Goal: Task Accomplishment & Management: Manage account settings

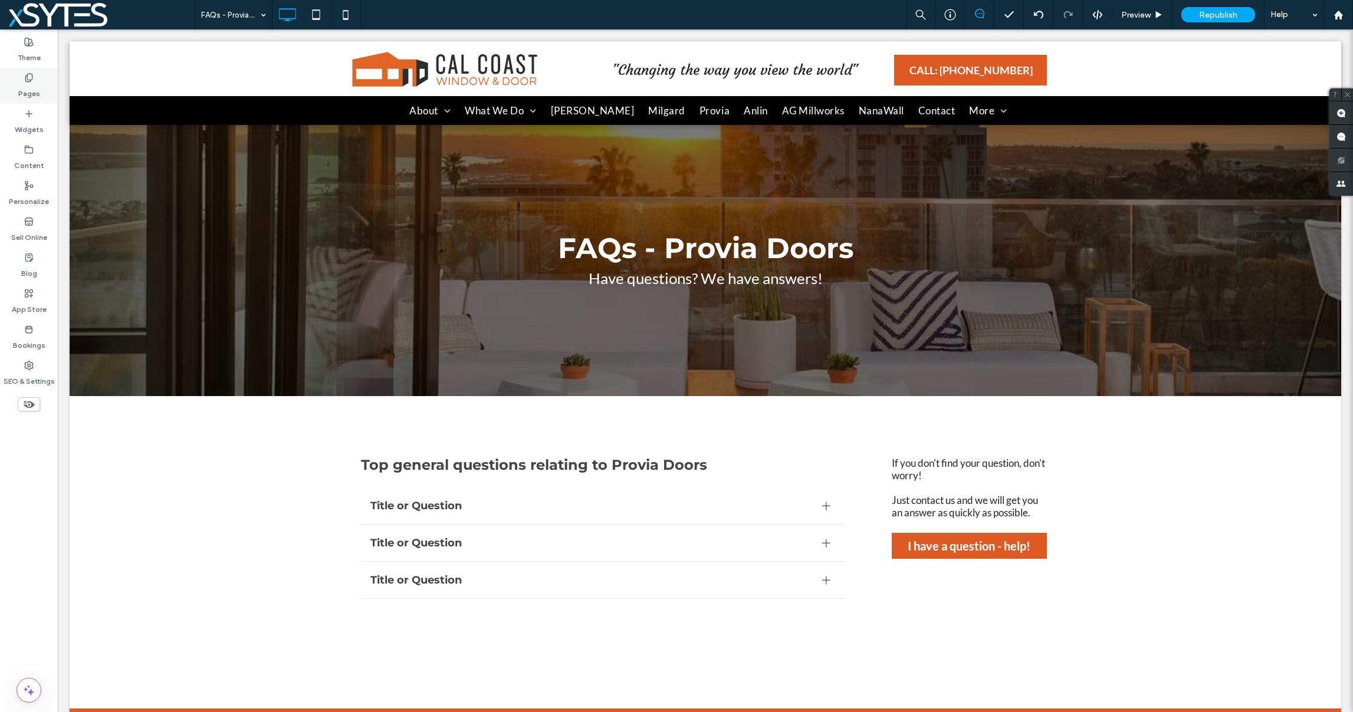
click at [37, 86] on label "Pages" at bounding box center [29, 91] width 22 height 17
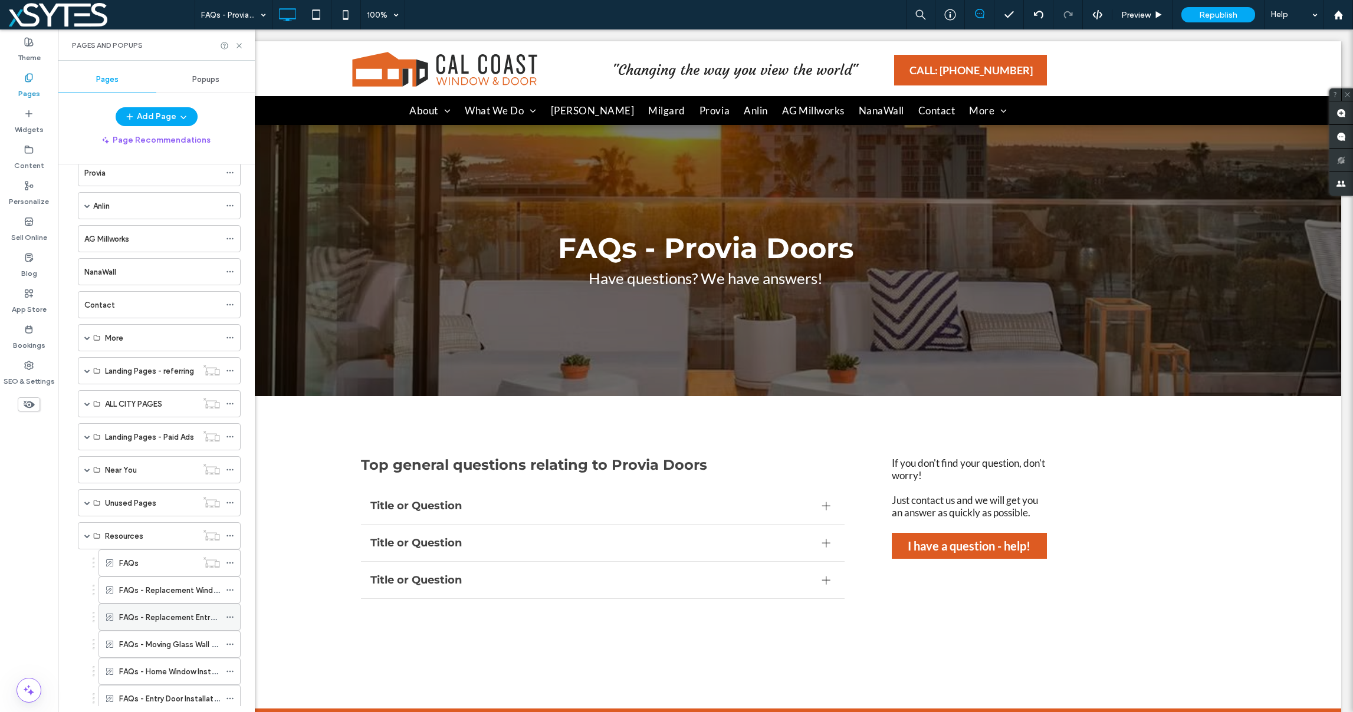
scroll to position [362, 0]
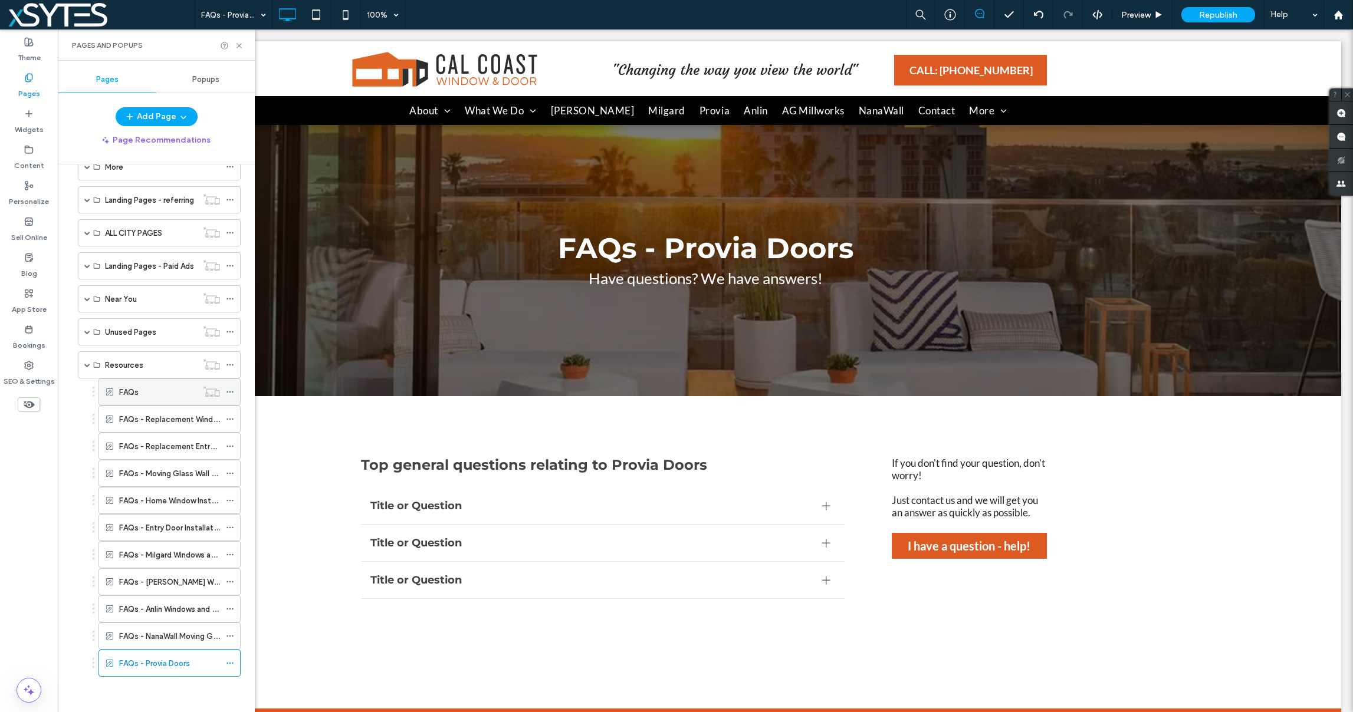
click at [149, 393] on div "FAQs" at bounding box center [158, 392] width 78 height 12
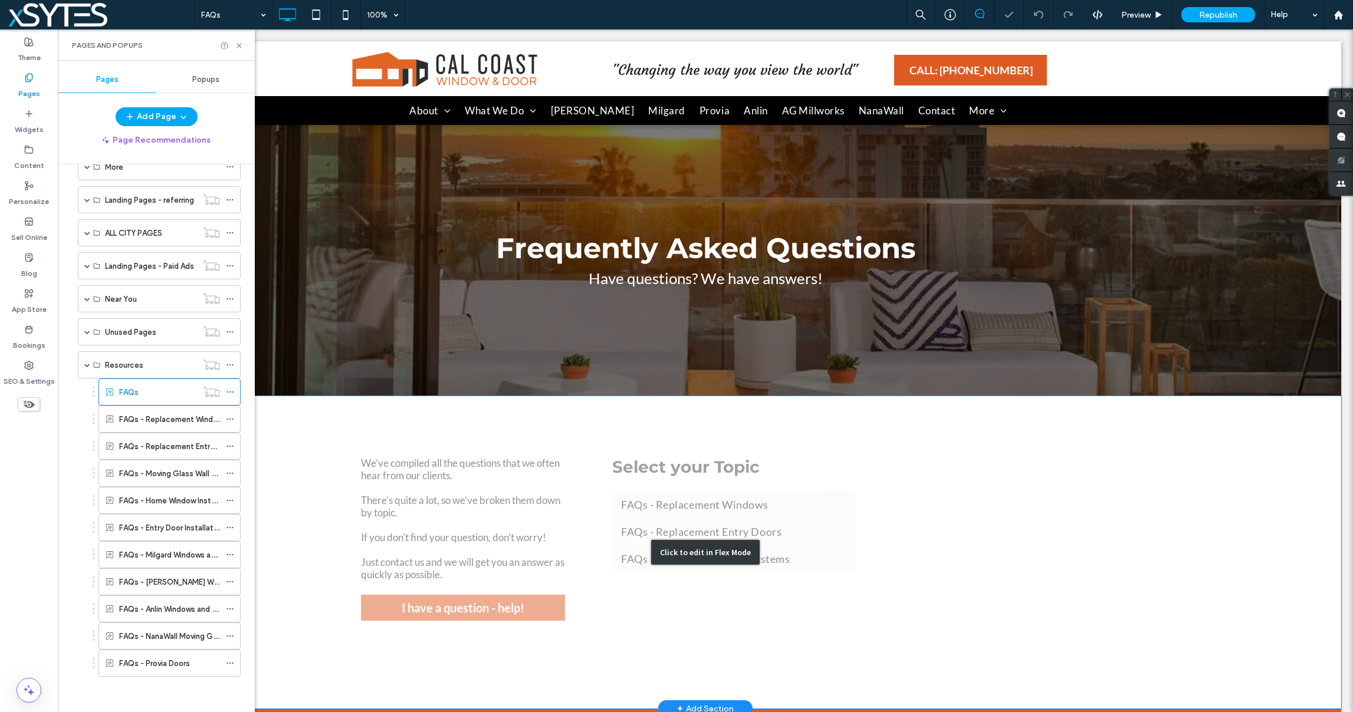
click at [701, 591] on div "Click to edit in Flex Mode" at bounding box center [706, 552] width 1272 height 313
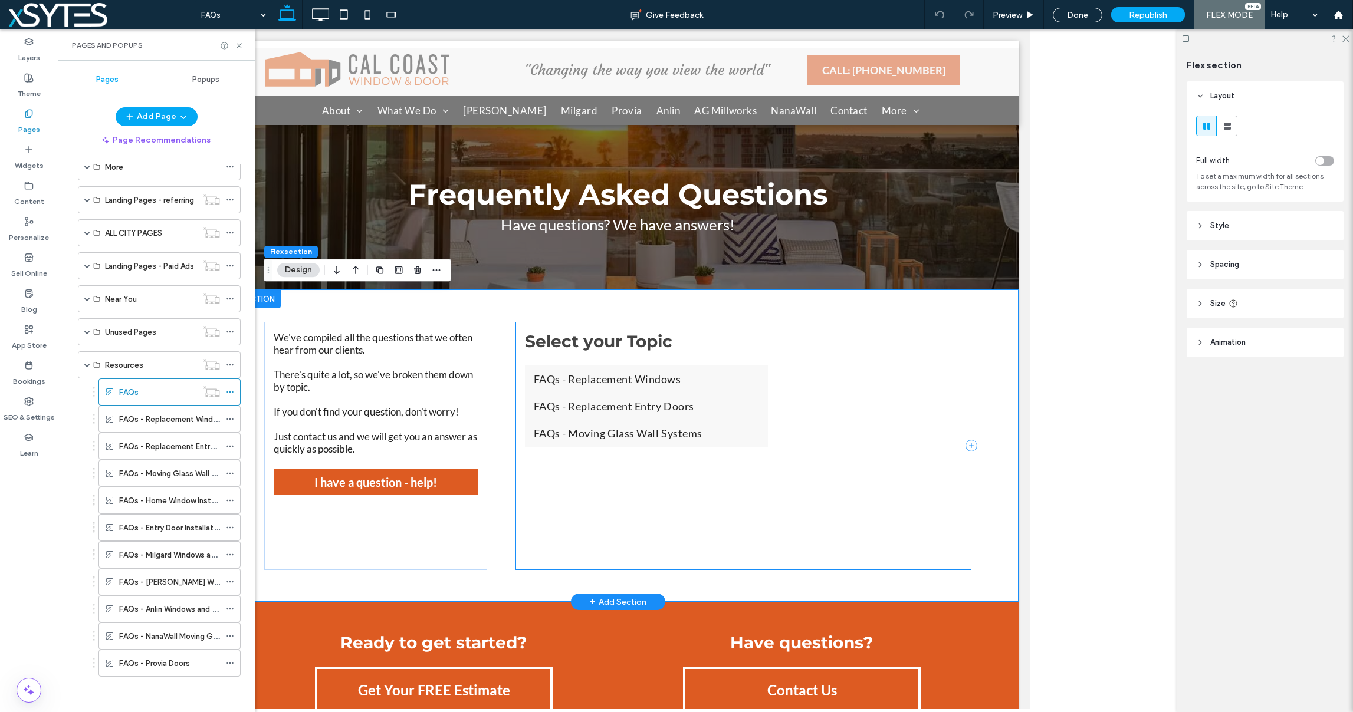
click at [661, 472] on div "Select your Topic FAQs - Replacement Windows FAQs - Replacement Entry Doors FAQ…" at bounding box center [743, 446] width 457 height 248
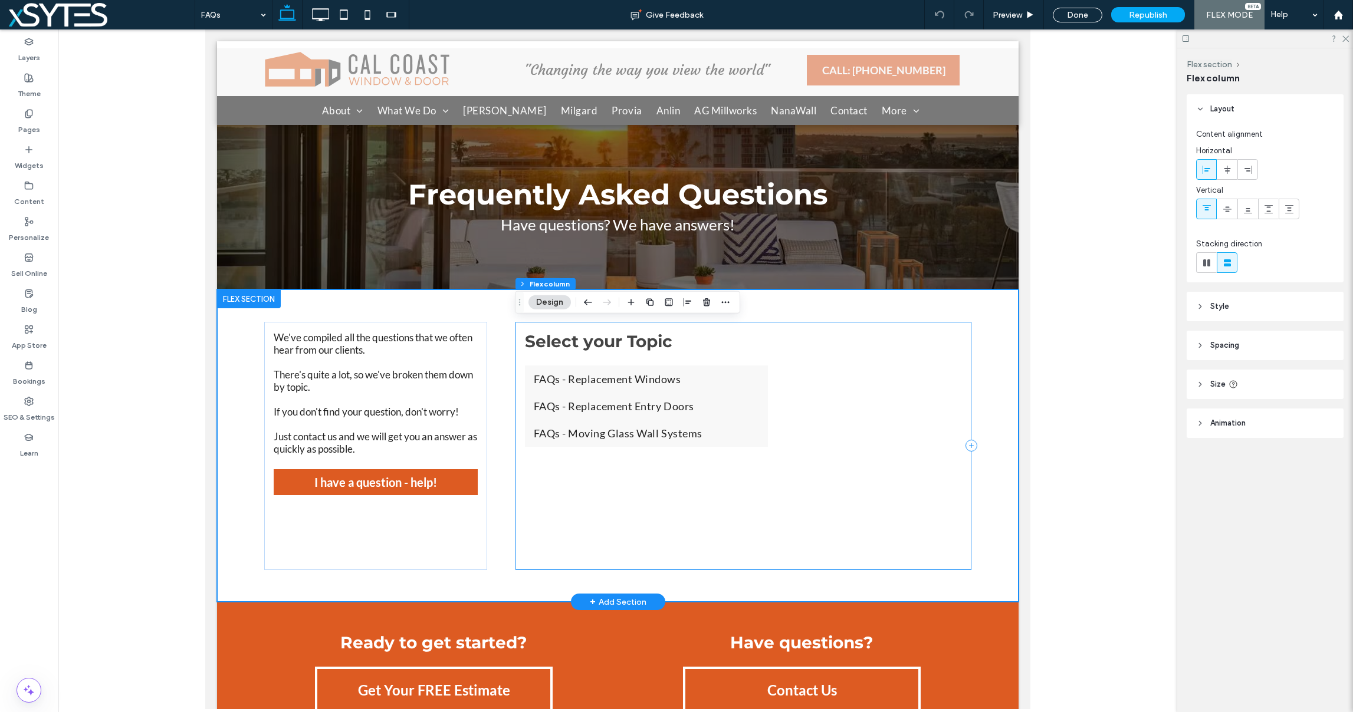
click at [661, 472] on div "Select your Topic FAQs - Replacement Windows FAQs - Replacement Entry Doors FAQ…" at bounding box center [743, 446] width 457 height 248
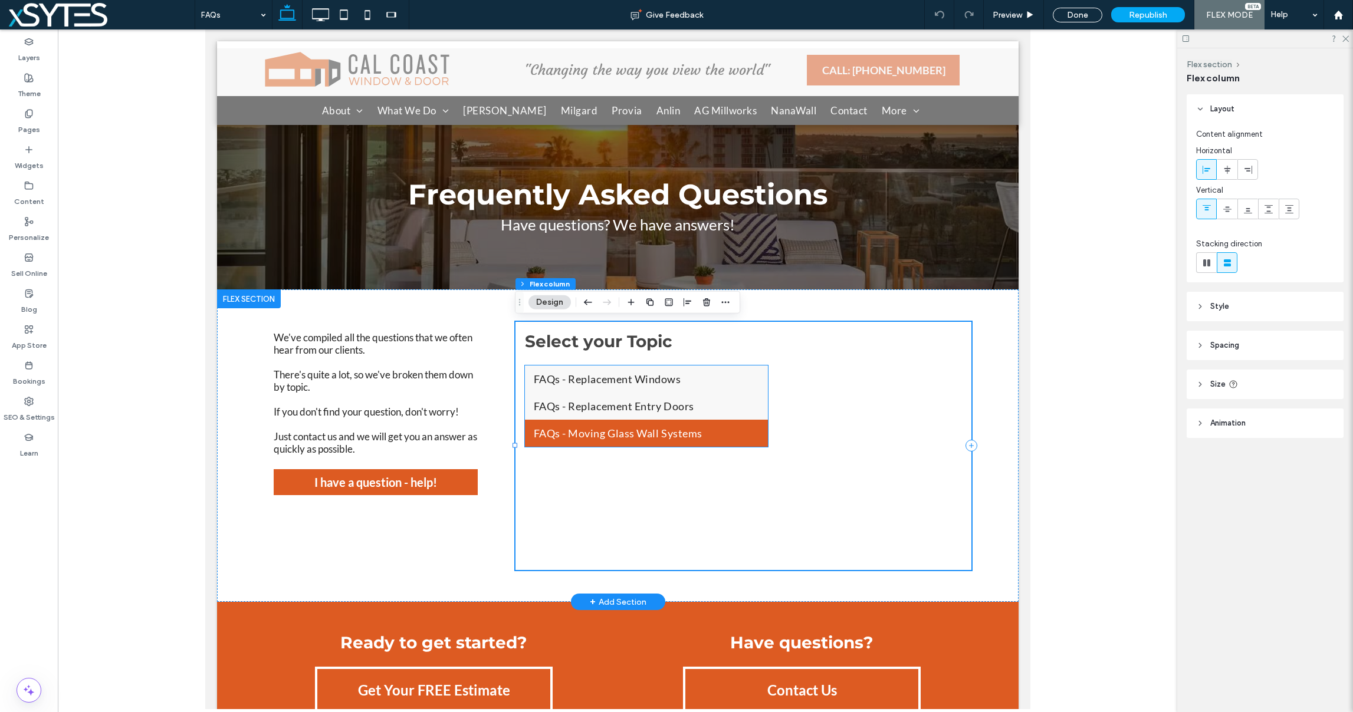
click at [733, 420] on link "FAQs - Moving Glass Wall Systems" at bounding box center [646, 433] width 244 height 27
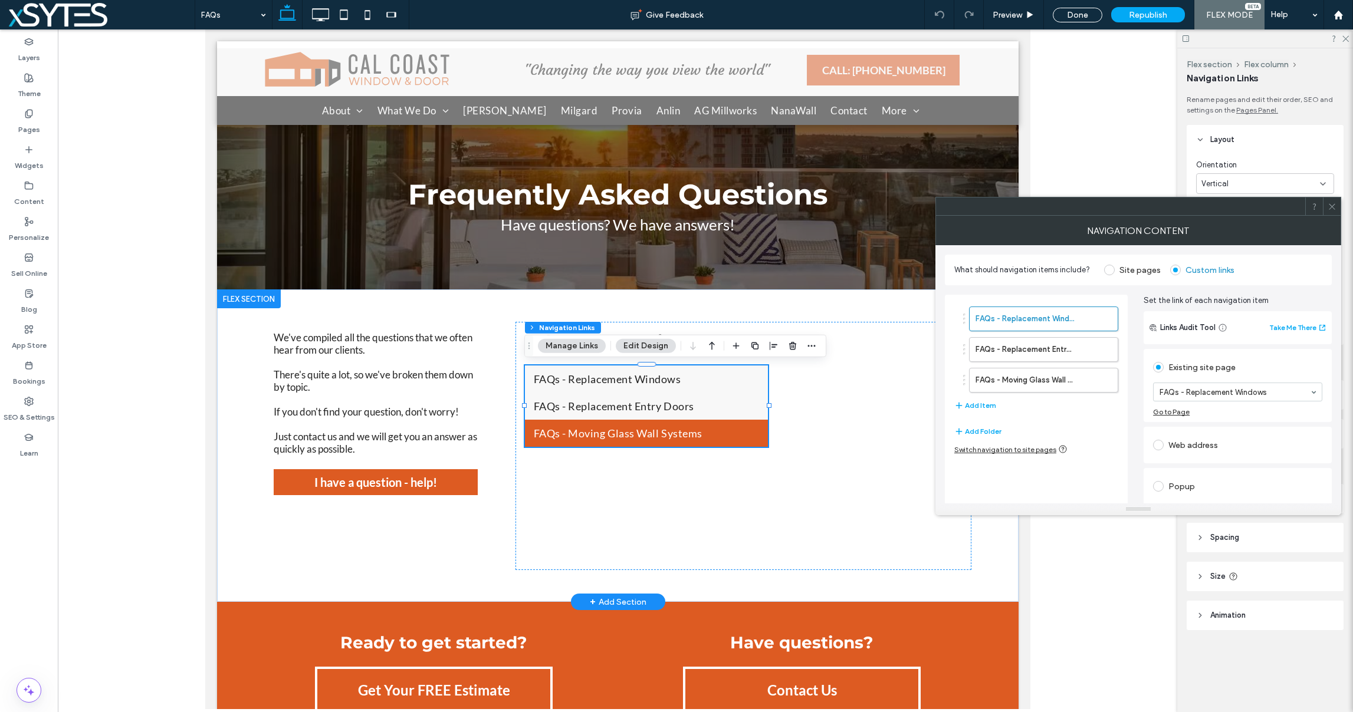
type input "***"
type input "****"
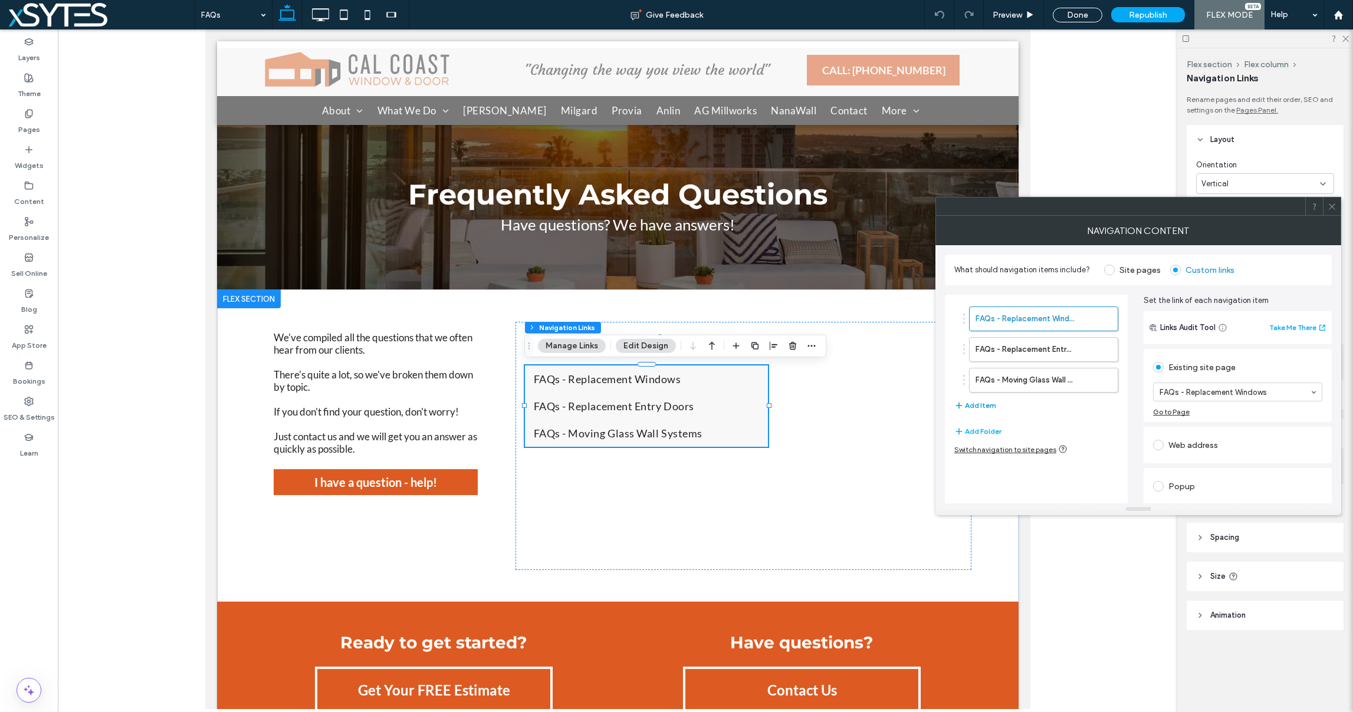
click at [983, 406] on button "Add Item" at bounding box center [975, 406] width 42 height 14
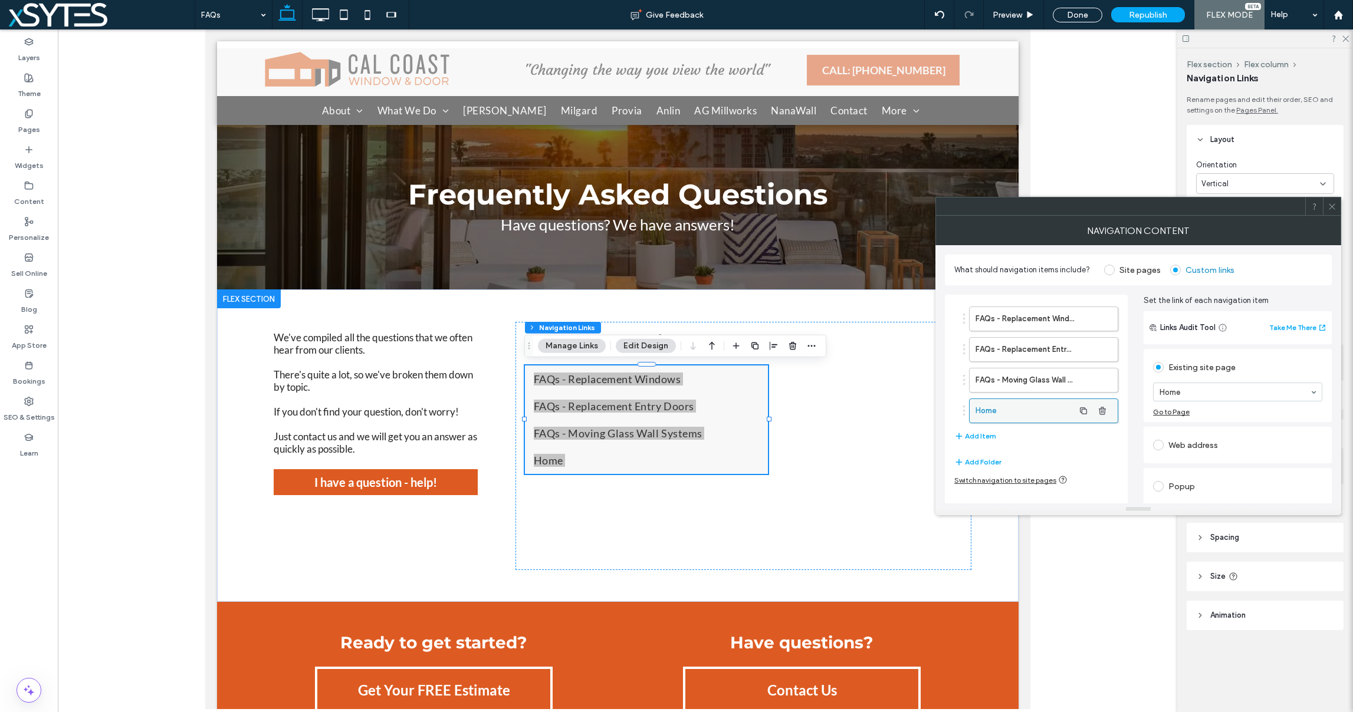
click at [1023, 406] on label "Home" at bounding box center [1025, 411] width 98 height 24
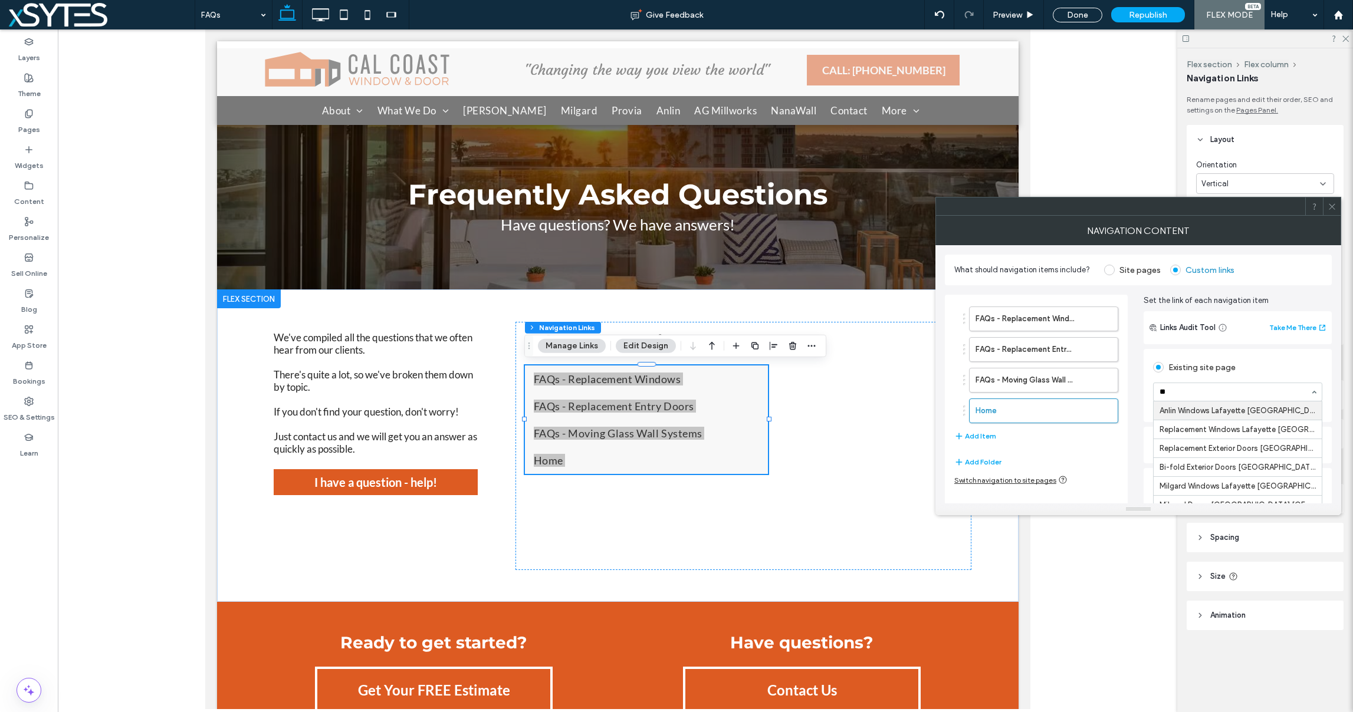
type input "***"
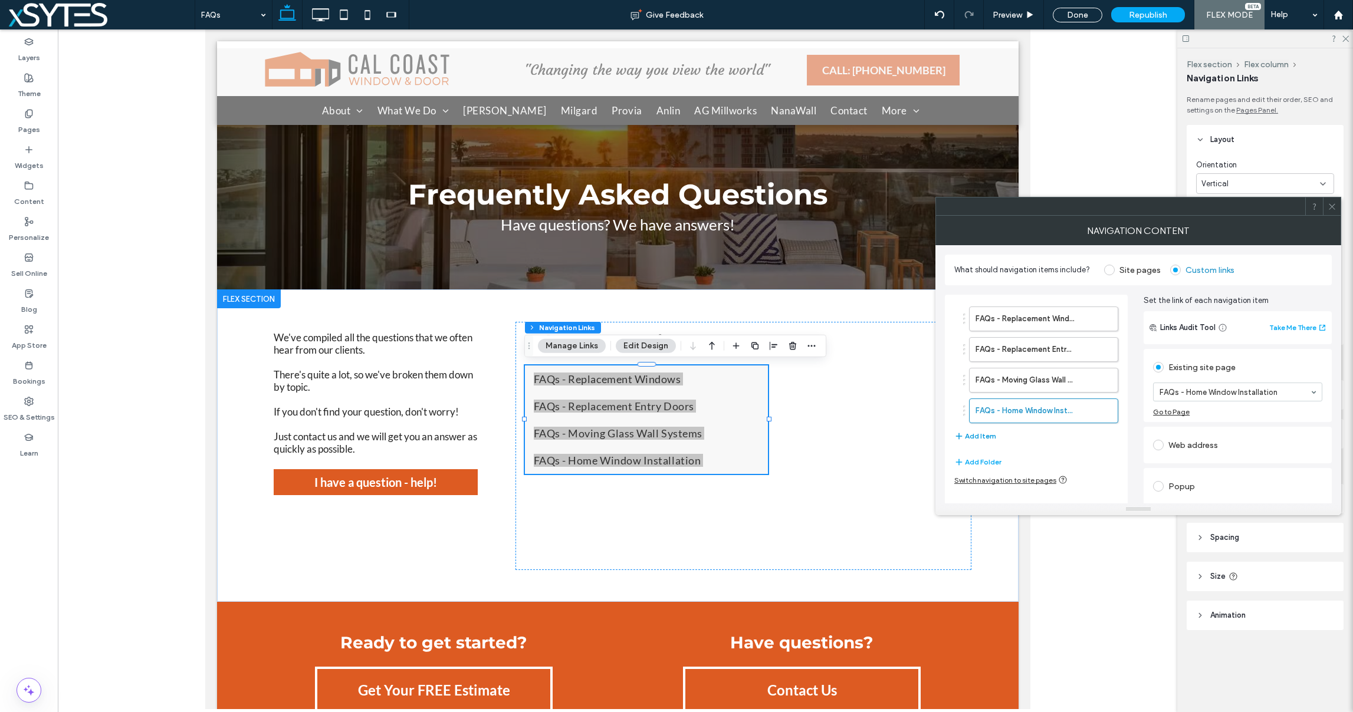
click at [967, 436] on button "Add Item" at bounding box center [975, 436] width 42 height 14
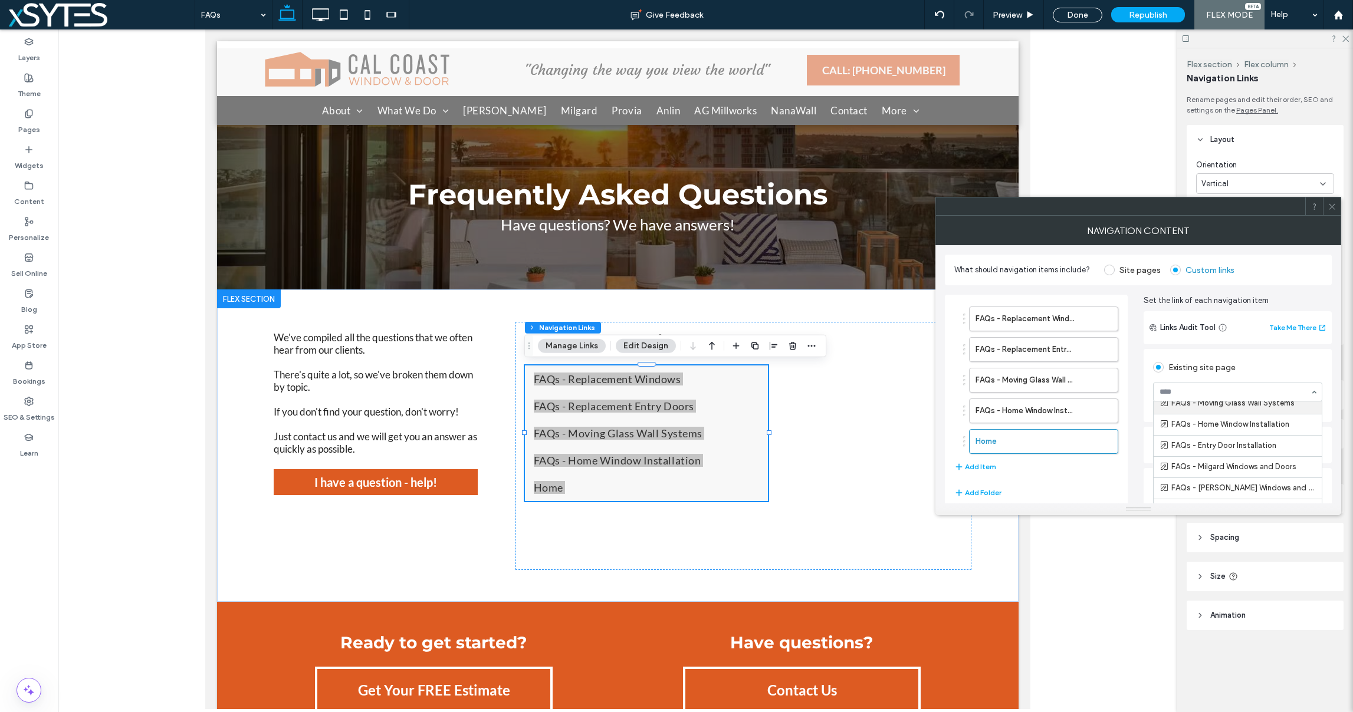
scroll to position [9320, 0]
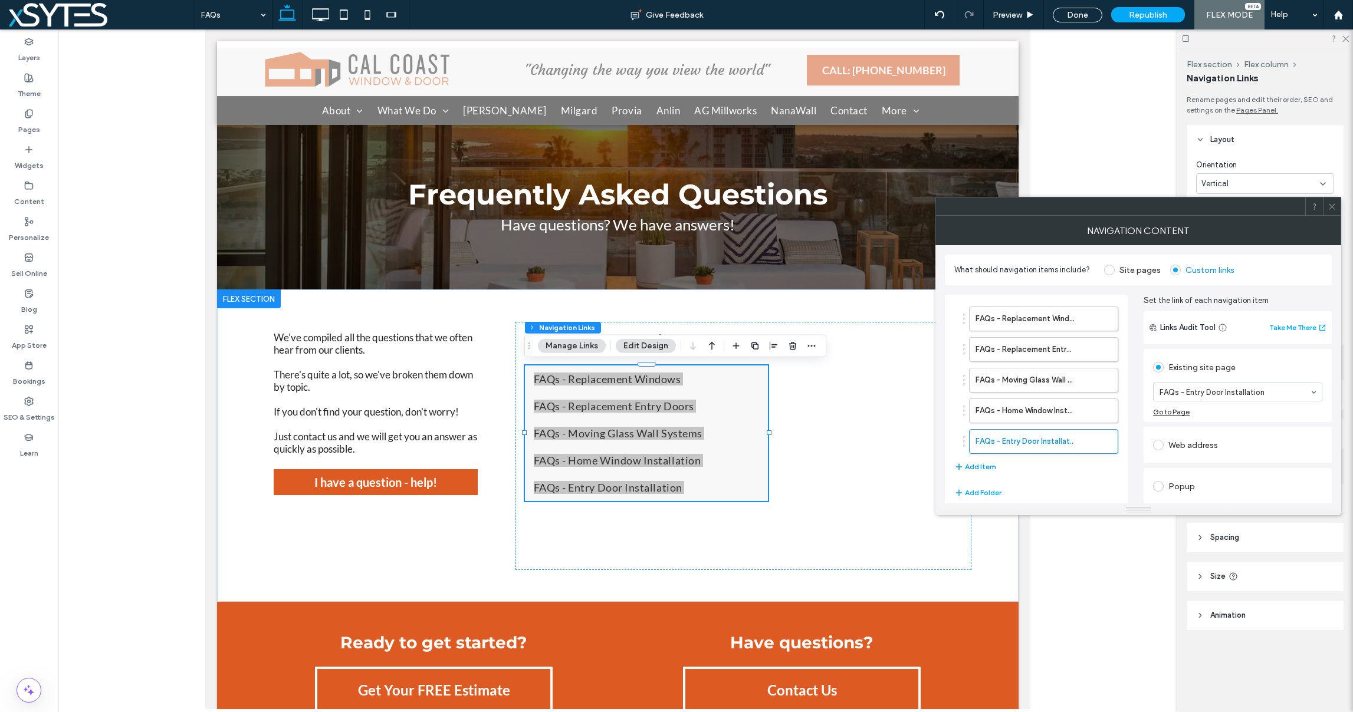
click at [985, 468] on button "Add Item" at bounding box center [975, 467] width 42 height 14
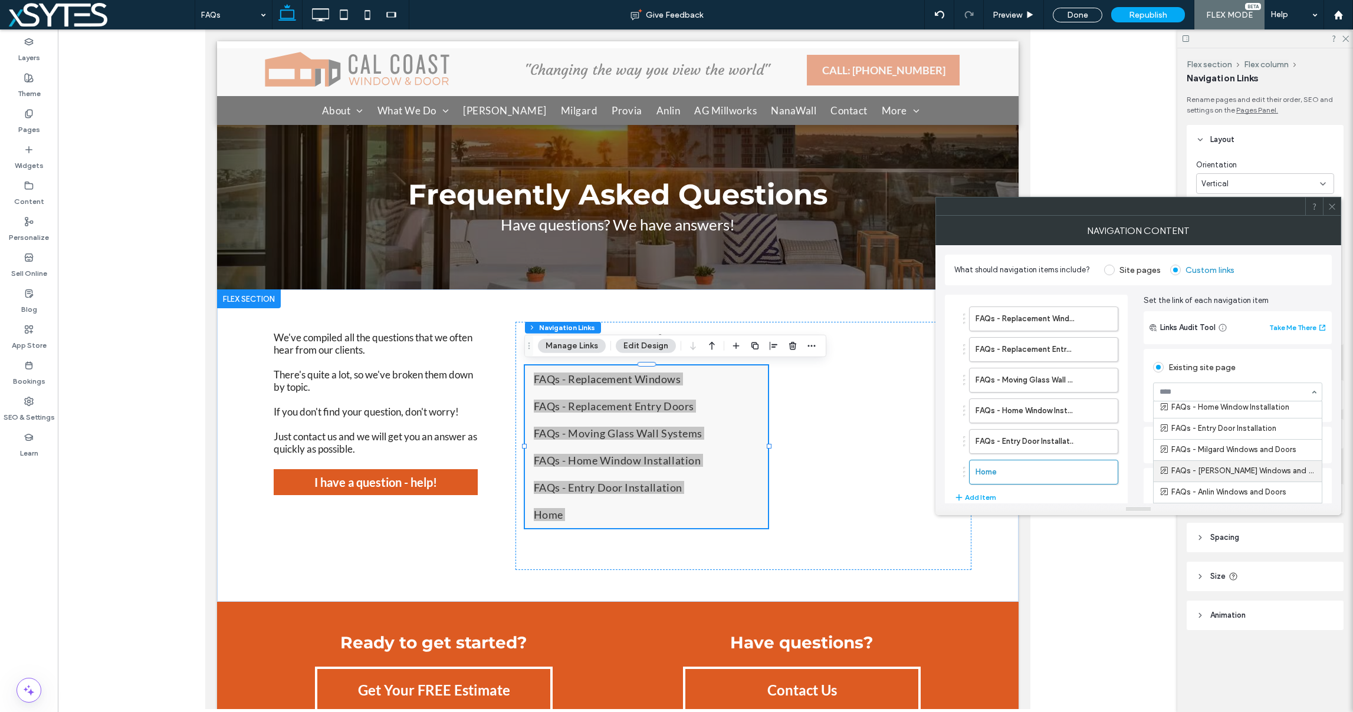
scroll to position [9334, 0]
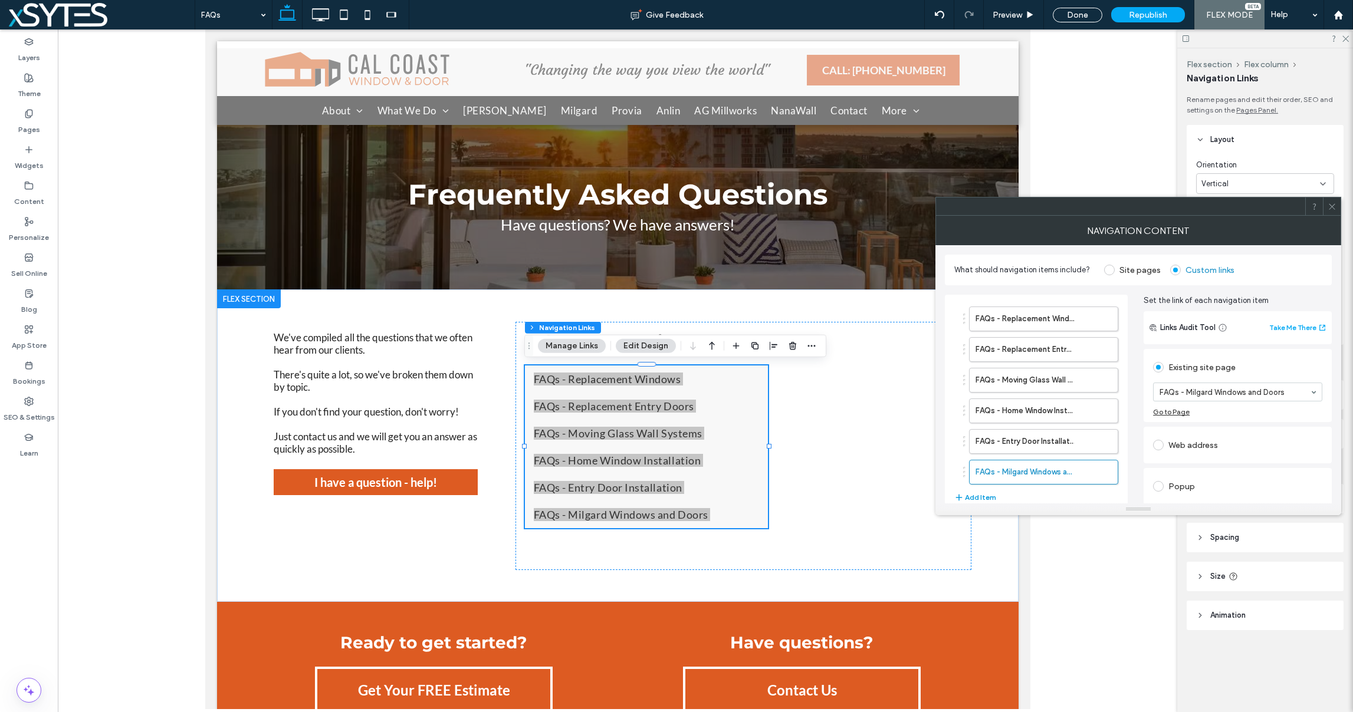
click at [982, 496] on button "Add Item" at bounding box center [975, 498] width 42 height 14
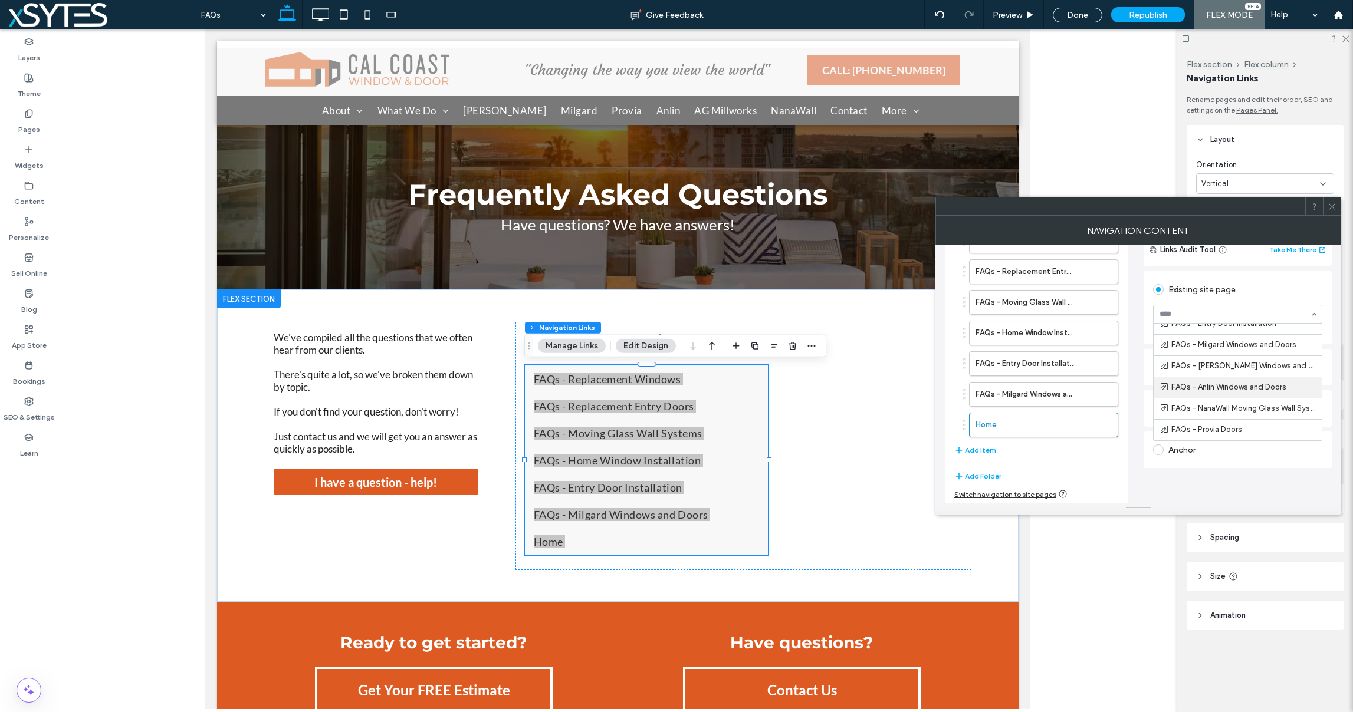
scroll to position [79, 0]
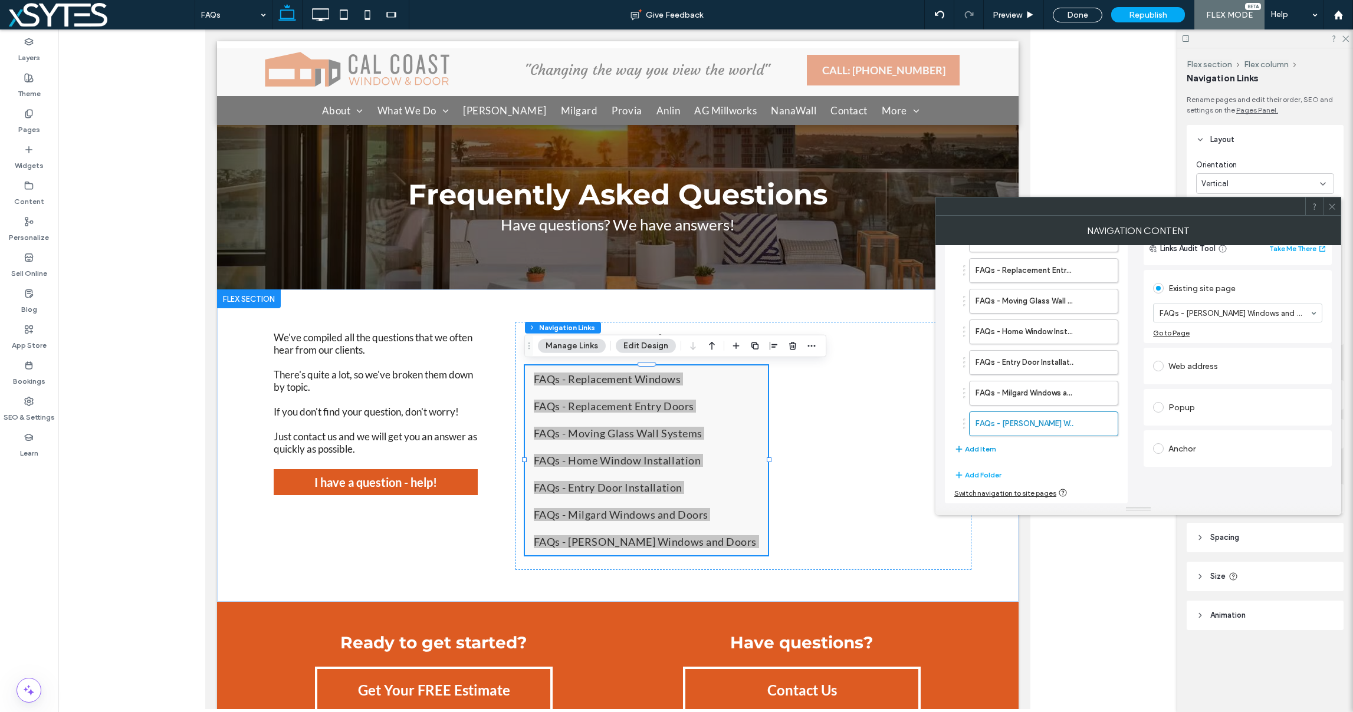
click at [969, 449] on button "Add Item" at bounding box center [975, 449] width 42 height 14
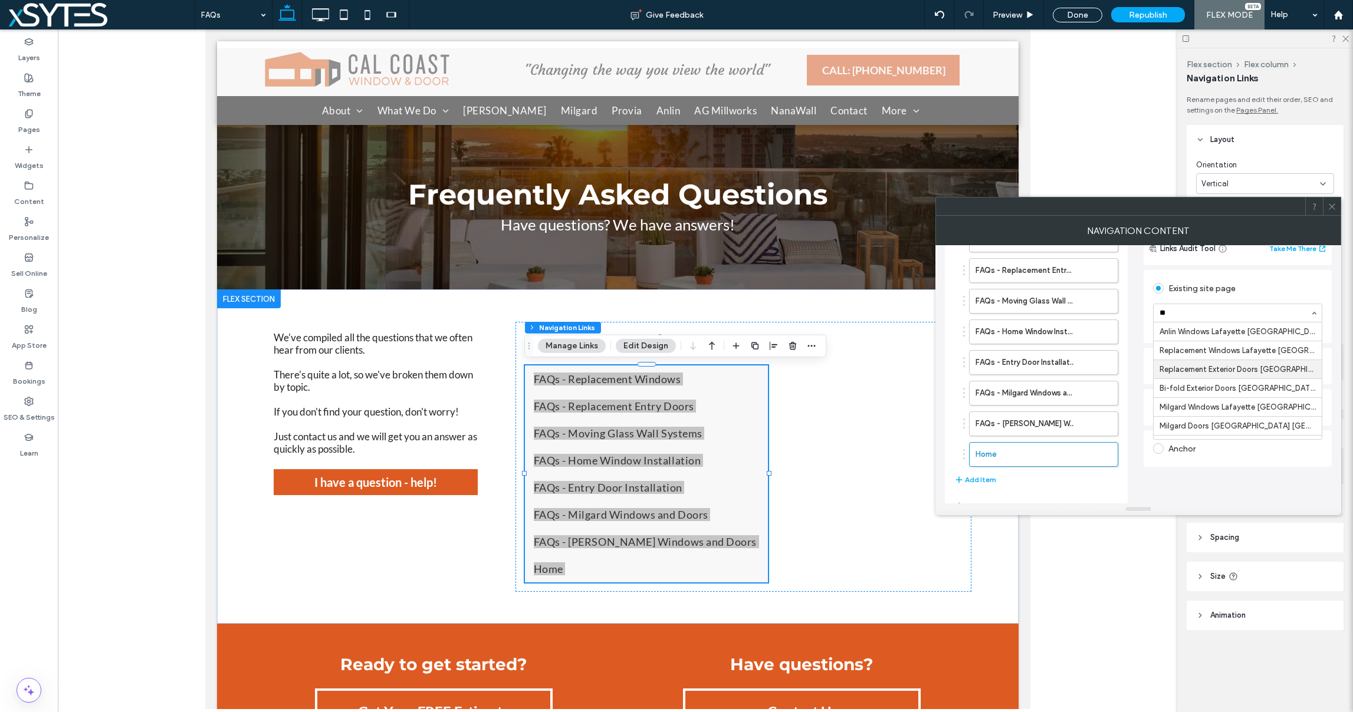
type input "***"
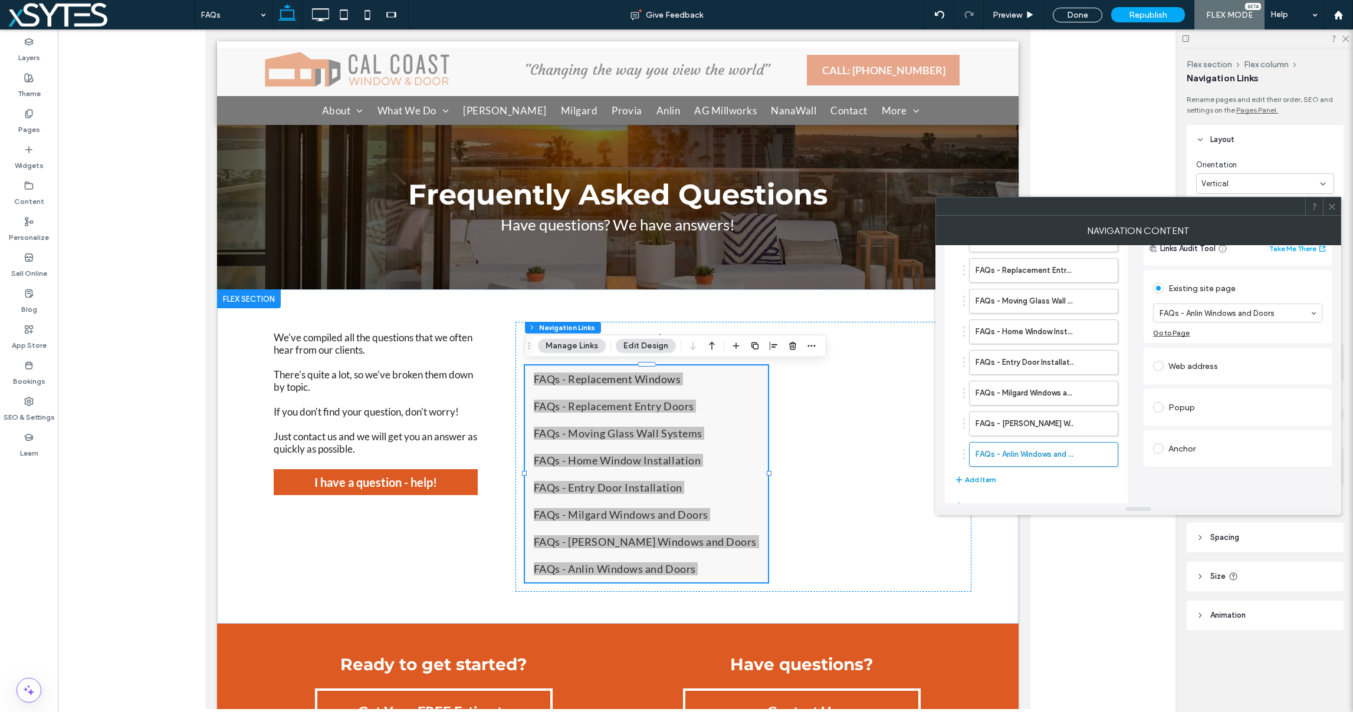
click at [974, 480] on button "Add Item" at bounding box center [975, 480] width 42 height 14
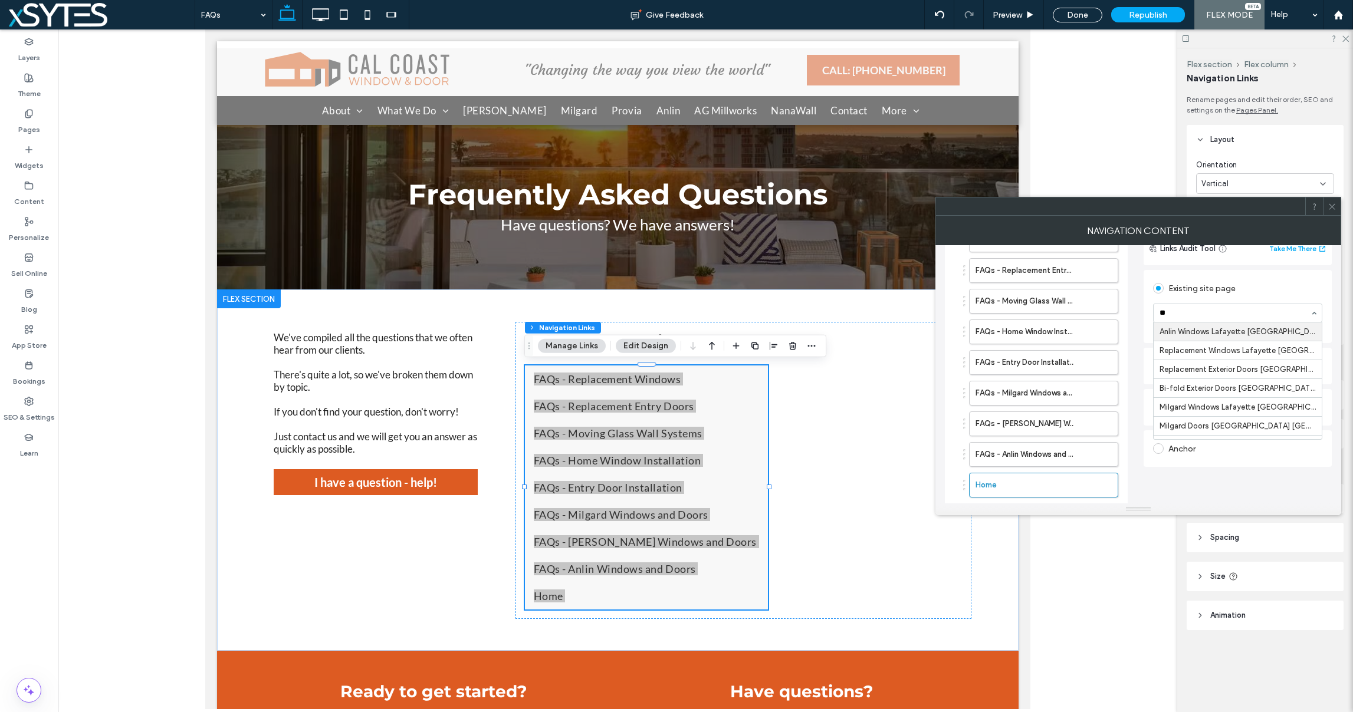
type input "***"
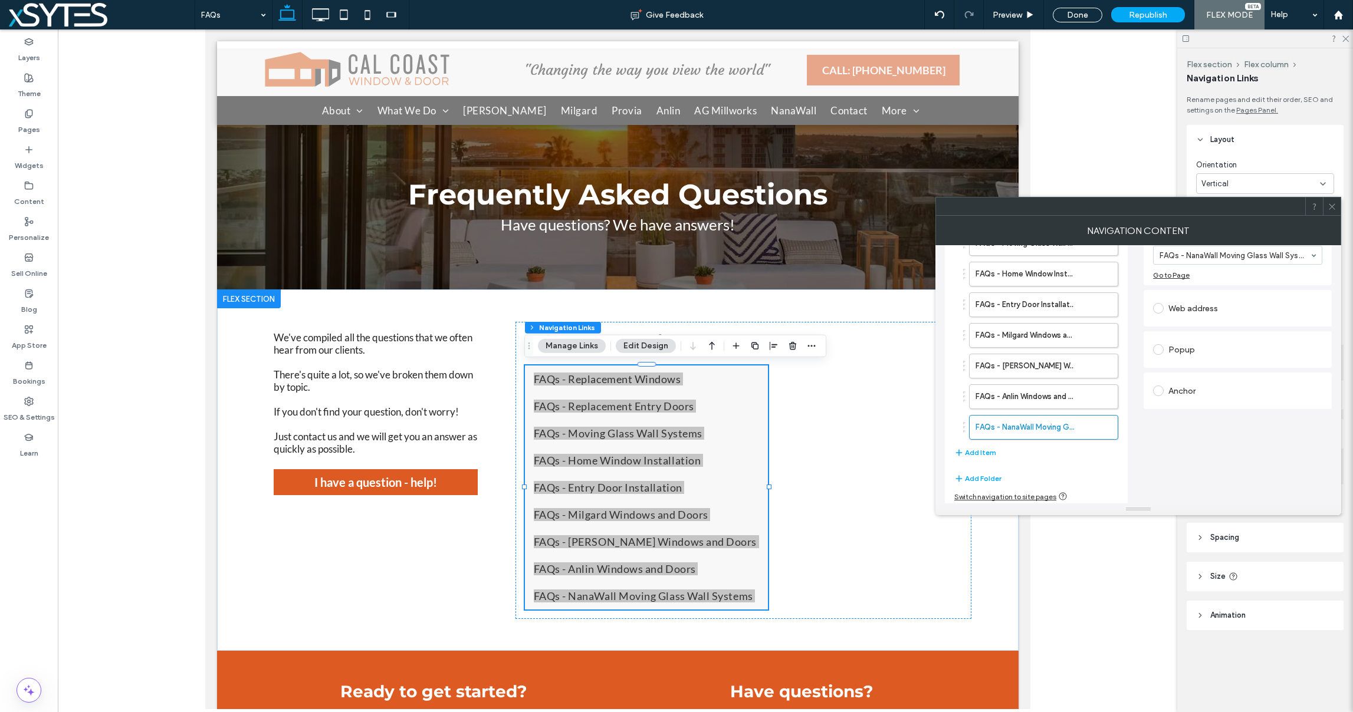
scroll to position [140, 0]
click at [971, 448] on button "Add Item" at bounding box center [975, 449] width 42 height 14
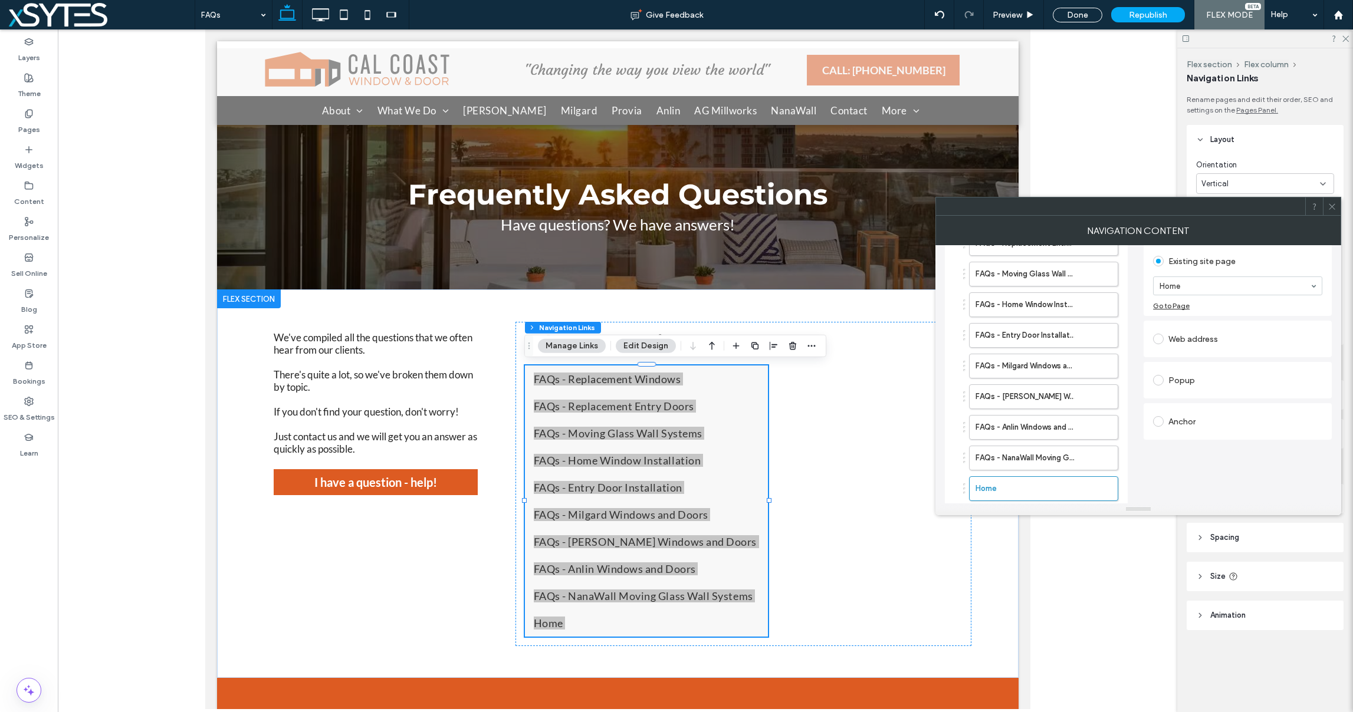
scroll to position [0, 0]
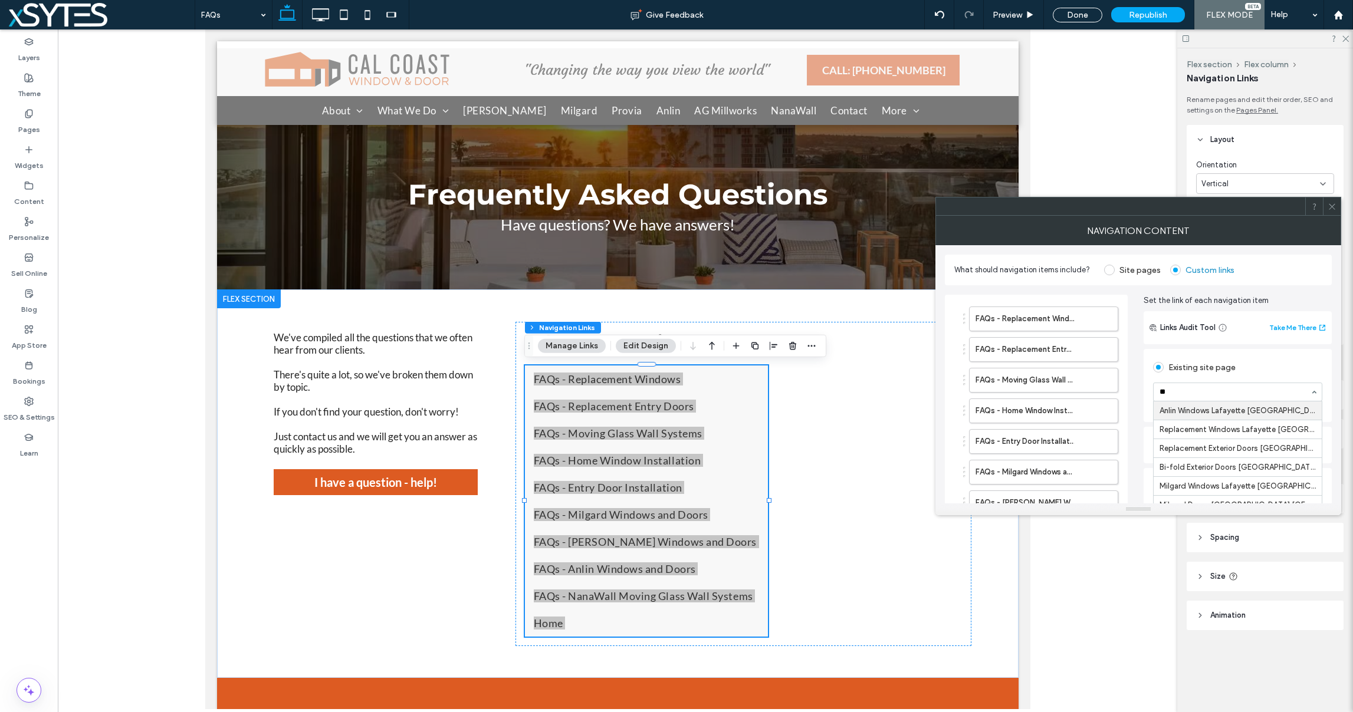
type input "***"
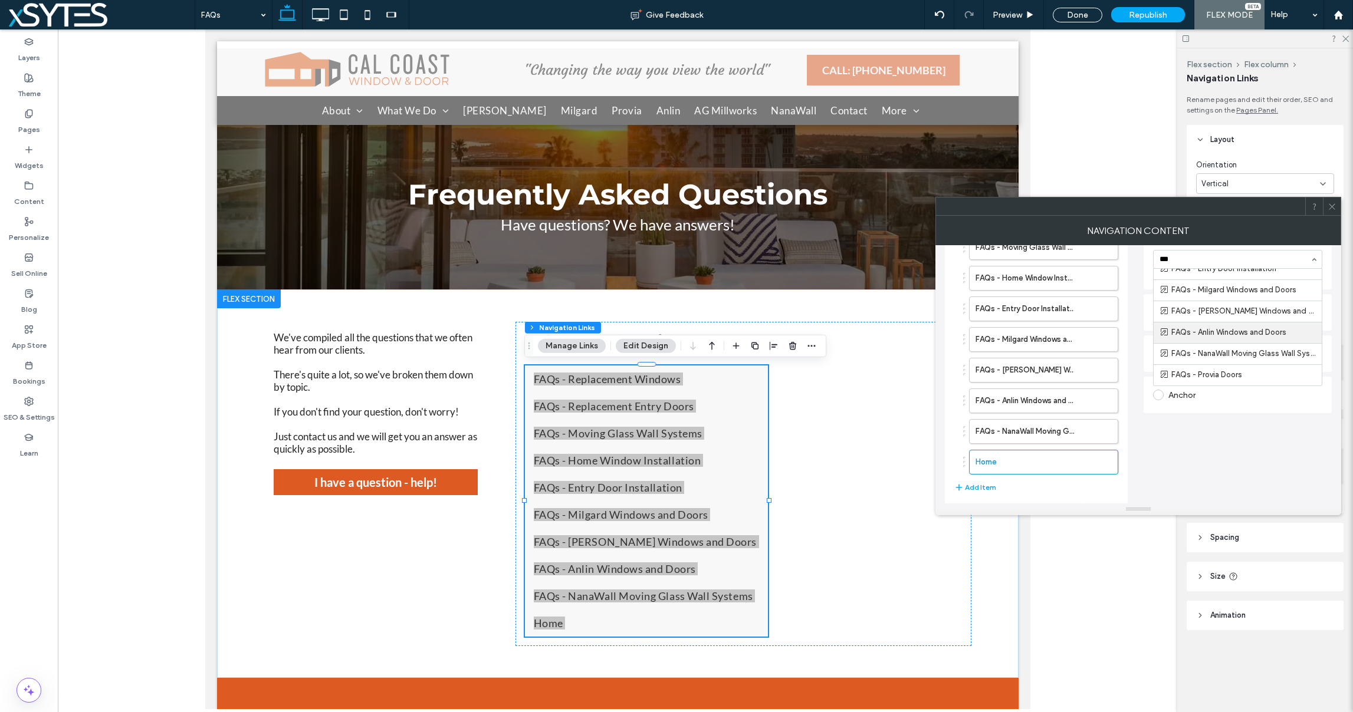
scroll to position [171, 0]
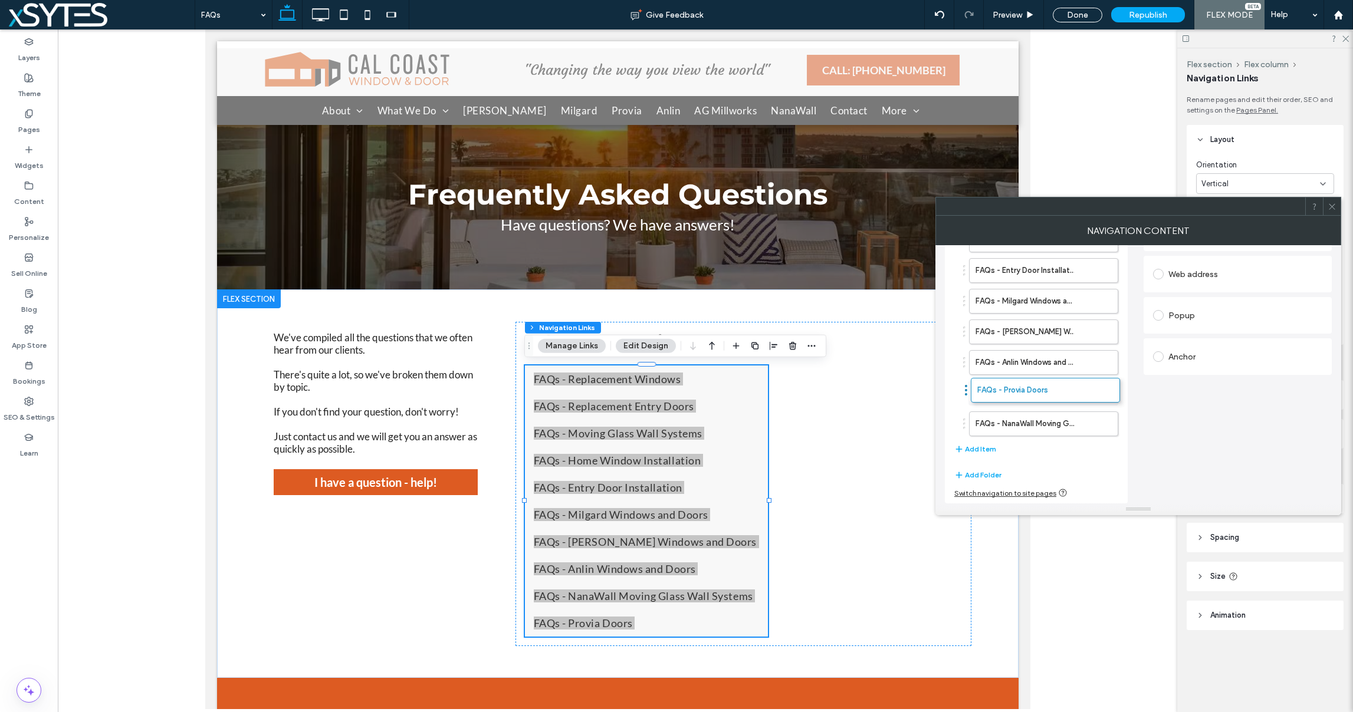
drag, startPoint x: 964, startPoint y: 426, endPoint x: 966, endPoint y: 393, distance: 33.7
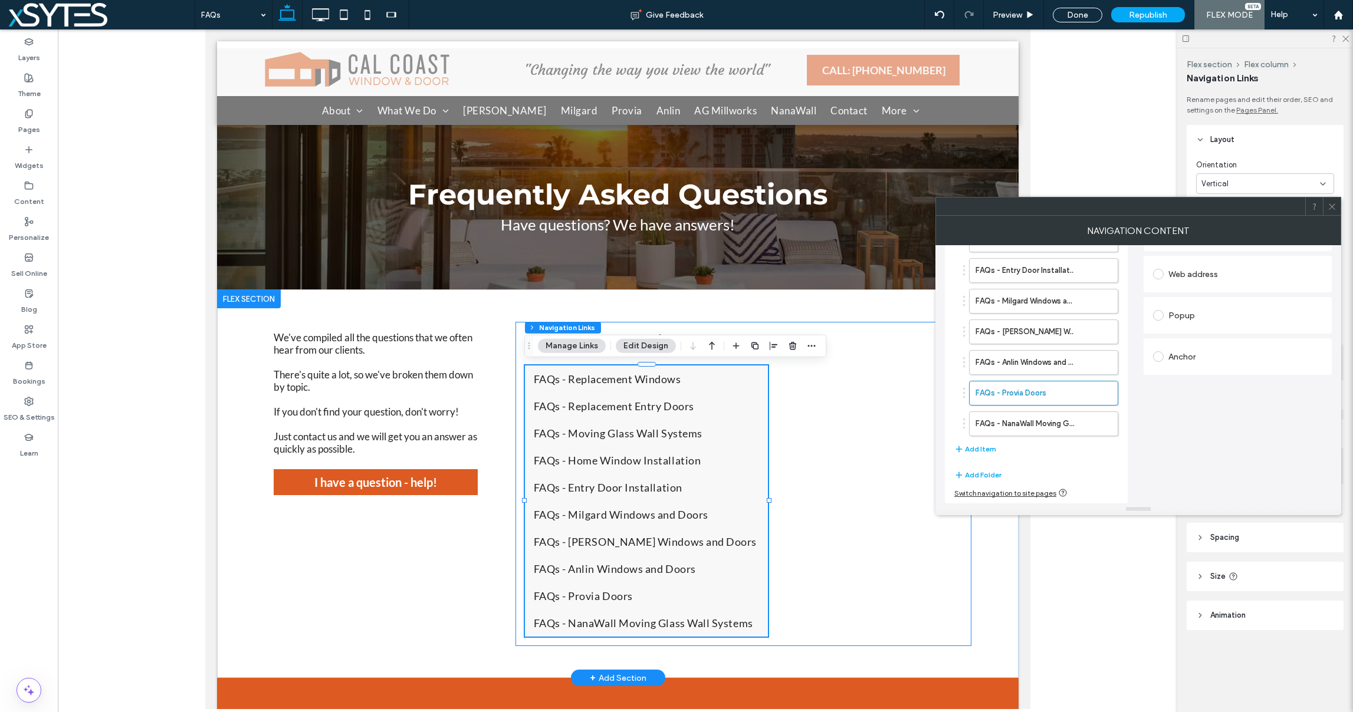
click at [874, 451] on div "Select your Topic FAQs - Replacement Windows FAQs - Replacement Entry Doors FAQ…" at bounding box center [743, 484] width 457 height 324
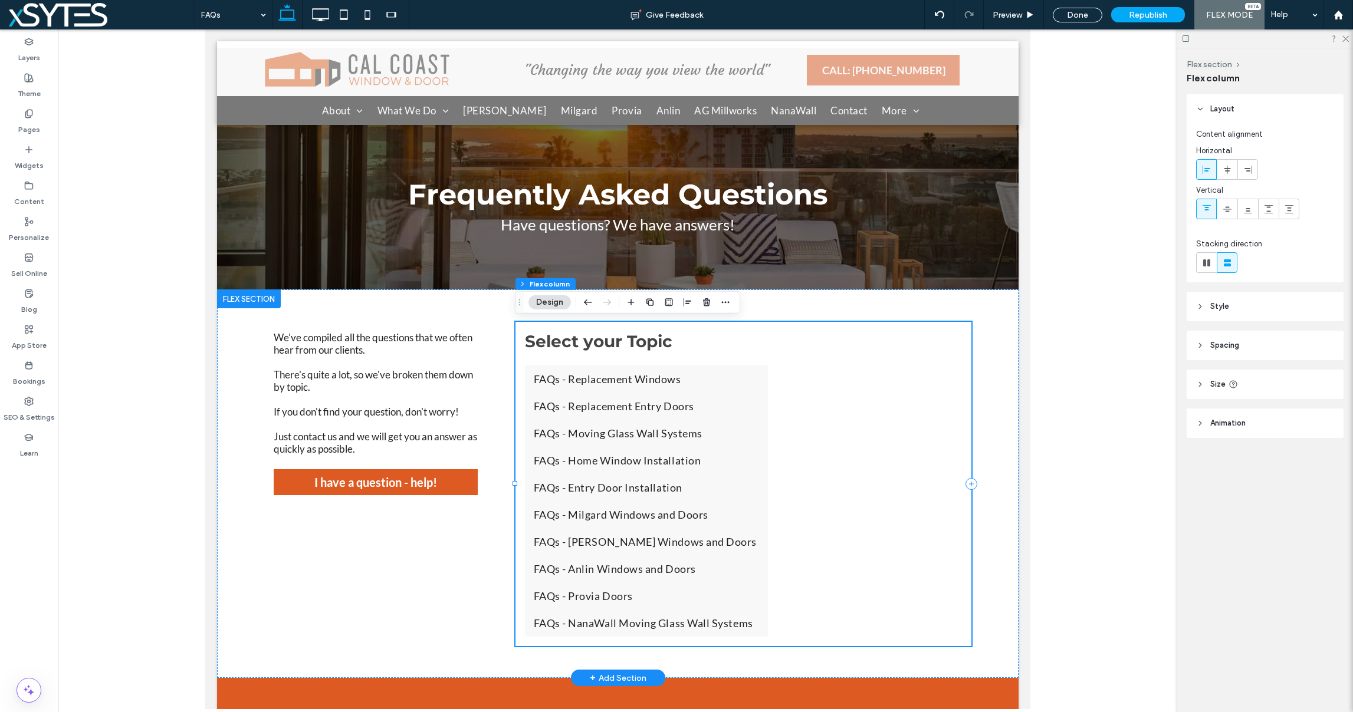
click at [887, 436] on div "Select your Topic FAQs - Replacement Windows FAQs - Replacement Entry Doors FAQ…" at bounding box center [743, 484] width 457 height 324
click at [818, 484] on div "Select your Topic FAQs - Replacement Windows FAQs - Replacement Entry Doors FAQ…" at bounding box center [743, 484] width 457 height 324
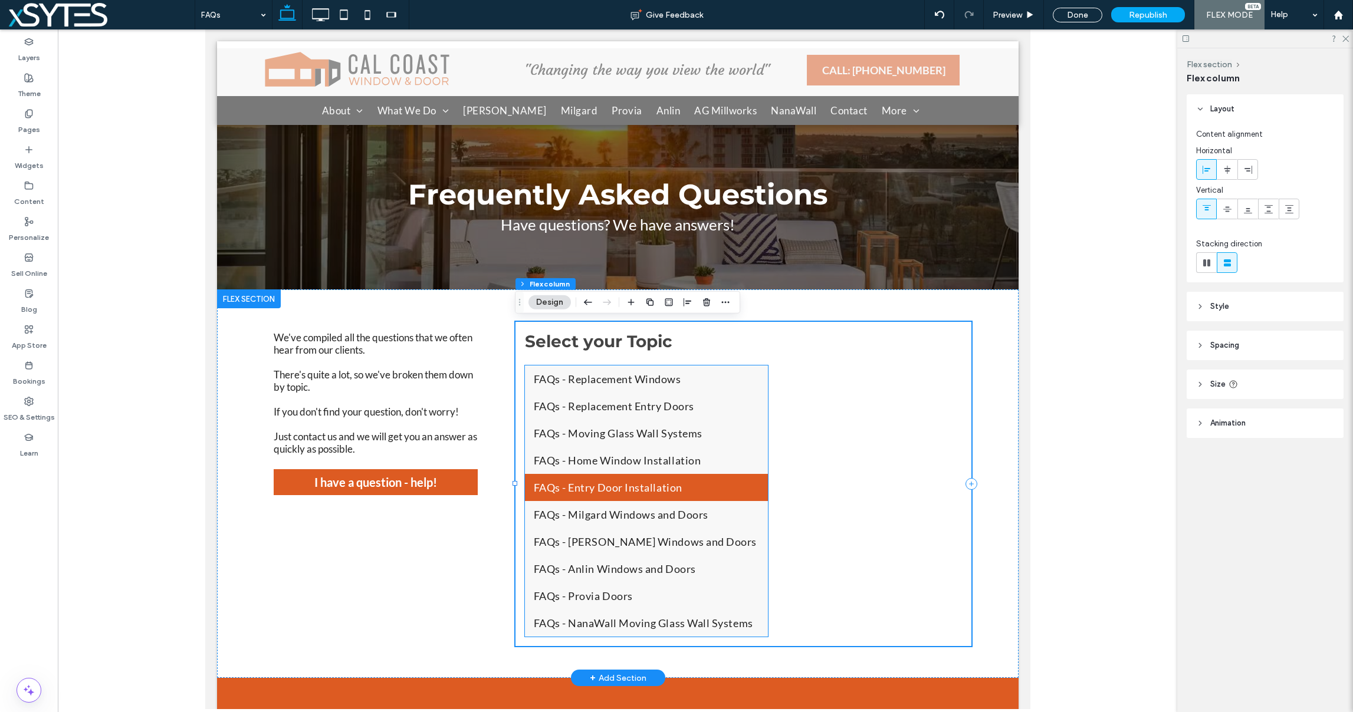
click at [760, 481] on link "FAQs - Entry Door Installation" at bounding box center [646, 487] width 244 height 27
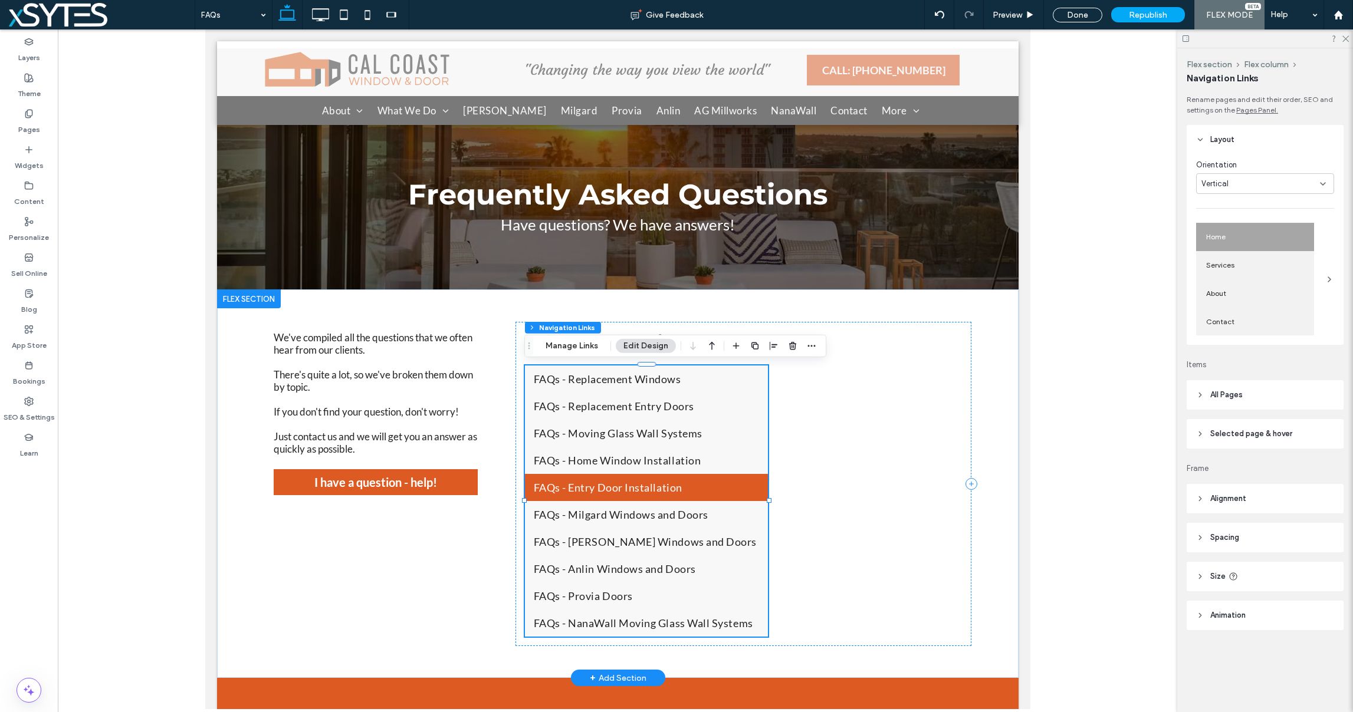
type input "***"
type input "****"
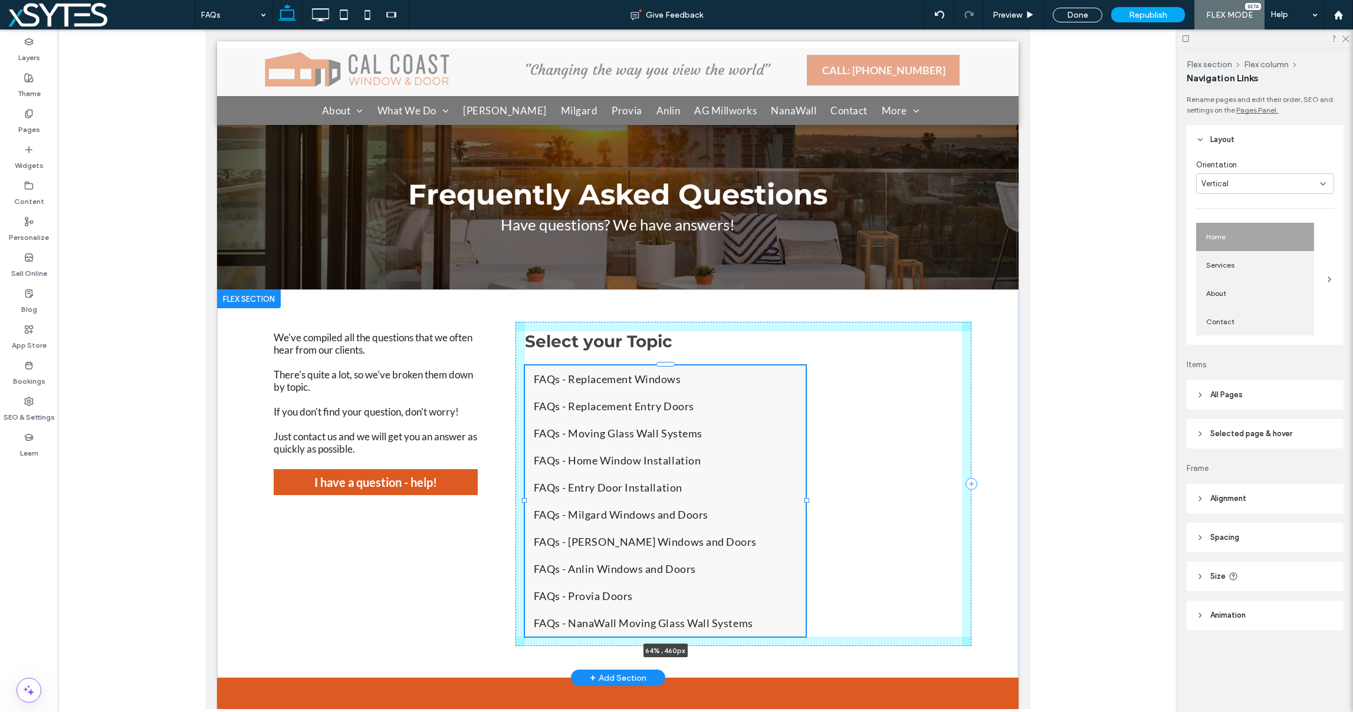
drag, startPoint x: 767, startPoint y: 500, endPoint x: 805, endPoint y: 498, distance: 37.8
click at [805, 498] on div at bounding box center [806, 500] width 5 height 5
type input "**"
type input "****"
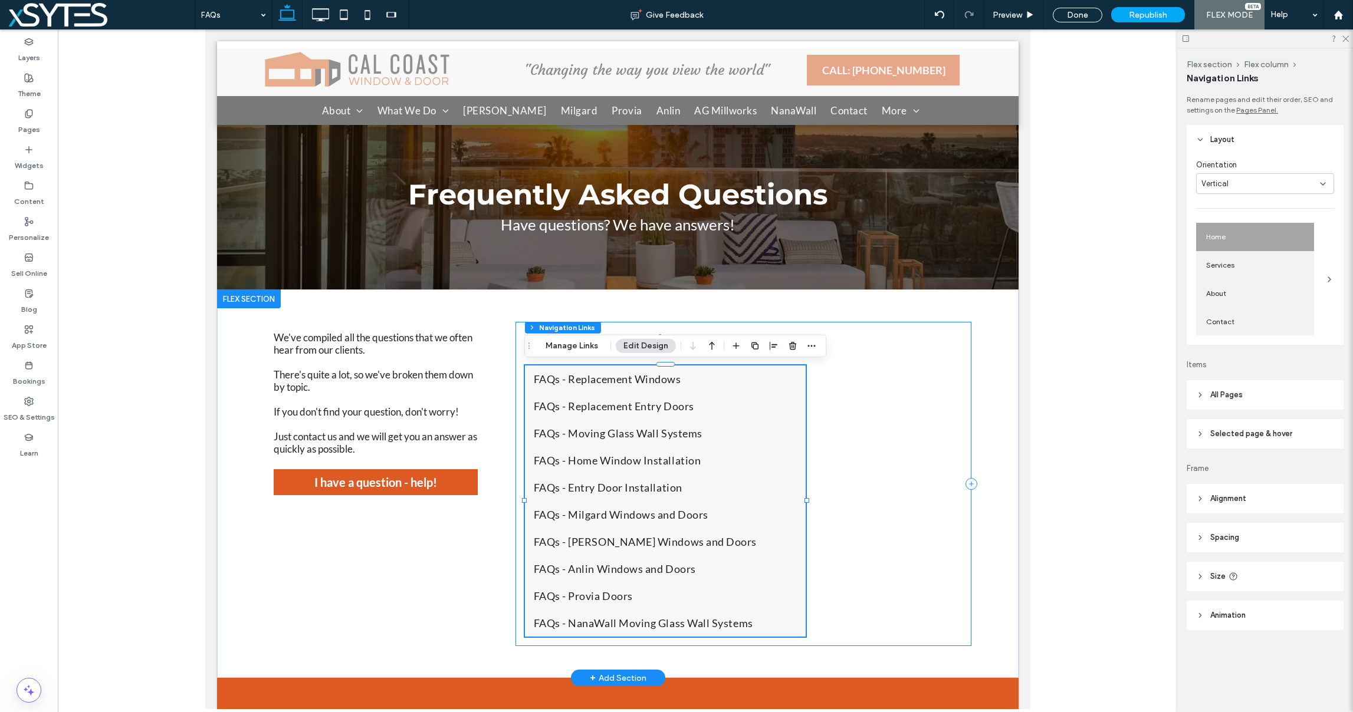
click at [840, 404] on div "Select your Topic FAQs - Replacement Windows FAQs - Replacement Entry Doors FAQ…" at bounding box center [743, 484] width 457 height 324
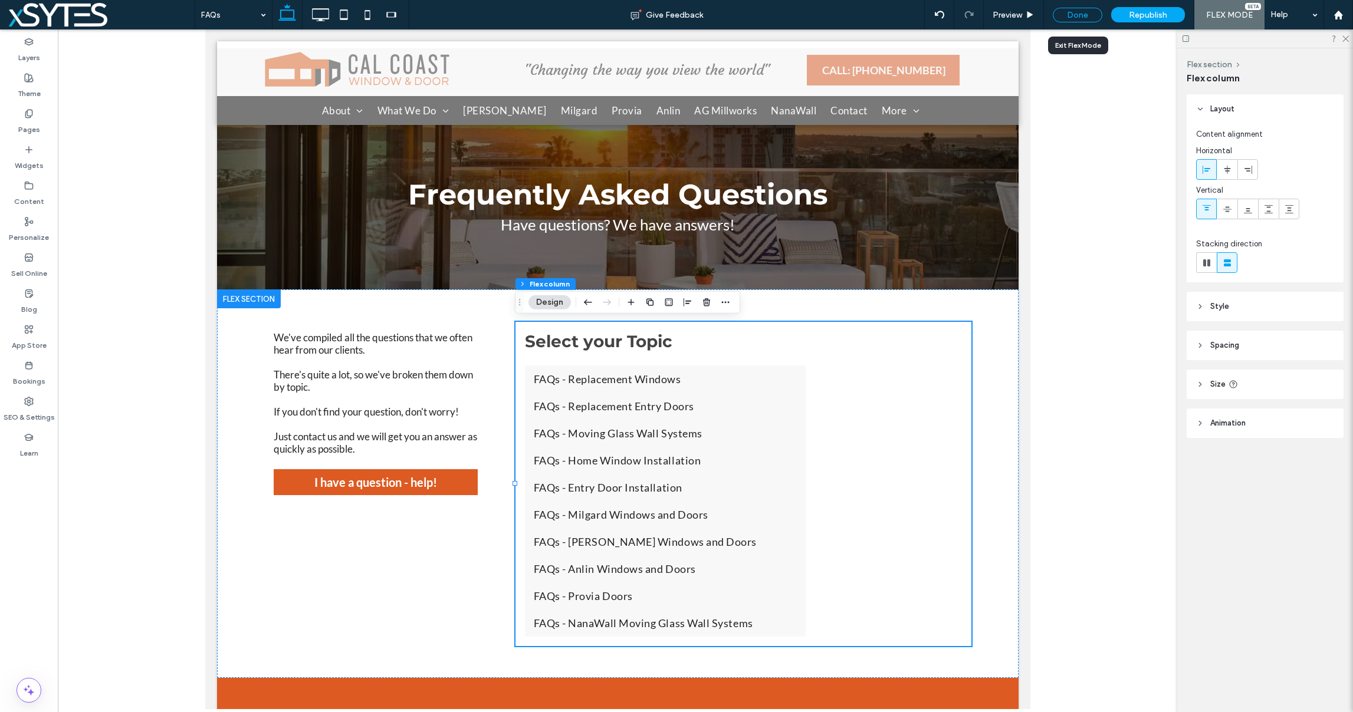
click at [1075, 11] on div "Done" at bounding box center [1078, 15] width 50 height 15
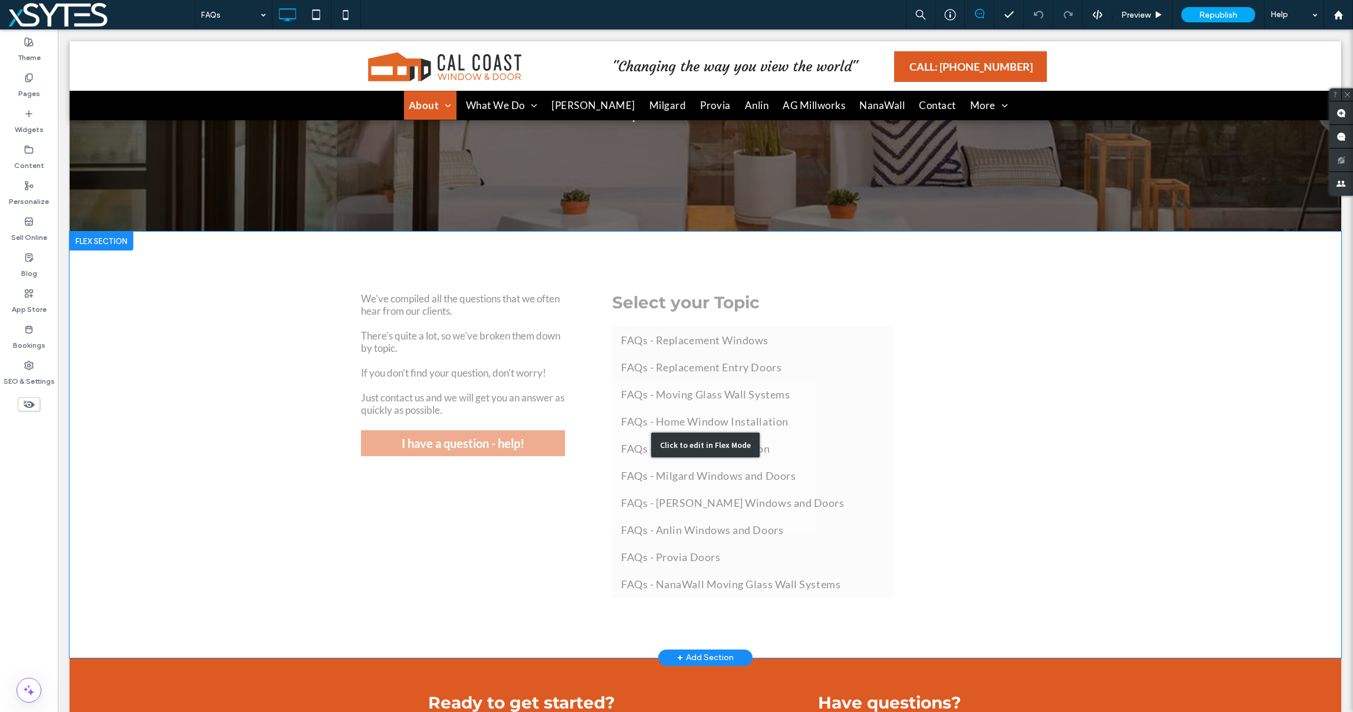
scroll to position [182, 0]
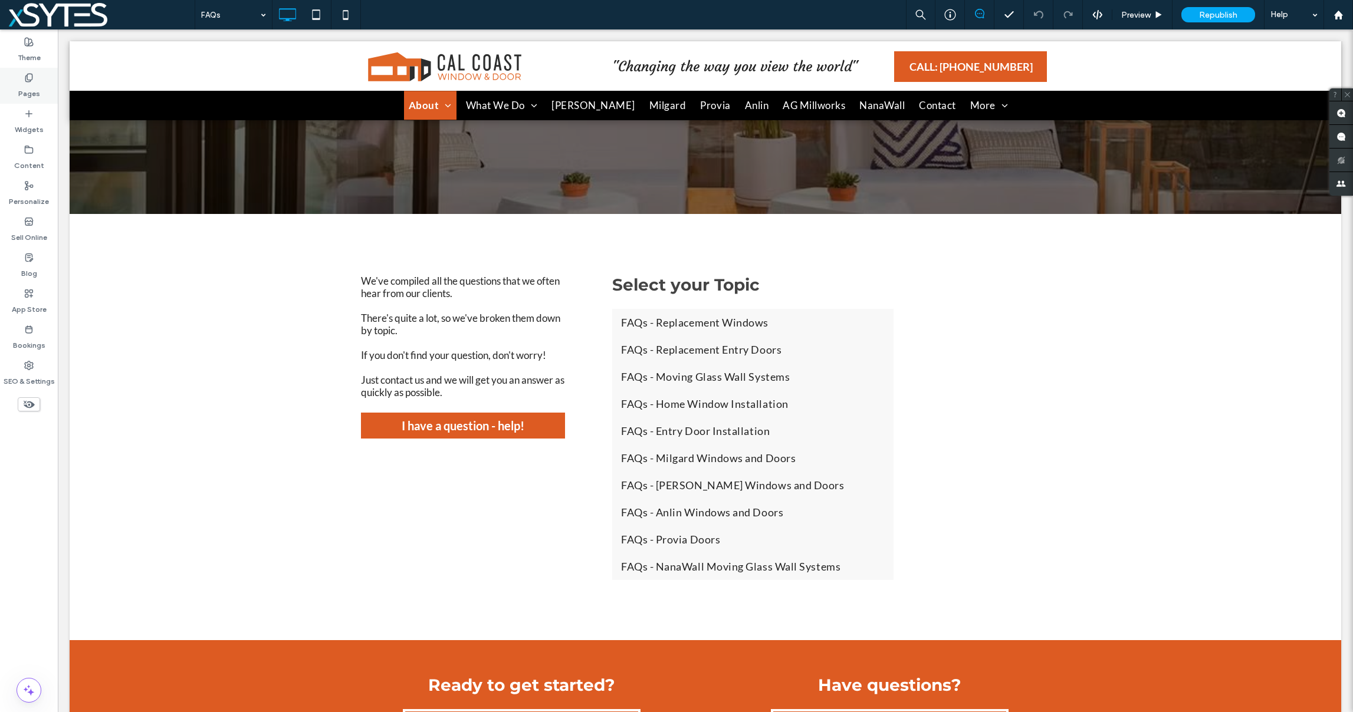
click at [22, 77] on div "Pages" at bounding box center [29, 86] width 58 height 36
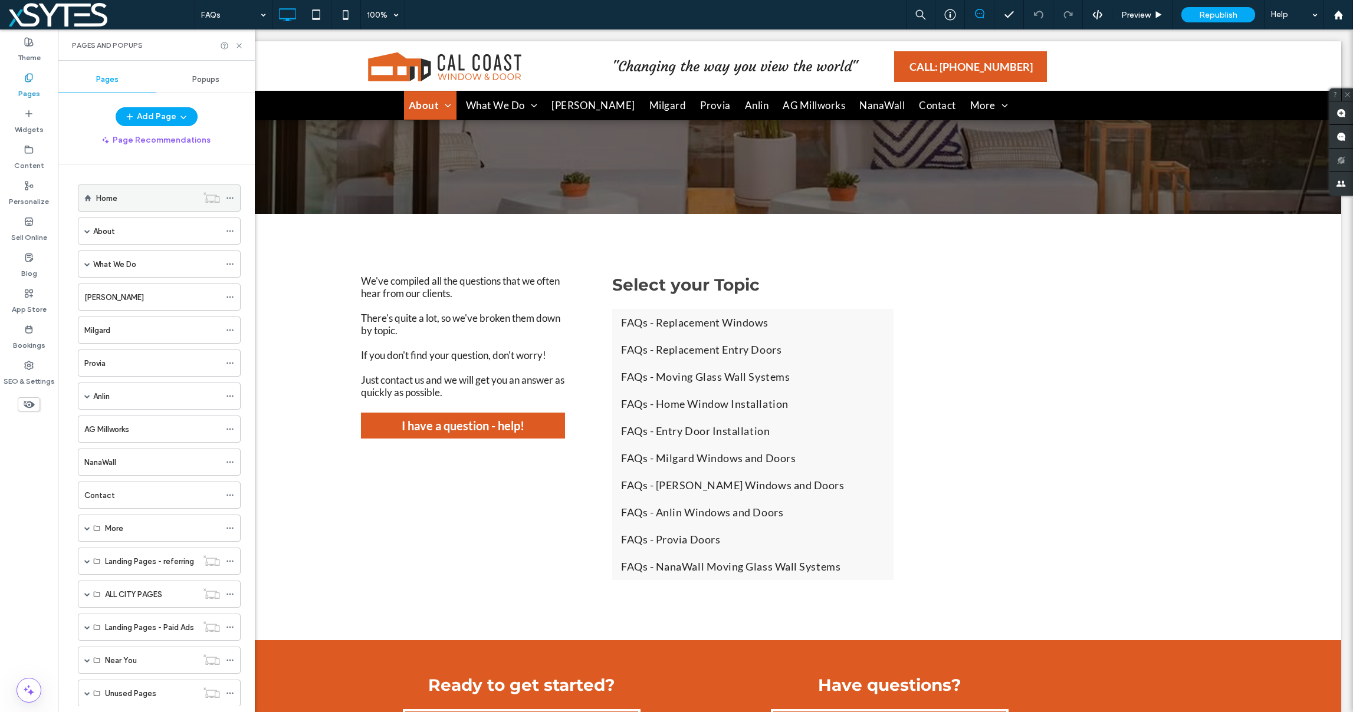
click at [135, 196] on div "Home" at bounding box center [146, 198] width 101 height 12
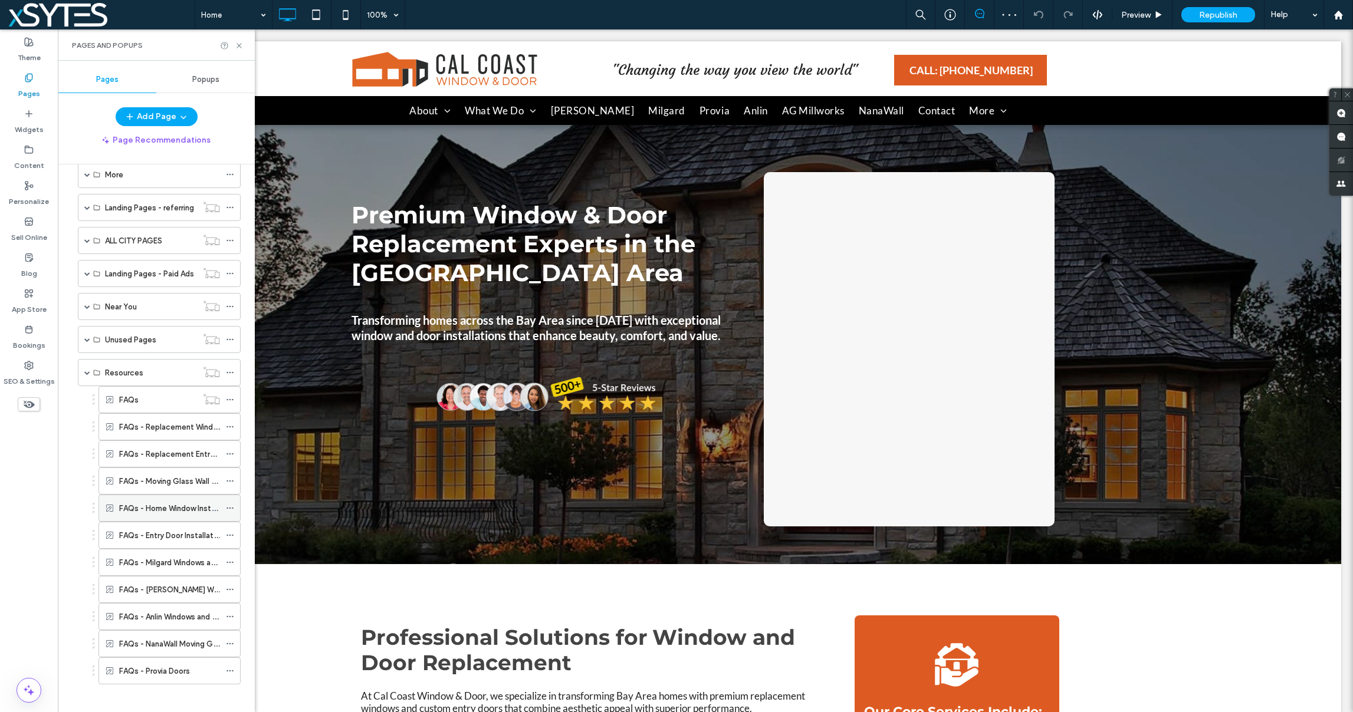
scroll to position [362, 0]
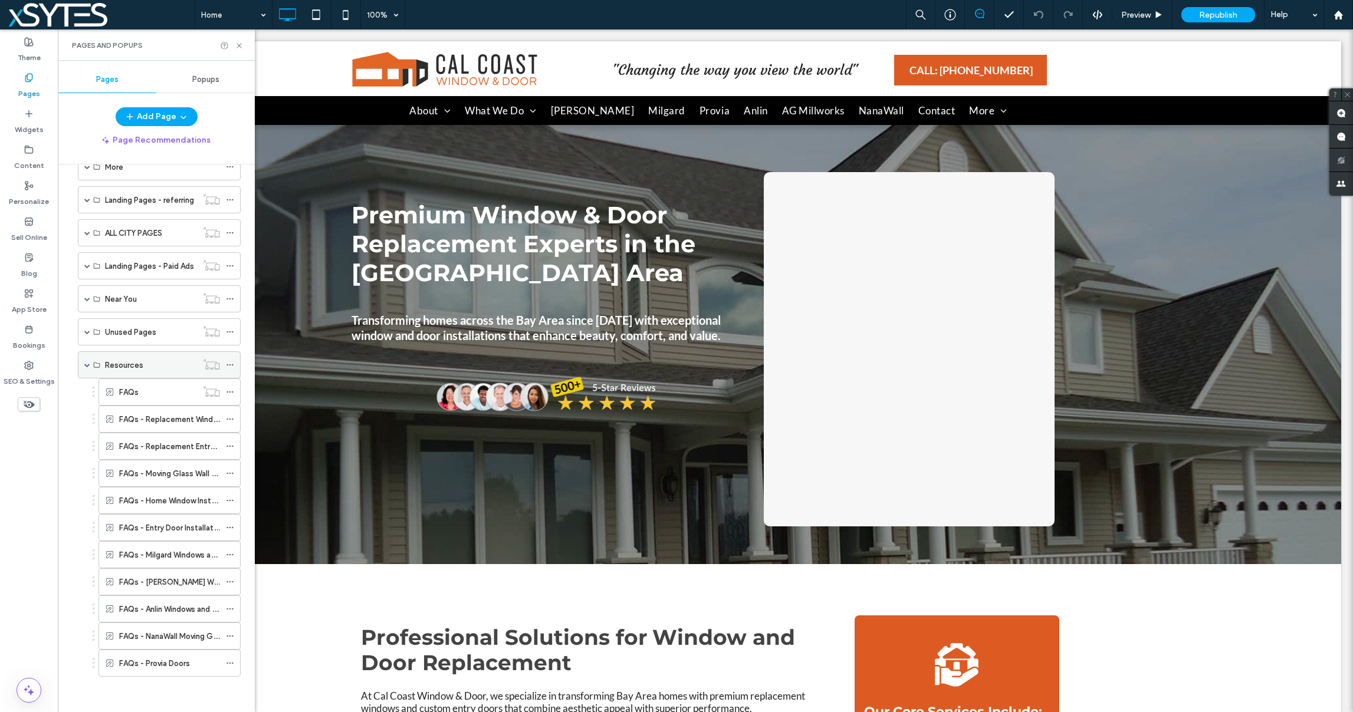
click at [86, 364] on span at bounding box center [87, 365] width 6 height 6
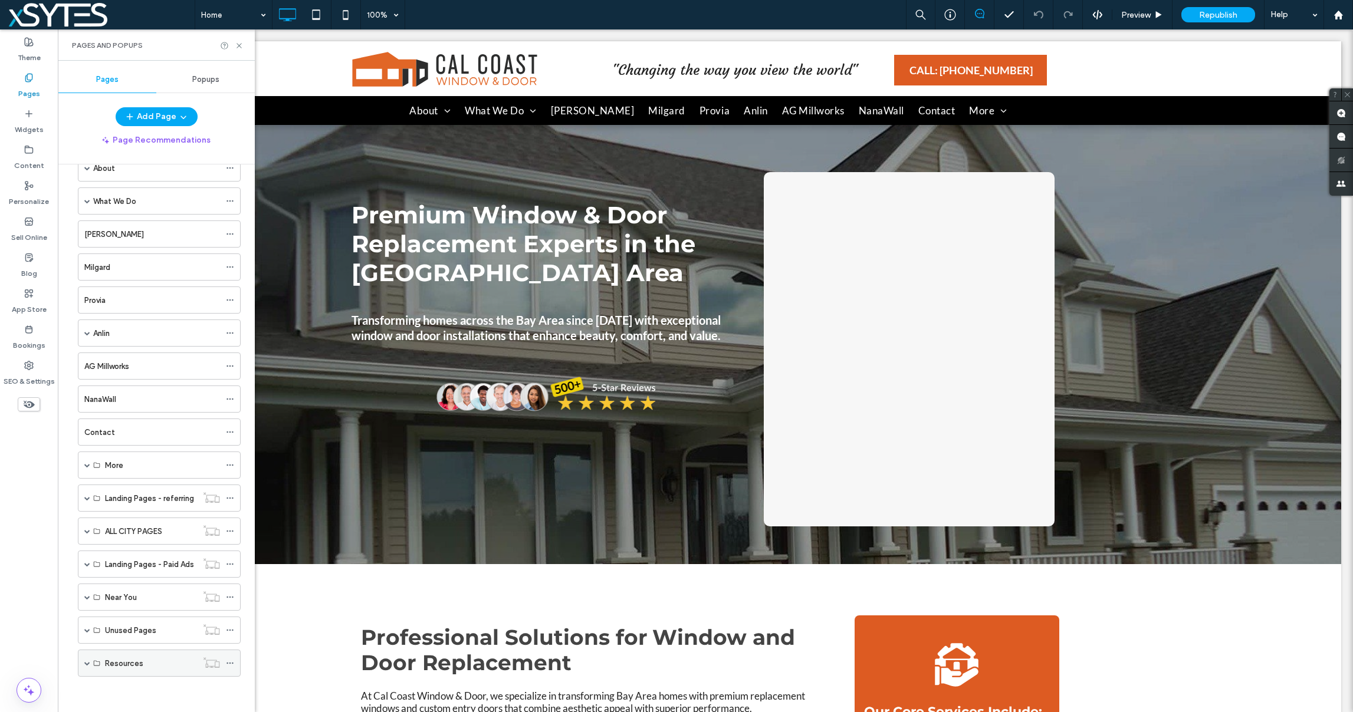
scroll to position [63, 0]
click at [239, 45] on use at bounding box center [239, 45] width 5 height 5
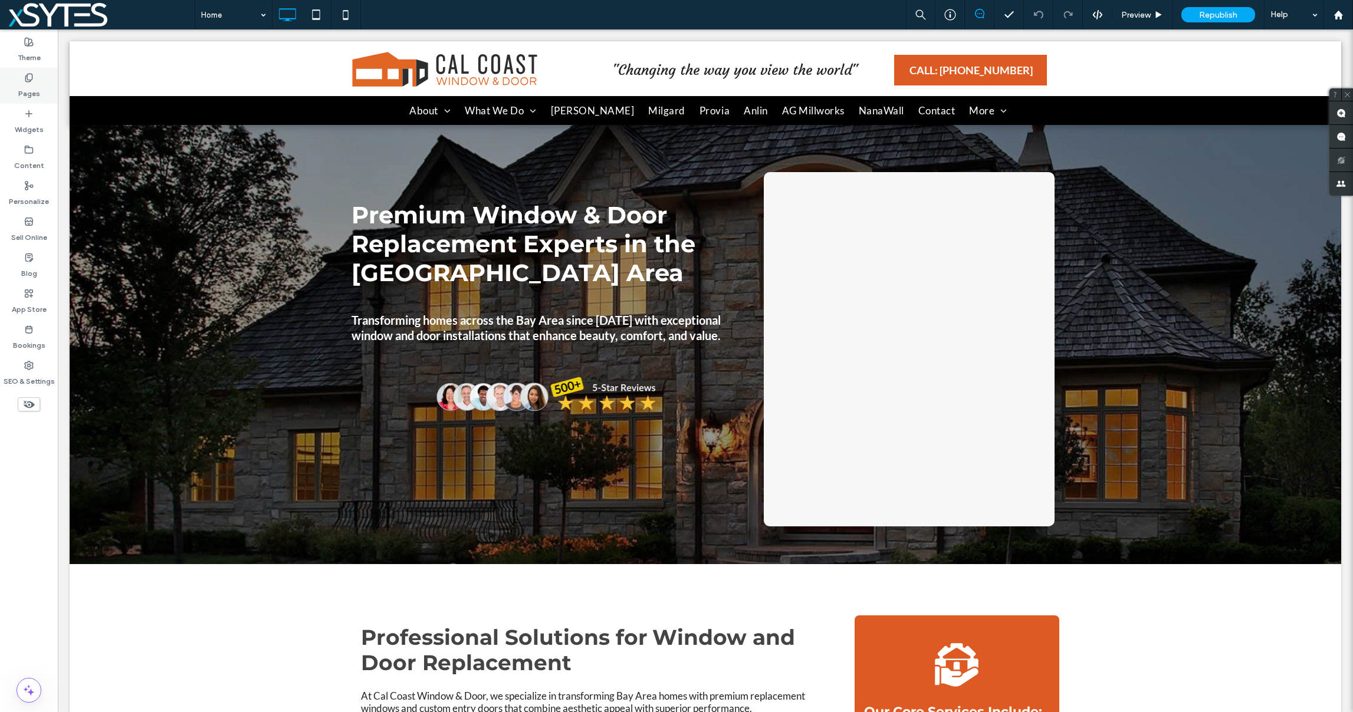
click at [29, 85] on label "Pages" at bounding box center [29, 91] width 22 height 17
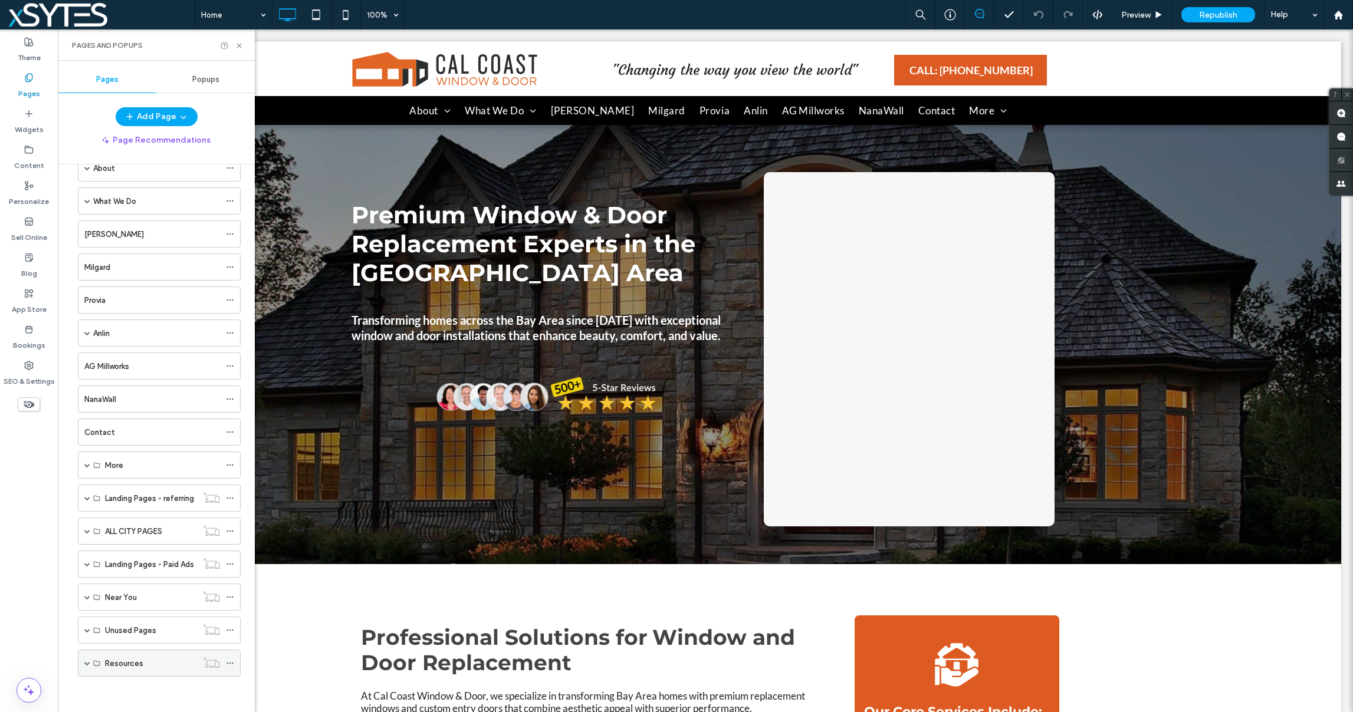
click at [86, 664] on span at bounding box center [87, 664] width 6 height 6
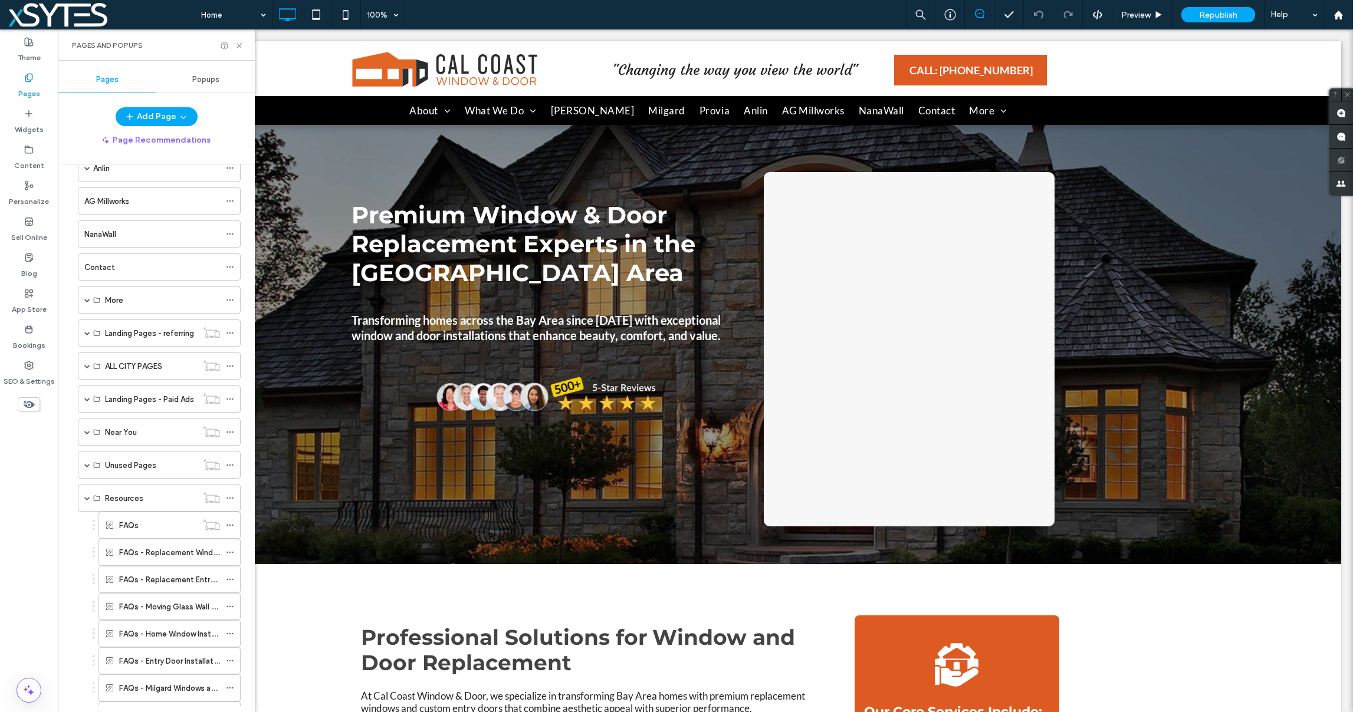
scroll to position [362, 0]
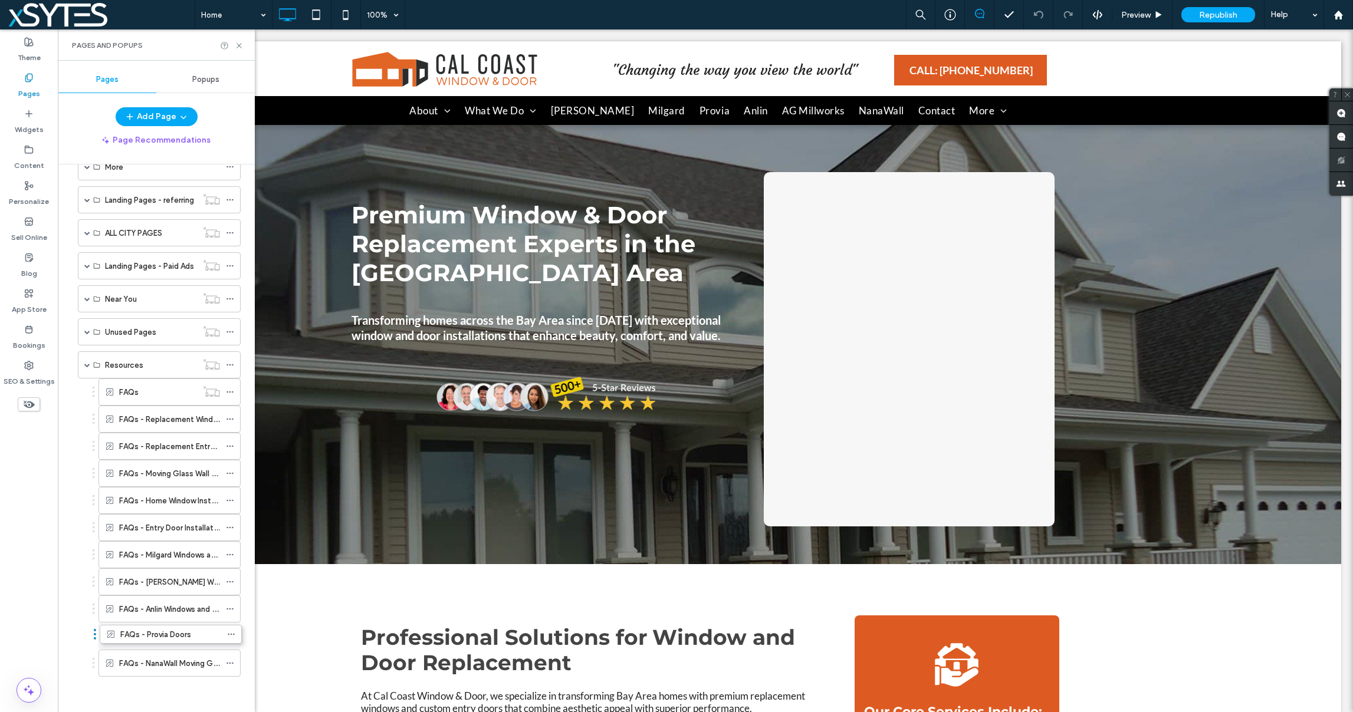
drag, startPoint x: 93, startPoint y: 664, endPoint x: 94, endPoint y: 633, distance: 30.7
click at [164, 388] on div "FAQs" at bounding box center [158, 392] width 78 height 12
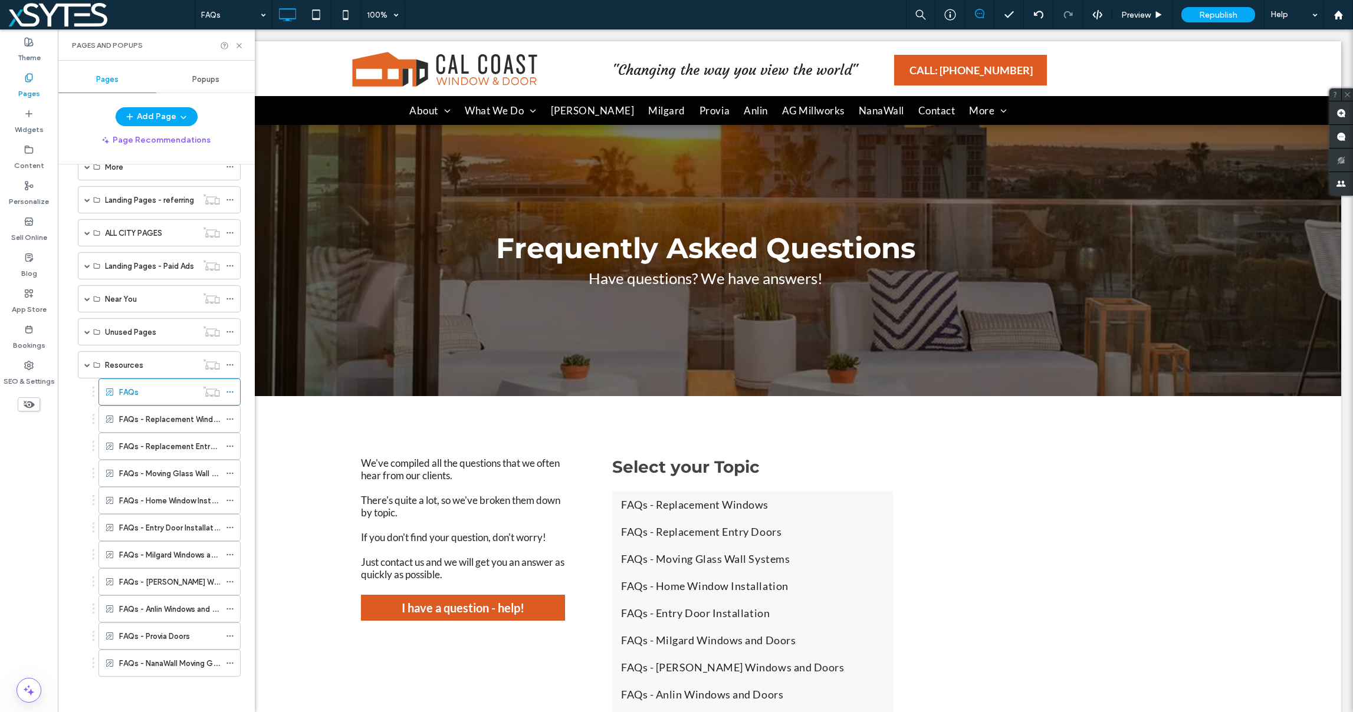
scroll to position [0, 0]
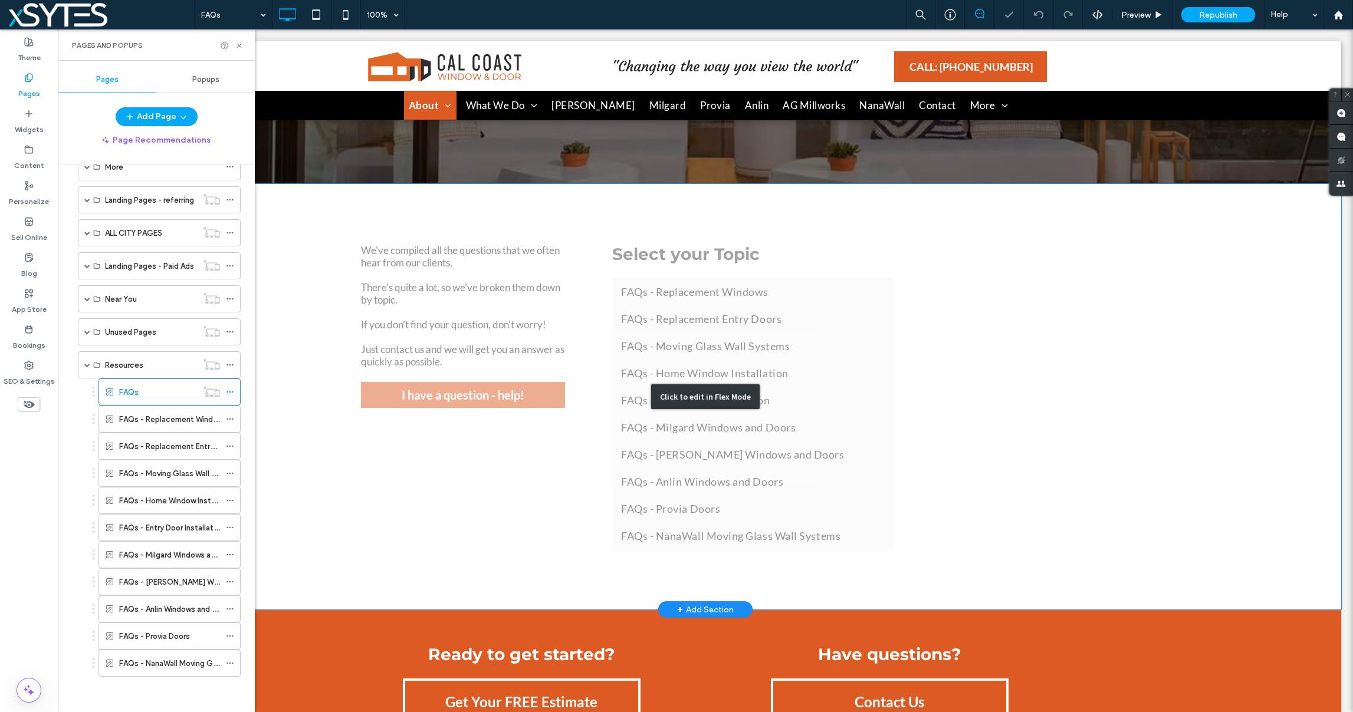
scroll to position [204, 0]
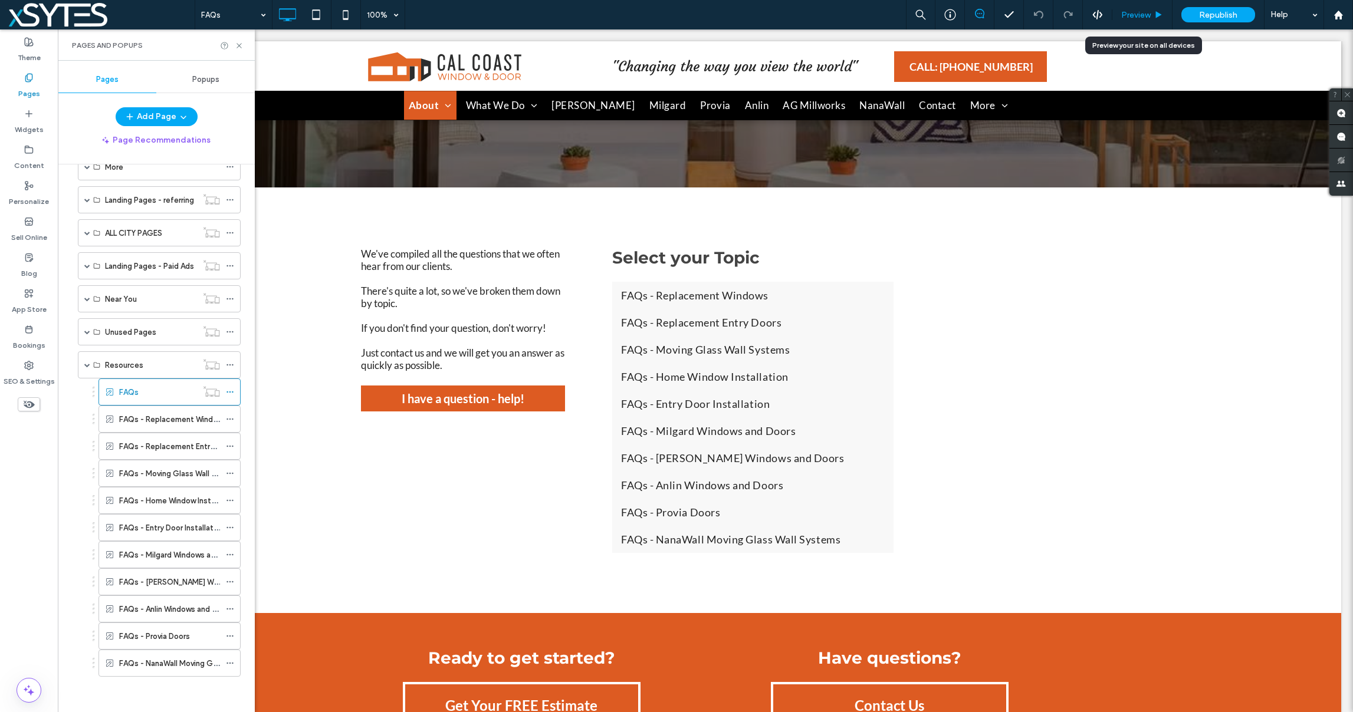
click at [1140, 14] on span "Preview" at bounding box center [1135, 15] width 29 height 10
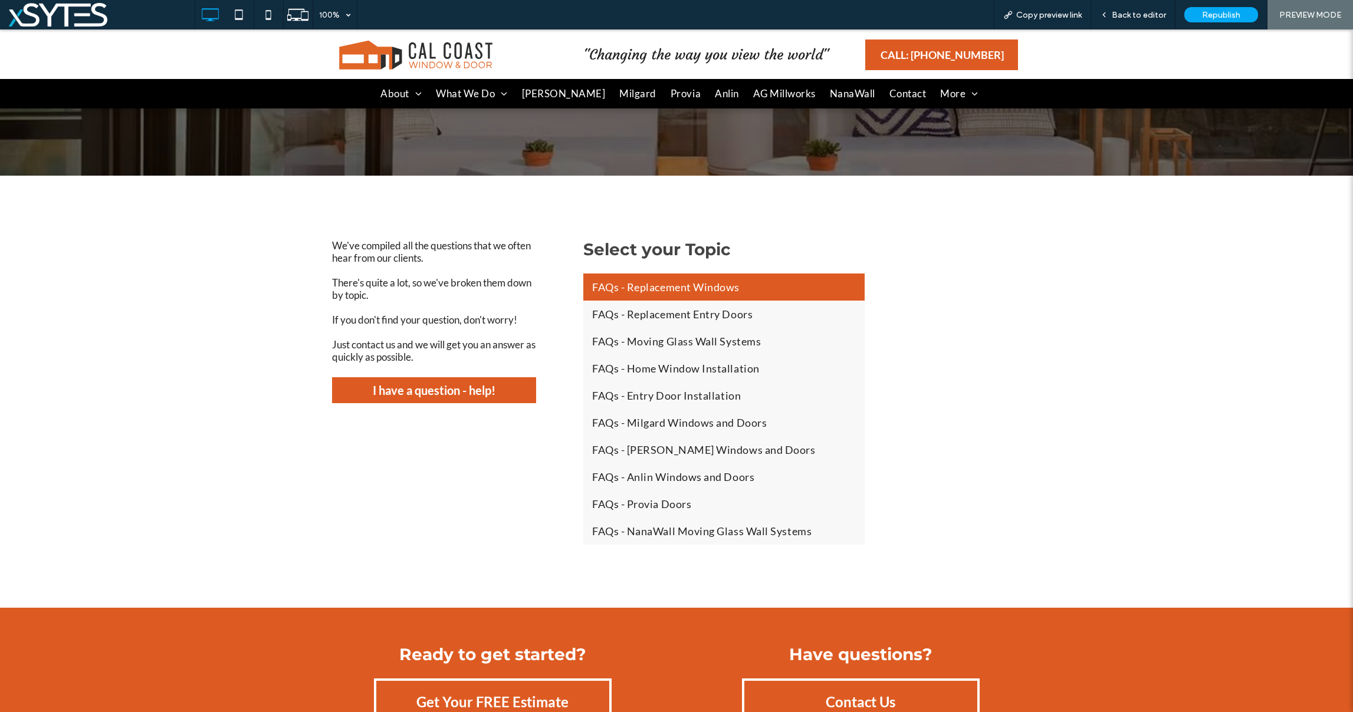
click at [707, 284] on span "FAQs - Replacement Windows" at bounding box center [665, 287] width 147 height 13
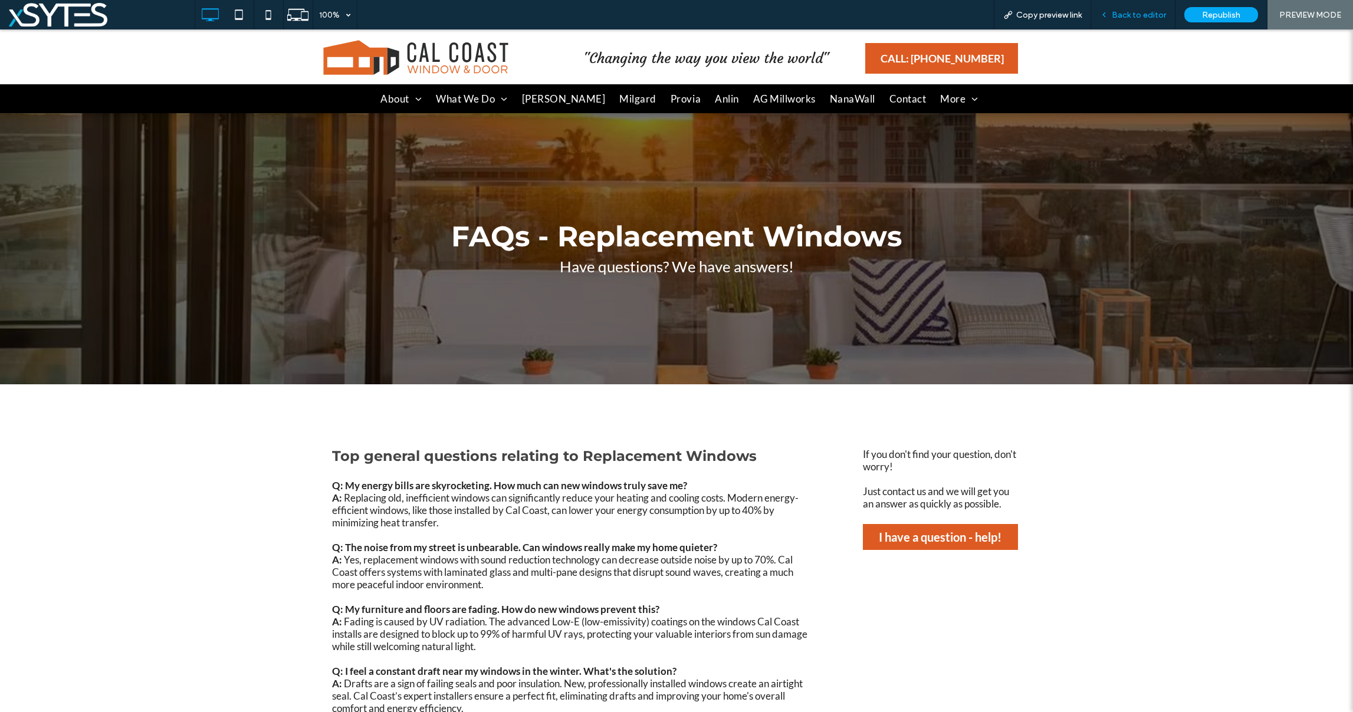
click at [1129, 17] on span "Back to editor" at bounding box center [1139, 15] width 54 height 10
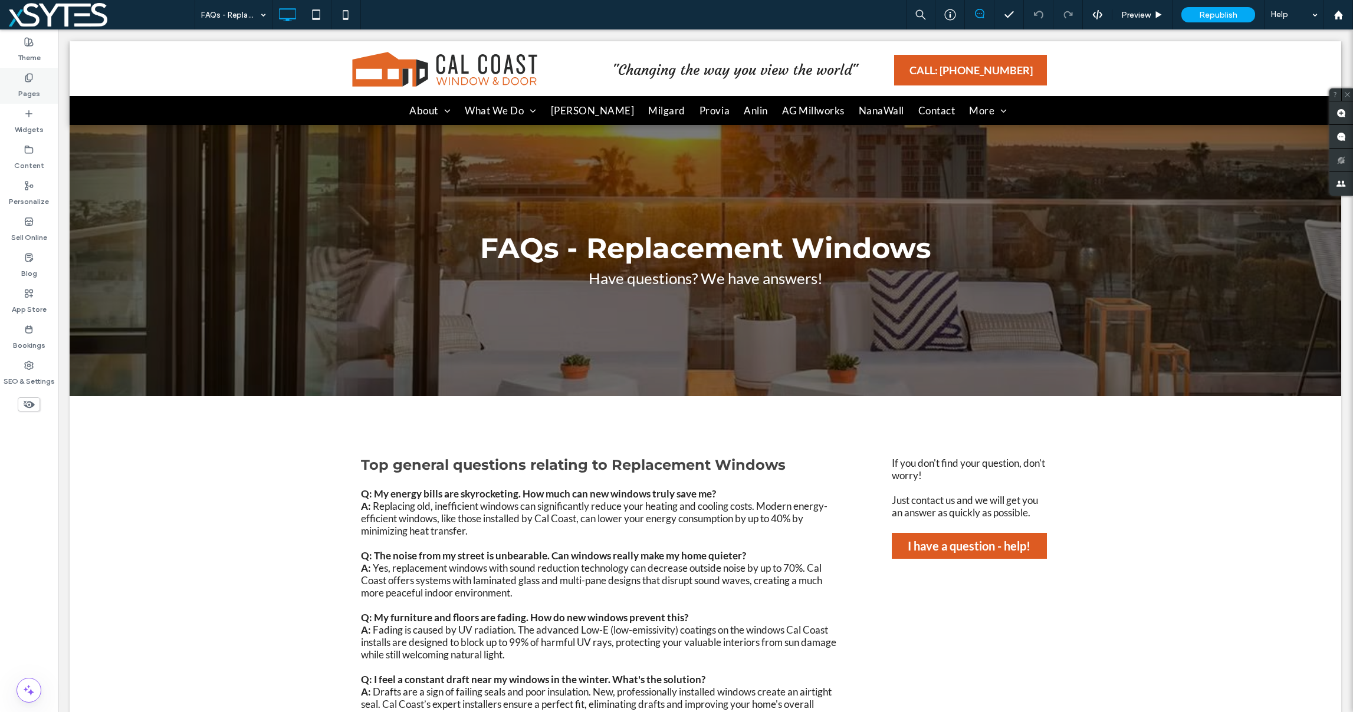
click at [25, 86] on label "Pages" at bounding box center [29, 91] width 22 height 17
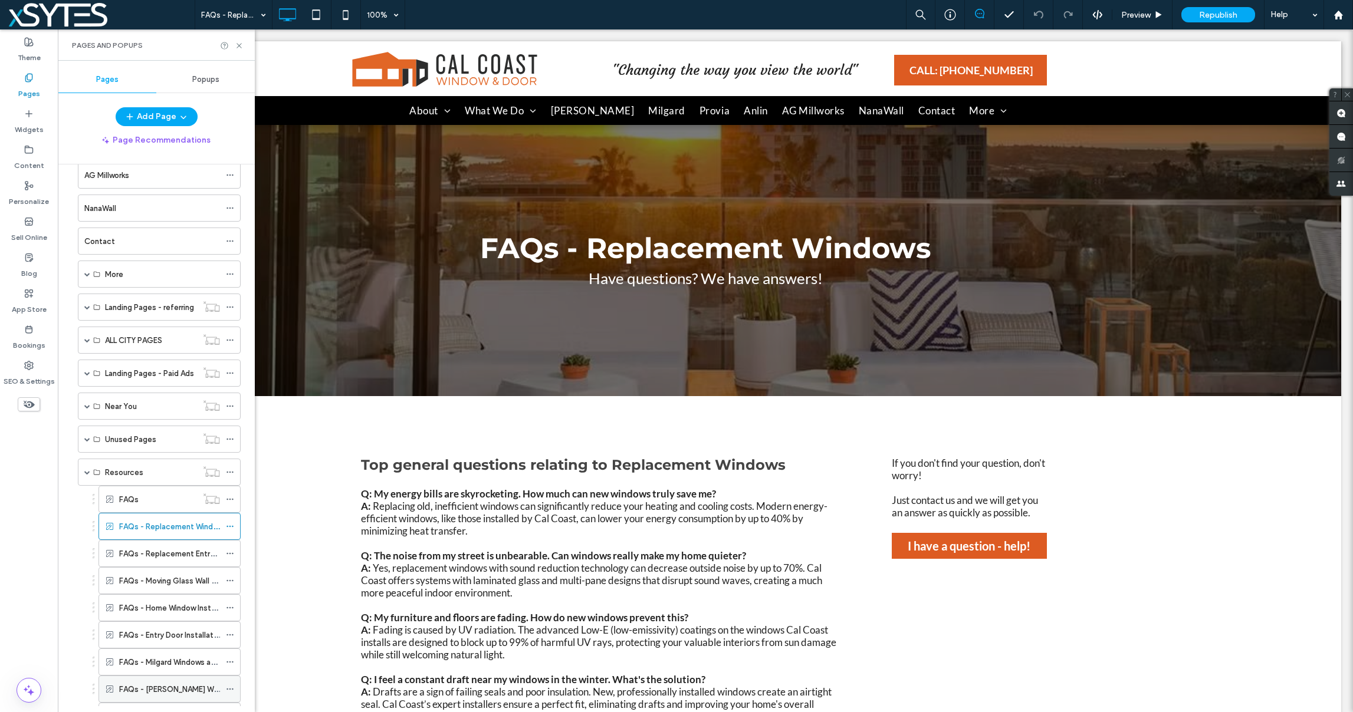
scroll to position [362, 0]
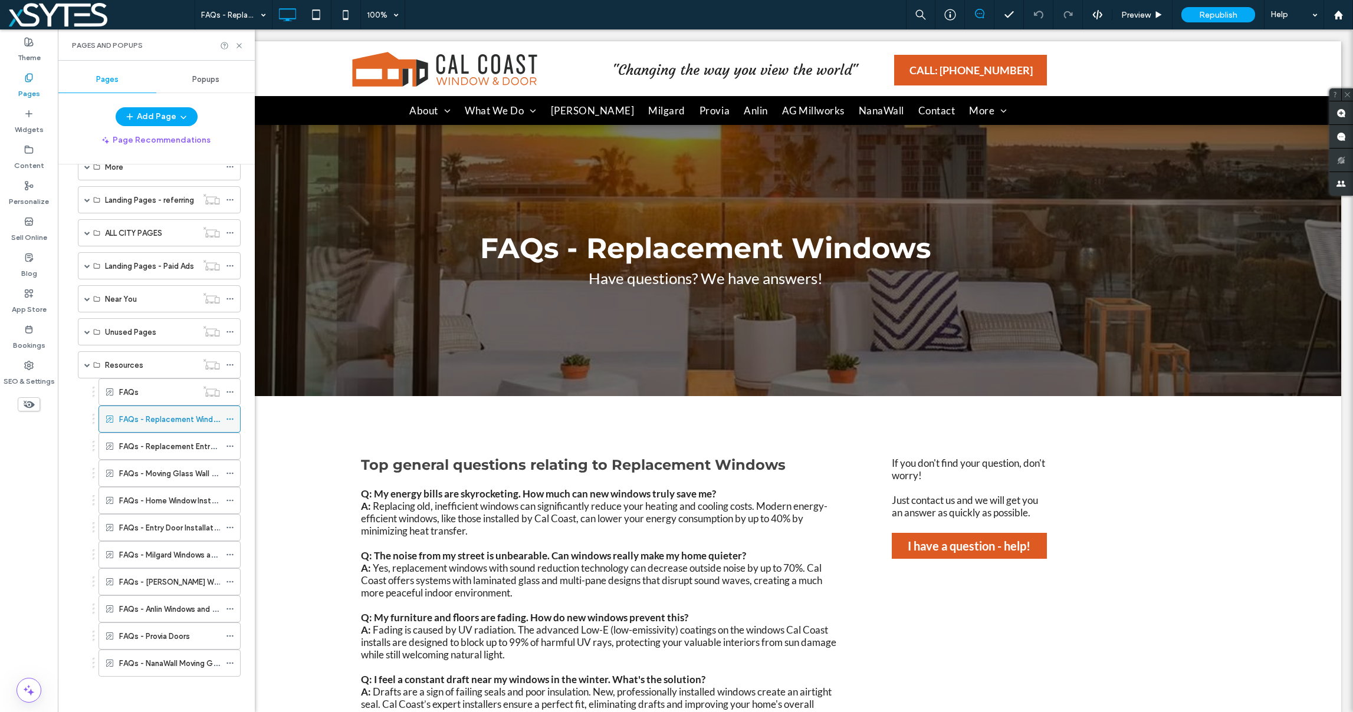
click at [194, 423] on label "FAQs - Replacement Windows" at bounding box center [173, 419] width 108 height 21
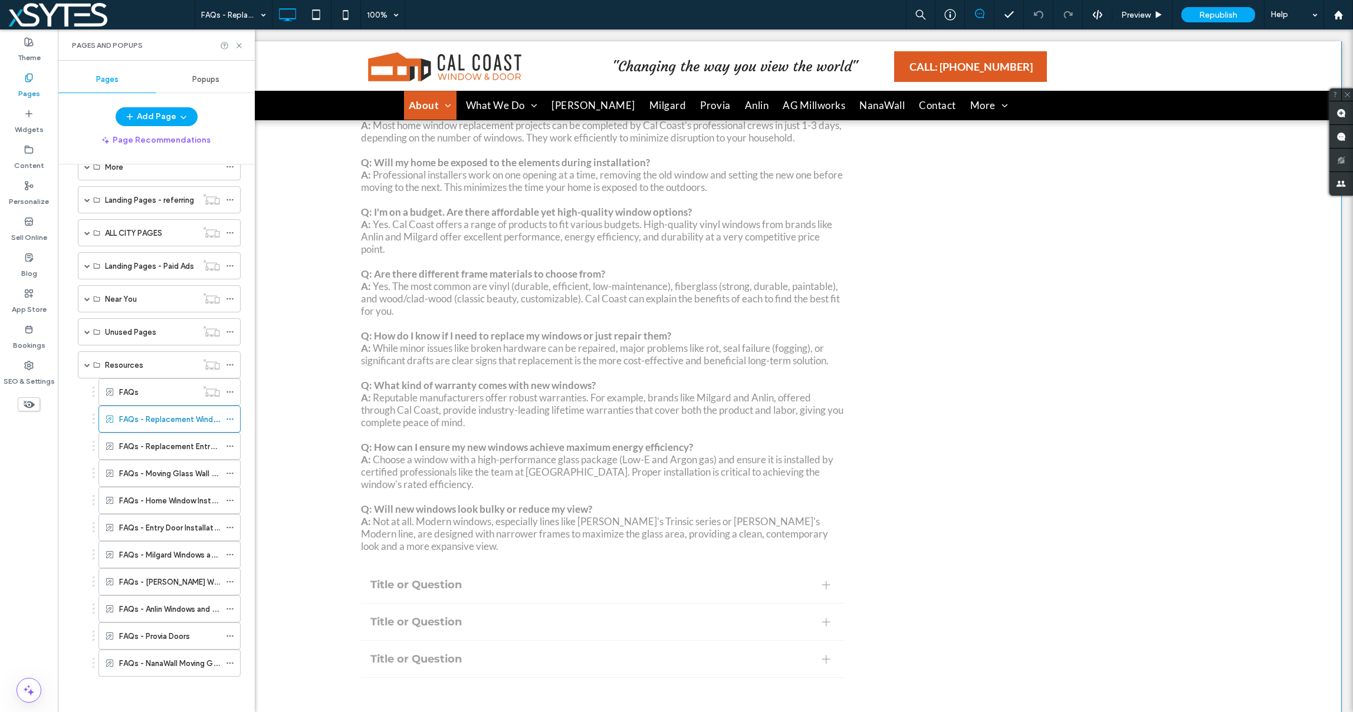
scroll to position [938, 0]
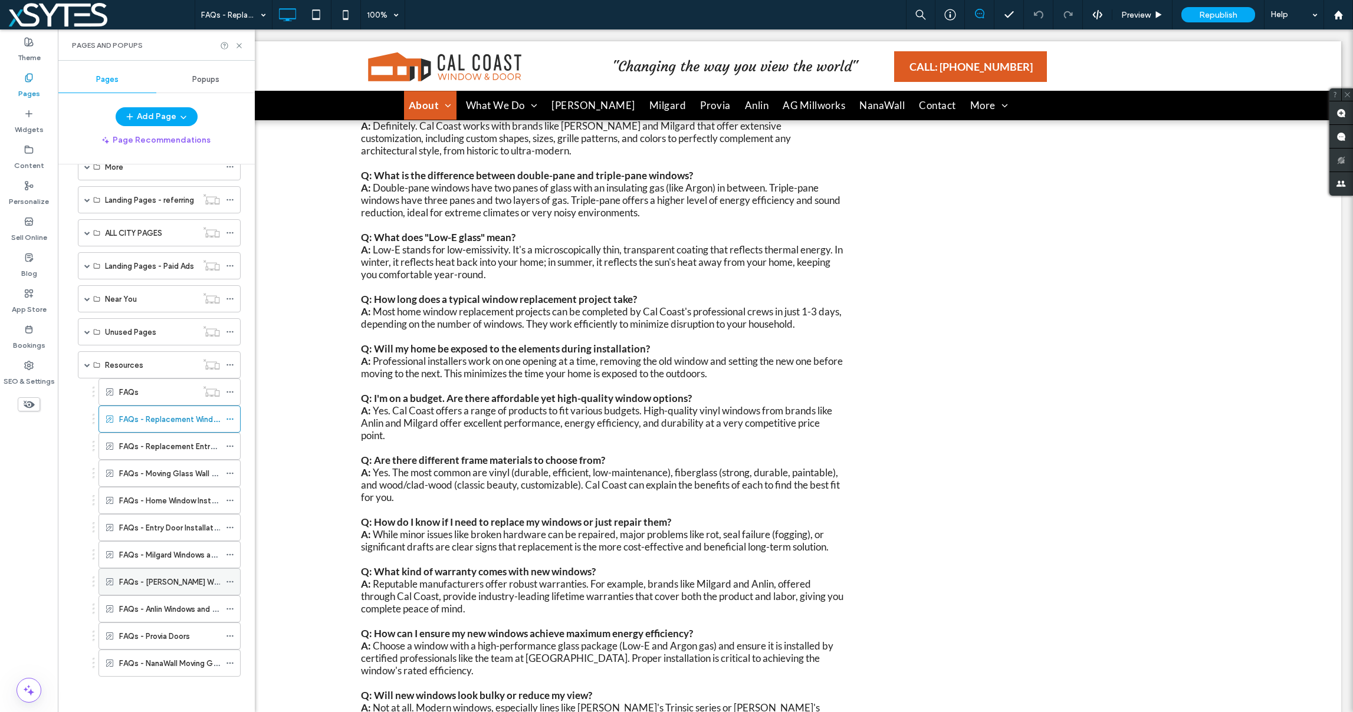
click at [181, 584] on label "FAQs - Marvin Windows and Doors" at bounding box center [197, 582] width 157 height 21
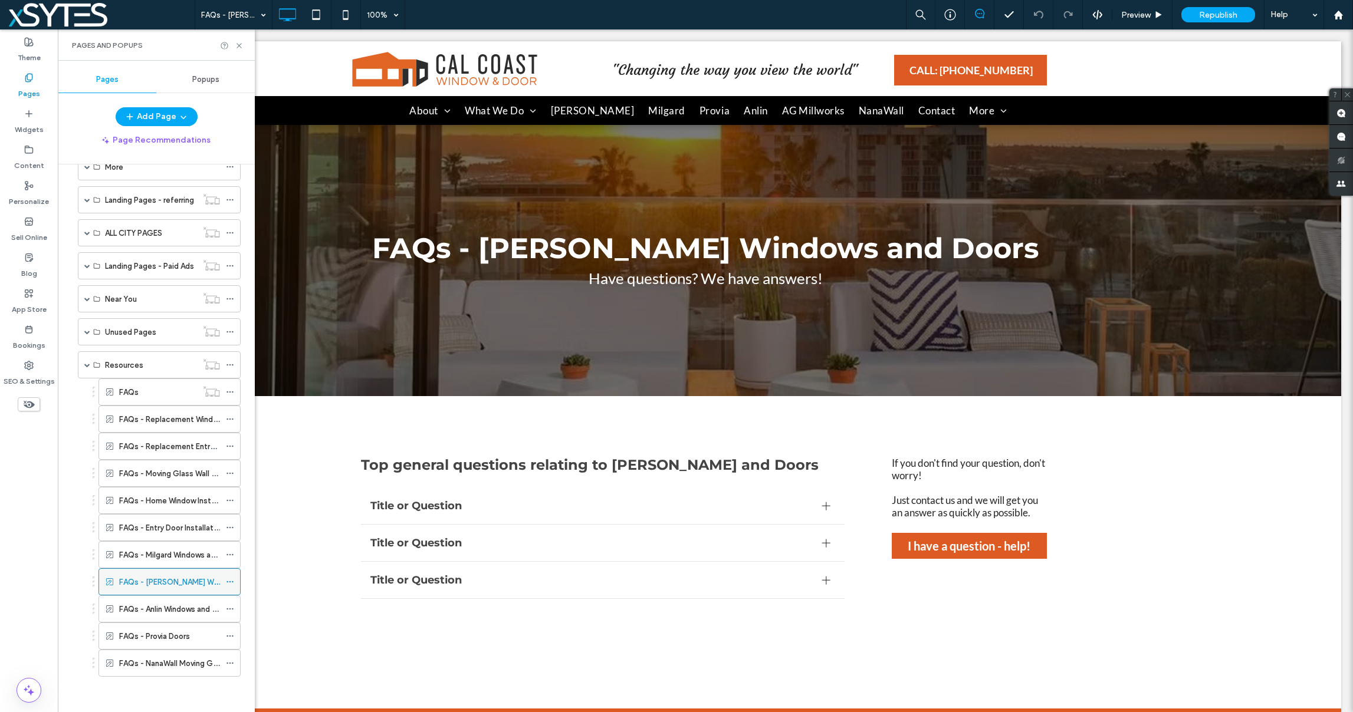
scroll to position [0, 0]
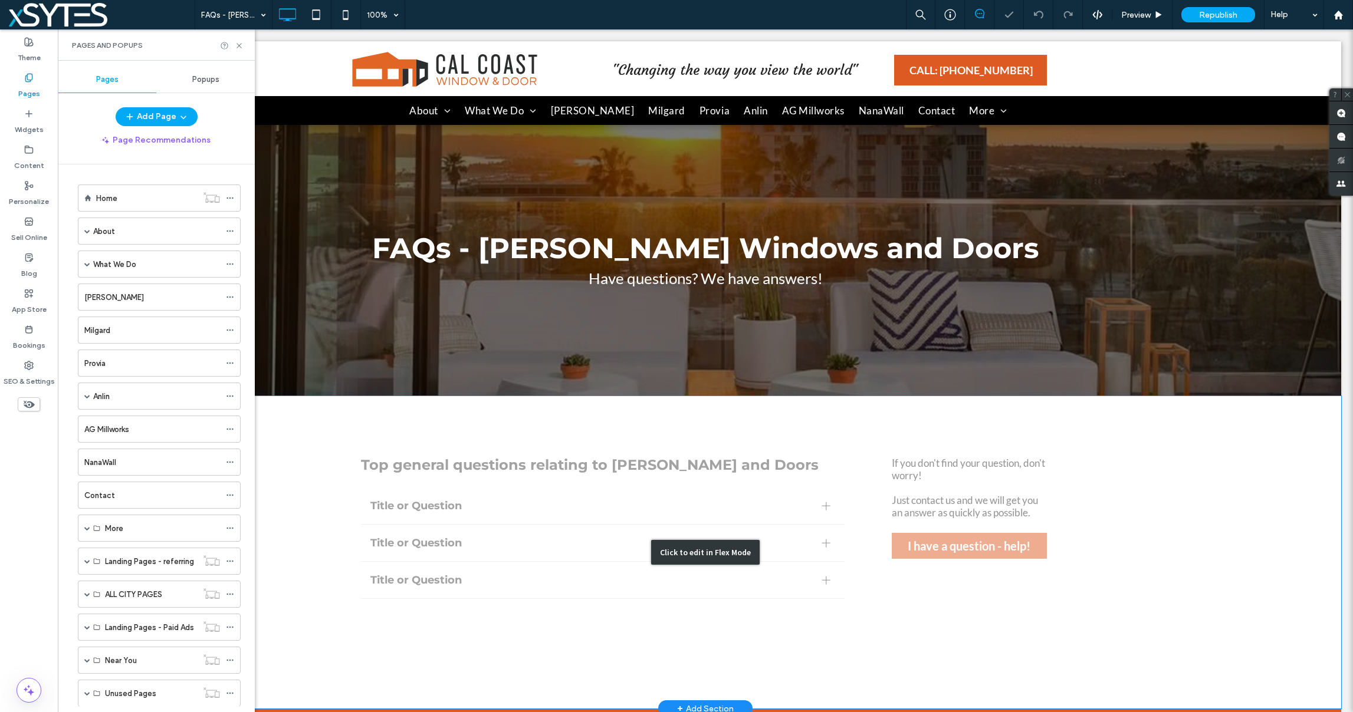
scroll to position [362, 0]
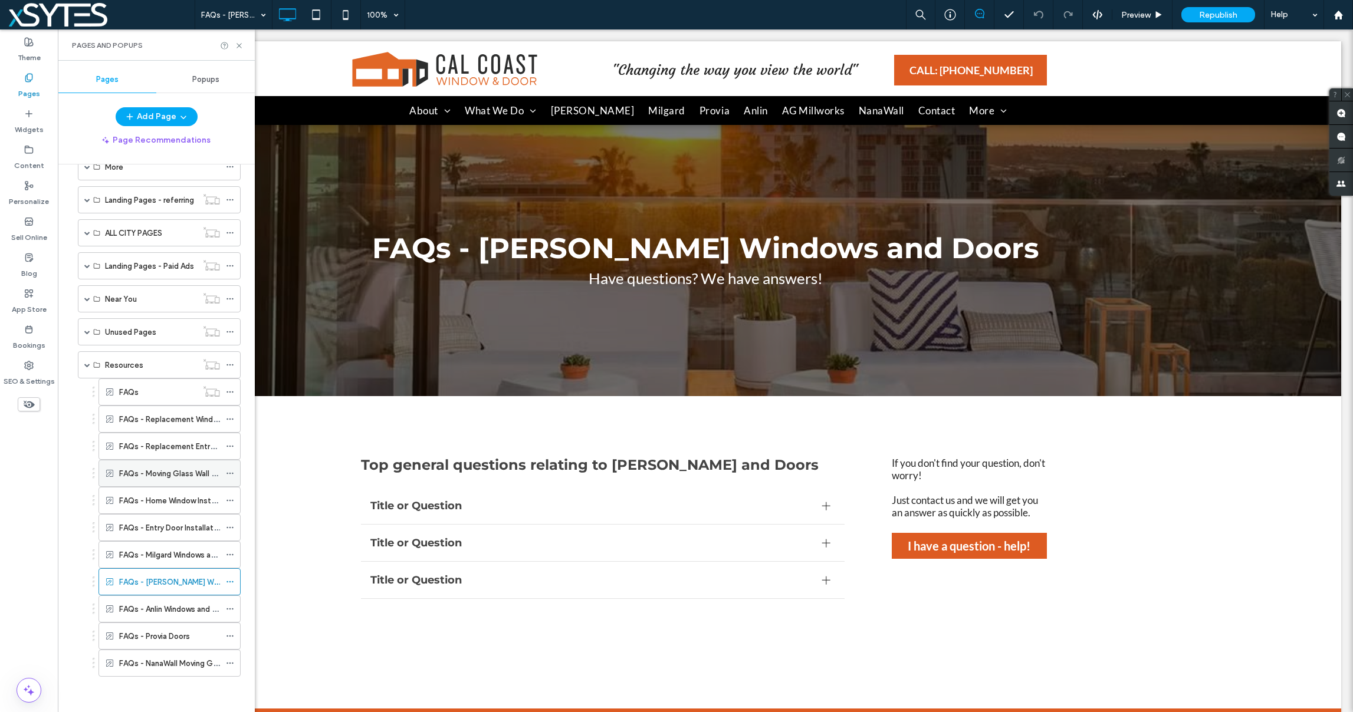
click at [186, 477] on label "FAQs - Moving Glass Wall Systems" at bounding box center [181, 474] width 124 height 21
click at [182, 512] on div "FAQs - Home Window Installation" at bounding box center [169, 501] width 101 height 26
click at [180, 531] on label "FAQs - Entry Door Installation" at bounding box center [171, 528] width 105 height 21
click at [169, 635] on label "FAQs - Provia Doors" at bounding box center [154, 636] width 71 height 21
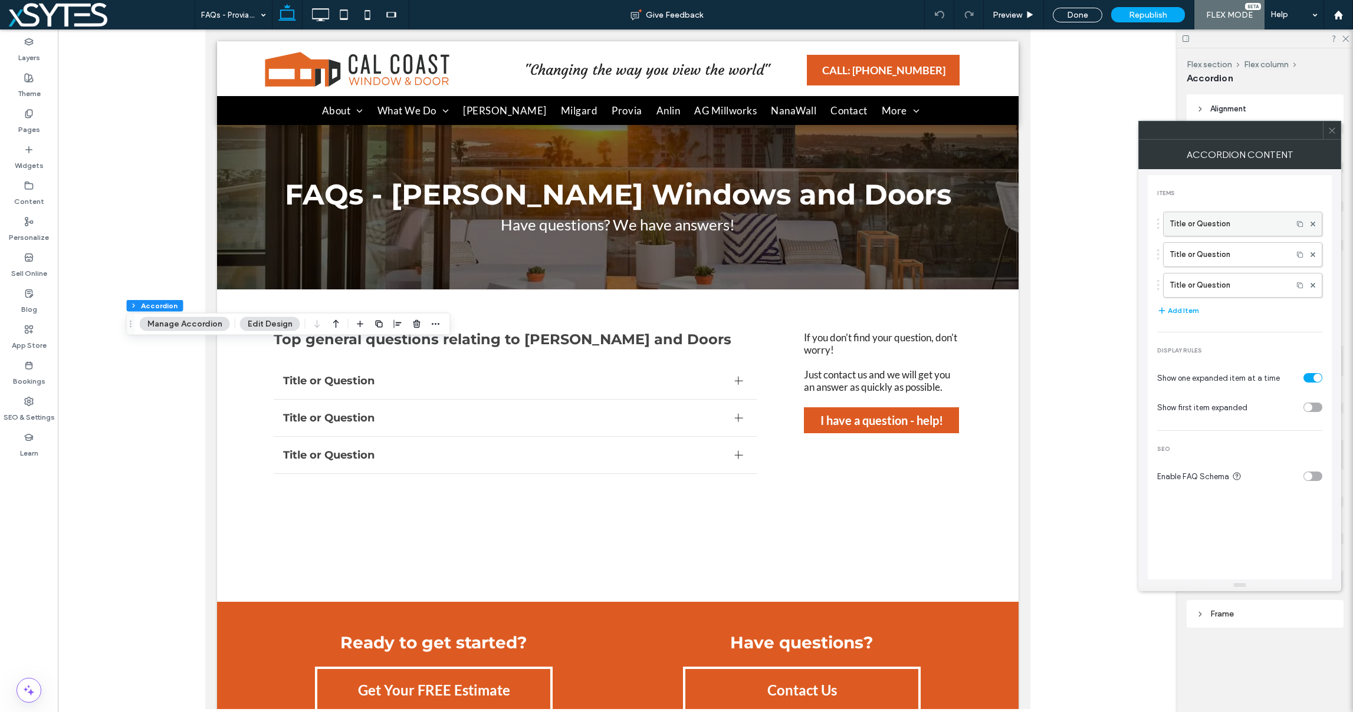
click at [1209, 226] on label "Title or Question" at bounding box center [1228, 224] width 117 height 24
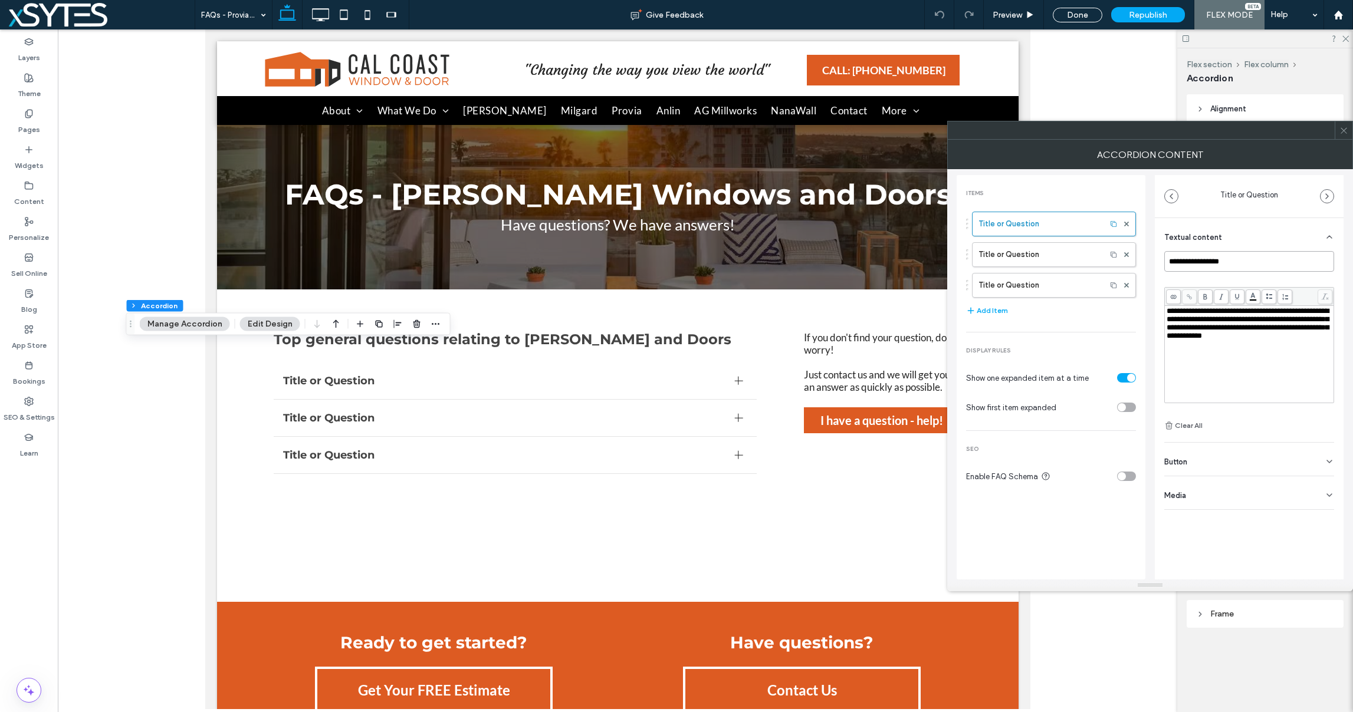
drag, startPoint x: 1244, startPoint y: 262, endPoint x: 1167, endPoint y: 264, distance: 76.7
click at [1167, 264] on input "**********" at bounding box center [1249, 261] width 170 height 21
drag, startPoint x: 1226, startPoint y: 327, endPoint x: 1134, endPoint y: 323, distance: 92.1
click at [1134, 323] on div "**********" at bounding box center [1150, 374] width 387 height 411
drag, startPoint x: 1299, startPoint y: 339, endPoint x: 1165, endPoint y: 308, distance: 137.2
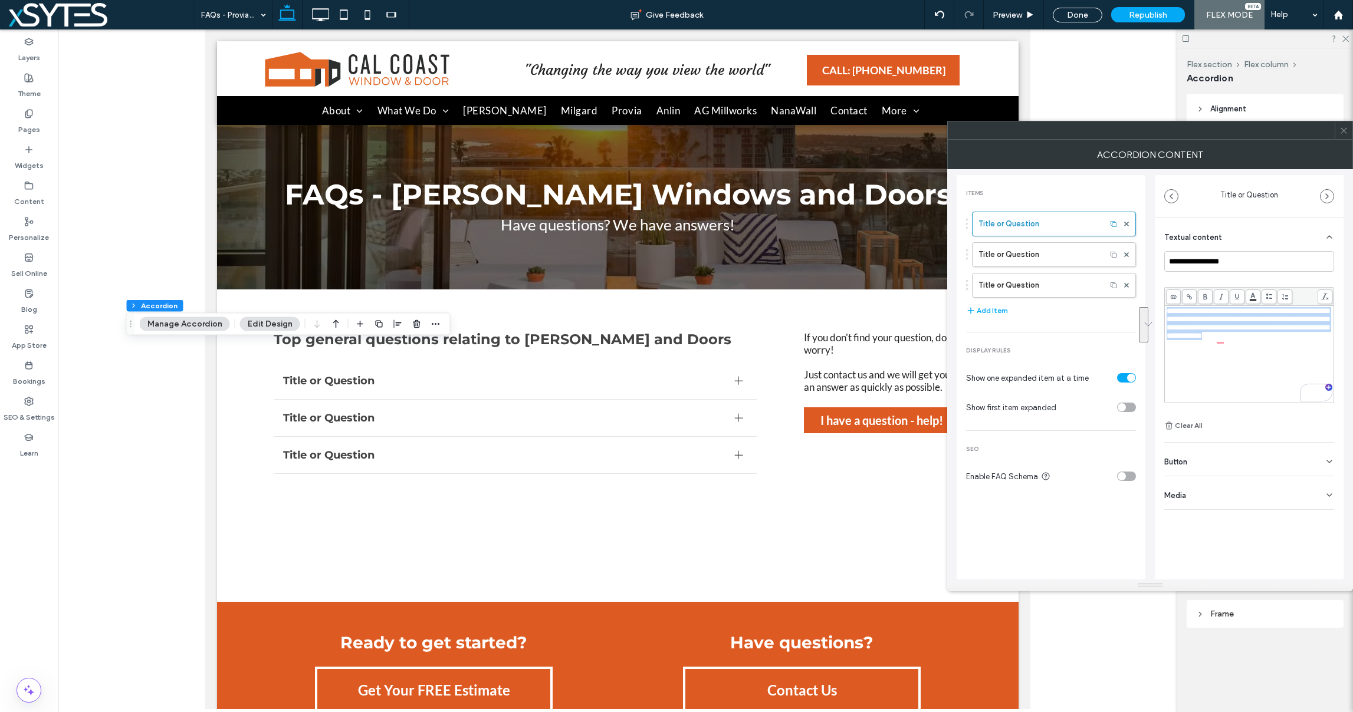
click at [1165, 308] on div "**********" at bounding box center [1249, 354] width 169 height 97
click at [1345, 129] on icon at bounding box center [1343, 130] width 9 height 9
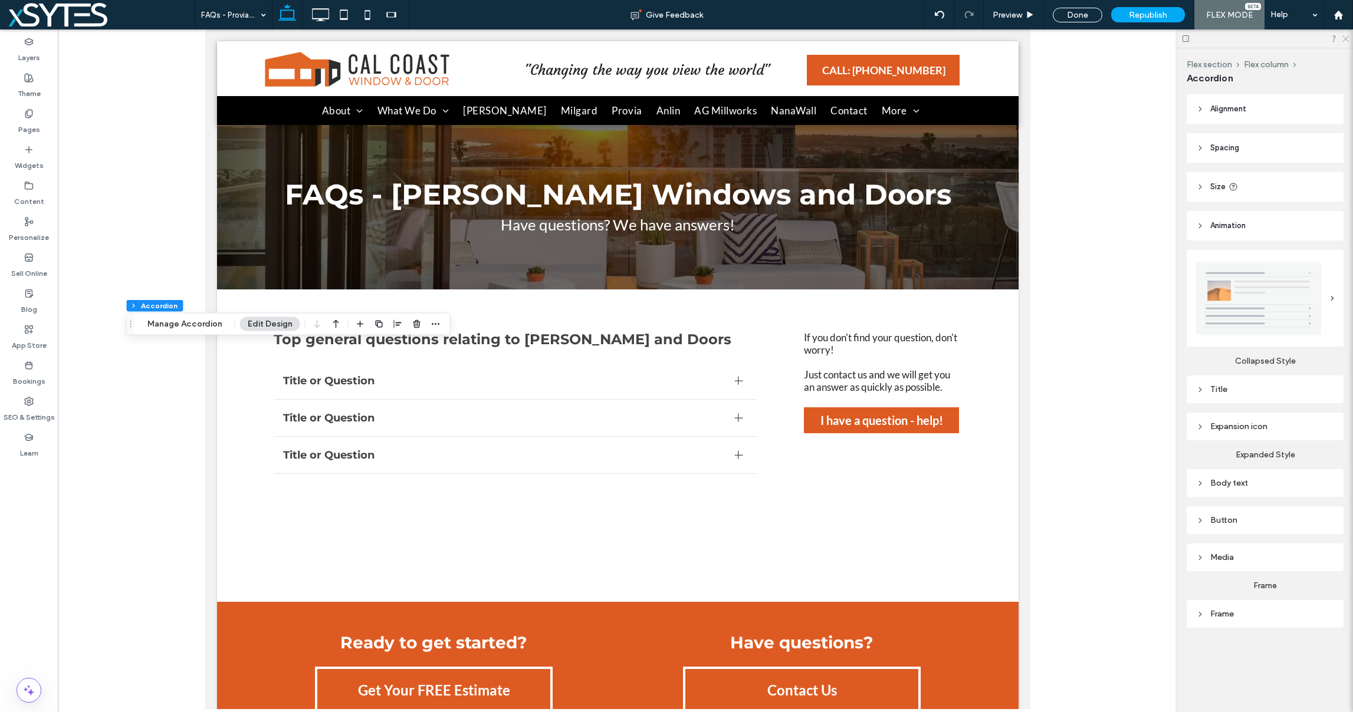
click at [1347, 37] on use at bounding box center [1345, 39] width 6 height 6
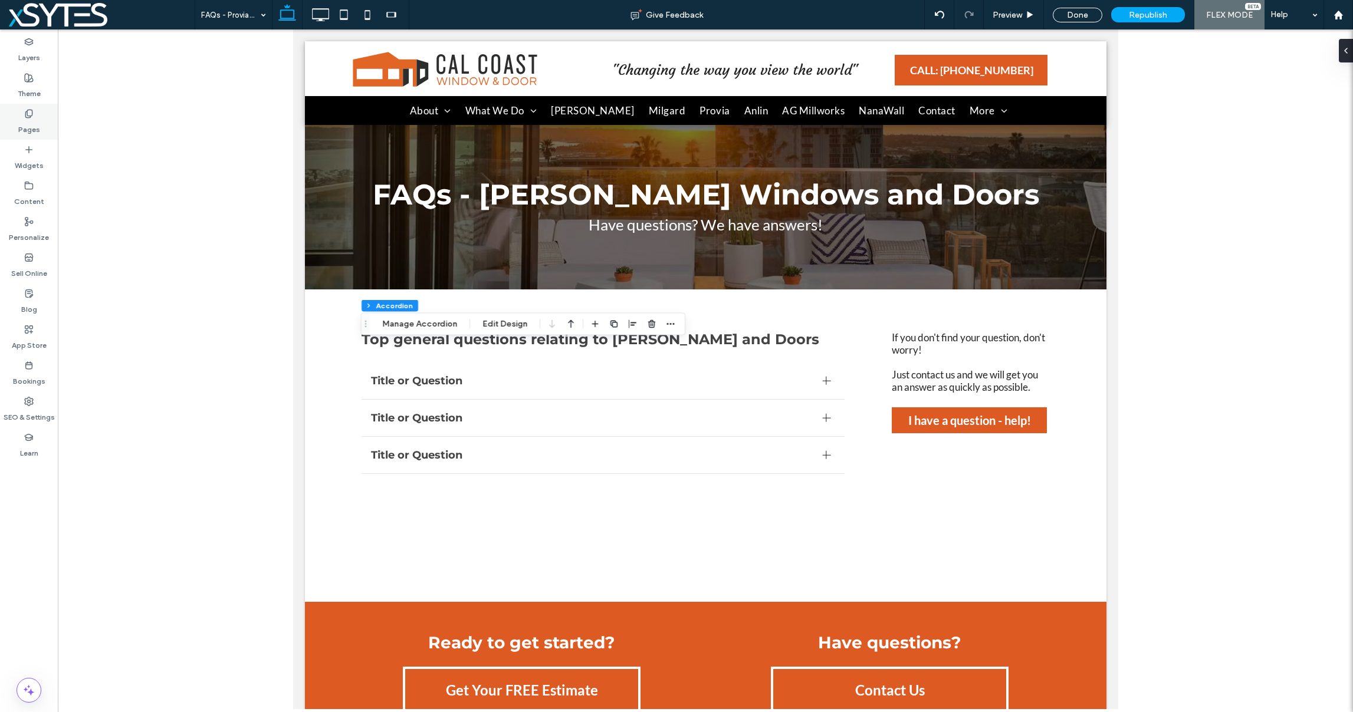
click at [38, 124] on label "Pages" at bounding box center [29, 127] width 22 height 17
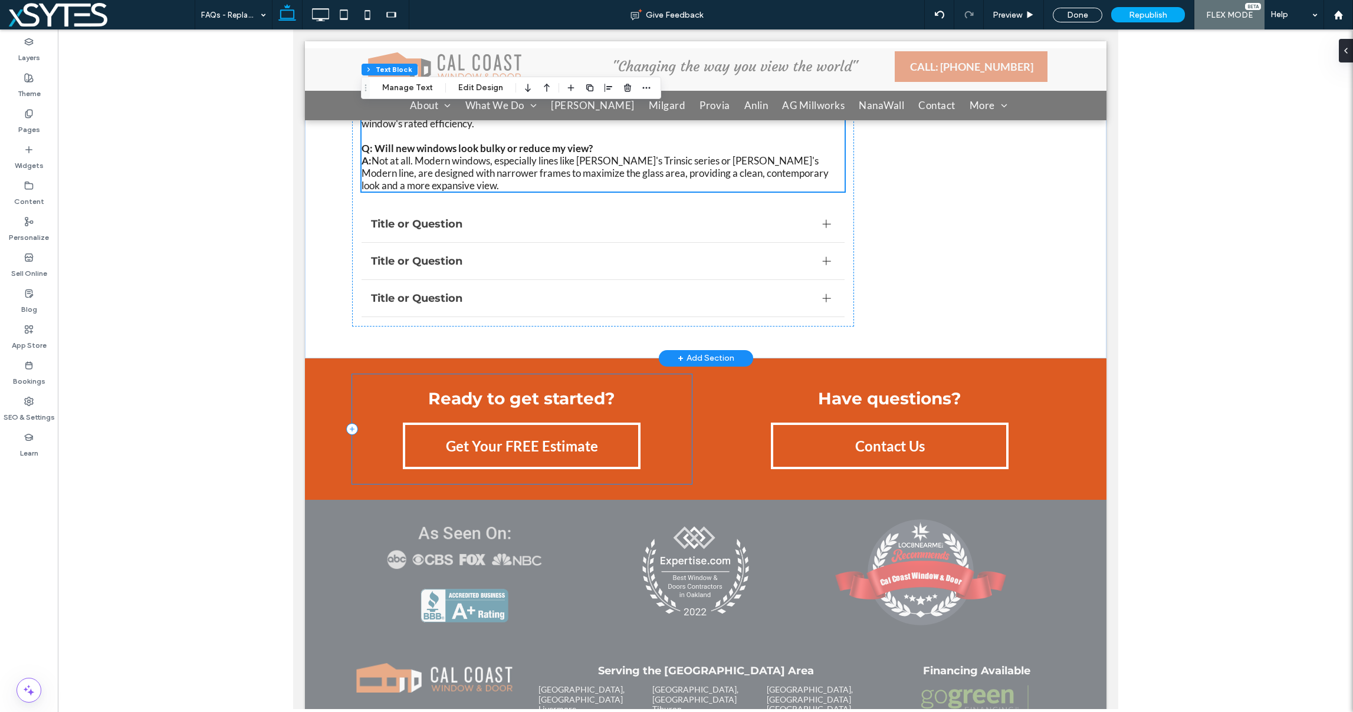
scroll to position [1361, 0]
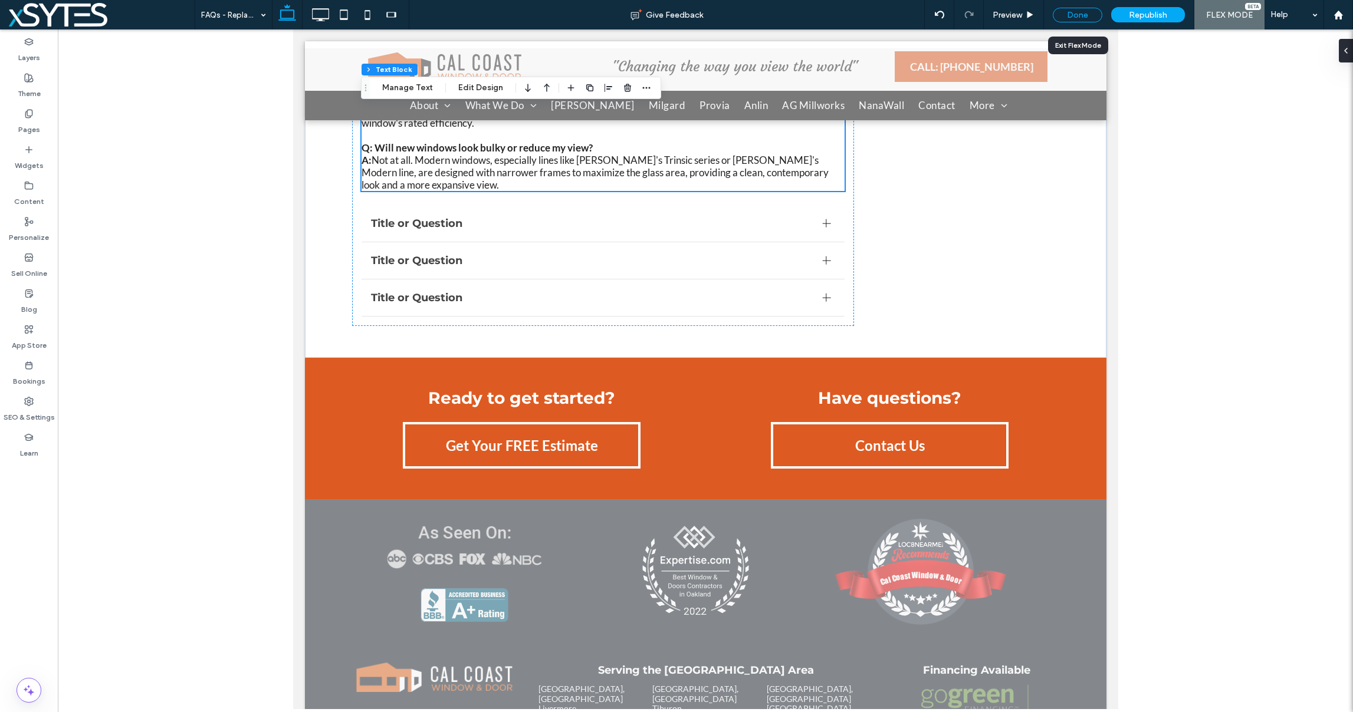
drag, startPoint x: 1078, startPoint y: 16, endPoint x: 1289, endPoint y: 101, distance: 227.0
click at [1078, 16] on div "Done" at bounding box center [1078, 15] width 50 height 15
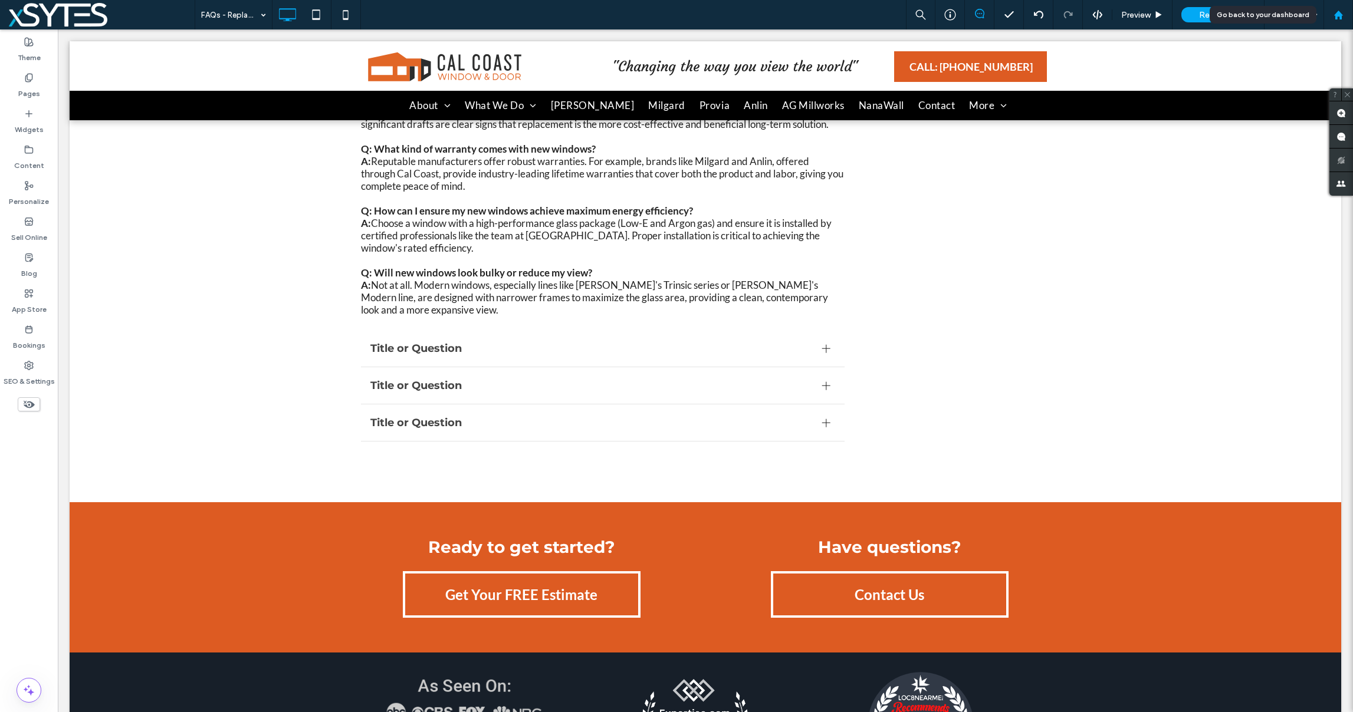
click at [1337, 15] on use at bounding box center [1338, 14] width 9 height 9
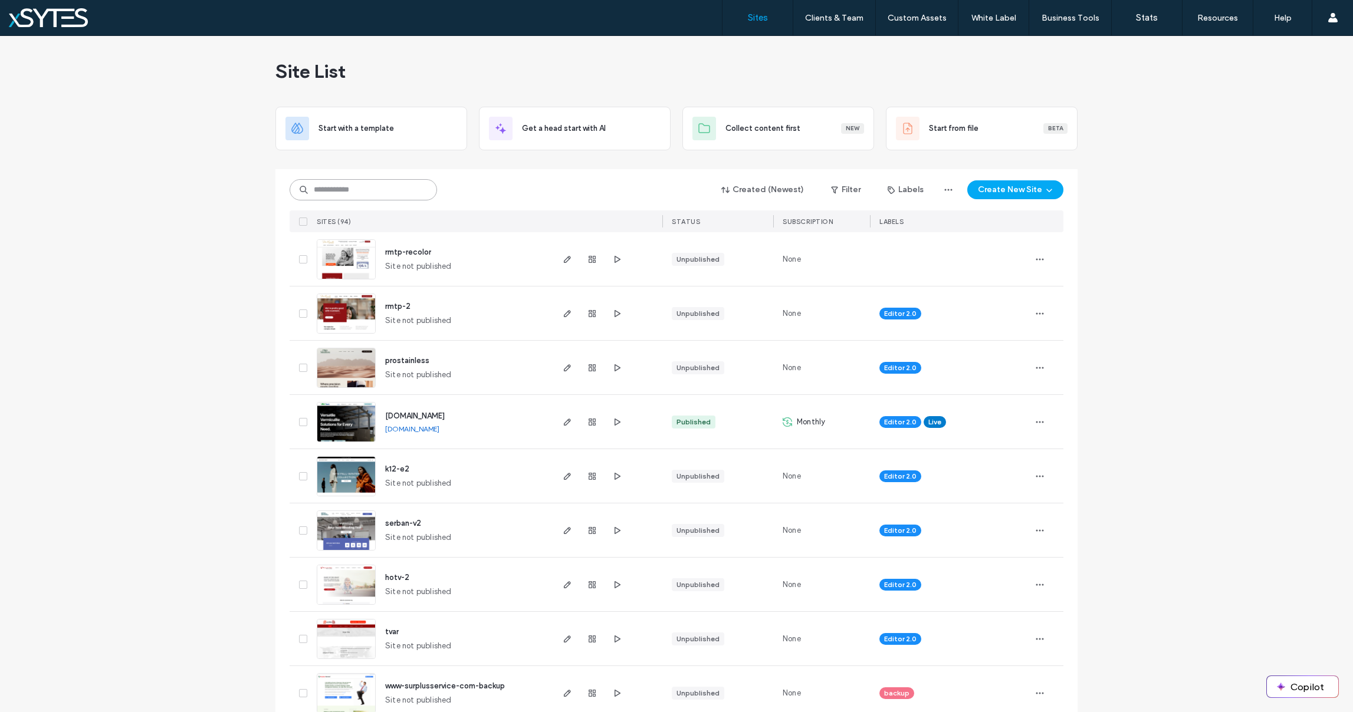
click at [348, 186] on input at bounding box center [363, 189] width 147 height 21
type input "********"
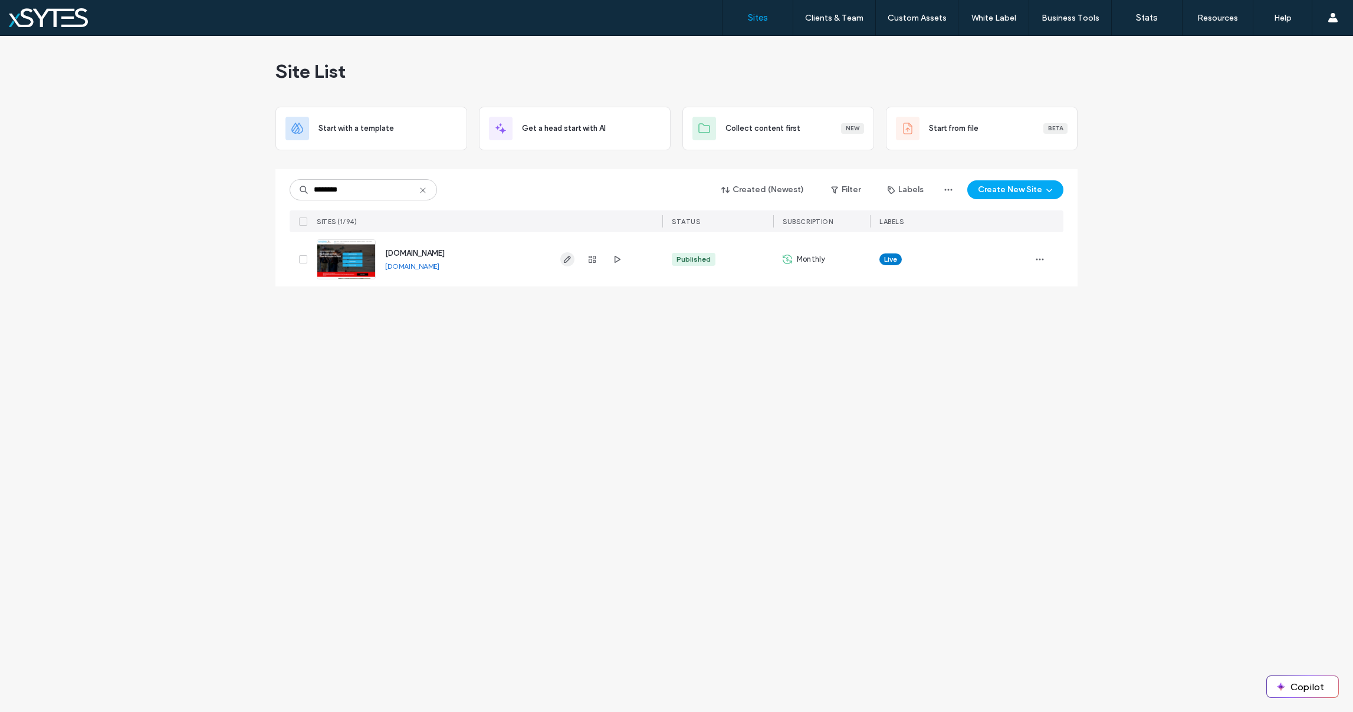
click at [565, 258] on icon "button" at bounding box center [567, 259] width 9 height 9
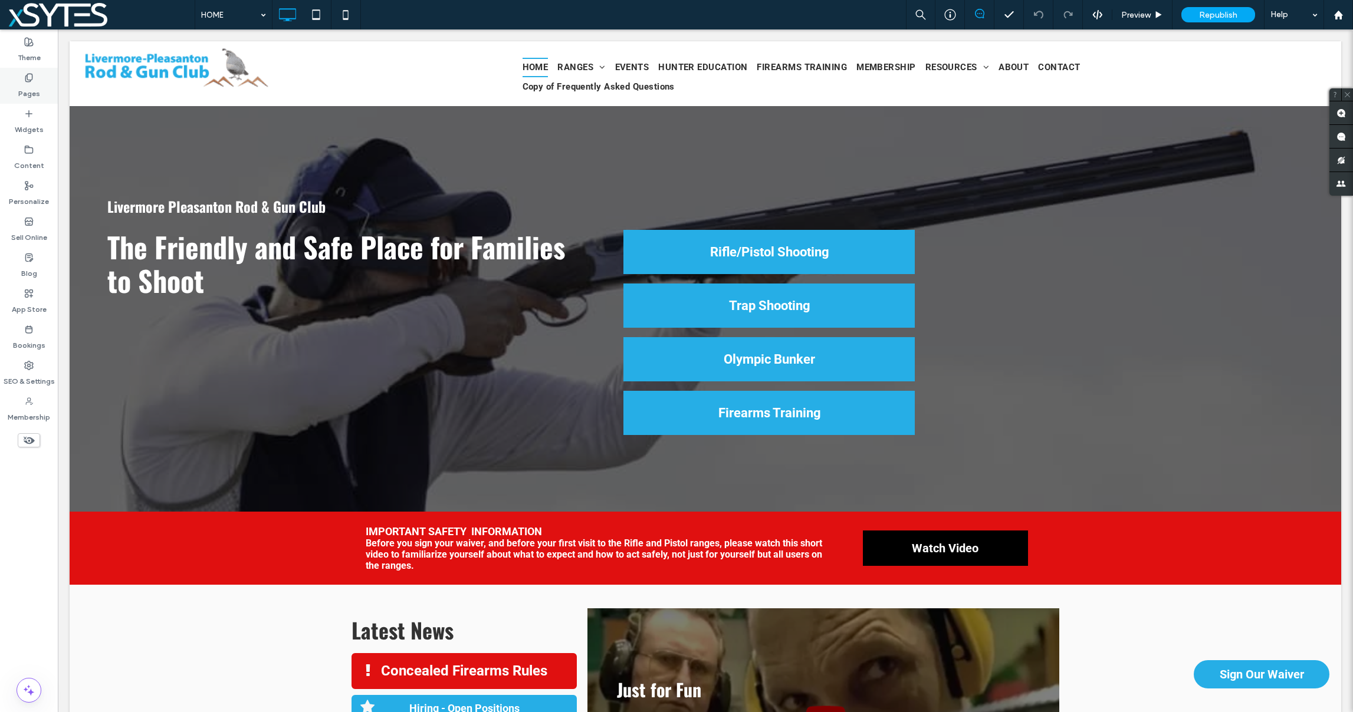
click at [32, 90] on label "Pages" at bounding box center [29, 91] width 22 height 17
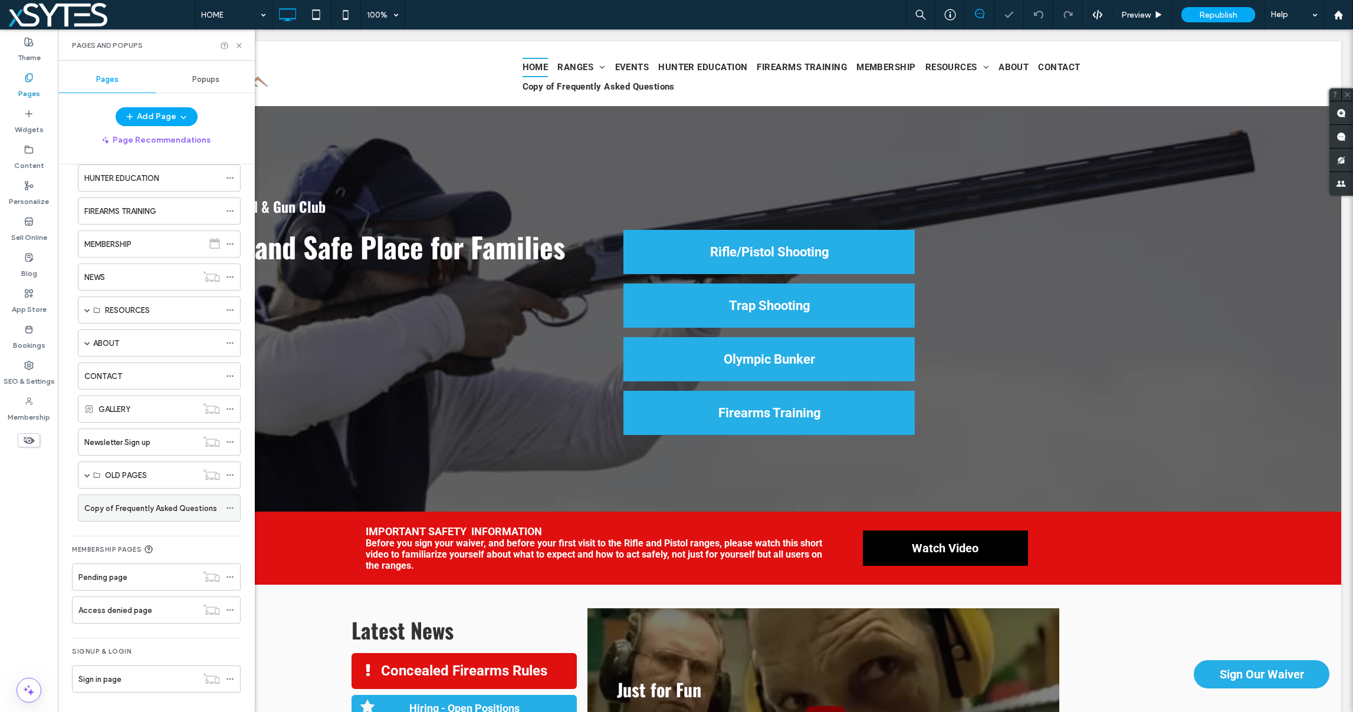
scroll to position [121, 0]
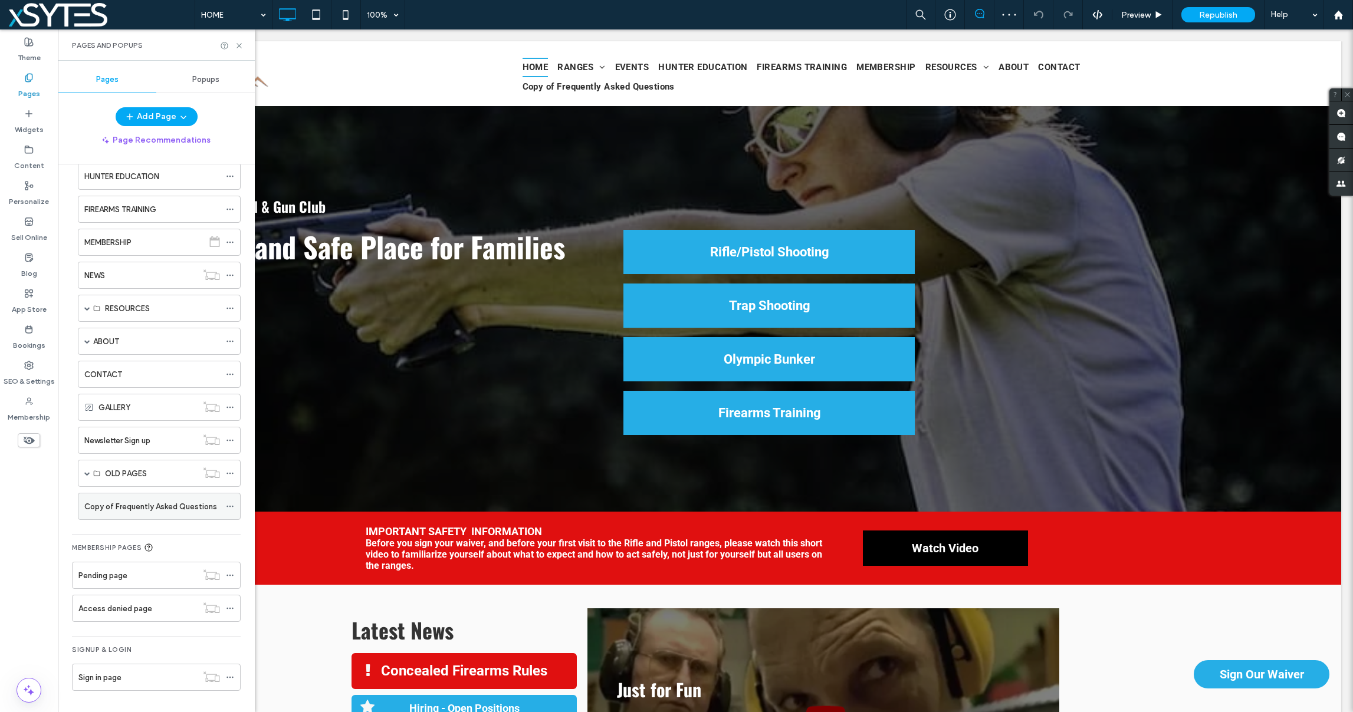
click at [231, 508] on icon at bounding box center [230, 507] width 8 height 8
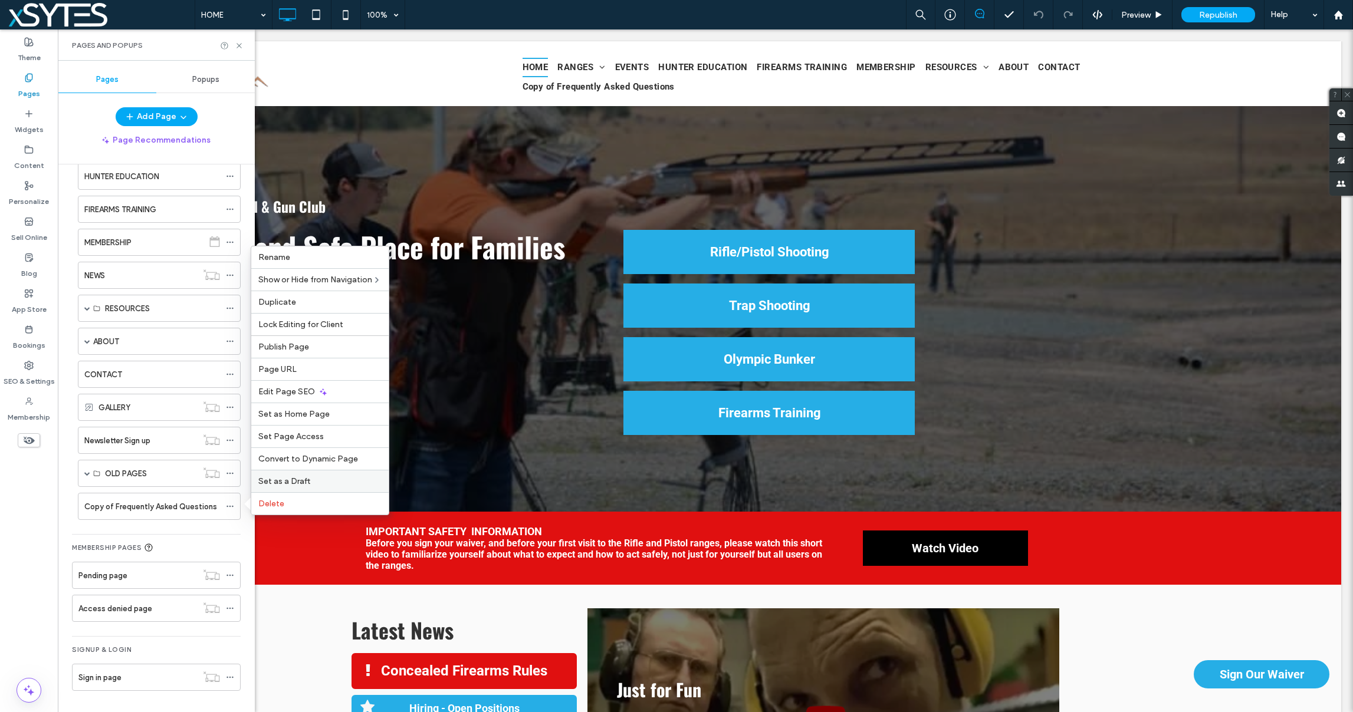
click at [276, 480] on span "Set as a Draft" at bounding box center [284, 482] width 52 height 10
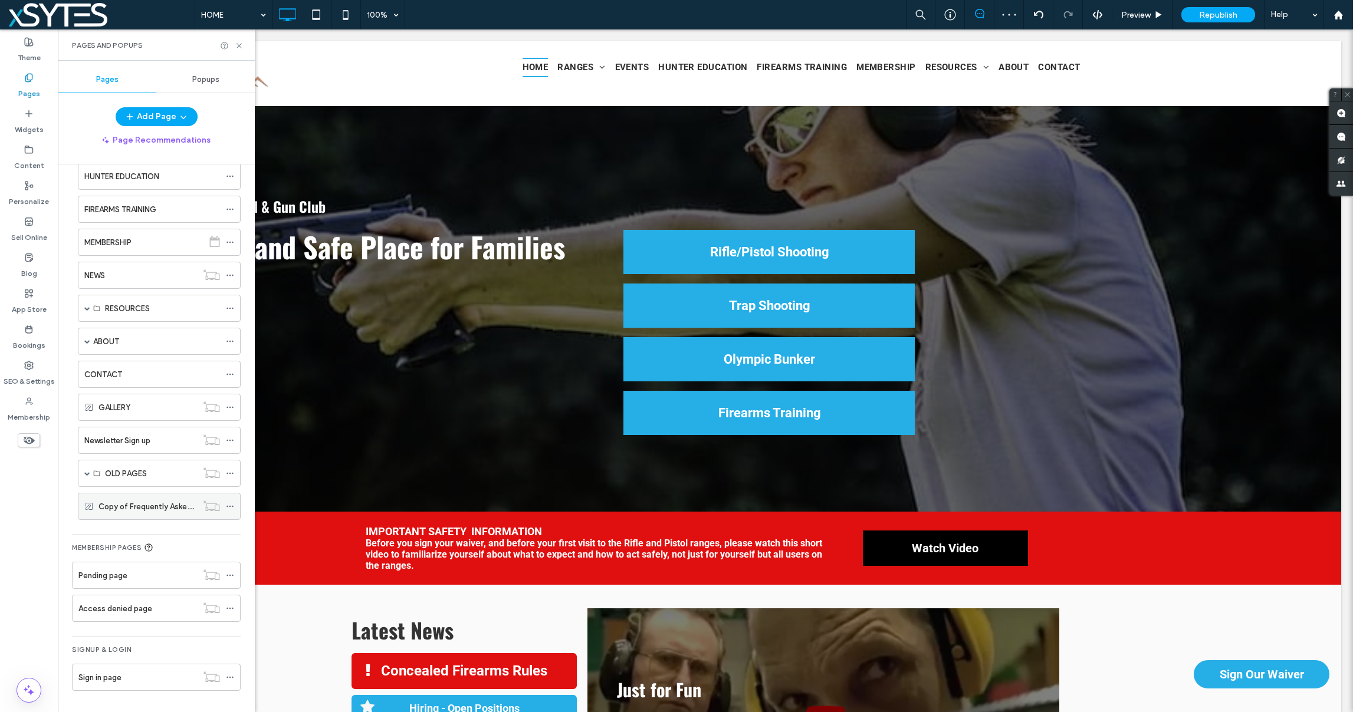
click at [165, 507] on label "Copy of Frequently Asked Questions" at bounding box center [164, 507] width 133 height 21
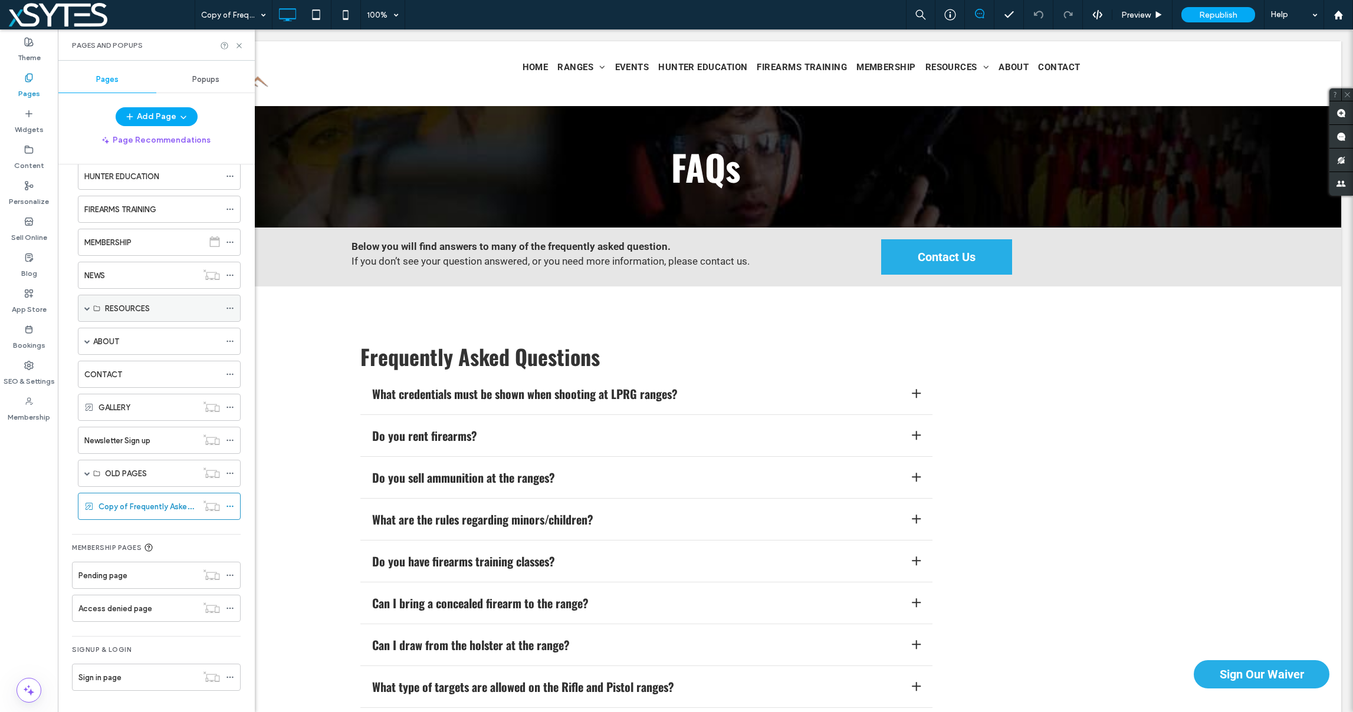
click at [86, 306] on span at bounding box center [87, 309] width 6 height 6
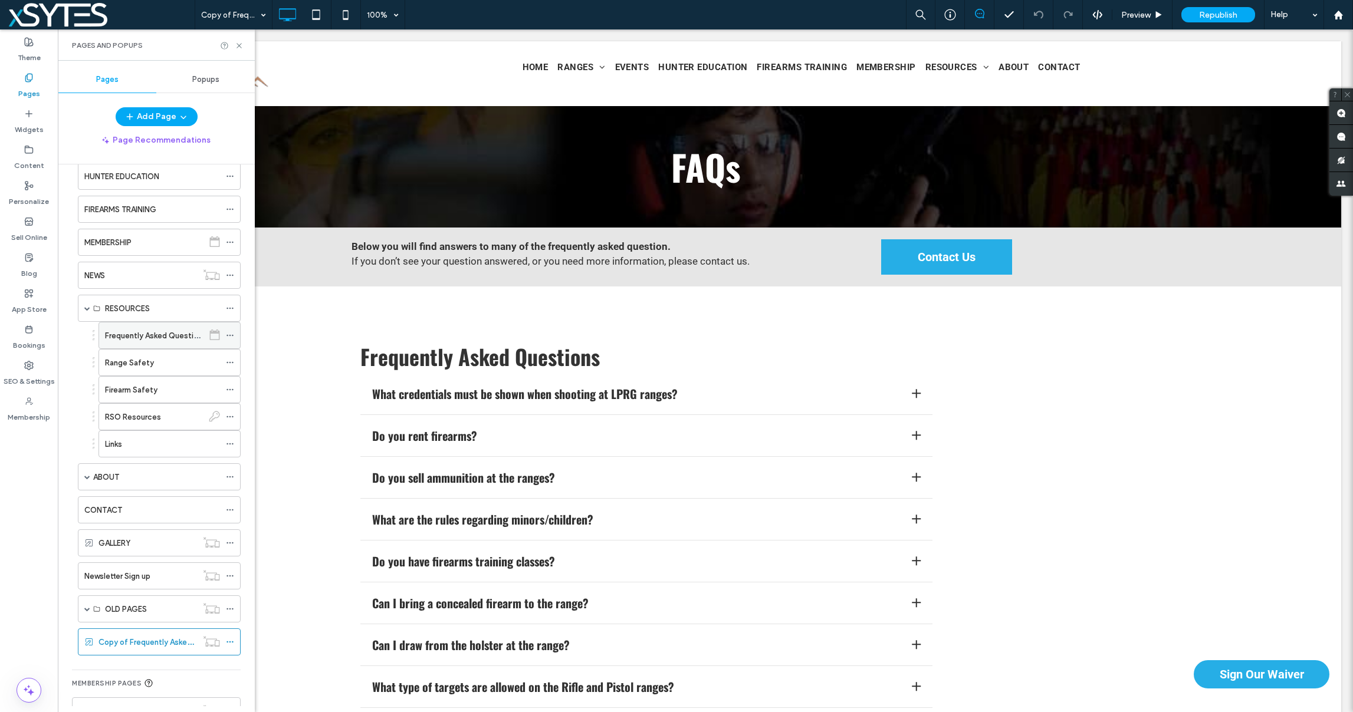
click at [168, 340] on label "Frequently Asked Questions" at bounding box center [155, 336] width 101 height 21
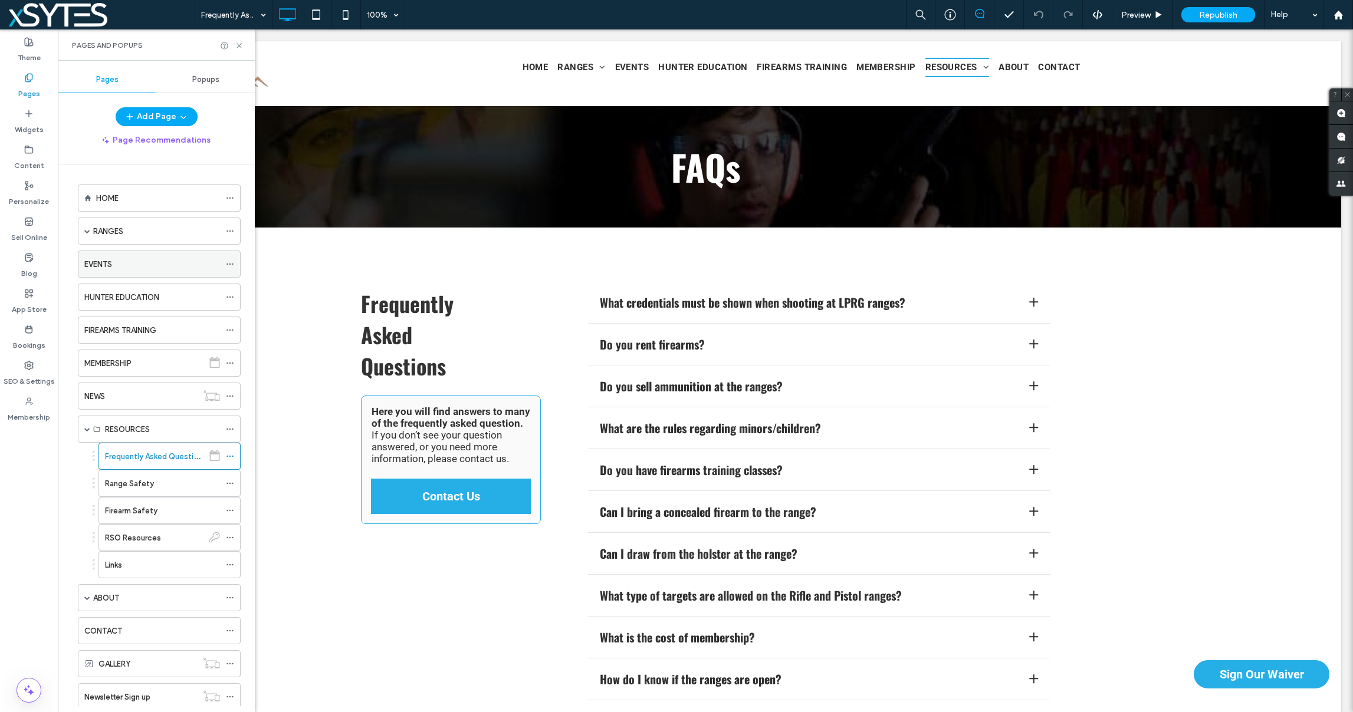
click at [97, 261] on label "EVENTS" at bounding box center [98, 264] width 28 height 21
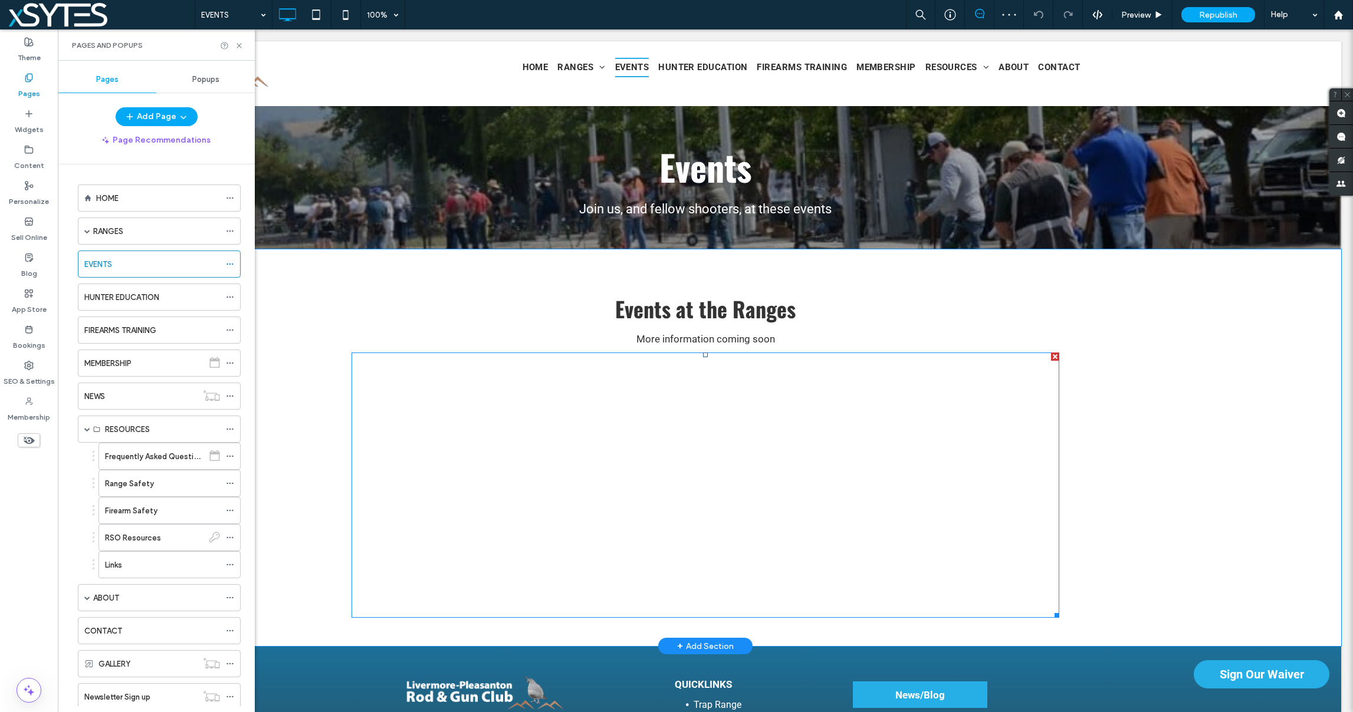
click at [785, 432] on div at bounding box center [706, 485] width 708 height 265
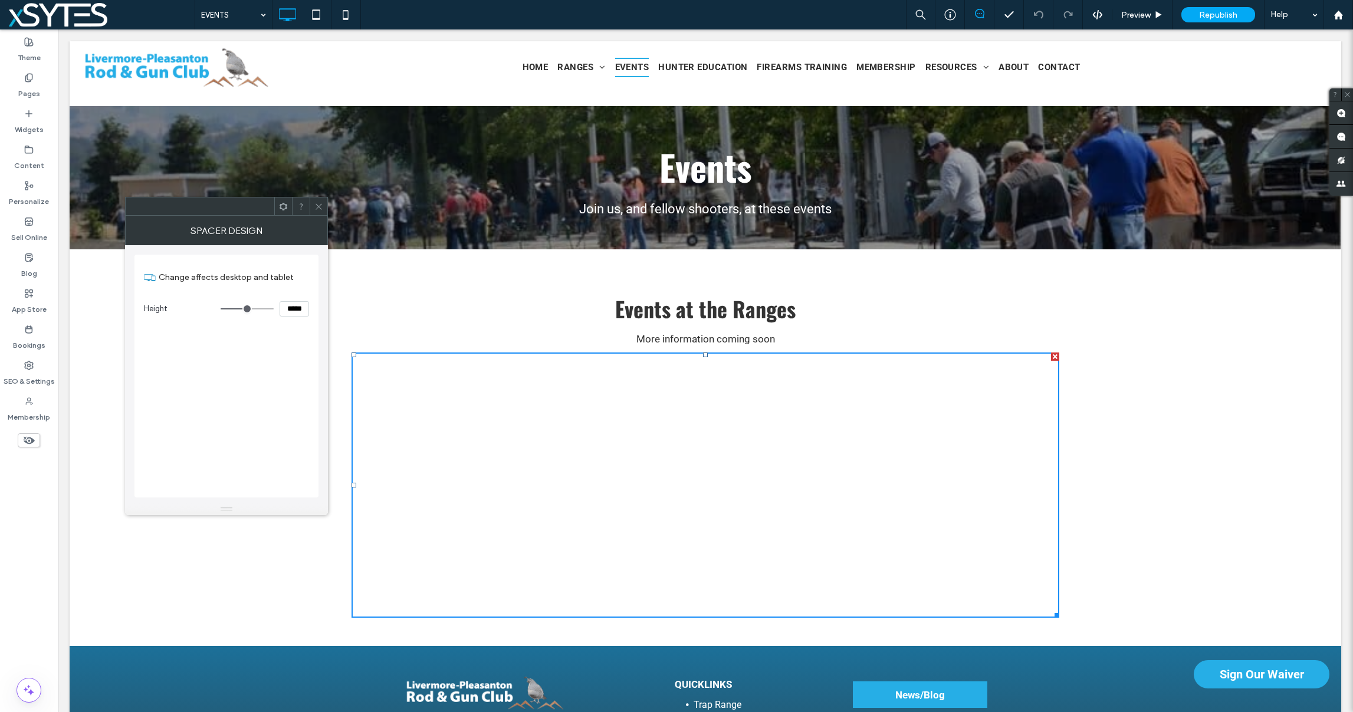
click at [785, 432] on div at bounding box center [706, 485] width 708 height 265
click at [36, 119] on label "Widgets" at bounding box center [29, 127] width 29 height 17
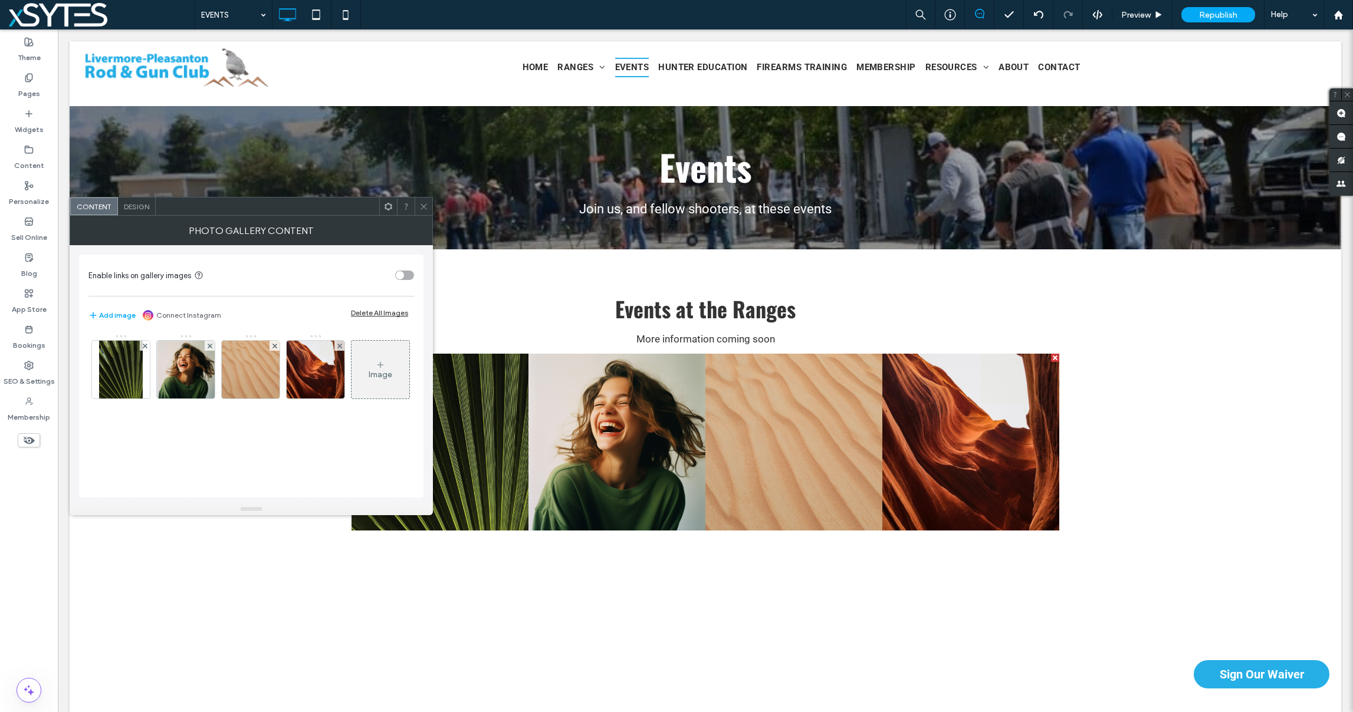
click at [29, 440] on use at bounding box center [29, 441] width 11 height 8
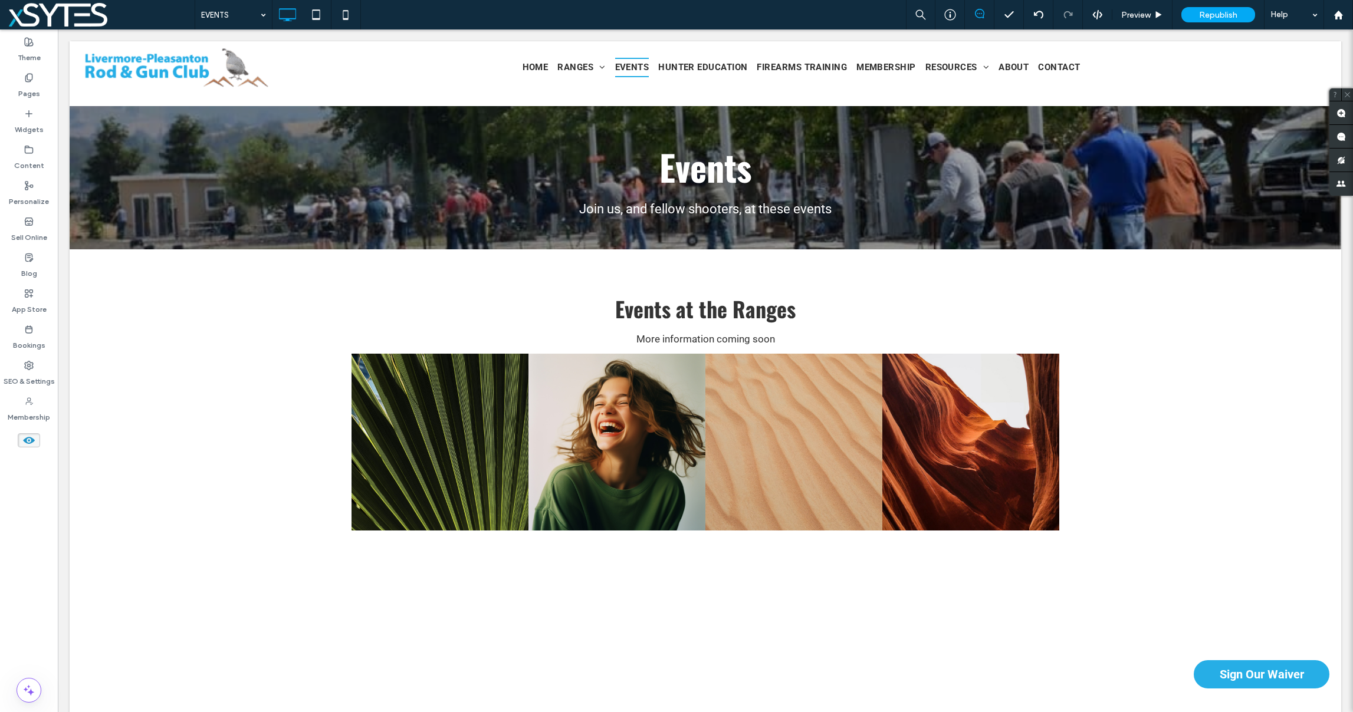
click at [27, 444] on icon at bounding box center [28, 440] width 13 height 13
click at [28, 440] on icon at bounding box center [28, 440] width 13 height 13
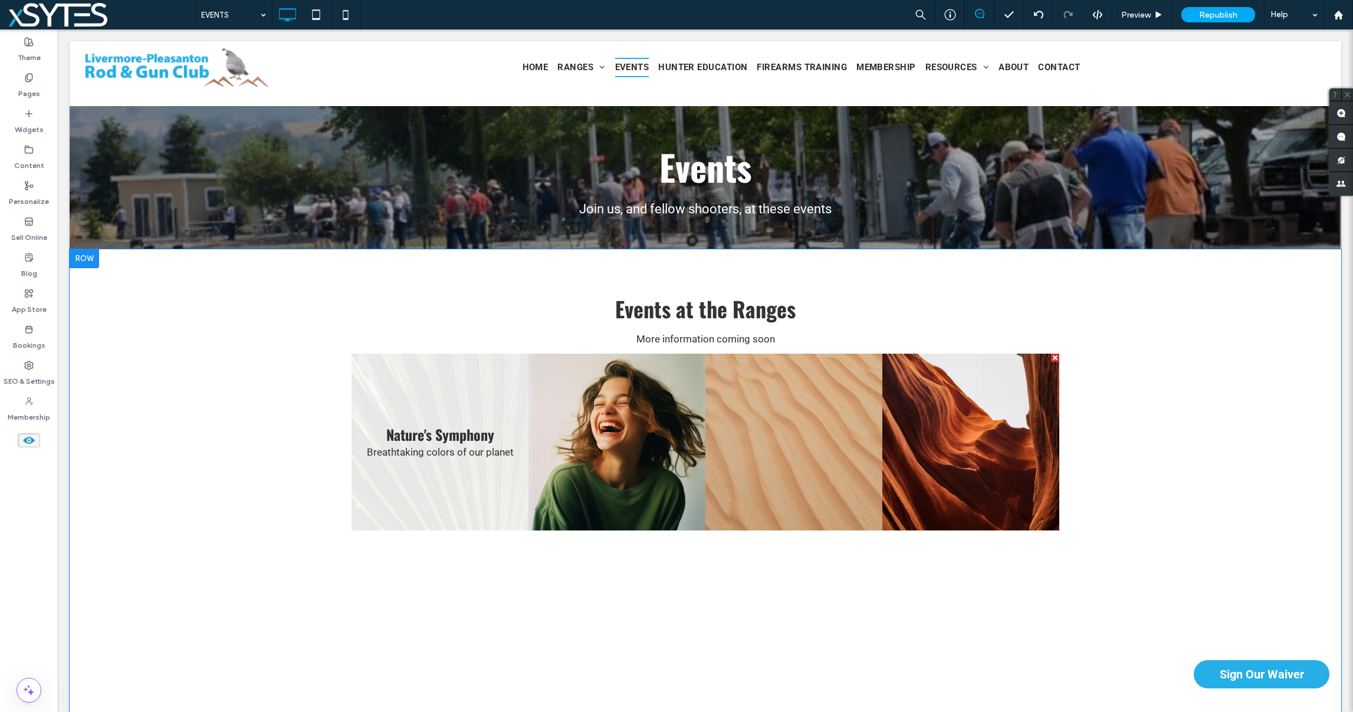
click at [367, 406] on link at bounding box center [440, 442] width 177 height 177
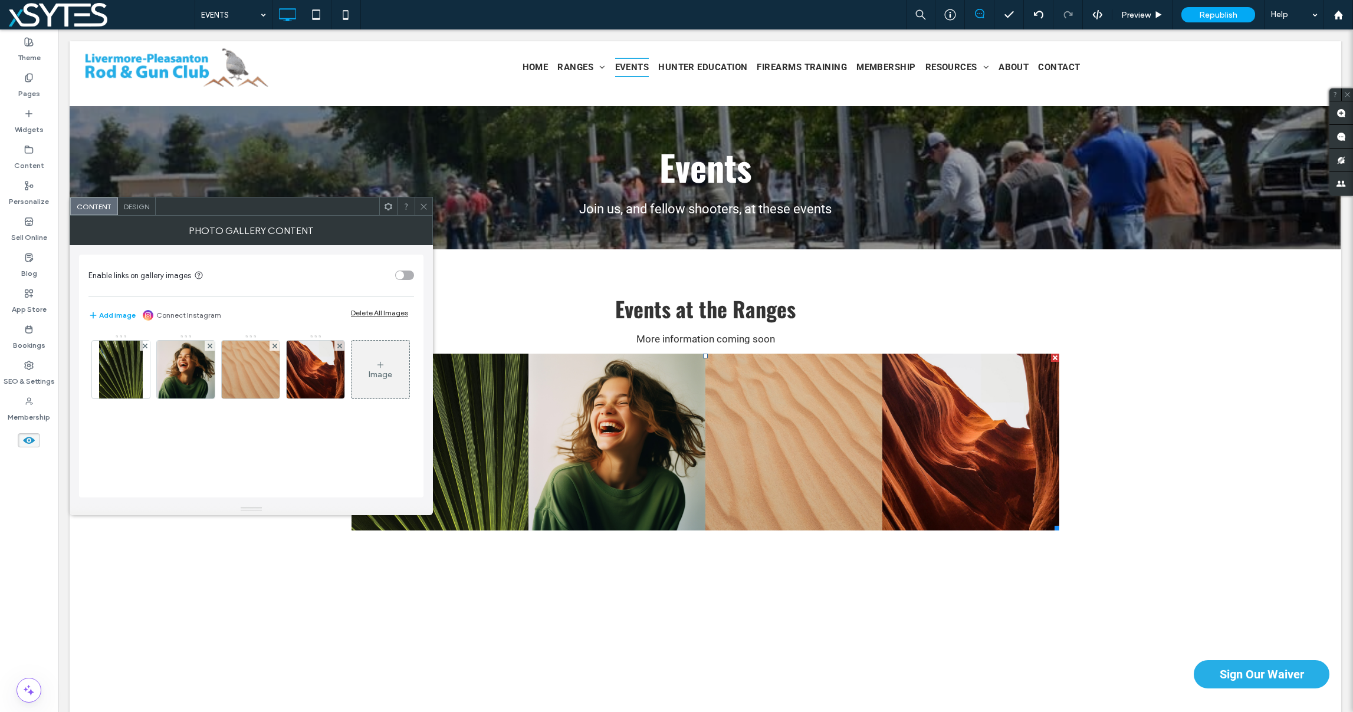
click at [423, 208] on icon at bounding box center [423, 206] width 9 height 9
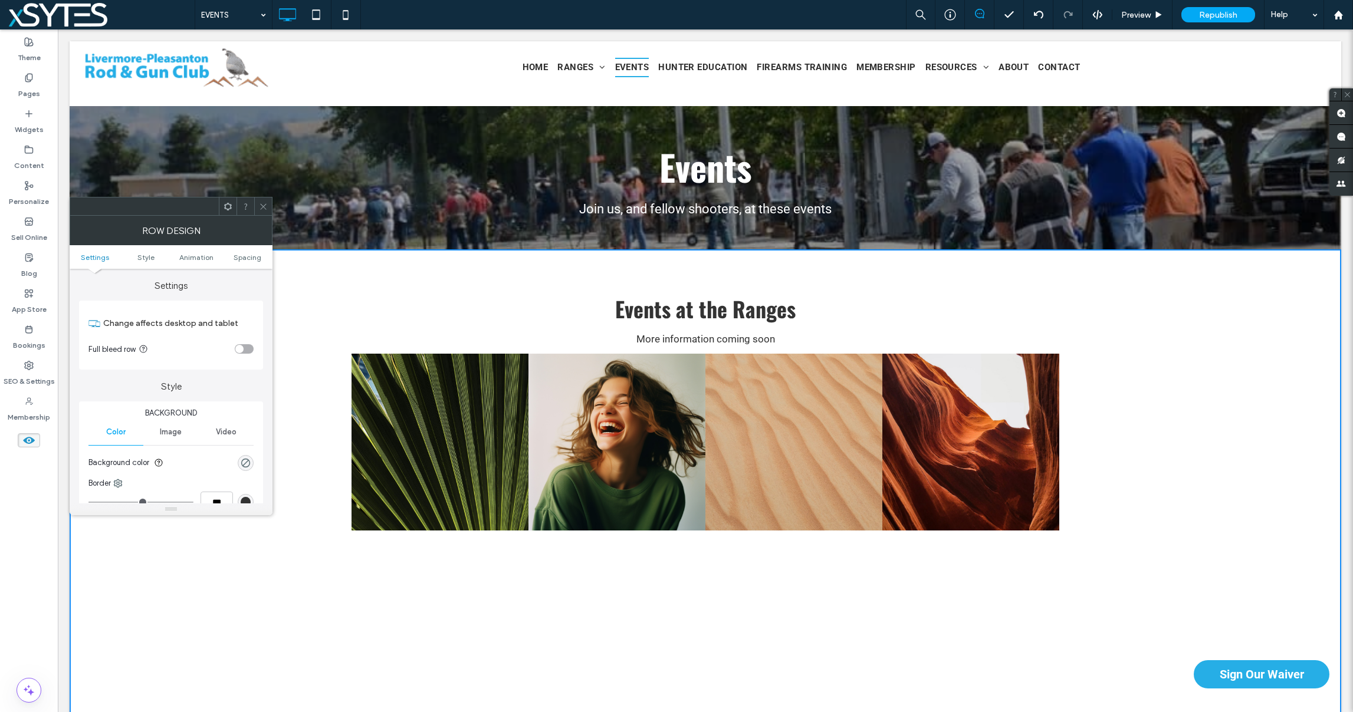
click at [264, 207] on icon at bounding box center [263, 206] width 9 height 9
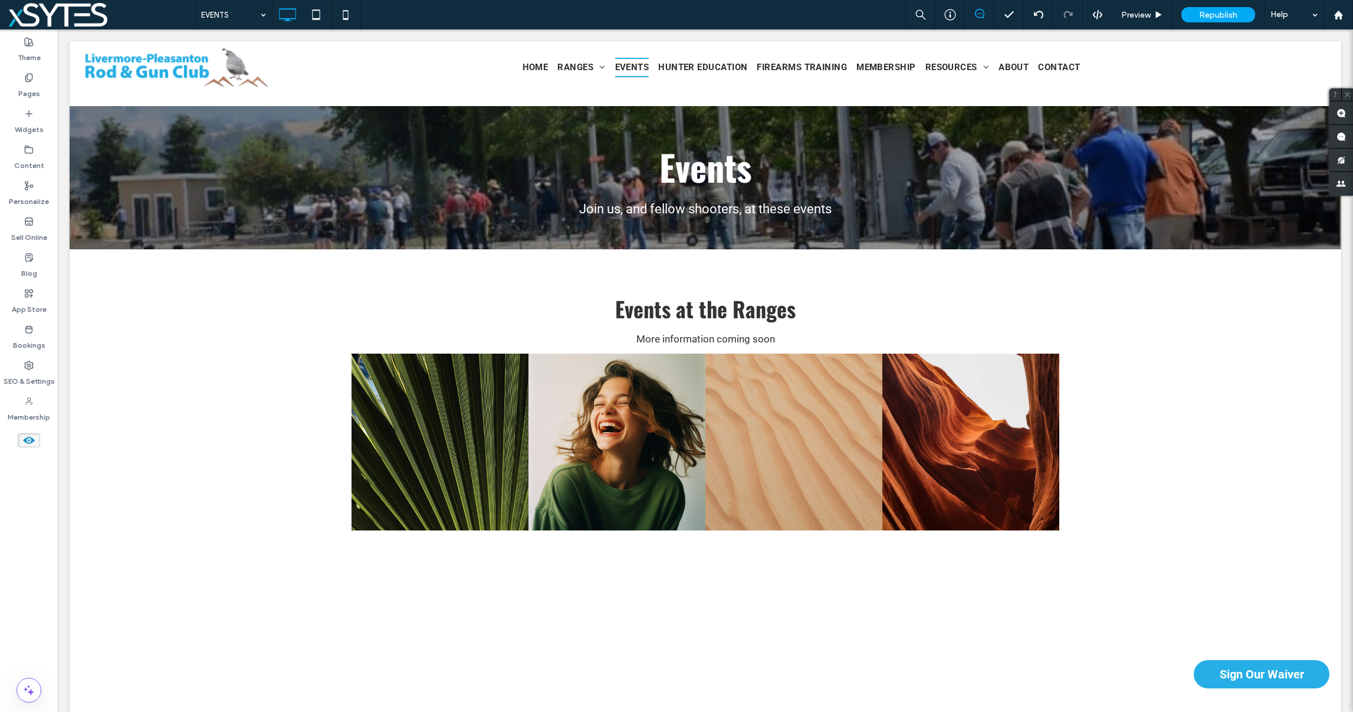
click at [18, 497] on div "Theme Pages Widgets Content Personalize Sell Online Blog App Store Bookings SEO…" at bounding box center [29, 370] width 58 height 683
click at [30, 440] on icon at bounding box center [28, 440] width 13 height 13
click at [23, 494] on div "Theme Pages Widgets Content Personalize Sell Online Blog App Store Bookings SEO…" at bounding box center [29, 370] width 58 height 683
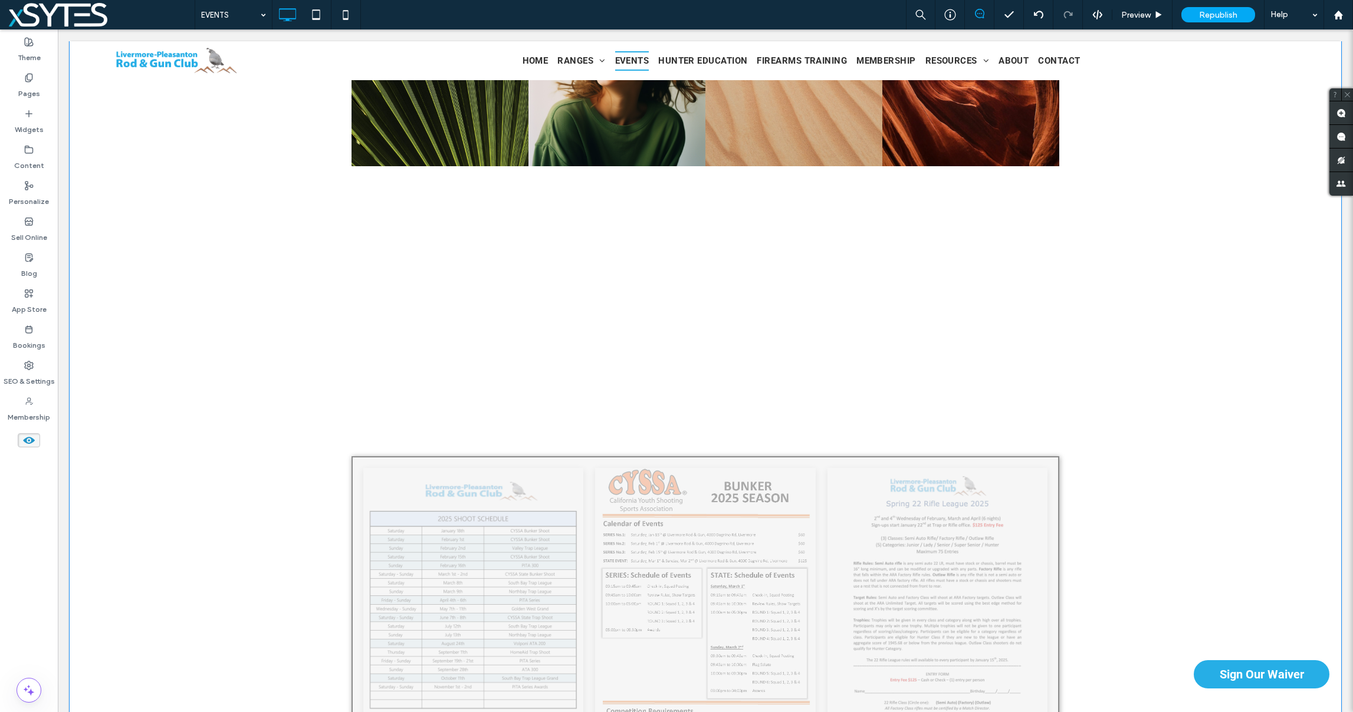
scroll to position [176, 0]
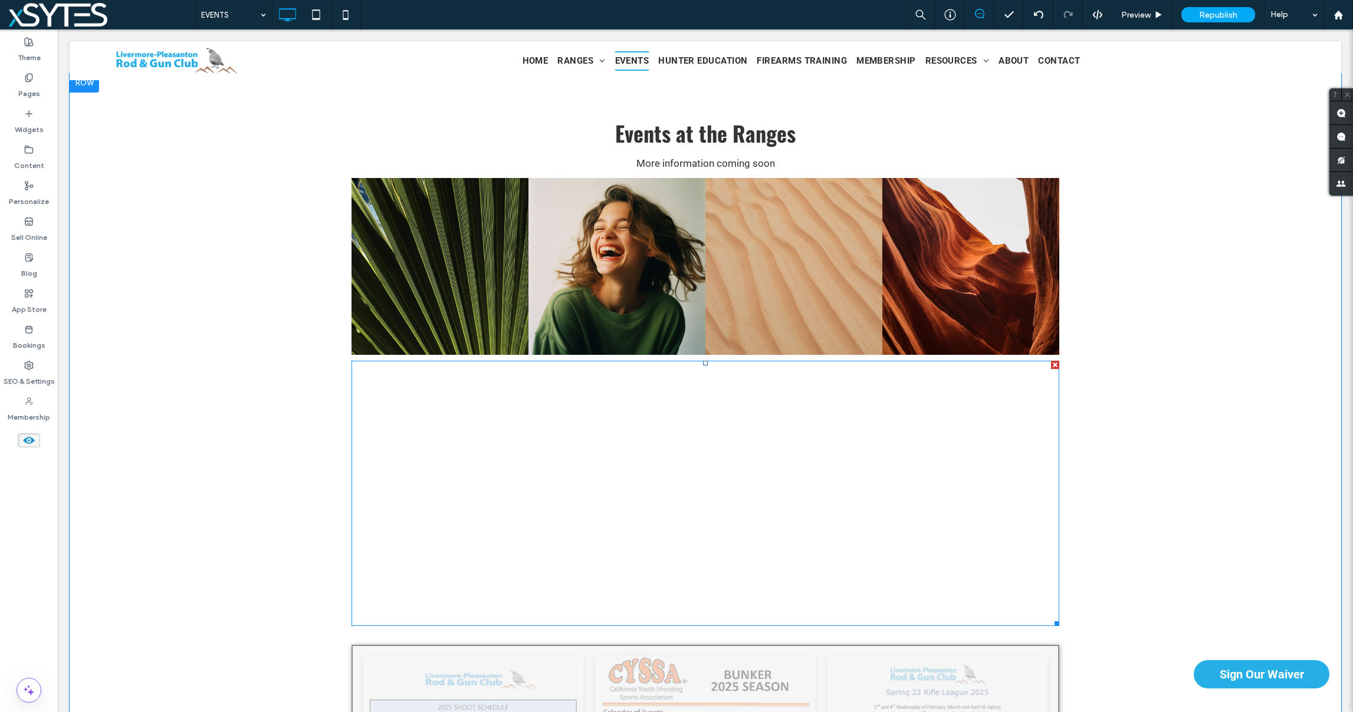
click at [563, 447] on div at bounding box center [706, 493] width 708 height 265
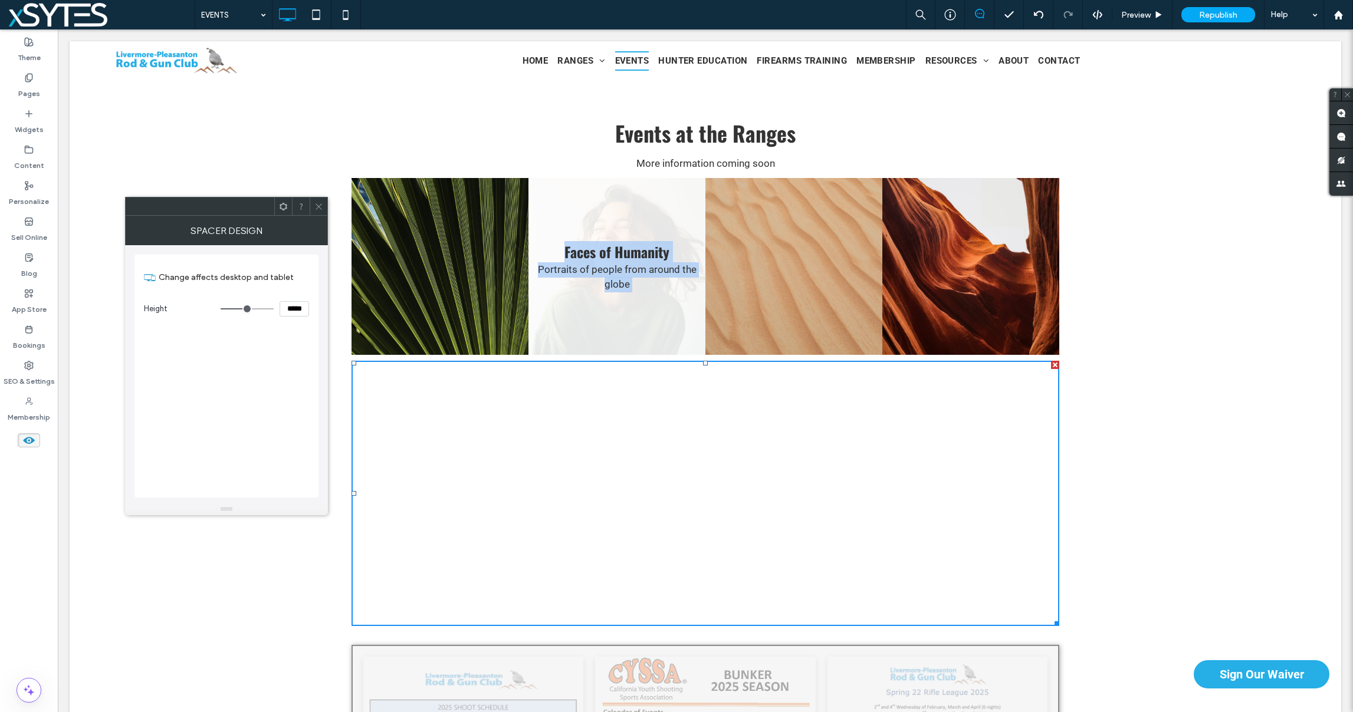
click at [701, 331] on link at bounding box center [616, 266] width 177 height 177
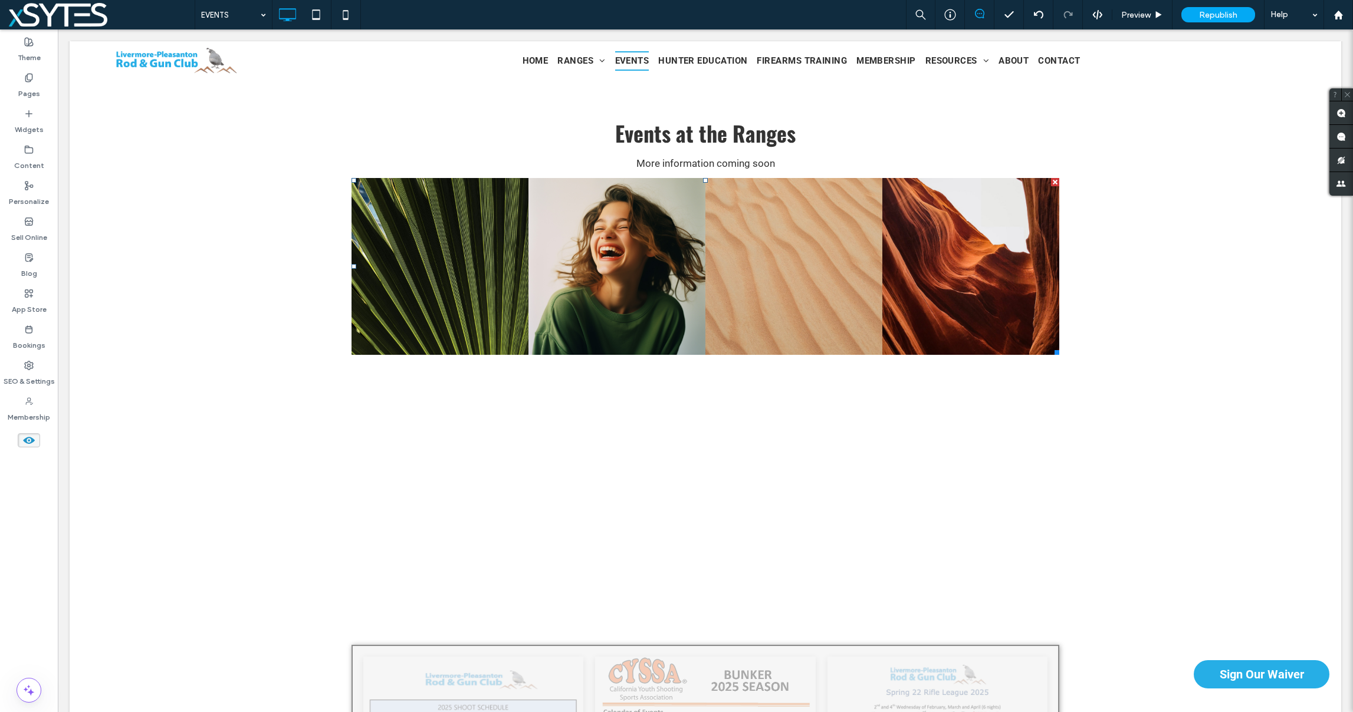
click at [1054, 181] on div at bounding box center [1055, 182] width 8 height 8
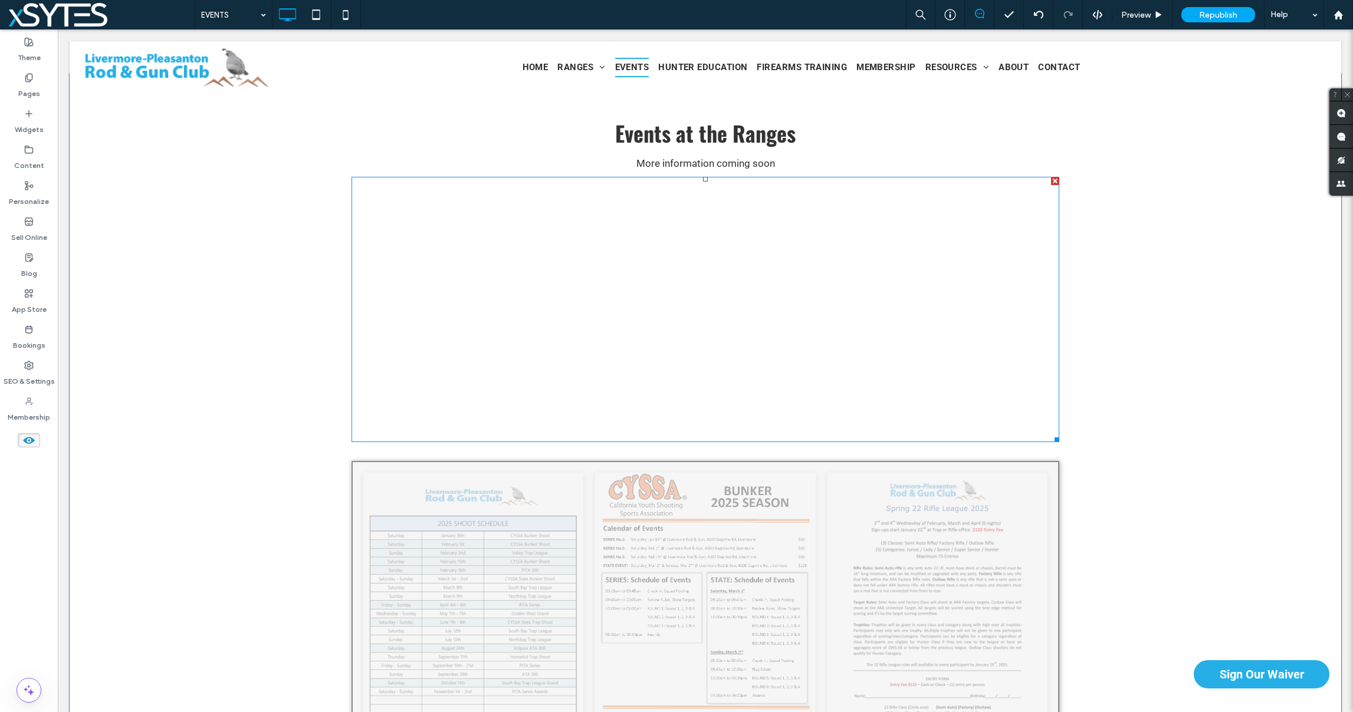
click at [772, 275] on div at bounding box center [706, 309] width 708 height 265
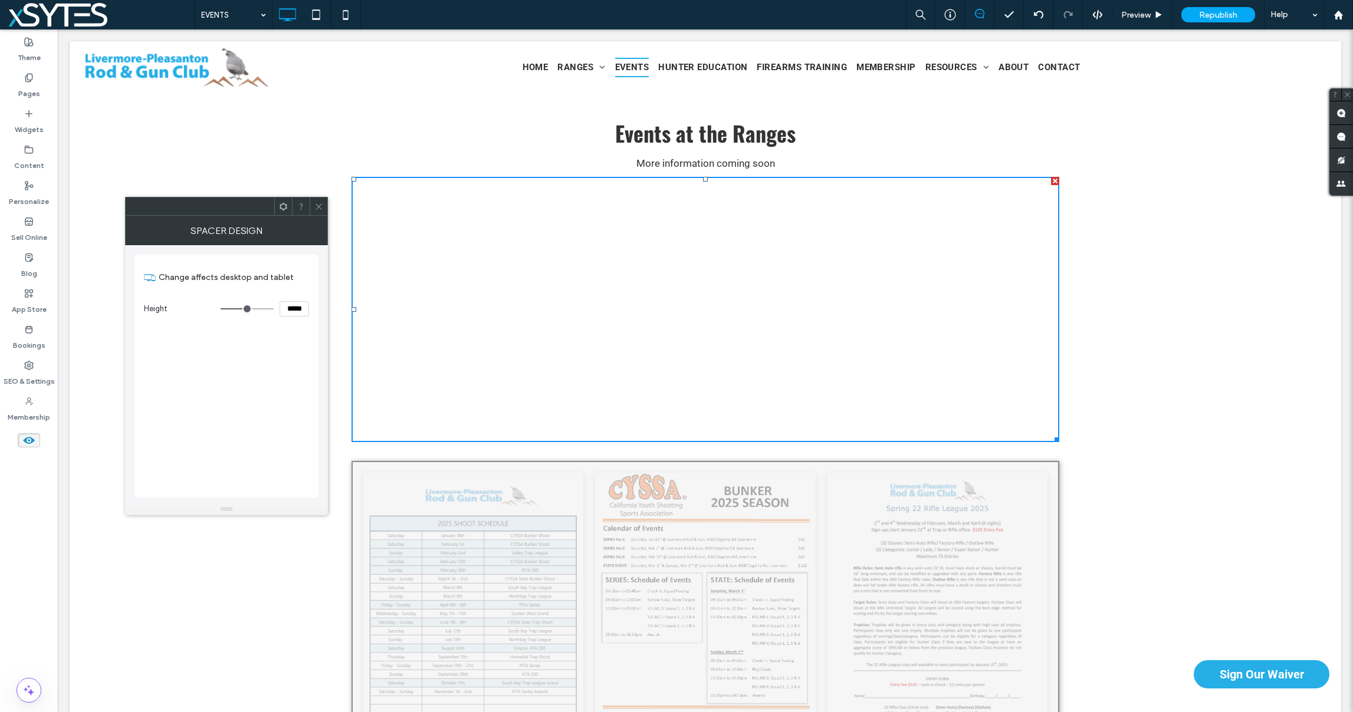
click at [283, 206] on icon at bounding box center [283, 206] width 9 height 9
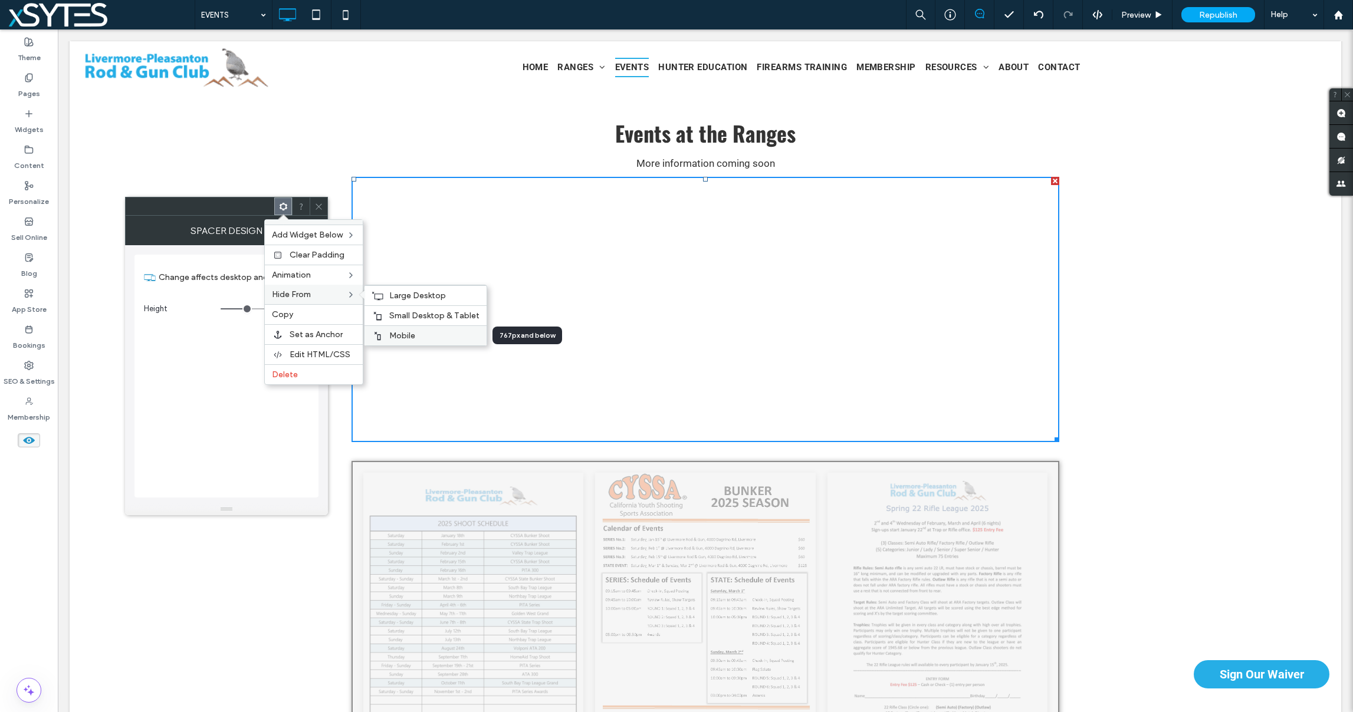
click at [407, 335] on span "Mobile" at bounding box center [402, 336] width 26 height 10
click at [409, 316] on span "Small Desktop & Tablet" at bounding box center [434, 316] width 90 height 10
click at [409, 291] on span "Large Desktop" at bounding box center [417, 296] width 57 height 10
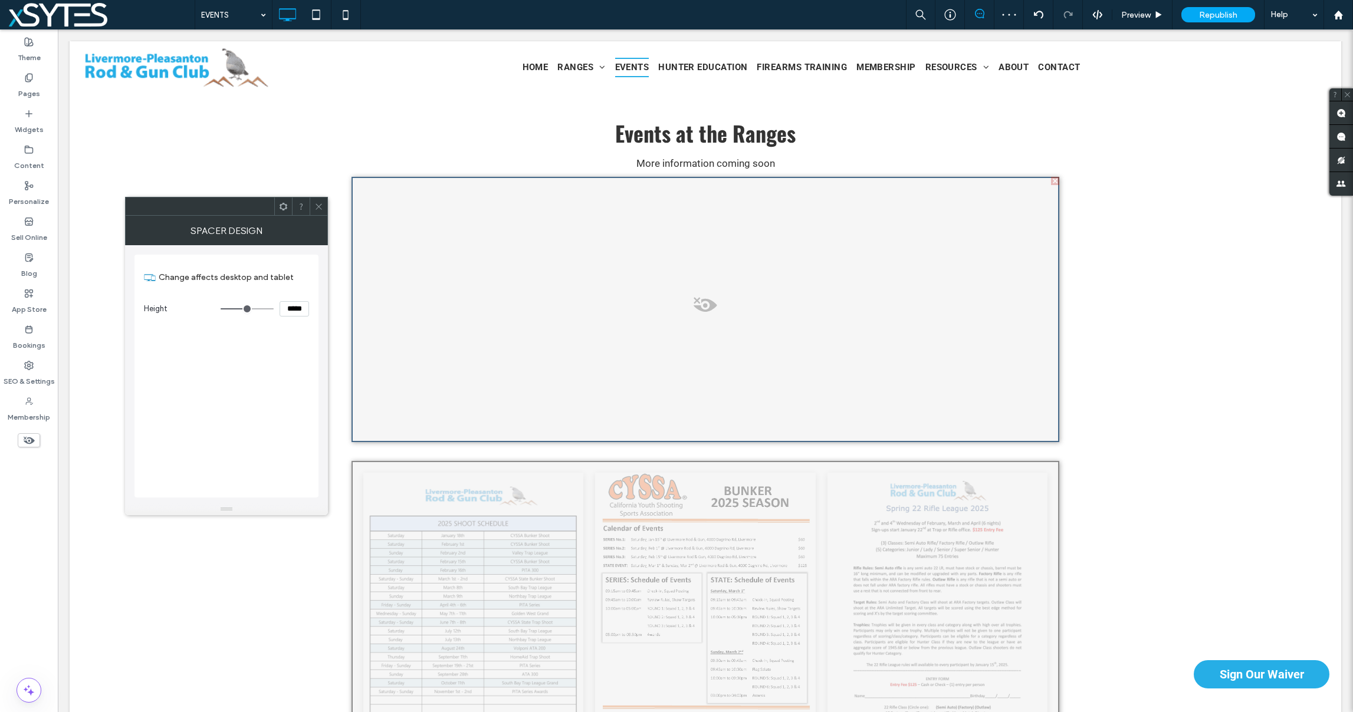
click at [572, 518] on button "Yes" at bounding box center [571, 518] width 37 height 15
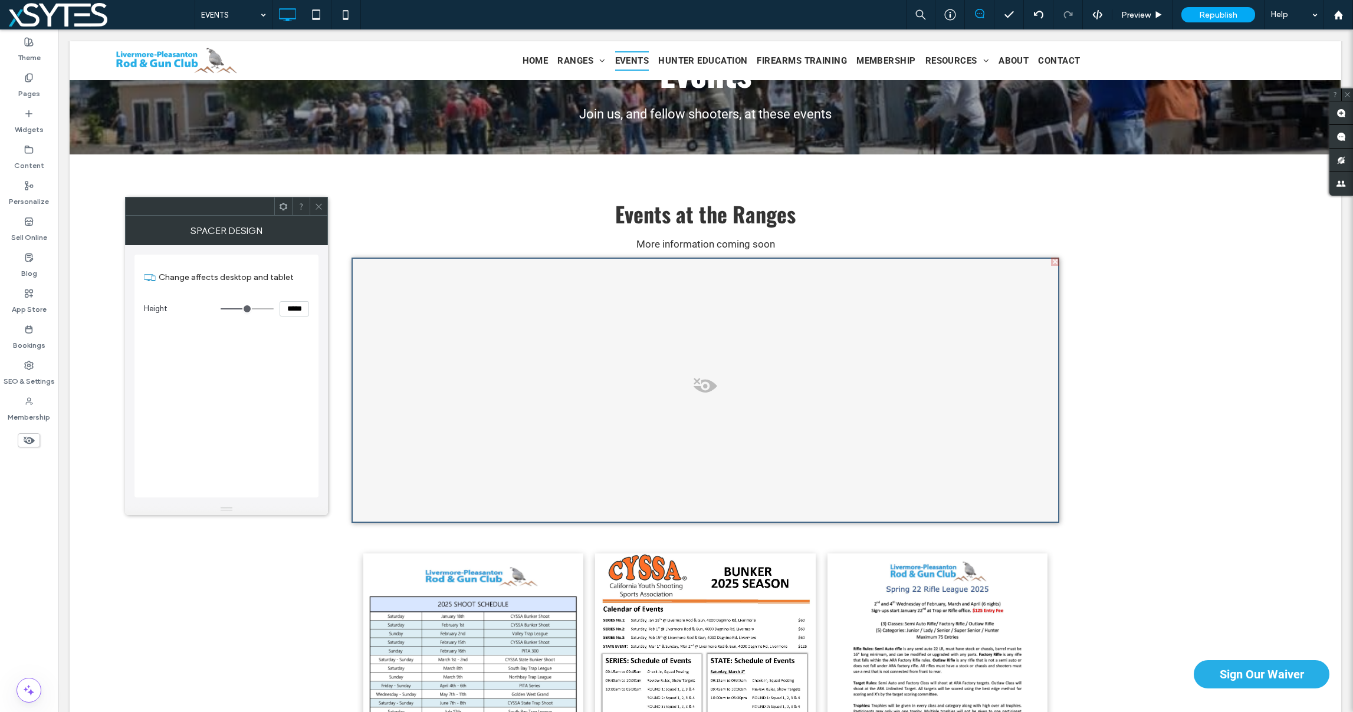
scroll to position [94, 0]
click at [442, 539] on div "Events at the Ranges More information coming soon 2025 Shoot Schedule Download …" at bounding box center [706, 673] width 708 height 961
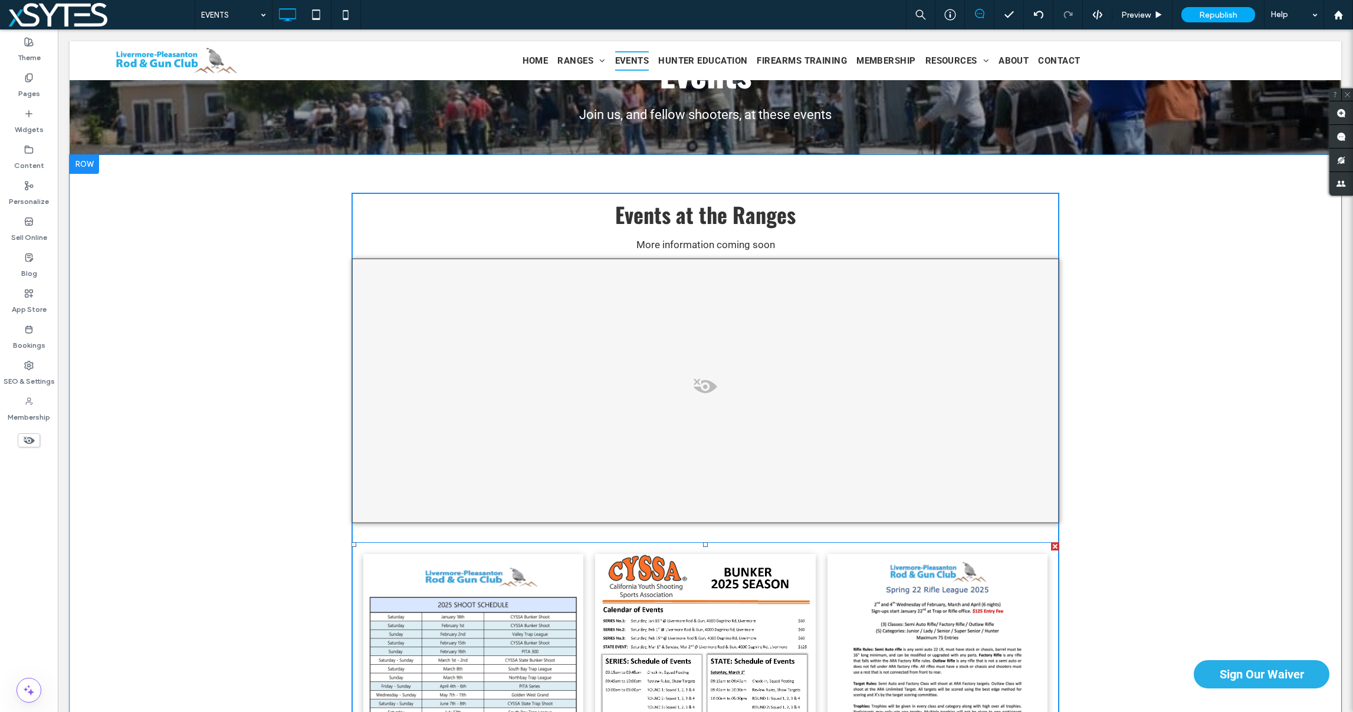
click at [452, 576] on link at bounding box center [473, 696] width 220 height 285
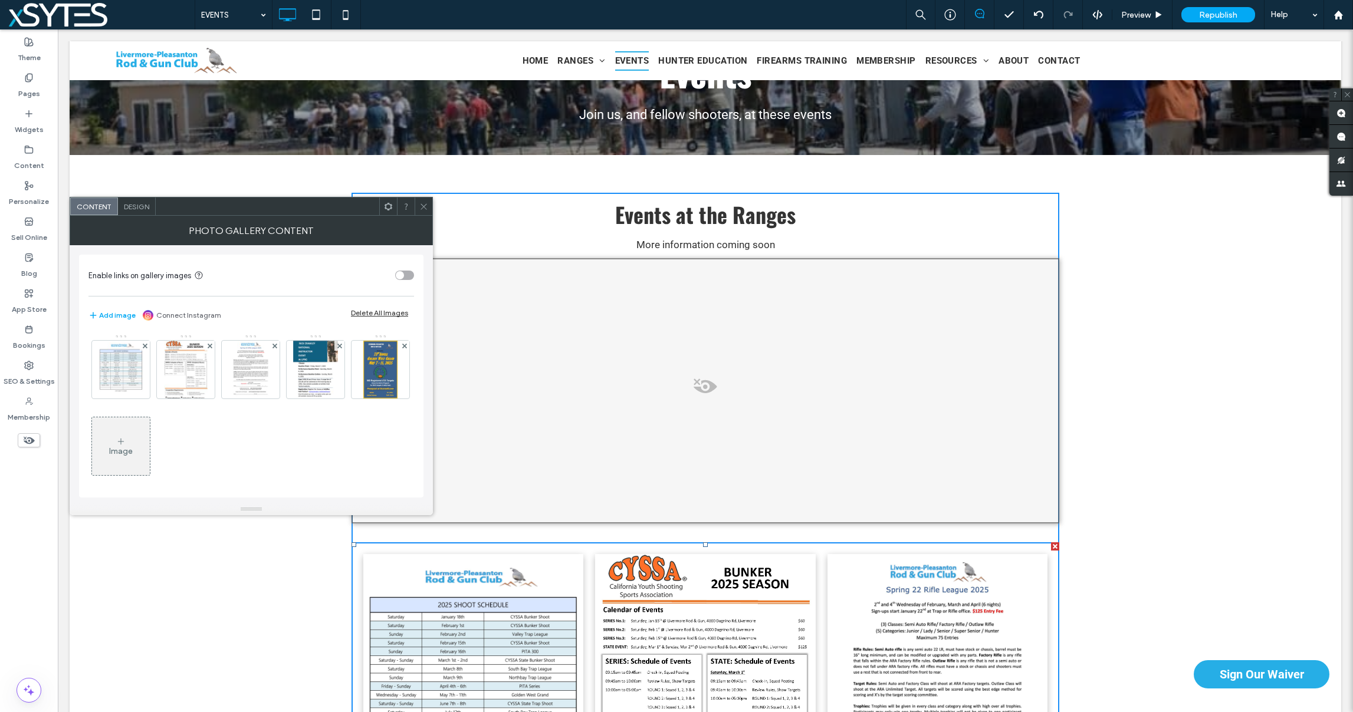
click at [126, 442] on icon at bounding box center [120, 441] width 9 height 9
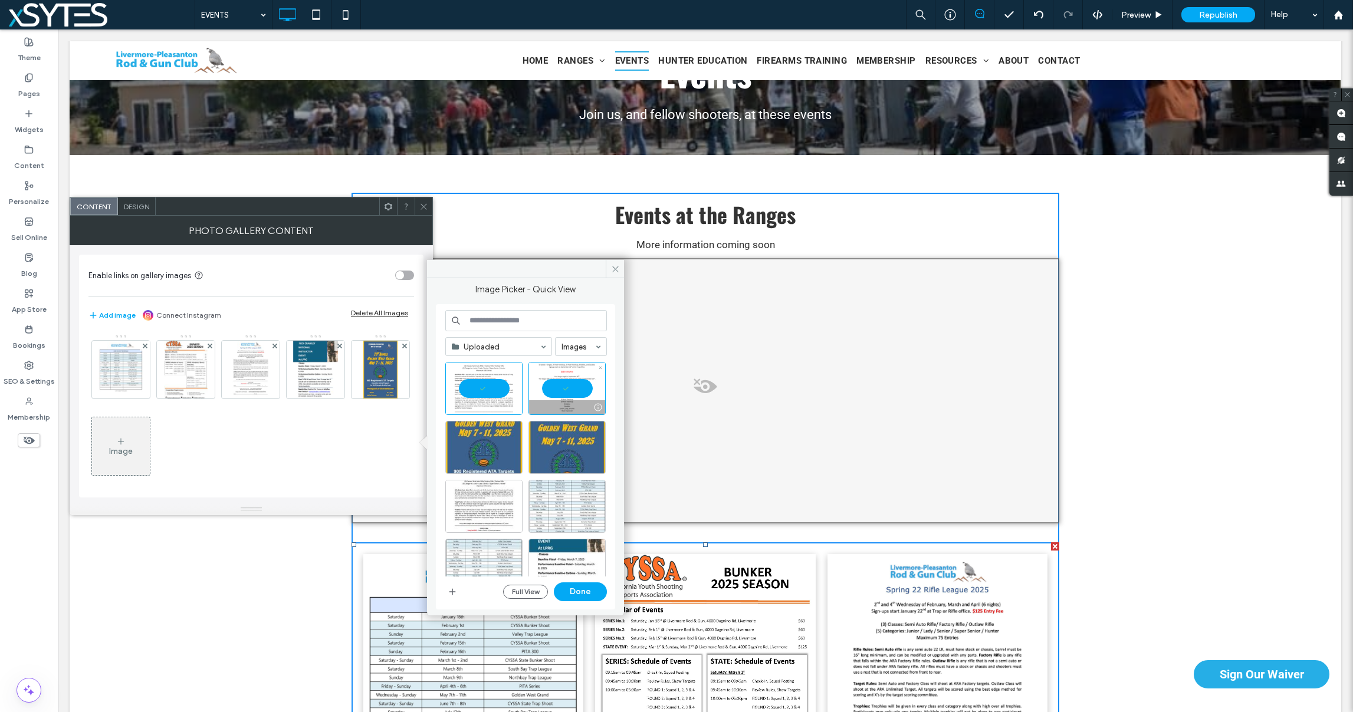
click at [576, 385] on div at bounding box center [566, 388] width 77 height 53
click at [573, 596] on button "Done" at bounding box center [580, 592] width 53 height 19
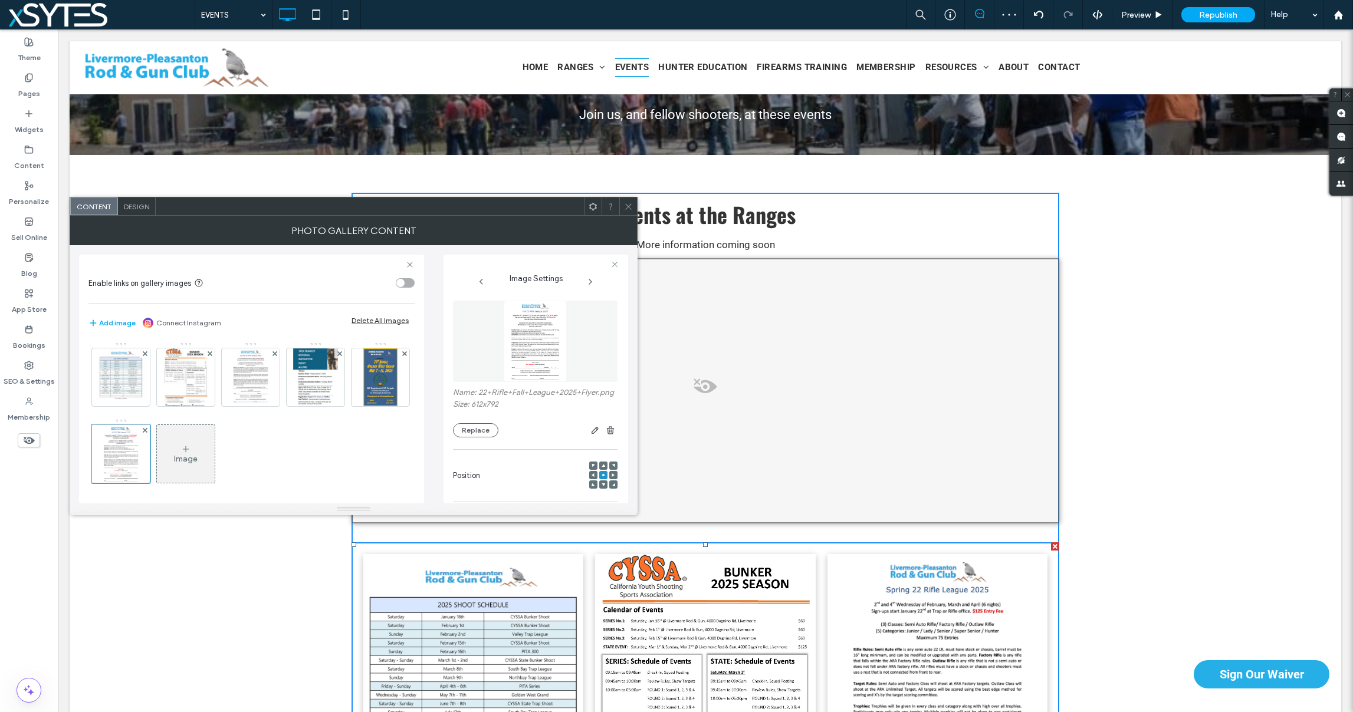
click at [215, 465] on div "Image" at bounding box center [186, 453] width 58 height 55
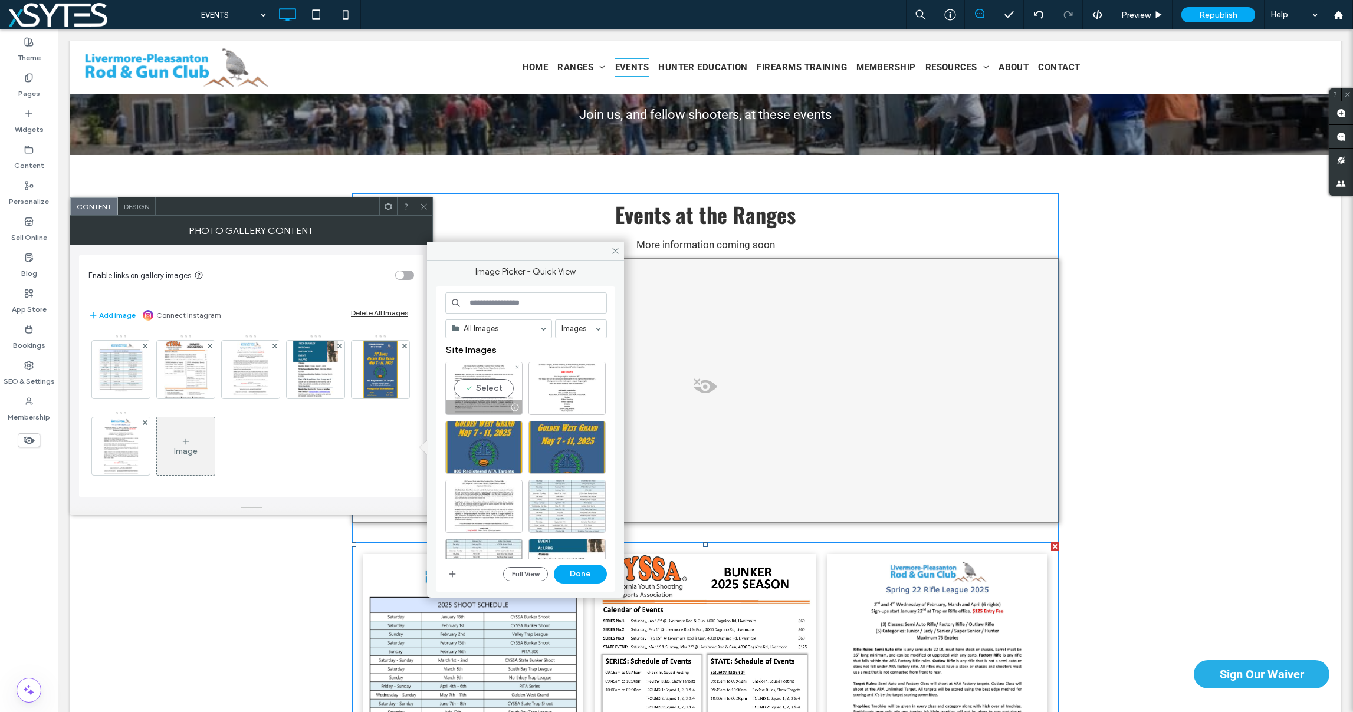
click at [481, 395] on div "Select" at bounding box center [483, 388] width 77 height 53
click at [576, 571] on button "Done" at bounding box center [580, 574] width 53 height 19
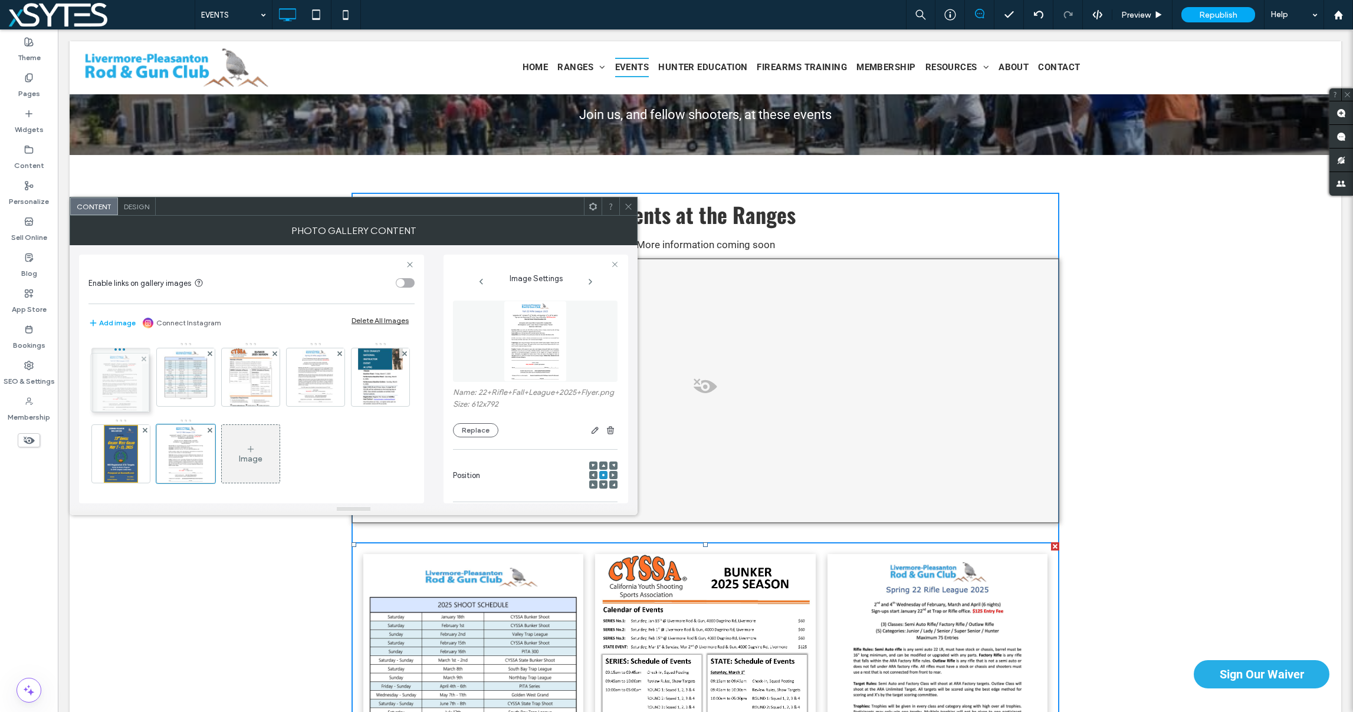
drag, startPoint x: 185, startPoint y: 436, endPoint x: 117, endPoint y: 366, distance: 98.0
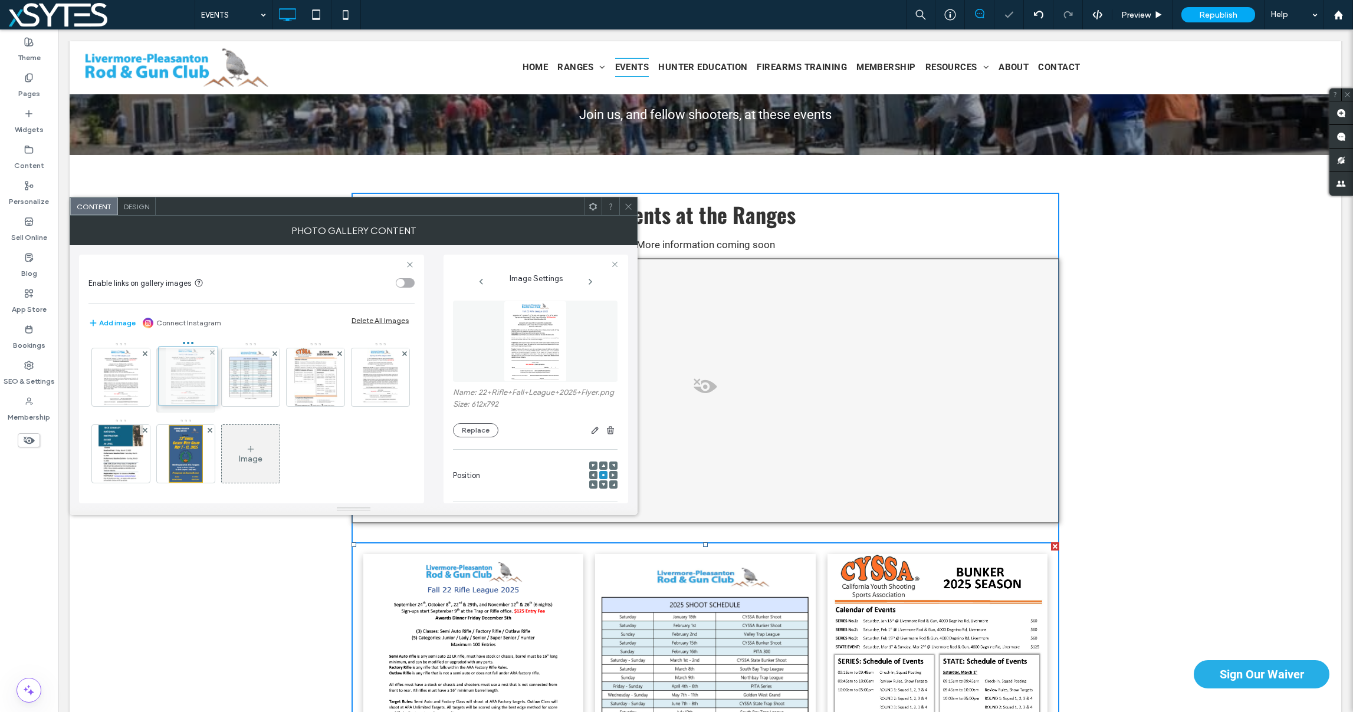
drag, startPoint x: 243, startPoint y: 448, endPoint x: 178, endPoint y: 372, distance: 100.4
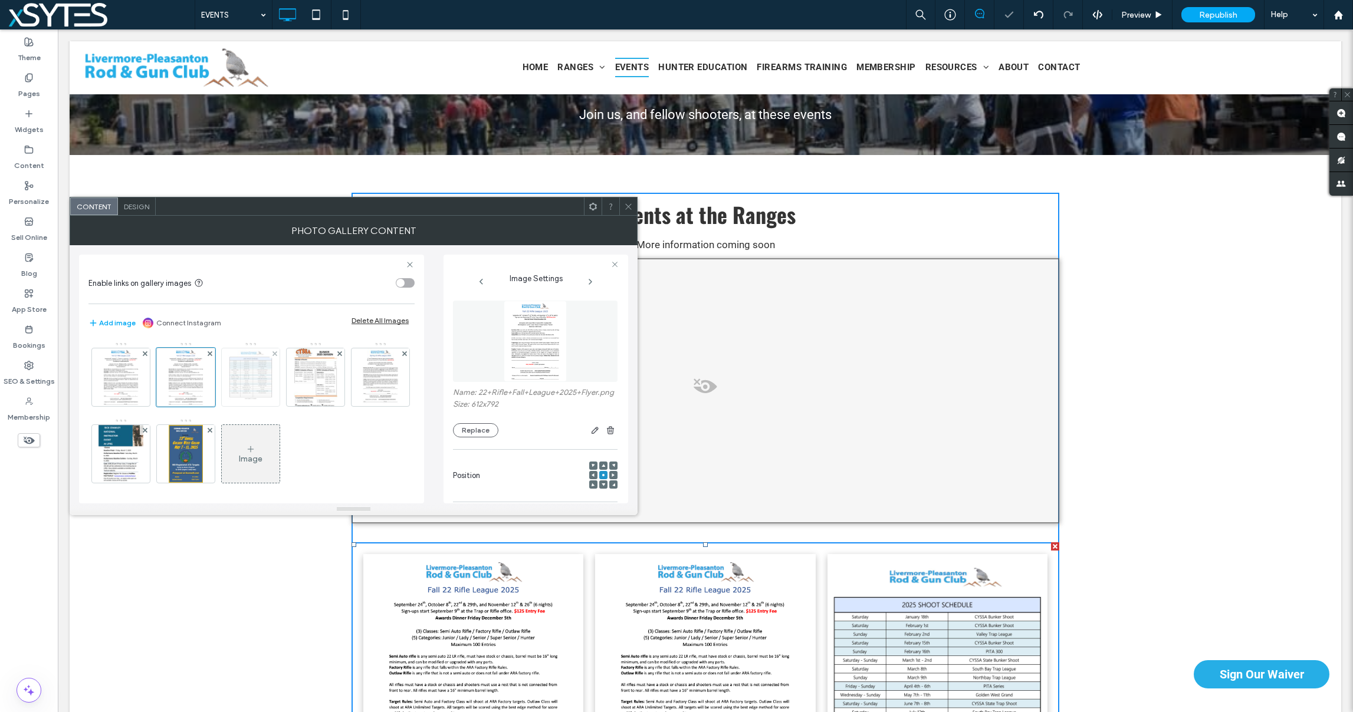
click at [277, 350] on div at bounding box center [275, 354] width 10 height 10
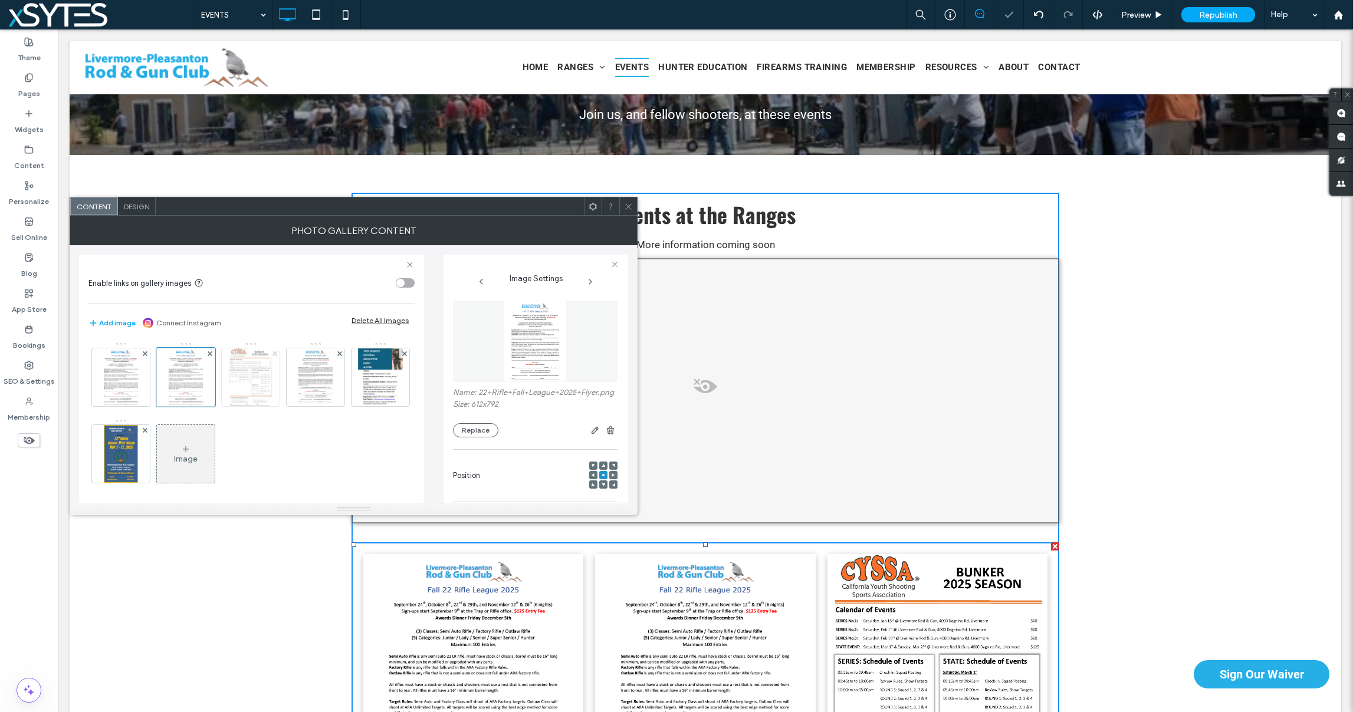
click at [275, 352] on icon at bounding box center [274, 354] width 5 height 5
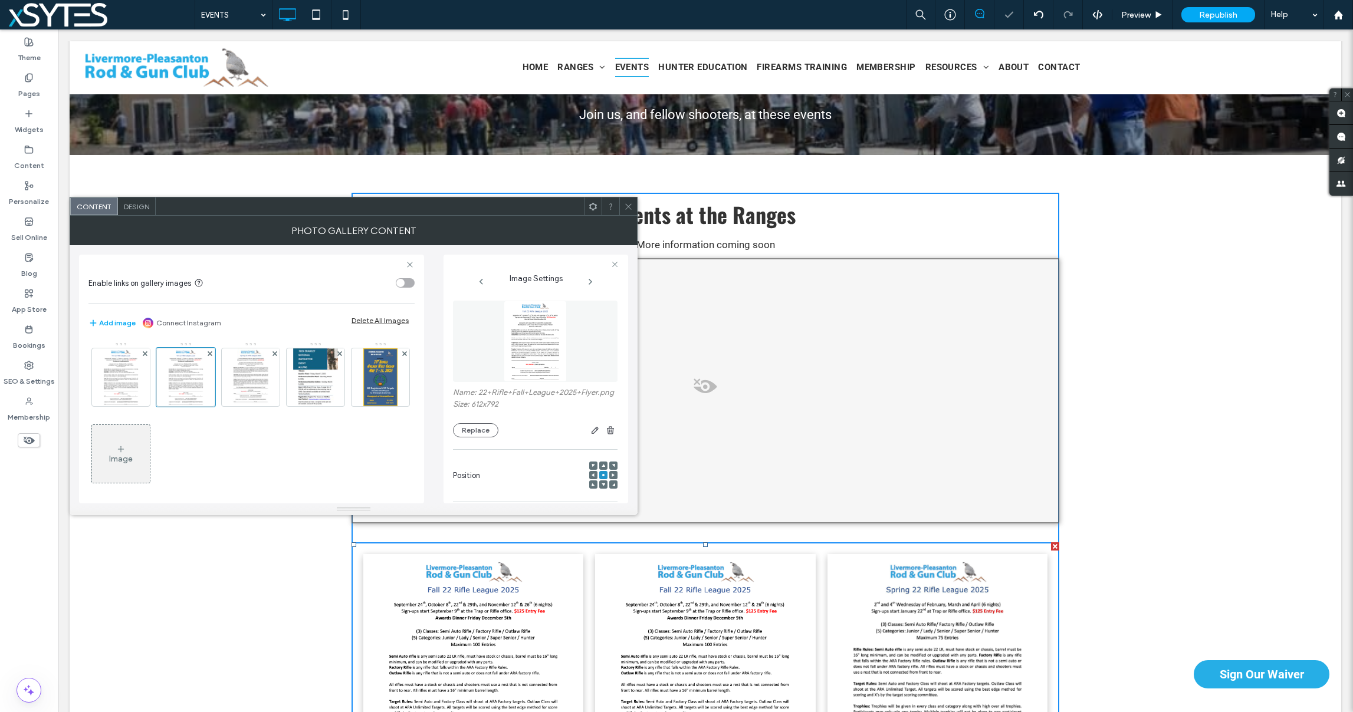
click at [275, 352] on icon at bounding box center [274, 354] width 5 height 5
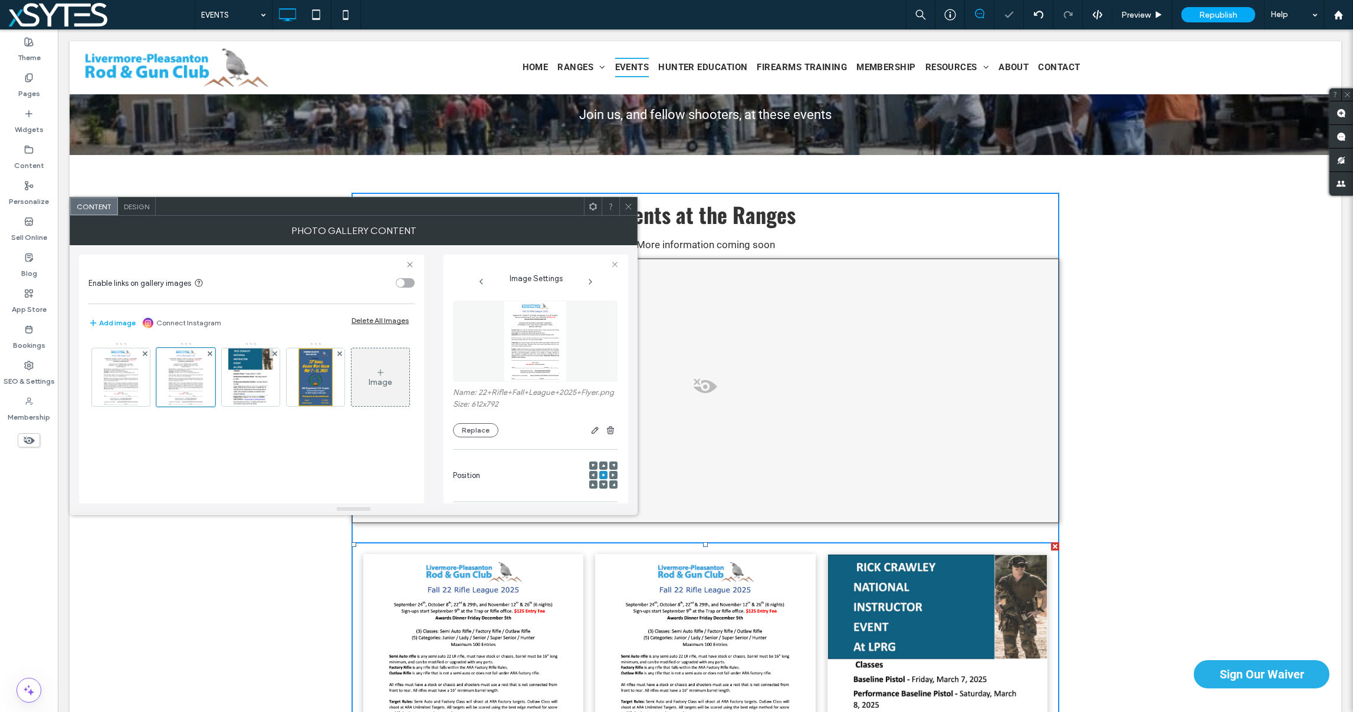
click at [275, 352] on icon at bounding box center [274, 354] width 5 height 5
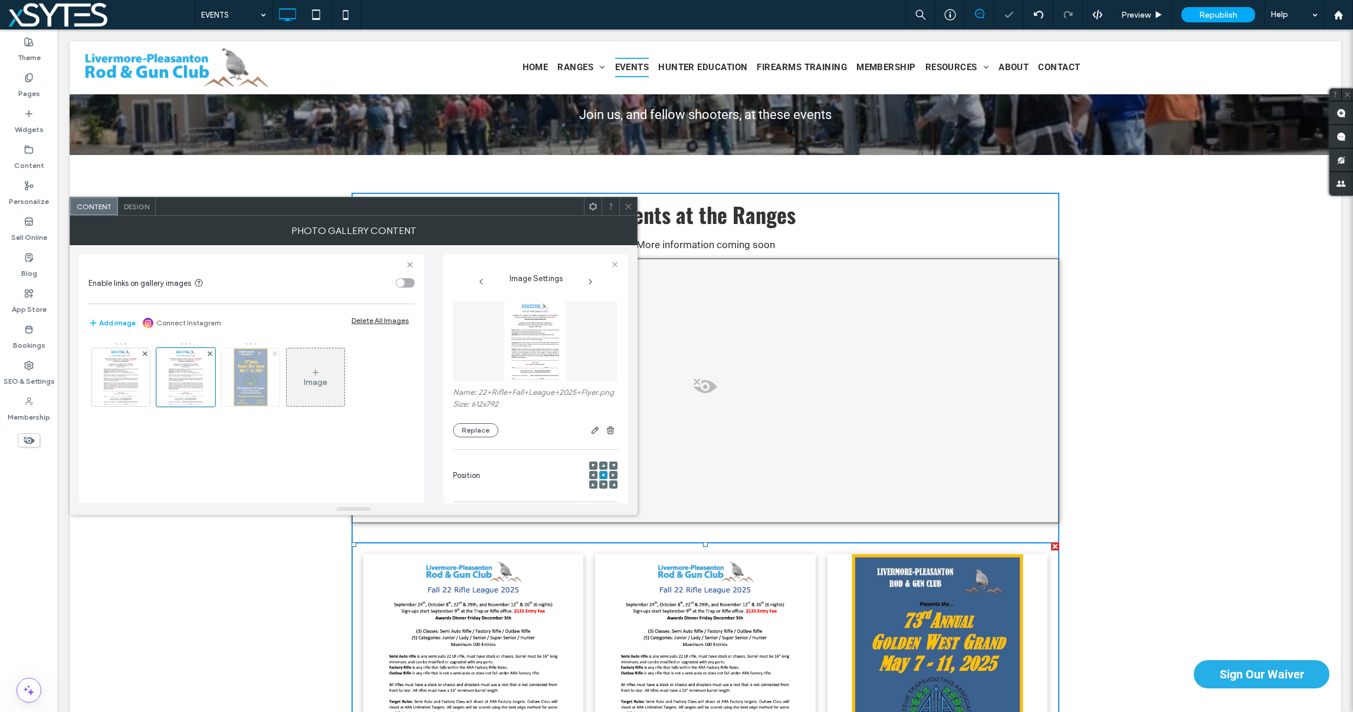
click at [274, 350] on span at bounding box center [274, 354] width 5 height 10
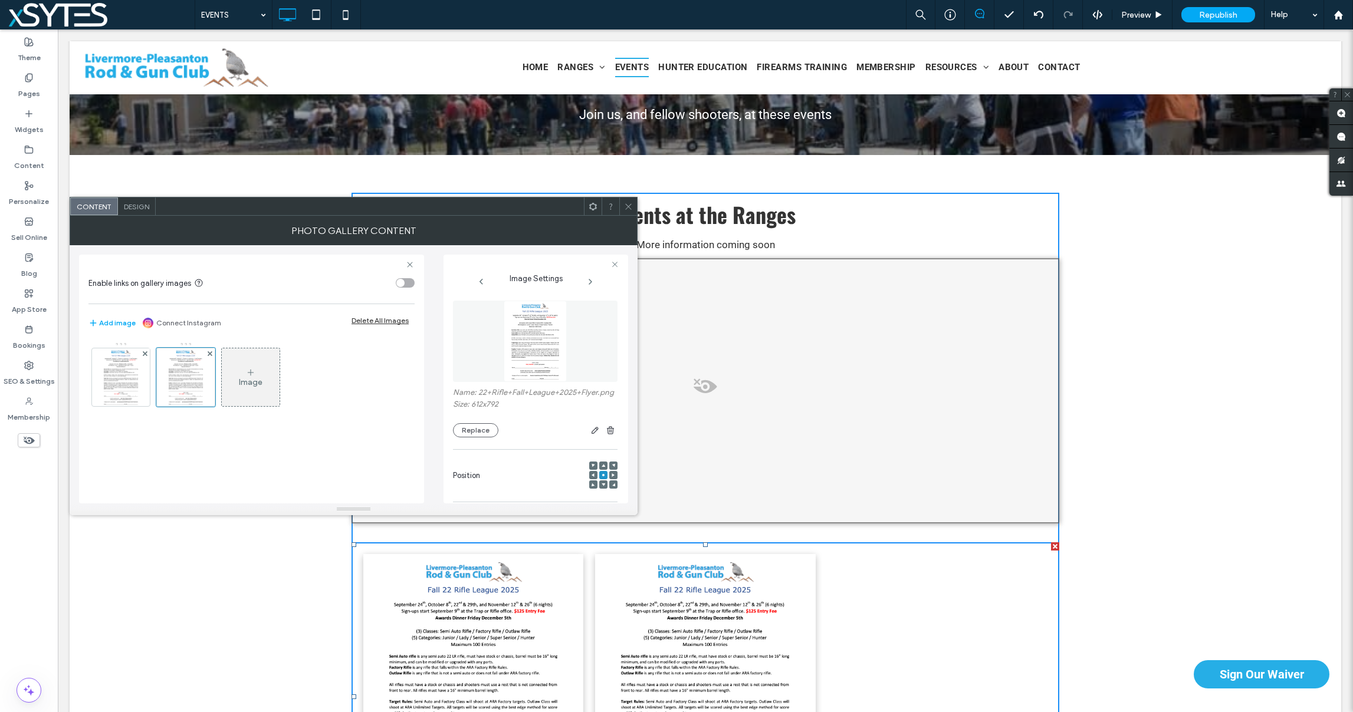
click at [260, 389] on div "Image" at bounding box center [251, 377] width 58 height 55
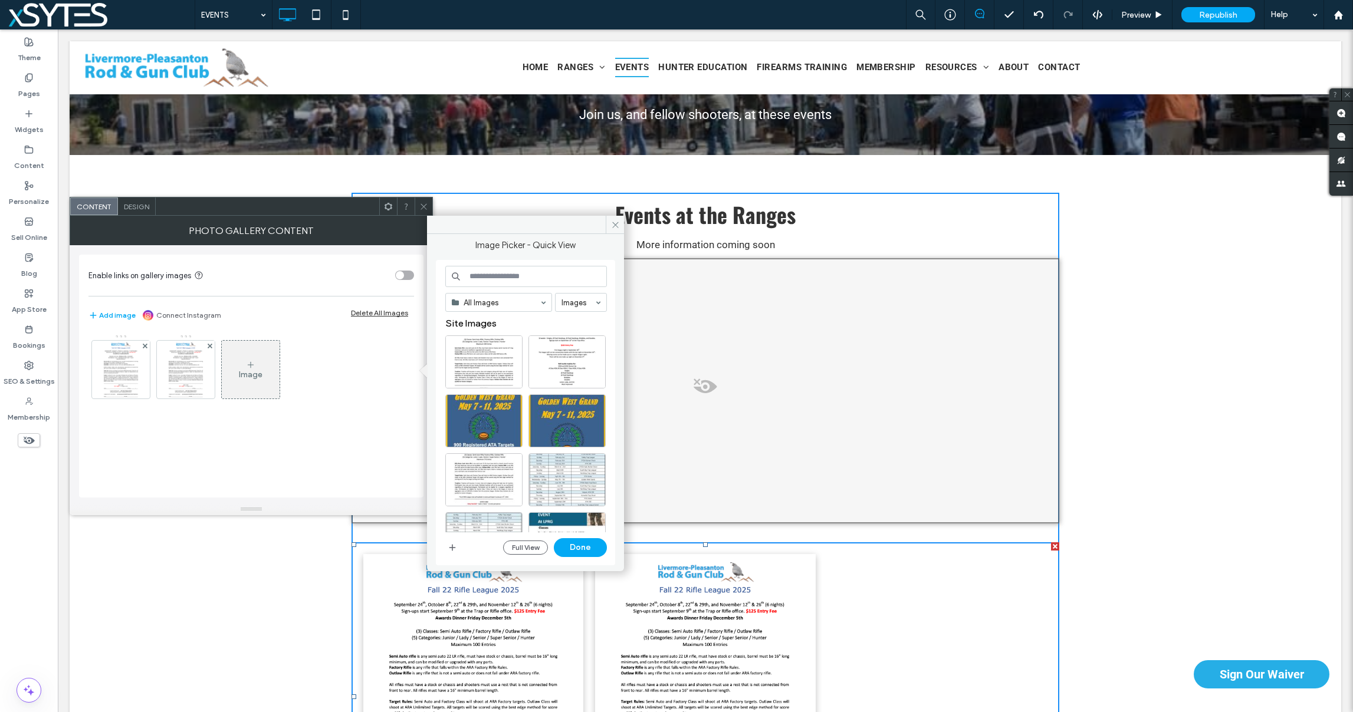
click at [221, 446] on div "Image" at bounding box center [251, 410] width 326 height 163
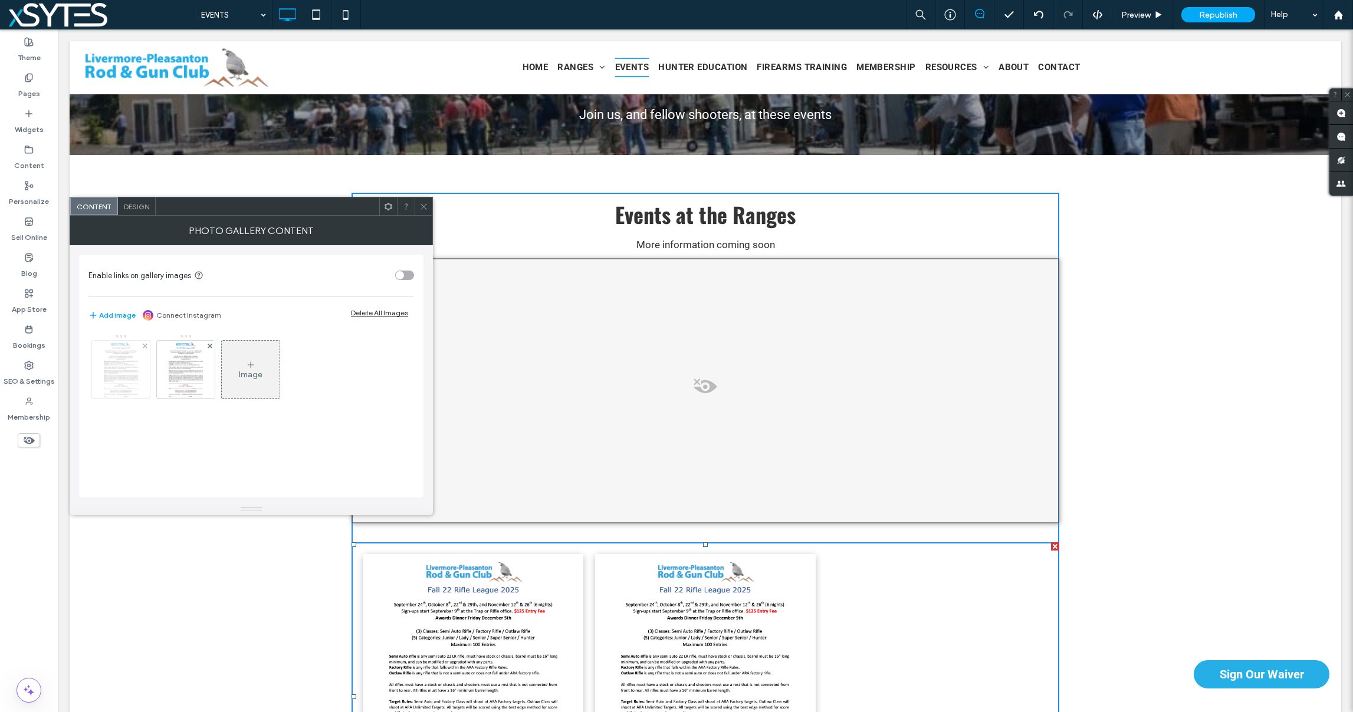
click at [118, 375] on img at bounding box center [120, 370] width 45 height 58
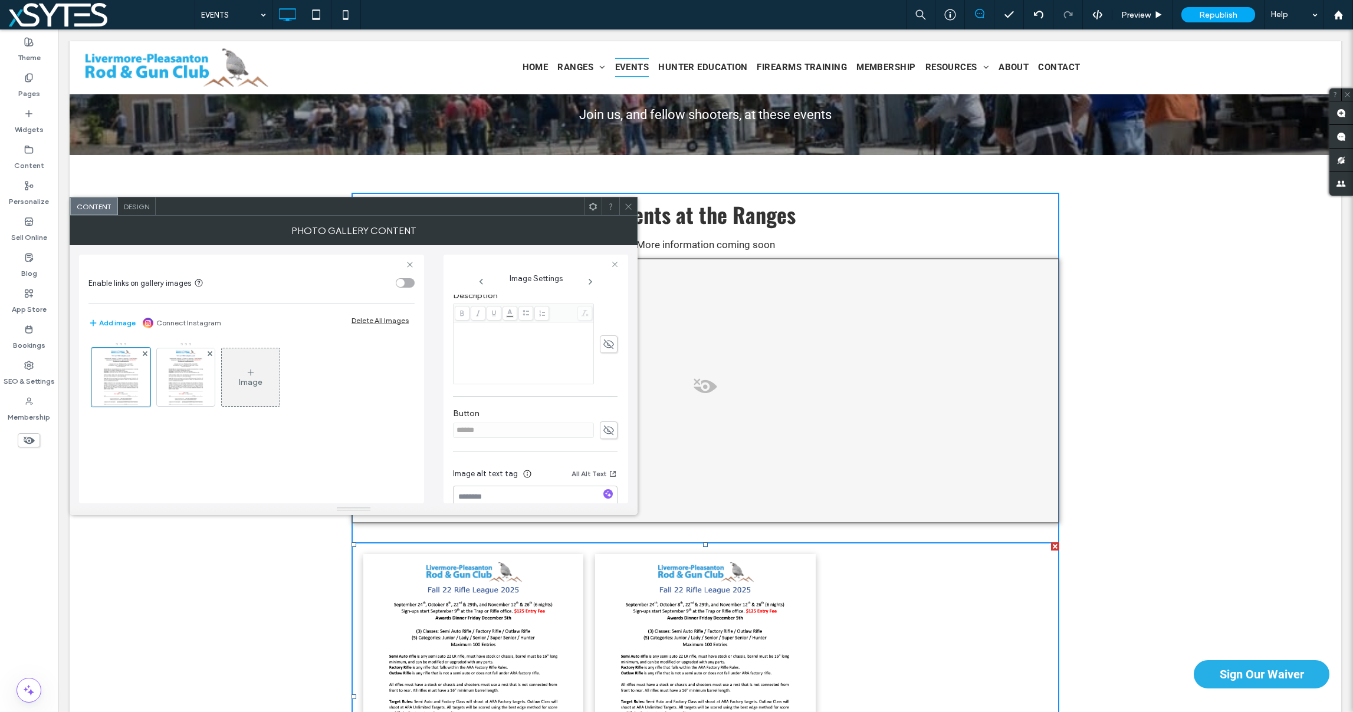
scroll to position [306, 0]
click at [603, 399] on use at bounding box center [608, 399] width 11 height 9
drag, startPoint x: 514, startPoint y: 400, endPoint x: 436, endPoint y: 396, distance: 77.9
click at [436, 396] on div "Enable links on gallery images Add image Connect Instagram Delete All Images Im…" at bounding box center [353, 374] width 549 height 258
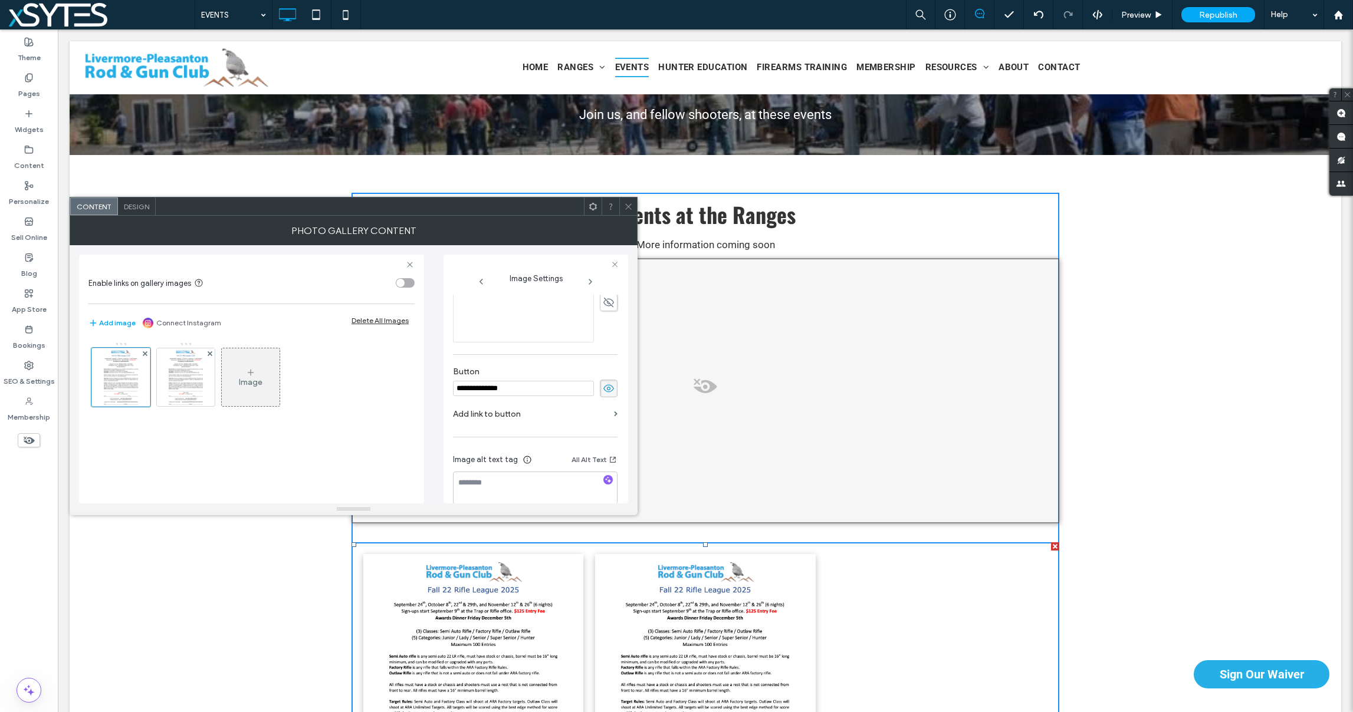
type input "**********"
click at [511, 422] on label "Add link to button" at bounding box center [531, 414] width 156 height 22
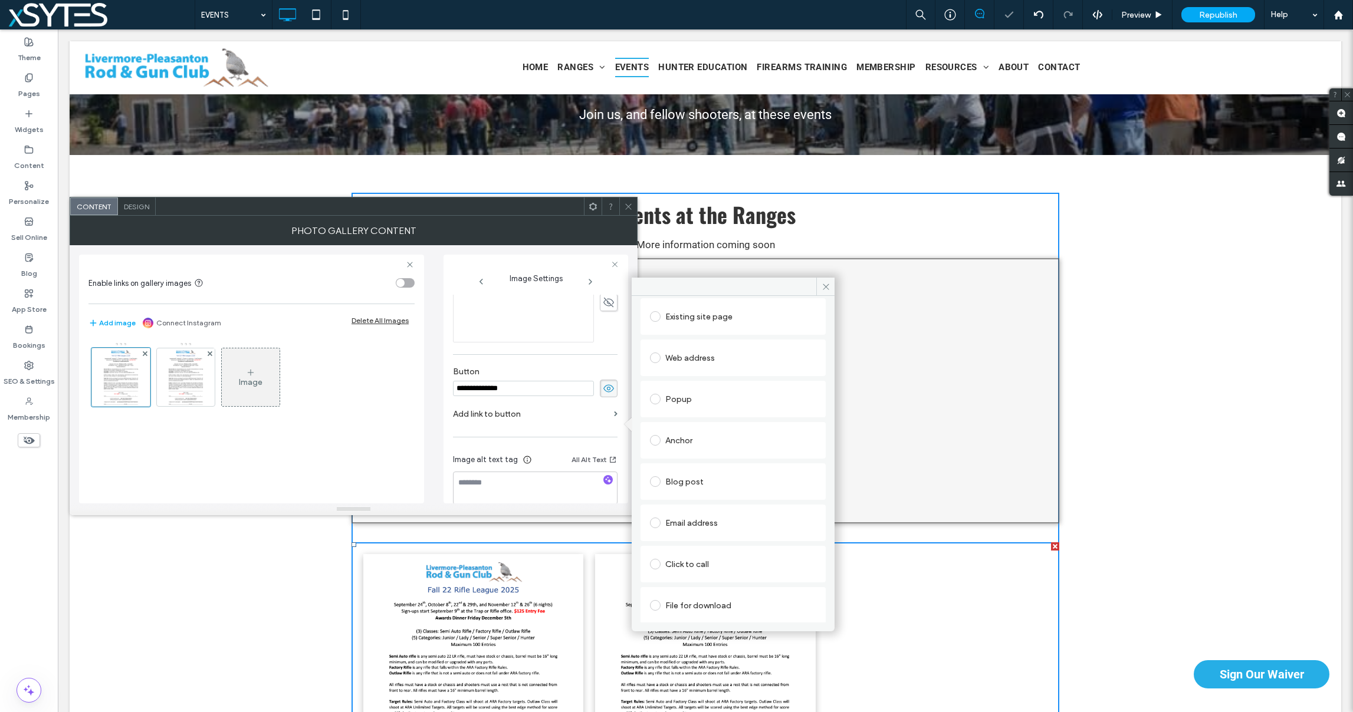
scroll to position [60, 0]
click at [689, 606] on div "File for download" at bounding box center [733, 604] width 166 height 19
click at [721, 602] on div "File" at bounding box center [733, 604] width 165 height 11
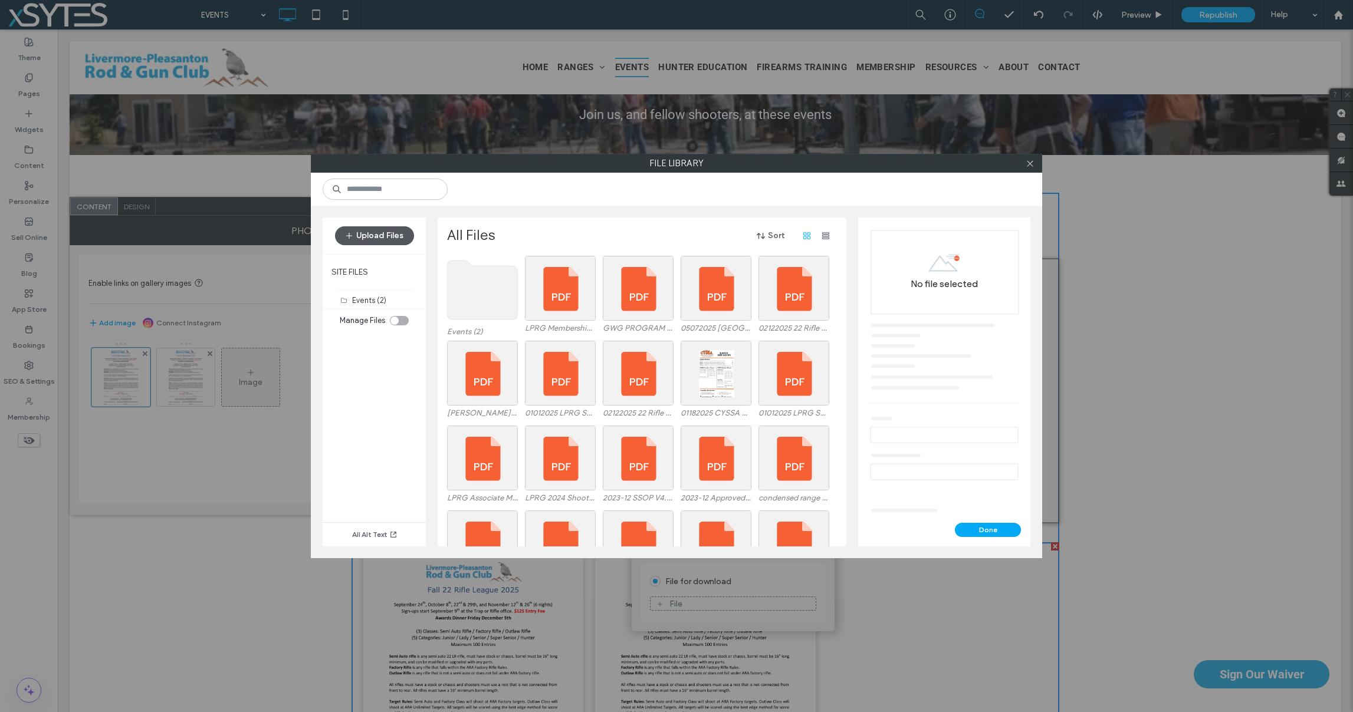
click at [379, 237] on button "Upload Files" at bounding box center [374, 235] width 79 height 19
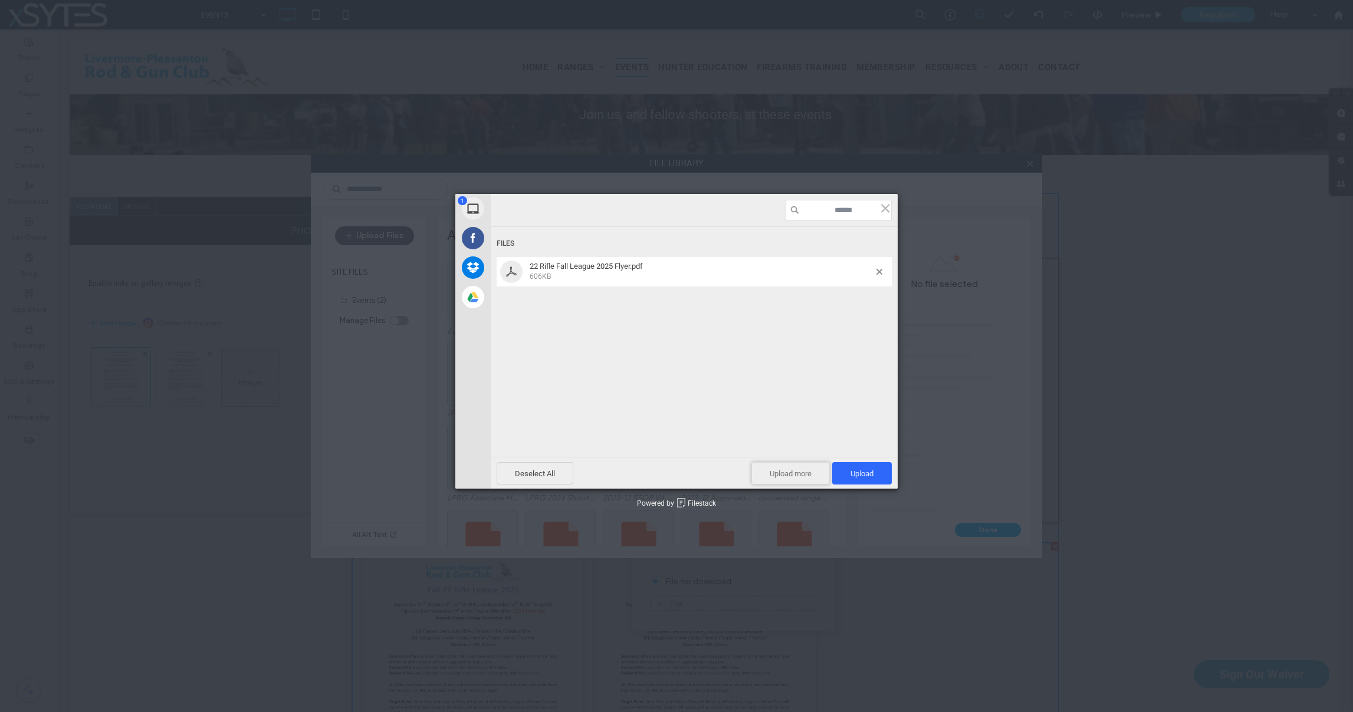
click at [772, 478] on span "Upload more" at bounding box center [790, 473] width 78 height 22
click at [842, 473] on span "Upload 2" at bounding box center [856, 473] width 36 height 9
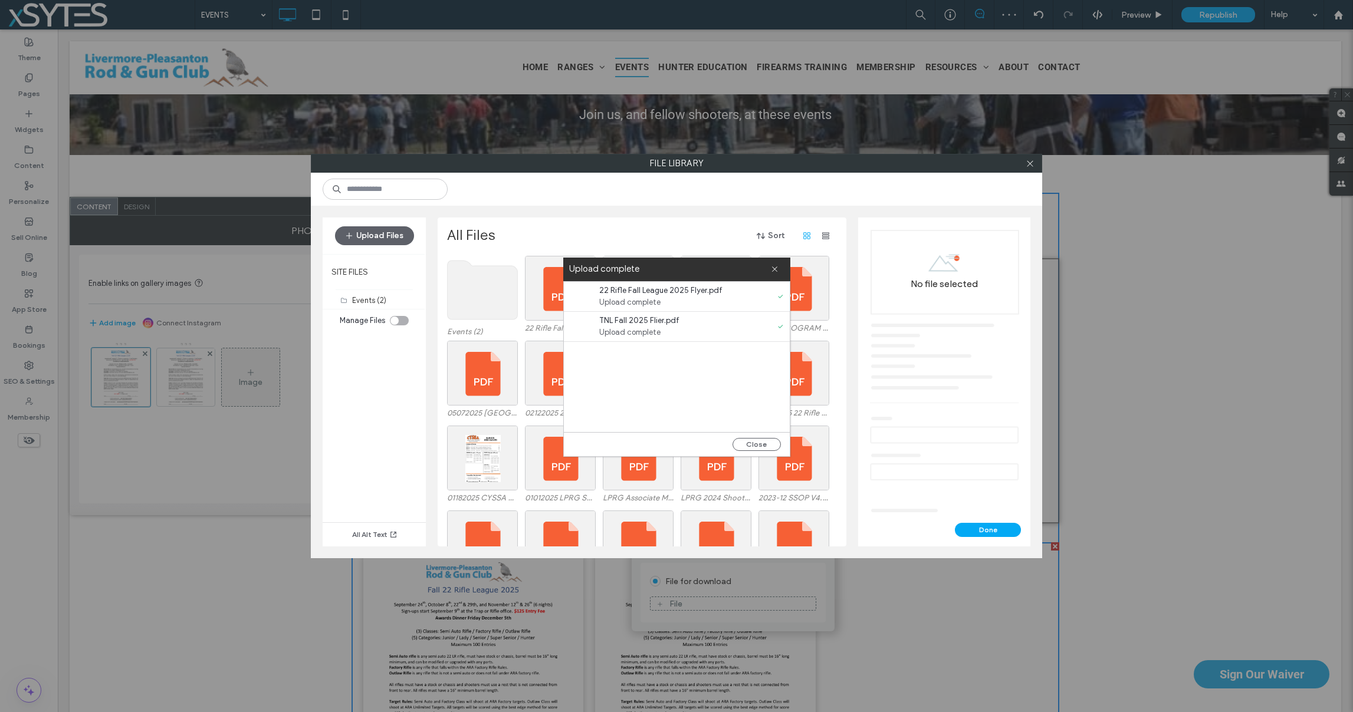
click at [696, 297] on span "Upload complete" at bounding box center [667, 303] width 136 height 12
click at [753, 446] on button "Close" at bounding box center [757, 444] width 48 height 13
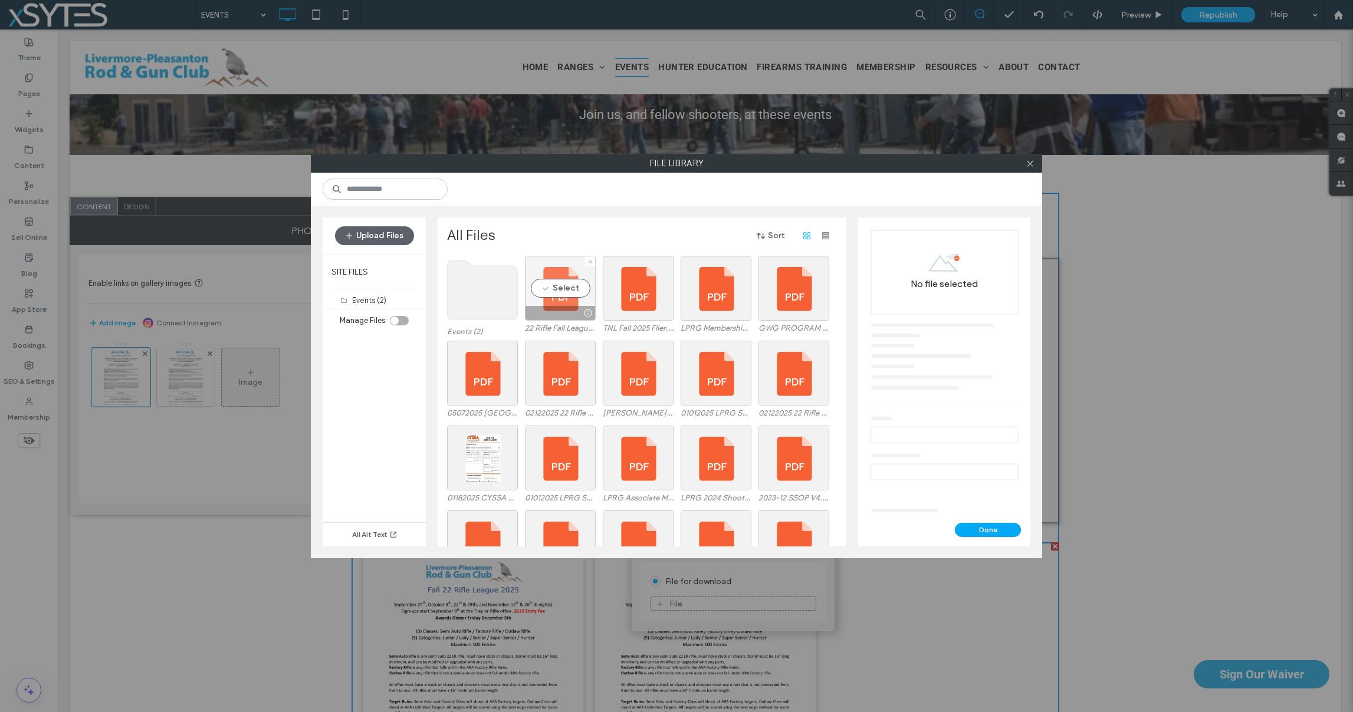
click at [561, 289] on div "Select" at bounding box center [560, 288] width 71 height 65
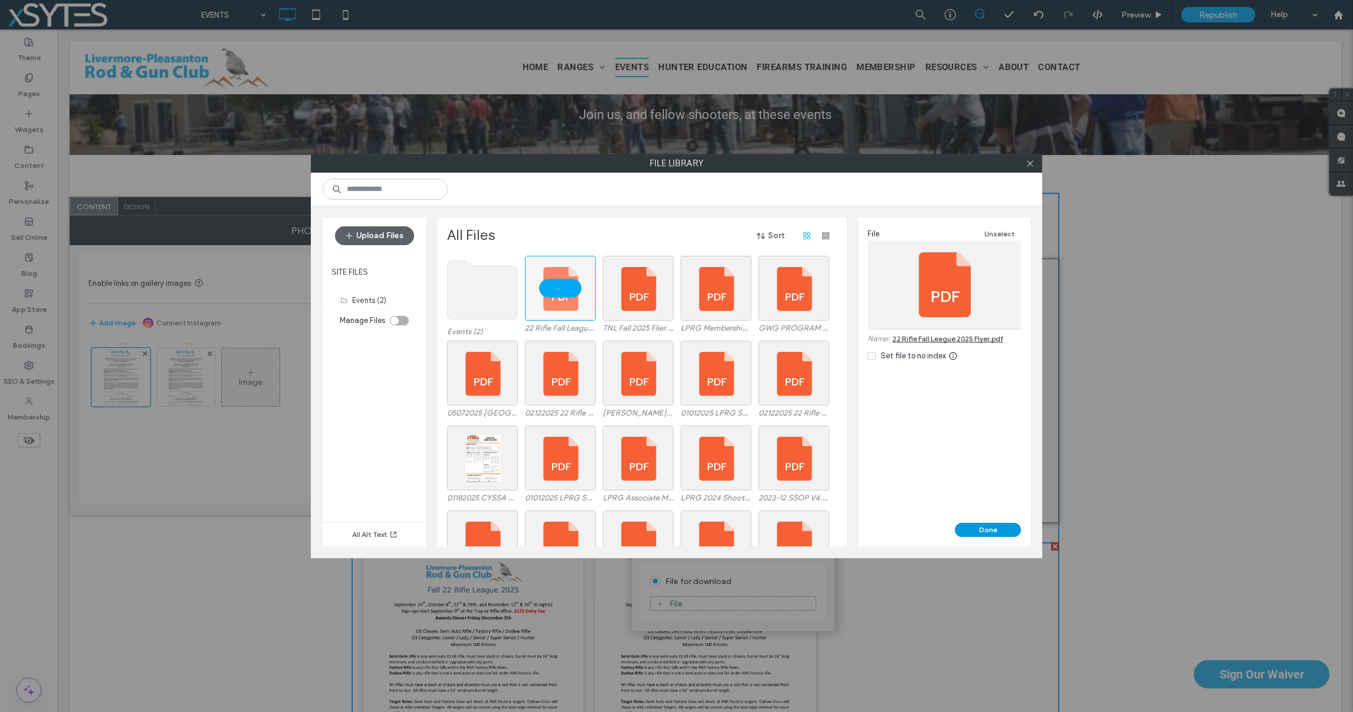
click at [987, 537] on button "Done" at bounding box center [988, 530] width 66 height 14
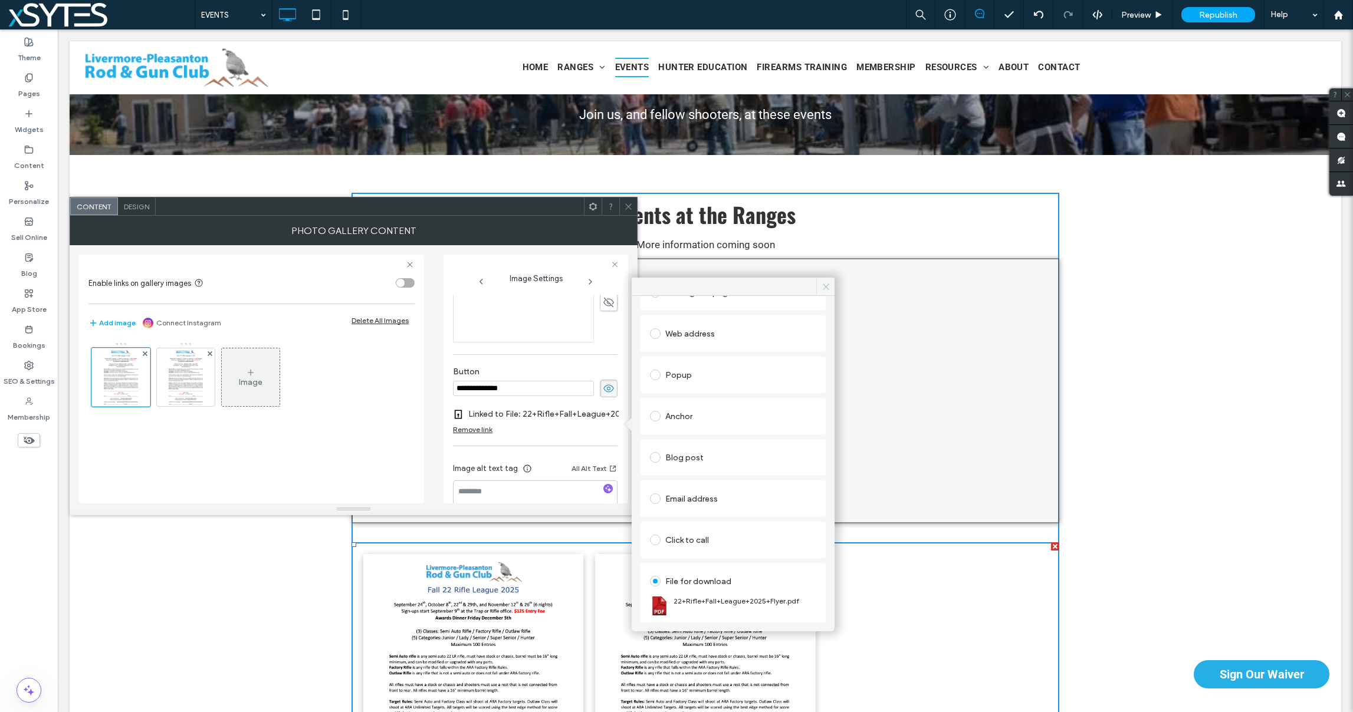
click at [824, 287] on icon at bounding box center [826, 287] width 9 height 9
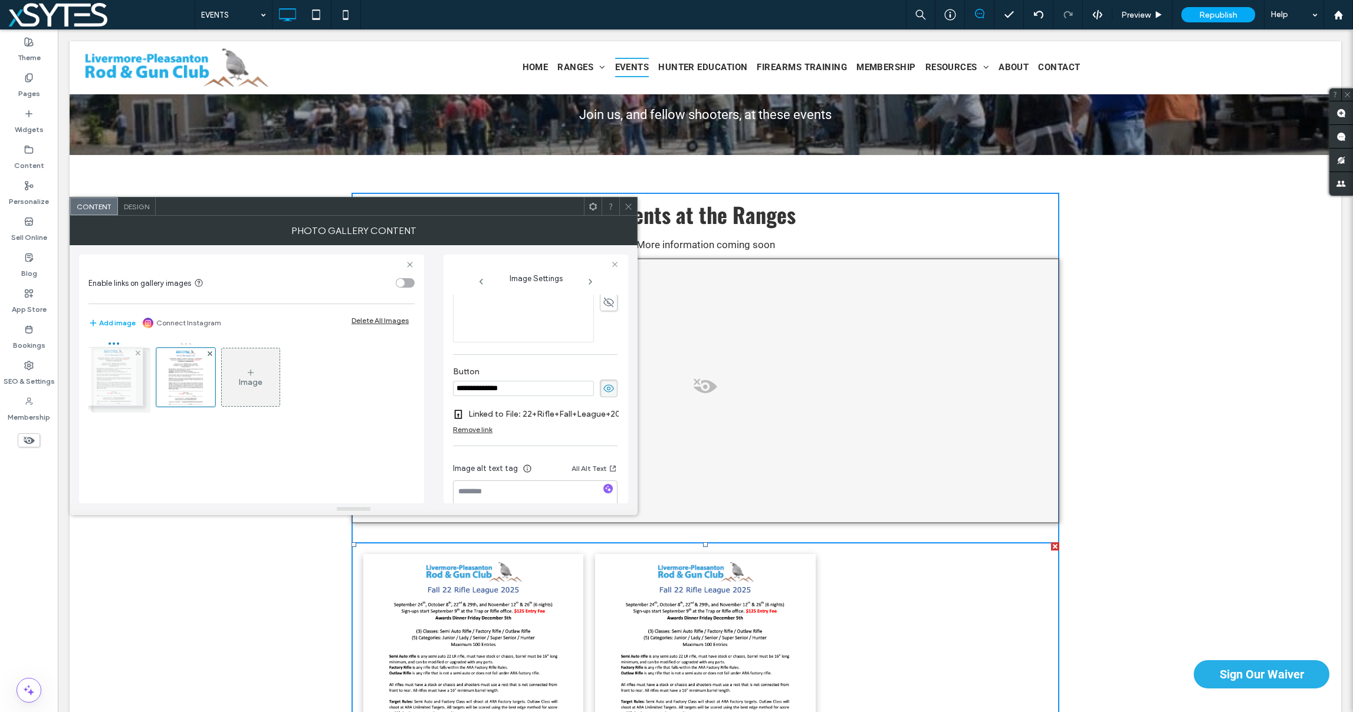
drag, startPoint x: 183, startPoint y: 376, endPoint x: 108, endPoint y: 376, distance: 74.9
click at [109, 375] on img at bounding box center [120, 378] width 45 height 58
click at [603, 398] on icon at bounding box center [609, 399] width 12 height 13
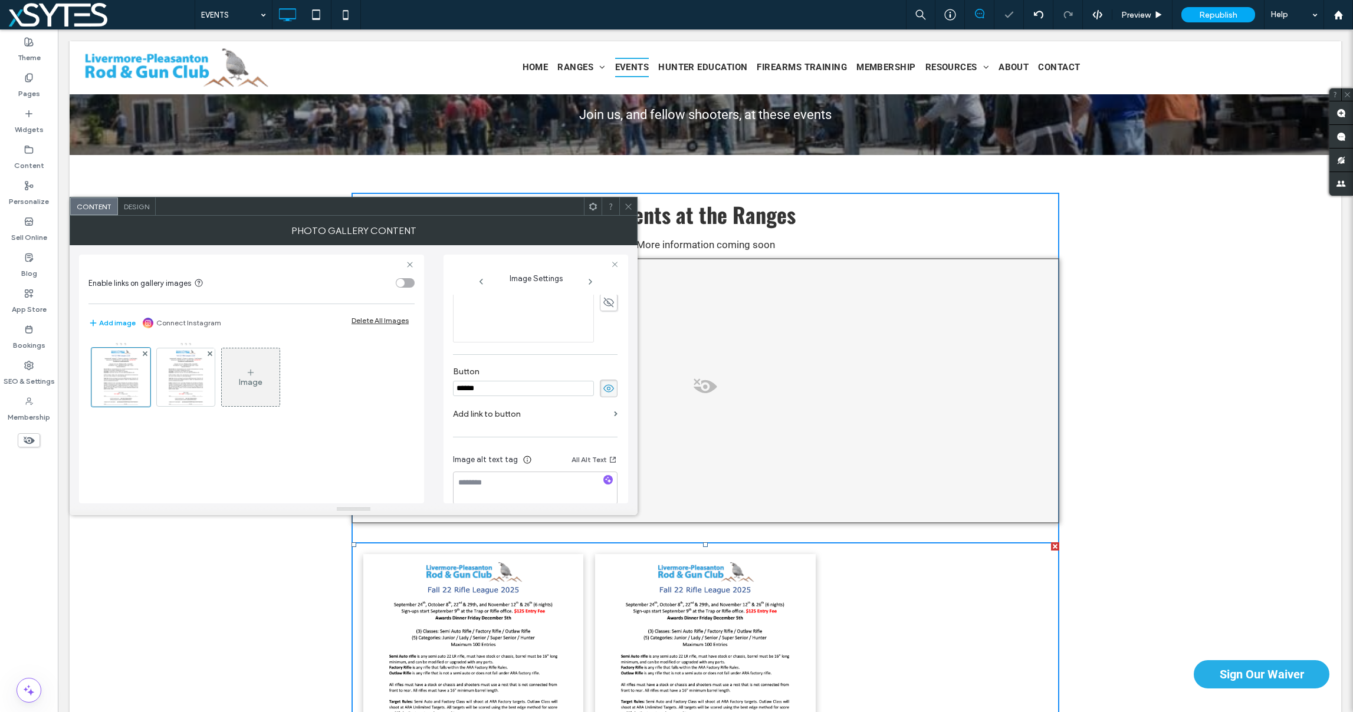
click at [531, 396] on input "******" at bounding box center [523, 388] width 141 height 15
type input "**********"
click at [487, 425] on label "Add link to button" at bounding box center [531, 414] width 156 height 22
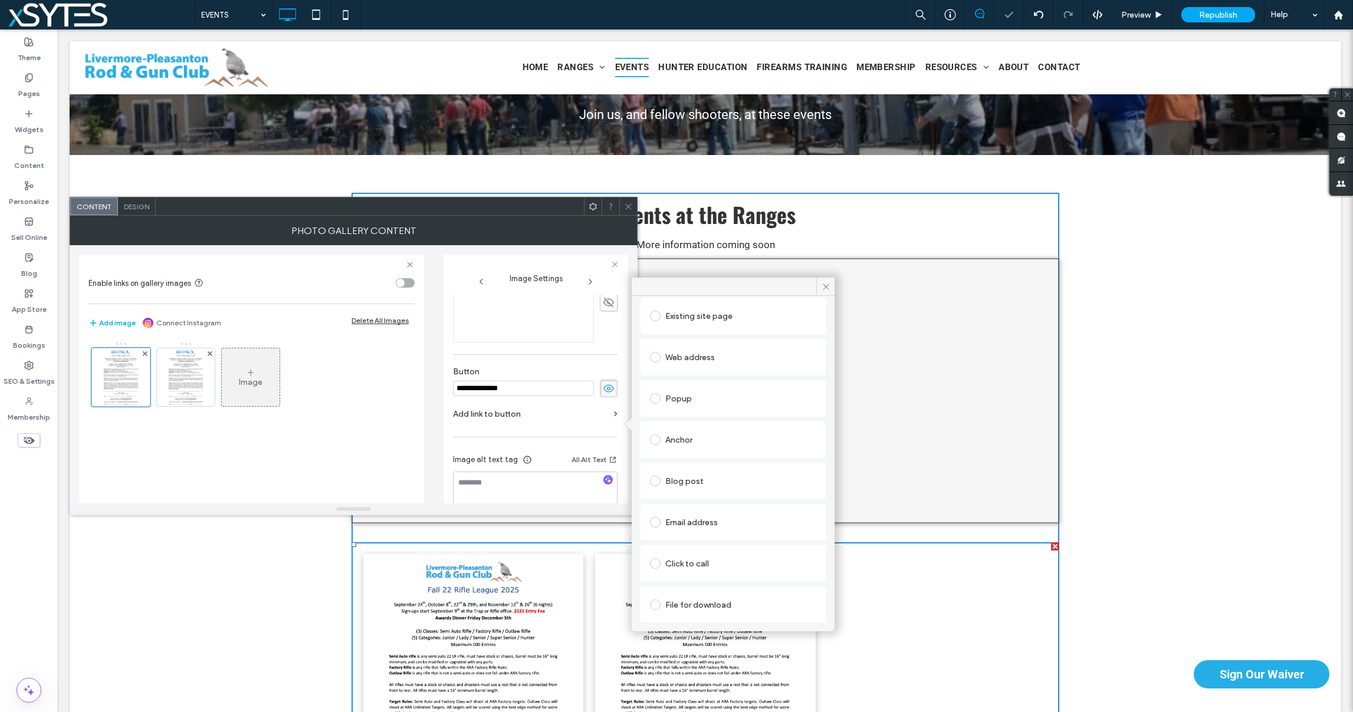
scroll to position [60, 0]
click at [684, 605] on div "File for download" at bounding box center [733, 604] width 166 height 19
click at [689, 602] on div "File" at bounding box center [733, 604] width 165 height 11
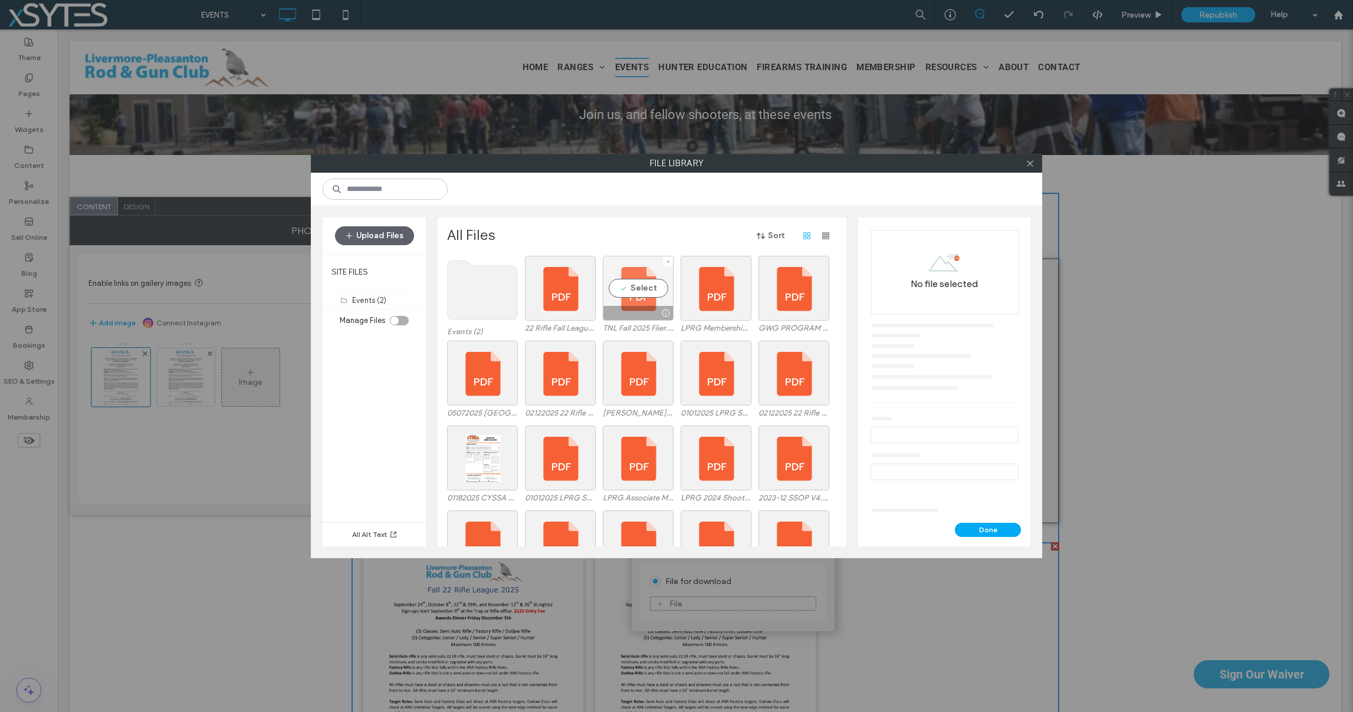
click at [639, 291] on div "Select" at bounding box center [638, 288] width 71 height 65
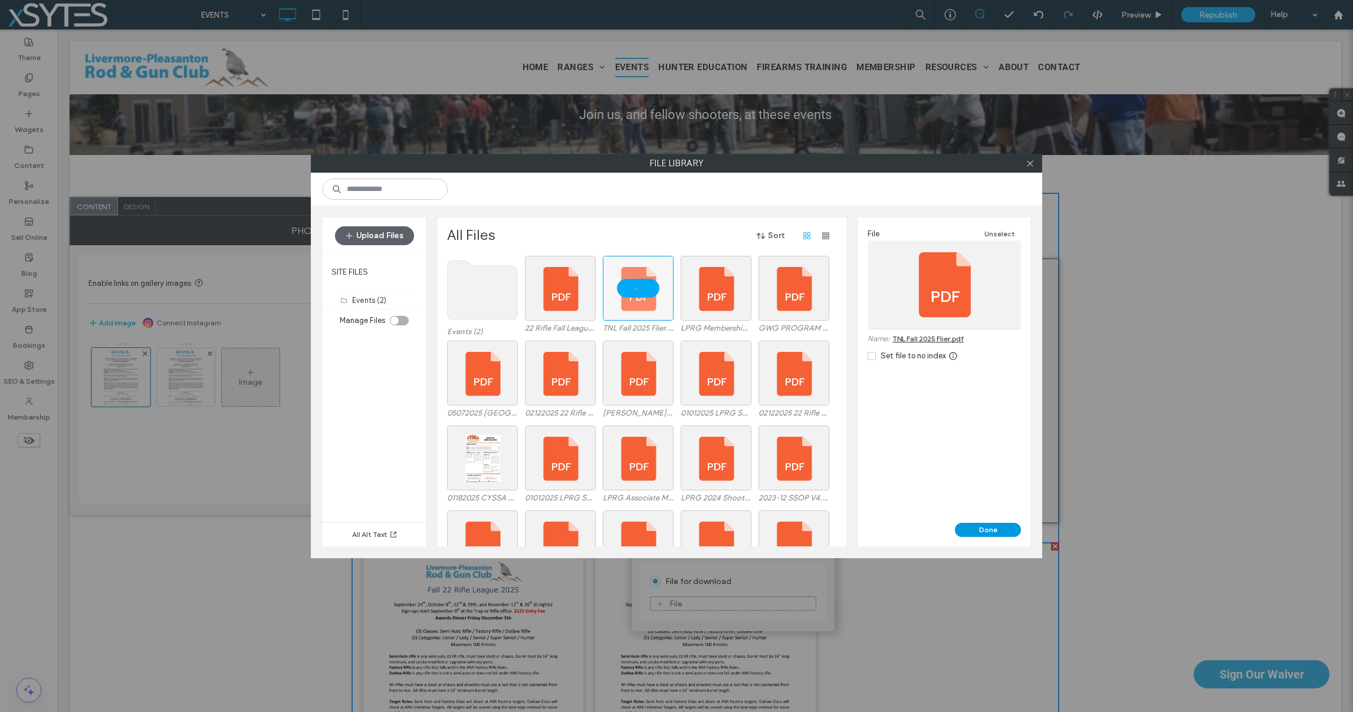
click at [974, 531] on button "Done" at bounding box center [988, 530] width 66 height 14
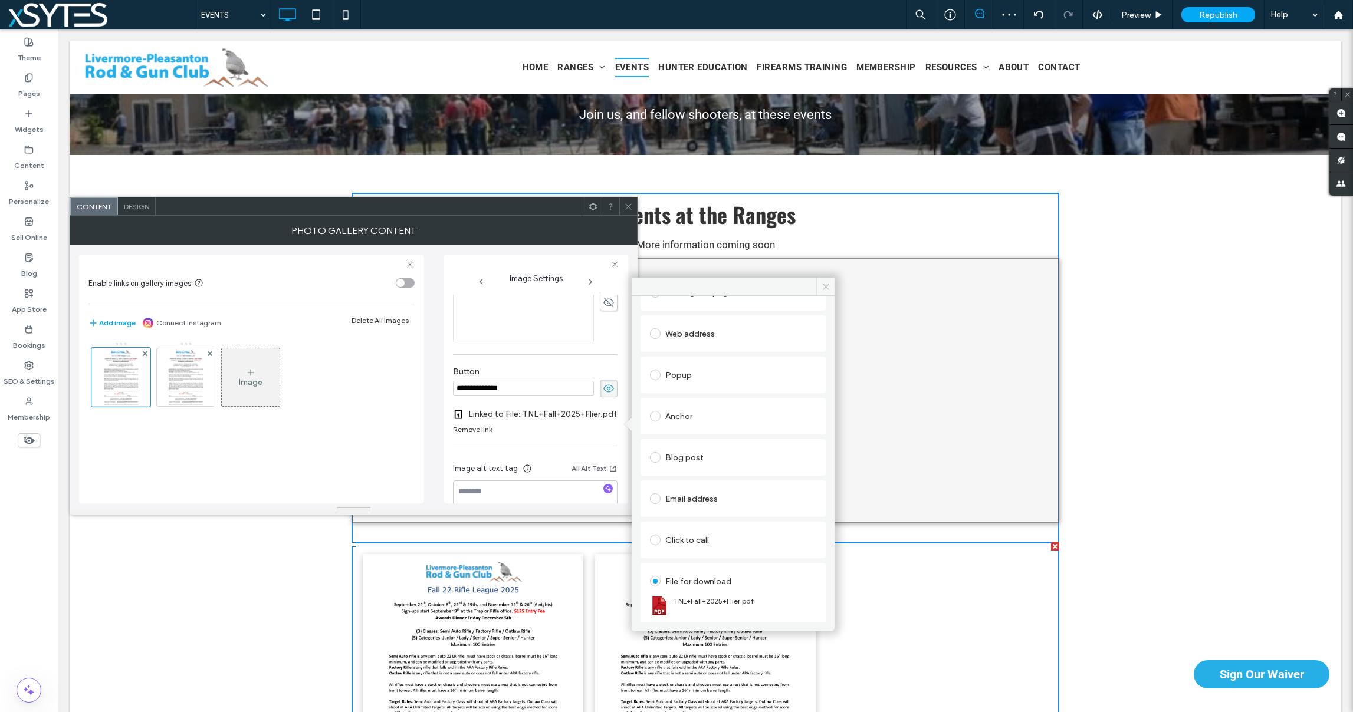
click at [825, 285] on icon at bounding box center [826, 287] width 9 height 9
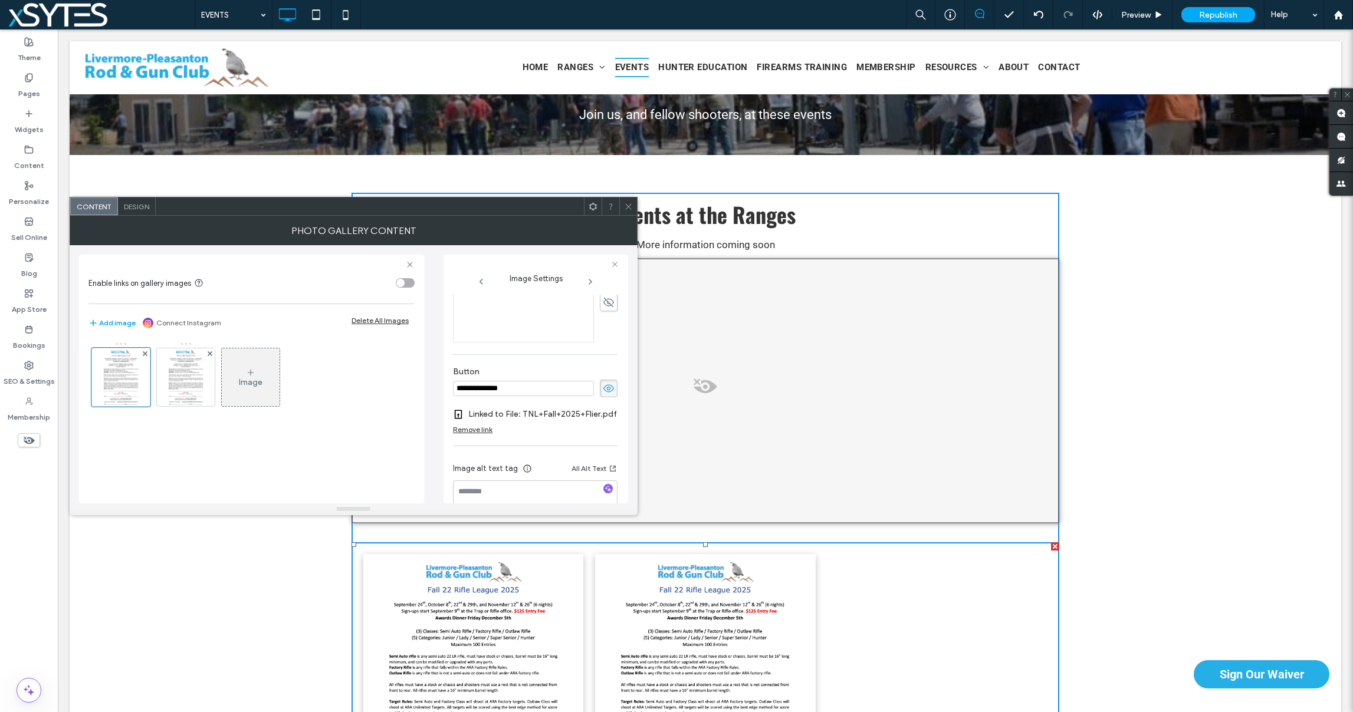
click at [626, 206] on icon at bounding box center [628, 206] width 9 height 9
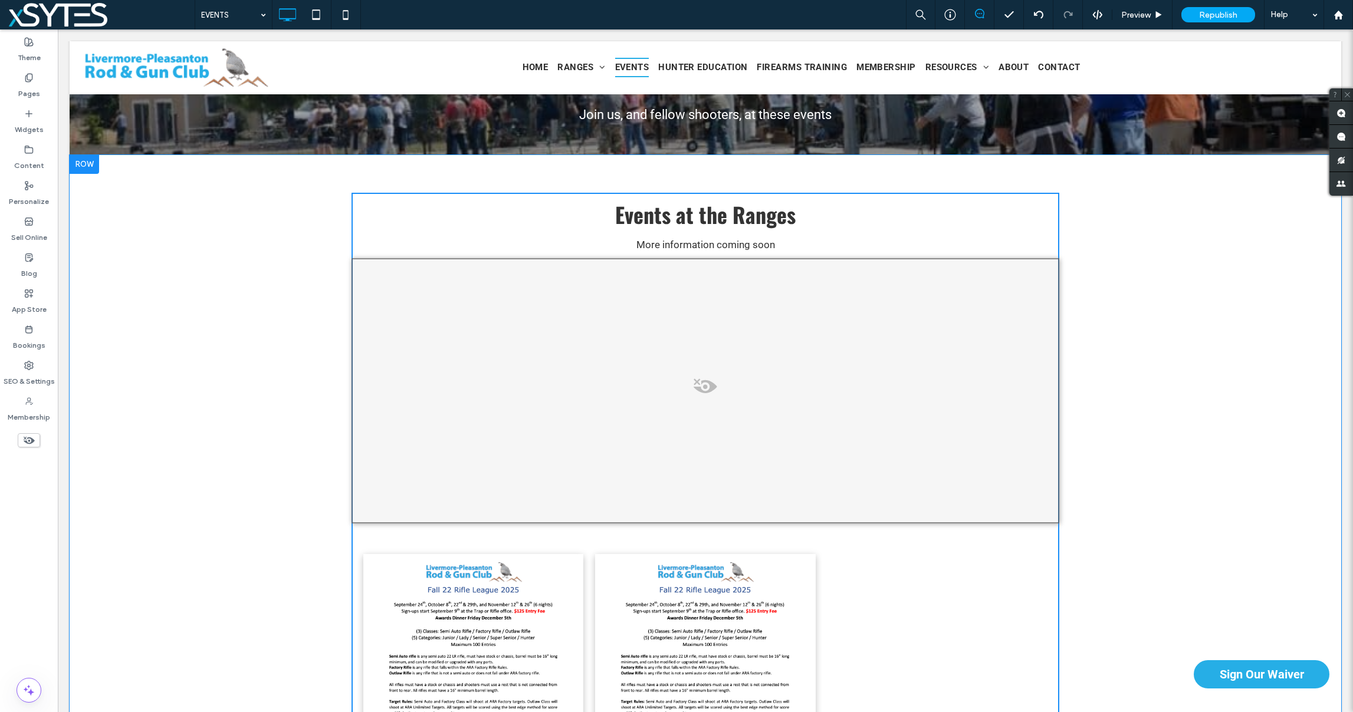
click at [756, 359] on div at bounding box center [706, 390] width 708 height 265
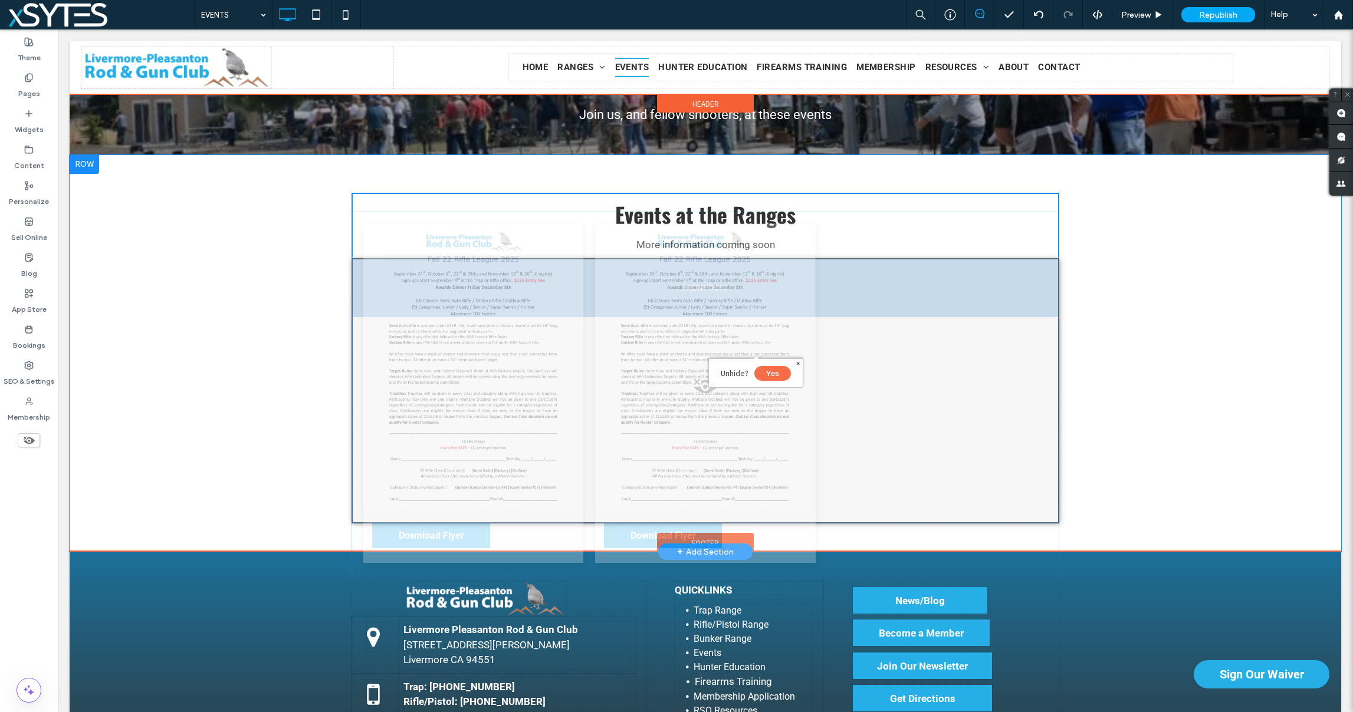
drag, startPoint x: 892, startPoint y: 600, endPoint x: 877, endPoint y: 362, distance: 238.2
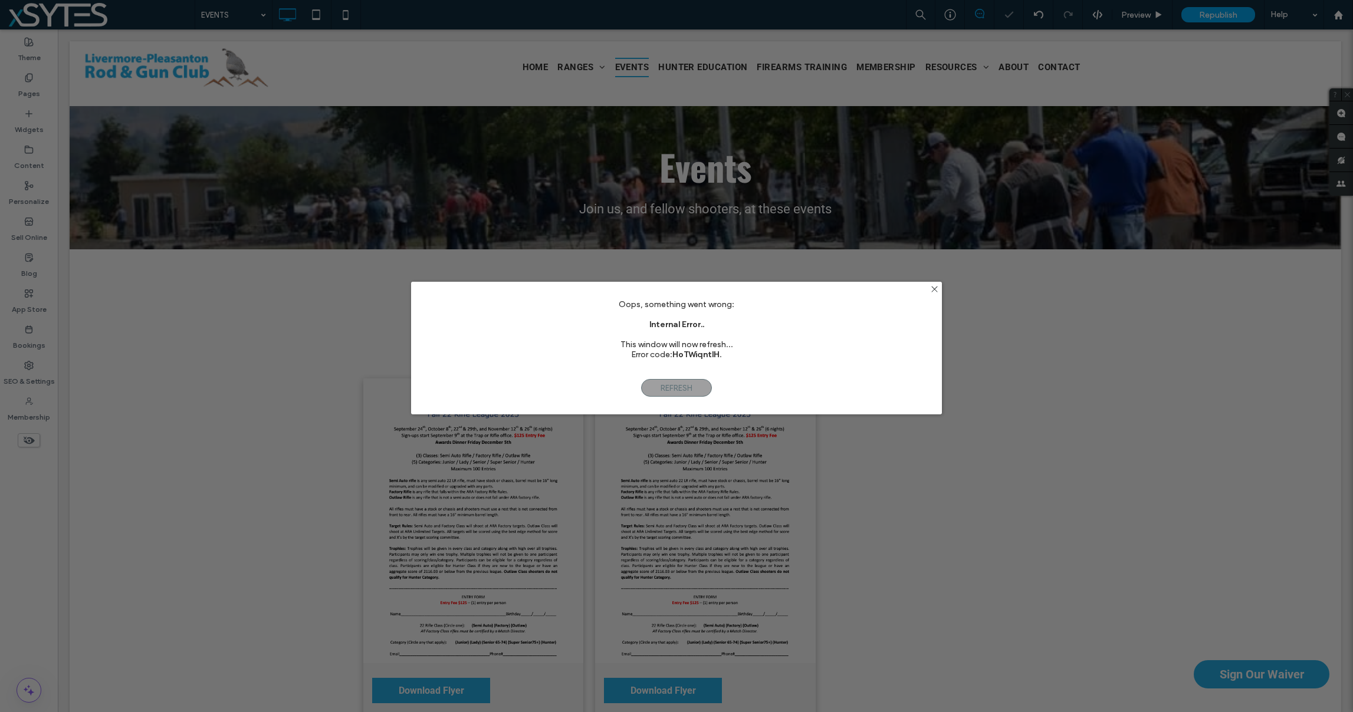
scroll to position [0, 0]
click at [933, 286] on icon at bounding box center [934, 289] width 9 height 9
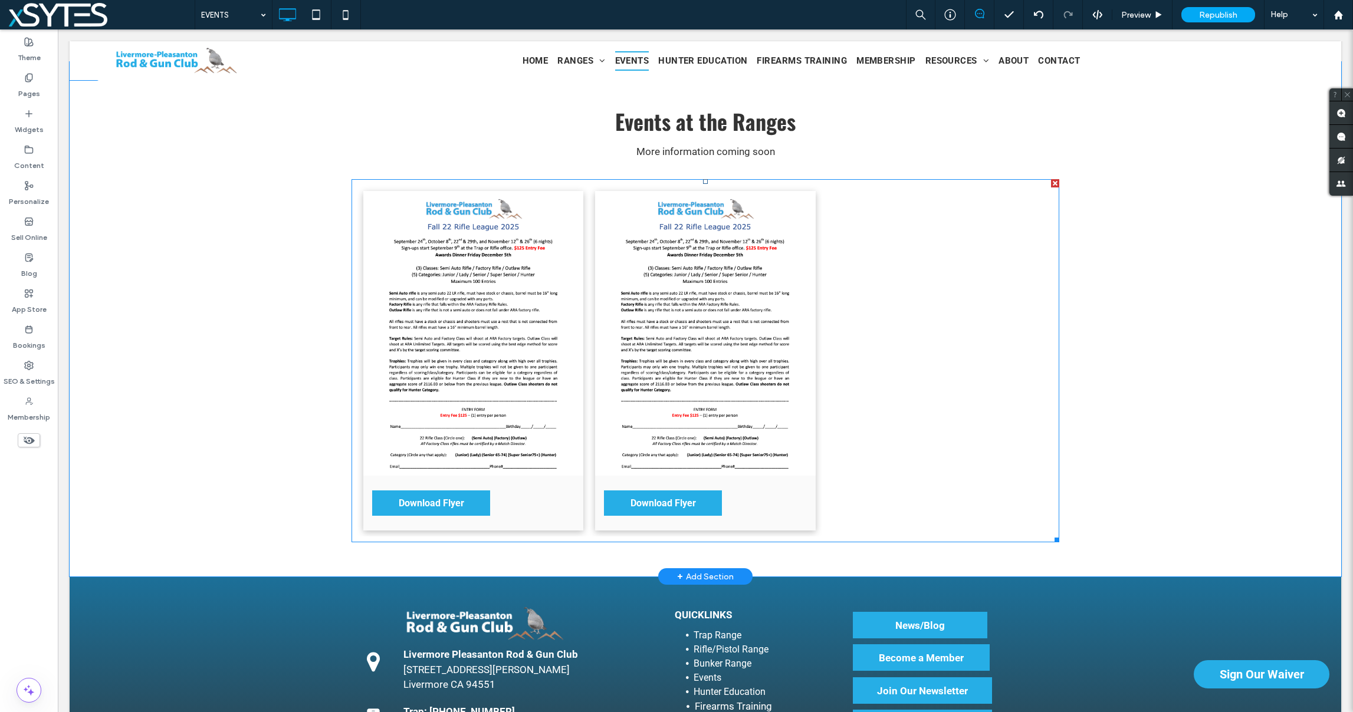
scroll to position [132, 0]
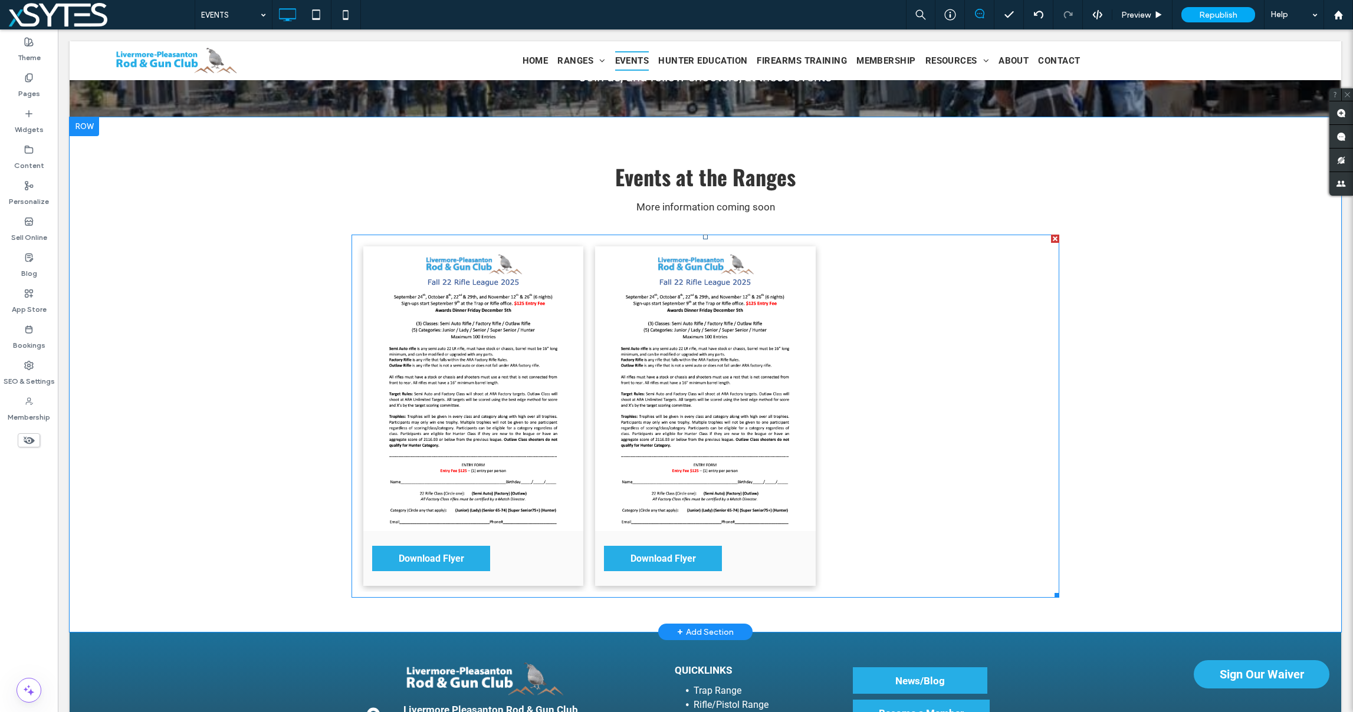
click at [656, 362] on link at bounding box center [705, 389] width 220 height 285
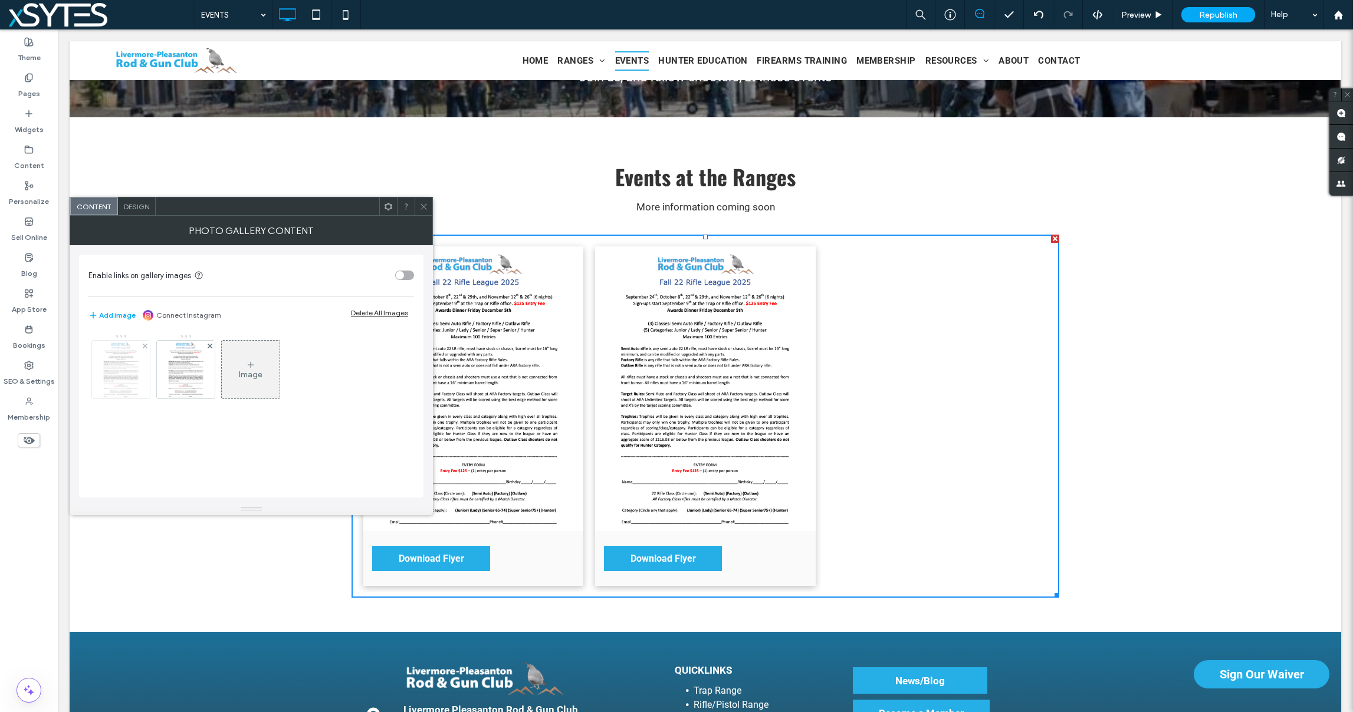
click at [127, 371] on img at bounding box center [120, 370] width 45 height 58
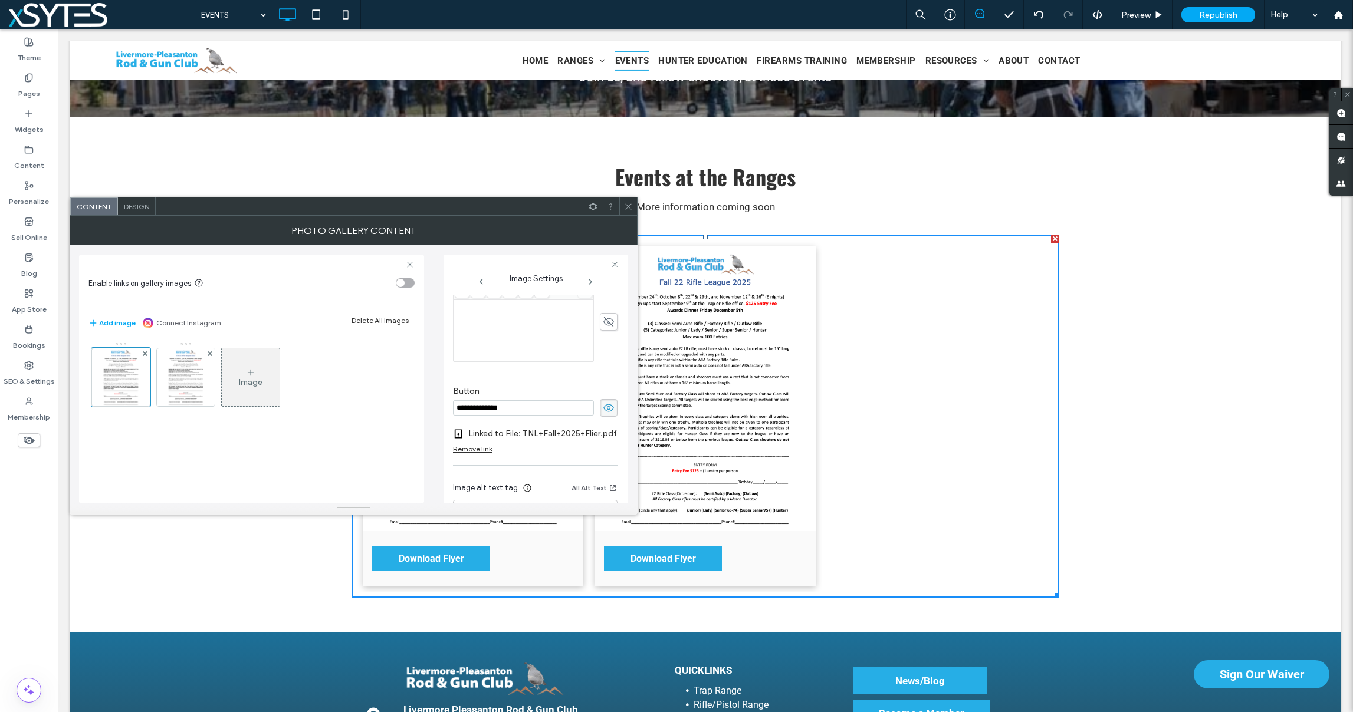
scroll to position [0, 0]
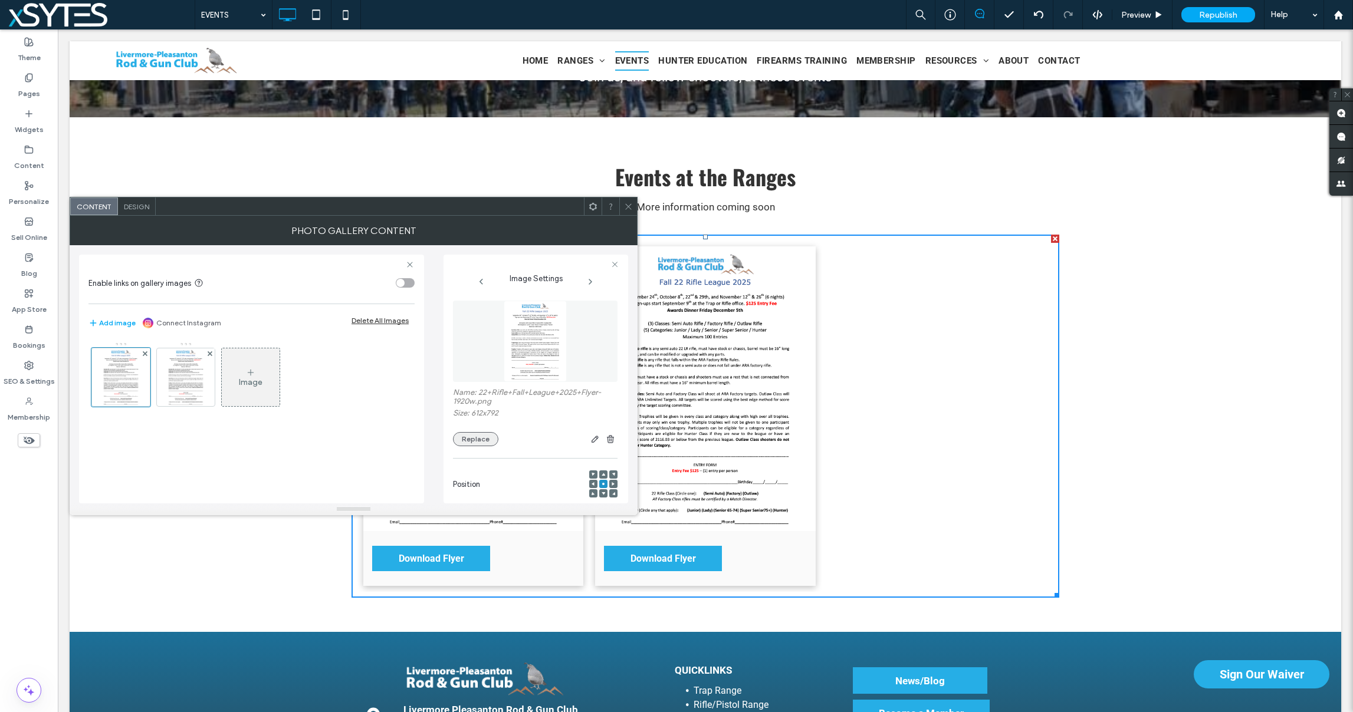
click at [472, 435] on button "Replace" at bounding box center [475, 439] width 45 height 14
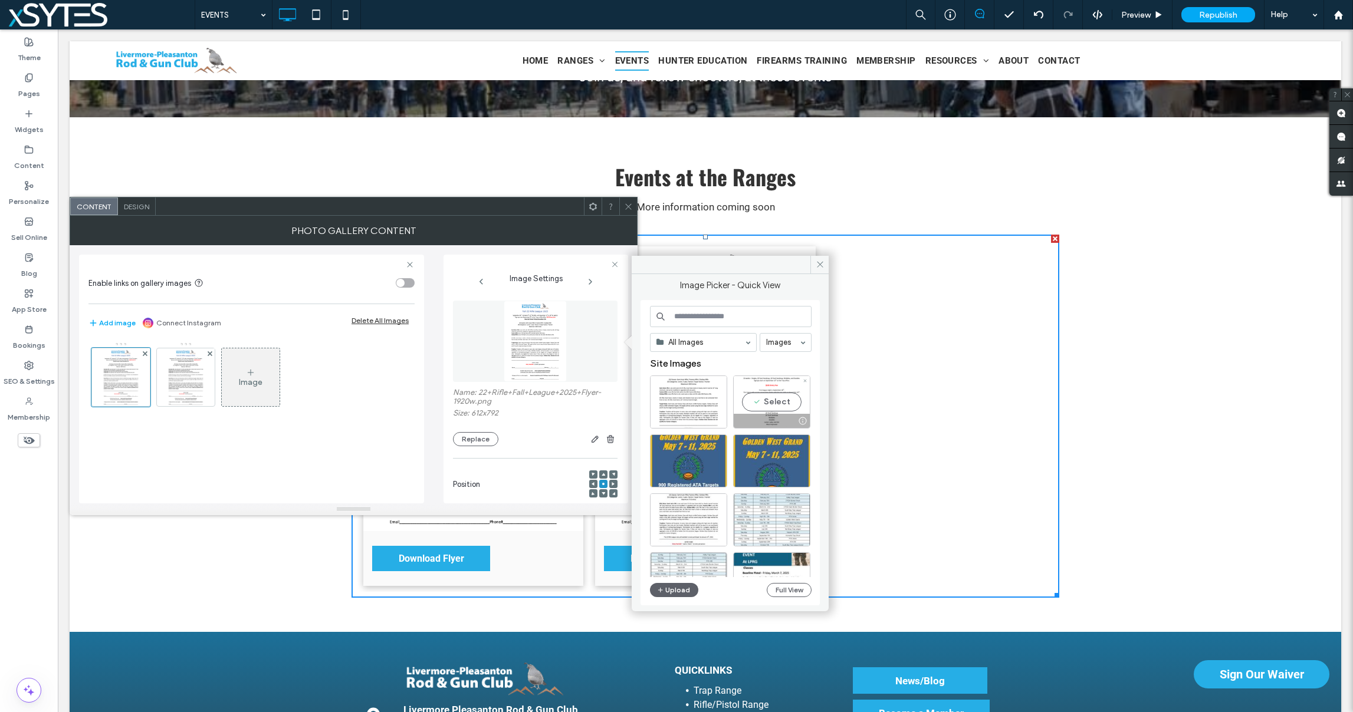
click at [787, 389] on div "Select" at bounding box center [771, 402] width 77 height 53
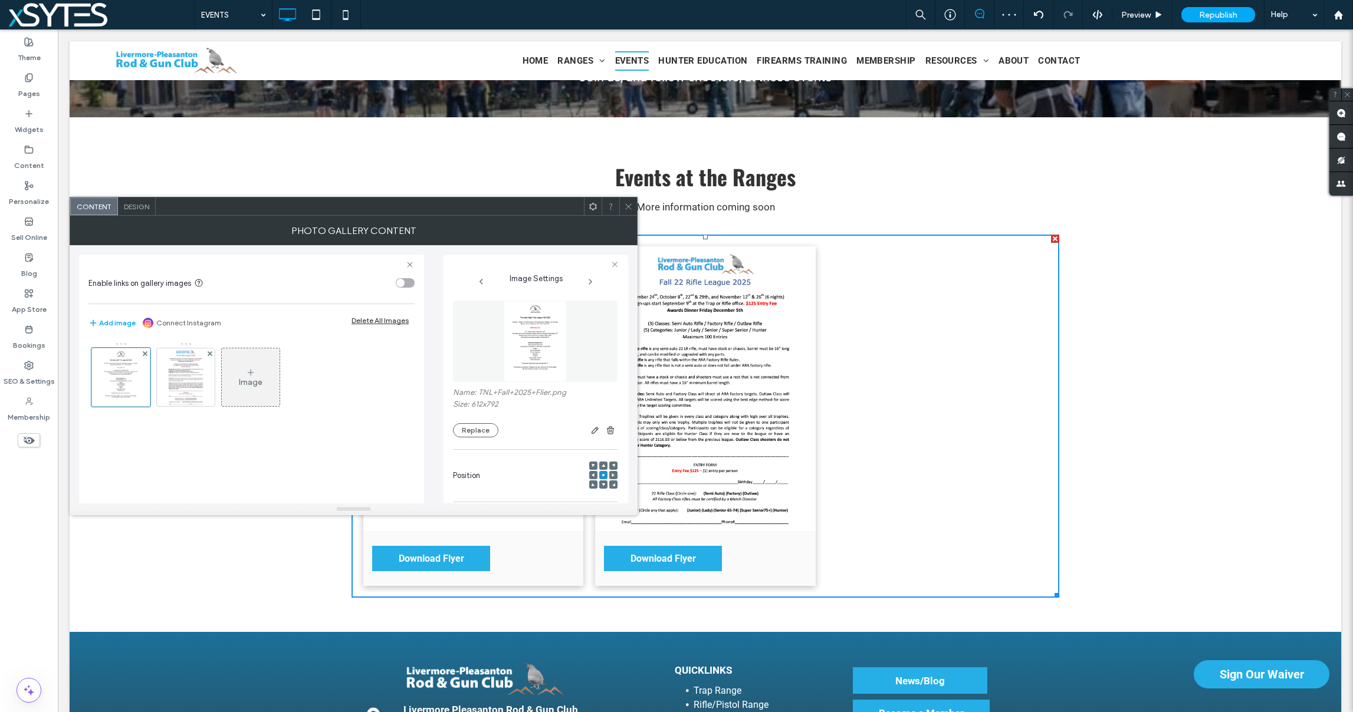
click at [630, 206] on icon at bounding box center [628, 206] width 9 height 9
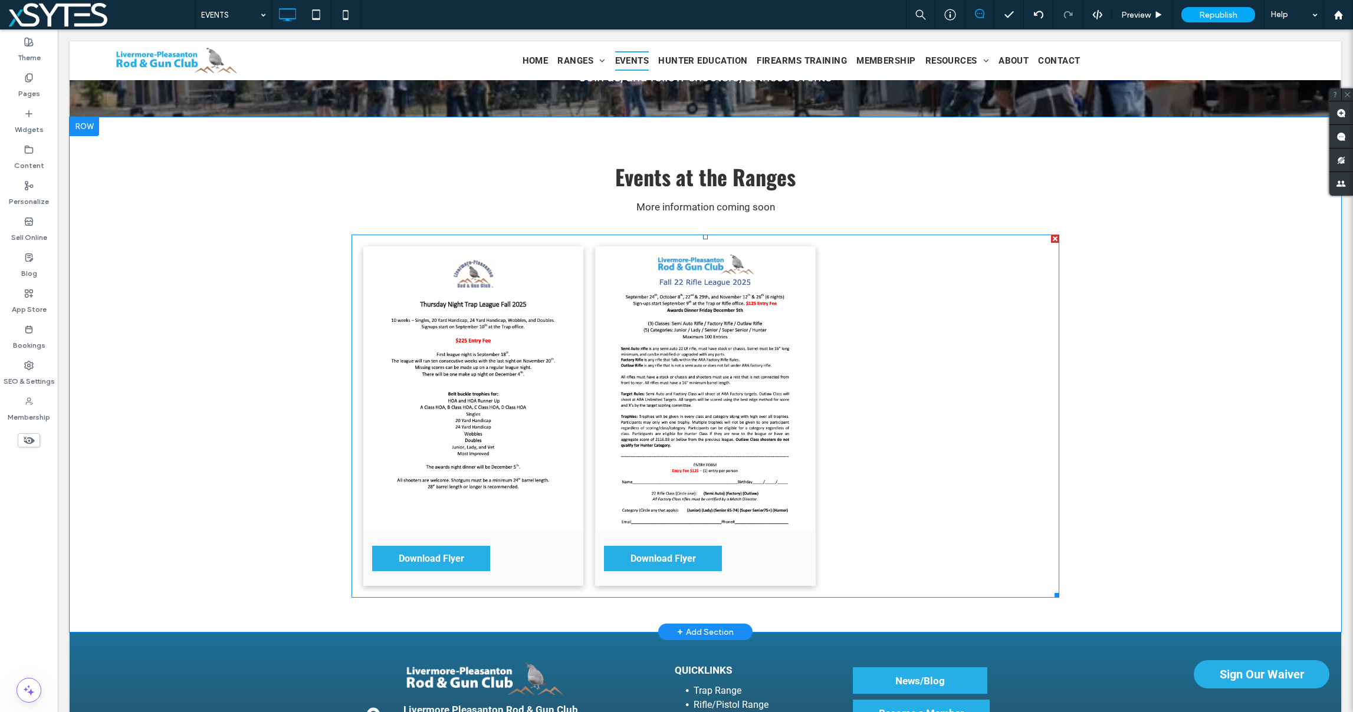
click at [984, 426] on div at bounding box center [938, 417] width 232 height 352
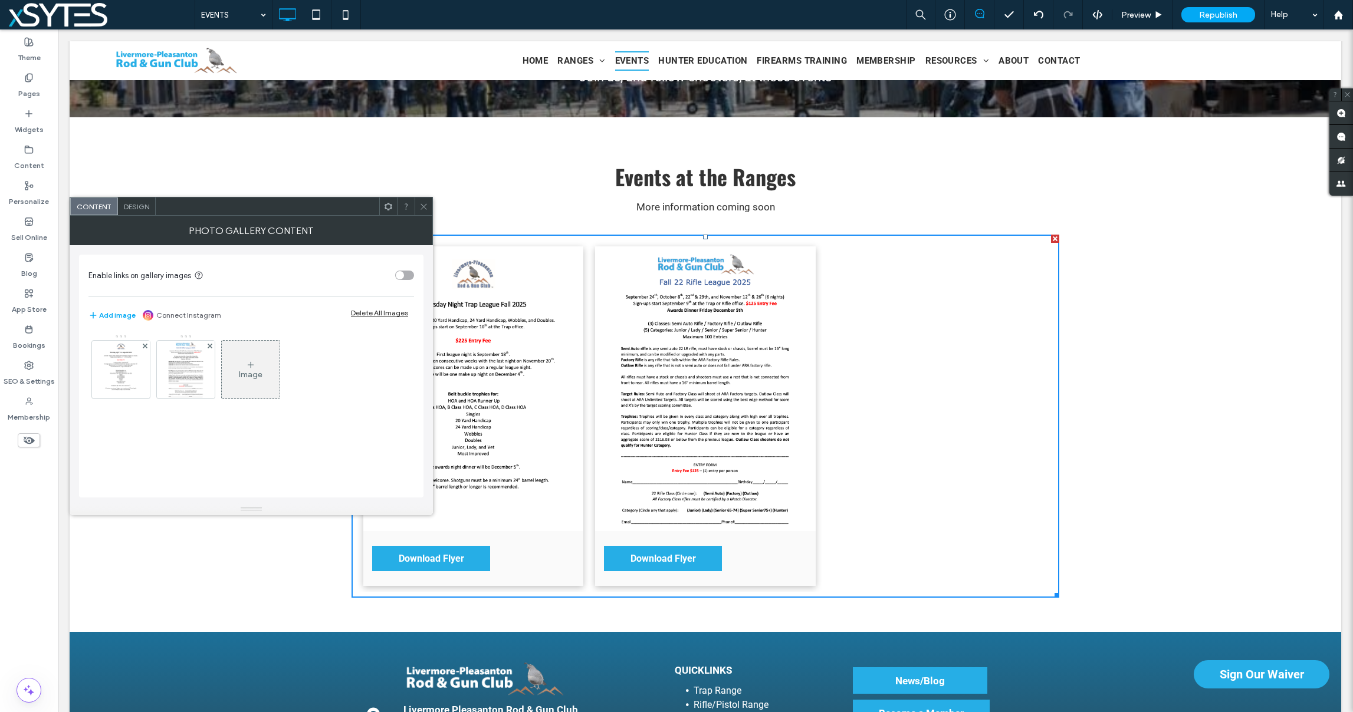
click at [255, 382] on div "Image" at bounding box center [251, 369] width 58 height 55
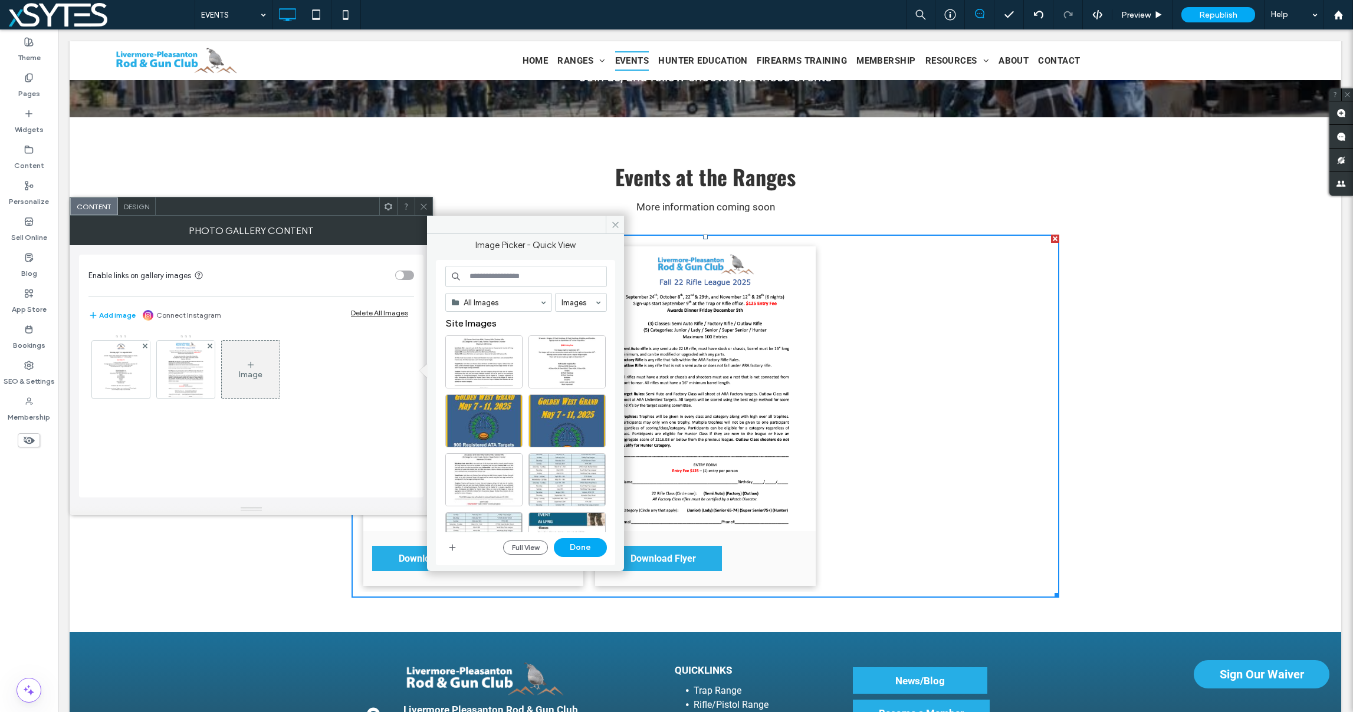
click at [257, 371] on div "Image" at bounding box center [251, 375] width 24 height 10
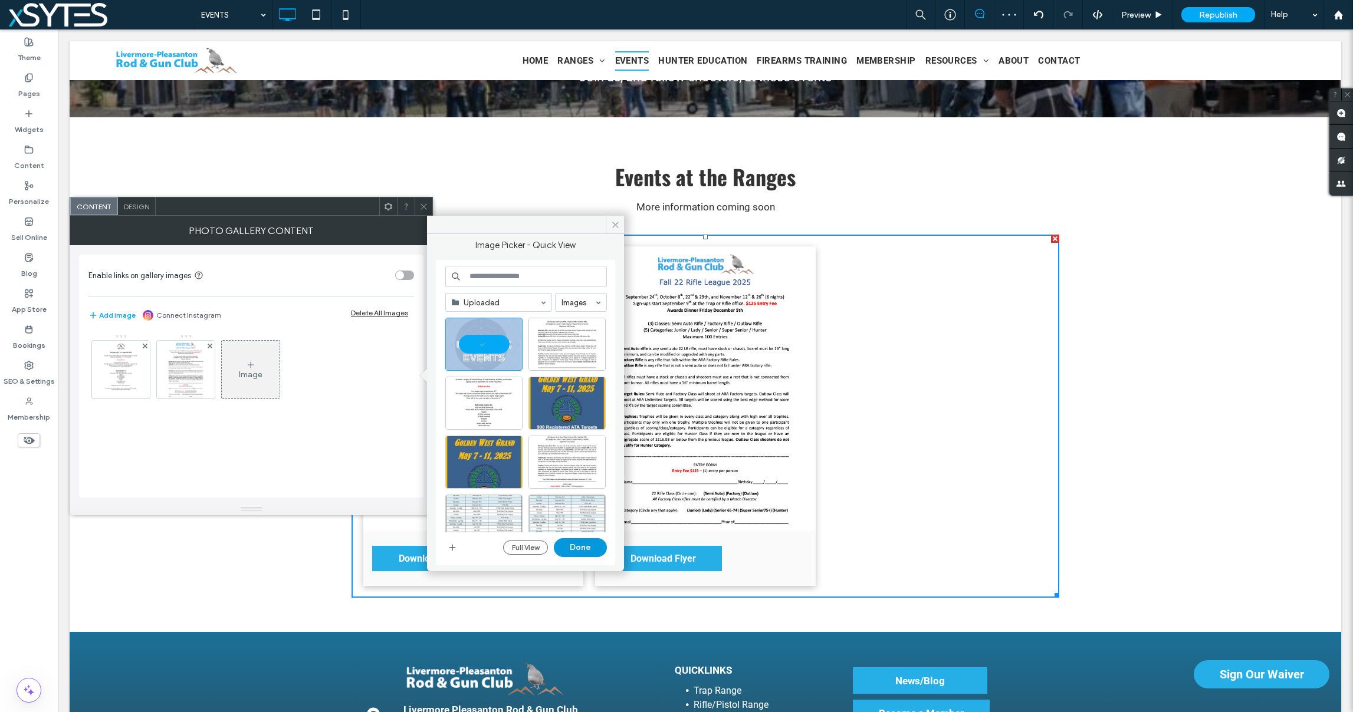
click at [567, 547] on button "Done" at bounding box center [580, 547] width 53 height 19
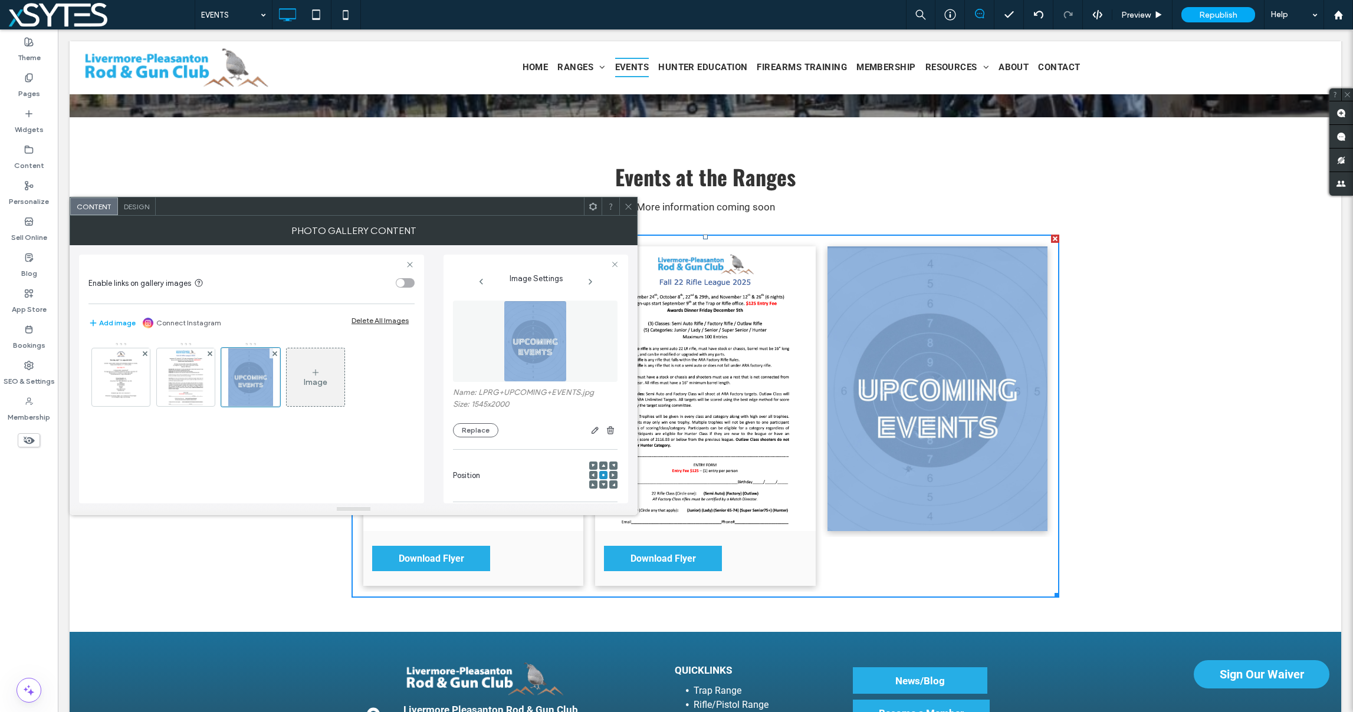
drag, startPoint x: 1174, startPoint y: 525, endPoint x: 1180, endPoint y: 511, distance: 15.1
click at [1174, 525] on div "Events at the Ranges More information coming soon Download Flyer Download Flyer…" at bounding box center [706, 374] width 1272 height 515
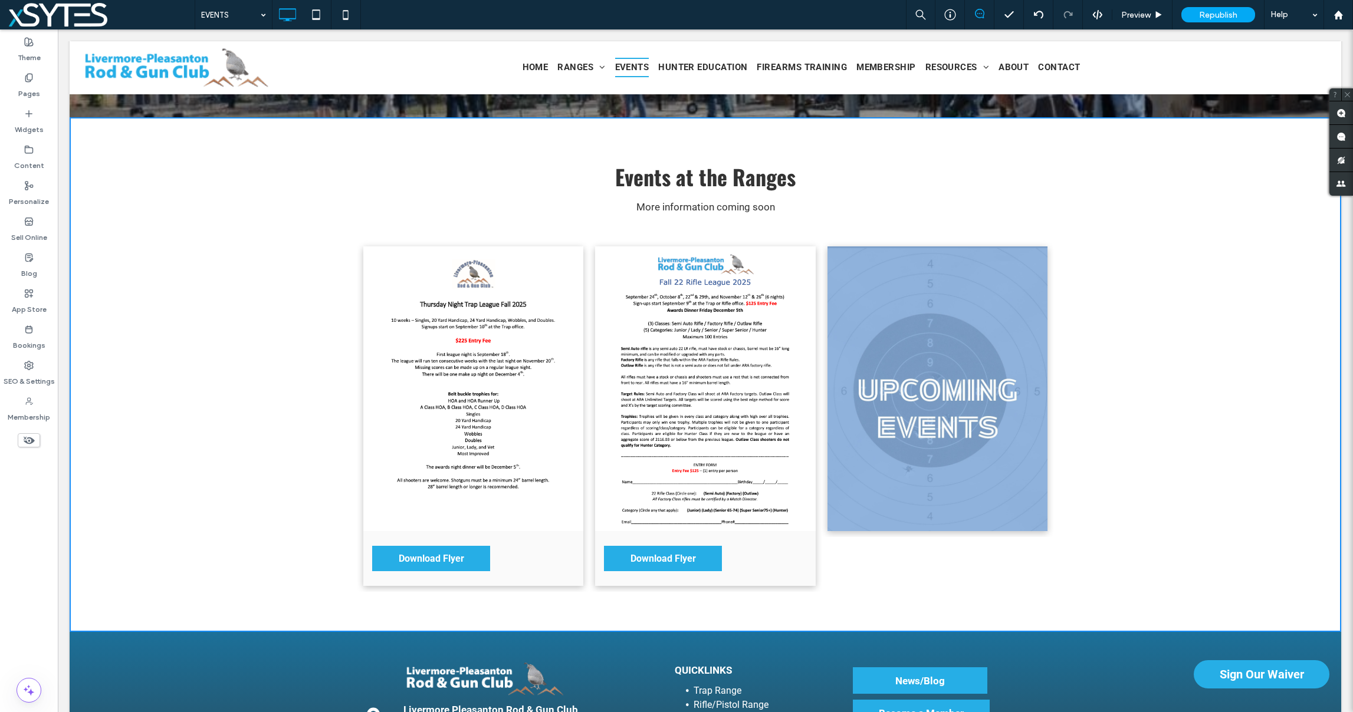
click at [955, 407] on link at bounding box center [938, 389] width 220 height 285
click at [651, 349] on link at bounding box center [705, 389] width 220 height 285
click at [1139, 12] on span "Preview" at bounding box center [1135, 15] width 29 height 10
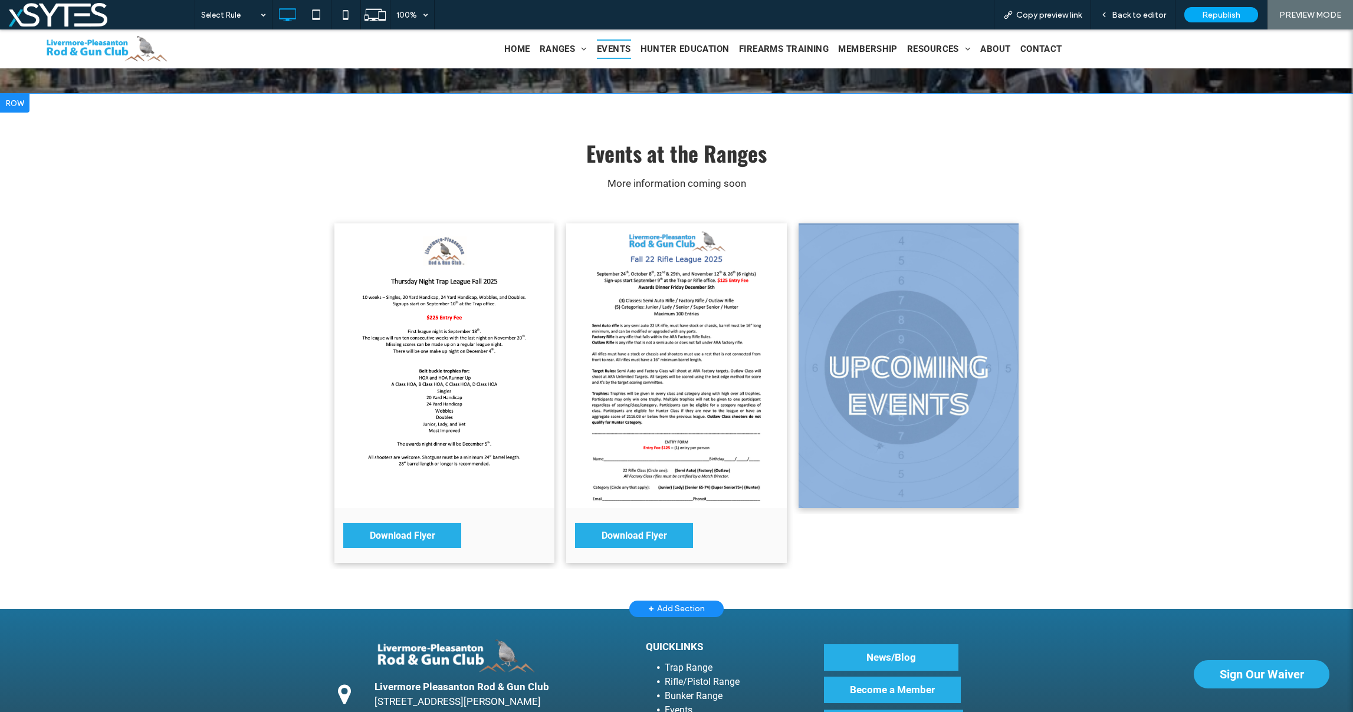
scroll to position [120, 0]
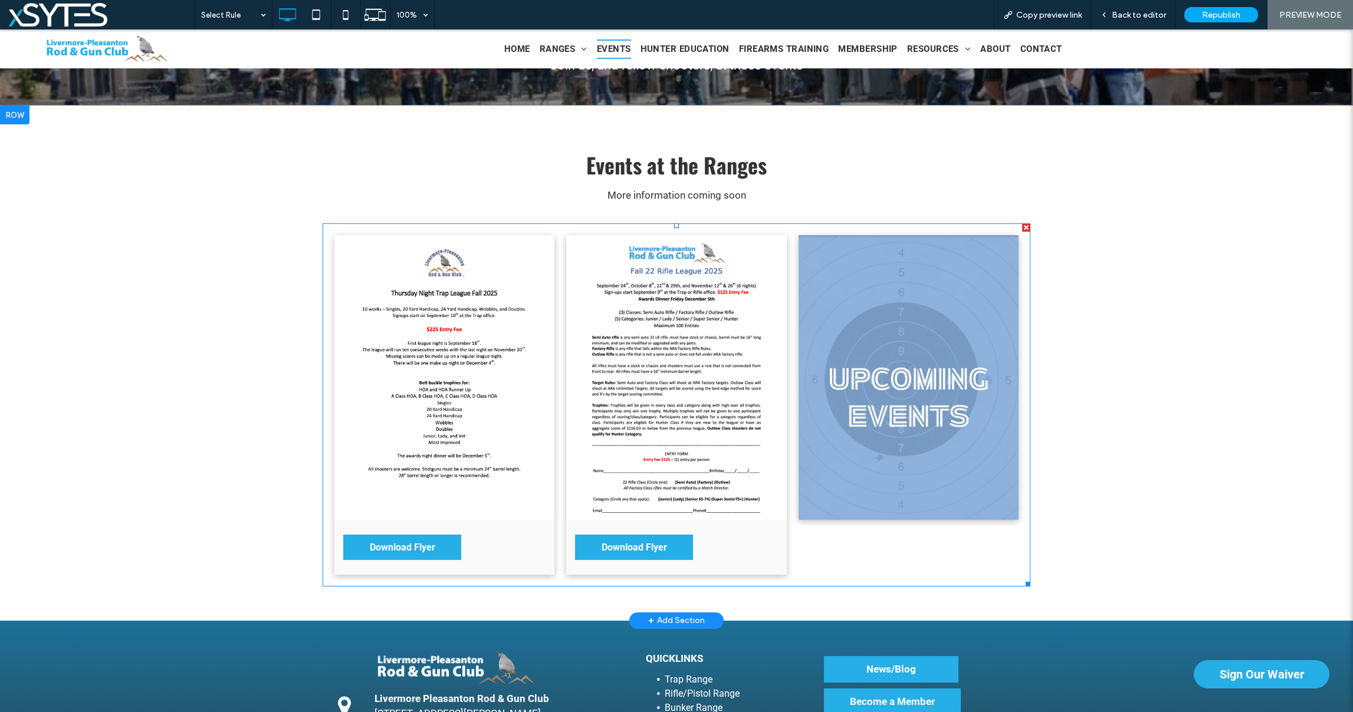
click at [931, 383] on link at bounding box center [909, 377] width 220 height 285
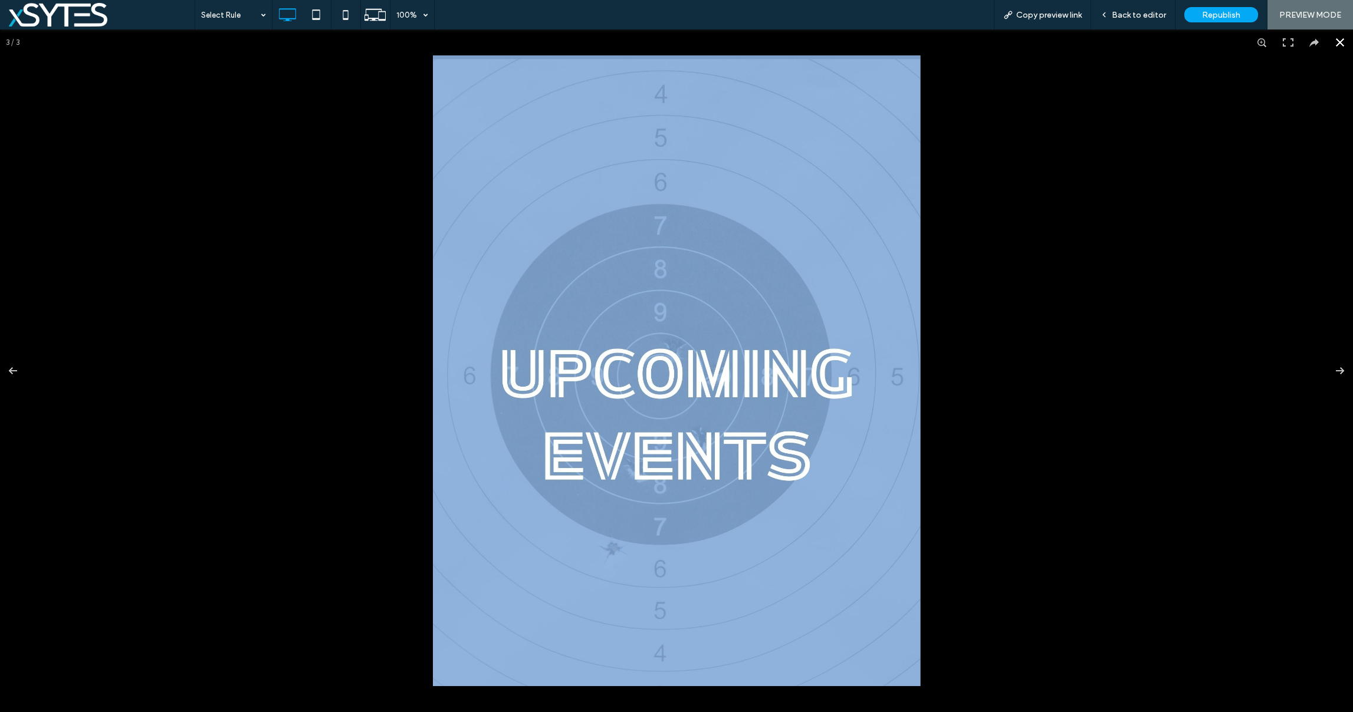
click at [1340, 43] on button at bounding box center [1340, 42] width 26 height 26
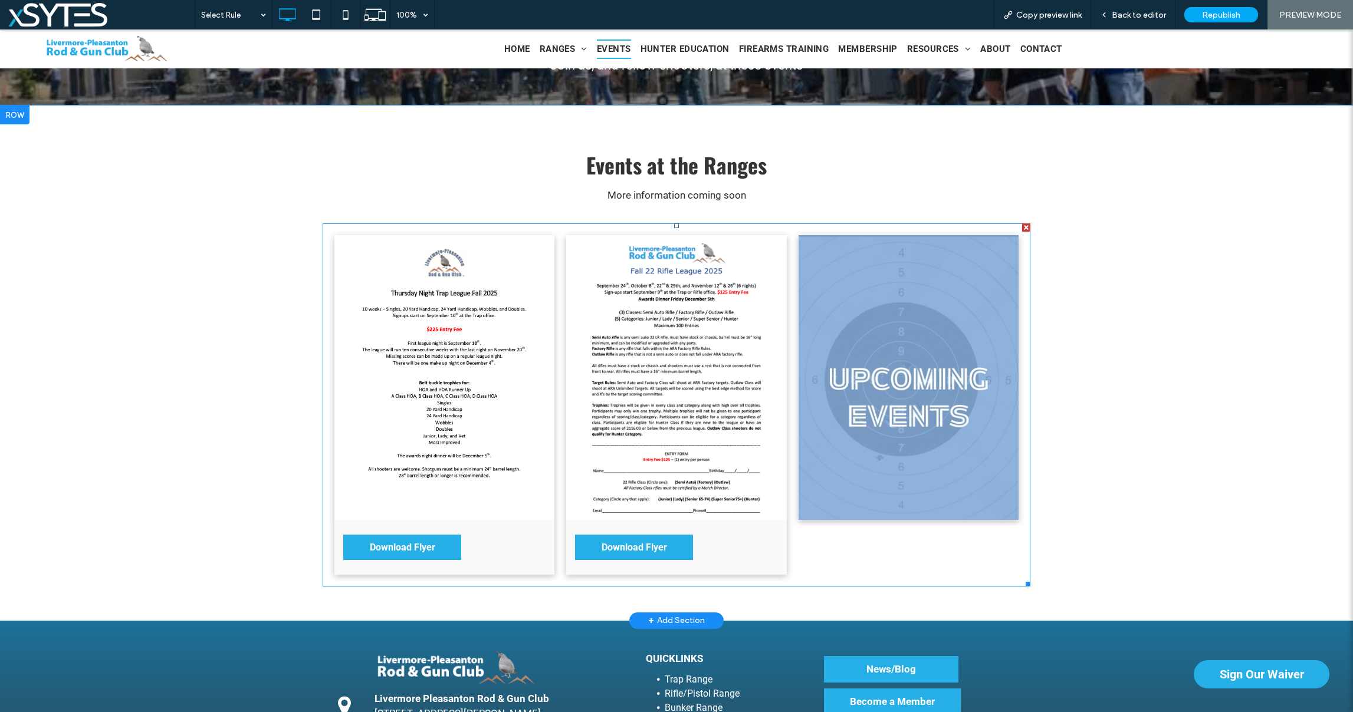
click at [706, 303] on link at bounding box center [676, 377] width 220 height 285
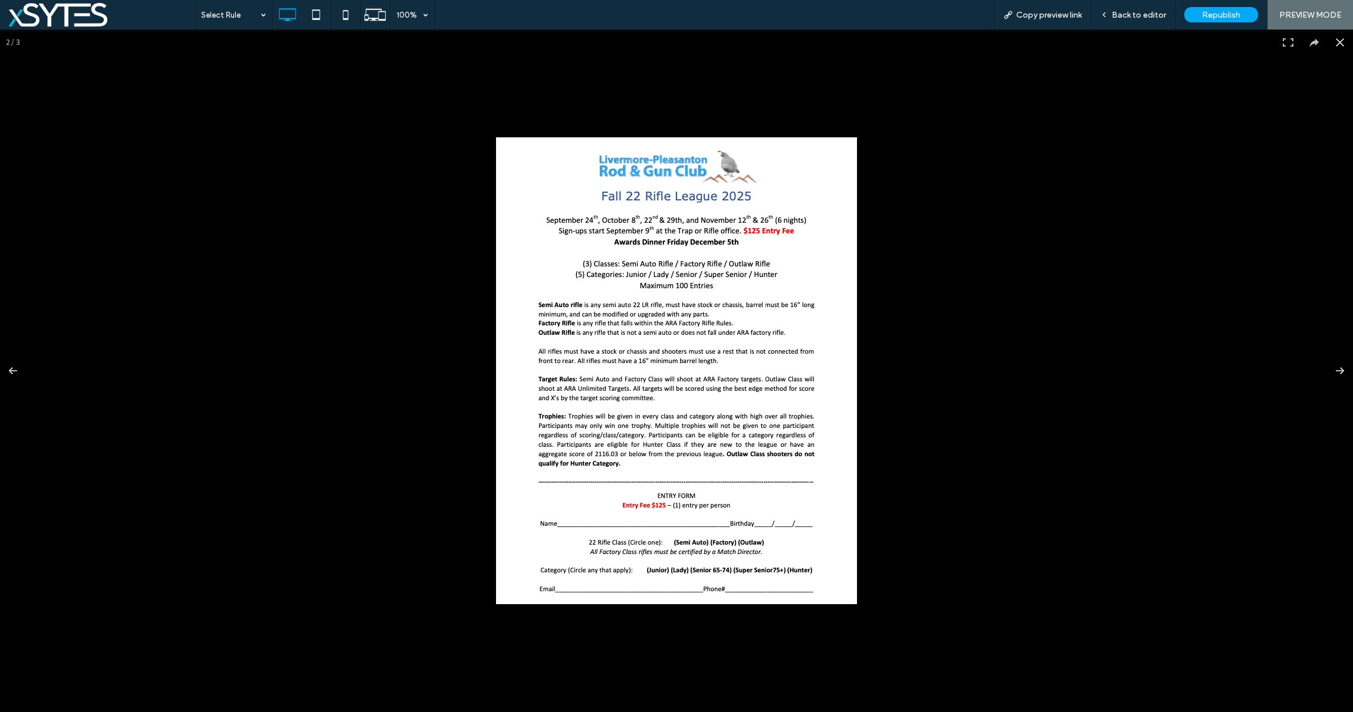
click at [707, 303] on img at bounding box center [676, 370] width 361 height 467
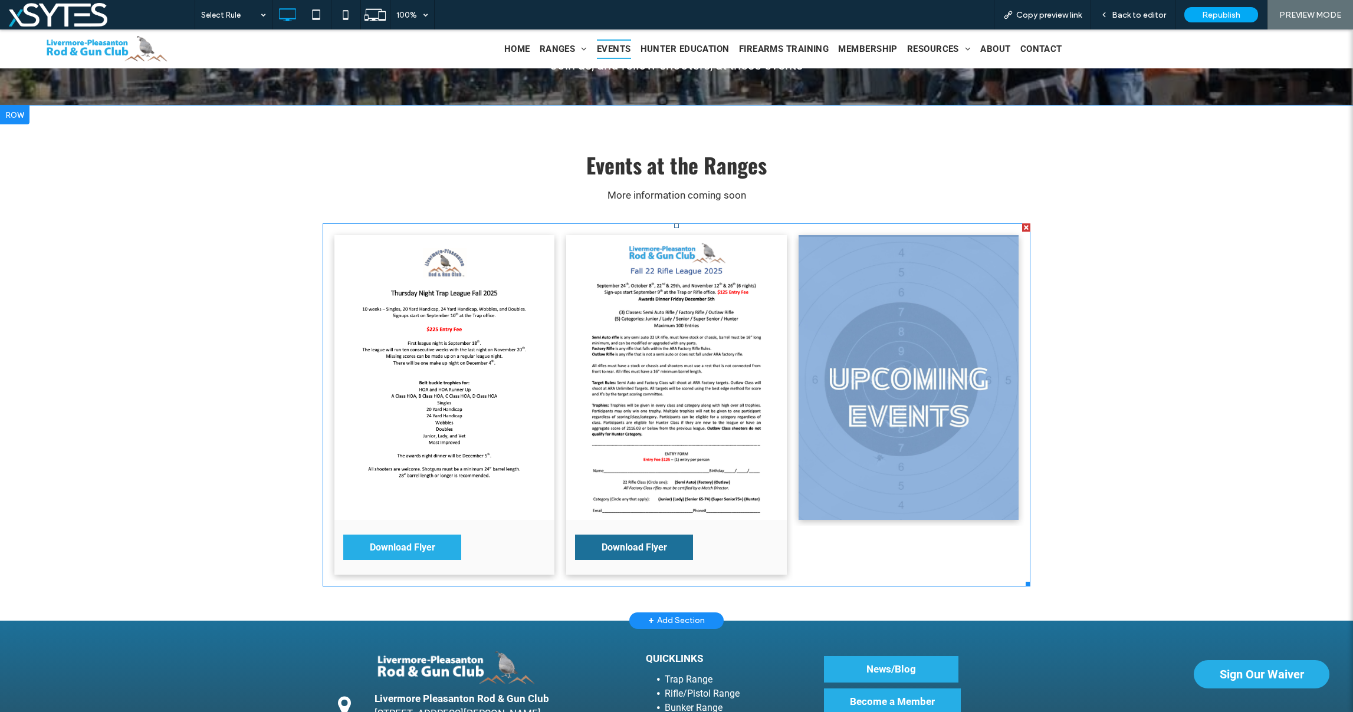
click at [599, 553] on span "Download Flyer" at bounding box center [634, 547] width 89 height 23
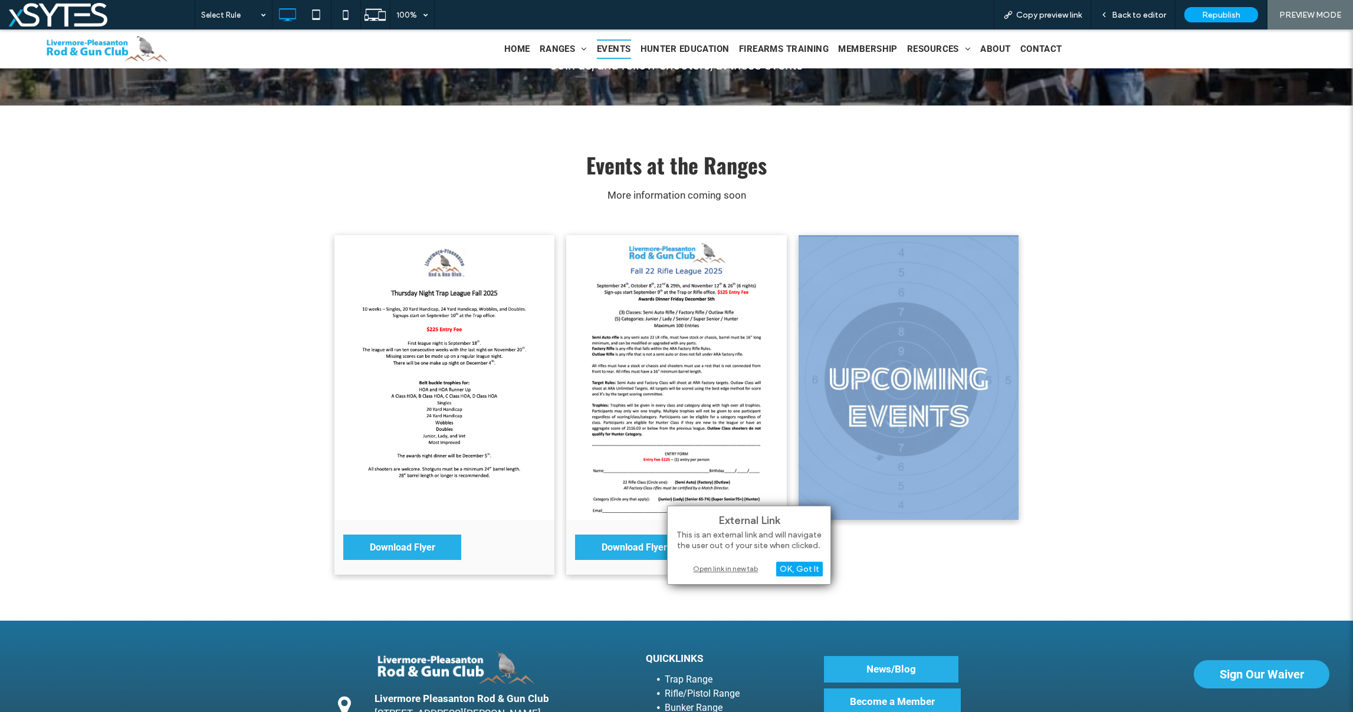
click at [725, 570] on div "Open link in new tab" at bounding box center [748, 569] width 147 height 12
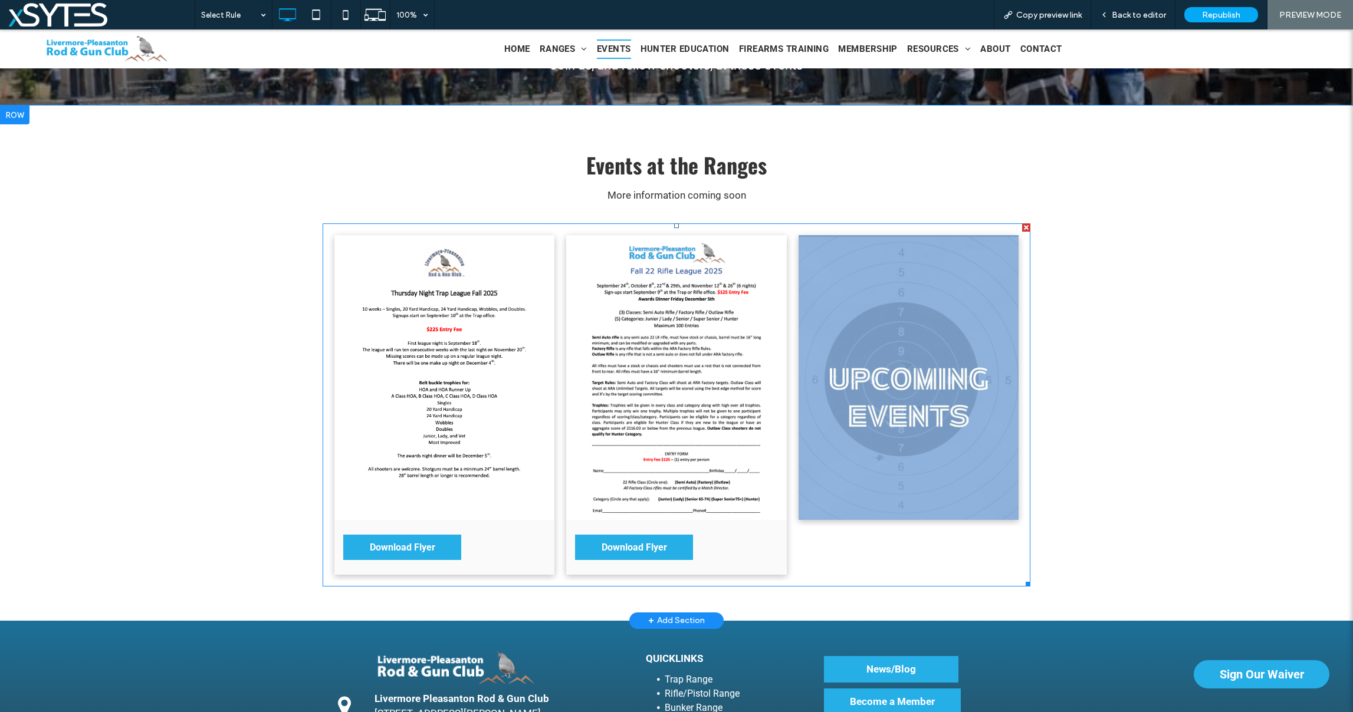
click at [974, 500] on link at bounding box center [909, 377] width 220 height 285
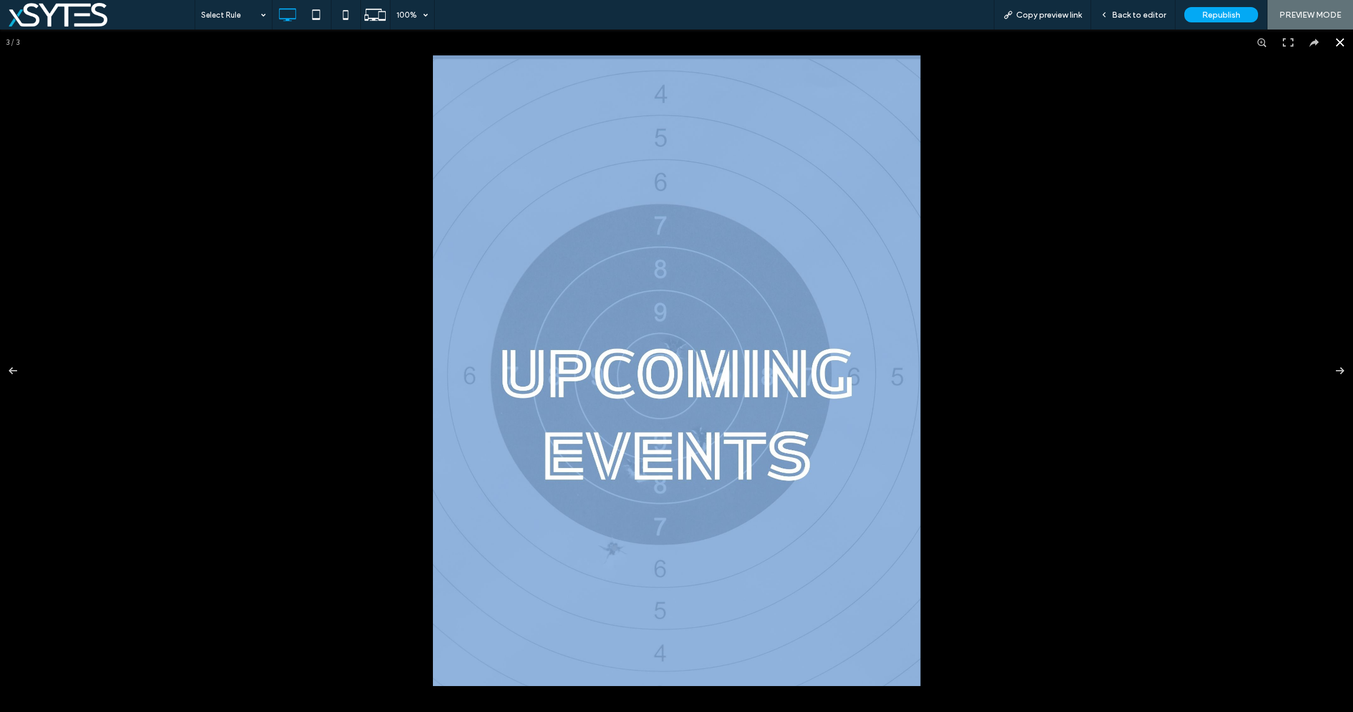
click at [974, 500] on div at bounding box center [676, 370] width 1353 height 683
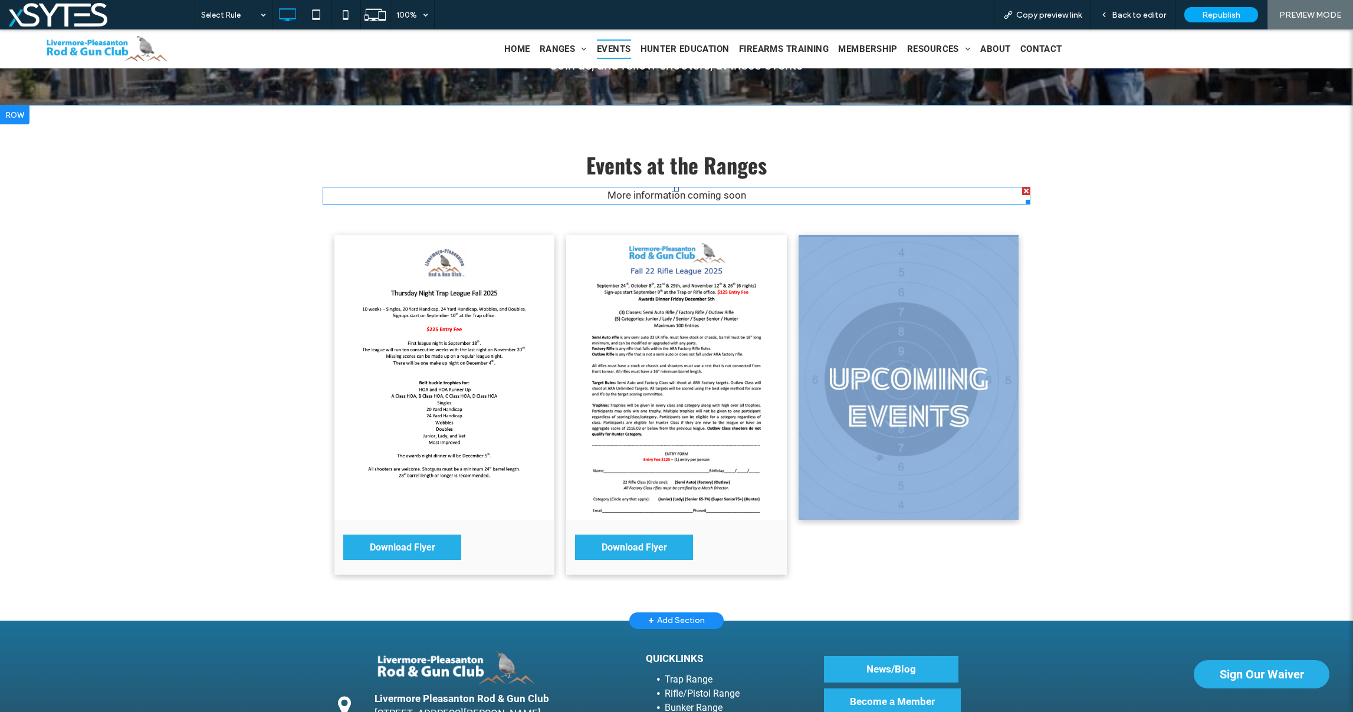
click at [698, 197] on span "More information coming soon" at bounding box center [677, 195] width 139 height 12
click at [1023, 189] on div at bounding box center [1026, 191] width 8 height 8
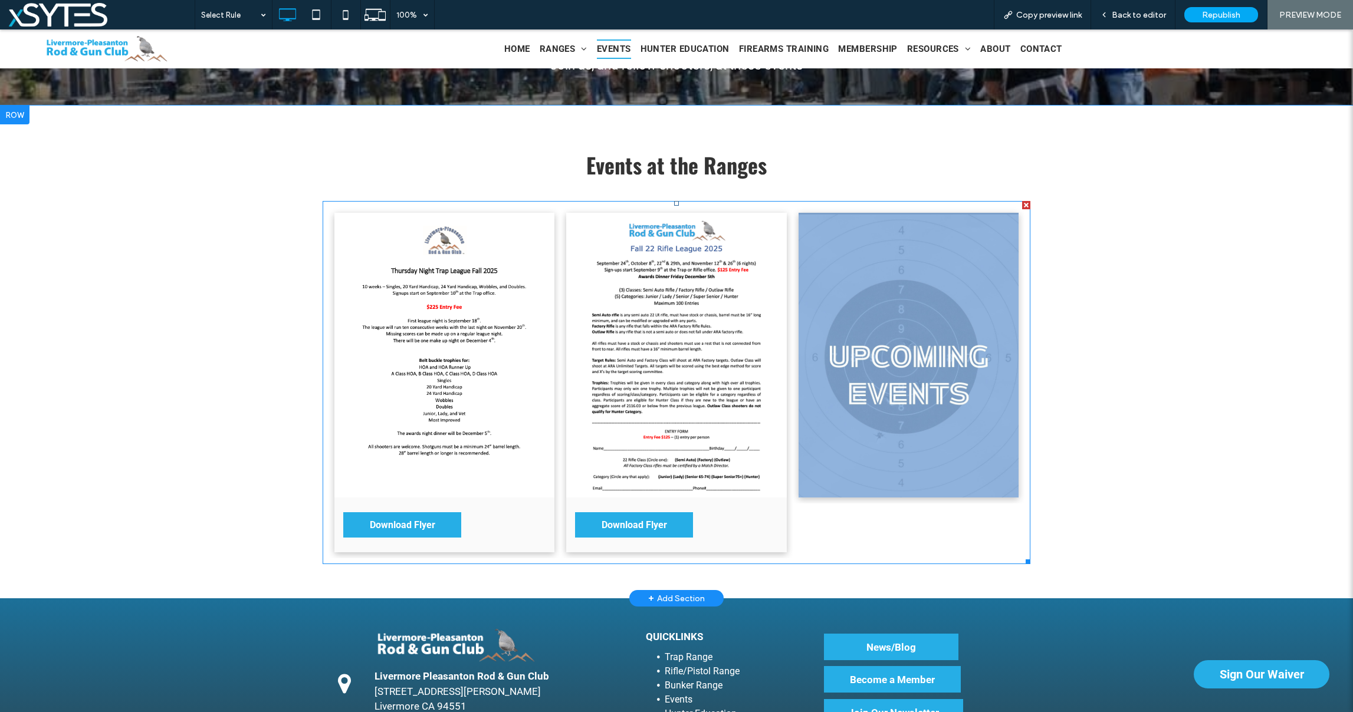
click at [922, 438] on link at bounding box center [909, 355] width 220 height 285
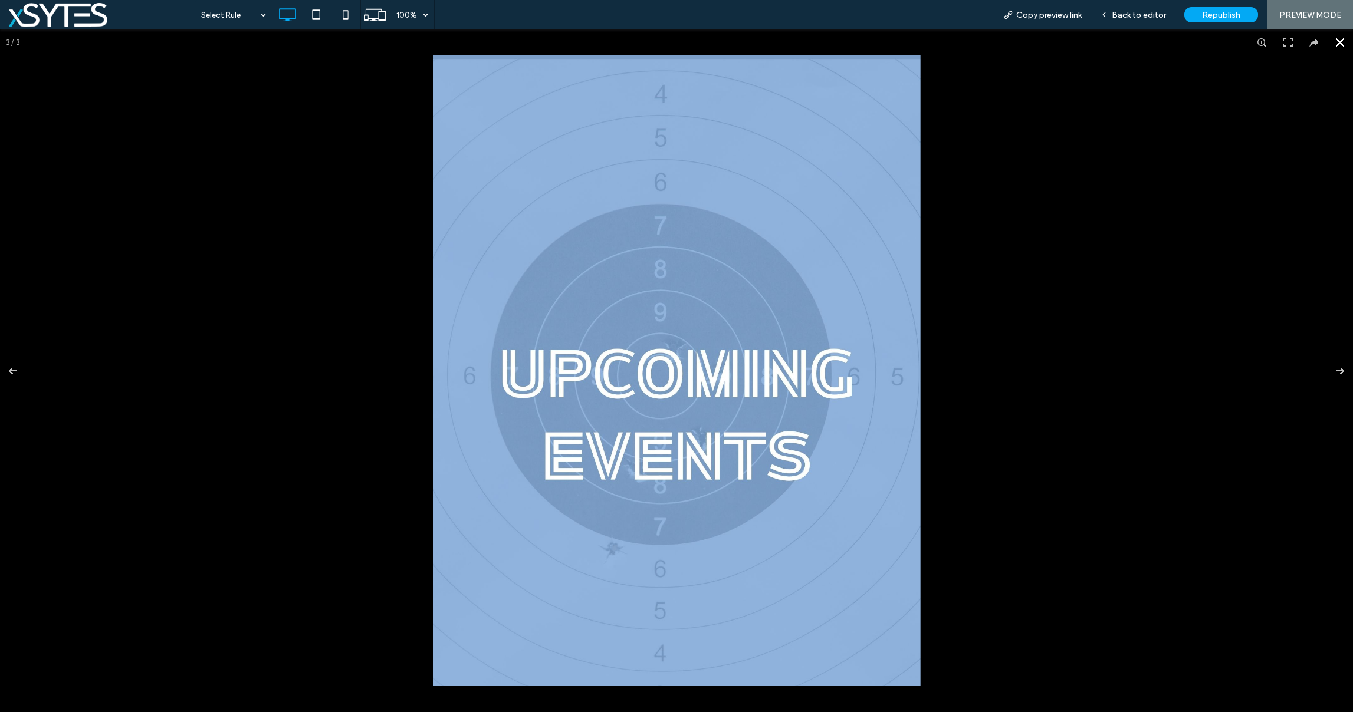
click at [1341, 42] on button at bounding box center [1340, 42] width 26 height 26
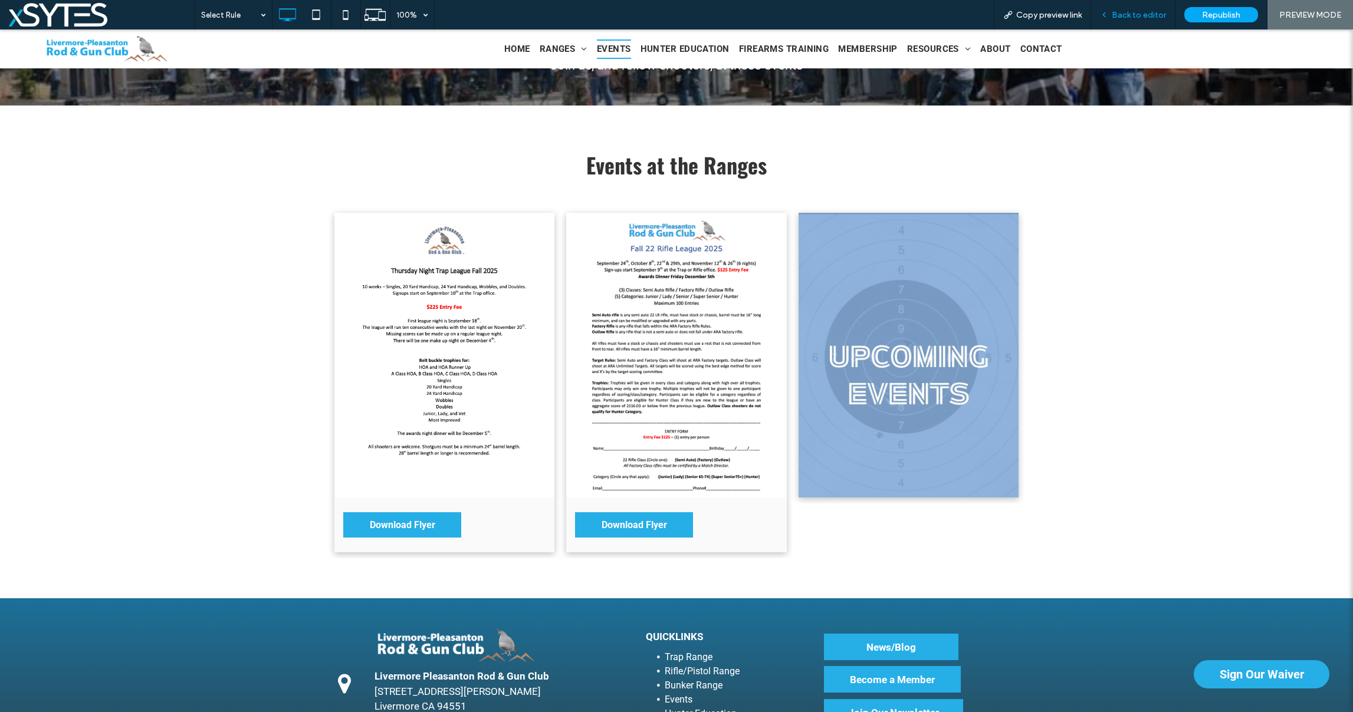
click at [1119, 15] on span "Back to editor" at bounding box center [1139, 15] width 54 height 10
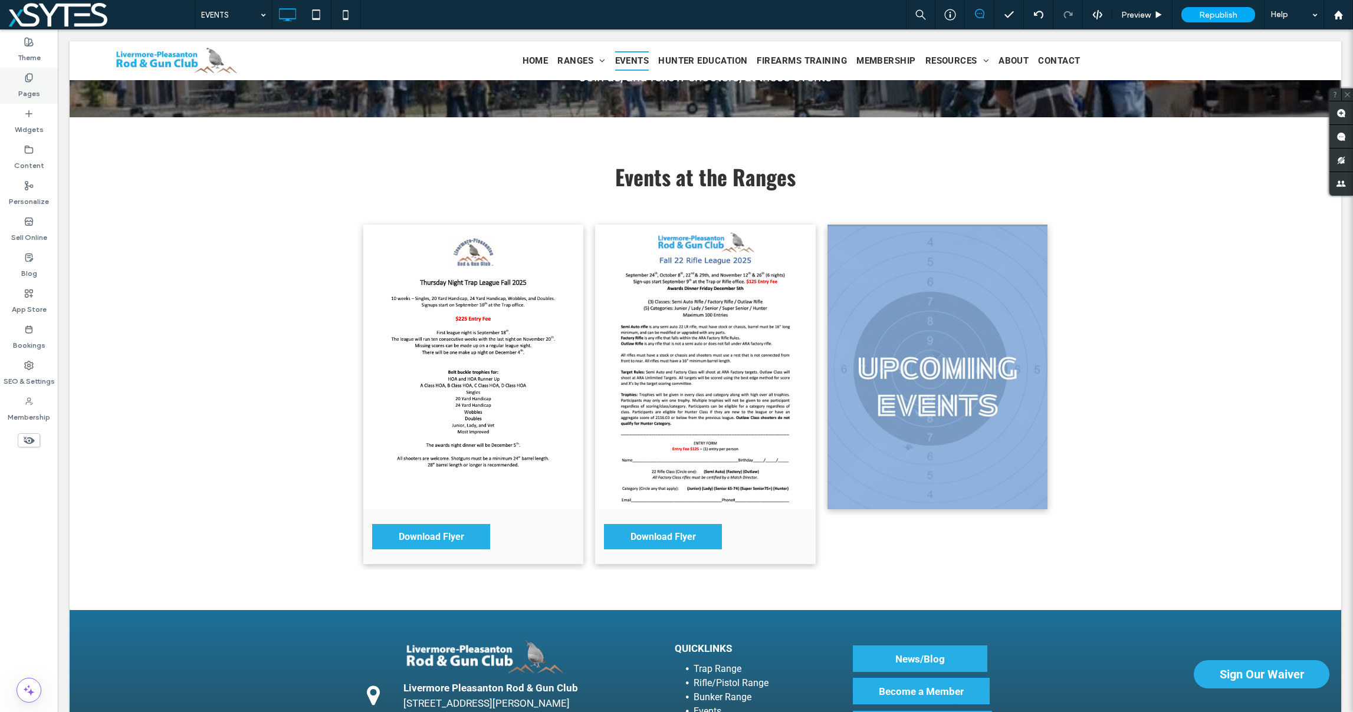
click at [38, 95] on label "Pages" at bounding box center [29, 91] width 22 height 17
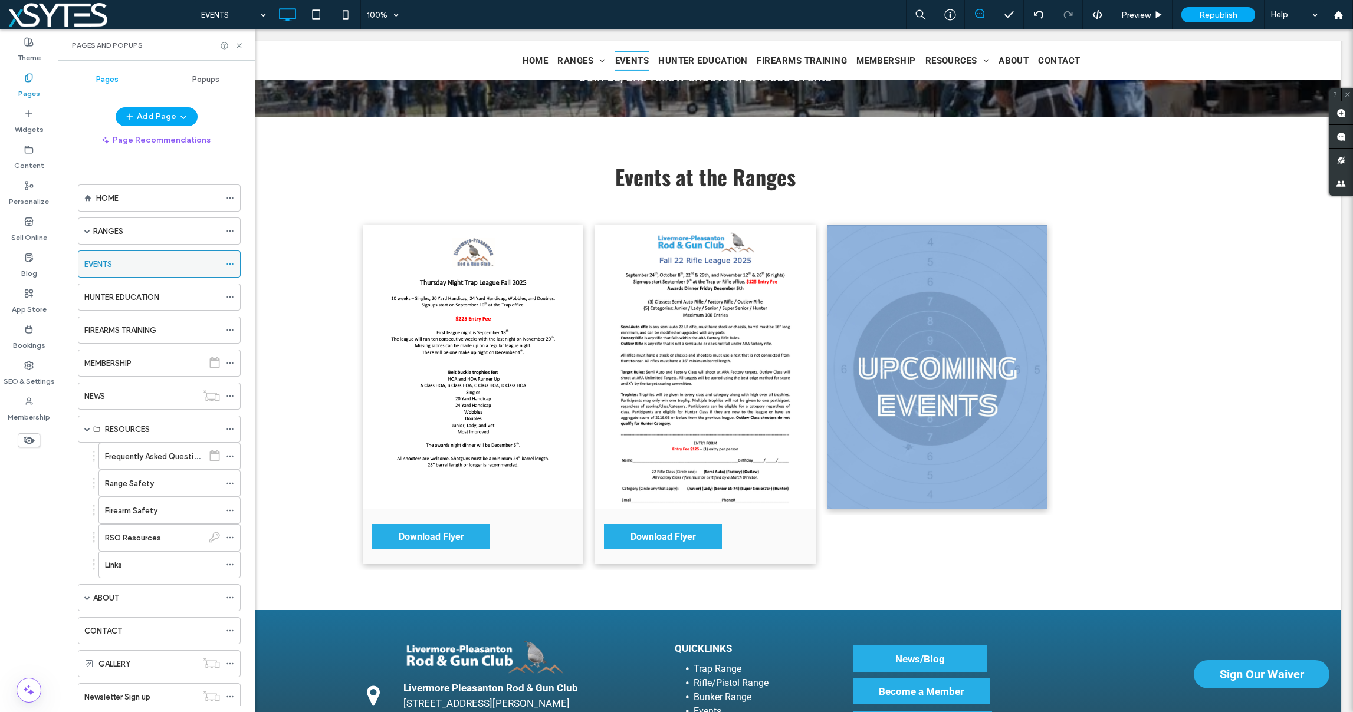
click at [226, 262] on icon at bounding box center [230, 264] width 8 height 8
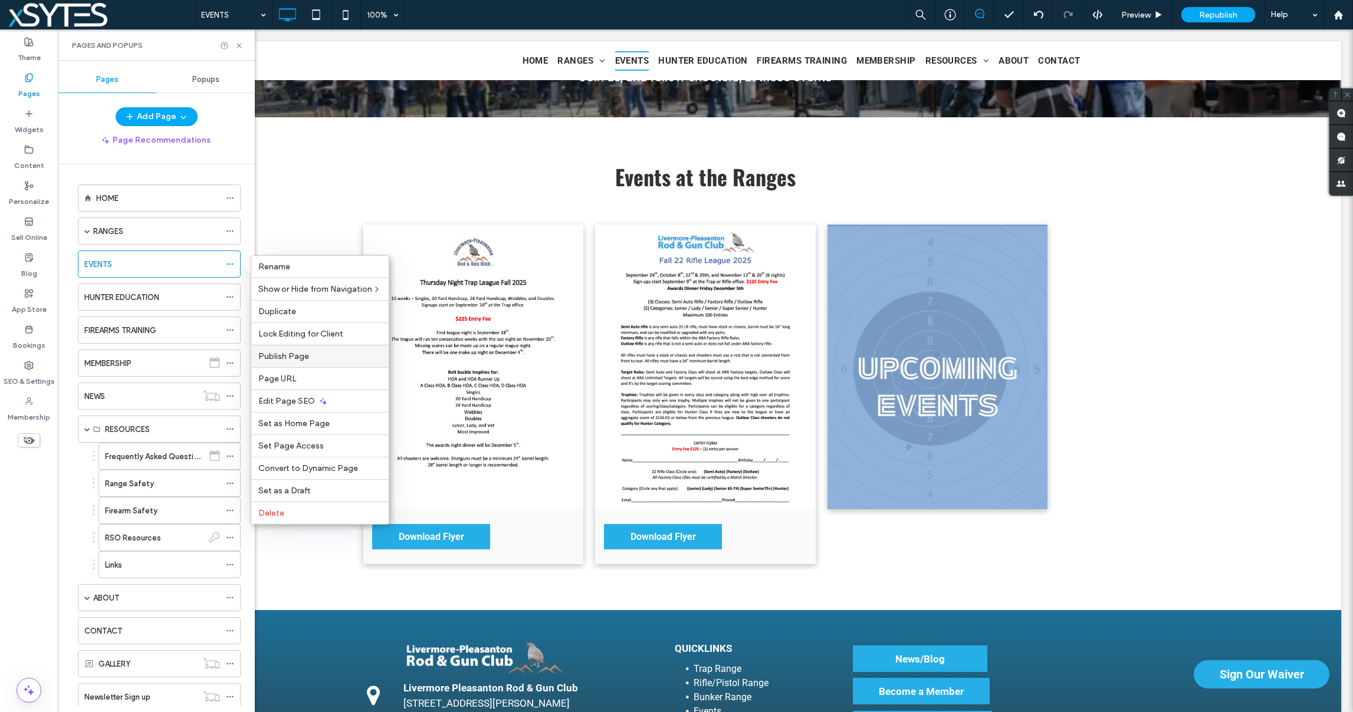
click at [276, 354] on span "Publish Page" at bounding box center [283, 357] width 51 height 10
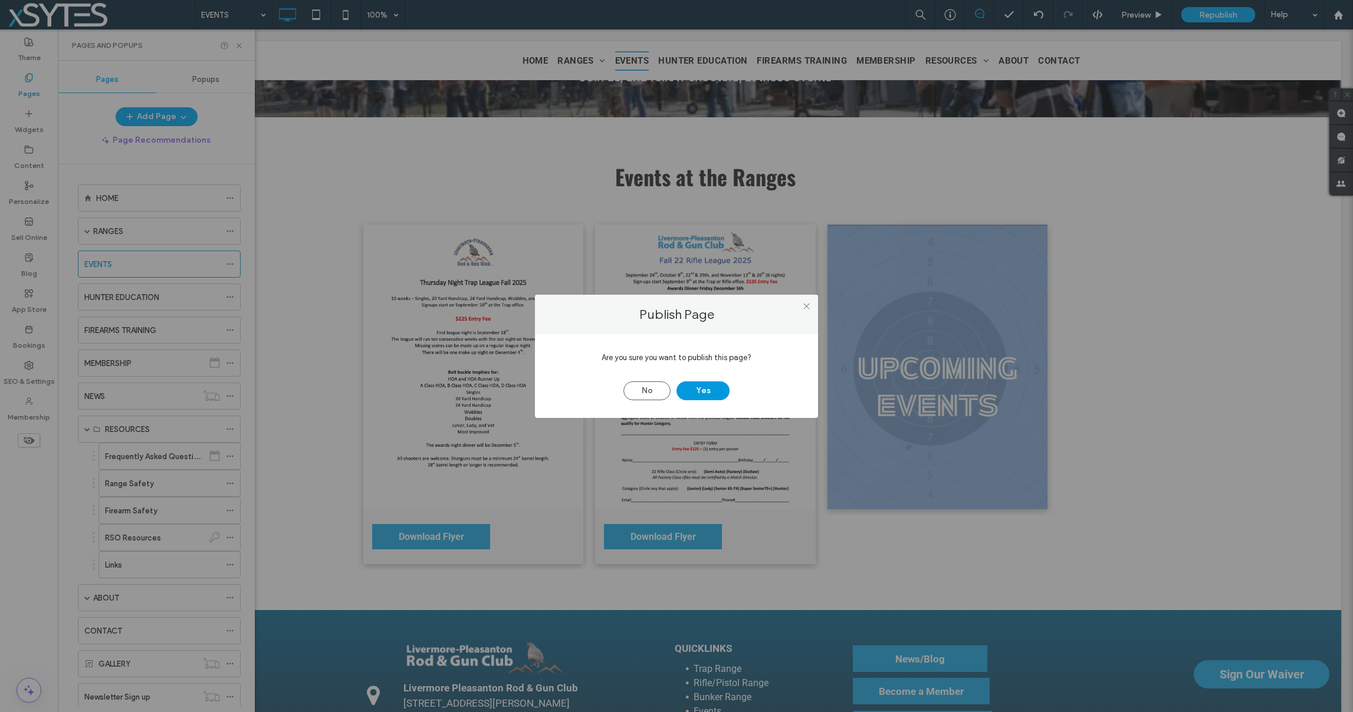
click at [700, 395] on button "Yes" at bounding box center [703, 391] width 53 height 19
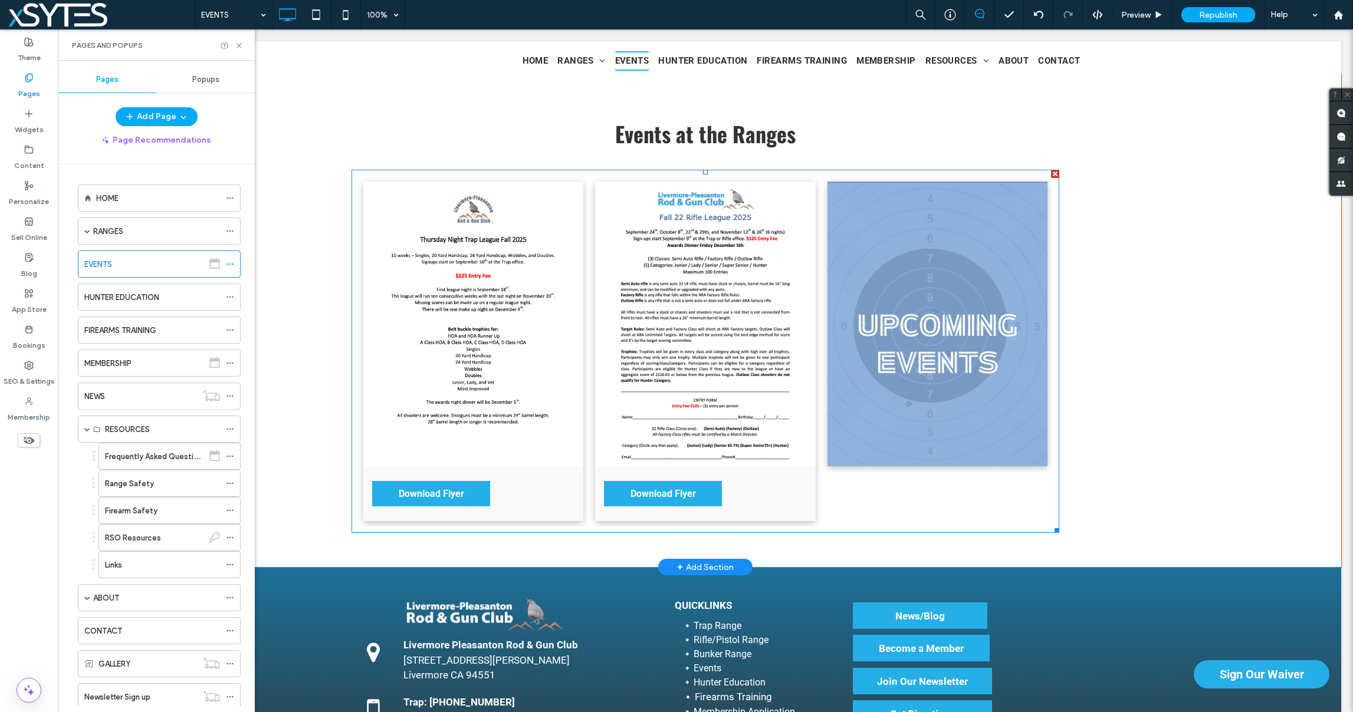
scroll to position [283, 0]
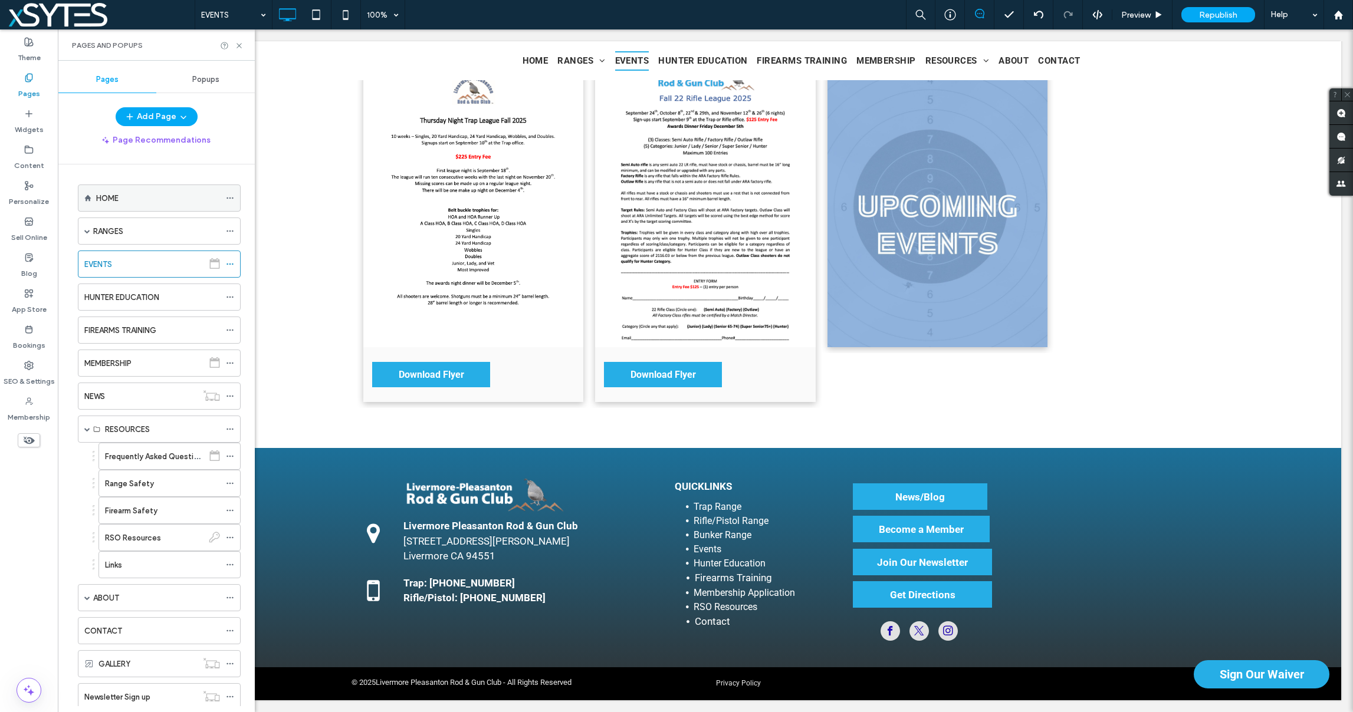
click at [113, 196] on label "HOME" at bounding box center [107, 198] width 22 height 21
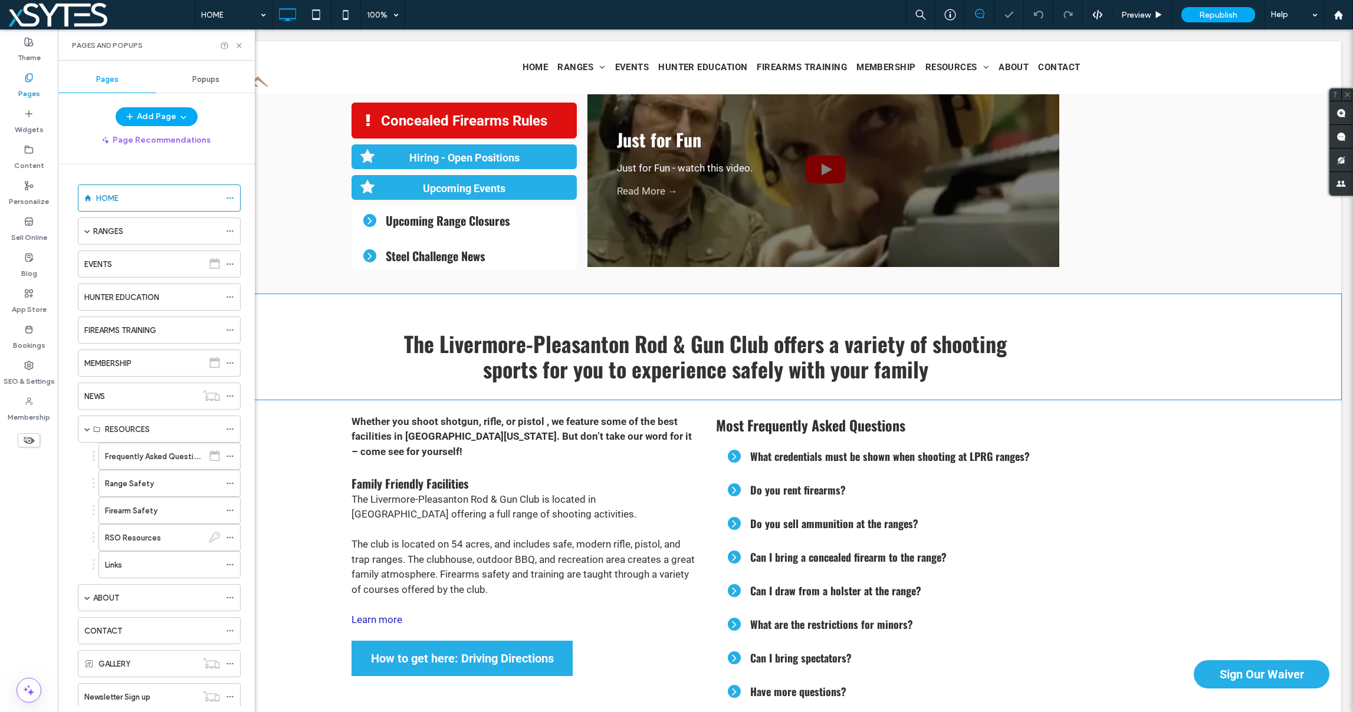
scroll to position [544, 0]
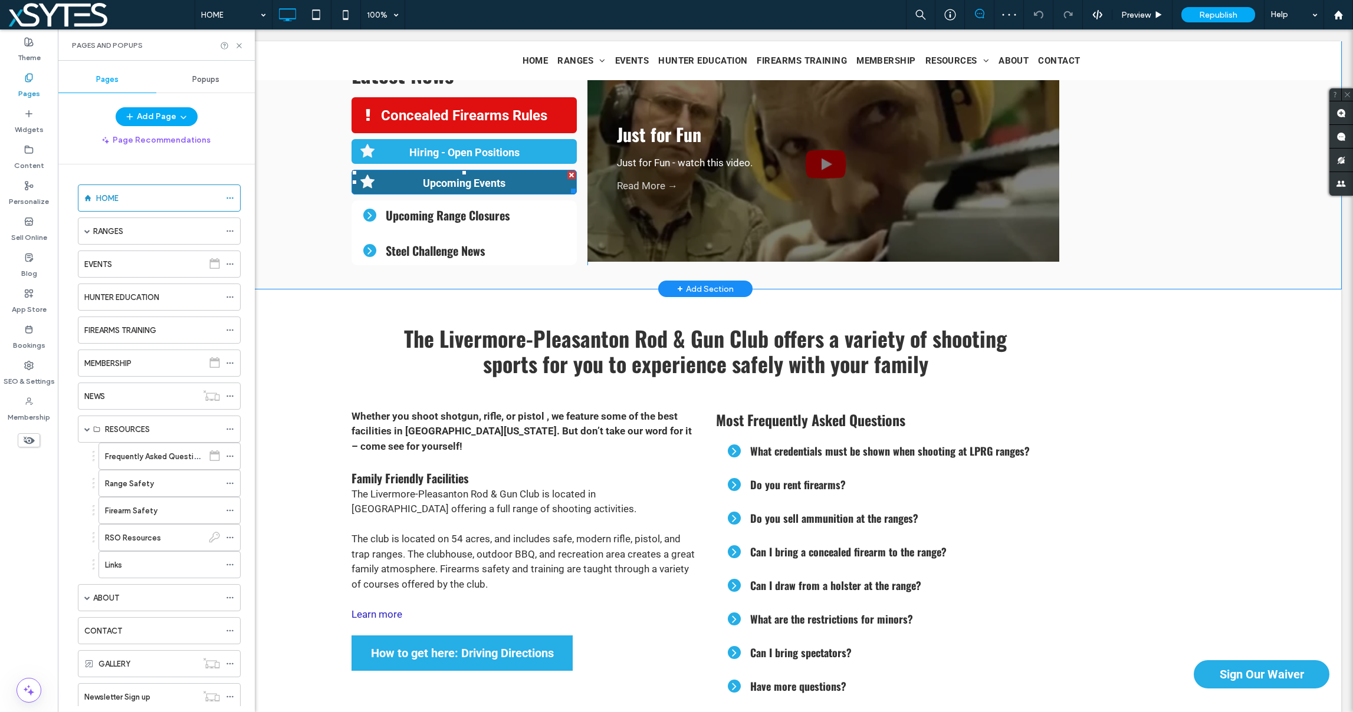
click span "Upcoming Events"
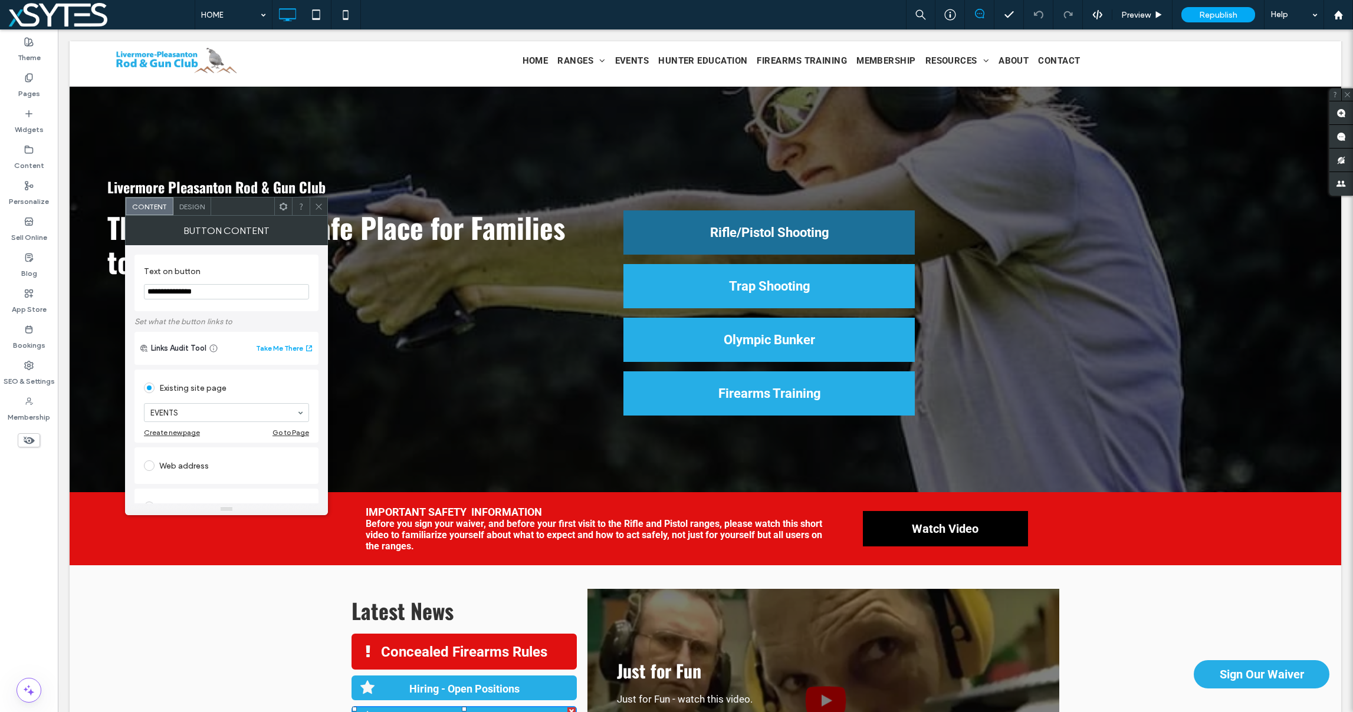
scroll to position [557, 0]
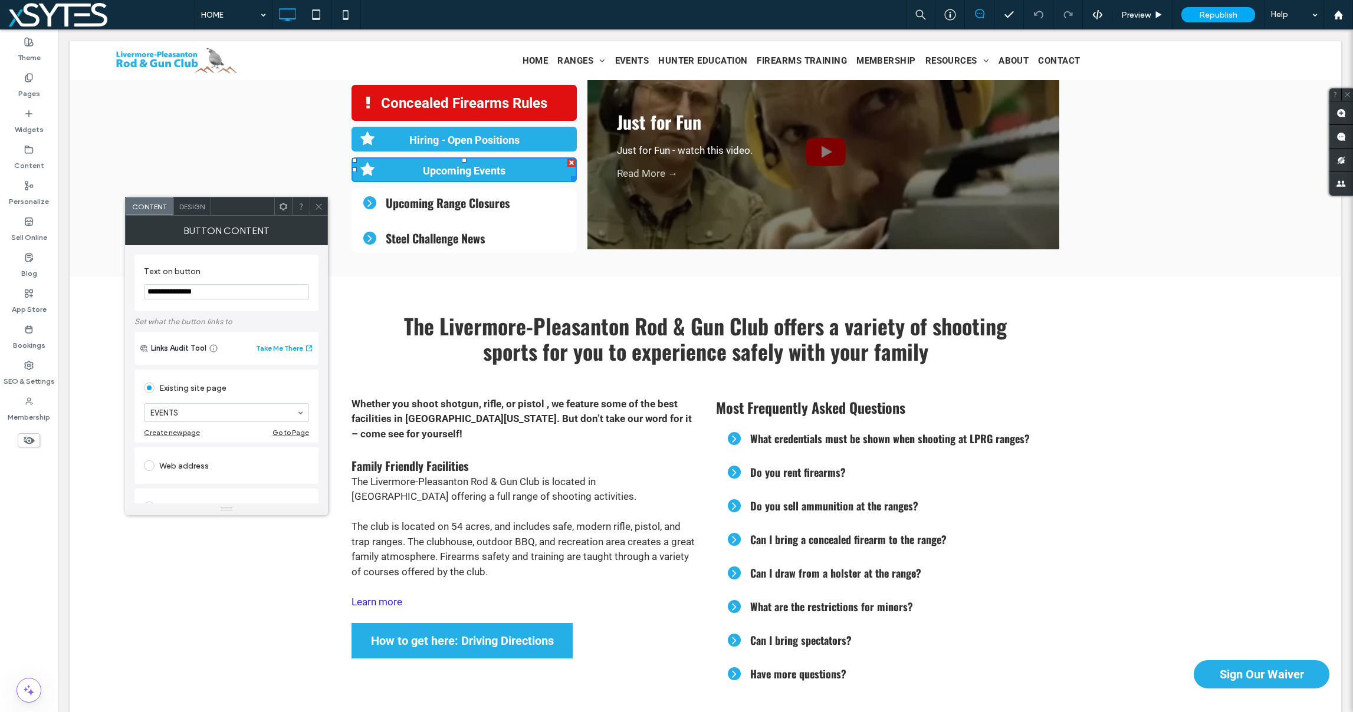
click icon
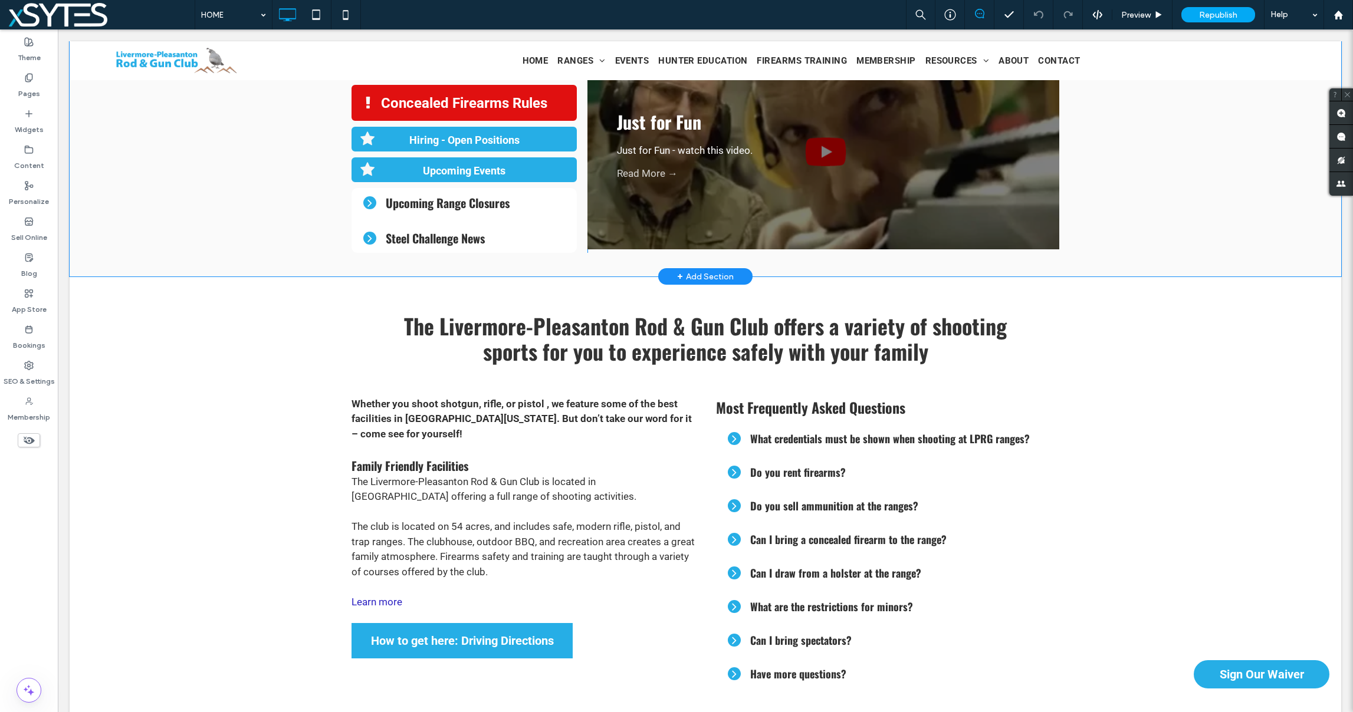
click div "+ Add Section"
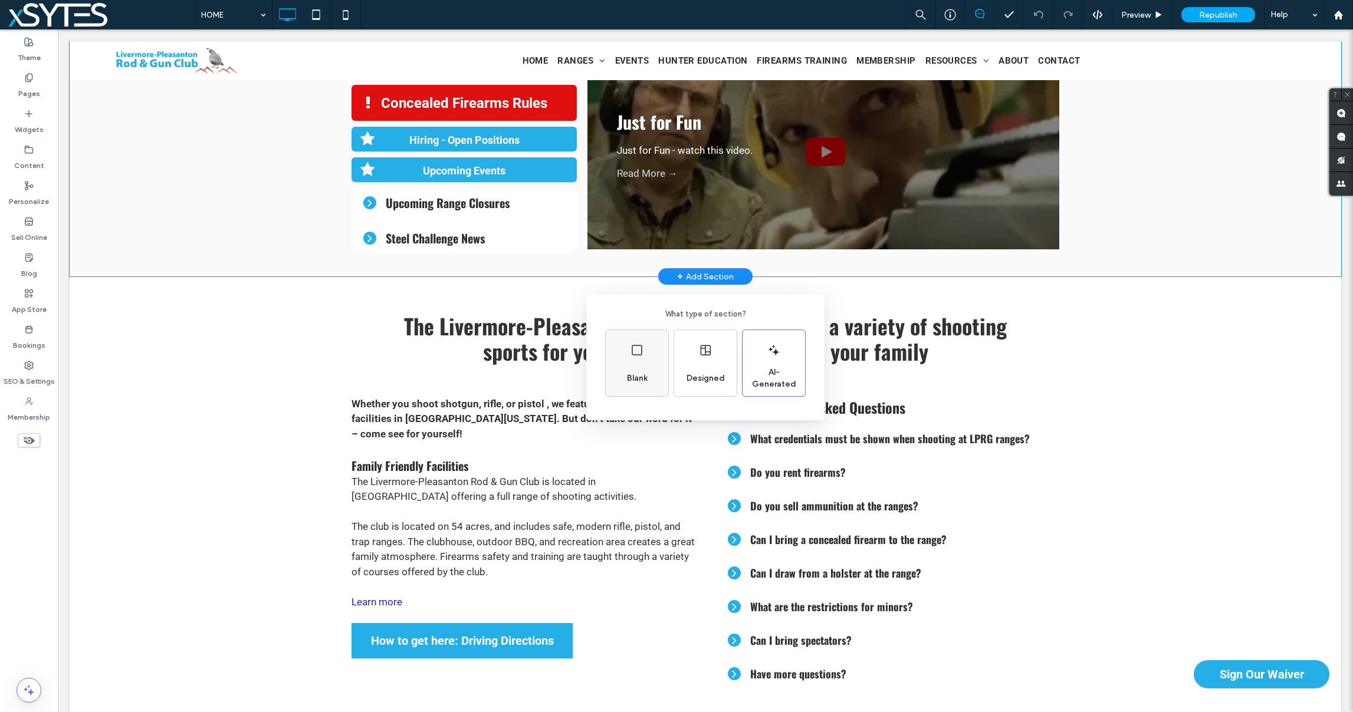
click div "Blank"
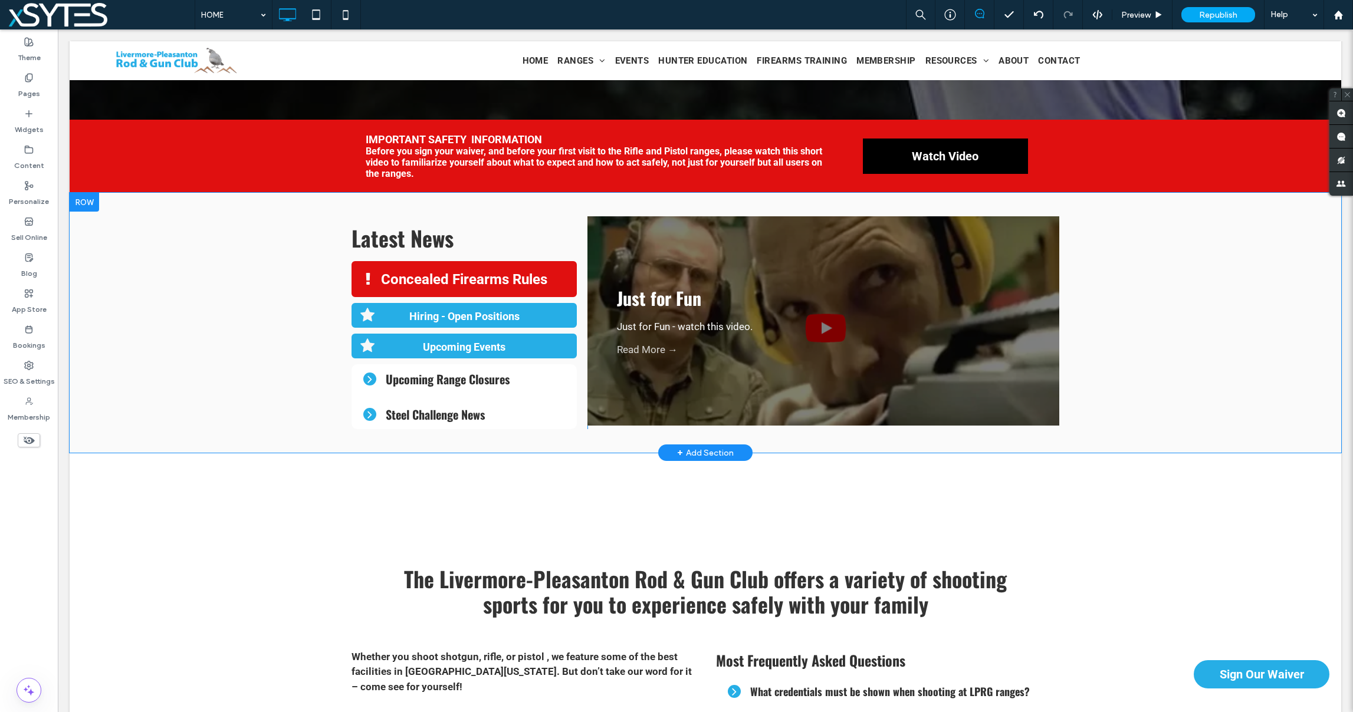
scroll to position [399, 0]
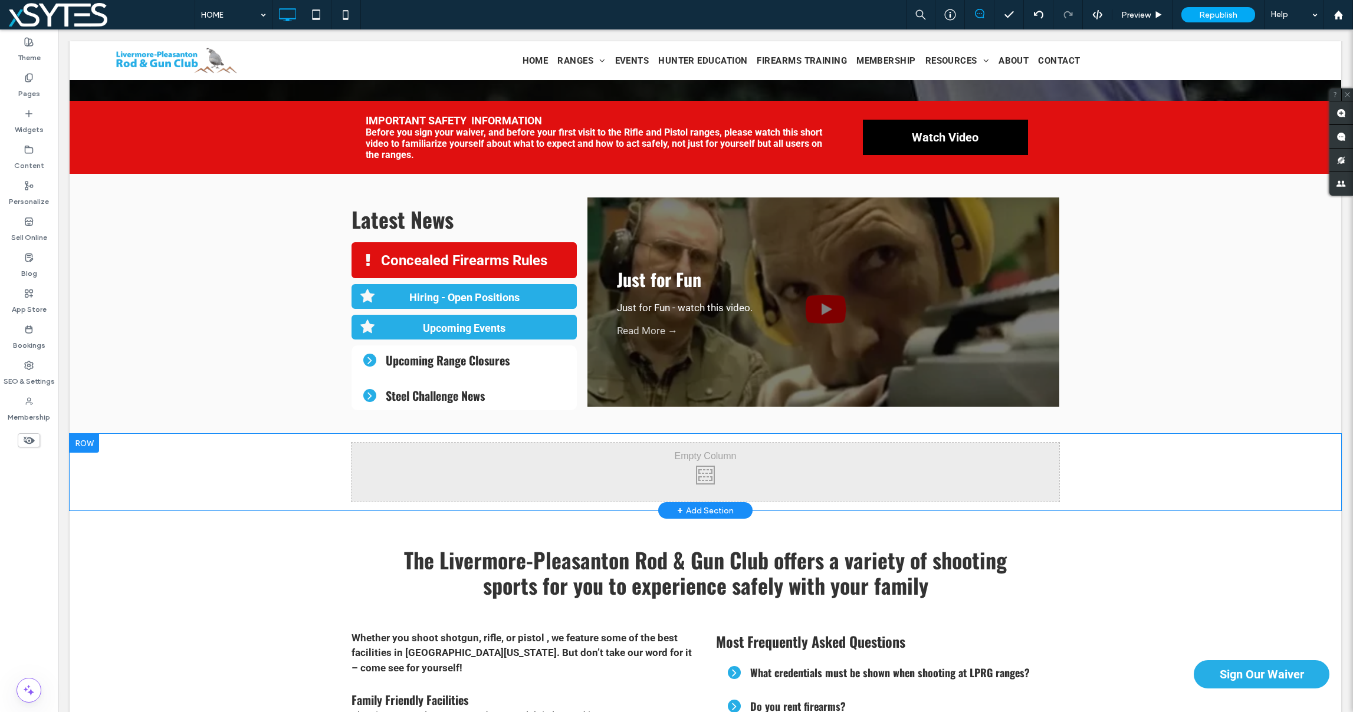
click div "Click To Paste Click To Paste Row + Add Section"
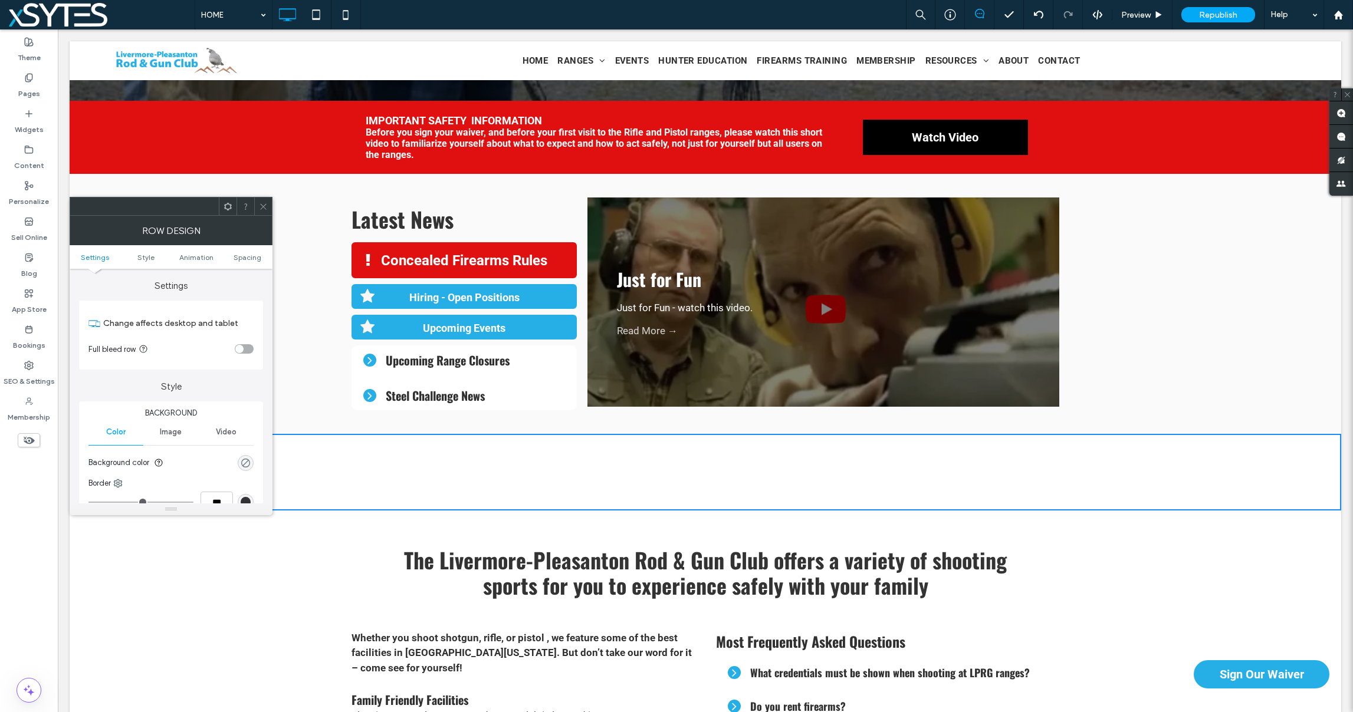
click div "rgba(0, 0, 0, 0)"
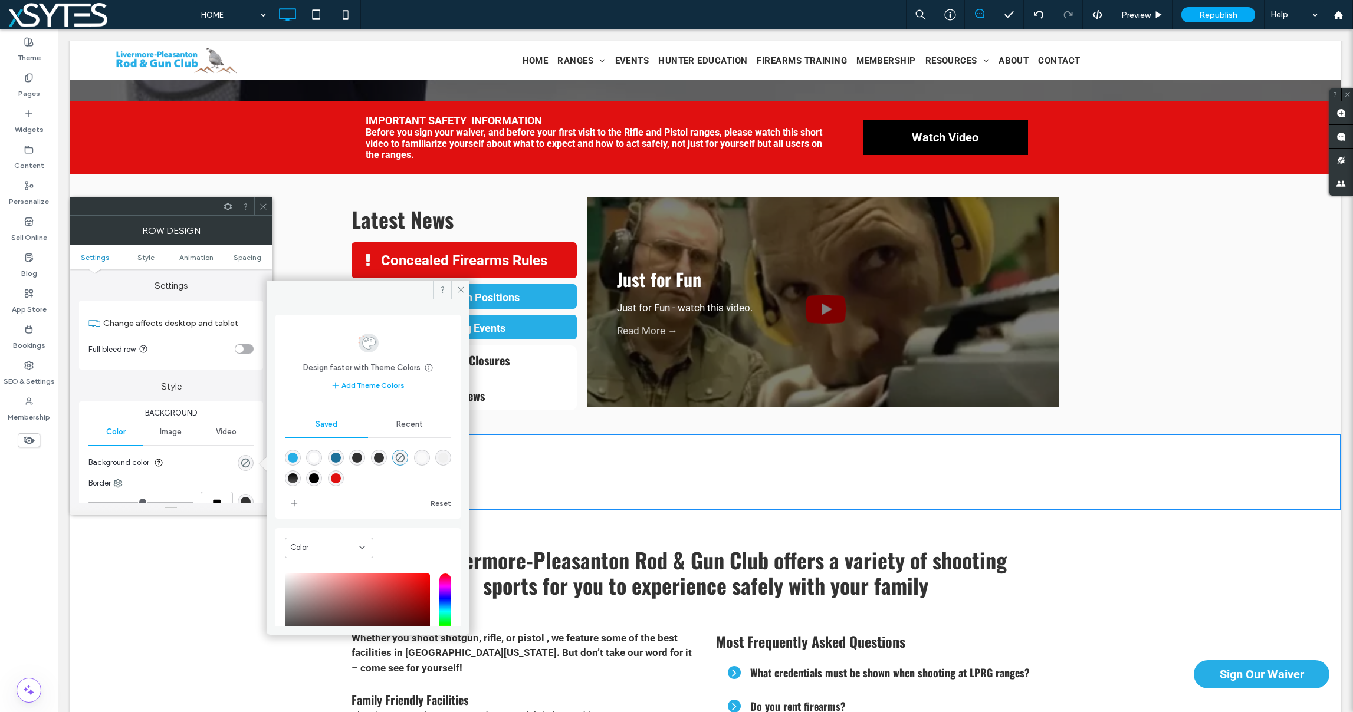
click div "rgba(38,174,230,1)"
type input "*******"
type input "***"
type input "****"
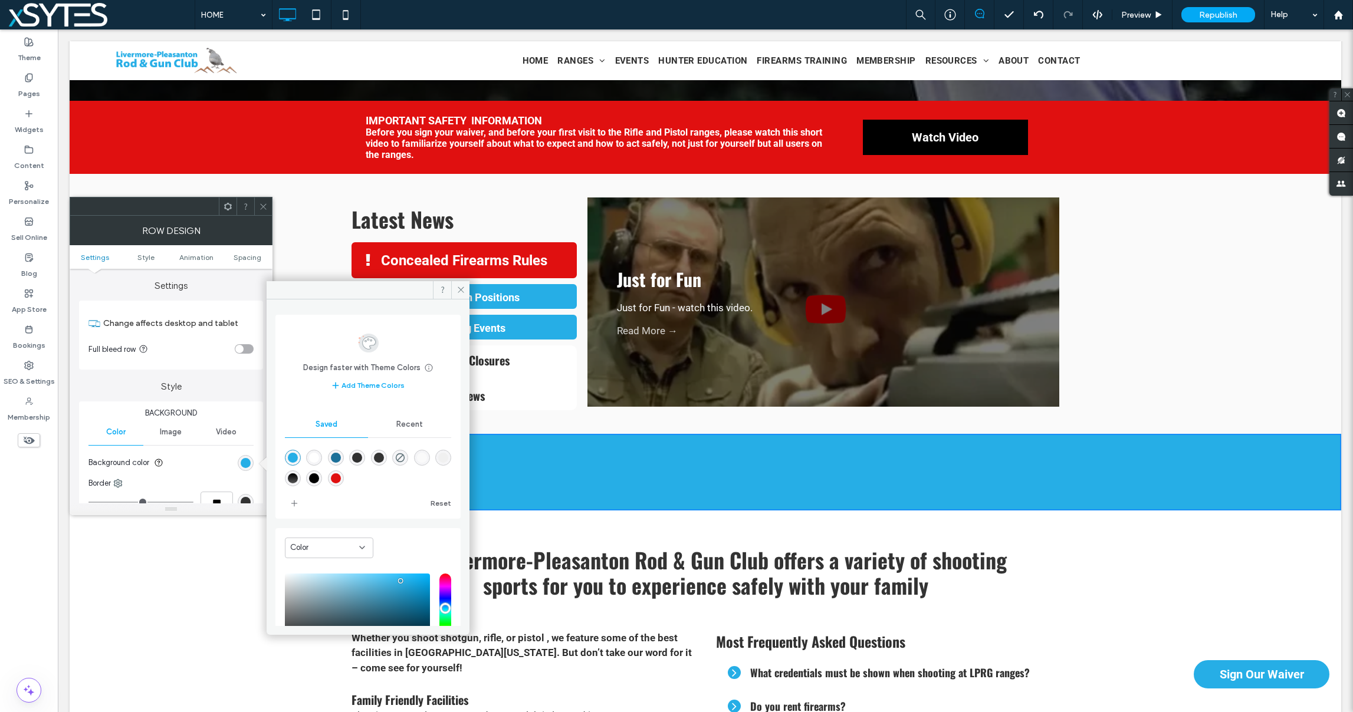
click div "rgba(28,112,153,1)"
type input "*******"
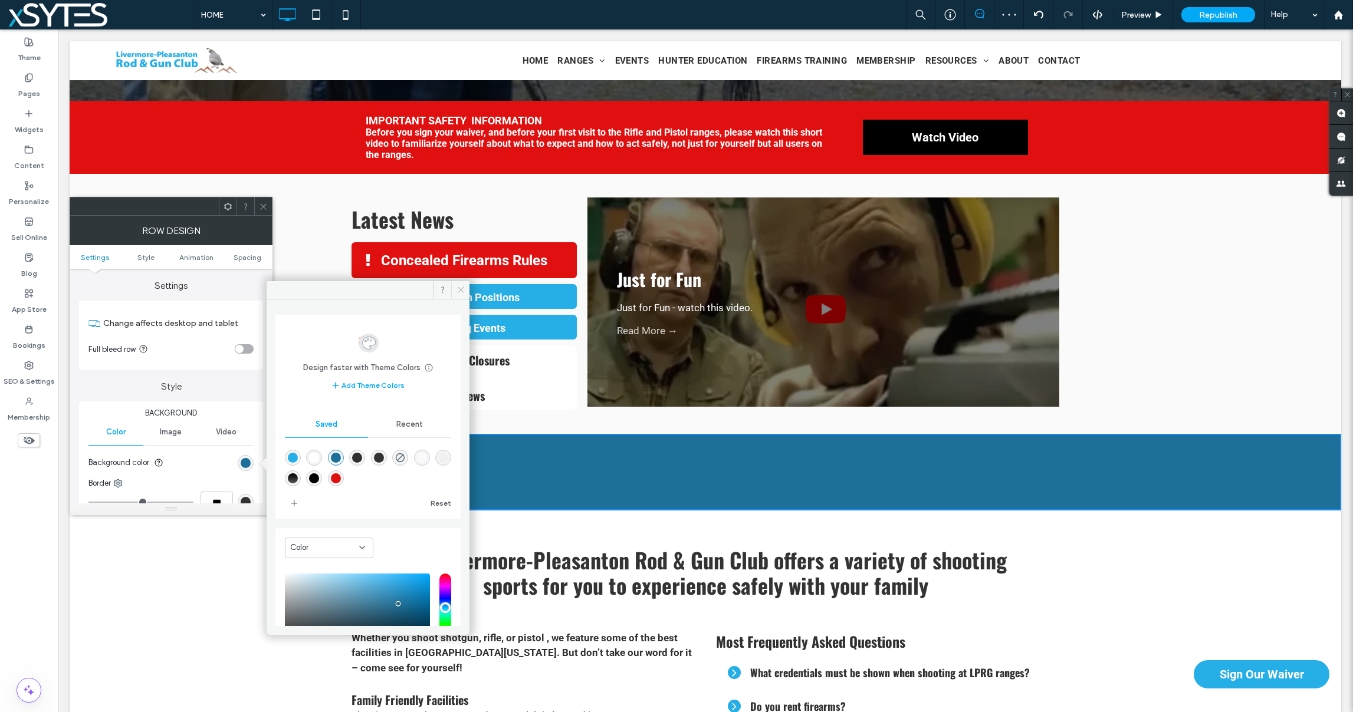
click icon
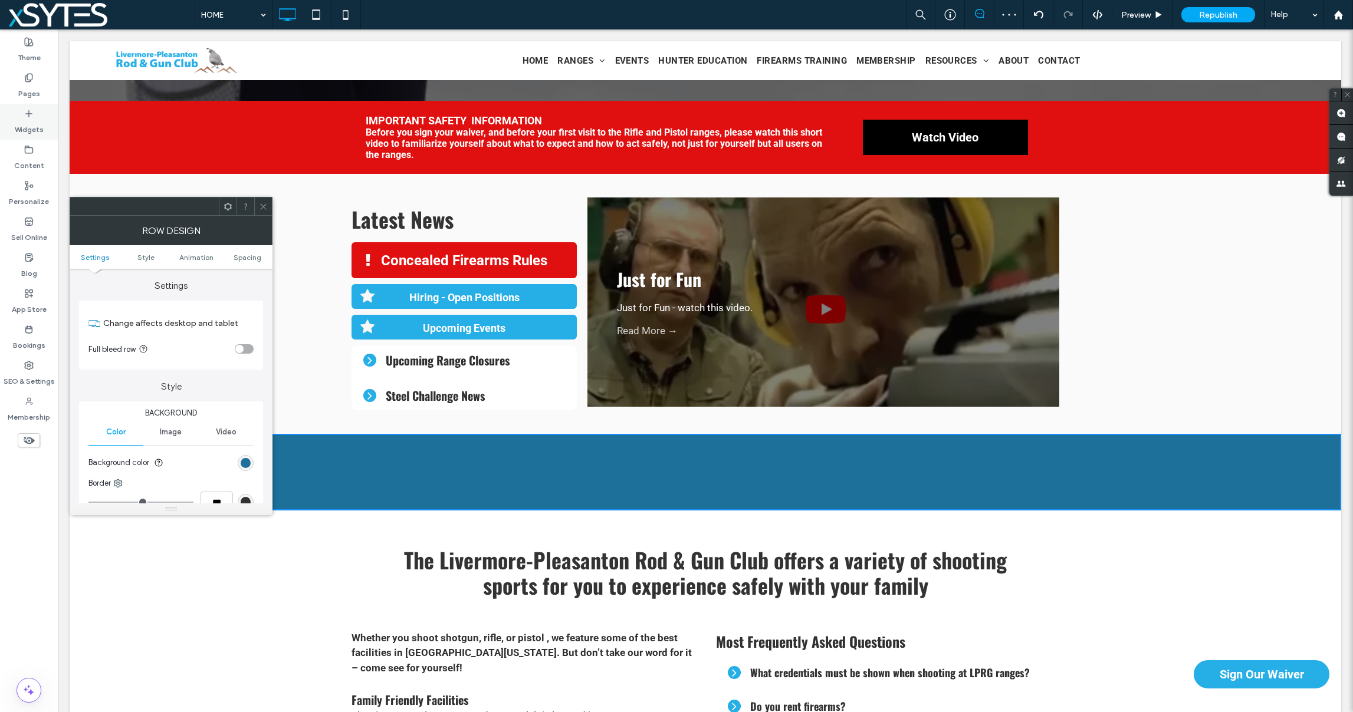
click icon
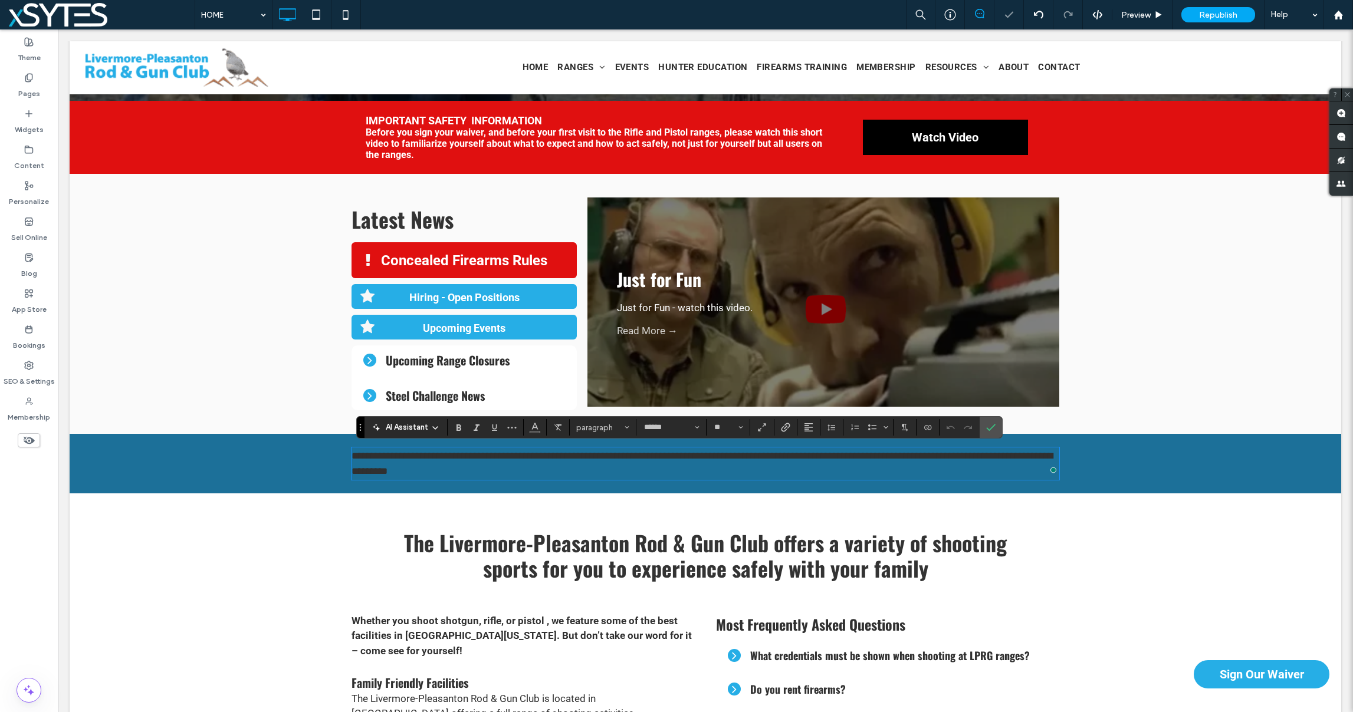
click div "**********"
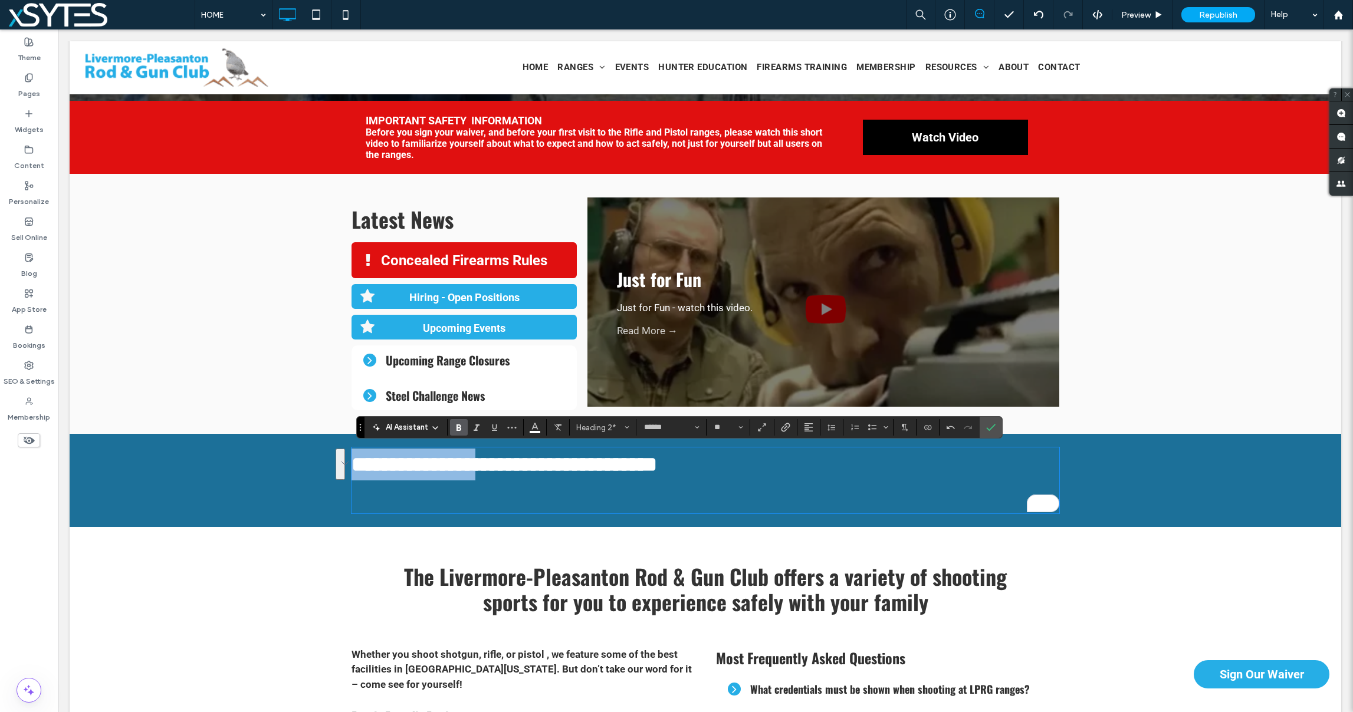
drag, startPoint x: 356, startPoint y: 464, endPoint x: 487, endPoint y: 464, distance: 131.5
click at [487, 464] on span "**********" at bounding box center [505, 464] width 306 height 21
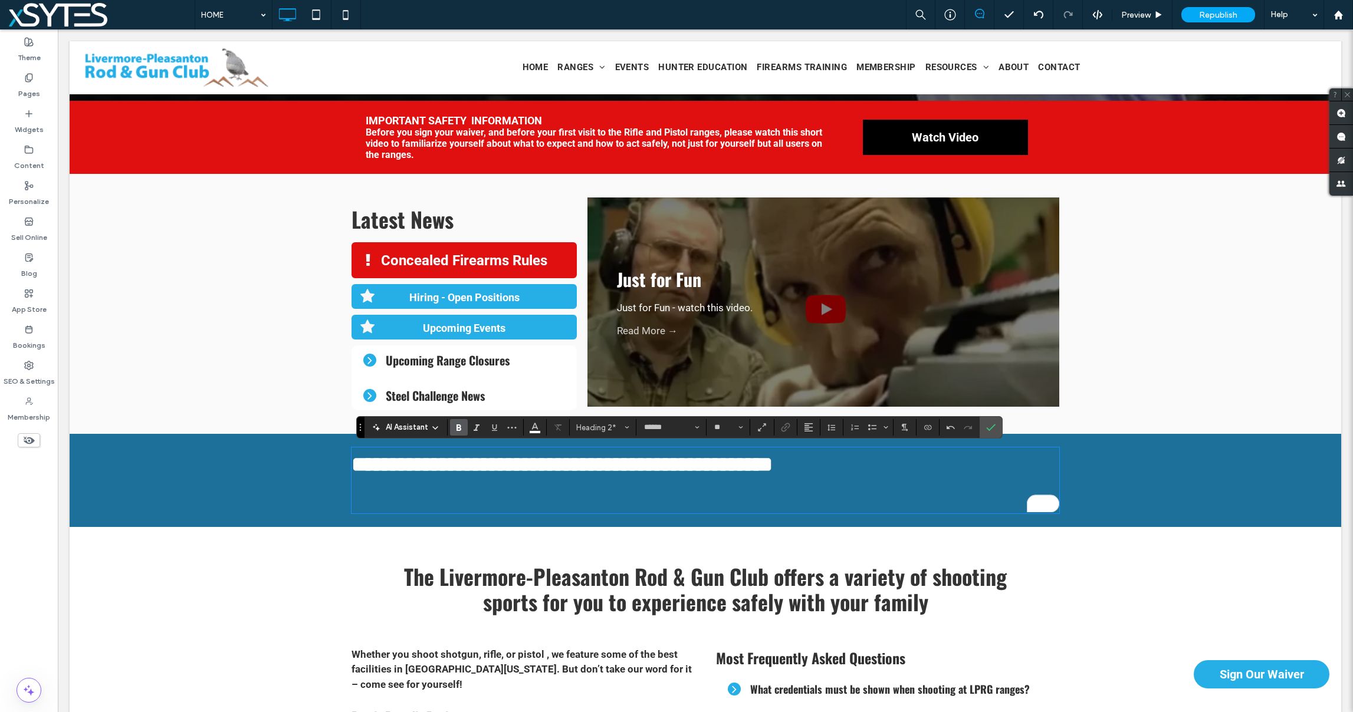
click at [764, 467] on span "**********" at bounding box center [562, 464] width 421 height 21
click at [737, 465] on span "**********" at bounding box center [562, 464] width 421 height 21
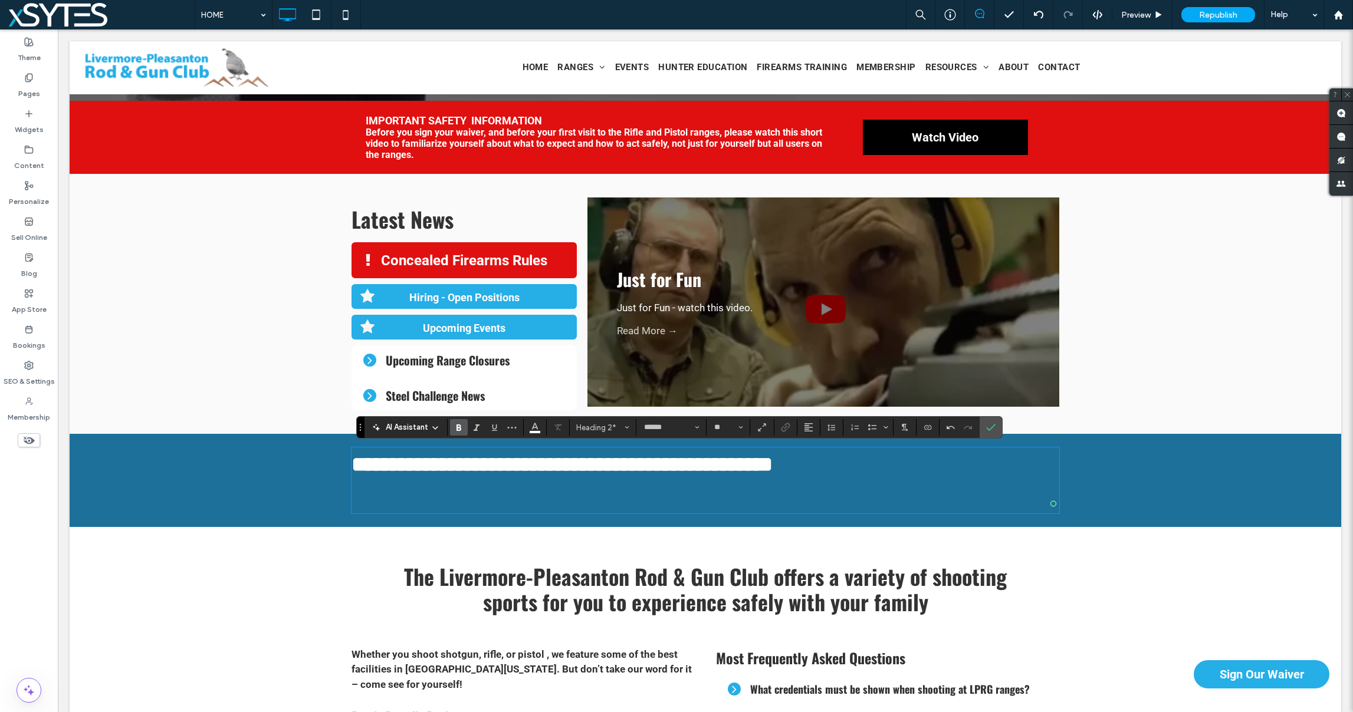
click at [817, 466] on h2 "**********" at bounding box center [706, 481] width 708 height 64
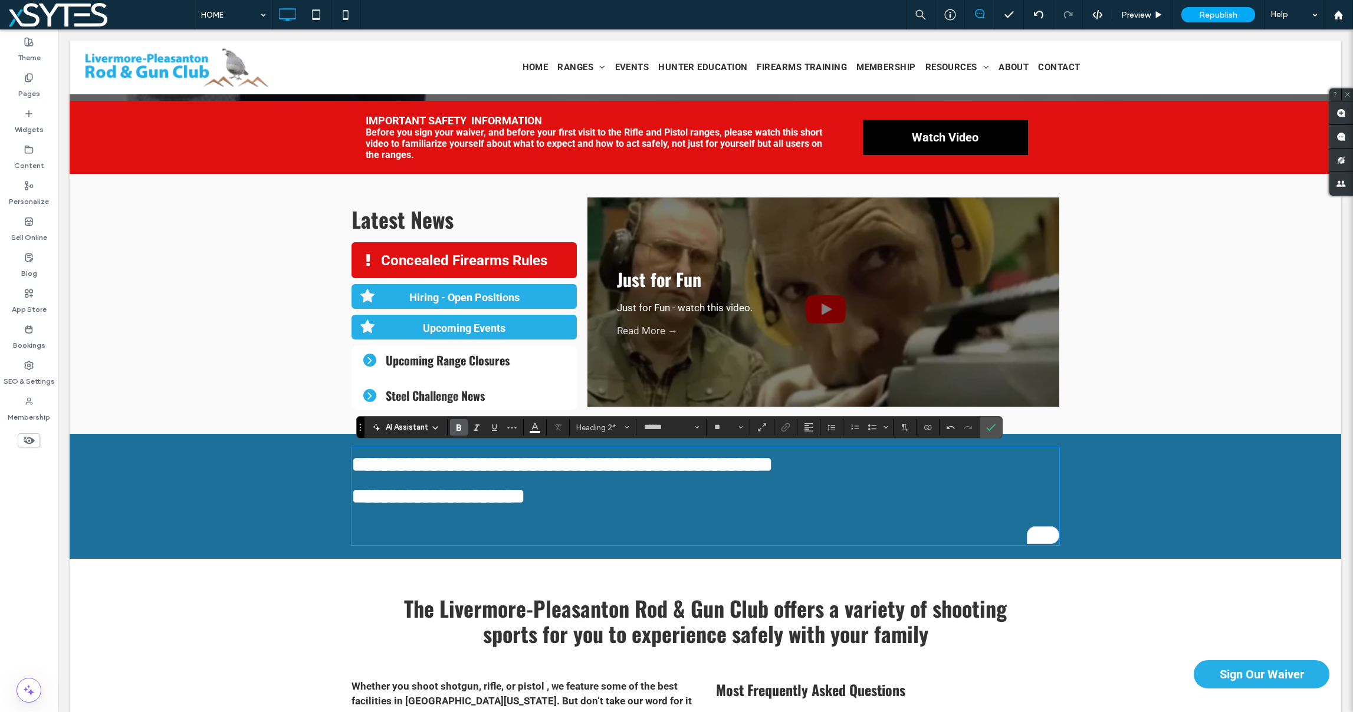
click at [354, 494] on span "**********" at bounding box center [438, 496] width 173 height 21
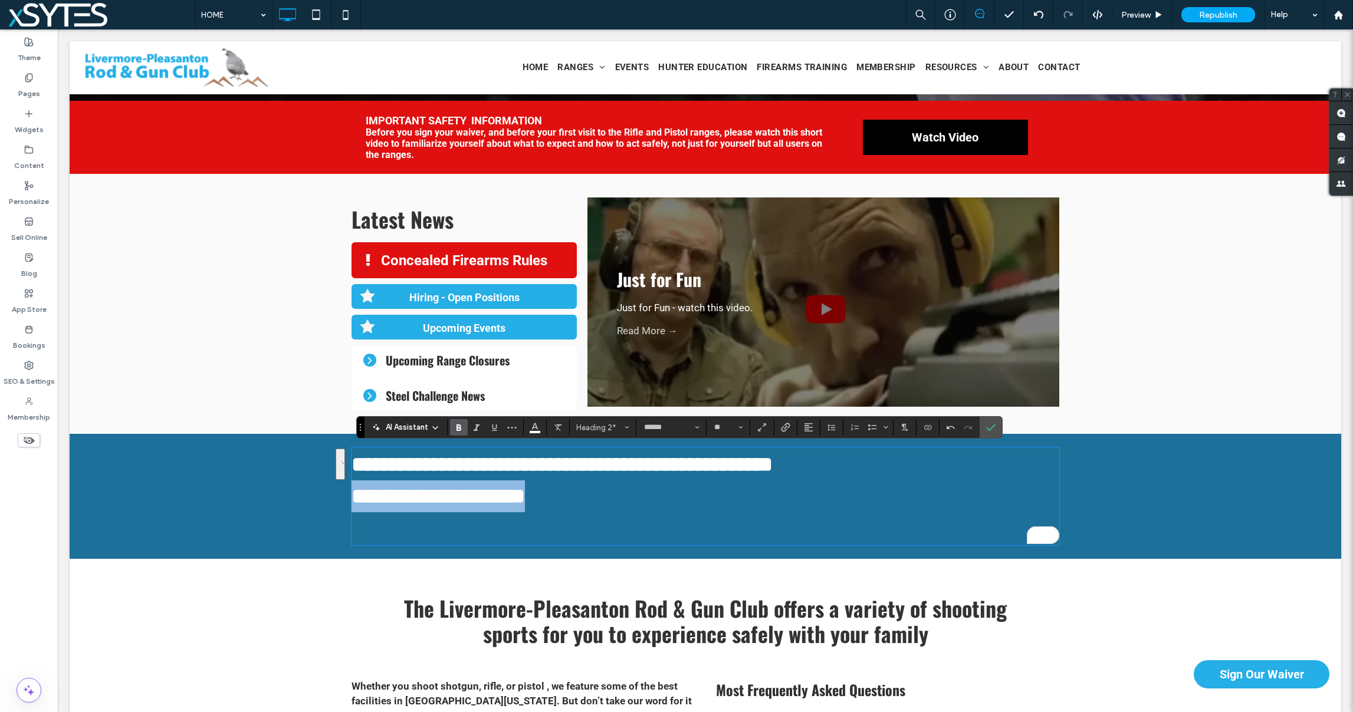
drag, startPoint x: 547, startPoint y: 503, endPoint x: 353, endPoint y: 504, distance: 194.0
click at [353, 504] on h2 "**********" at bounding box center [706, 513] width 708 height 64
click at [592, 428] on span "Heading 2*" at bounding box center [599, 427] width 46 height 9
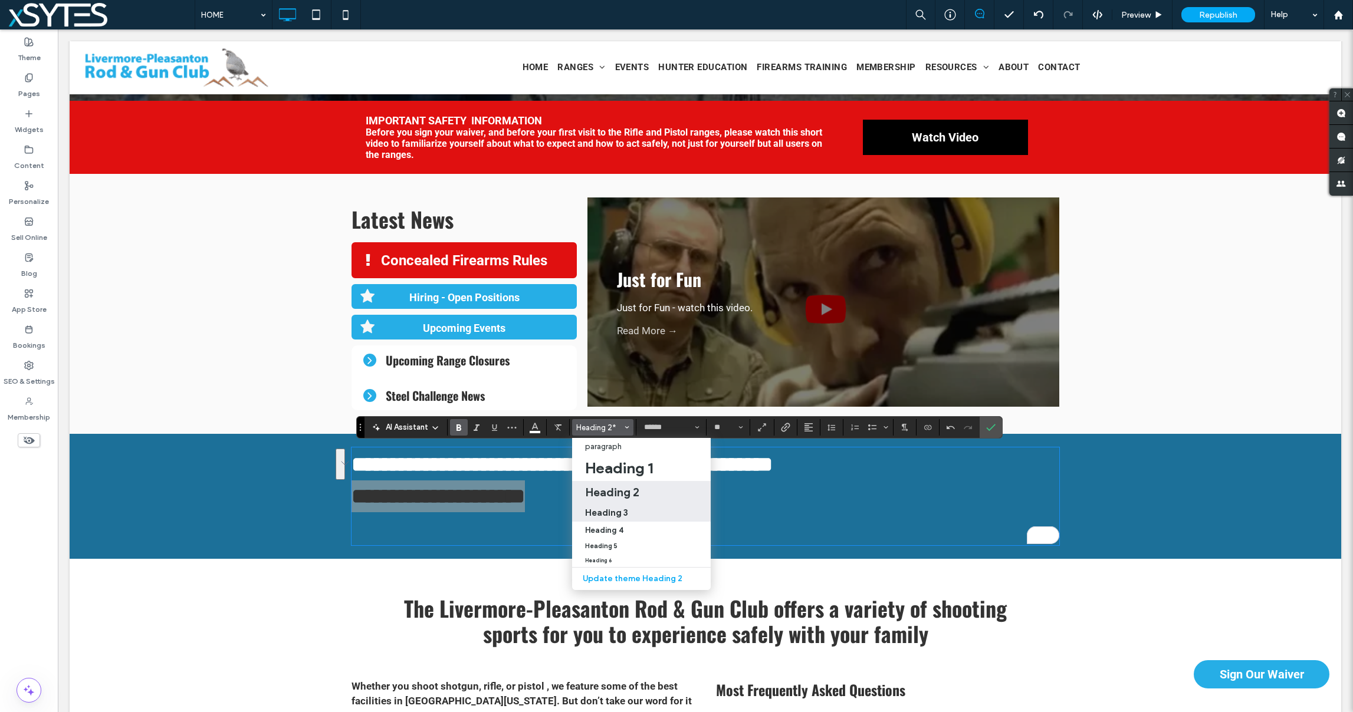
click at [611, 511] on h3 "Heading 3" at bounding box center [606, 512] width 43 height 11
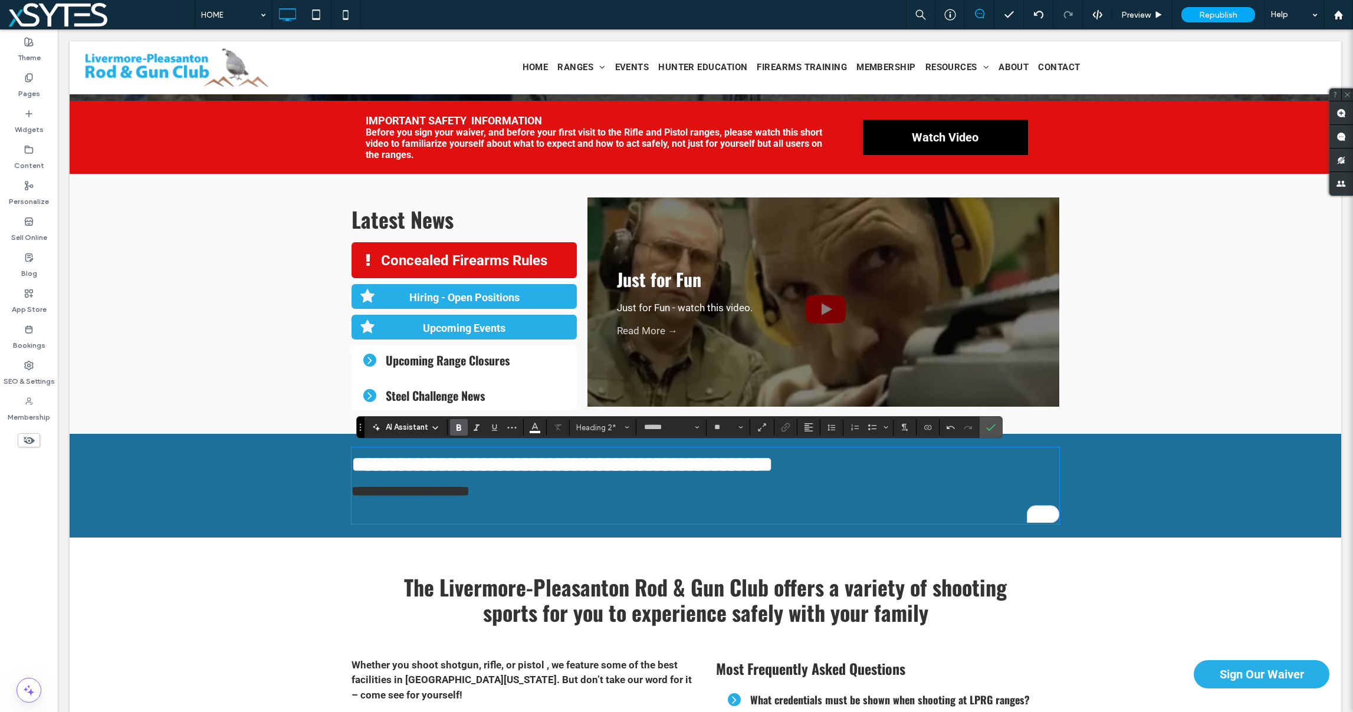
click at [808, 466] on h2 "**********" at bounding box center [706, 465] width 708 height 32
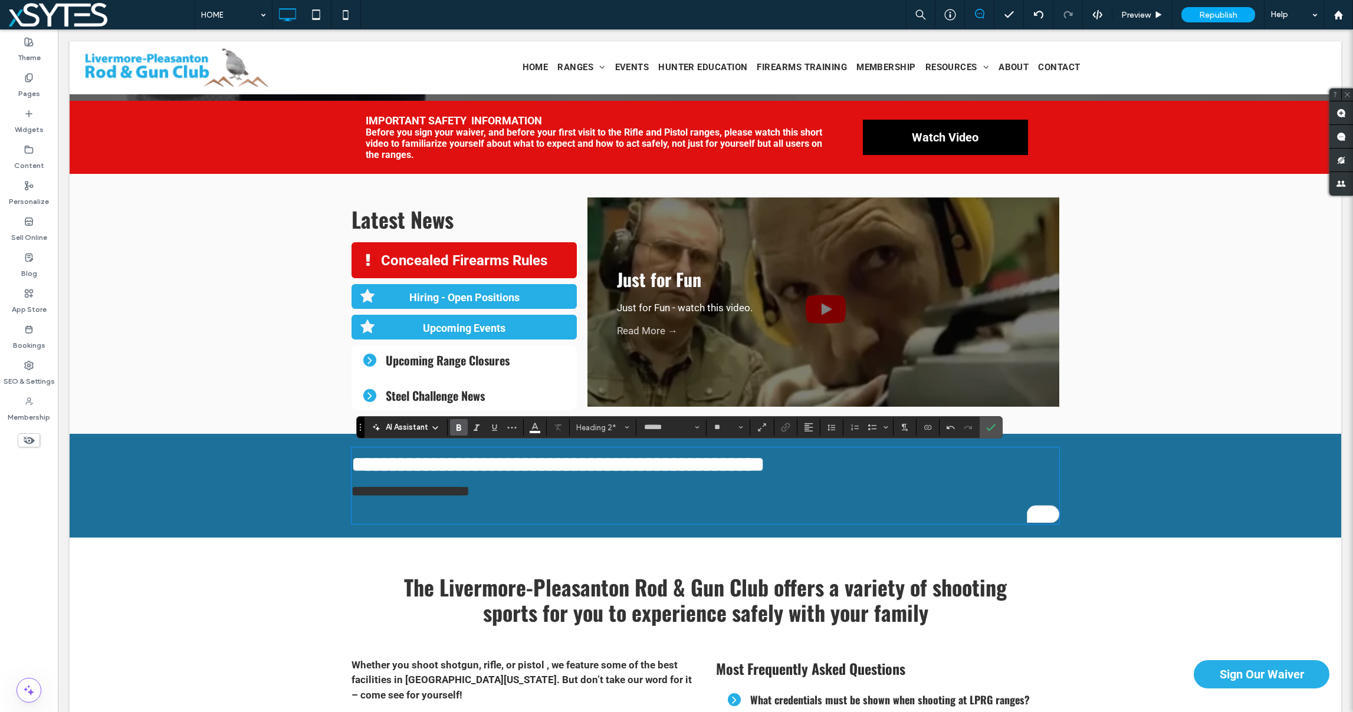
type input "**"
click at [496, 493] on h3 "**********" at bounding box center [706, 502] width 708 height 42
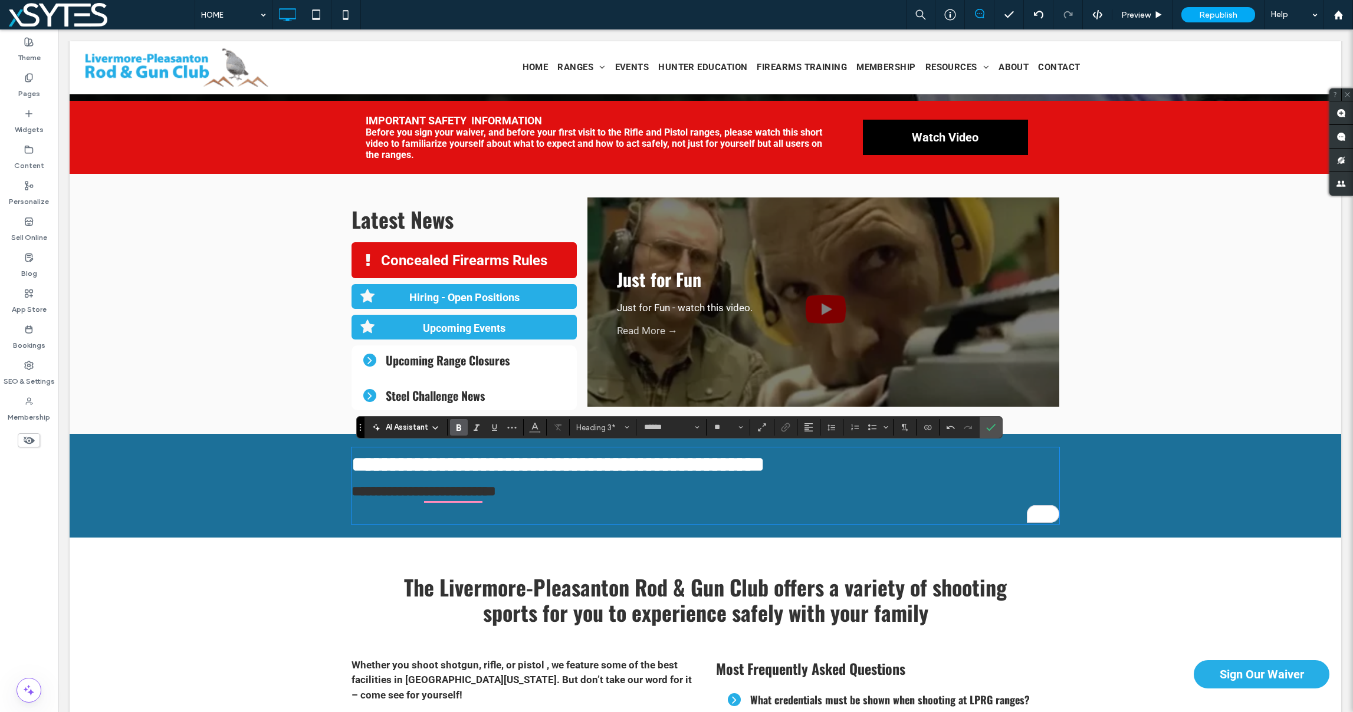
click at [491, 490] on span "**********" at bounding box center [424, 491] width 145 height 14
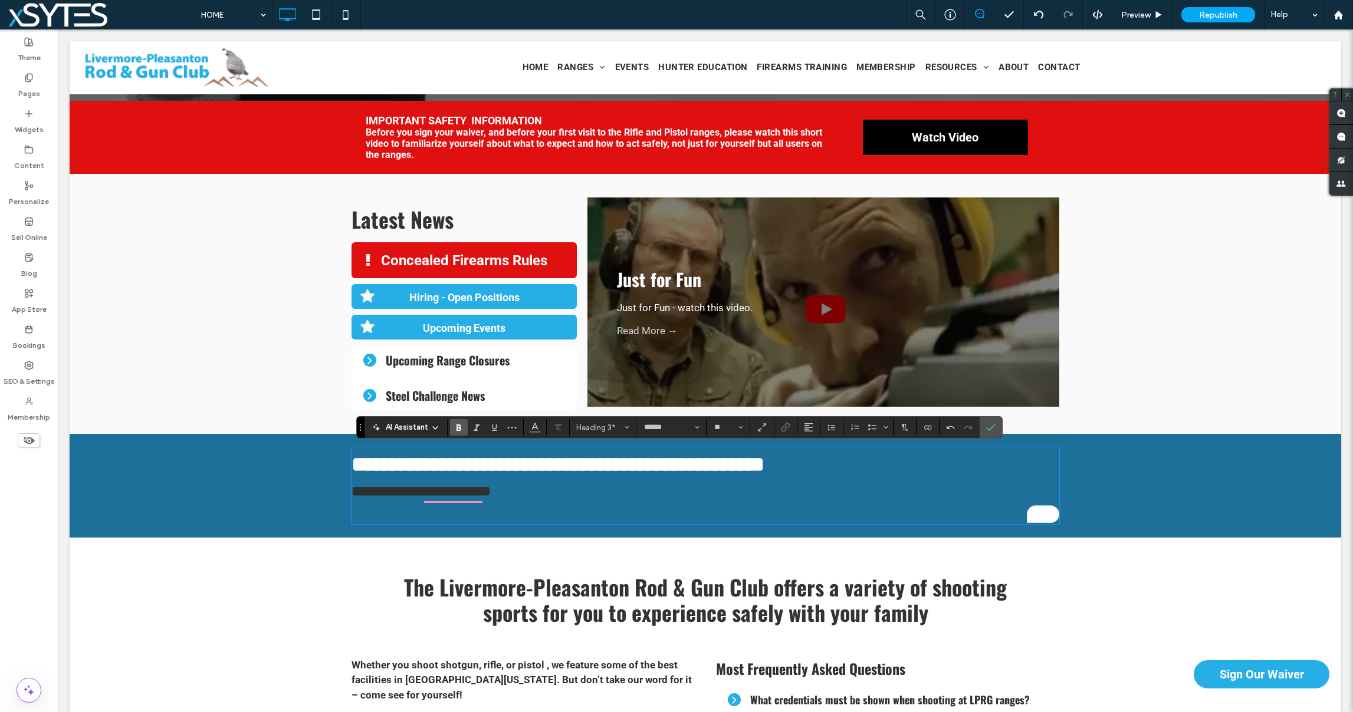
type input "******"
type input "**"
type input "******"
type input "**"
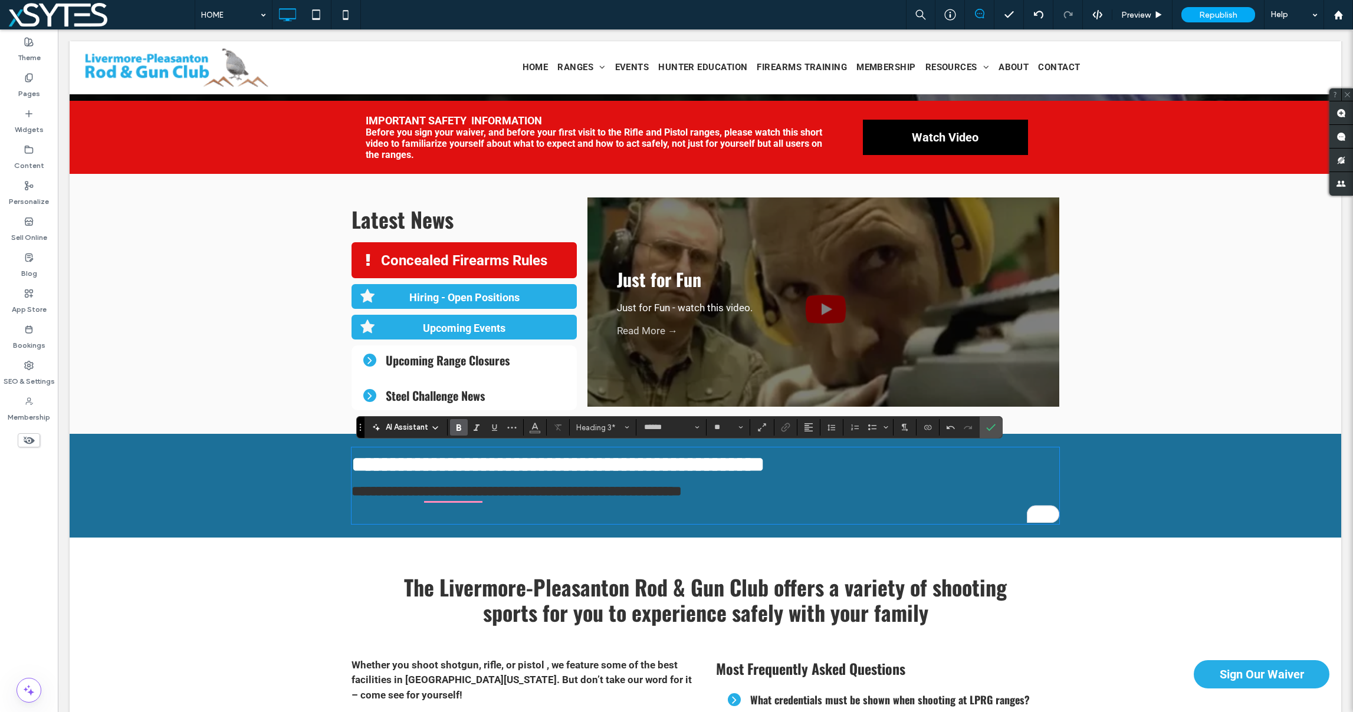
click at [682, 492] on span "**********" at bounding box center [517, 491] width 330 height 14
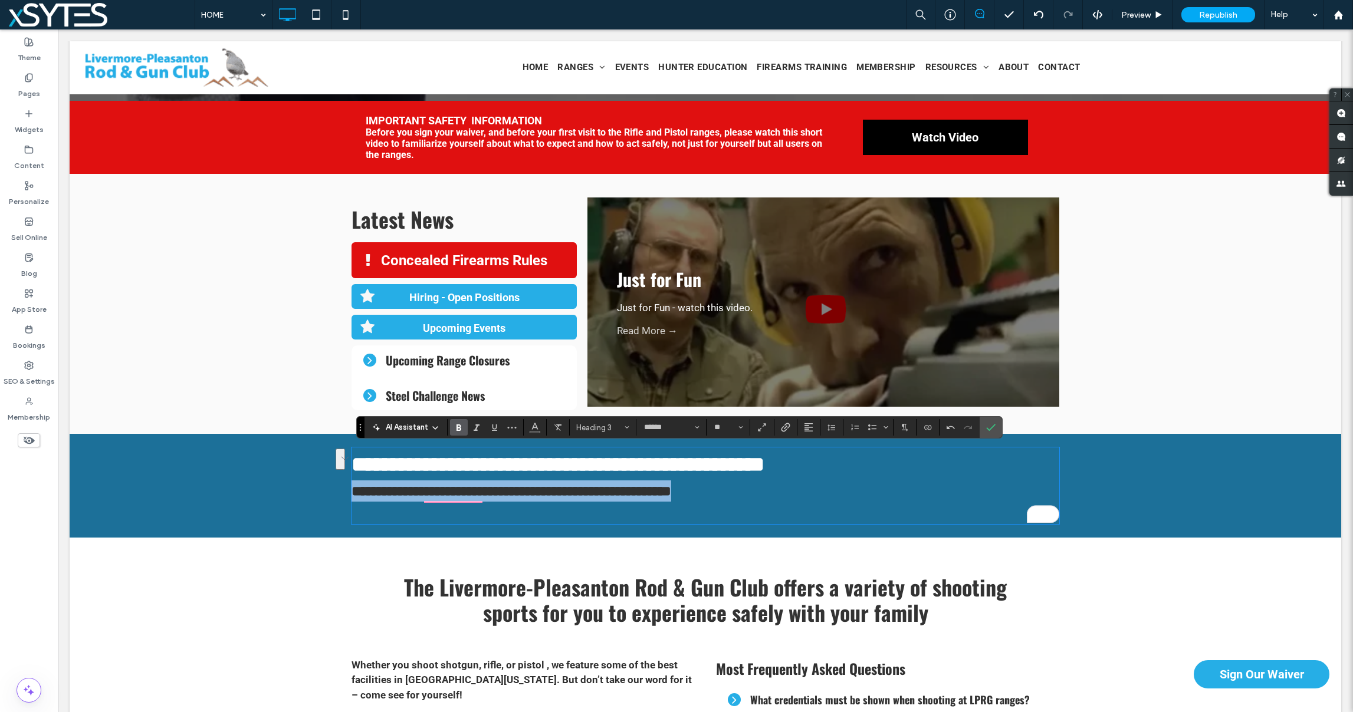
drag, startPoint x: 718, startPoint y: 492, endPoint x: 347, endPoint y: 492, distance: 370.4
click at [347, 492] on div "**********" at bounding box center [706, 486] width 1272 height 104
click at [533, 426] on icon "Color" at bounding box center [534, 426] width 9 height 9
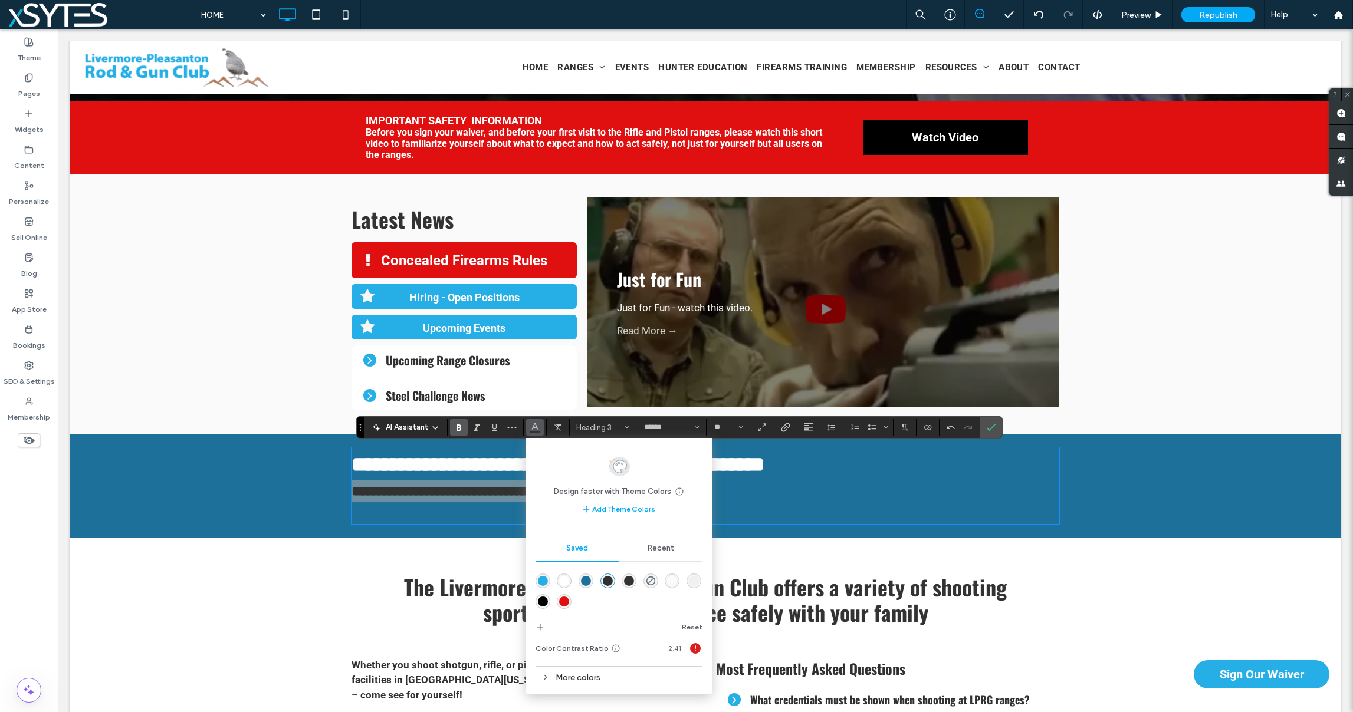
click at [564, 582] on div "rgba(255,255,255,1)" at bounding box center [564, 581] width 10 height 10
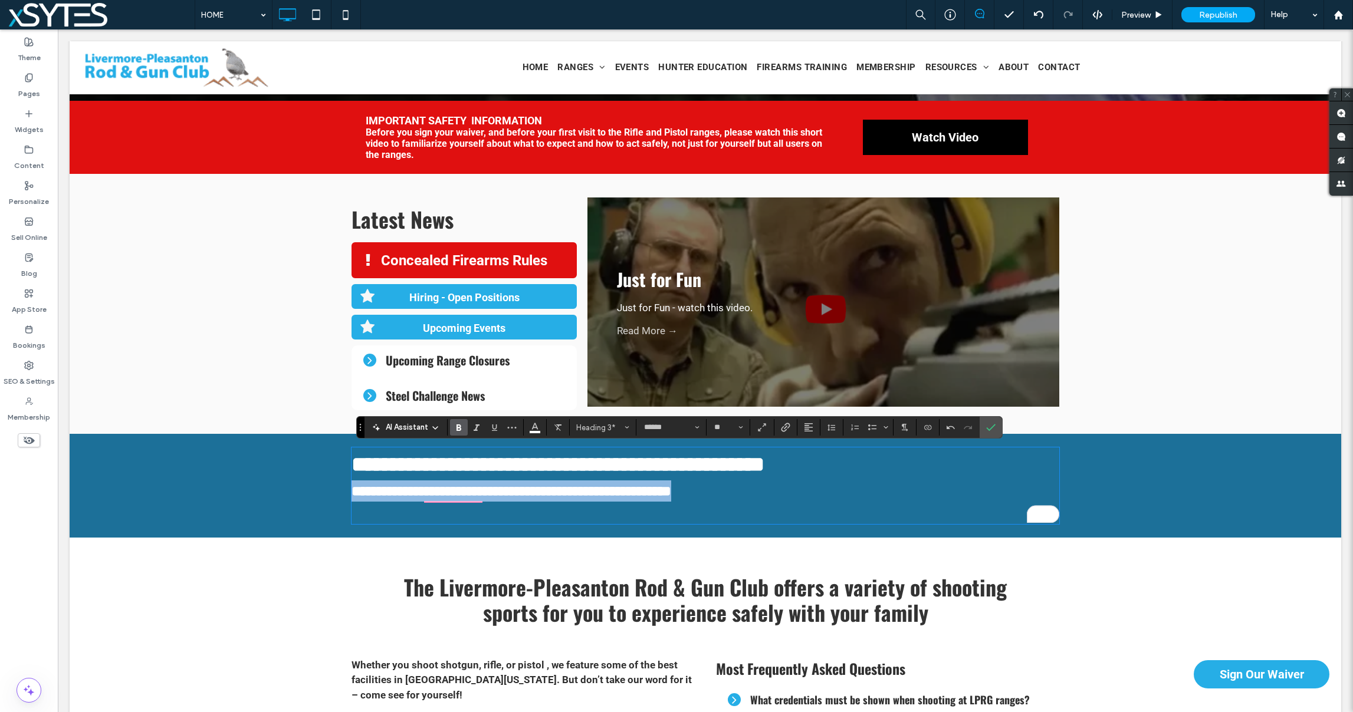
click at [708, 492] on h3 "**********" at bounding box center [706, 502] width 708 height 42
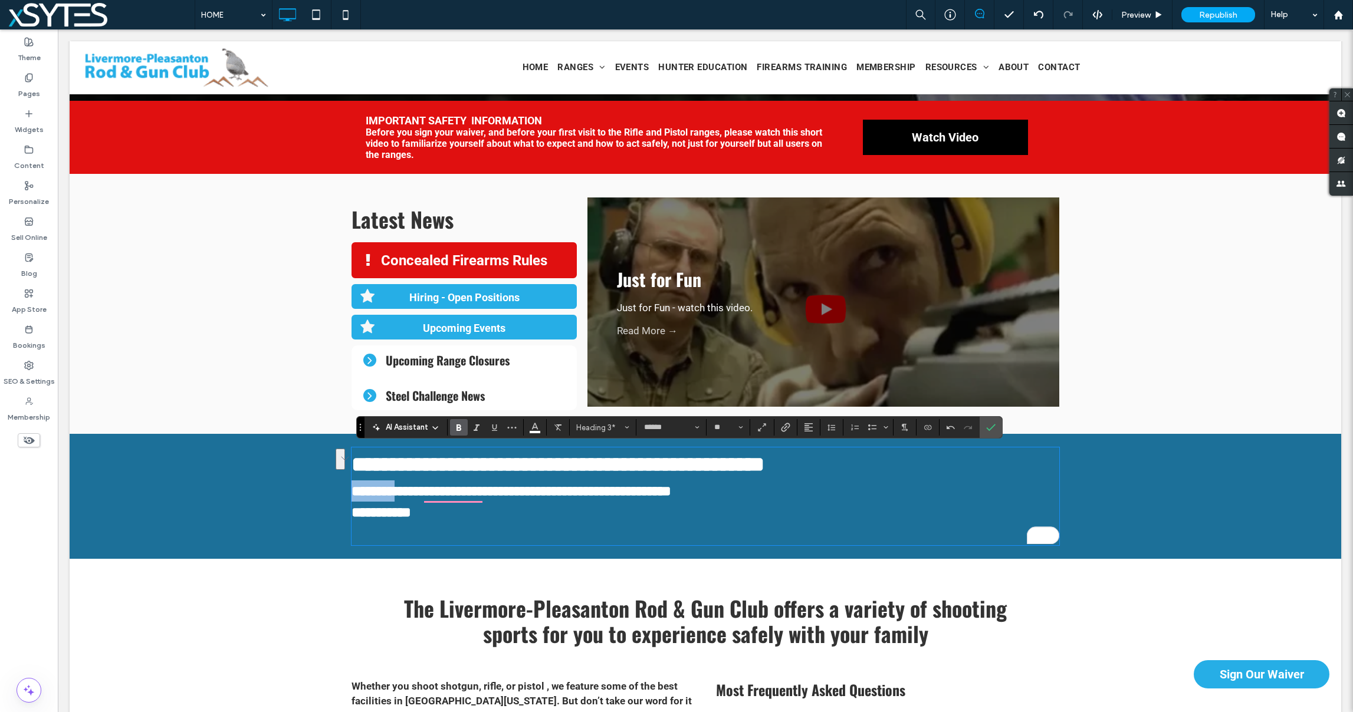
drag, startPoint x: 396, startPoint y: 492, endPoint x: 344, endPoint y: 492, distance: 51.9
click at [343, 492] on div "**********" at bounding box center [706, 496] width 1272 height 125
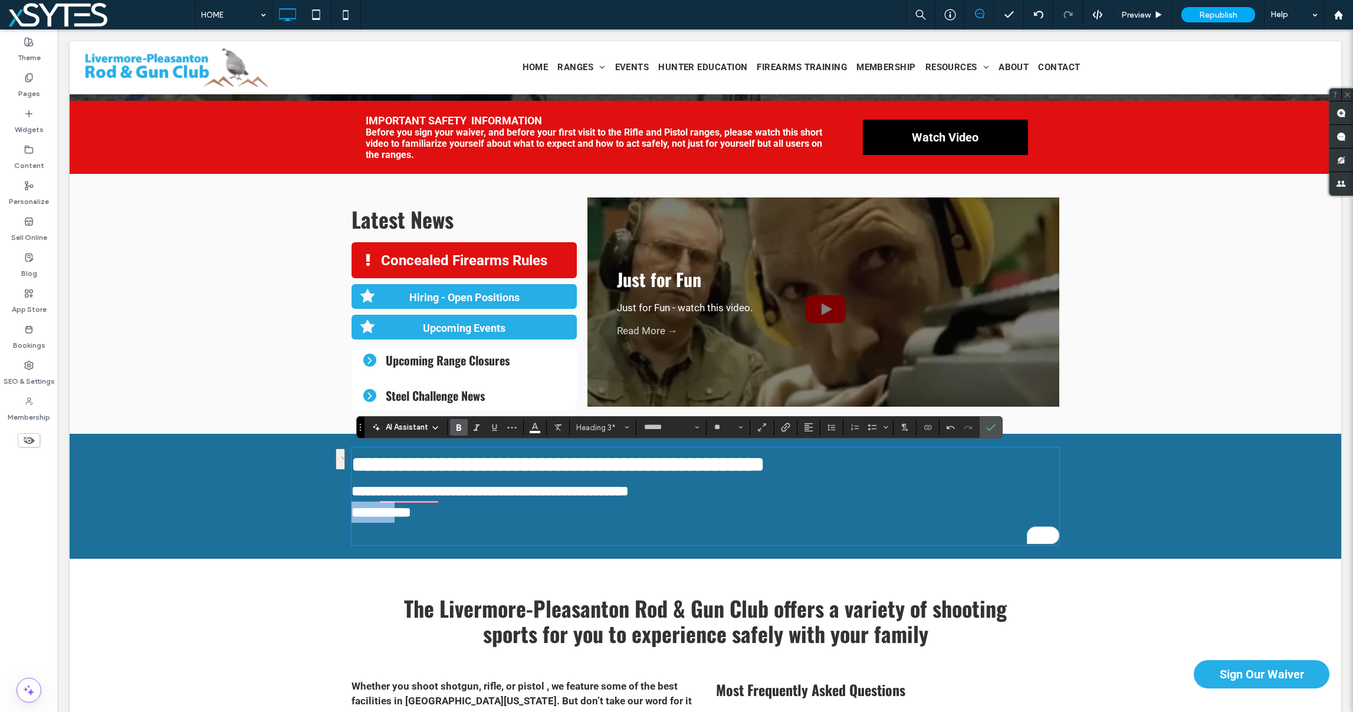
drag, startPoint x: 398, startPoint y: 515, endPoint x: 348, endPoint y: 515, distance: 49.5
click at [348, 515] on div "**********" at bounding box center [706, 496] width 1272 height 125
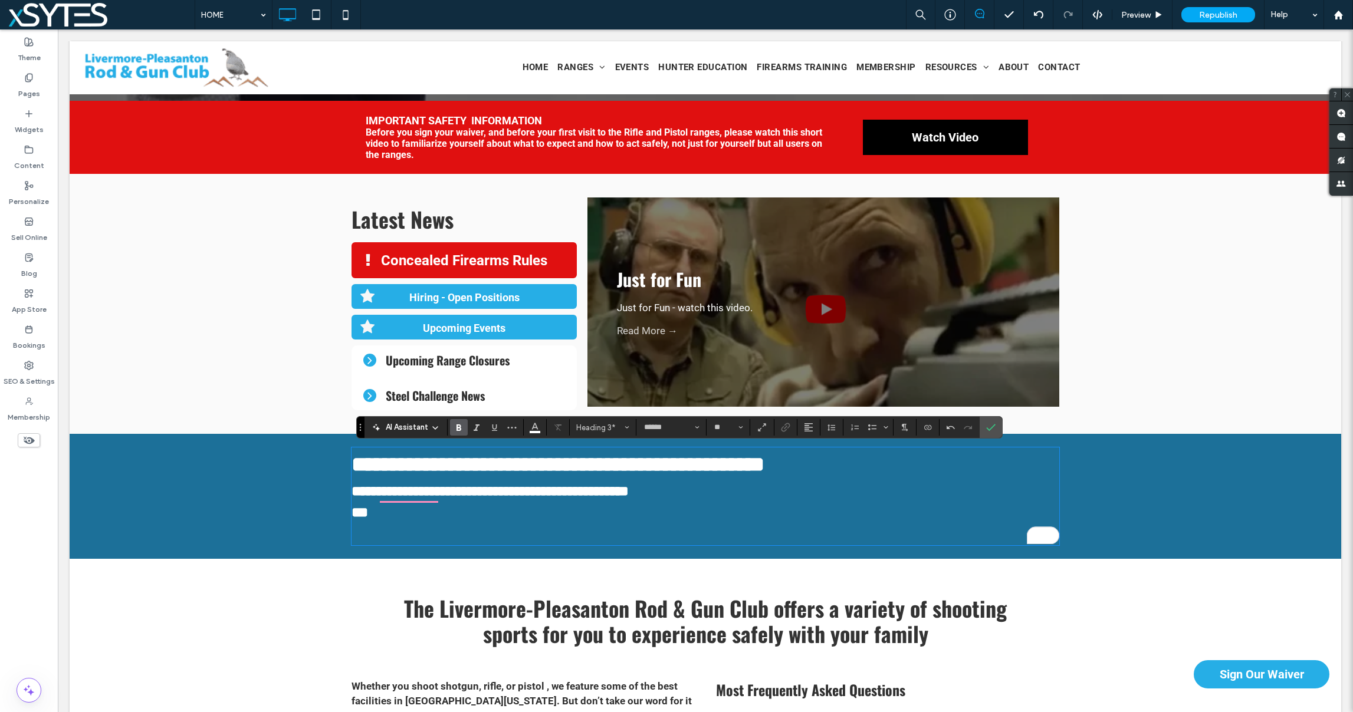
click at [386, 512] on h3 "***" at bounding box center [706, 523] width 708 height 42
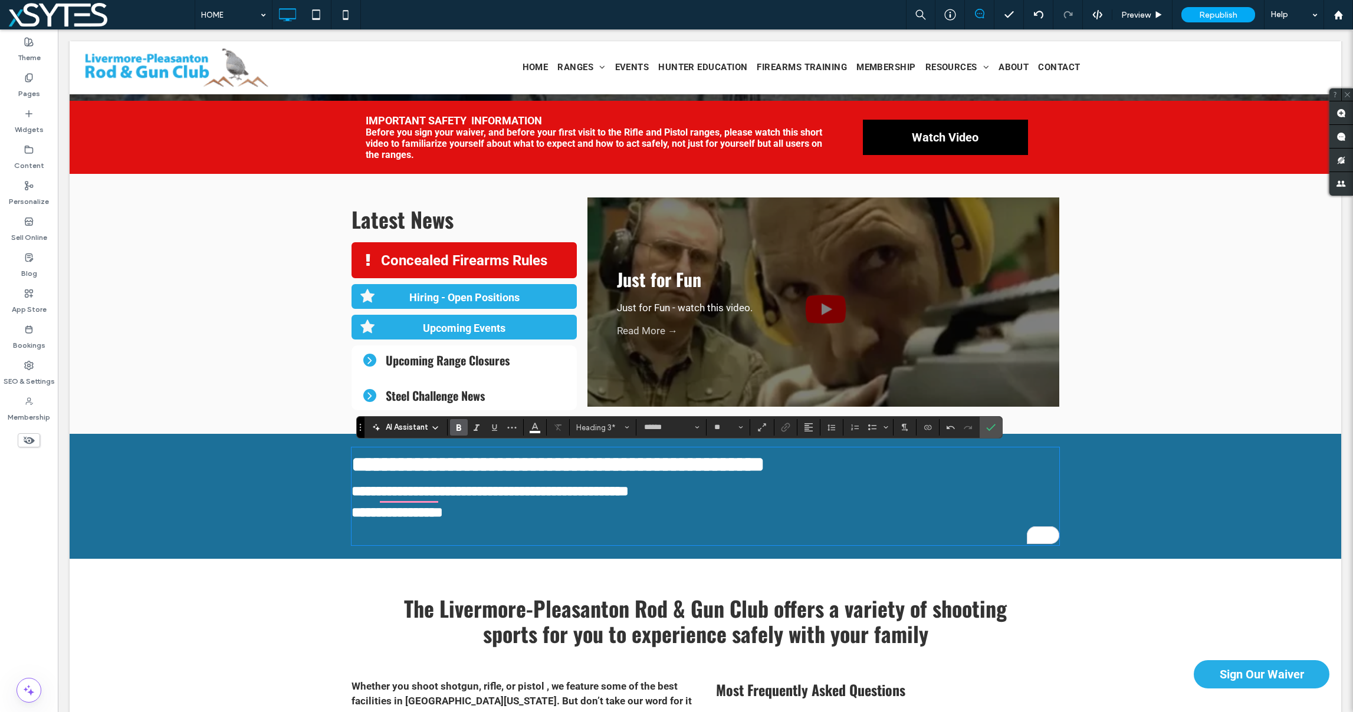
type input "******"
type input "**"
type input "******"
type input "**"
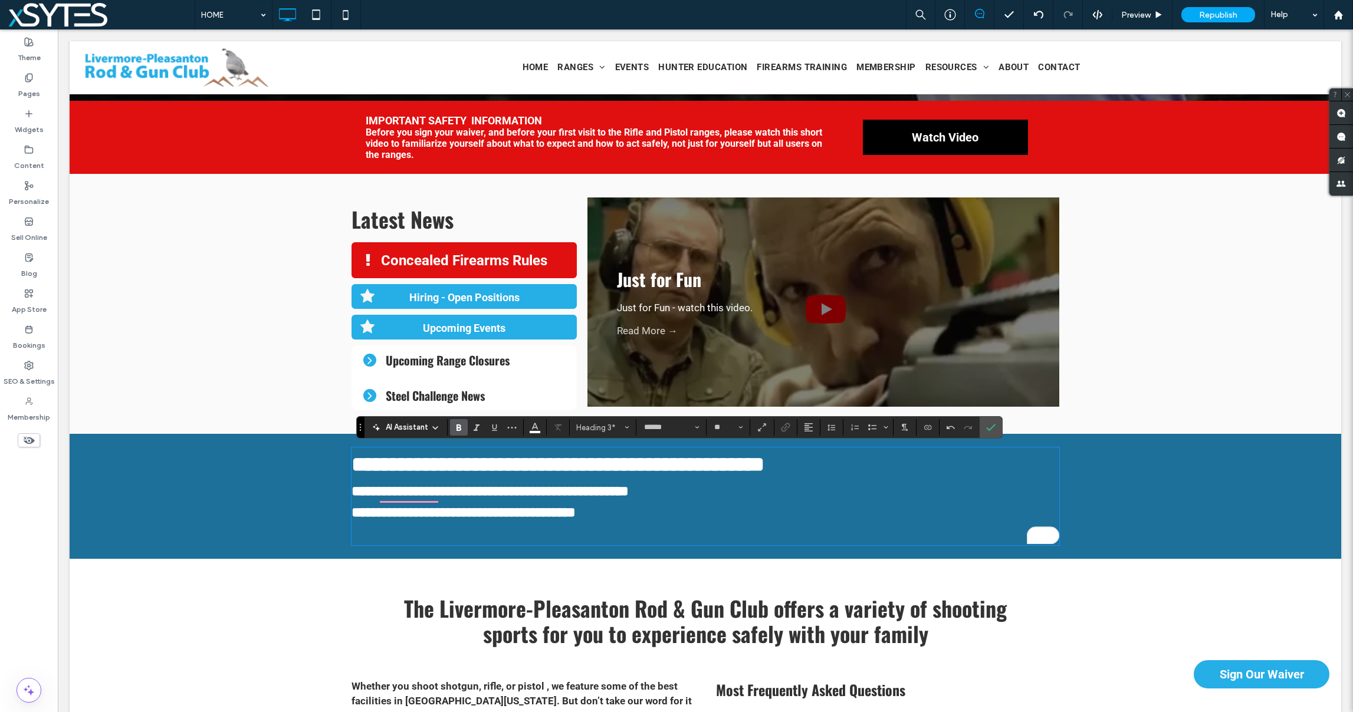
click at [402, 537] on h3 "**********" at bounding box center [706, 523] width 708 height 42
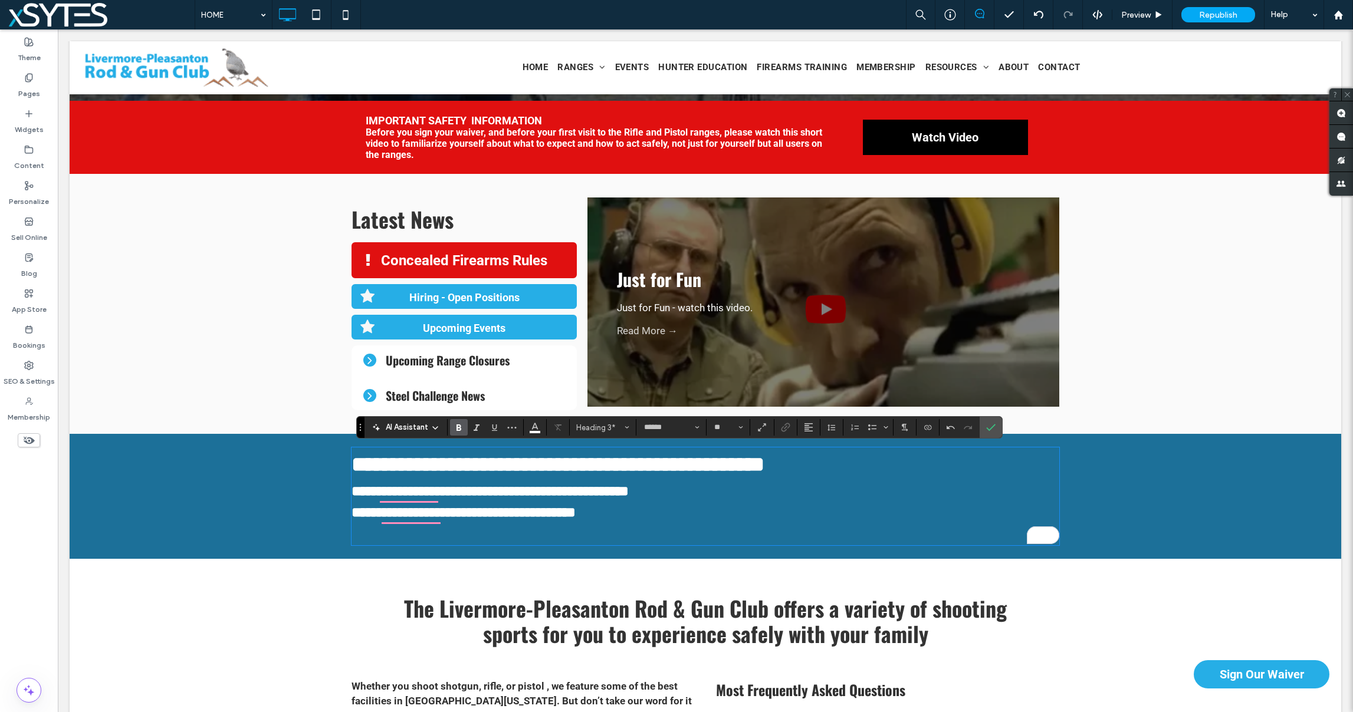
click at [615, 514] on h3 "**********" at bounding box center [706, 523] width 708 height 42
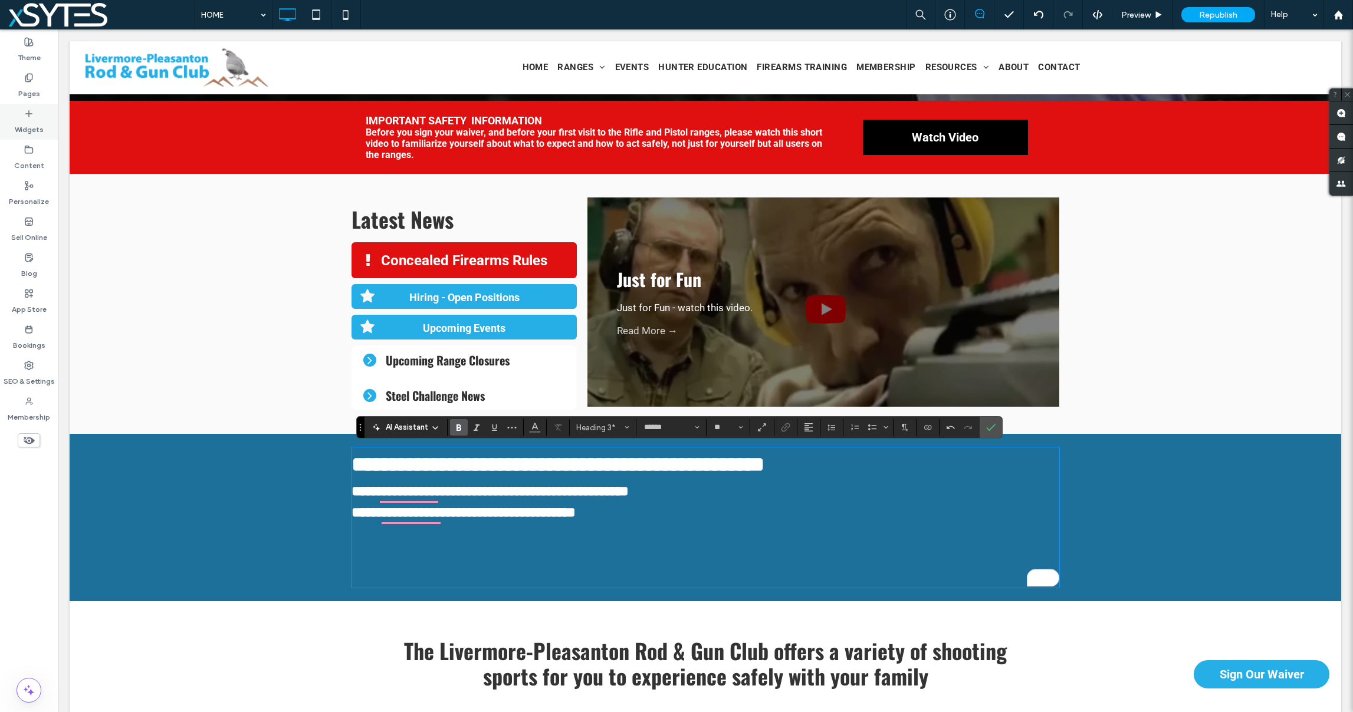
click at [22, 120] on label "Widgets" at bounding box center [29, 127] width 29 height 17
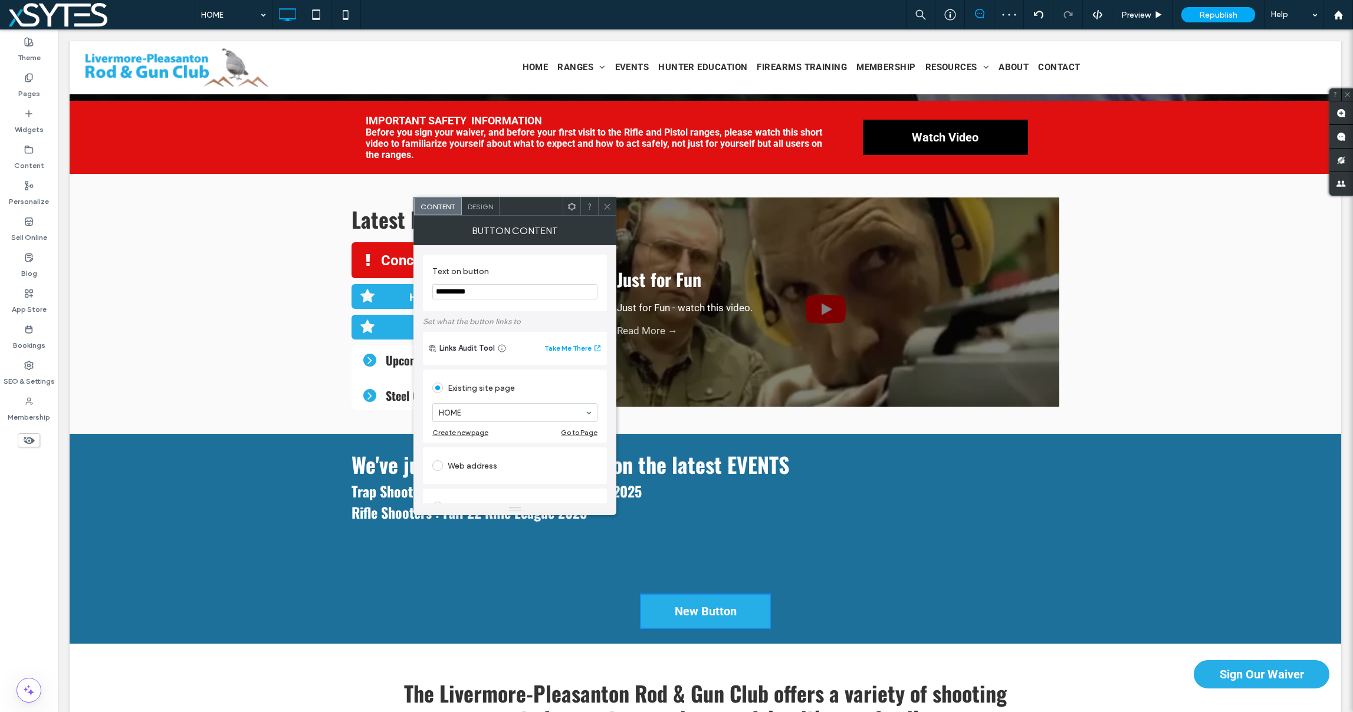
drag, startPoint x: 479, startPoint y: 290, endPoint x: 432, endPoint y: 292, distance: 46.7
click at [432, 292] on input "**********" at bounding box center [514, 291] width 165 height 15
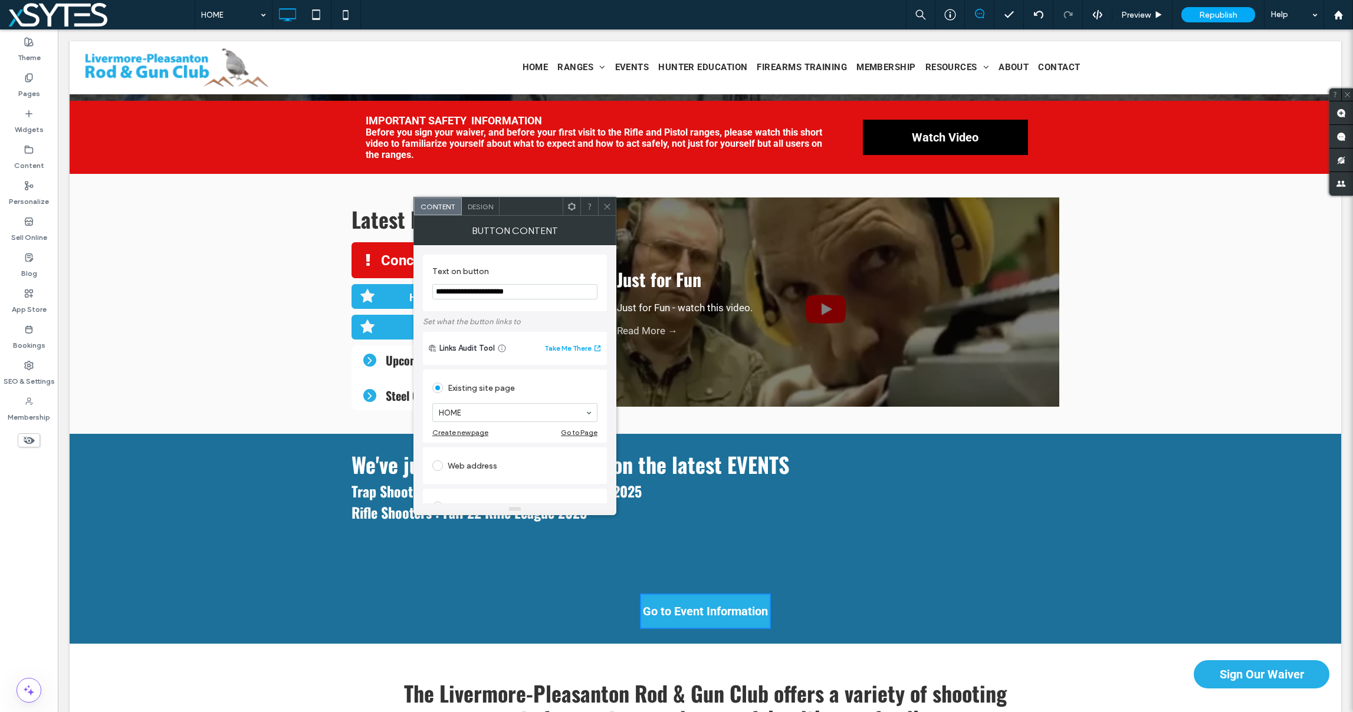
type input "**********"
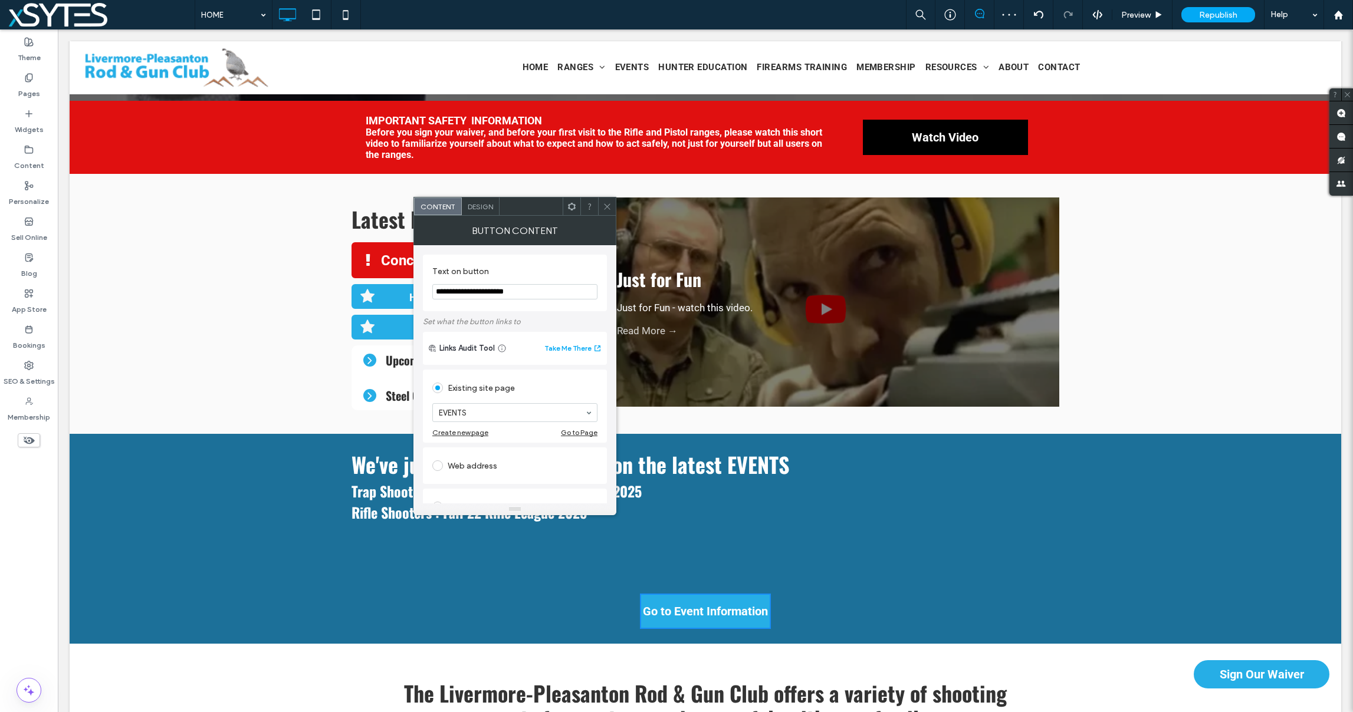
click at [607, 203] on icon at bounding box center [607, 206] width 9 height 9
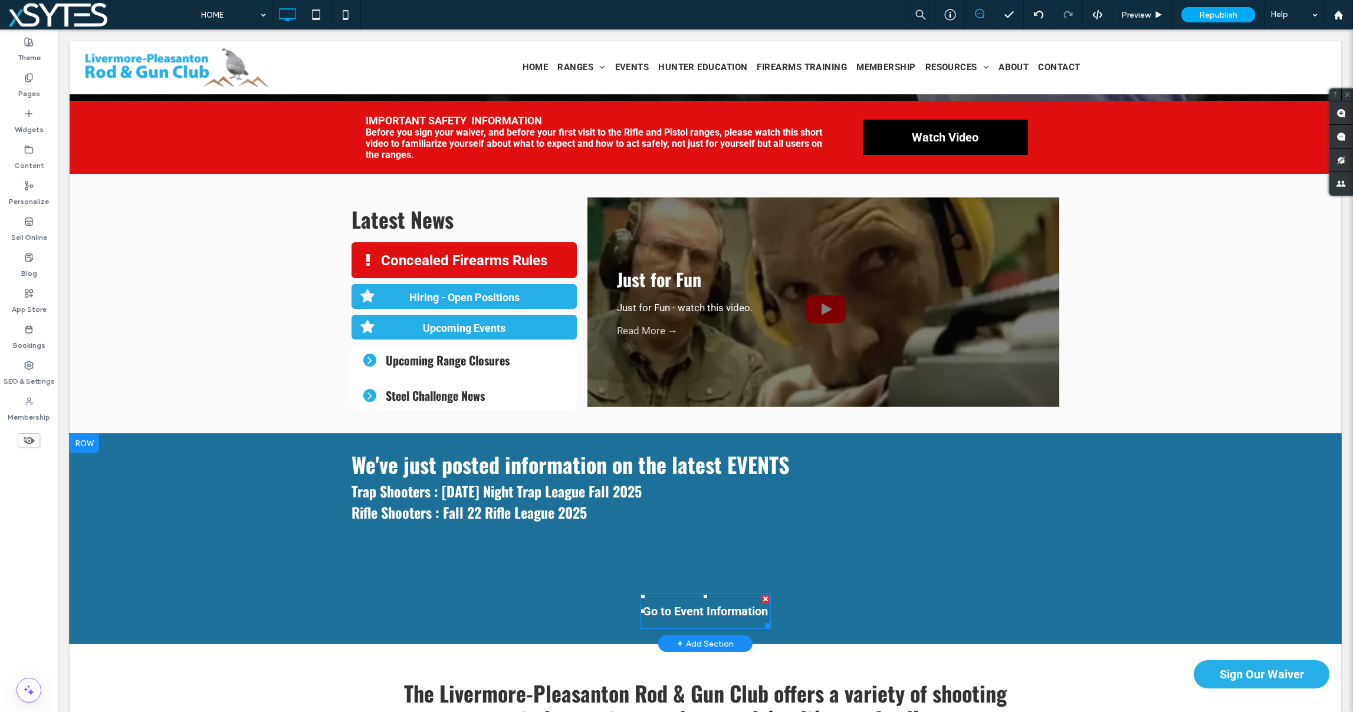
click at [672, 608] on span "Go to Event Information" at bounding box center [705, 612] width 125 height 14
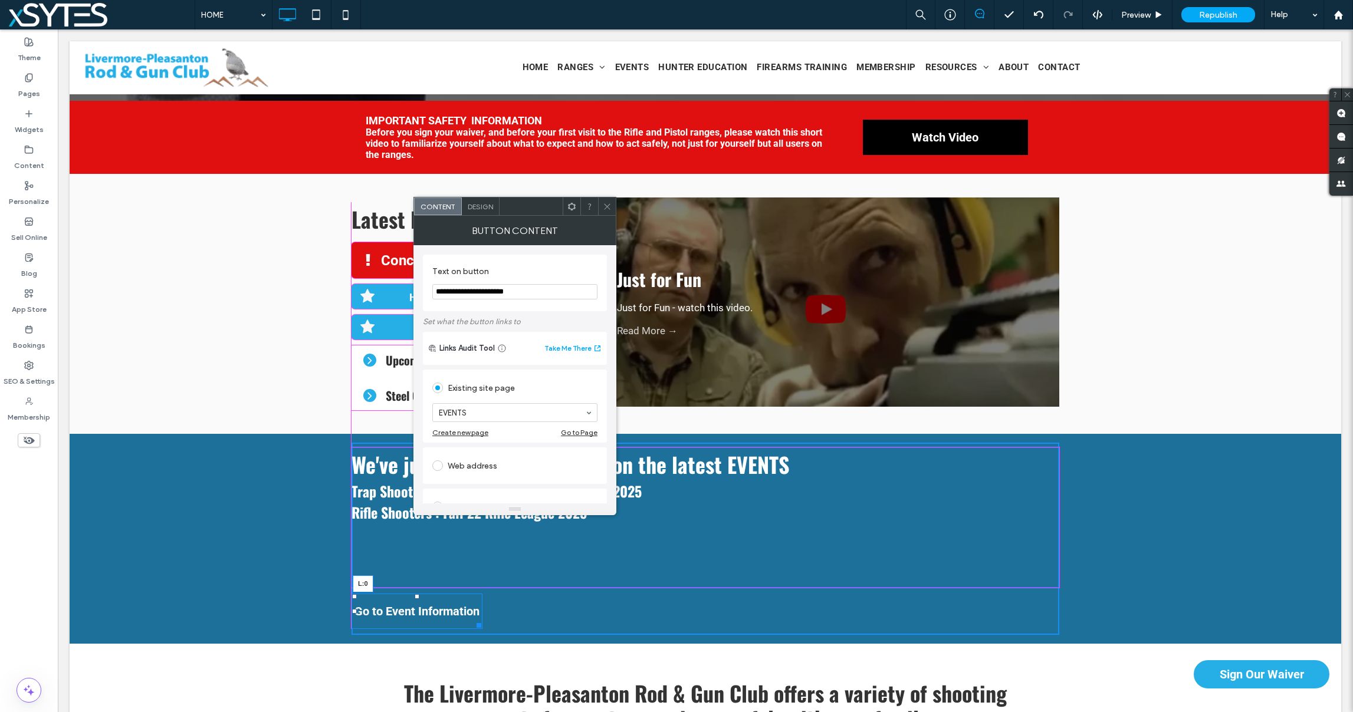
drag, startPoint x: 642, startPoint y: 610, endPoint x: 354, endPoint y: 616, distance: 288.5
click at [354, 616] on div "Click To Paste Click To Paste We've just posted information on the latest EVENT…" at bounding box center [706, 539] width 708 height 192
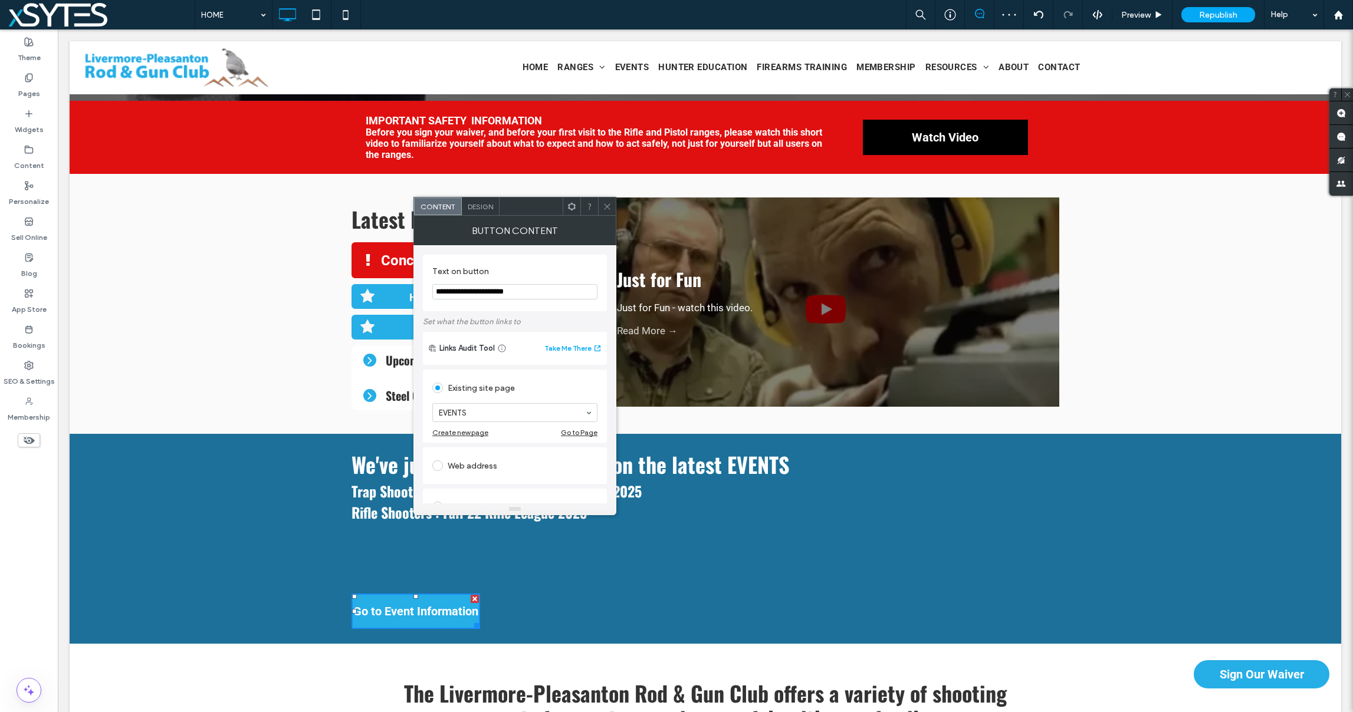
click at [480, 206] on span "Design" at bounding box center [480, 206] width 25 height 9
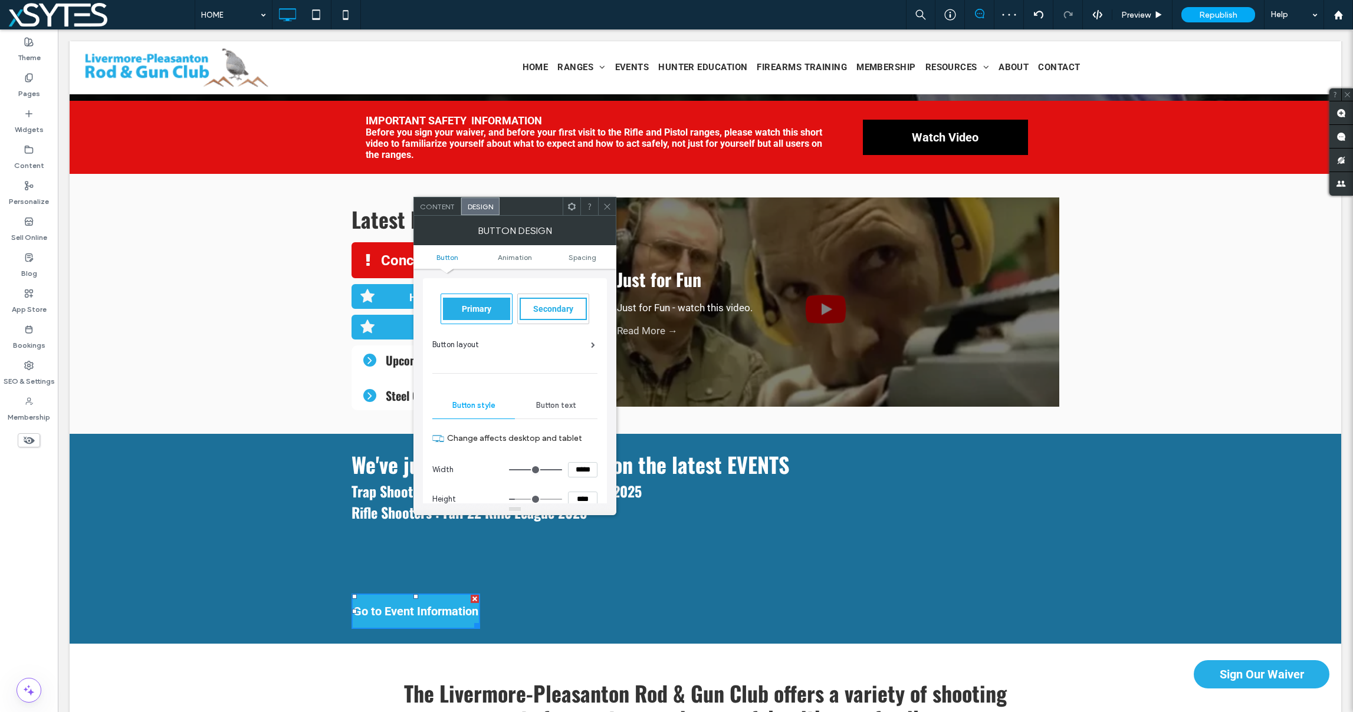
click at [553, 304] on span "Secondary" at bounding box center [553, 308] width 40 height 9
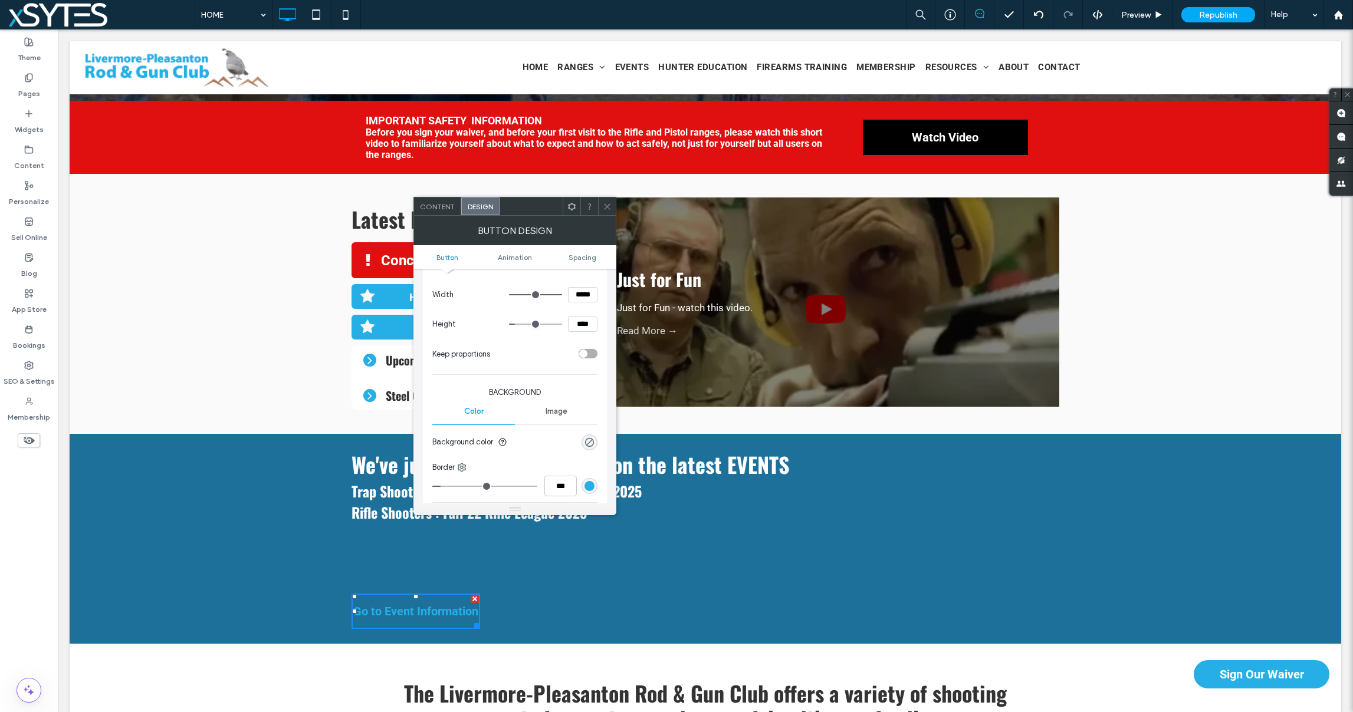
scroll to position [179, 0]
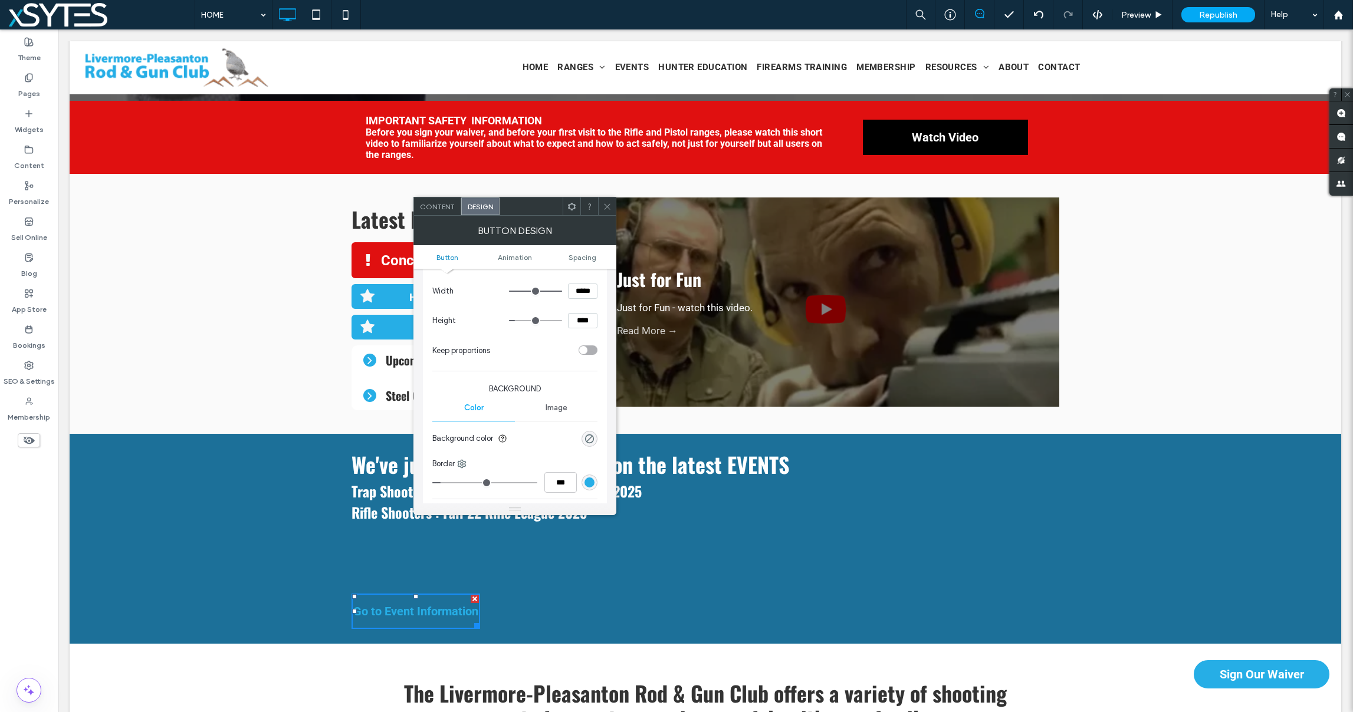
click at [589, 483] on div "rgb(38, 174, 230)" at bounding box center [590, 483] width 10 height 10
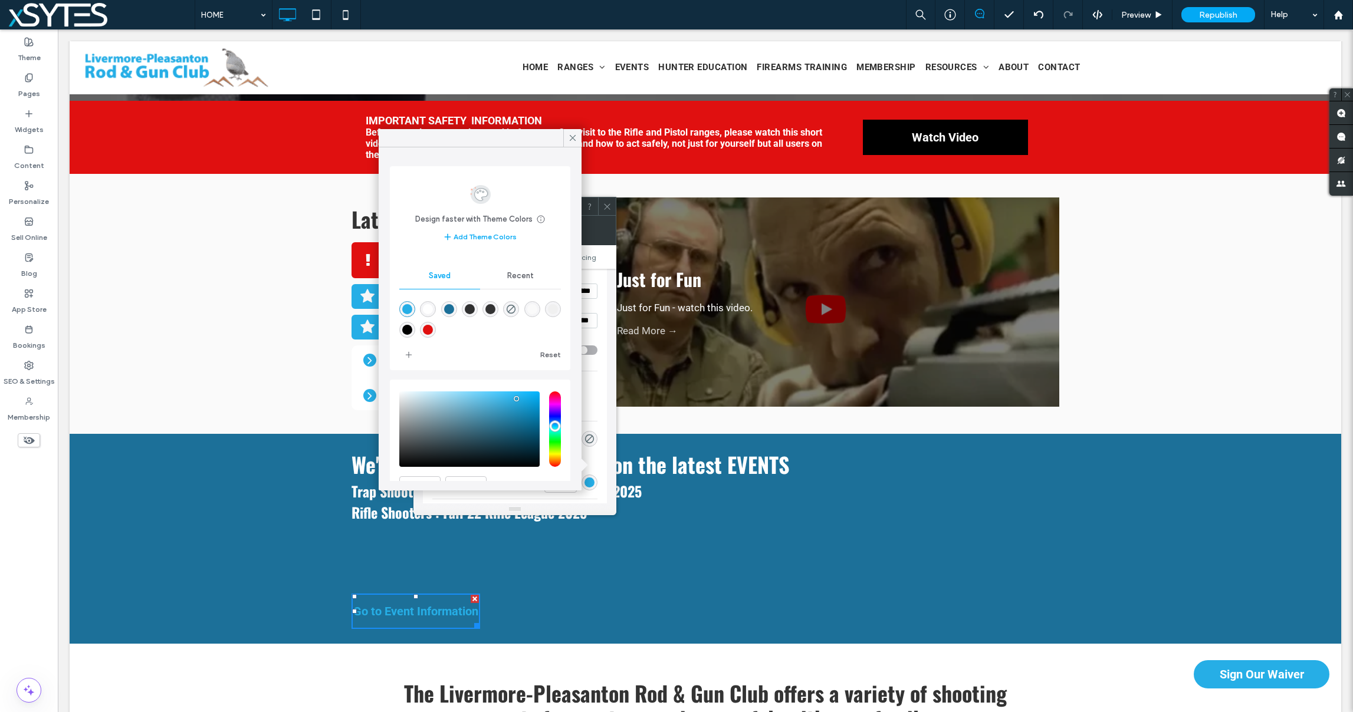
click at [427, 310] on div "rgba(255,255,255,1)" at bounding box center [428, 309] width 10 height 10
type input "*******"
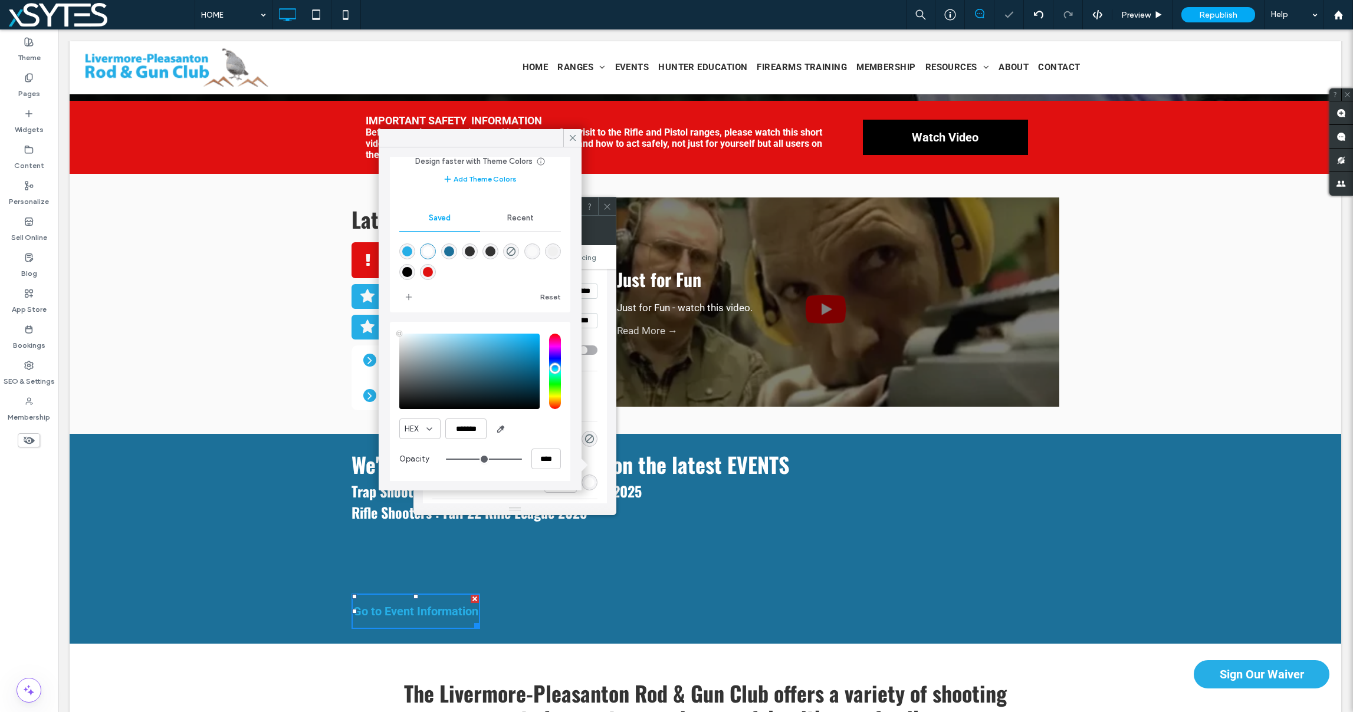
scroll to position [61, 0]
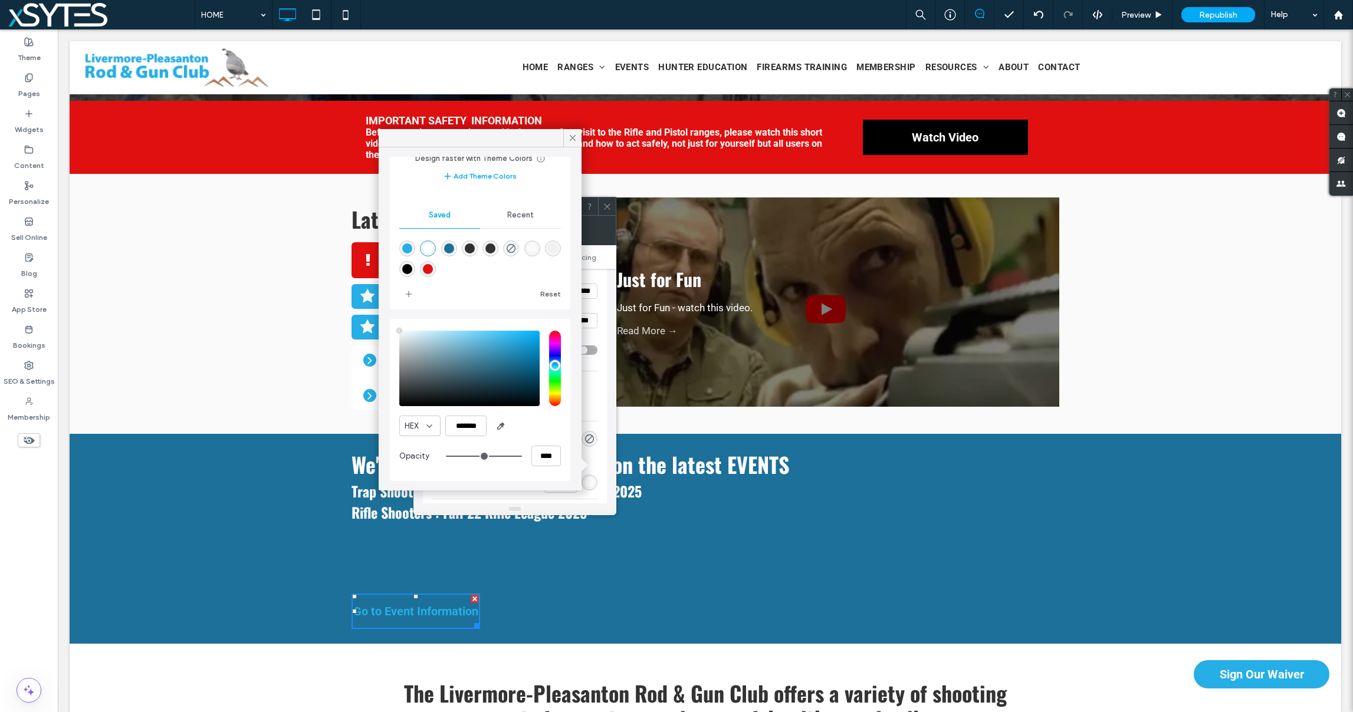
click at [427, 248] on div "rgba(255,255,255,1)" at bounding box center [428, 249] width 10 height 10
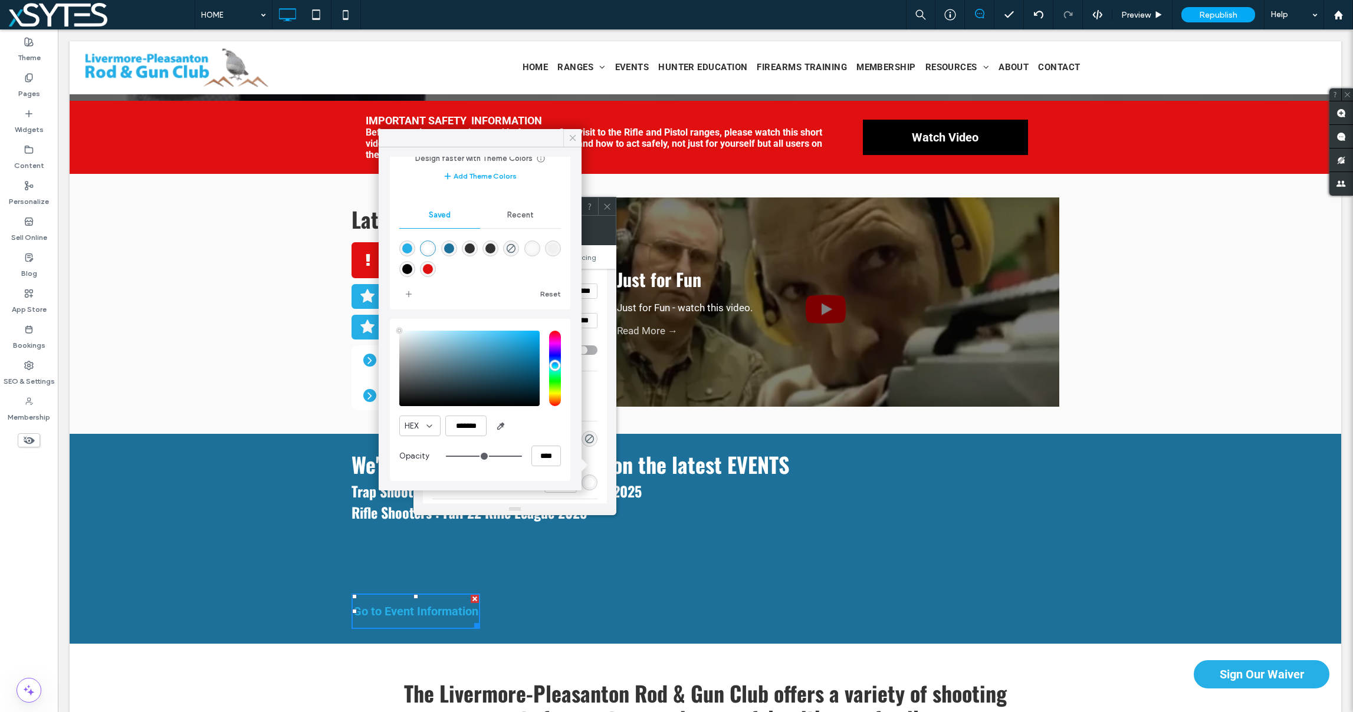
drag, startPoint x: 573, startPoint y: 138, endPoint x: 504, endPoint y: 117, distance: 72.6
click at [573, 138] on icon at bounding box center [572, 138] width 11 height 11
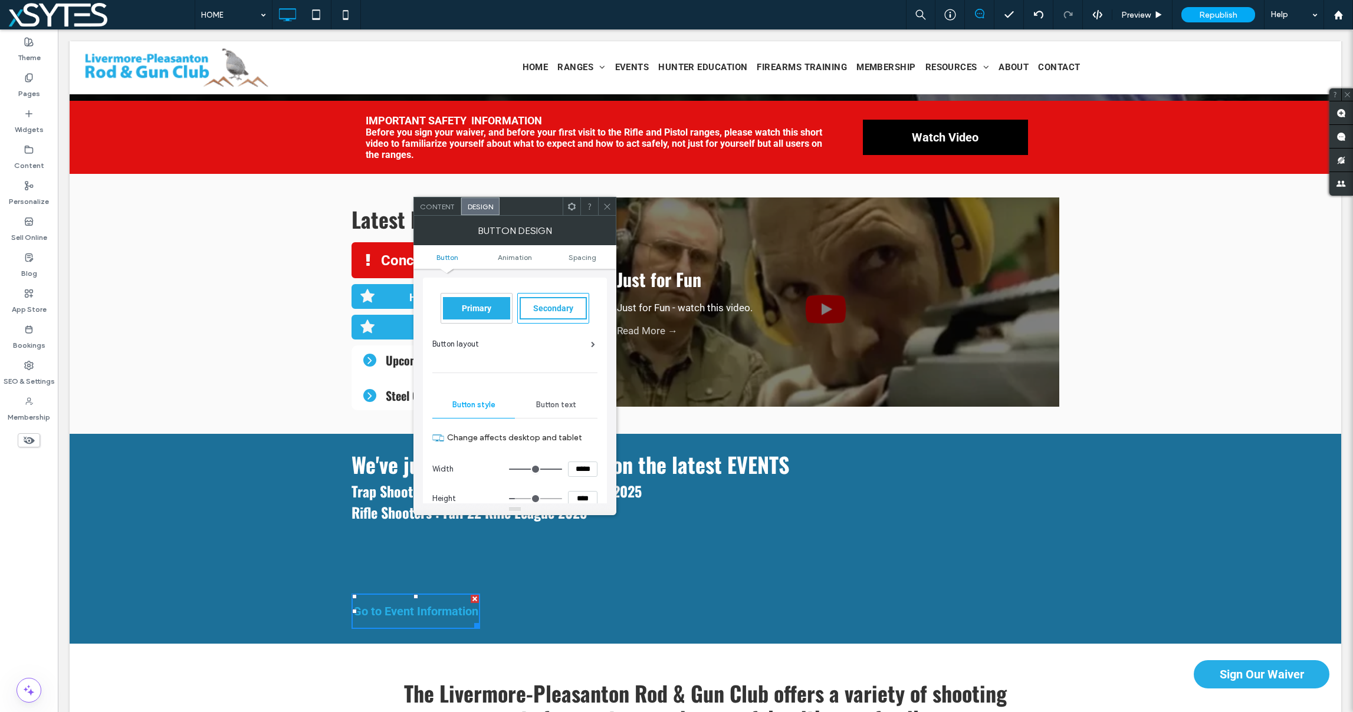
scroll to position [0, 0]
click at [561, 404] on span "Button text" at bounding box center [556, 405] width 40 height 9
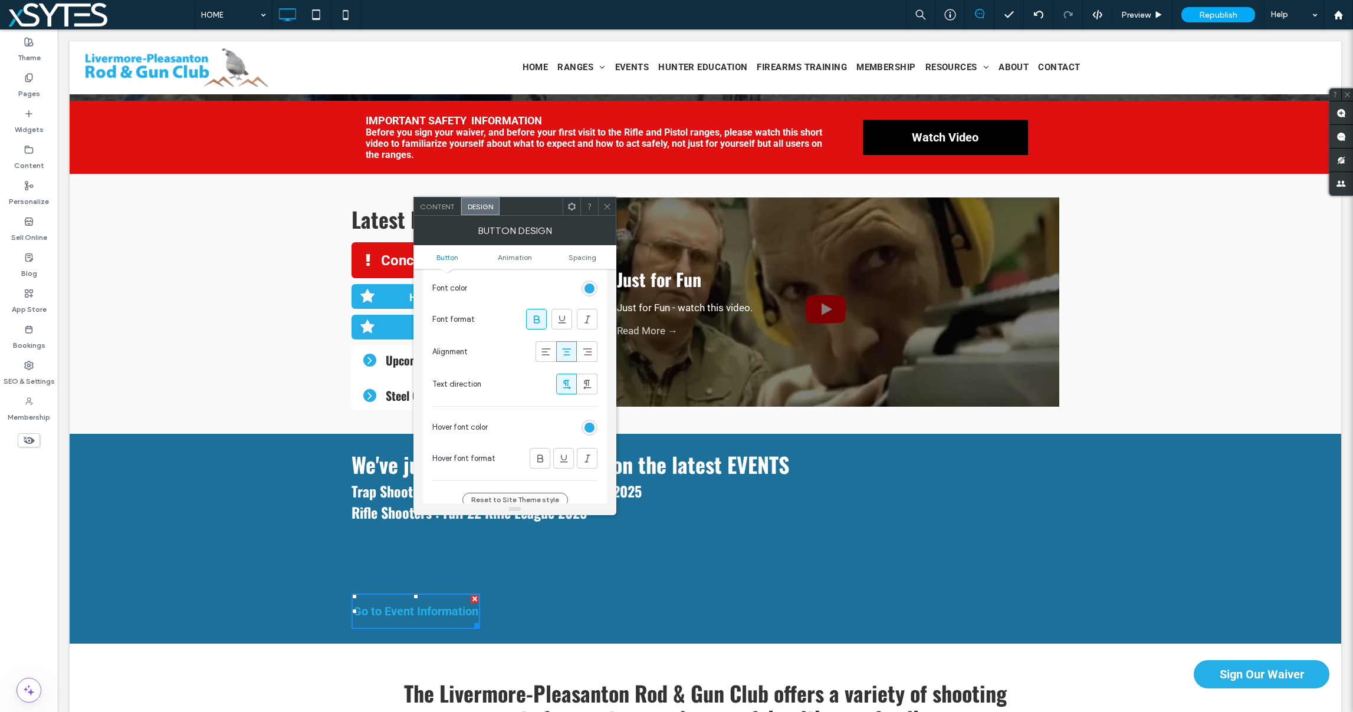
scroll to position [240, 0]
click at [588, 284] on div "rgb(38, 174, 230)" at bounding box center [590, 286] width 10 height 10
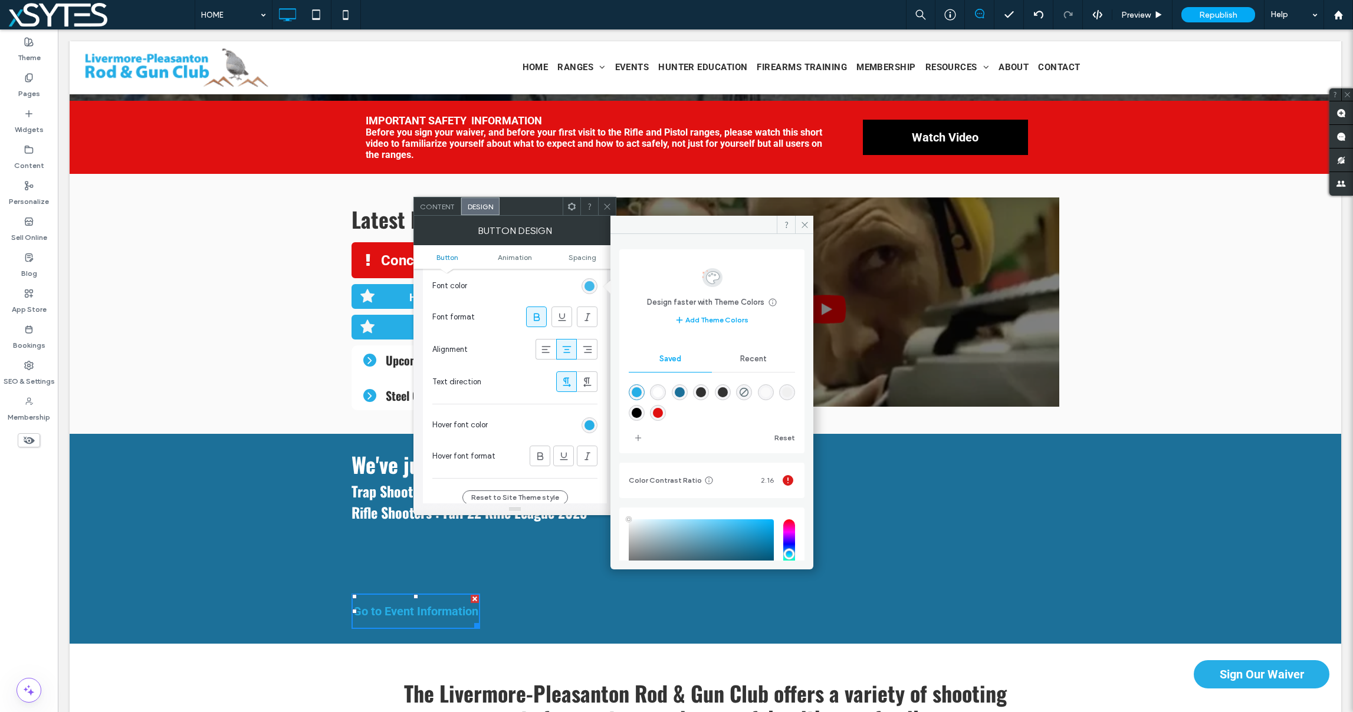
type input "****"
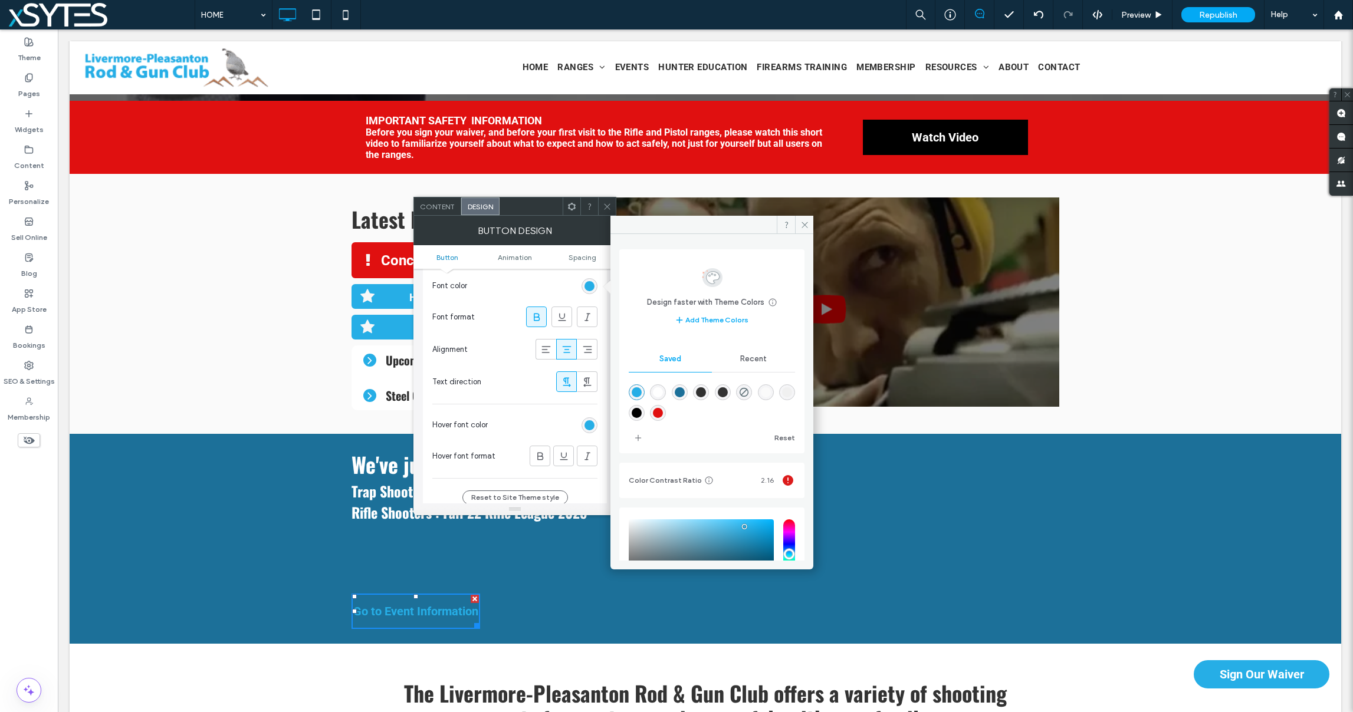
click at [662, 393] on div "rgba(255,255,255,1)" at bounding box center [658, 393] width 10 height 10
type input "*******"
click at [523, 623] on div "Click To Paste Click To Paste We've just posted information on the latest EVENT…" at bounding box center [706, 539] width 708 height 192
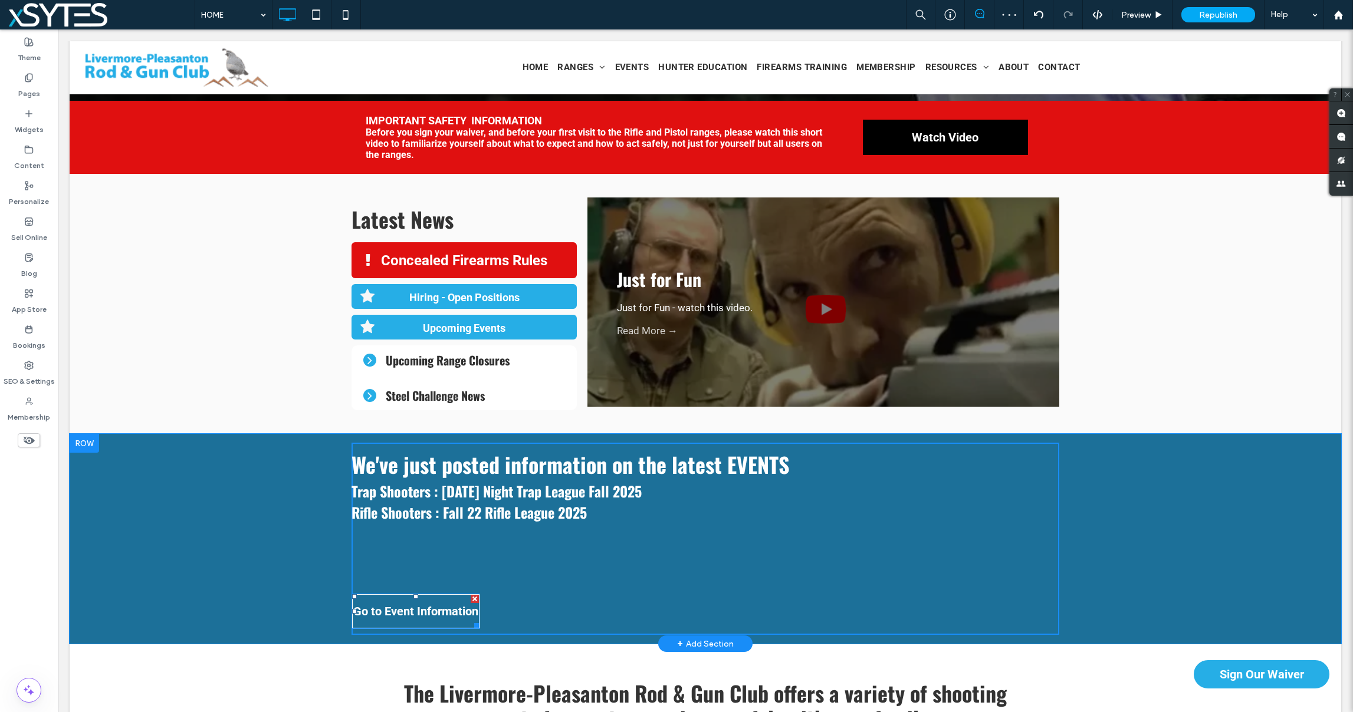
click at [467, 620] on link "Go to Event Information" at bounding box center [416, 611] width 129 height 35
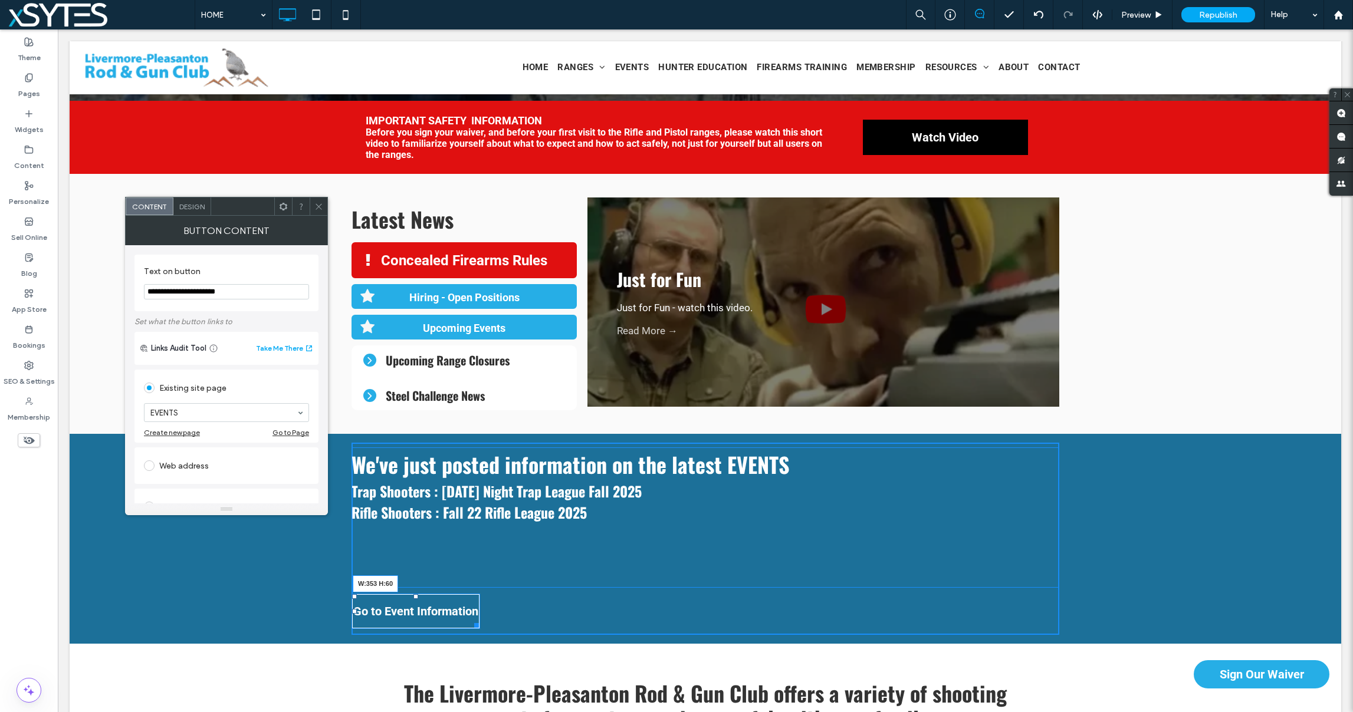
drag, startPoint x: 475, startPoint y: 625, endPoint x: 555, endPoint y: 619, distance: 79.8
click at [479, 619] on div at bounding box center [474, 623] width 9 height 9
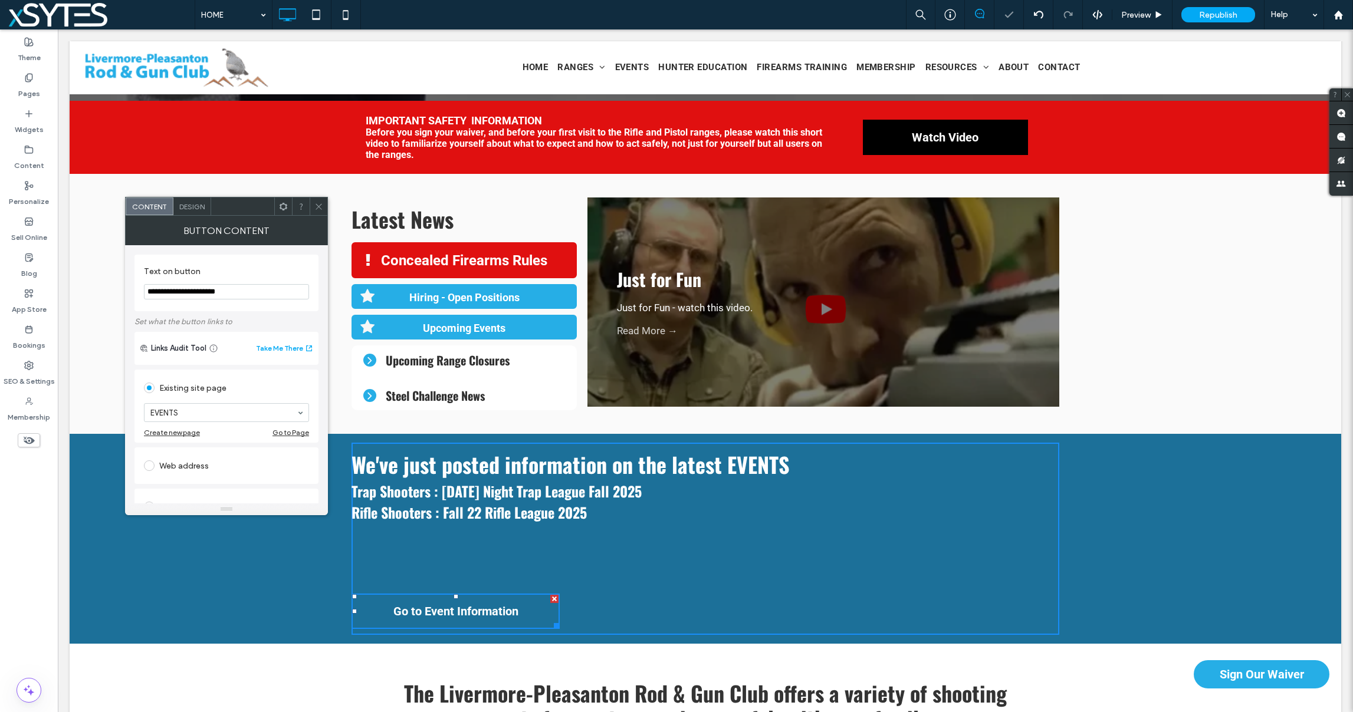
click at [554, 567] on h3 "﻿" at bounding box center [706, 565] width 708 height 42
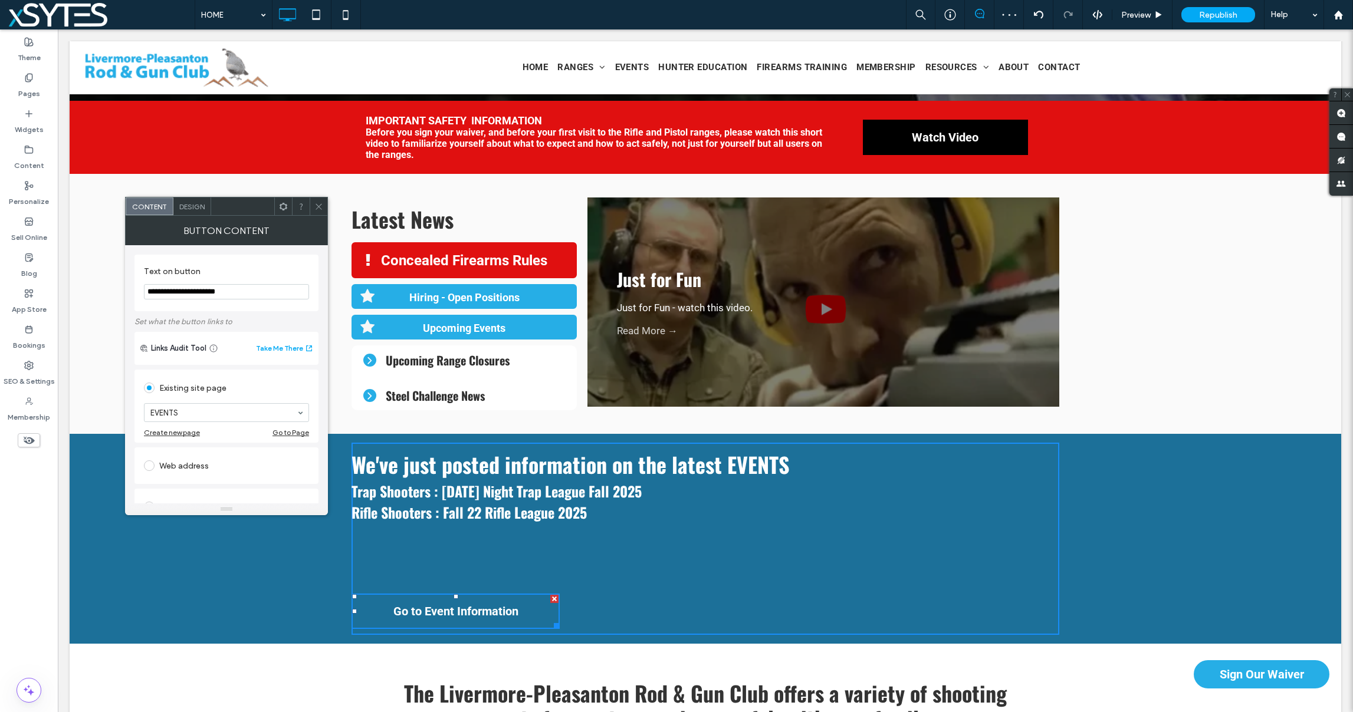
click at [502, 554] on h3 "﻿" at bounding box center [706, 565] width 708 height 42
click at [470, 550] on h3 "﻿" at bounding box center [706, 565] width 708 height 42
click at [598, 509] on h3 "Rifle Shooters : Fall 22 Rifle League 2025" at bounding box center [706, 512] width 708 height 21
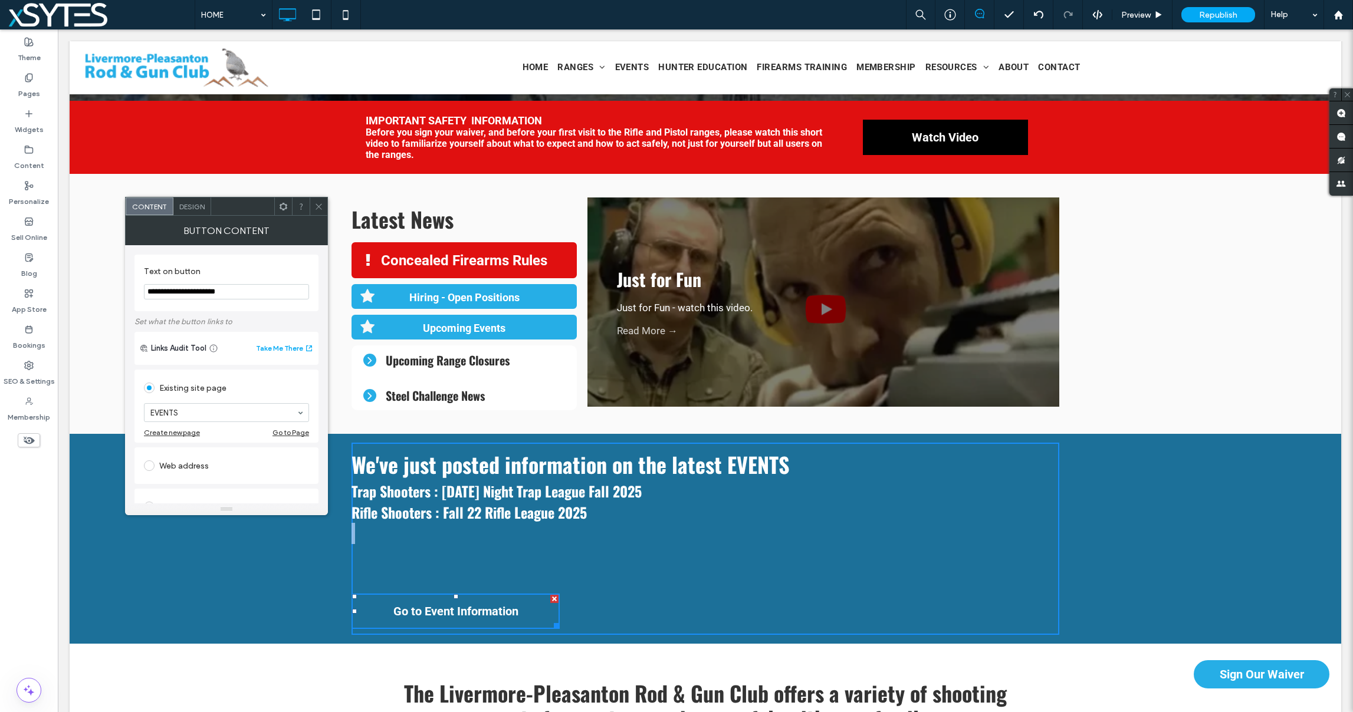
click at [598, 509] on h3 "Rifle Shooters : Fall 22 Rifle League 2025" at bounding box center [706, 512] width 708 height 21
click at [318, 208] on icon at bounding box center [318, 206] width 9 height 9
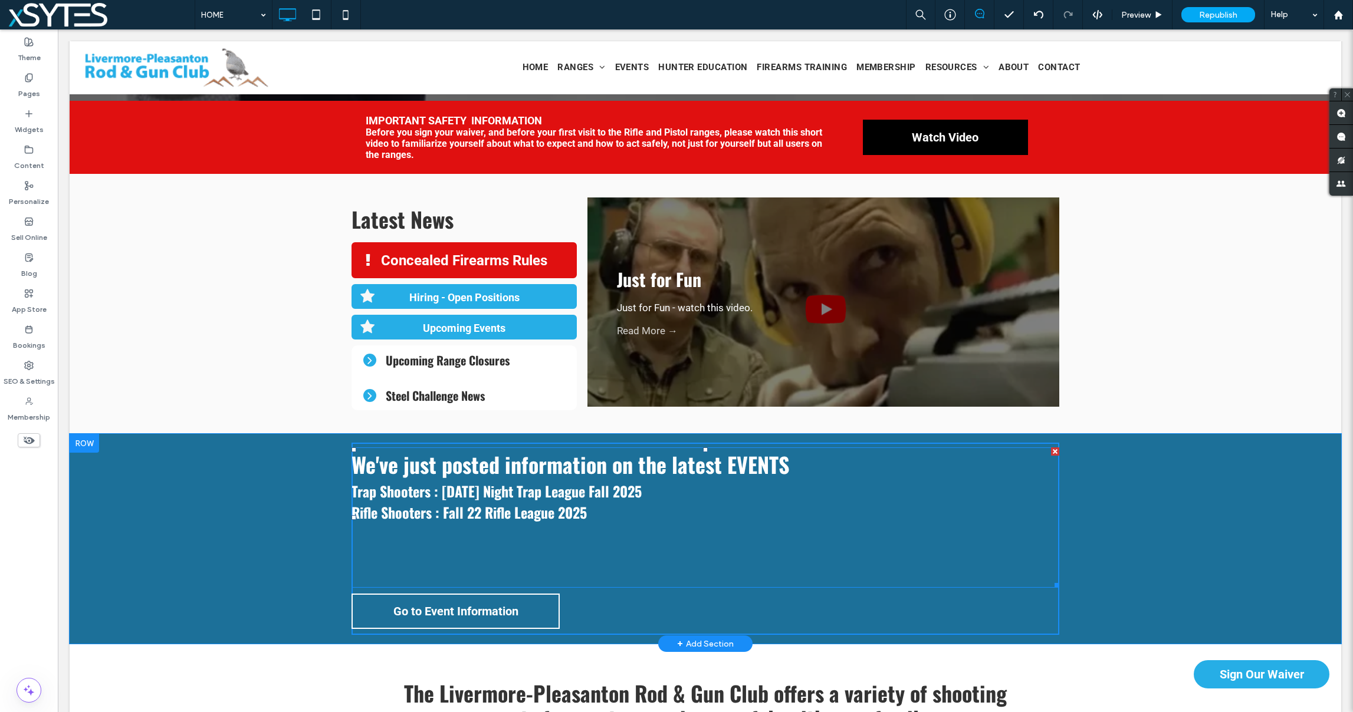
click at [561, 546] on h3 "﻿" at bounding box center [706, 565] width 708 height 42
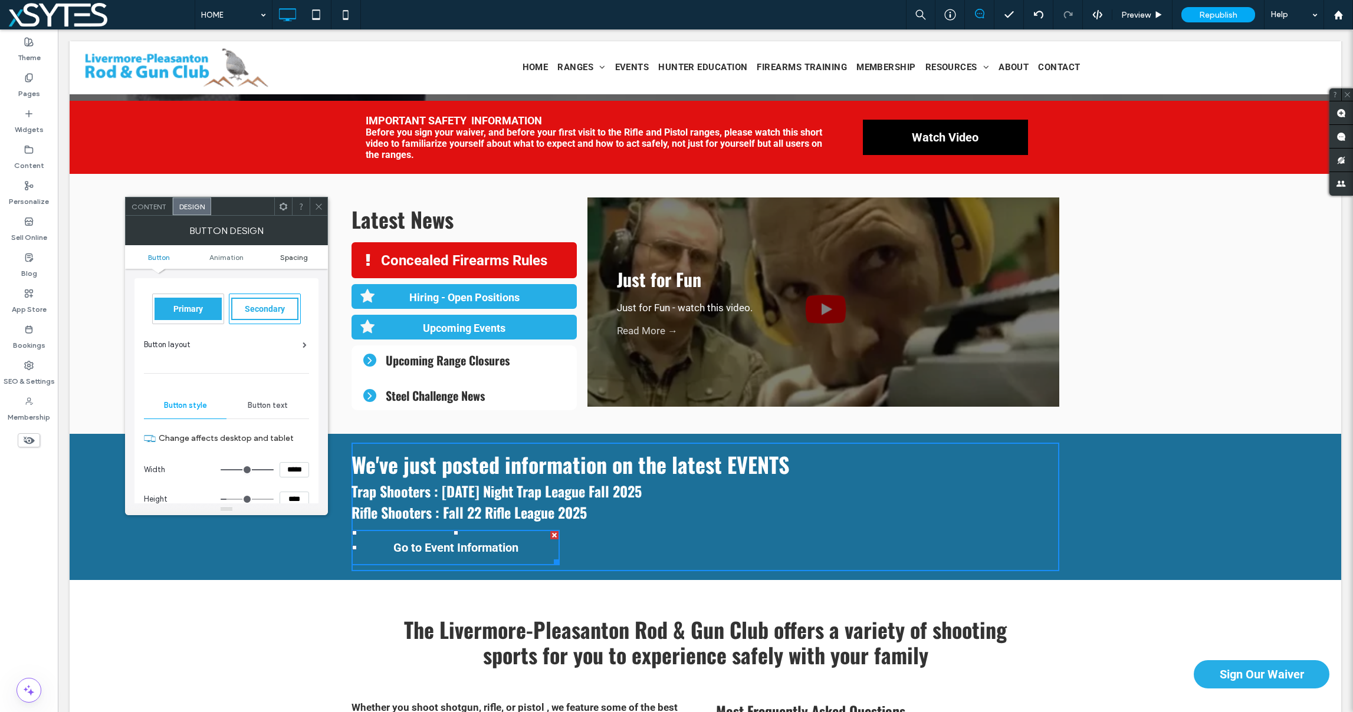
click at [283, 261] on span "Spacing" at bounding box center [294, 257] width 28 height 9
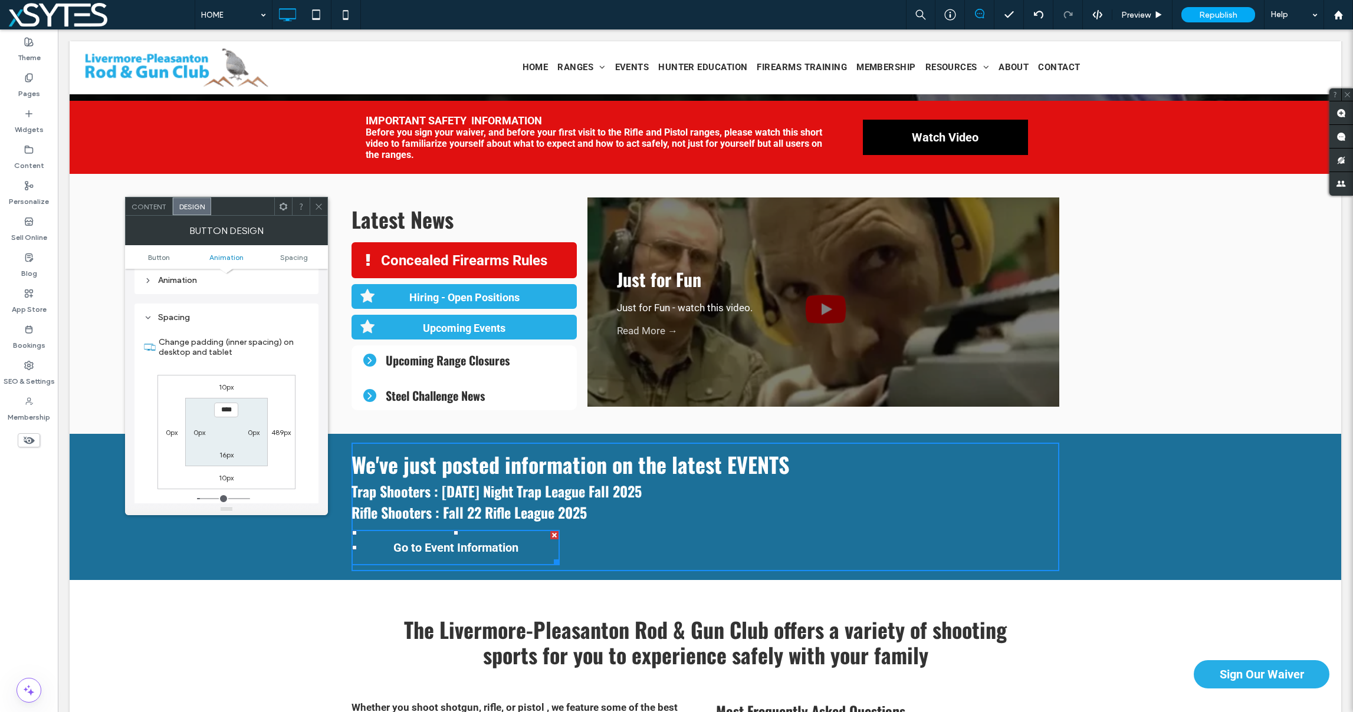
scroll to position [554, 0]
click at [224, 366] on label "10px" at bounding box center [226, 361] width 15 height 9
type input "**"
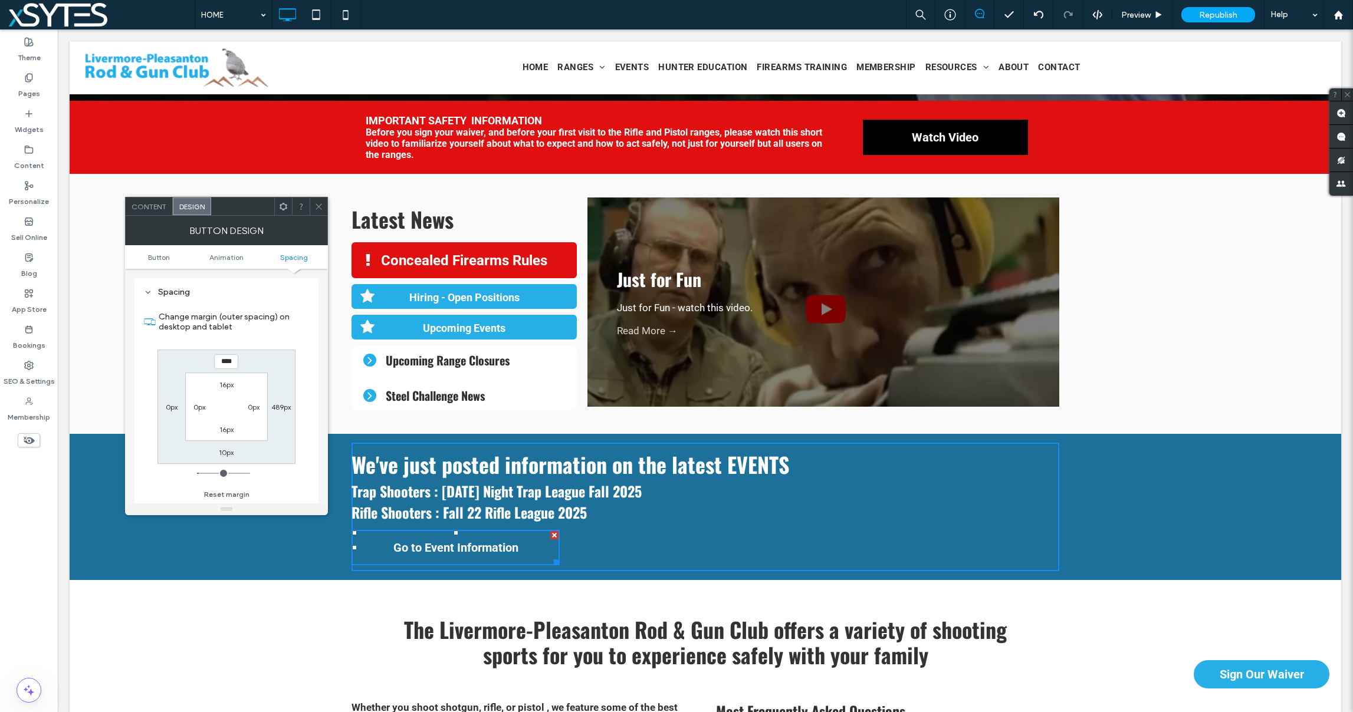
click at [224, 366] on input "****" at bounding box center [226, 361] width 24 height 15
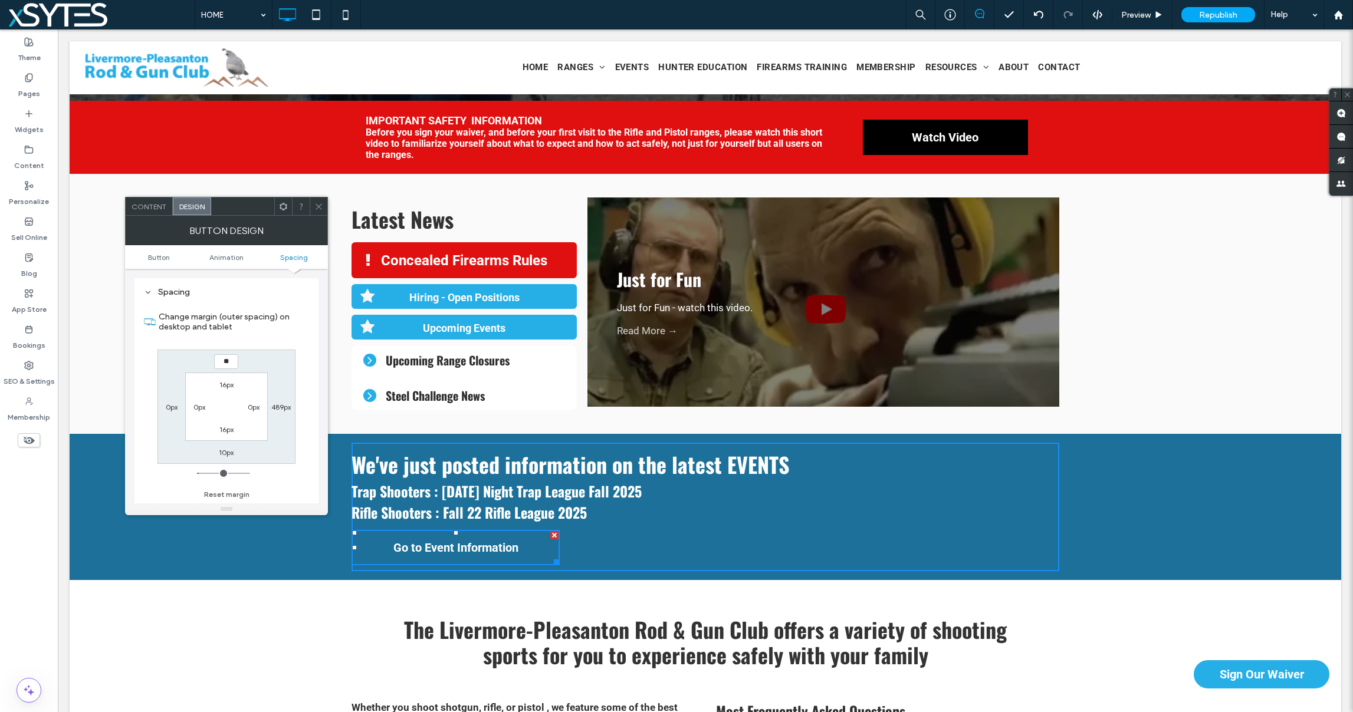
type input "**"
type input "****"
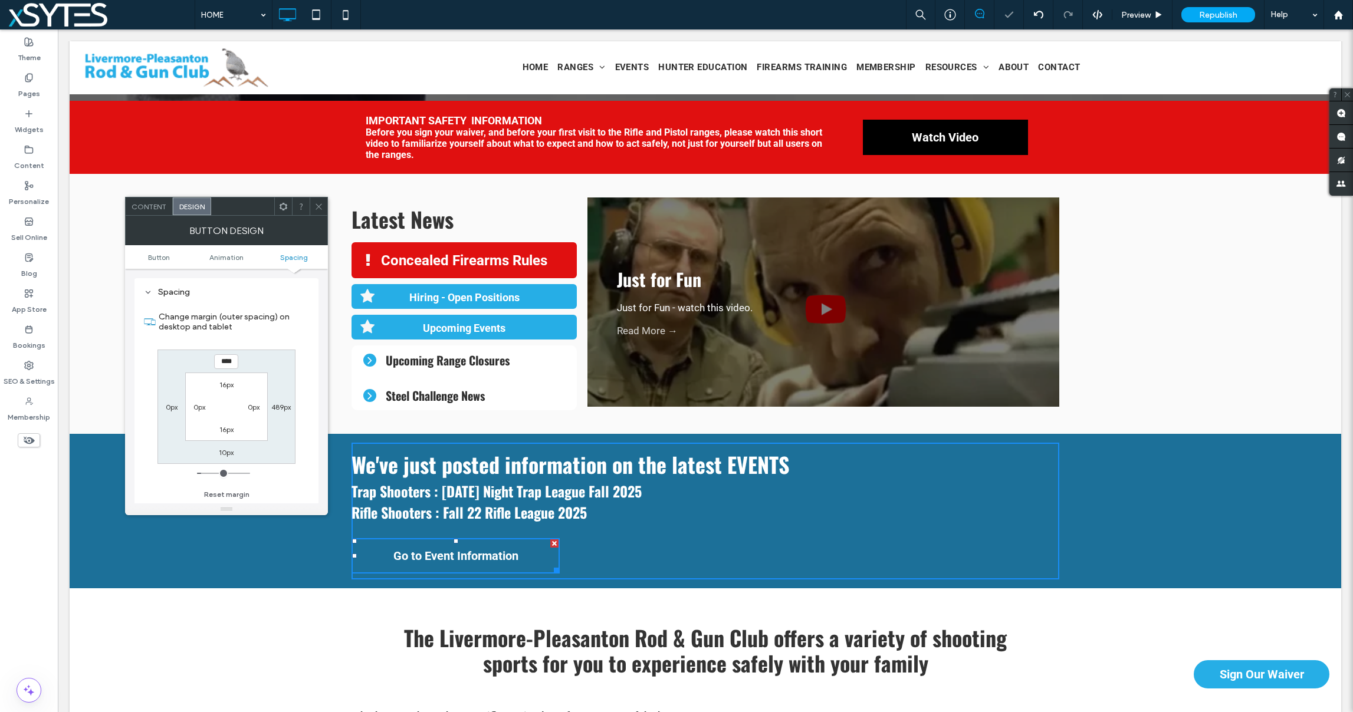
drag, startPoint x: 640, startPoint y: 566, endPoint x: 641, endPoint y: 552, distance: 14.2
click at [640, 566] on div "Click To Paste Click To Paste We've just posted information on the latest EVENT…" at bounding box center [706, 511] width 708 height 137
click at [314, 205] on icon at bounding box center [318, 206] width 9 height 9
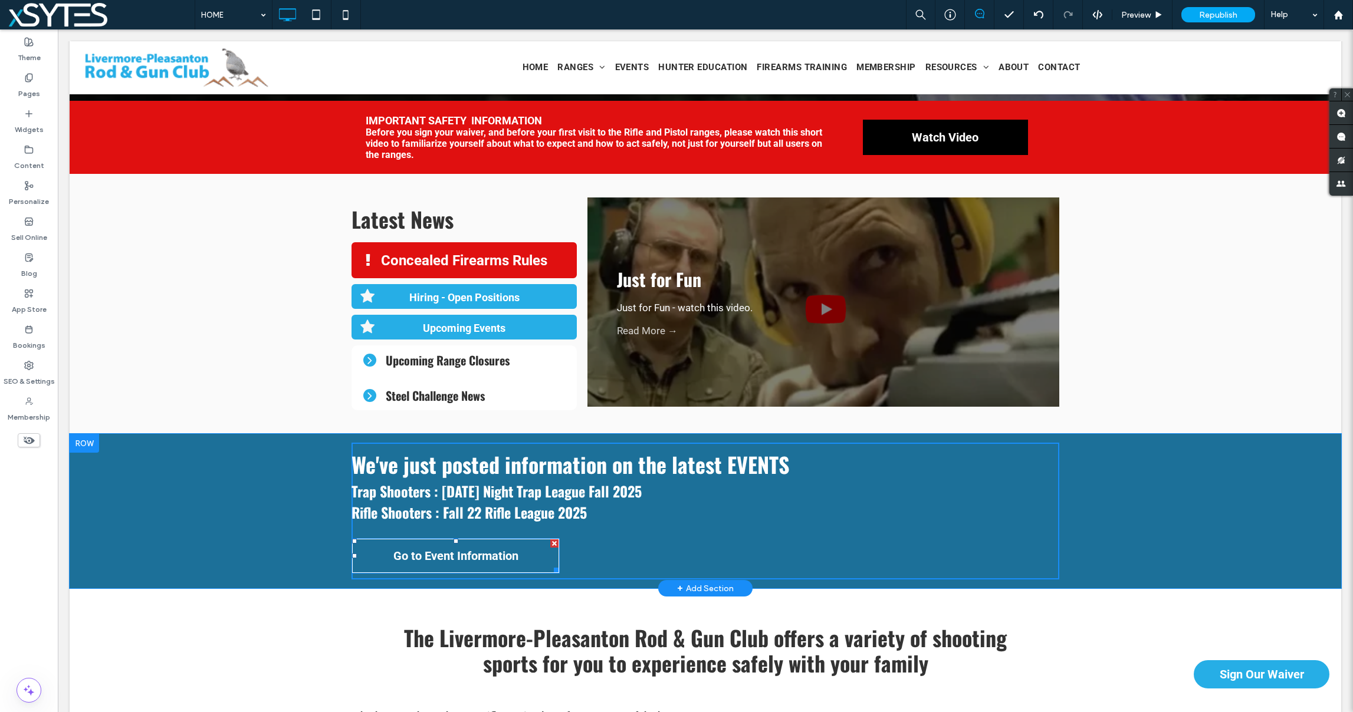
click at [450, 554] on span "Go to Event Information" at bounding box center [455, 556] width 125 height 14
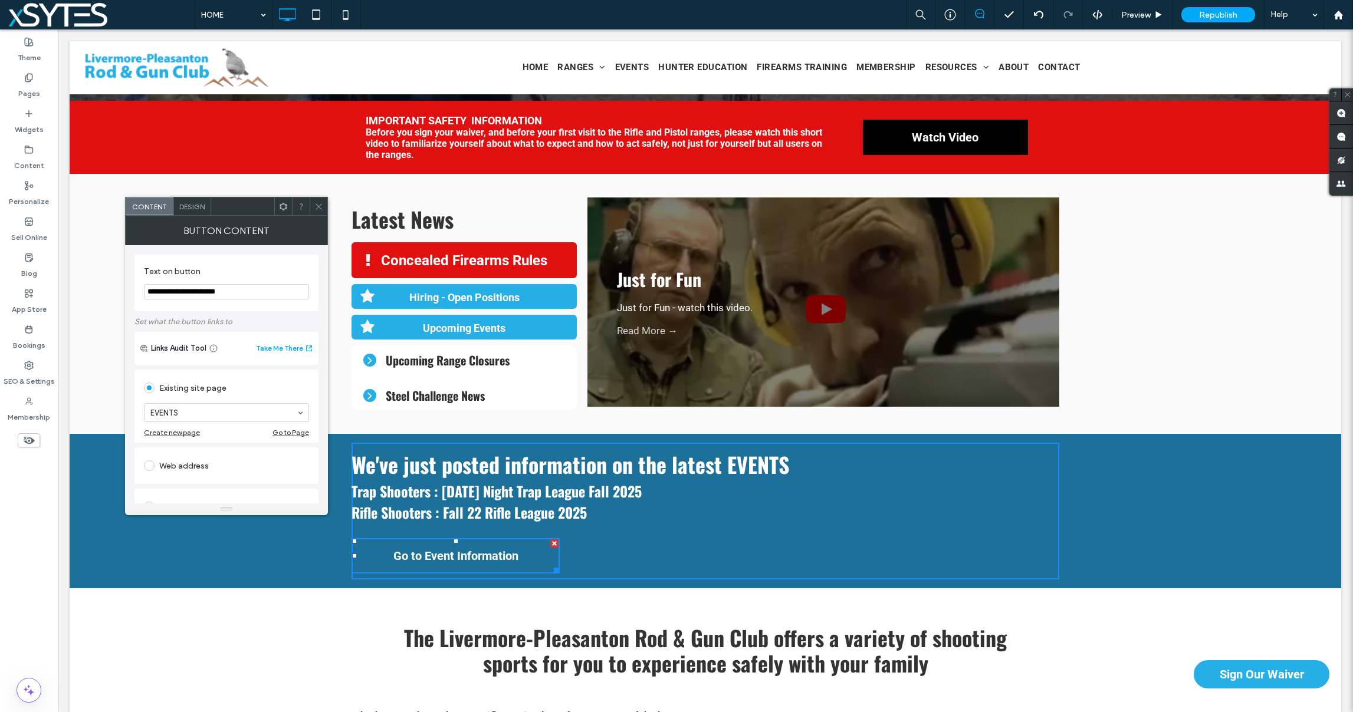
click at [188, 206] on span "Design" at bounding box center [191, 206] width 25 height 9
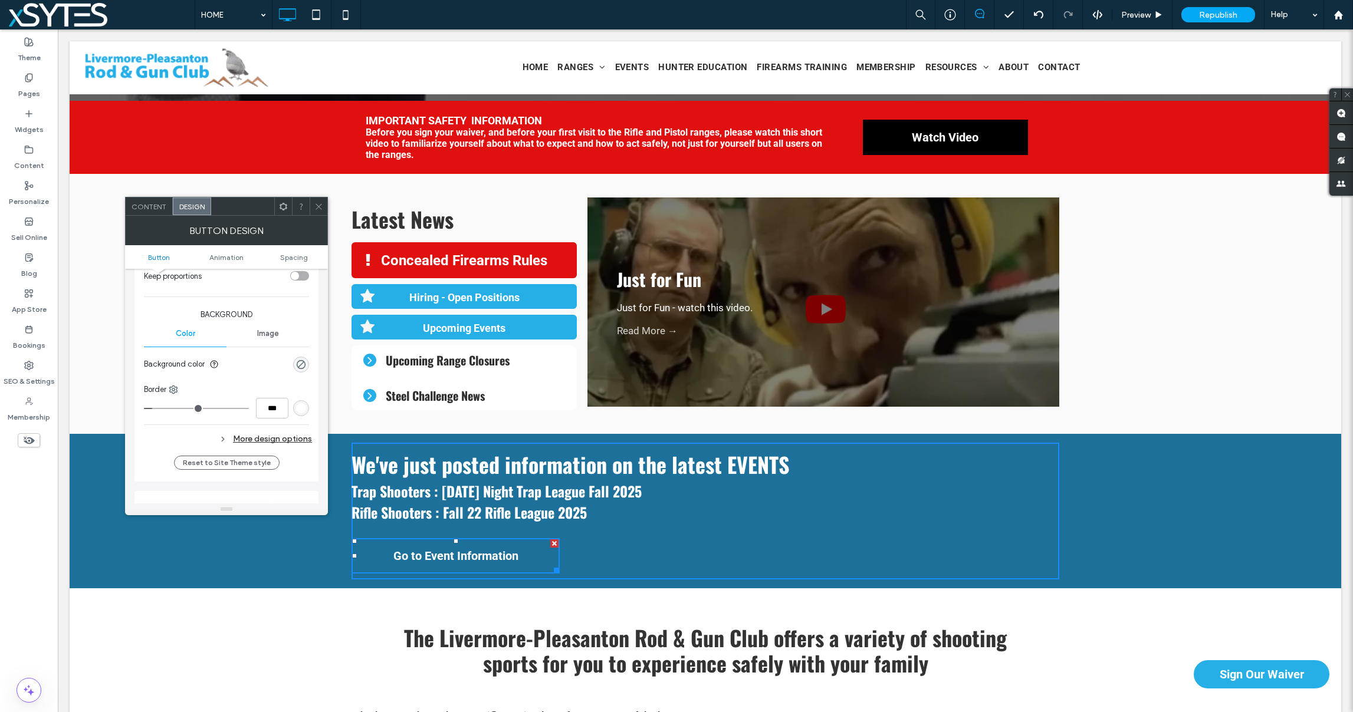
scroll to position [247, 0]
click at [266, 445] on div "More design options" at bounding box center [228, 446] width 168 height 16
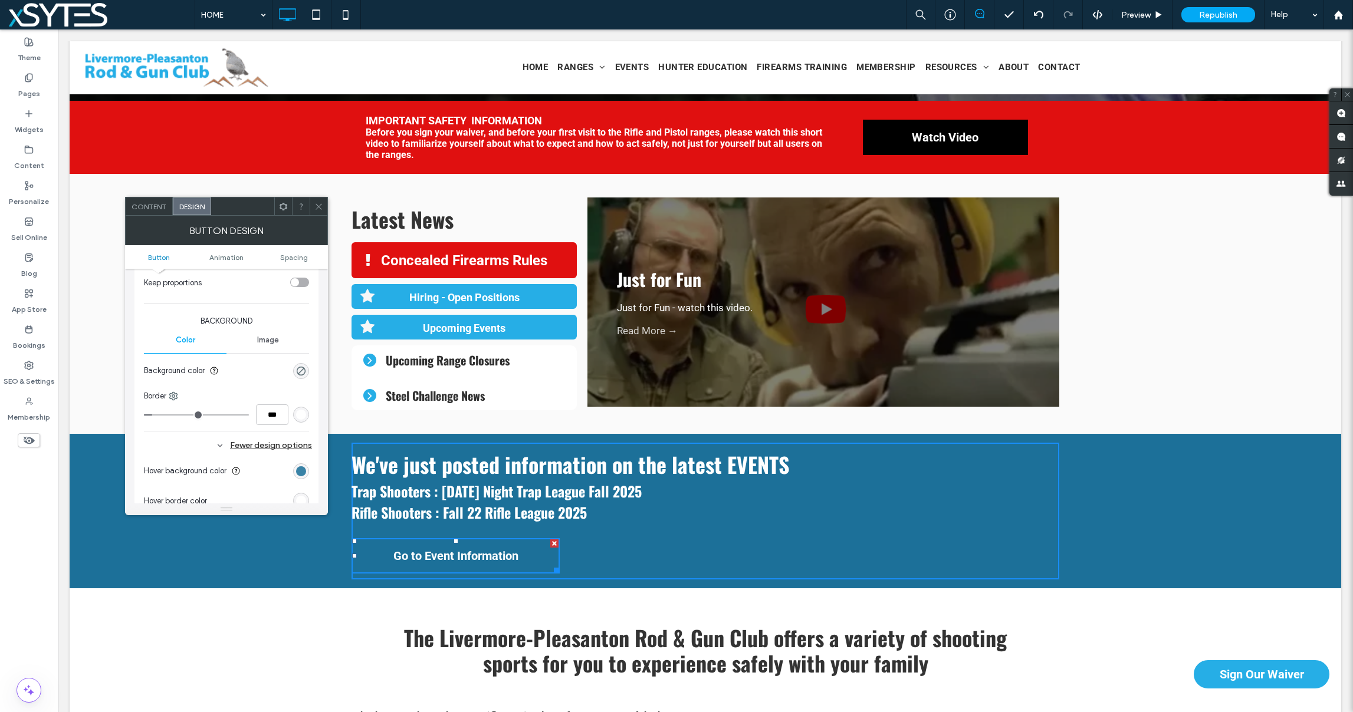
click at [299, 472] on div "rgb(28, 112, 153)" at bounding box center [301, 472] width 10 height 10
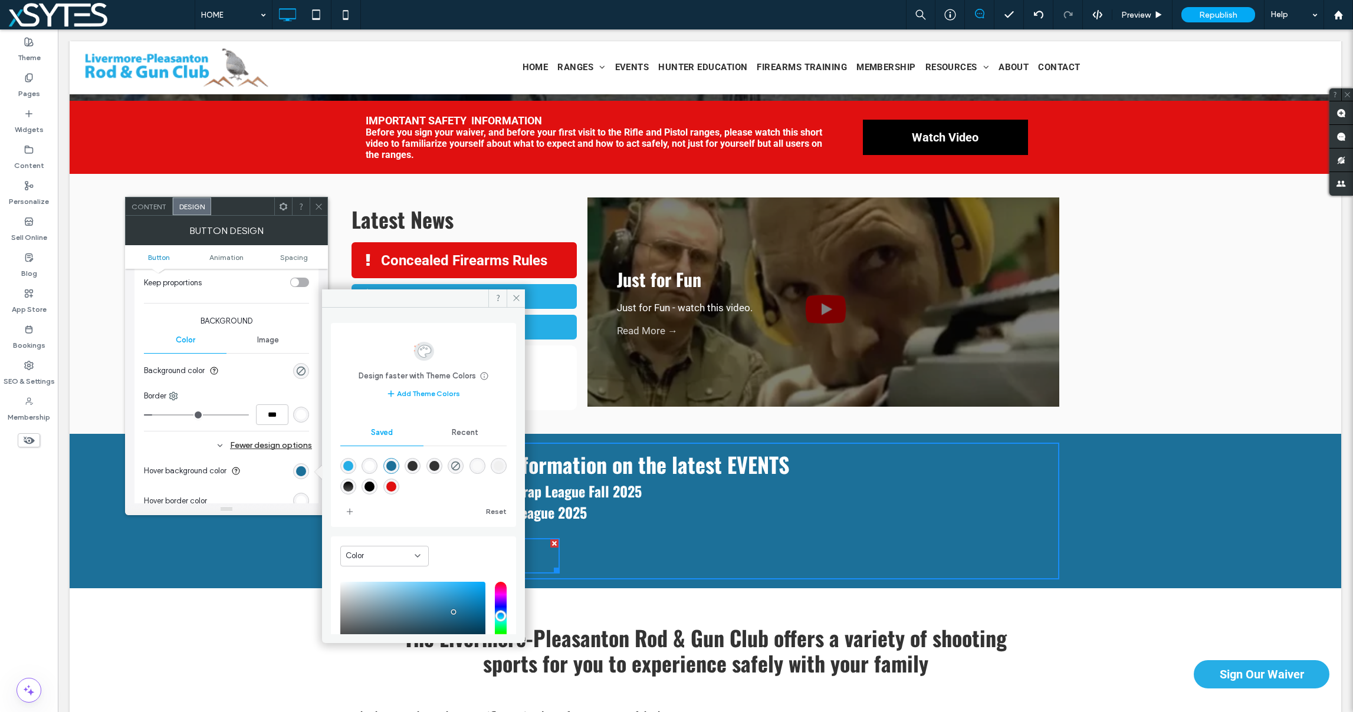
click at [395, 462] on div "rgba(28,112,153,1)" at bounding box center [391, 466] width 10 height 10
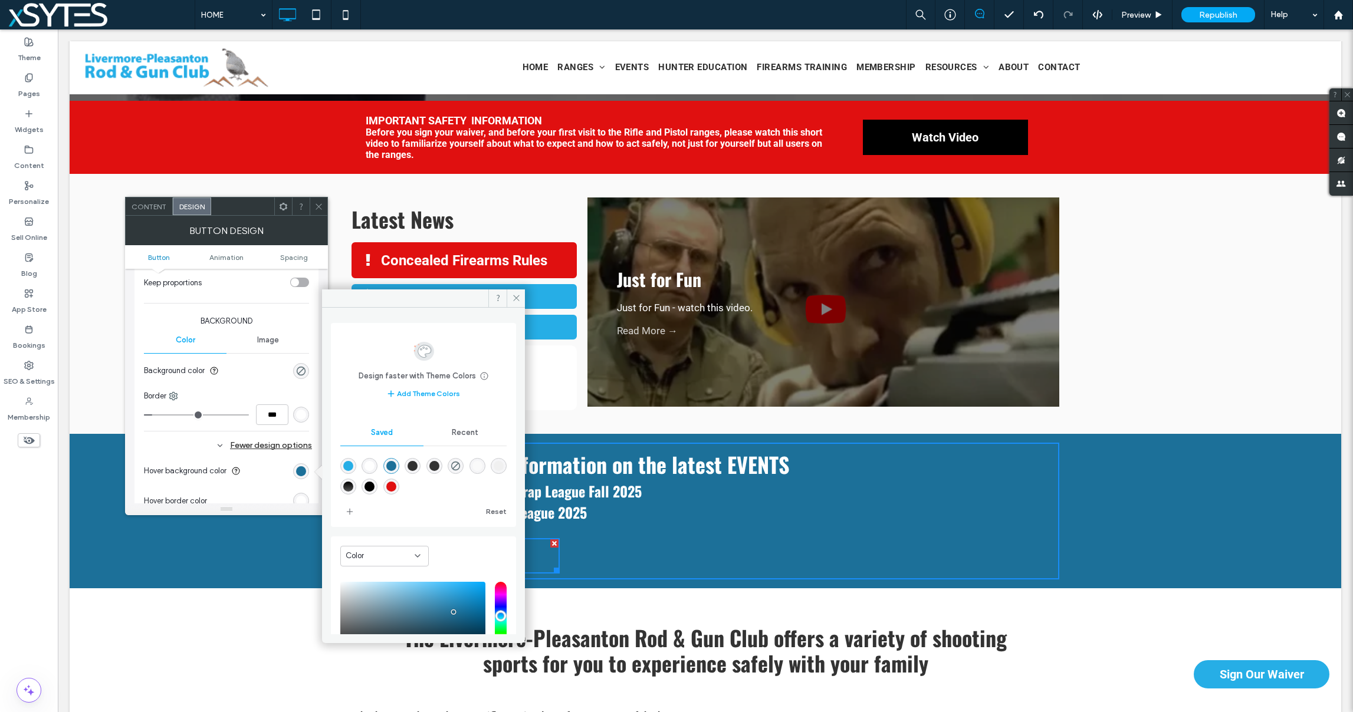
click at [353, 483] on div "linear-gradient(0deg,rgba(86,86,86,1) 0%,rgba(0,0,0,1) 100%)" at bounding box center [348, 487] width 10 height 10
type input "*******"
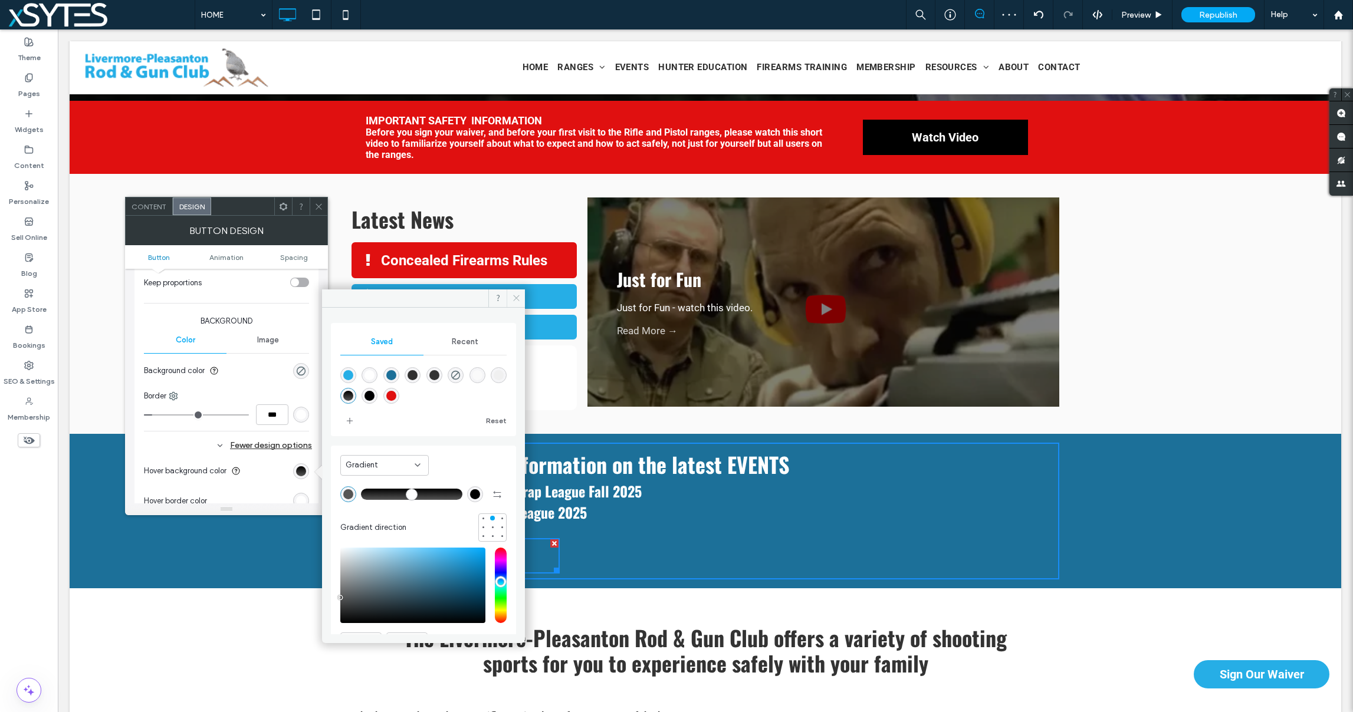
click at [514, 299] on use at bounding box center [516, 298] width 6 height 6
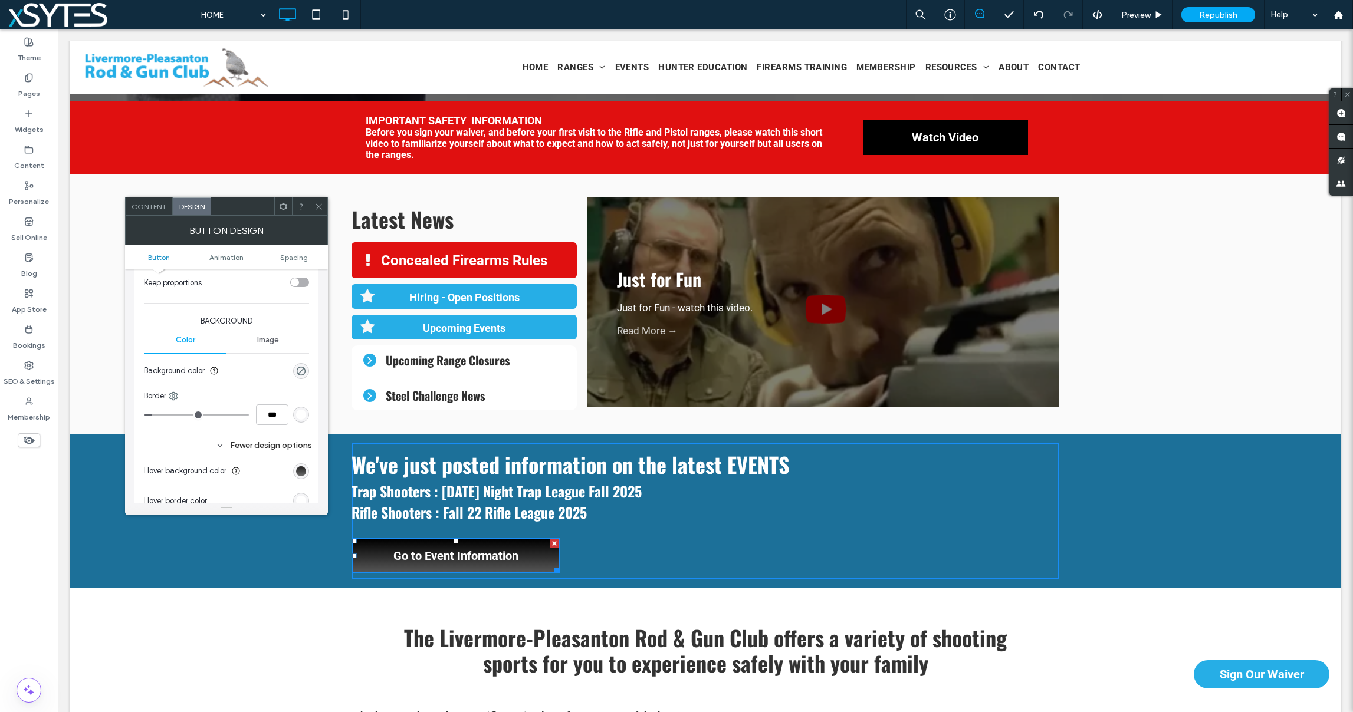
click at [298, 471] on div "linear-gradient(0deg, rgba(86, 86, 86, 1) 0%, rgba(0, 0, 0, 1) 100%)" at bounding box center [301, 472] width 10 height 10
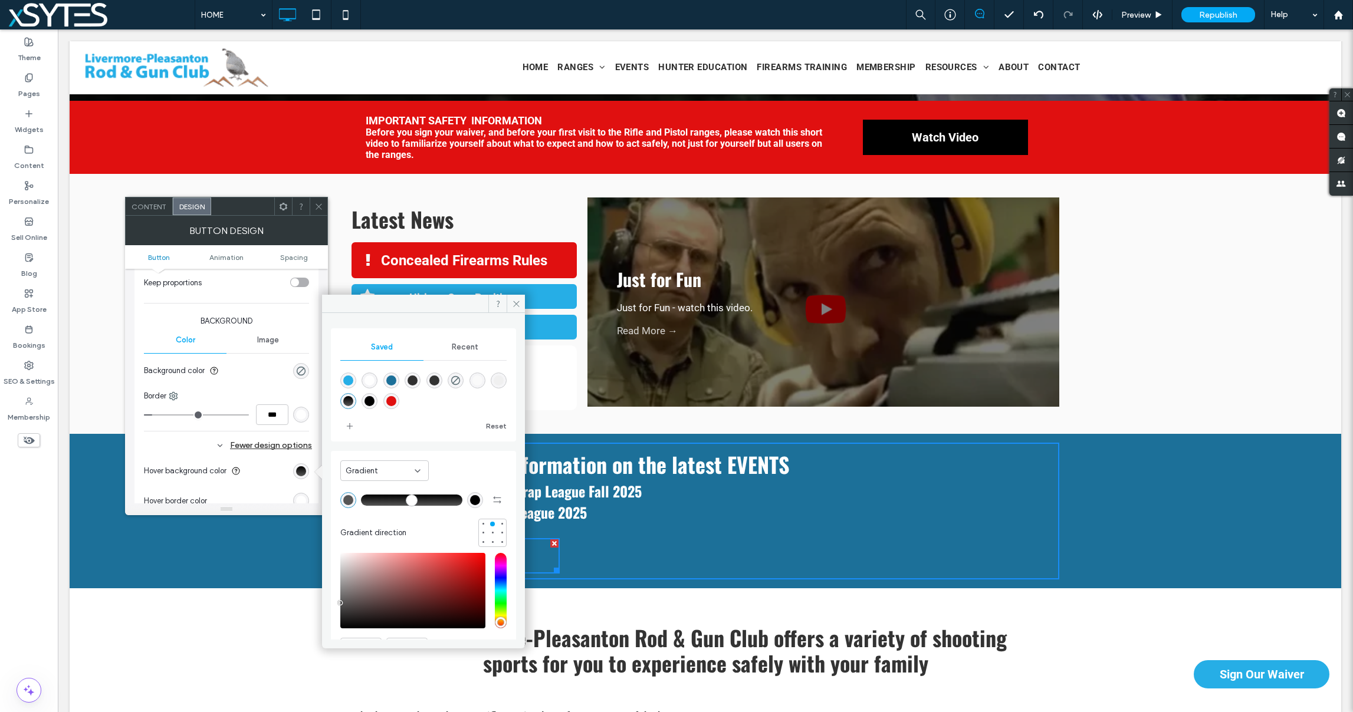
click at [418, 380] on div "rgba(48,48,48,1)" at bounding box center [413, 381] width 10 height 10
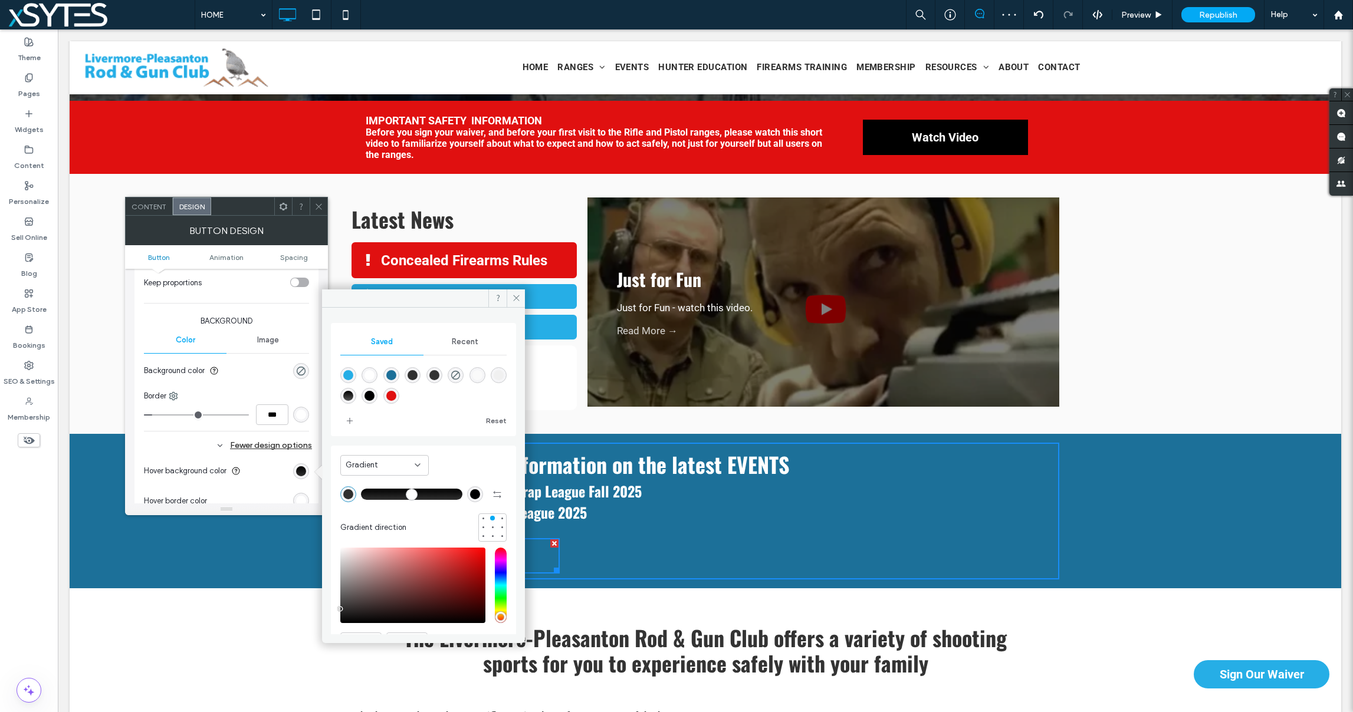
click at [365, 464] on span "Gradient" at bounding box center [362, 465] width 32 height 12
click at [365, 485] on div "Color" at bounding box center [384, 486] width 87 height 21
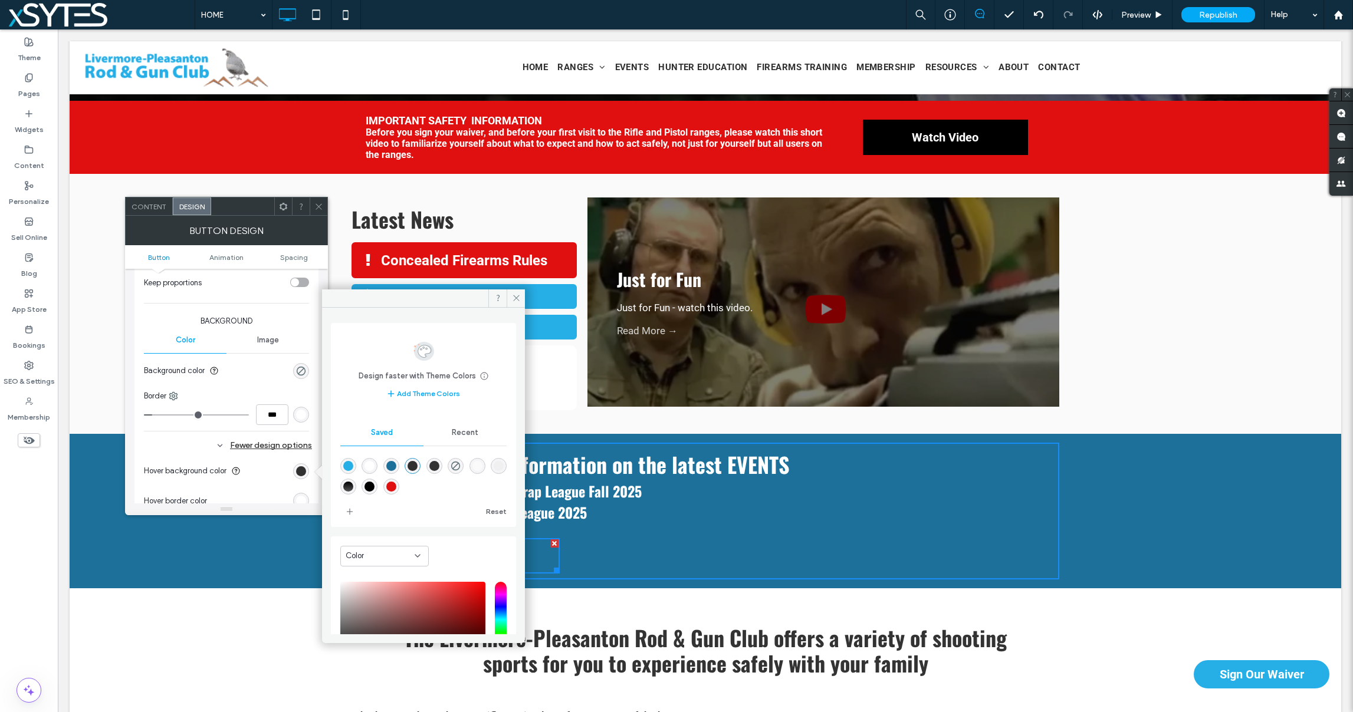
click at [452, 431] on span "Recent" at bounding box center [465, 432] width 27 height 9
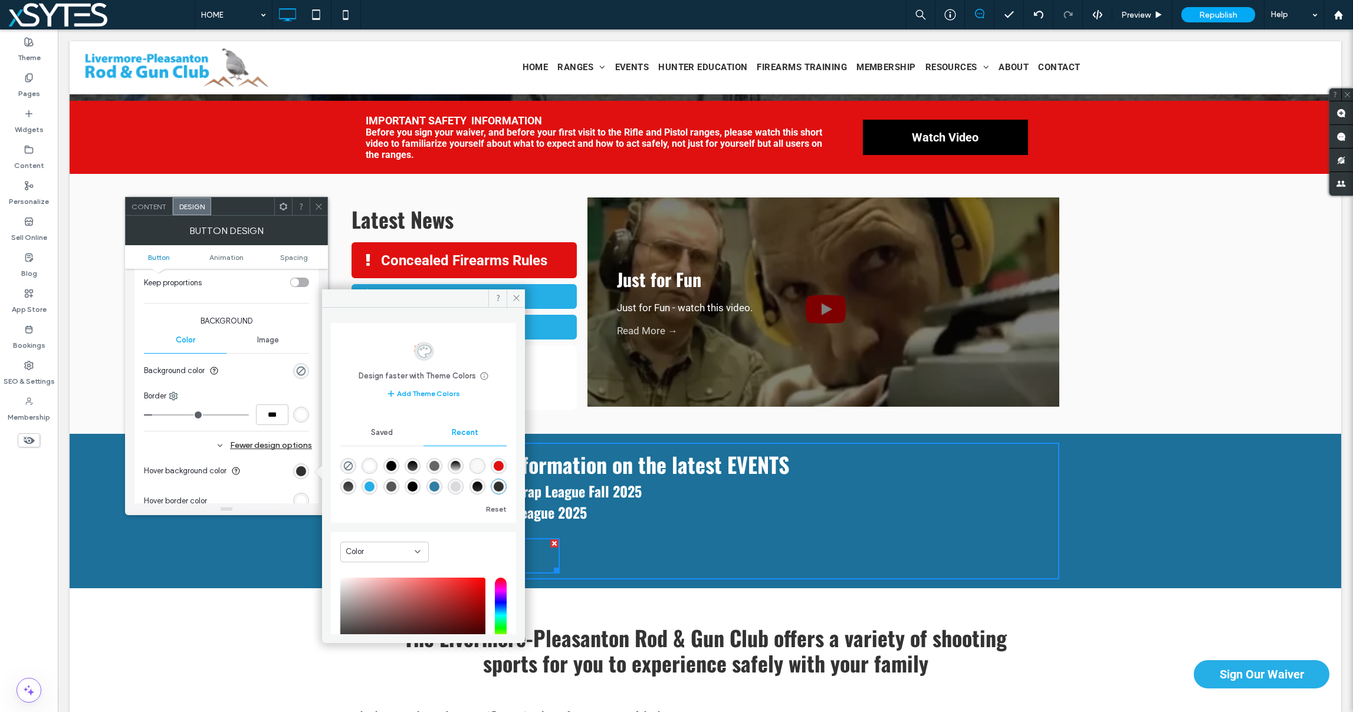
click at [394, 463] on div "rgba(0, 0, 0, 1)" at bounding box center [391, 466] width 10 height 10
click at [373, 464] on div "rgba(255, 255, 255, 1)" at bounding box center [370, 466] width 10 height 10
type input "*******"
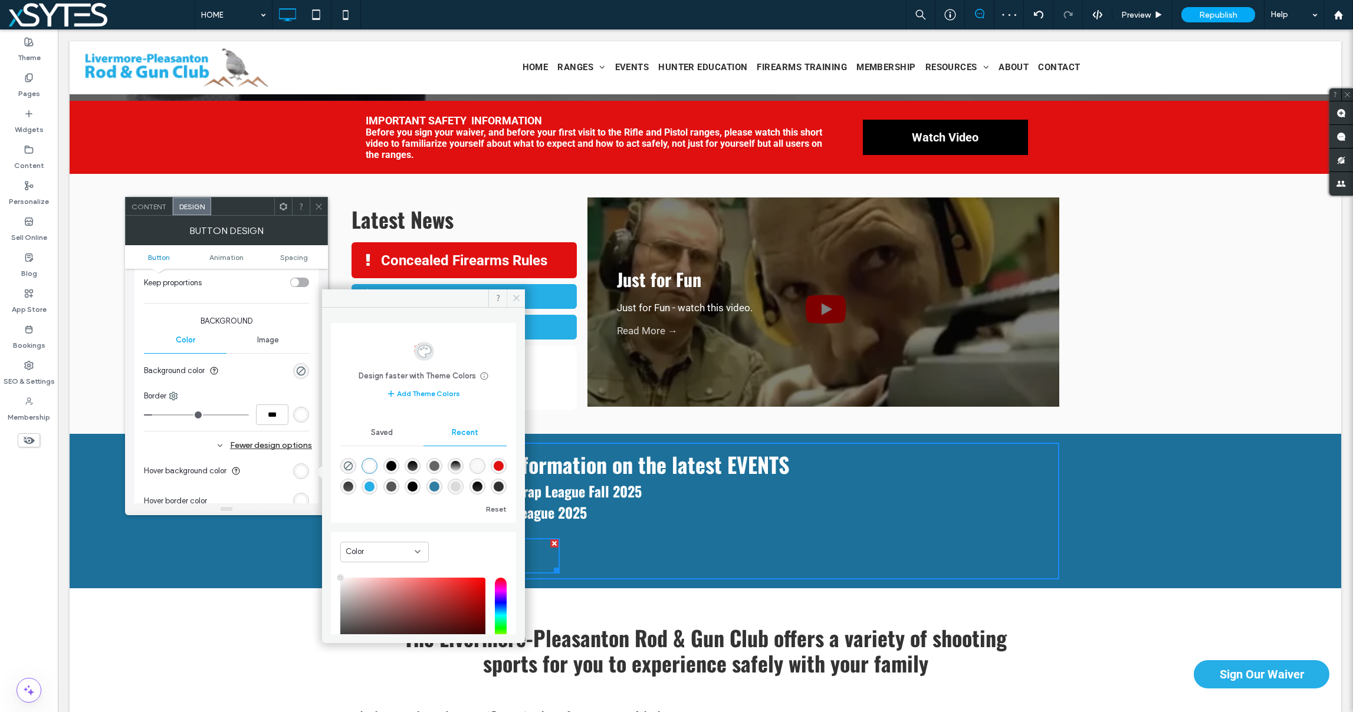
click at [516, 297] on use at bounding box center [516, 298] width 6 height 6
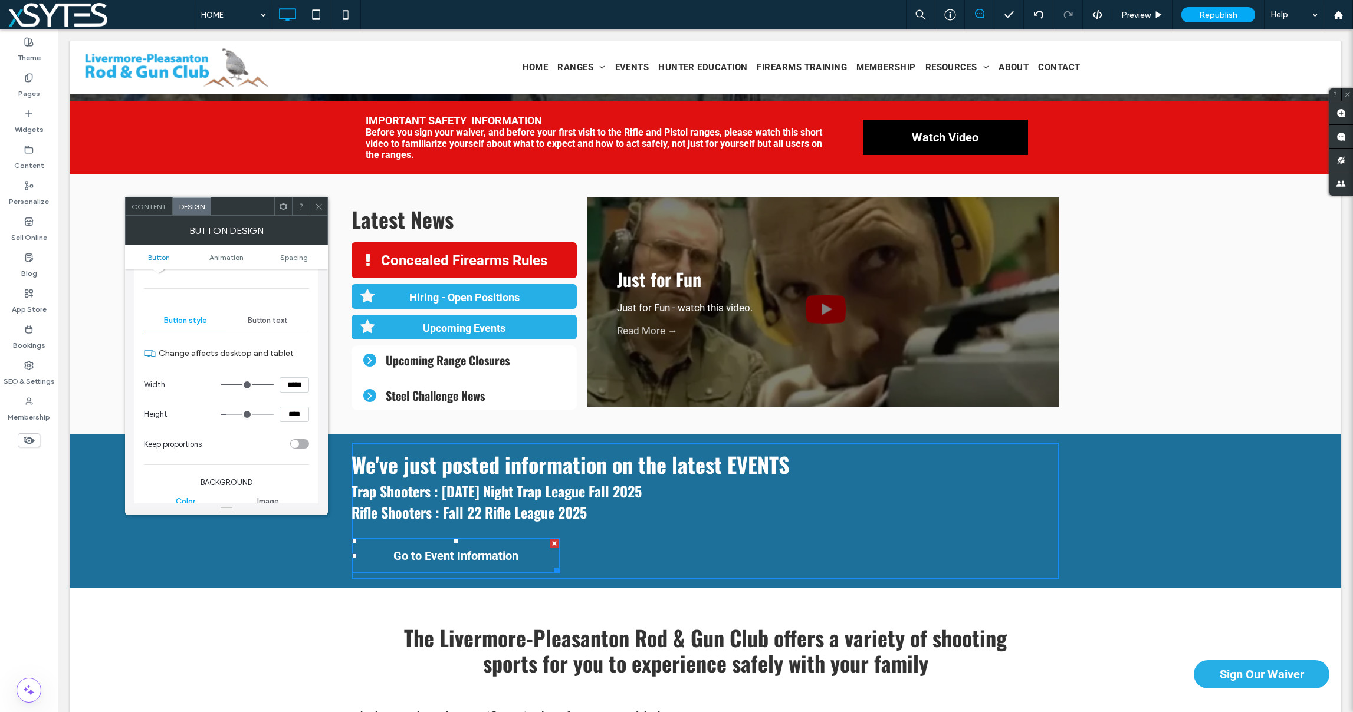
scroll to position [84, 0]
click at [253, 320] on span "Button text" at bounding box center [268, 321] width 40 height 9
click at [301, 441] on div "rgb(255, 255, 255)" at bounding box center [301, 442] width 10 height 10
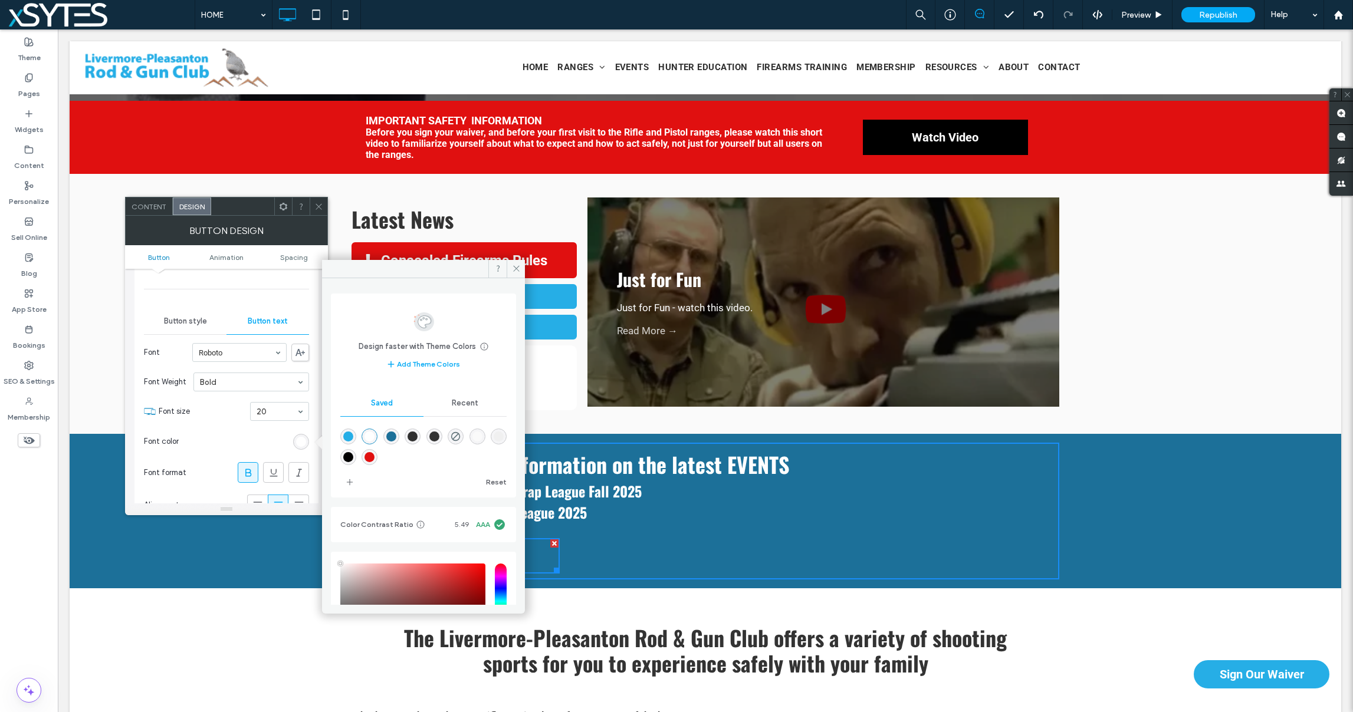
click at [455, 397] on div "Recent" at bounding box center [464, 403] width 83 height 26
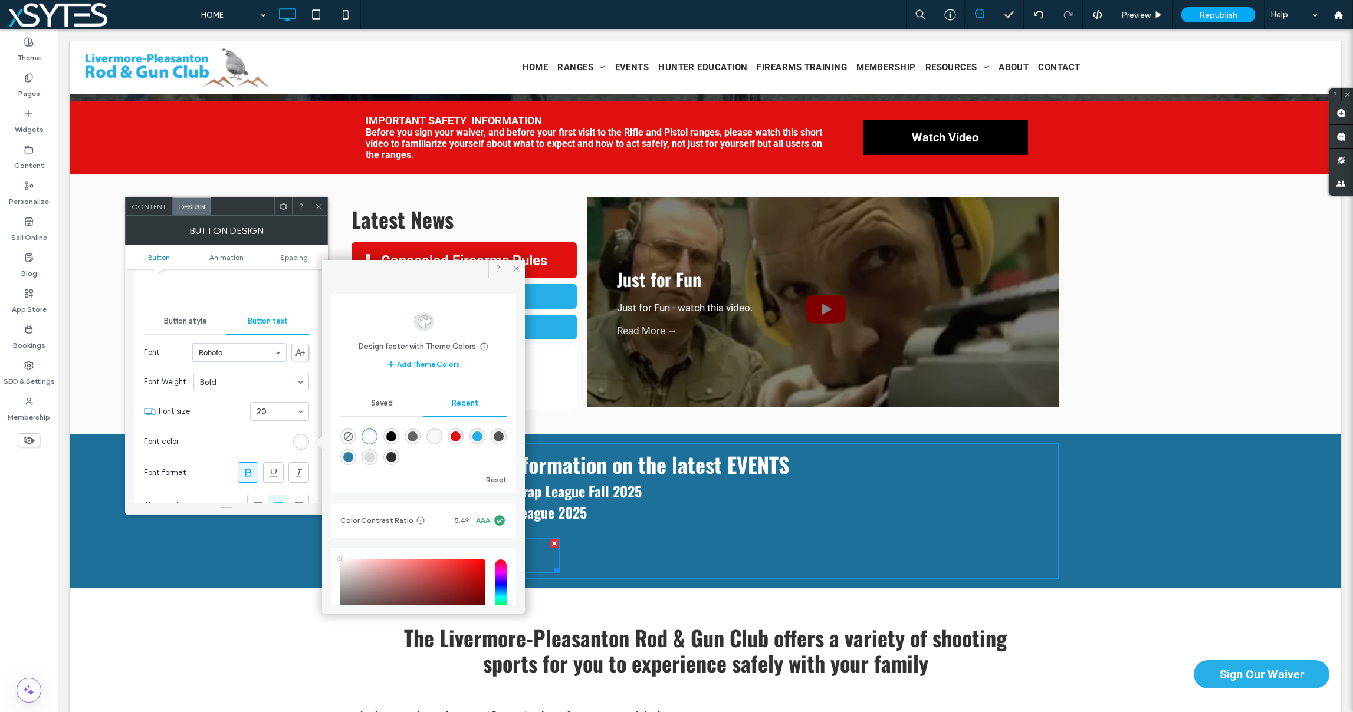
click at [396, 455] on div "rgba(48, 48, 48, 1)" at bounding box center [391, 457] width 10 height 10
type input "*******"
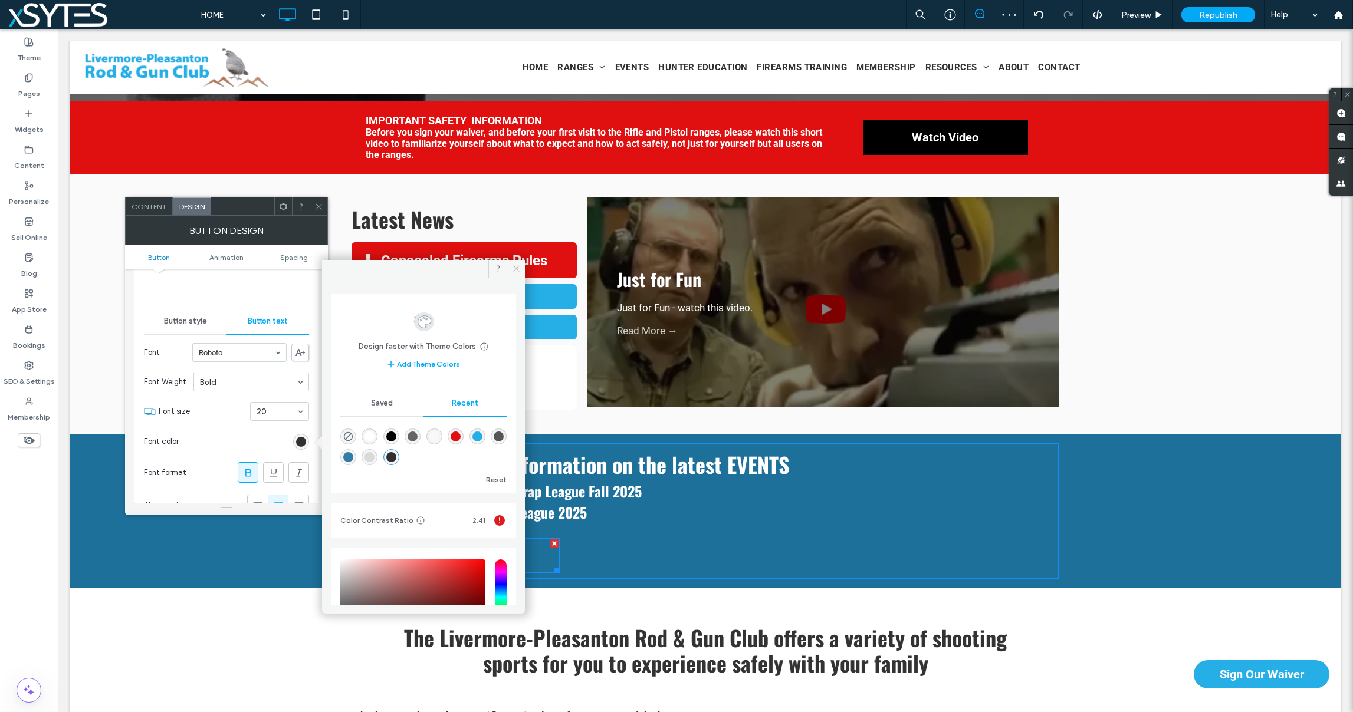
drag, startPoint x: 518, startPoint y: 267, endPoint x: 457, endPoint y: 227, distance: 73.0
click at [518, 267] on use at bounding box center [516, 269] width 6 height 6
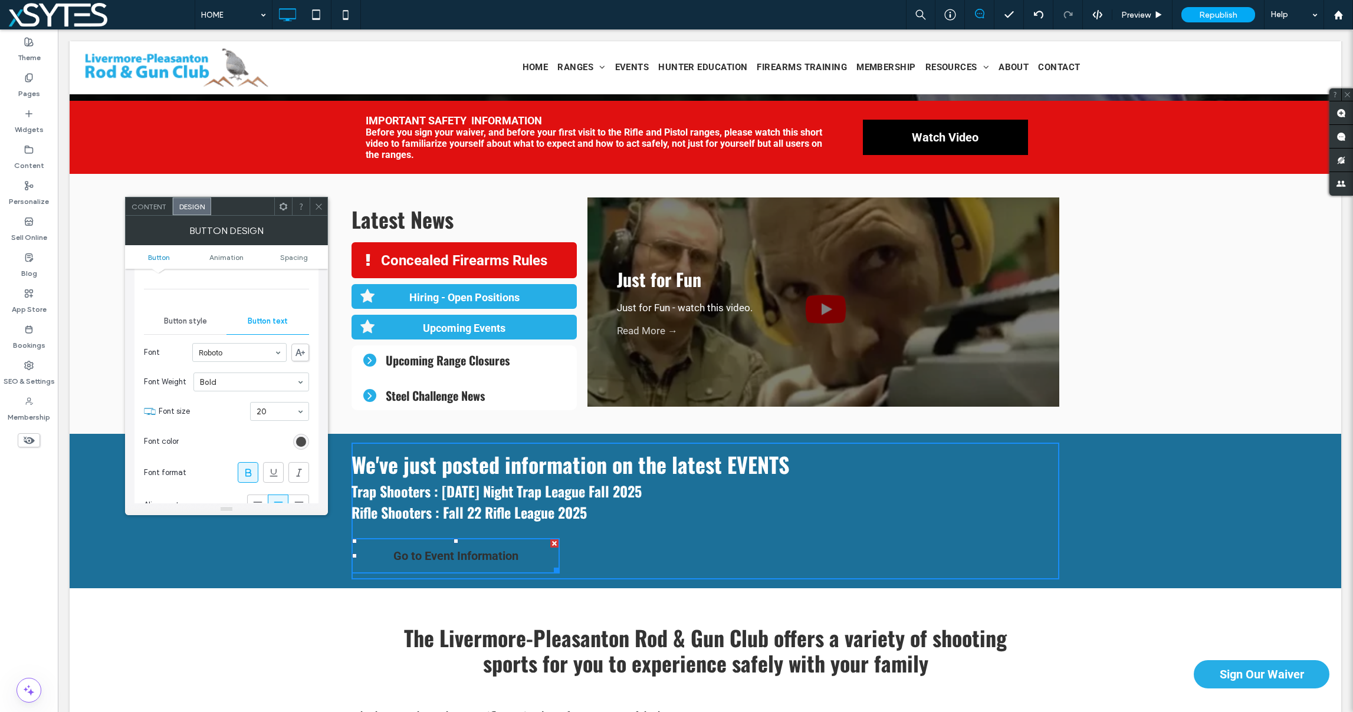
click at [301, 439] on div "rgba(48, 48, 48, 1)" at bounding box center [301, 442] width 10 height 10
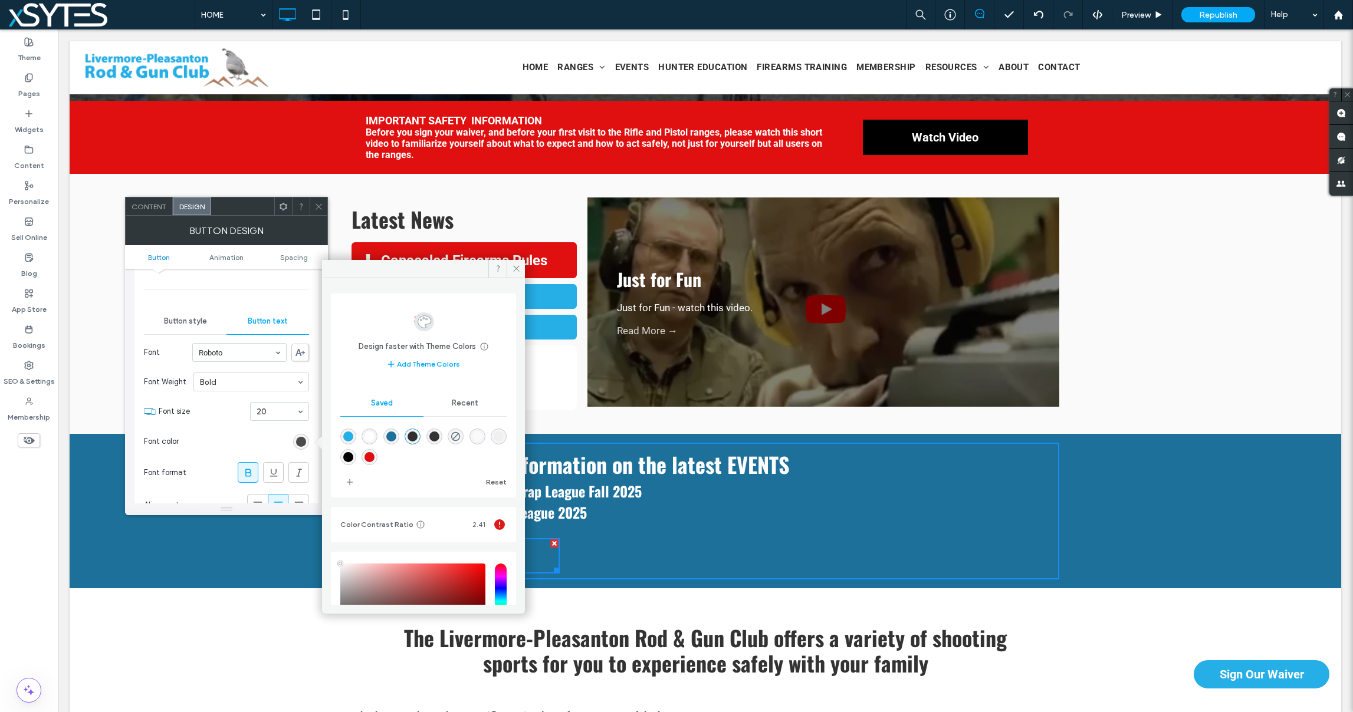
type input "****"
click at [369, 436] on div "rgba(255,255,255,1)" at bounding box center [370, 437] width 10 height 10
type input "*******"
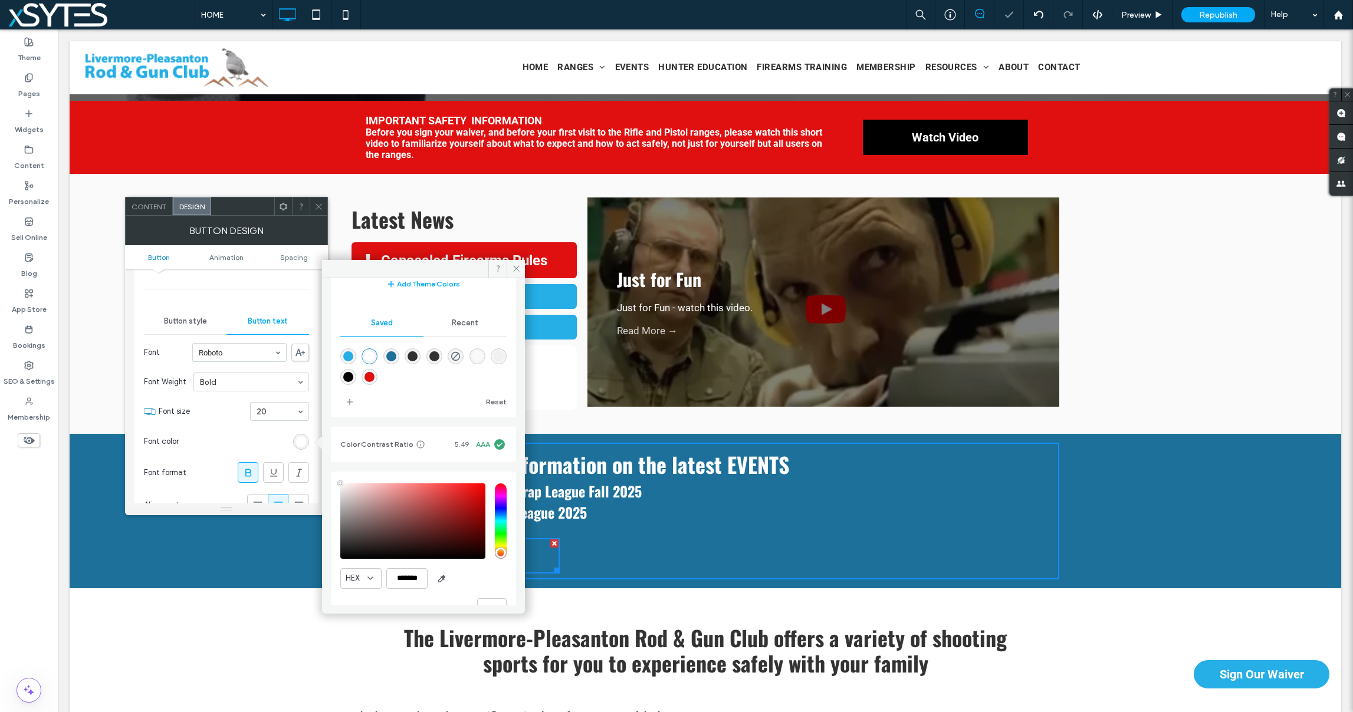
scroll to position [109, 0]
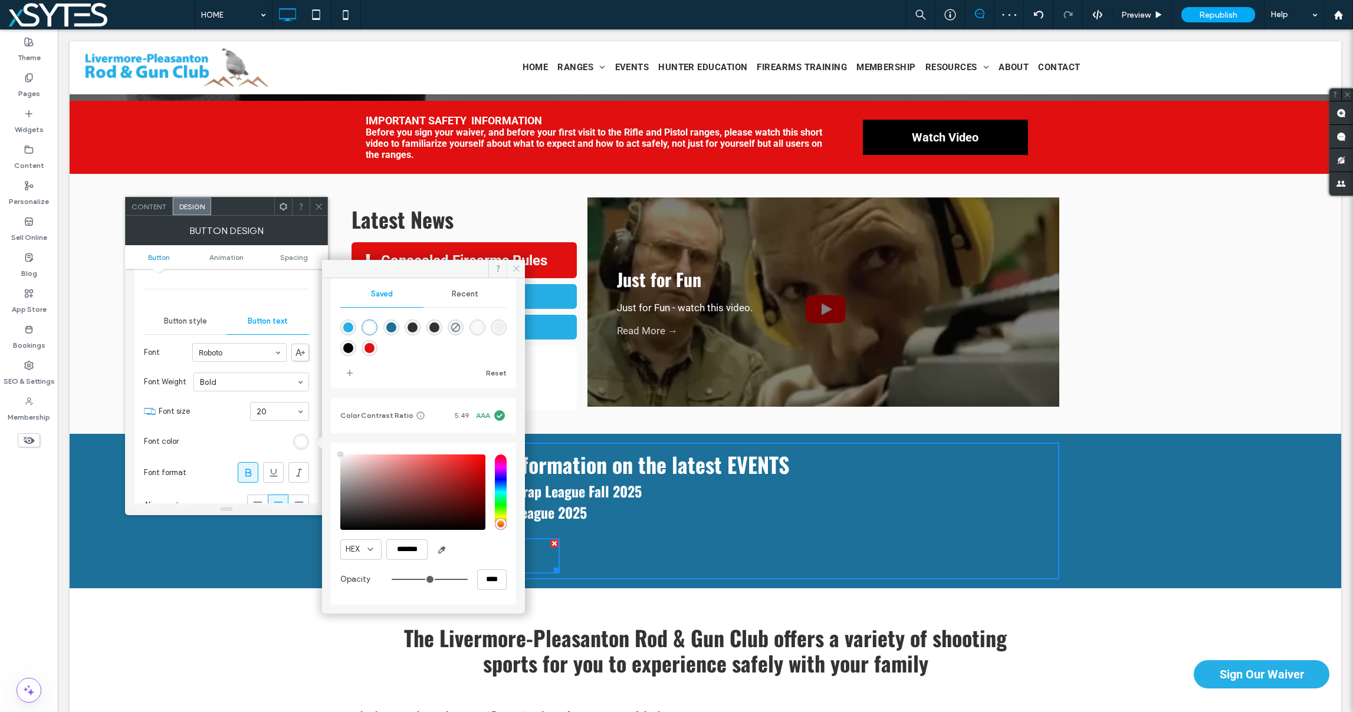
click at [514, 268] on icon at bounding box center [516, 268] width 9 height 9
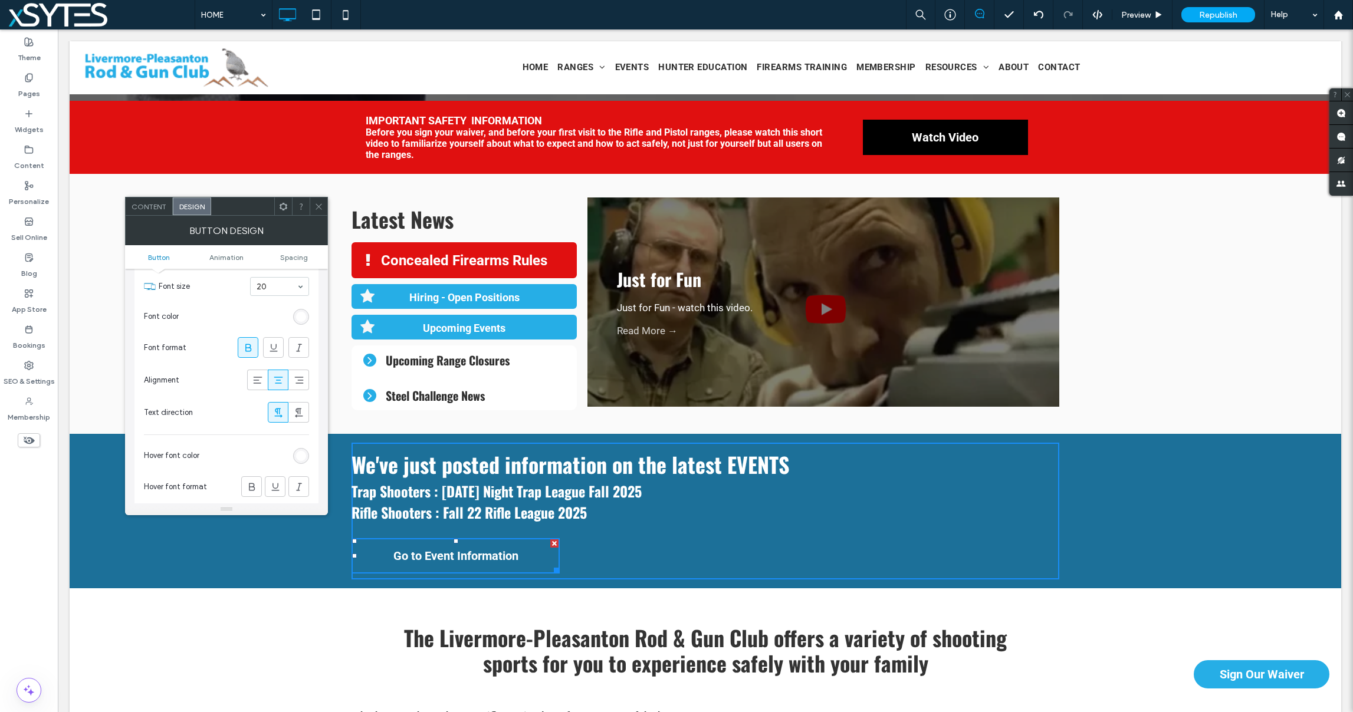
scroll to position [212, 0]
click at [304, 452] on div "rgb(255, 255, 255)" at bounding box center [301, 453] width 10 height 10
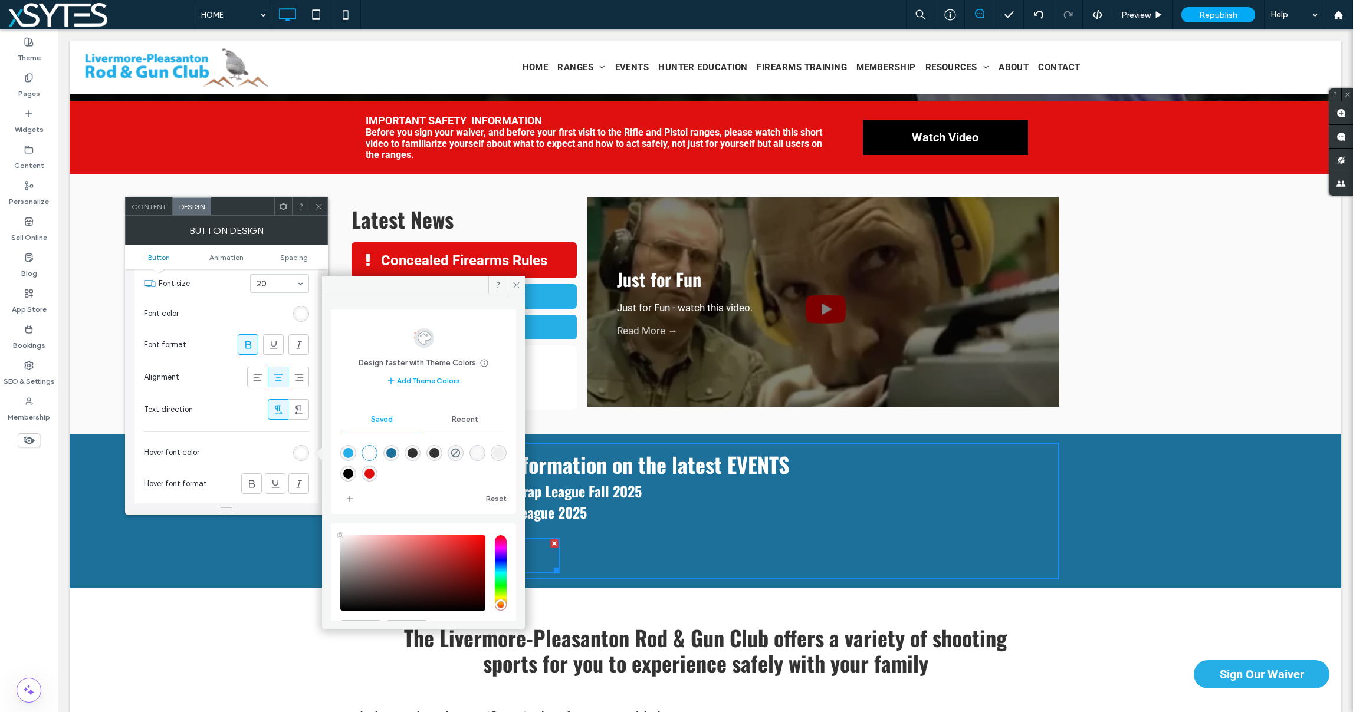
click at [452, 418] on span "Recent" at bounding box center [465, 419] width 27 height 9
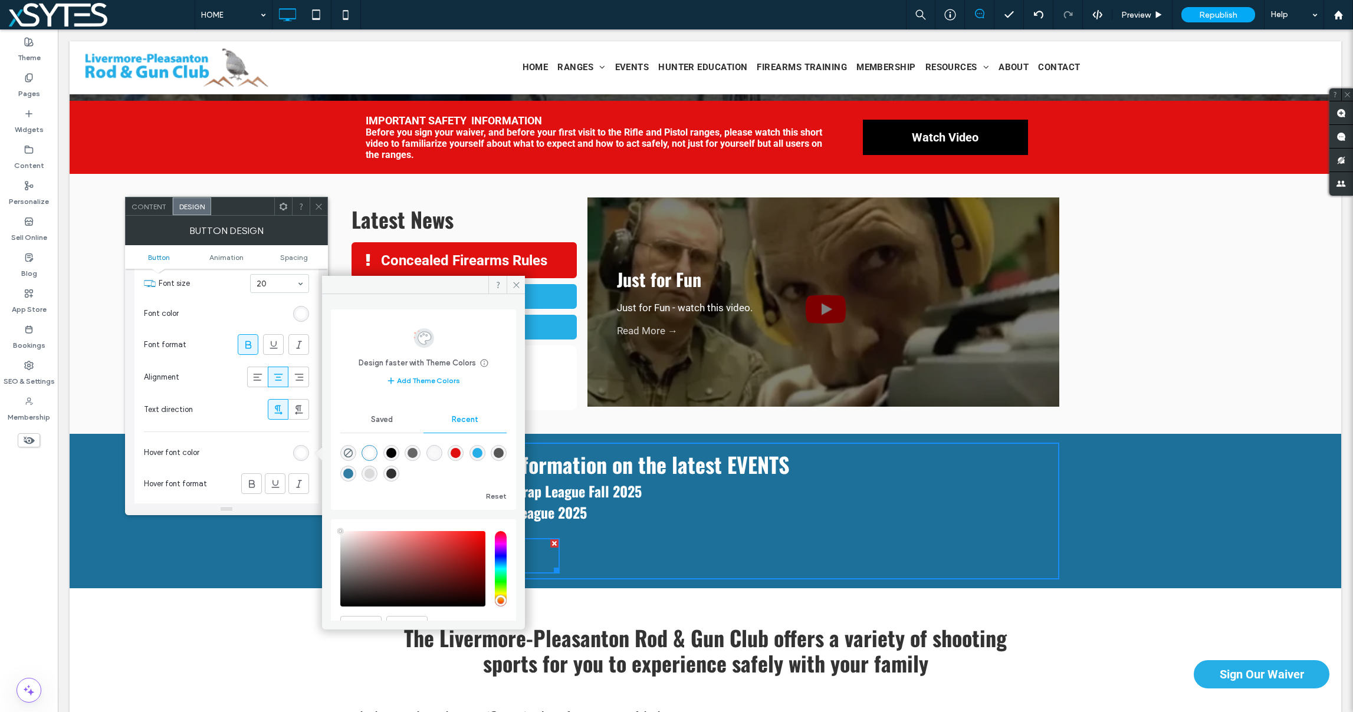
click at [385, 421] on span "Saved" at bounding box center [382, 419] width 22 height 9
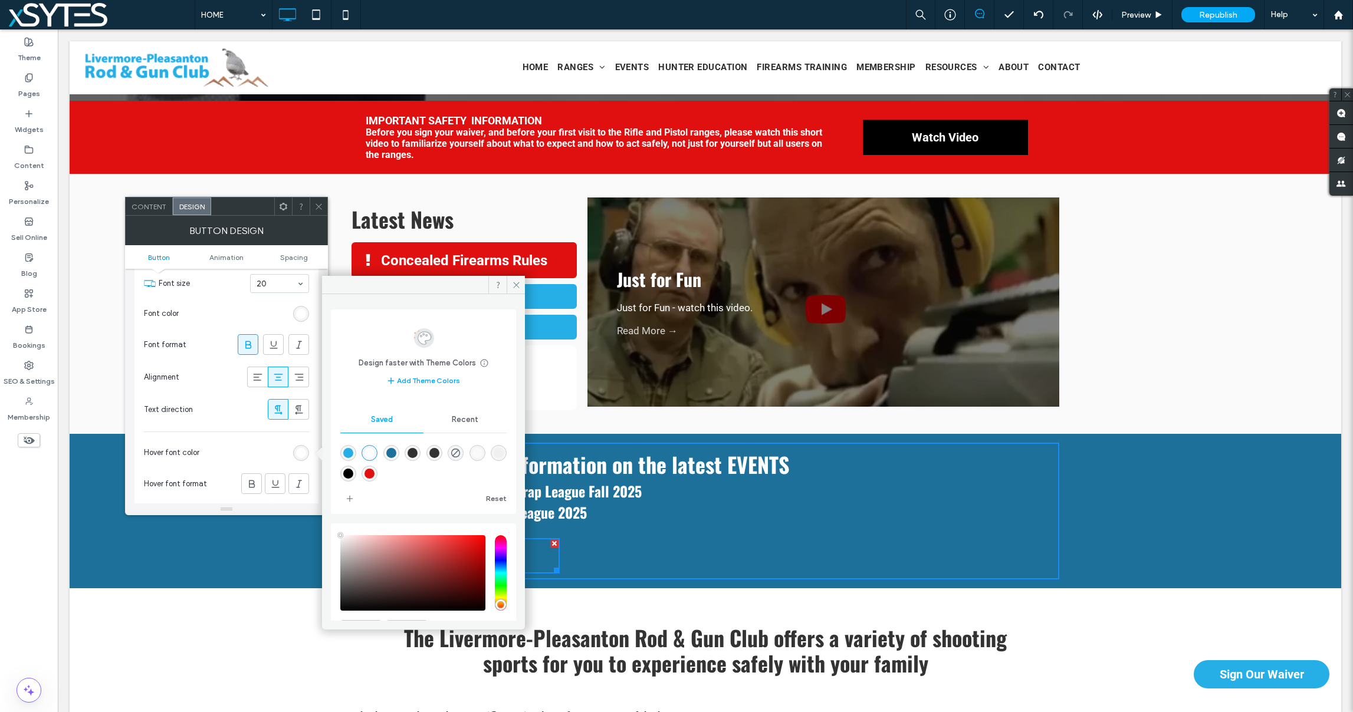
click at [455, 419] on span "Recent" at bounding box center [465, 419] width 27 height 9
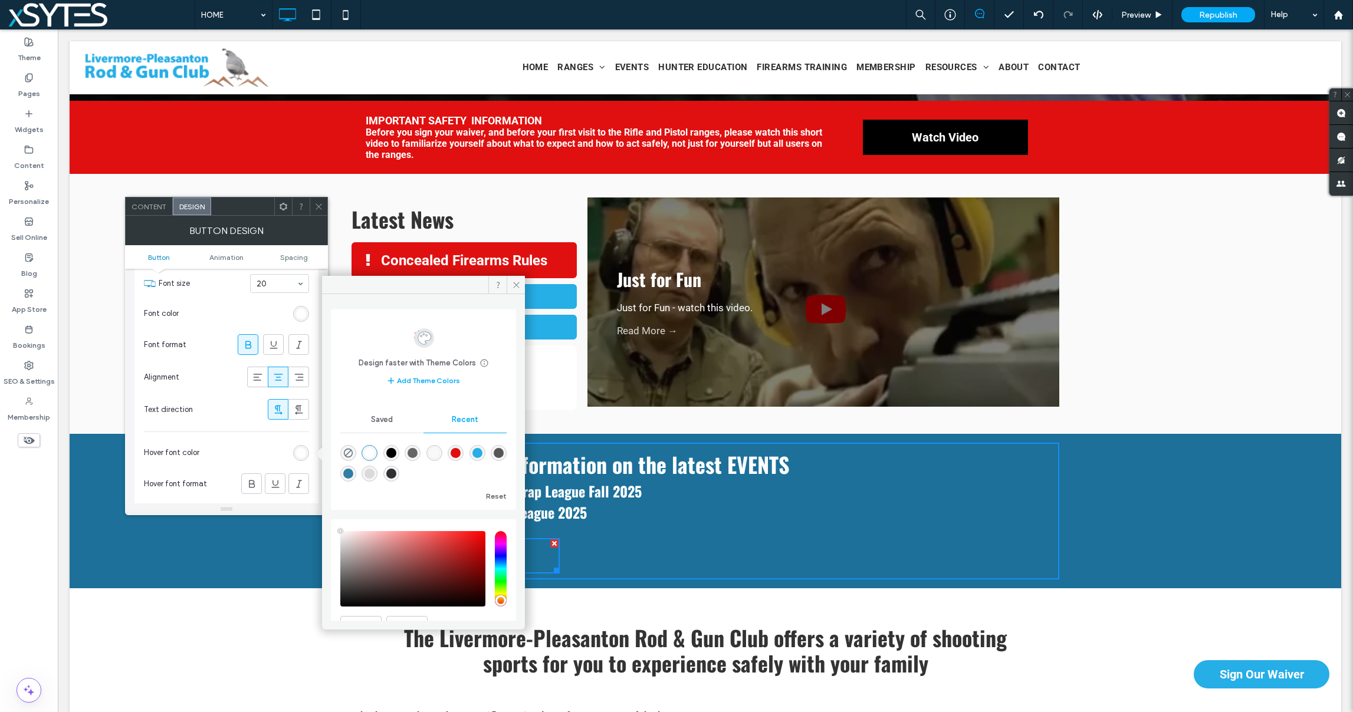
click at [396, 470] on div "rgba(48, 48, 48, 1)" at bounding box center [391, 474] width 10 height 10
type input "*******"
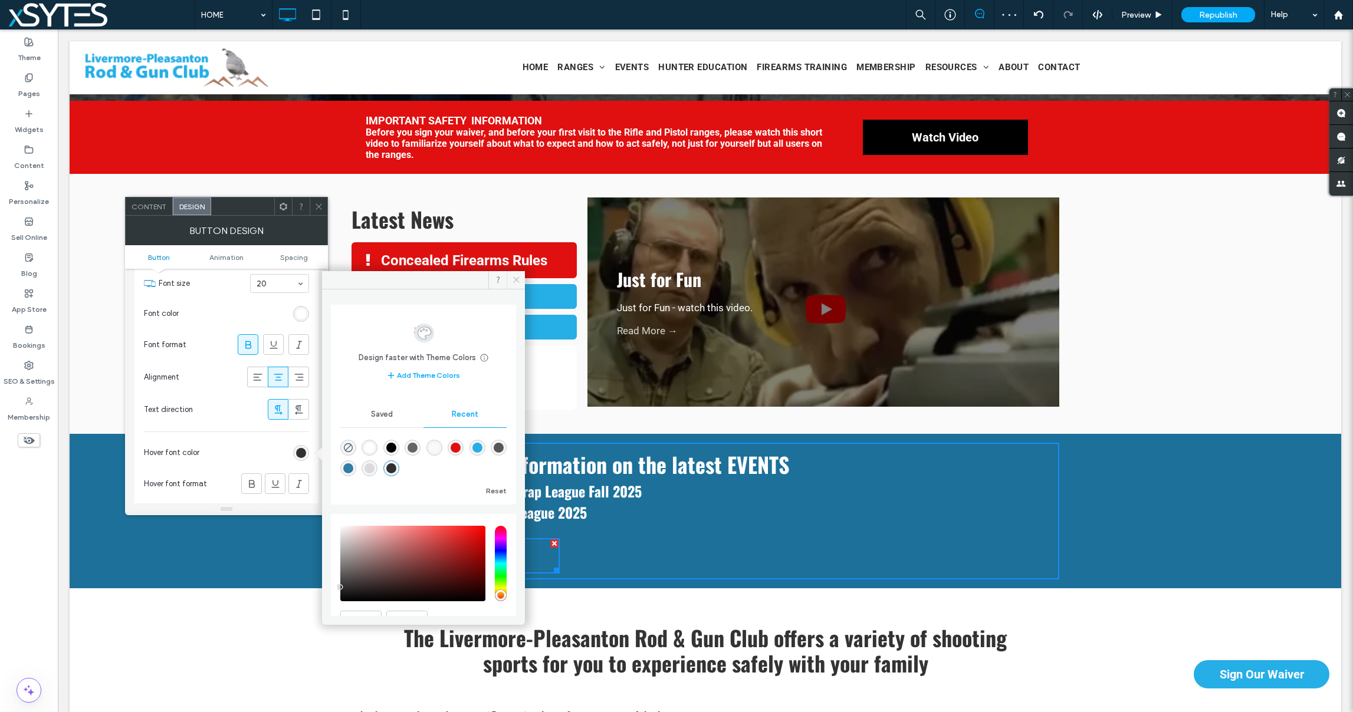
click at [518, 279] on icon at bounding box center [516, 279] width 9 height 9
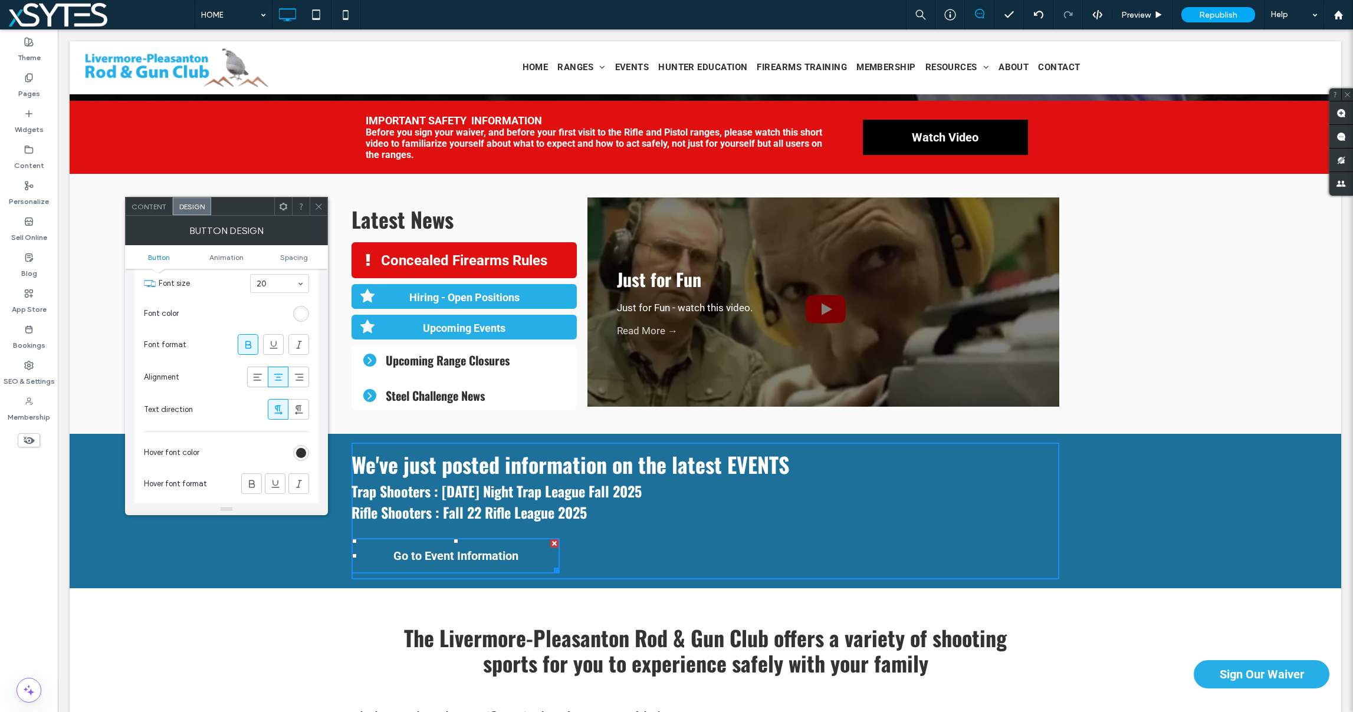
click at [764, 554] on div "Click To Paste Click To Paste We've just posted information on the latest EVENT…" at bounding box center [706, 511] width 708 height 137
click at [1124, 513] on div "Click To Paste Click To Paste We've just posted information on the latest EVENT…" at bounding box center [706, 511] width 1272 height 155
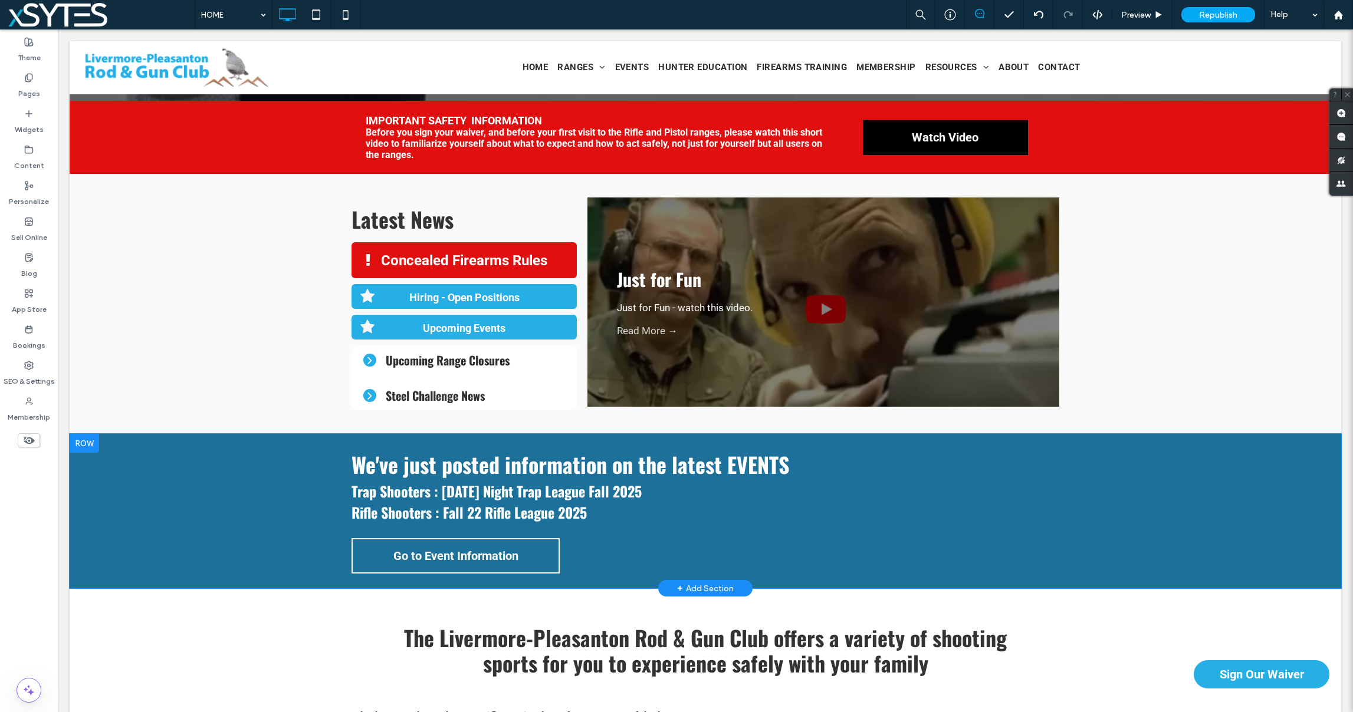
click at [1122, 470] on div "Click To Paste Click To Paste We've just posted information on the latest EVENT…" at bounding box center [706, 511] width 1272 height 155
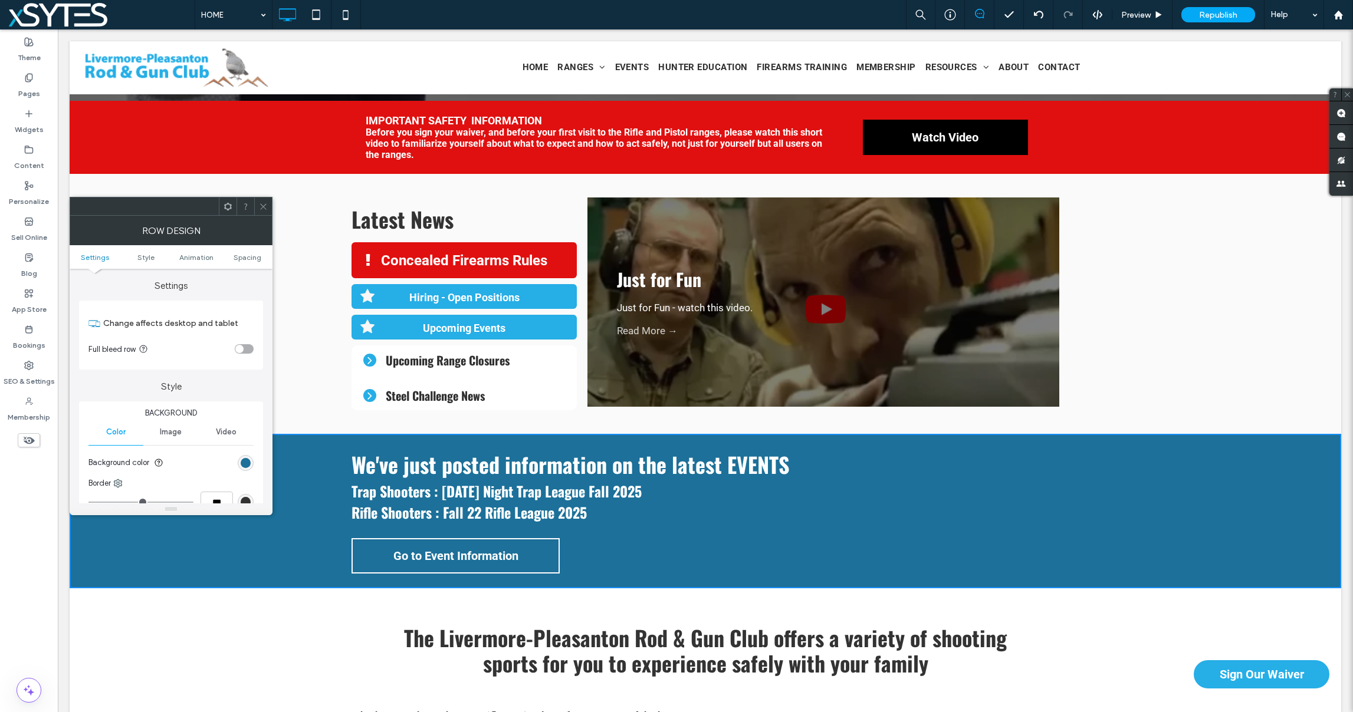
click at [1122, 470] on div "Click To Paste Click To Paste We've just posted information on the latest EVENT…" at bounding box center [706, 511] width 1272 height 155
click at [255, 261] on span "Spacing" at bounding box center [248, 257] width 28 height 9
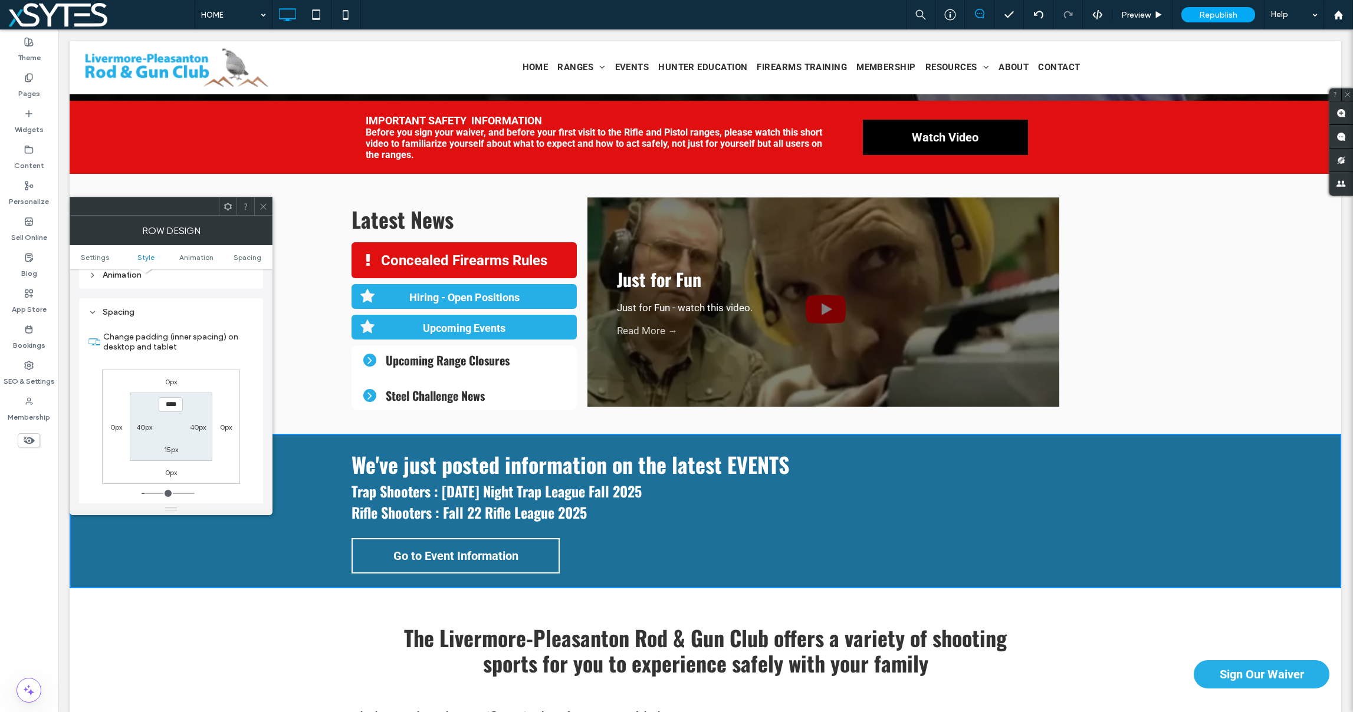
scroll to position [333, 0]
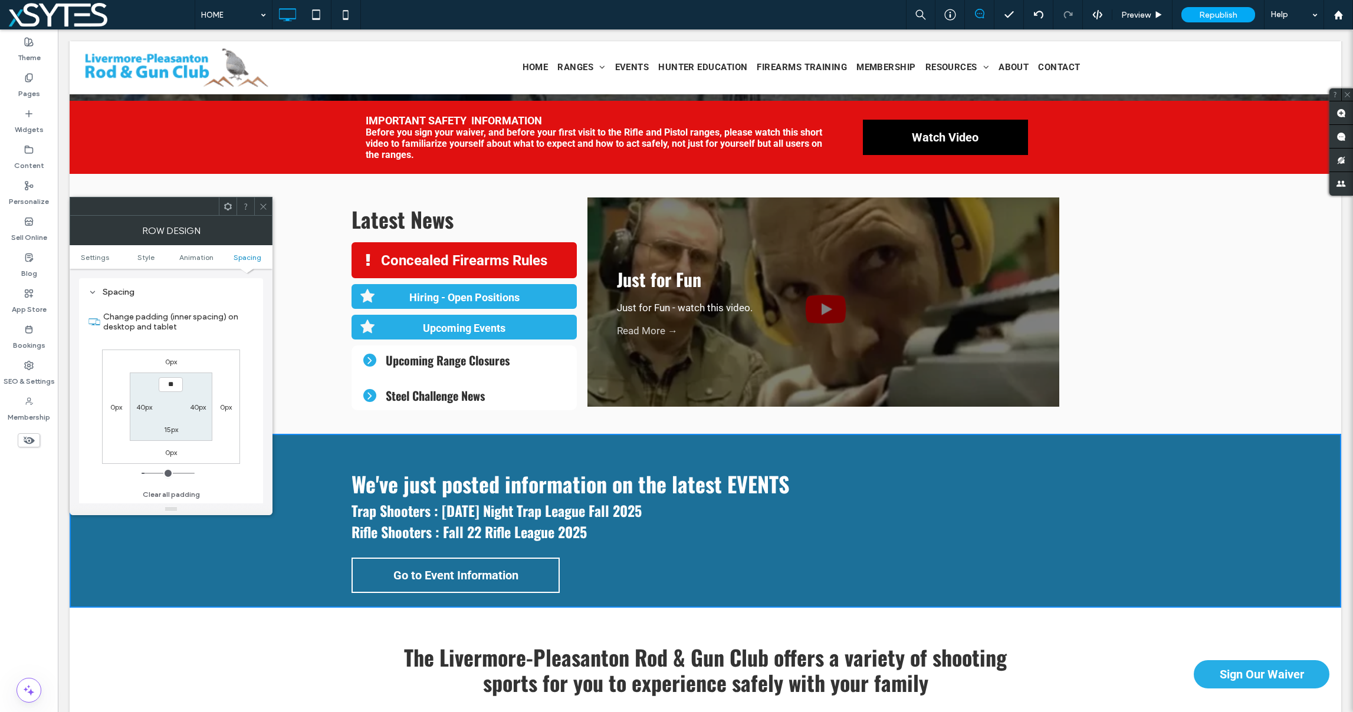
type input "****"
click at [167, 429] on label "15px" at bounding box center [171, 429] width 14 height 9
type input "**"
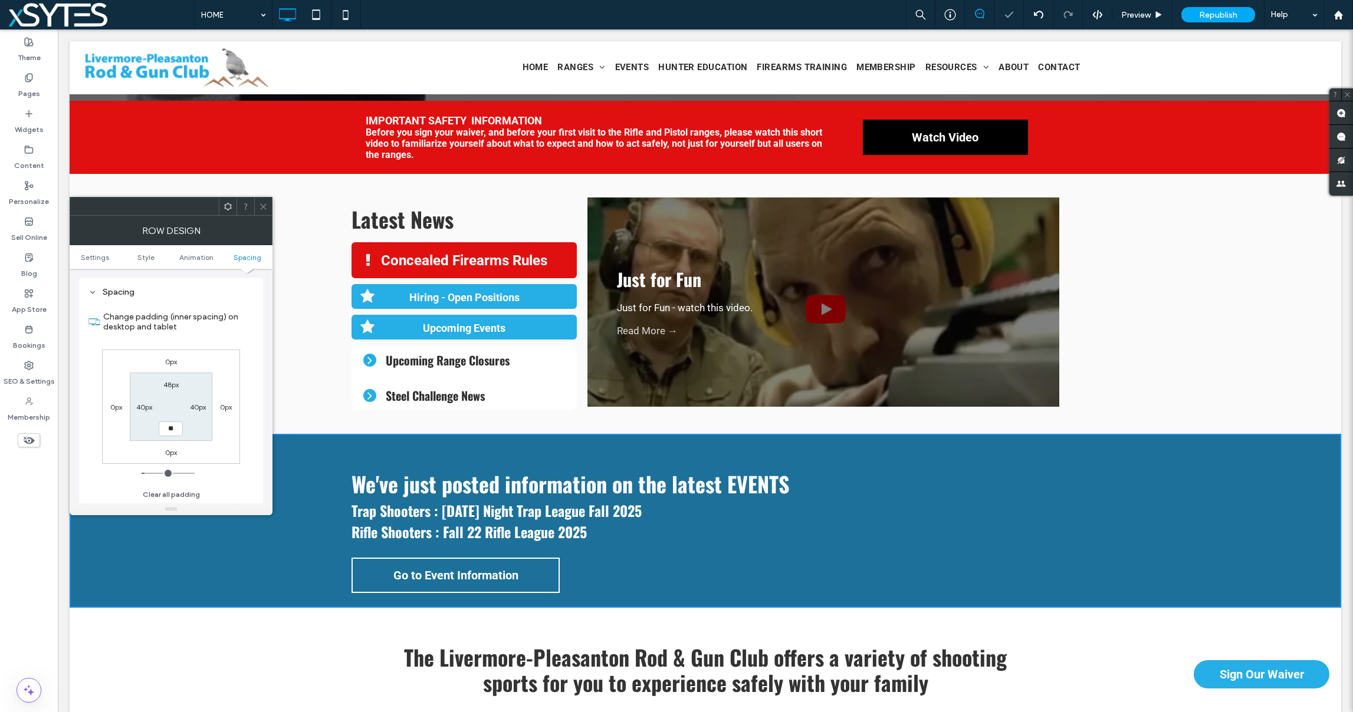
type input "**"
type input "****"
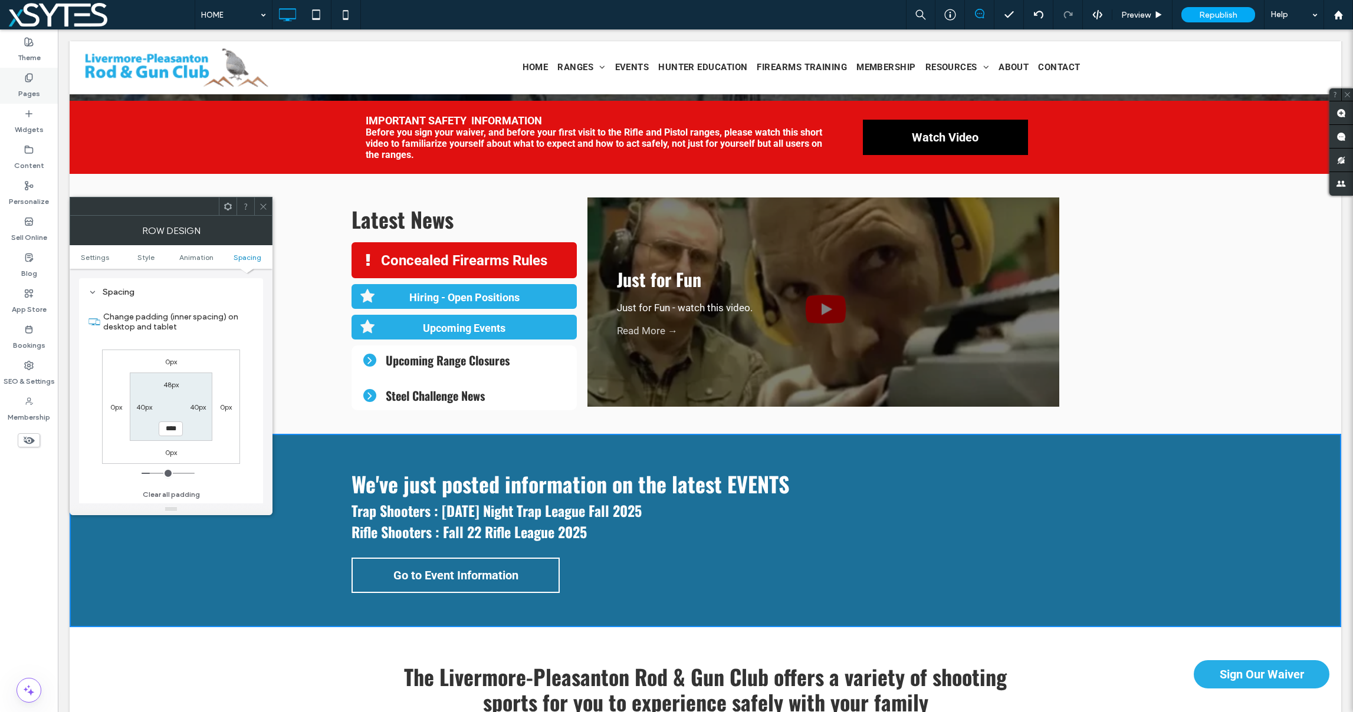
click at [31, 84] on label "Pages" at bounding box center [29, 91] width 22 height 17
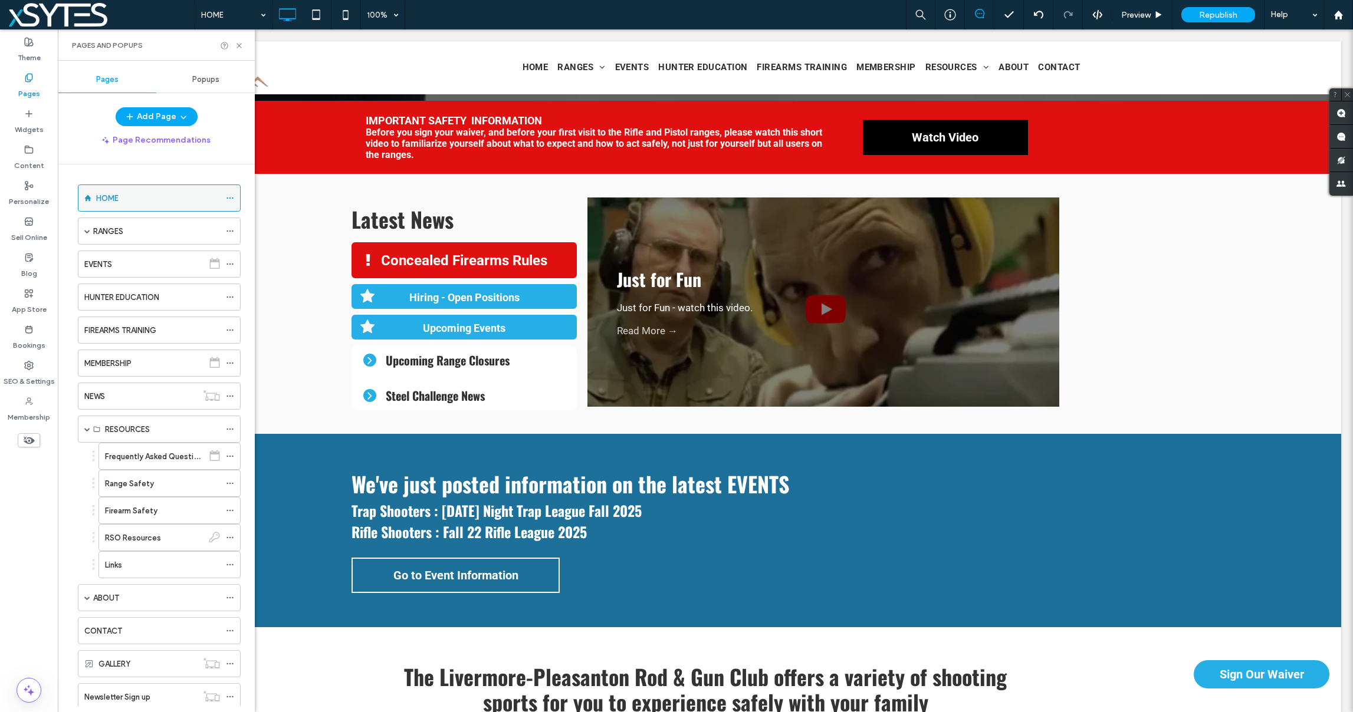
click at [231, 198] on icon at bounding box center [230, 198] width 8 height 8
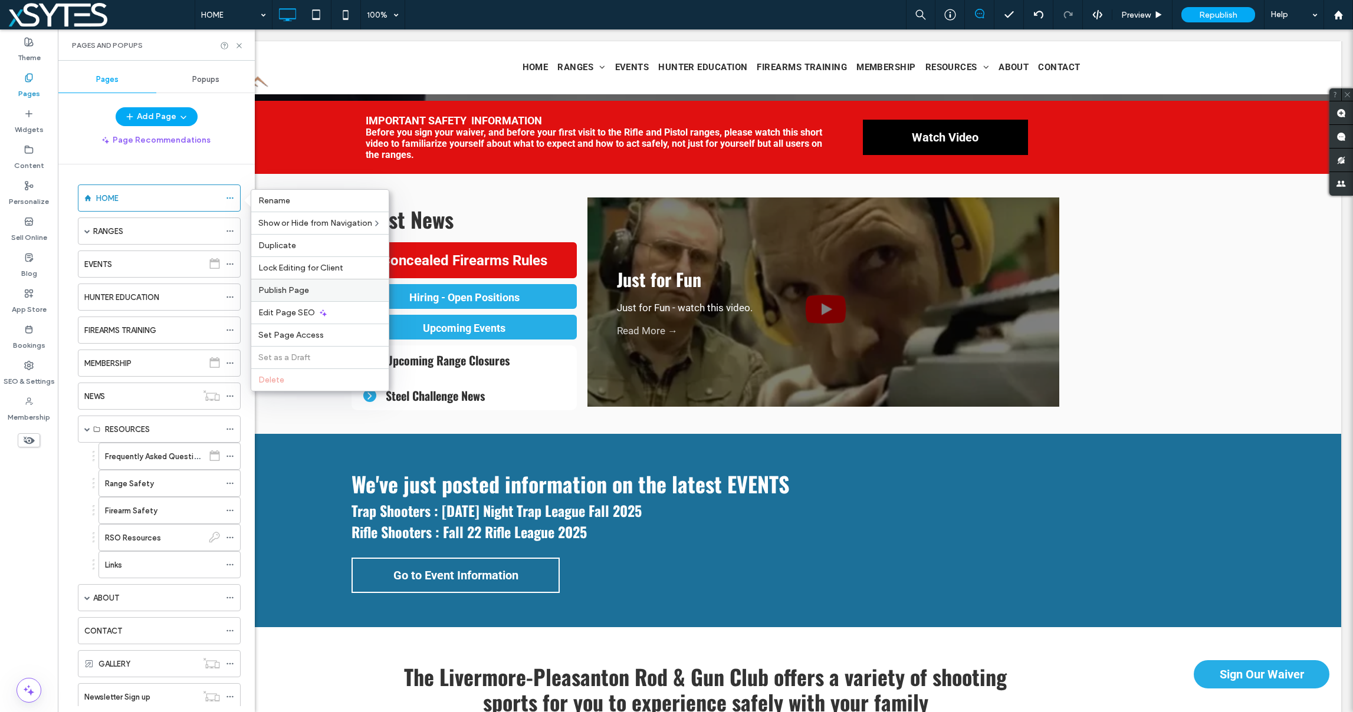
click at [284, 288] on span "Publish Page" at bounding box center [283, 290] width 51 height 10
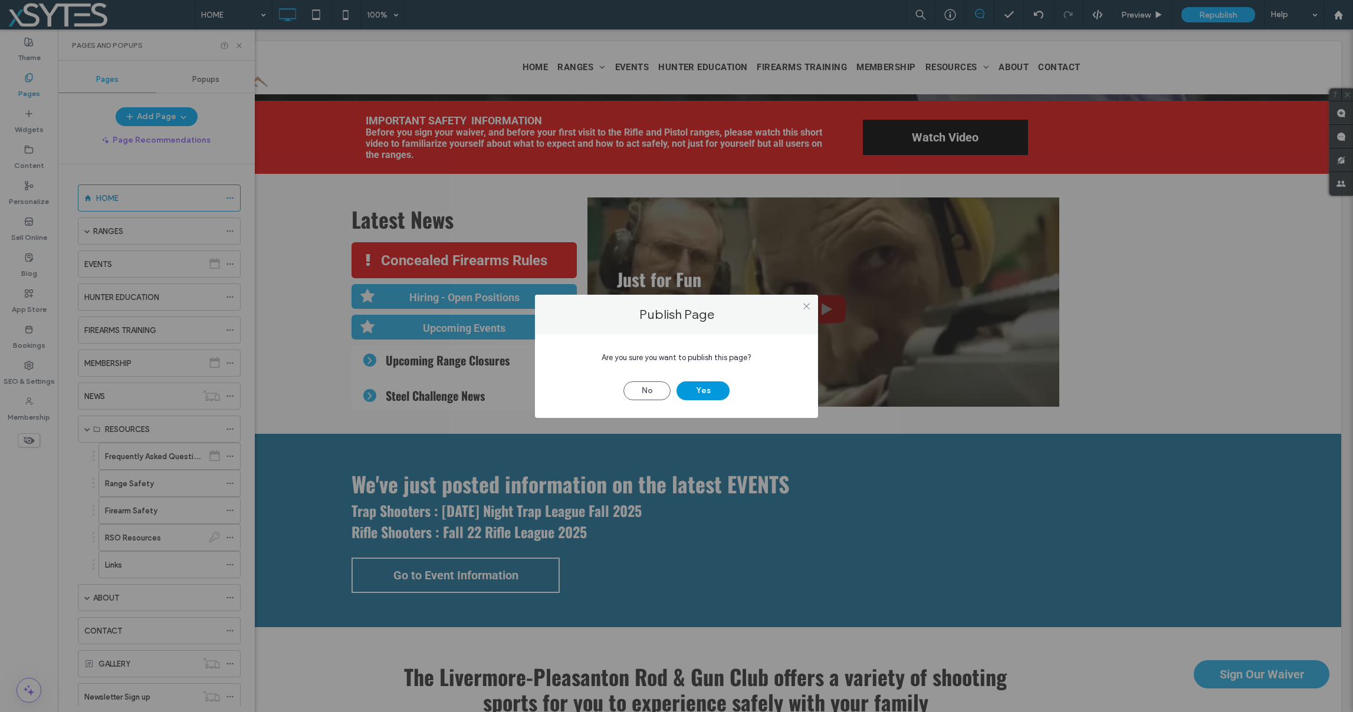
click at [688, 392] on button "Yes" at bounding box center [703, 391] width 53 height 19
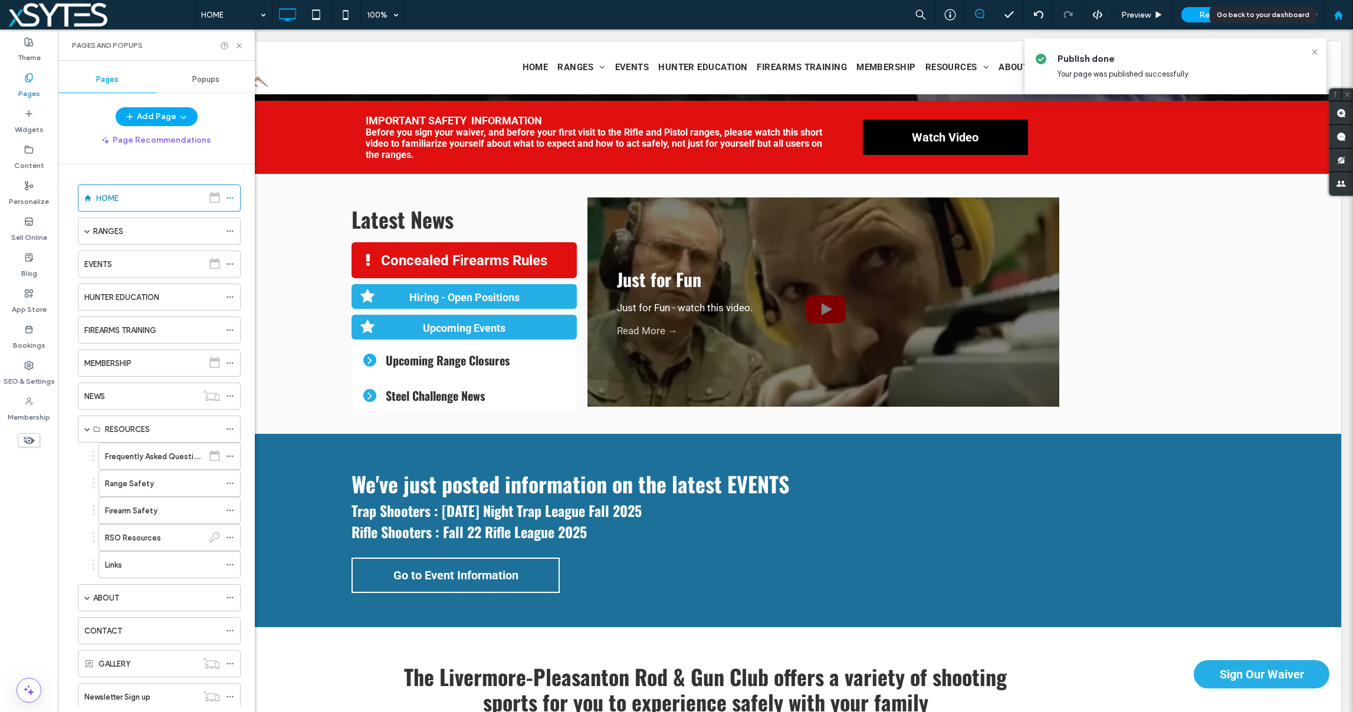
click at [1339, 13] on use at bounding box center [1338, 14] width 9 height 9
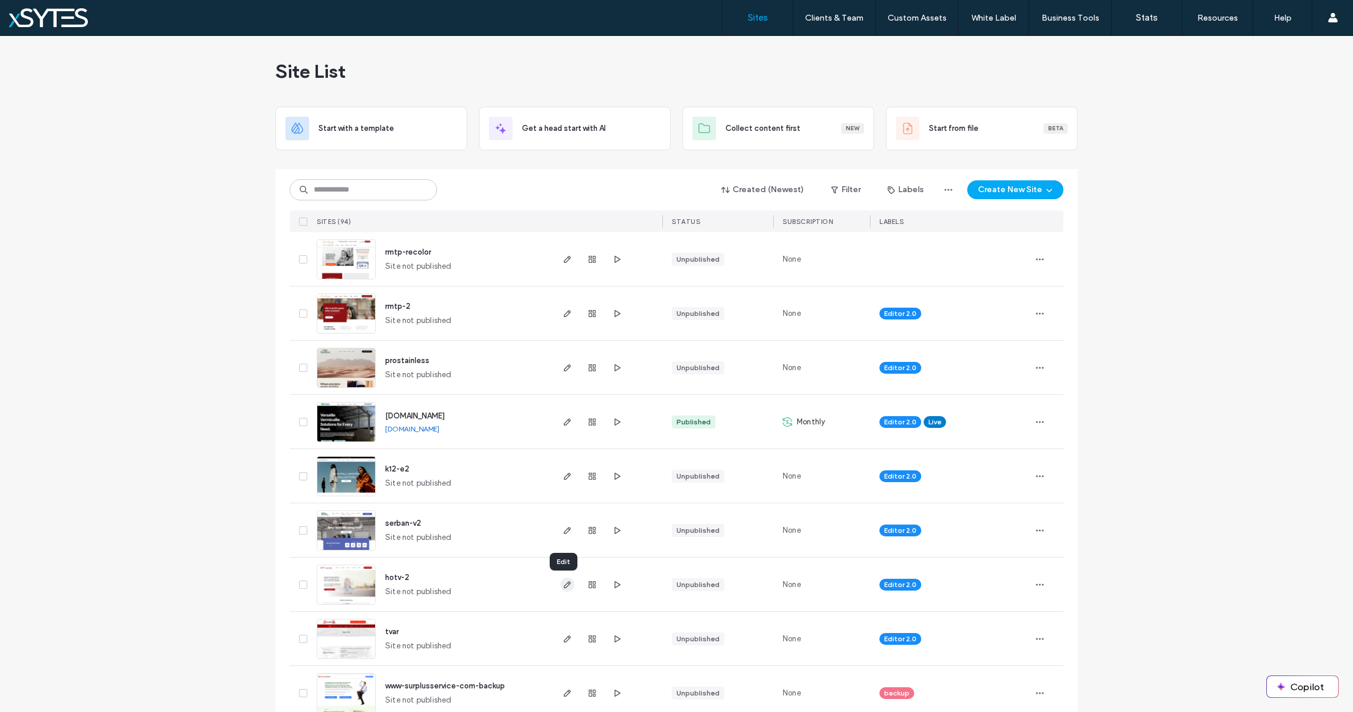
click at [564, 584] on use "button" at bounding box center [567, 585] width 7 height 7
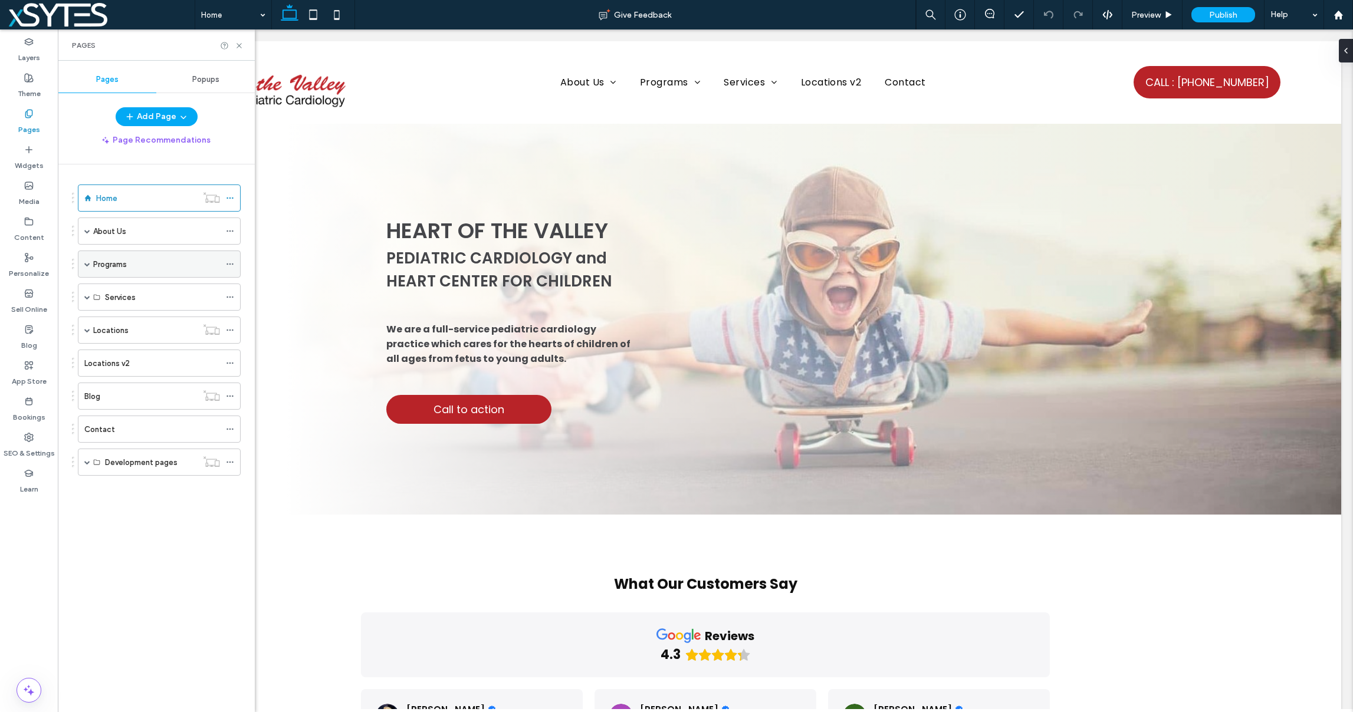
click at [86, 264] on span at bounding box center [87, 264] width 6 height 6
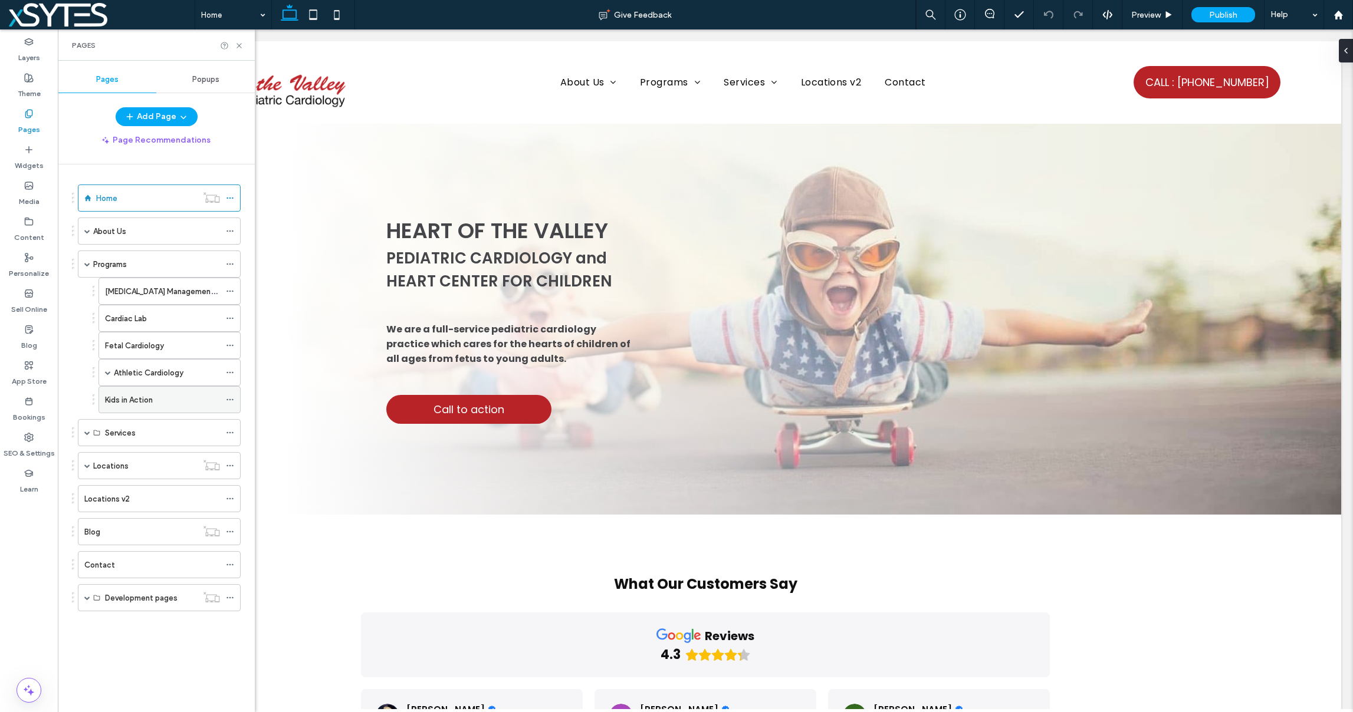
click at [127, 400] on label "Kids in Action" at bounding box center [129, 400] width 48 height 21
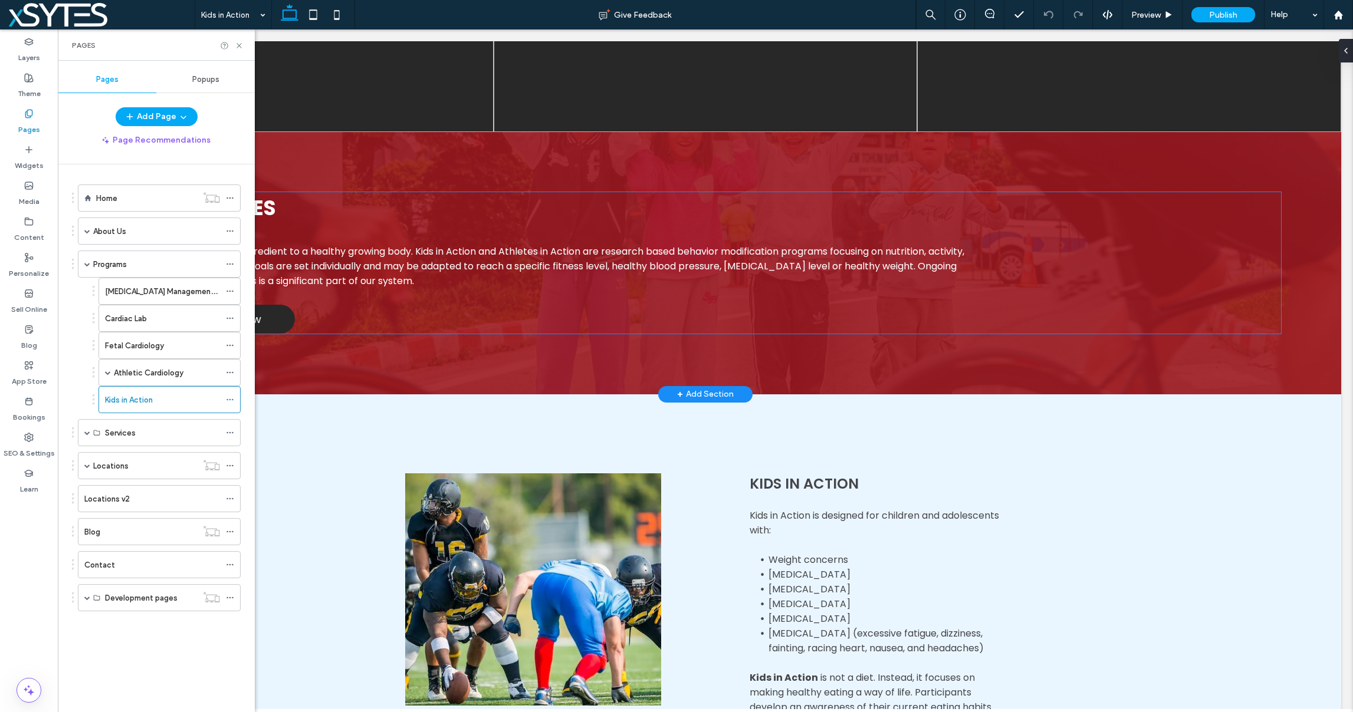
scroll to position [711, 0]
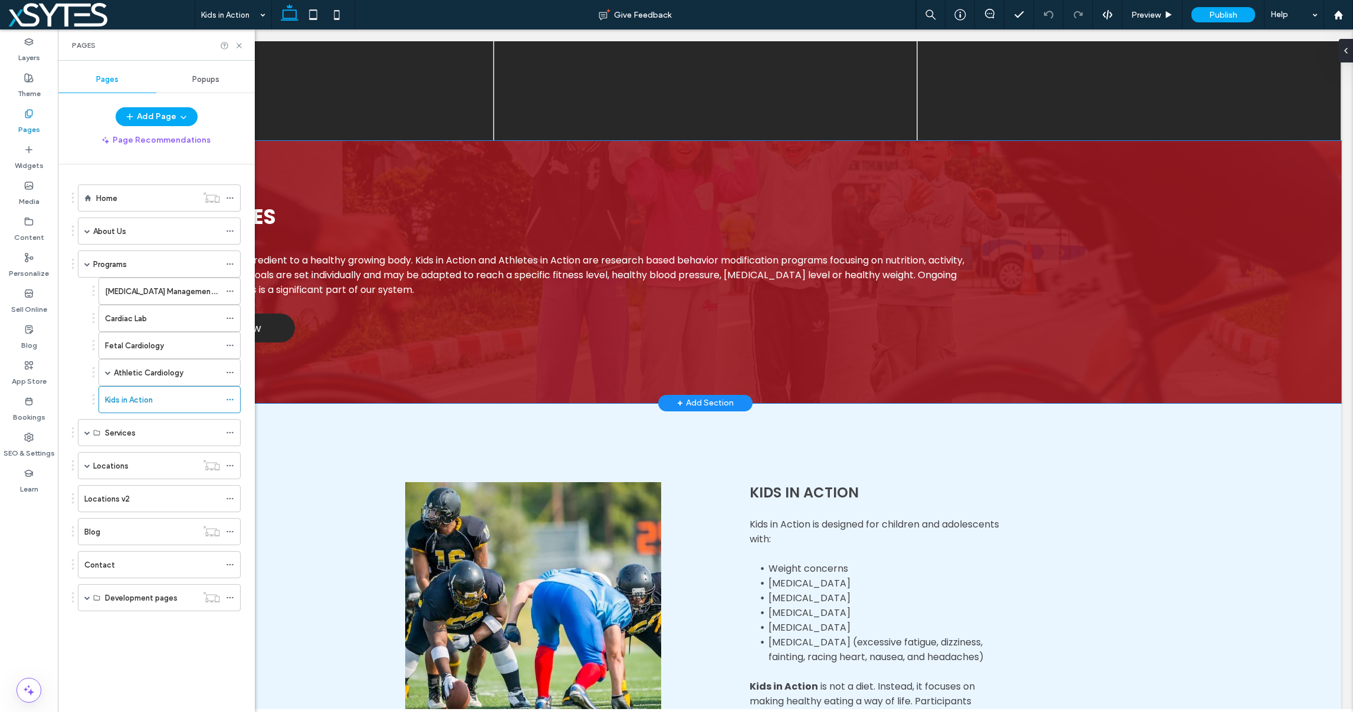
click at [569, 182] on div "Our Services Activity is an important ingredient to a healthy growing body. Kid…" at bounding box center [706, 272] width 1272 height 262
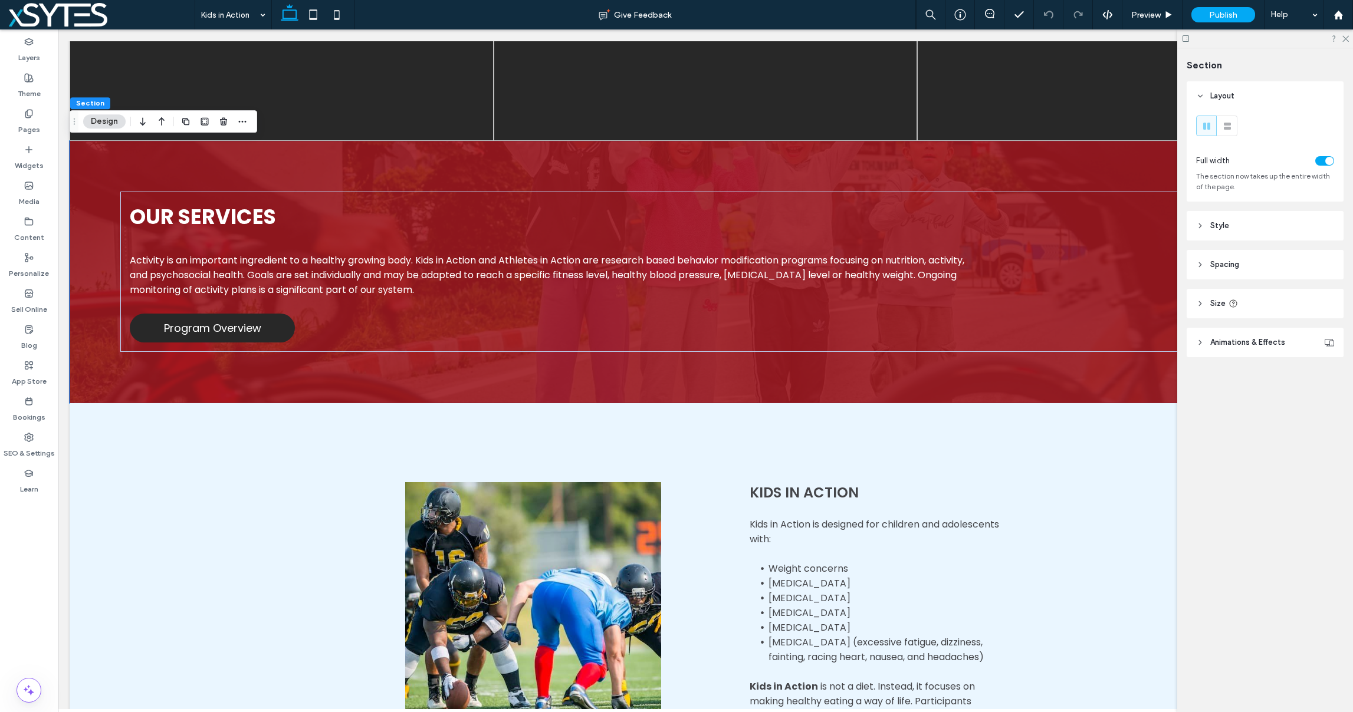
click at [1329, 159] on div "toggle" at bounding box center [1329, 161] width 8 height 8
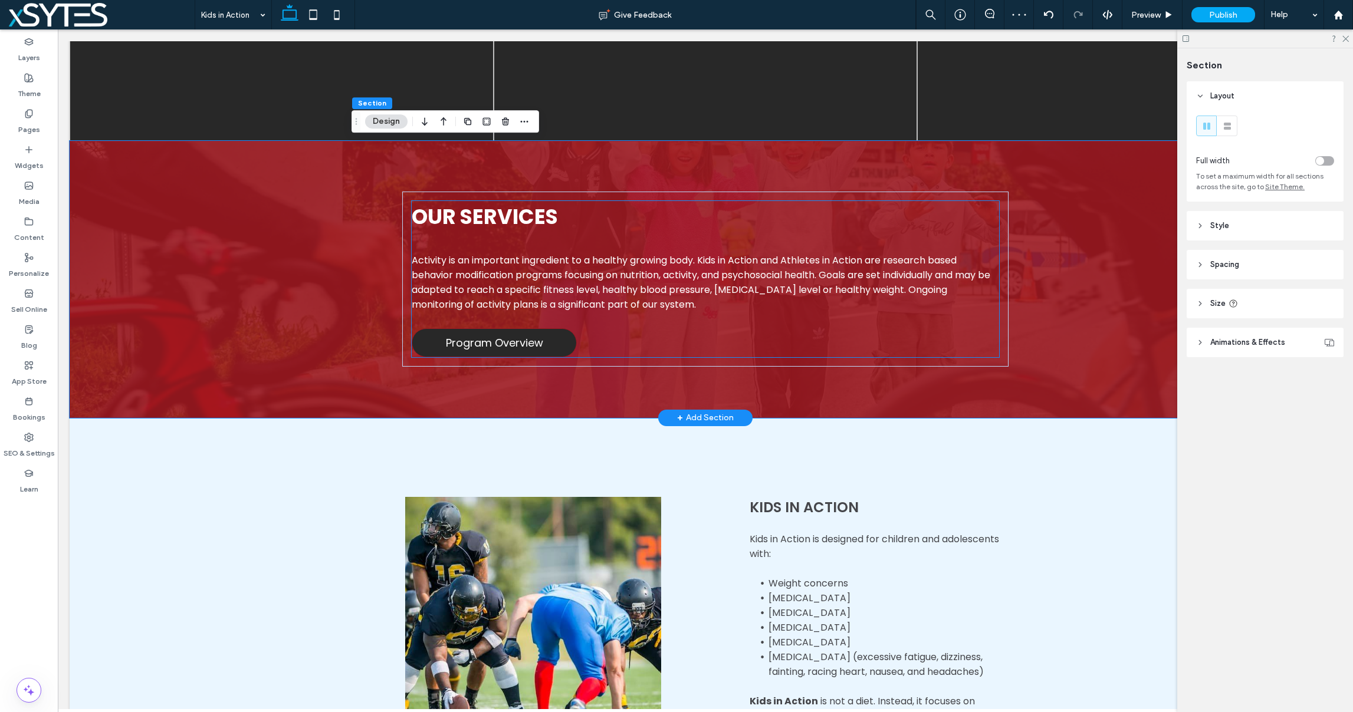
click at [542, 342] on span "Program Overview" at bounding box center [494, 343] width 97 height 16
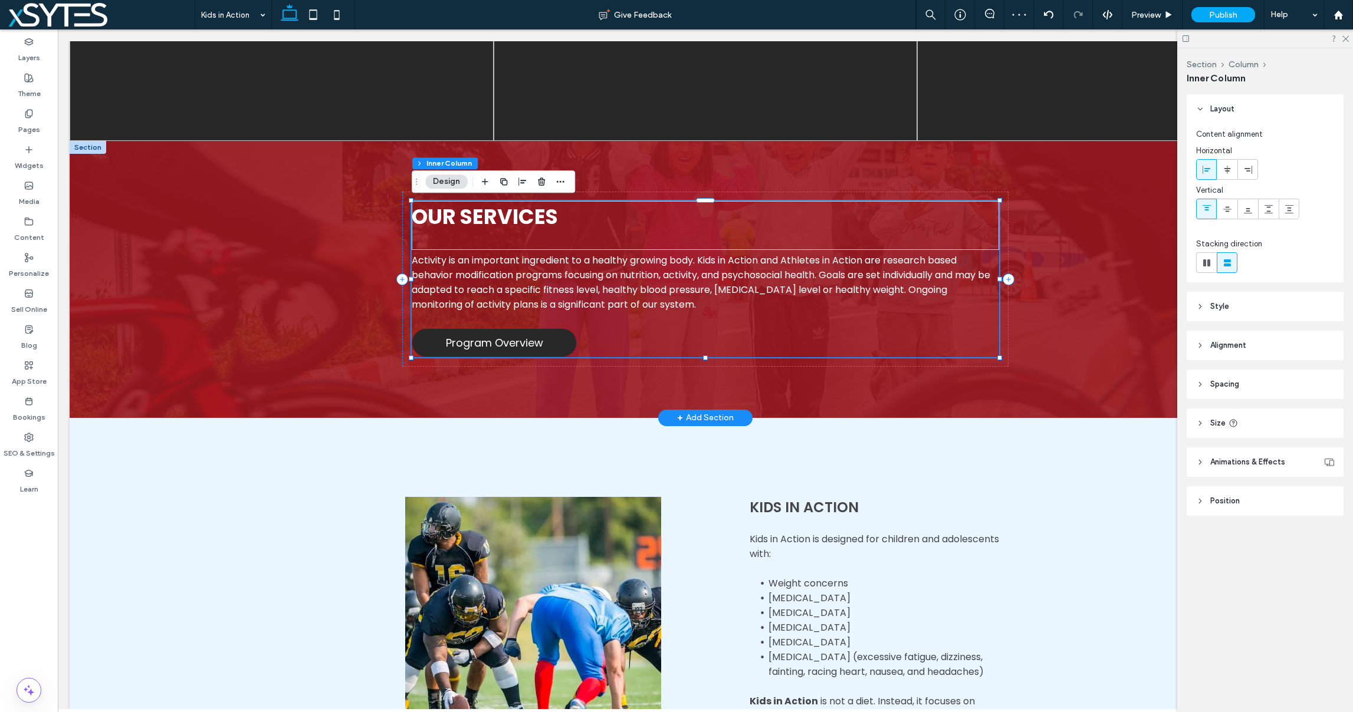
click at [542, 342] on span "Program Overview" at bounding box center [494, 343] width 97 height 16
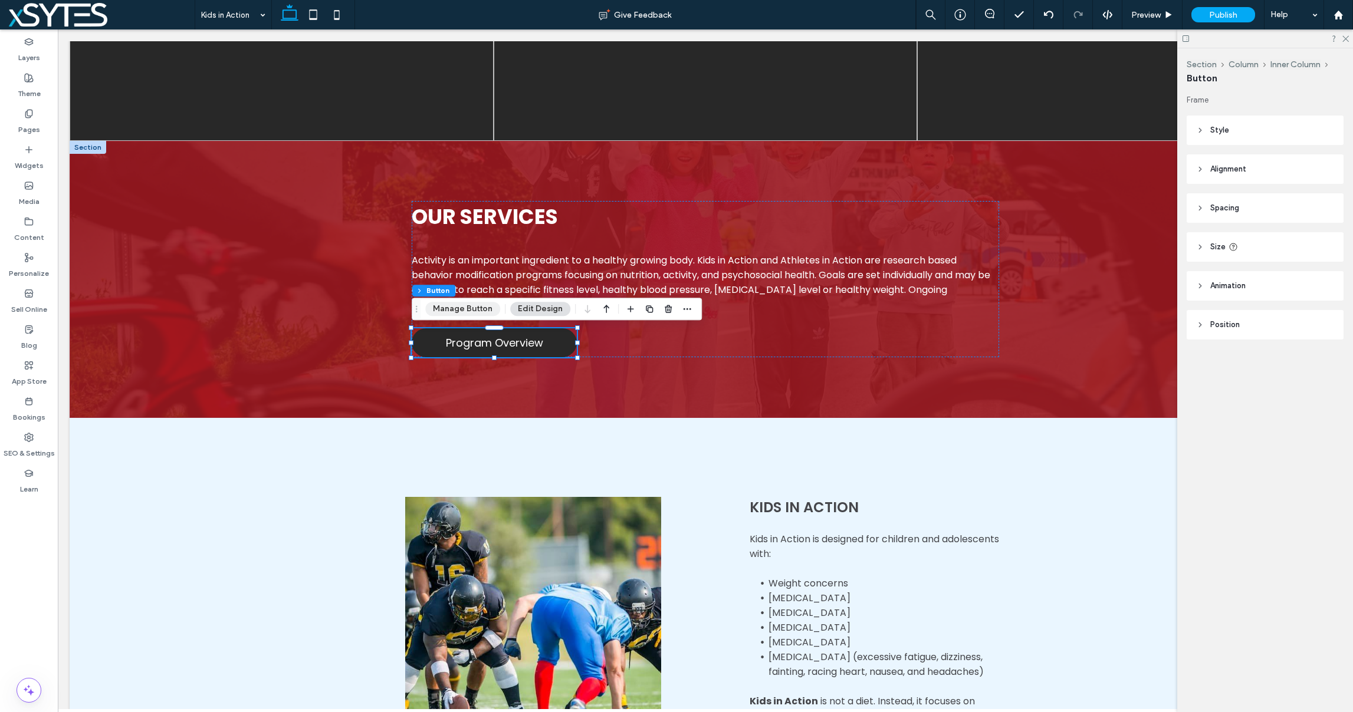
click at [460, 308] on button "Manage Button" at bounding box center [462, 309] width 75 height 14
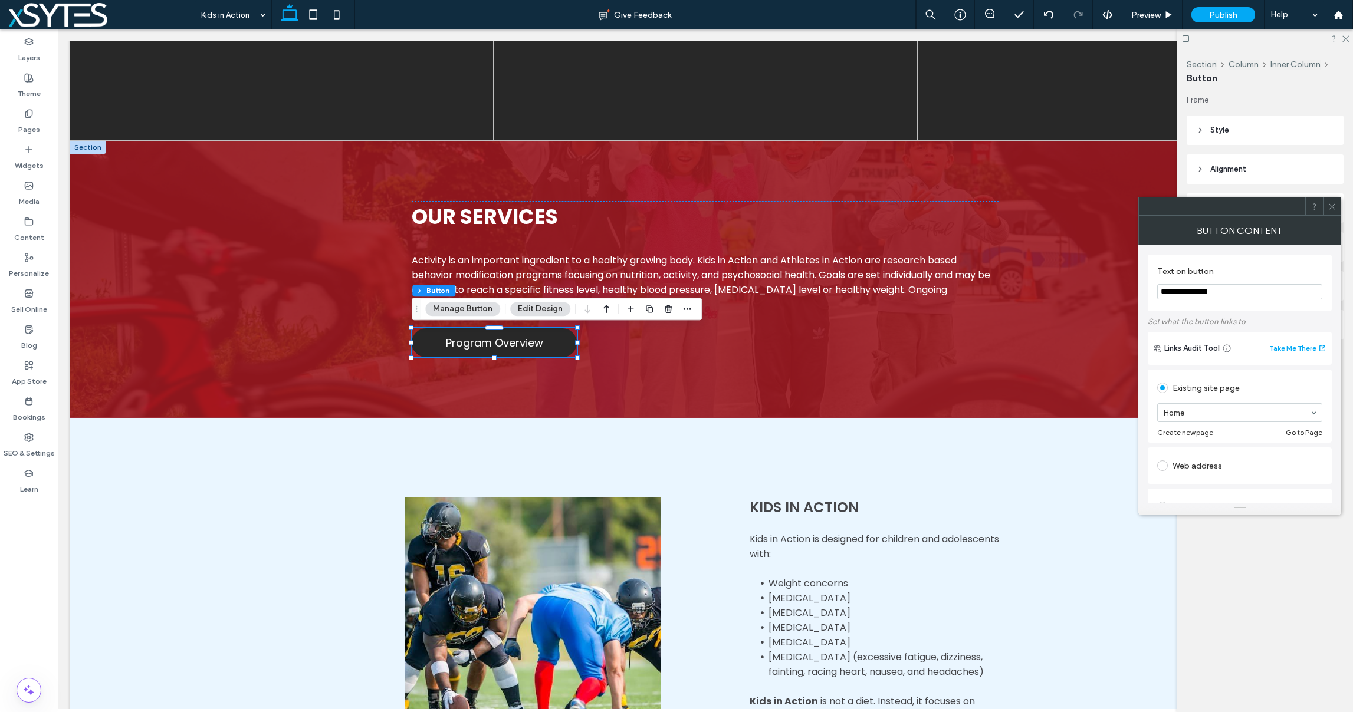
click at [1333, 205] on use at bounding box center [1332, 206] width 6 height 6
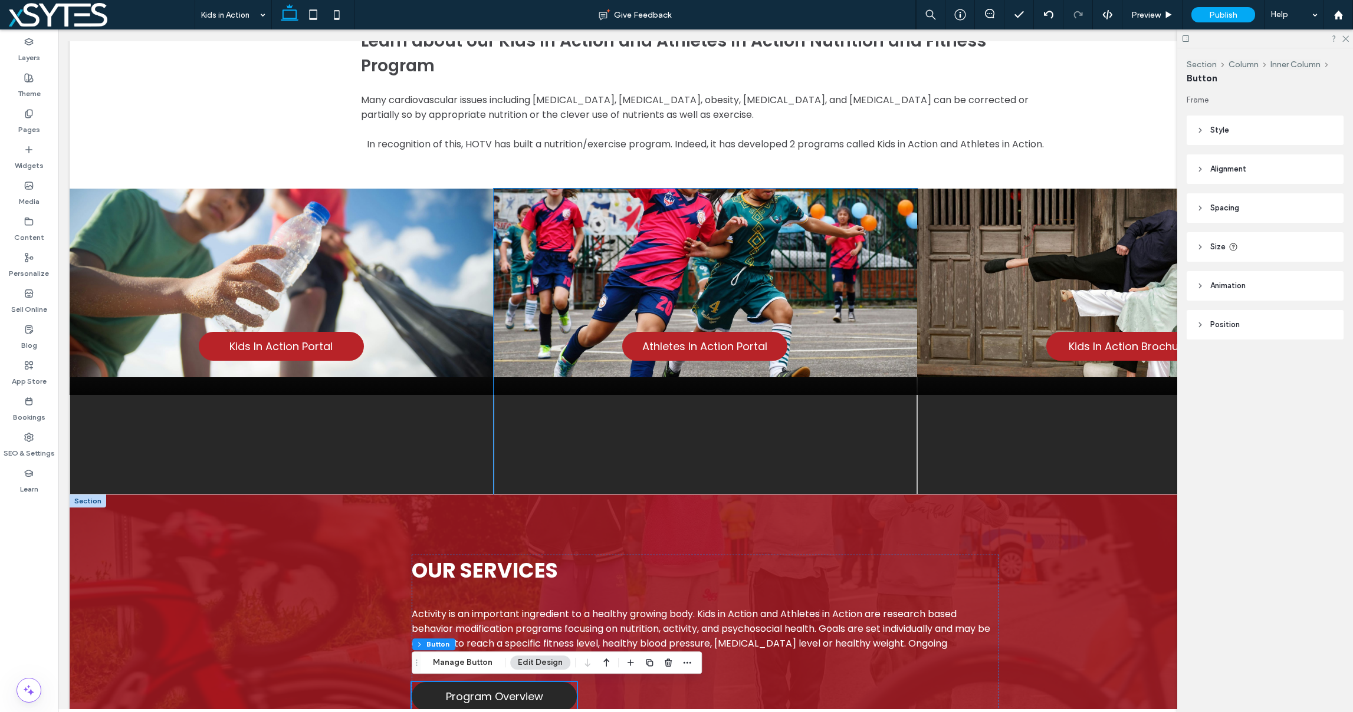
scroll to position [354, 0]
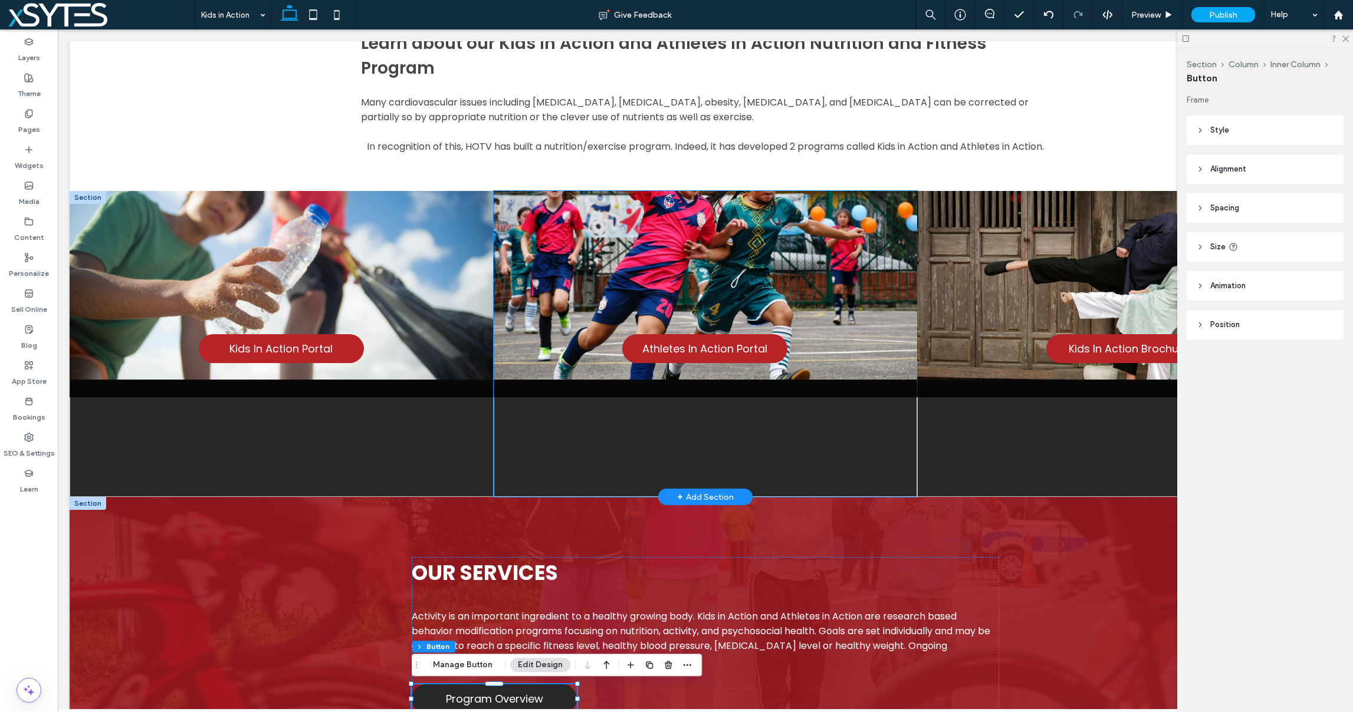
click at [737, 428] on img at bounding box center [706, 344] width 424 height 306
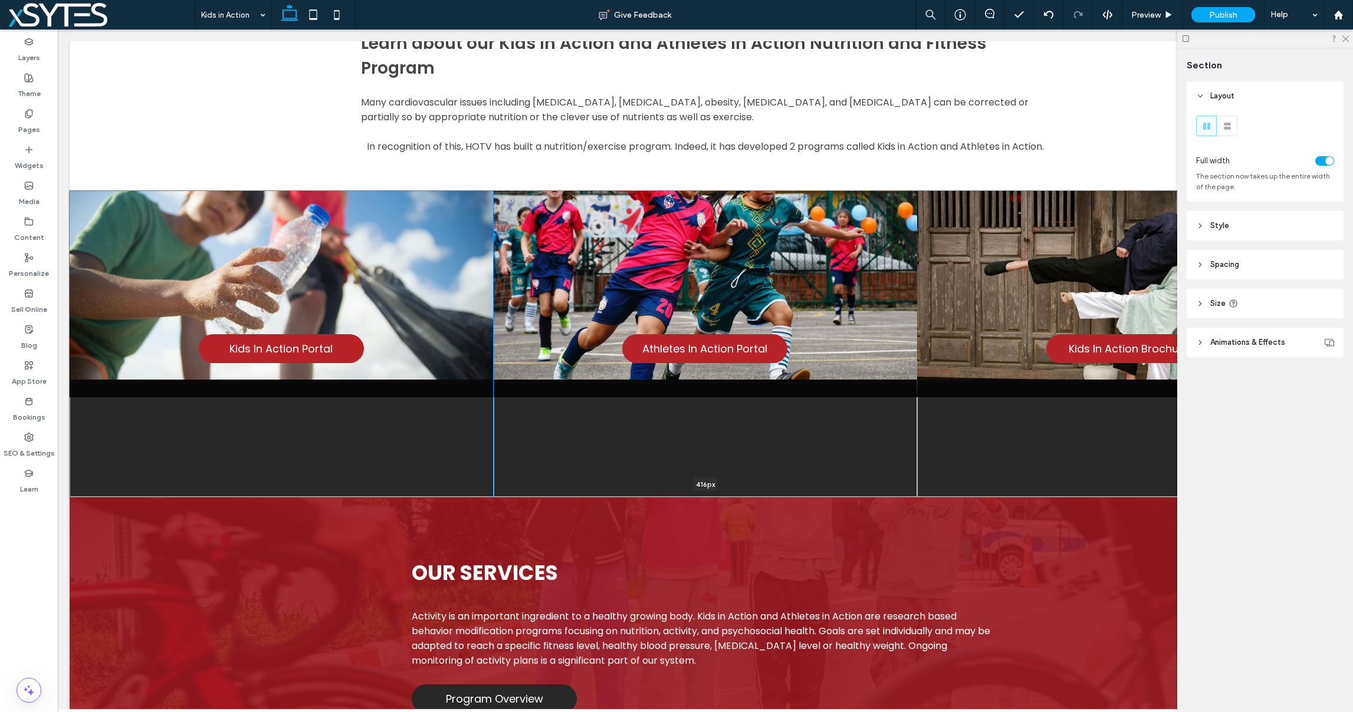
drag, startPoint x: 915, startPoint y: 493, endPoint x: 906, endPoint y: 435, distance: 58.5
click at [905, 433] on div "New Button Kids In Action Portal New Button Athletes In Action Portal New Butto…" at bounding box center [706, 344] width 1272 height 306
type input "***"
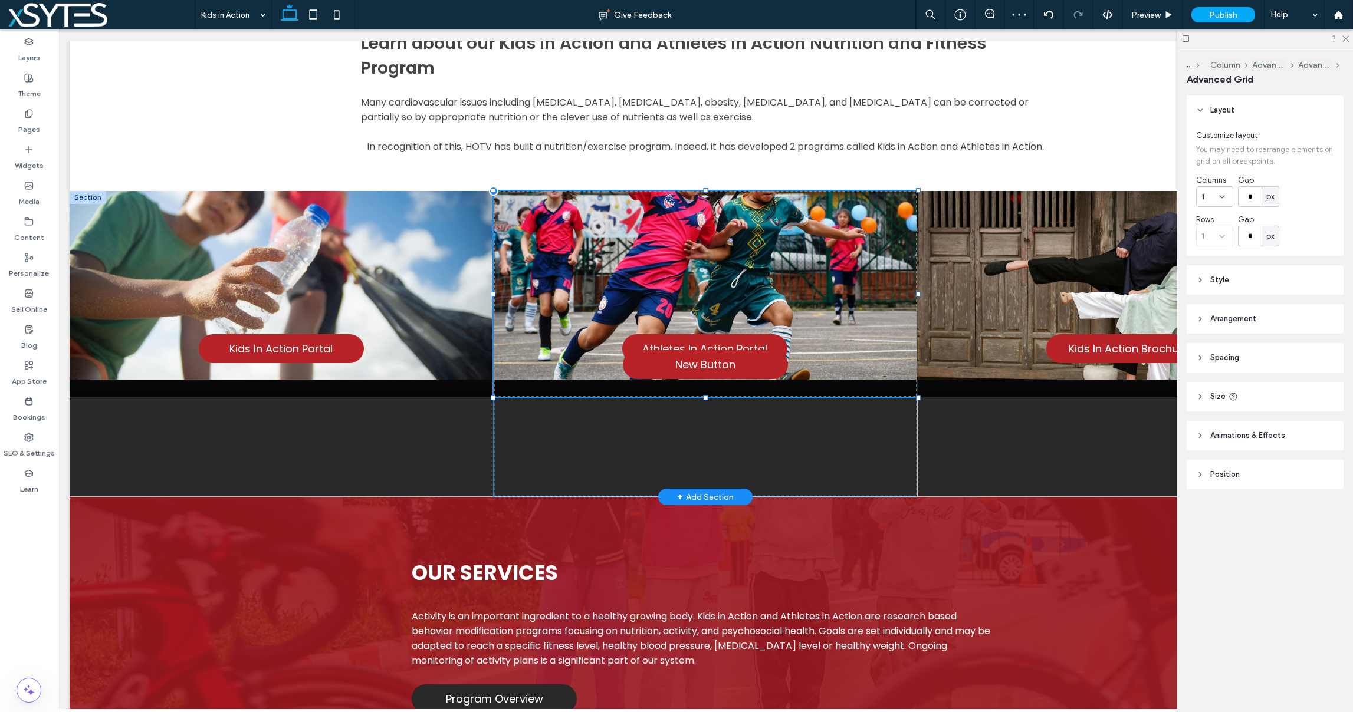
drag, startPoint x: 706, startPoint y: 398, endPoint x: 720, endPoint y: 427, distance: 32.5
click at [714, 446] on div "New Button Athletes In Action Portal" at bounding box center [706, 344] width 424 height 306
click at [730, 368] on span "New Button" at bounding box center [705, 365] width 60 height 16
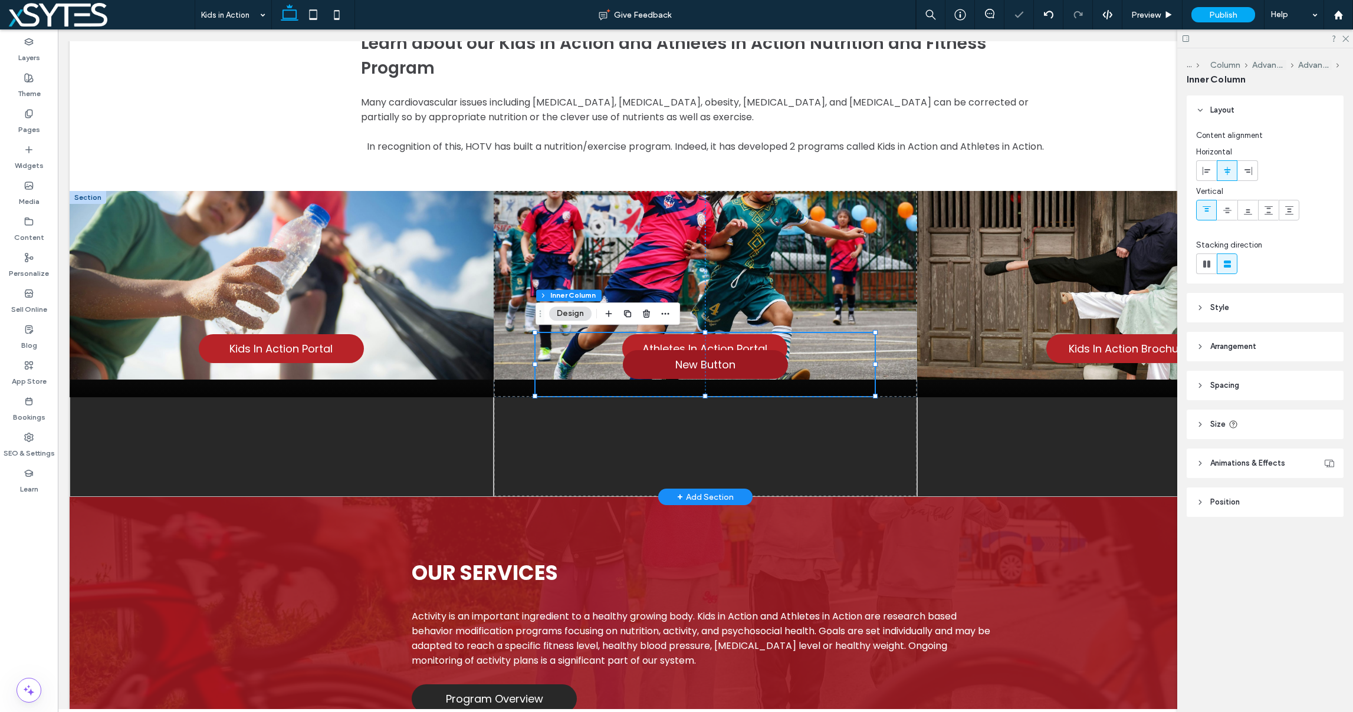
click at [731, 367] on span "New Button" at bounding box center [705, 365] width 60 height 16
click at [527, 388] on div "Athletes In Action Portal" at bounding box center [706, 294] width 424 height 206
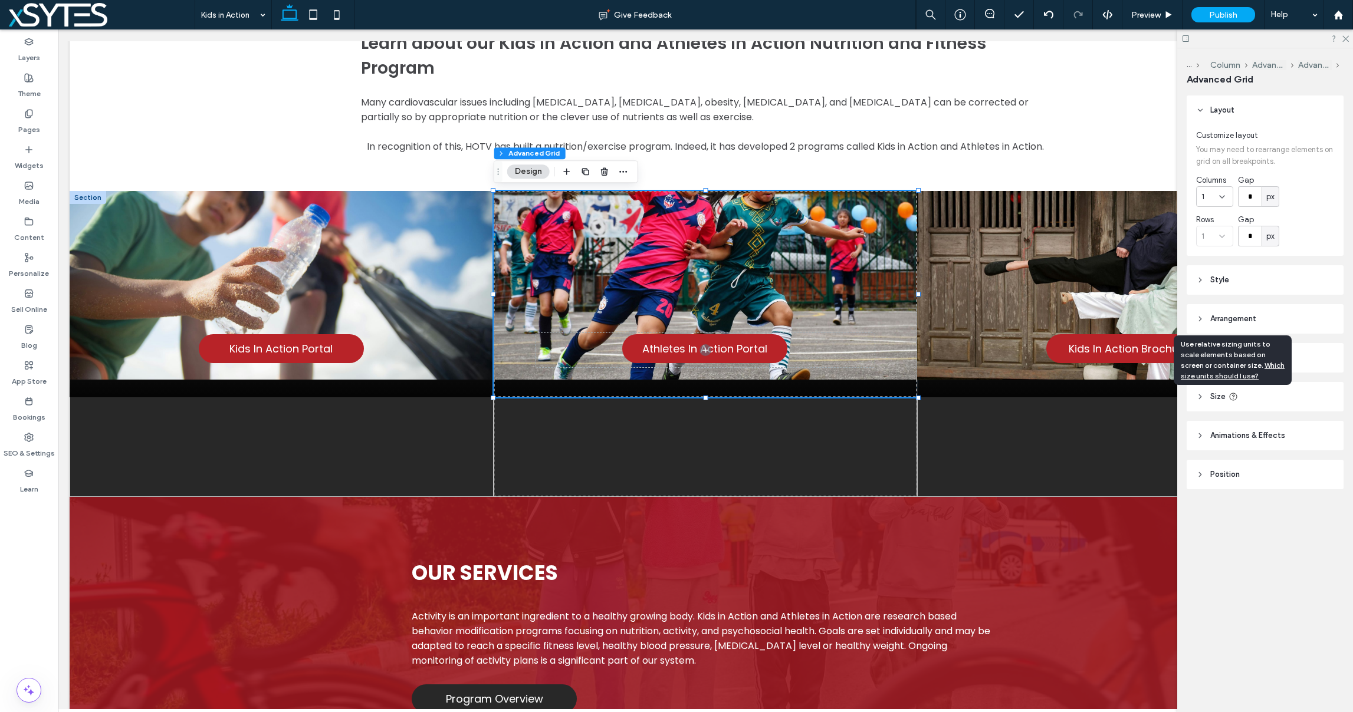
click at [1229, 392] on icon at bounding box center [1233, 396] width 9 height 9
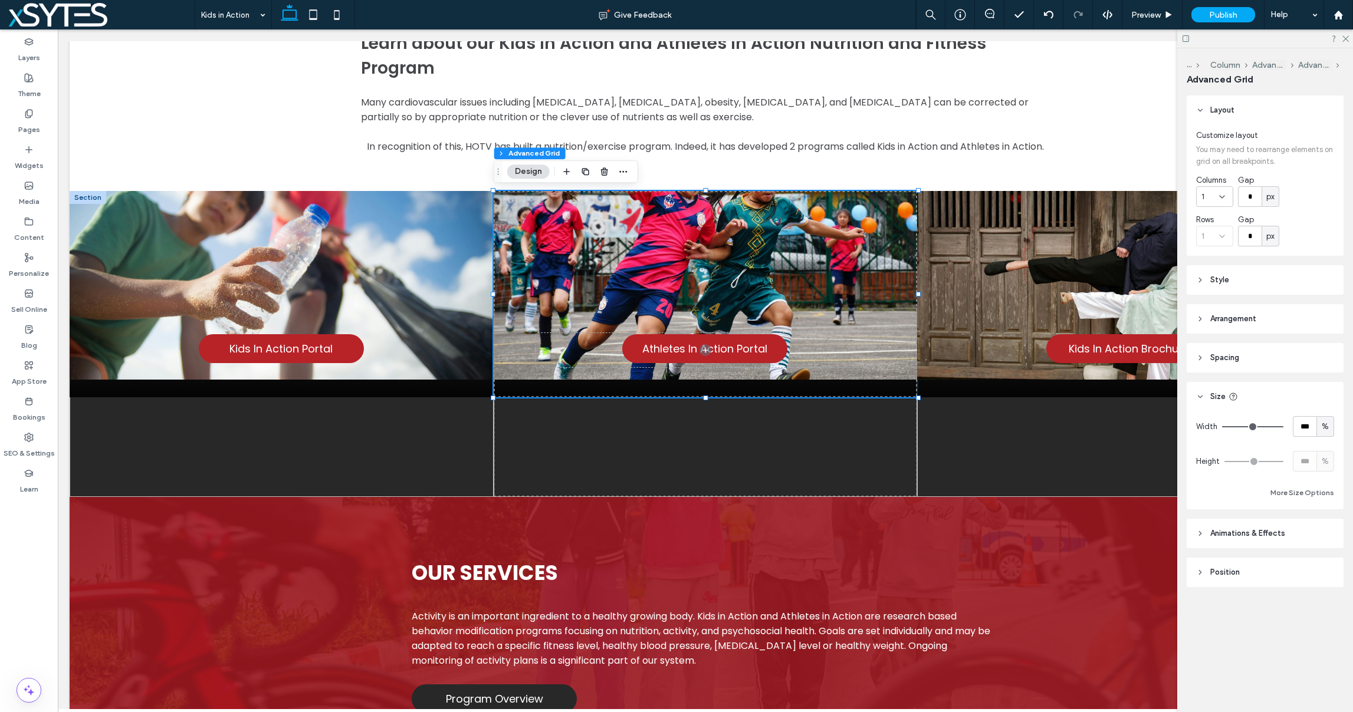
click at [1221, 280] on span "Style" at bounding box center [1219, 280] width 19 height 12
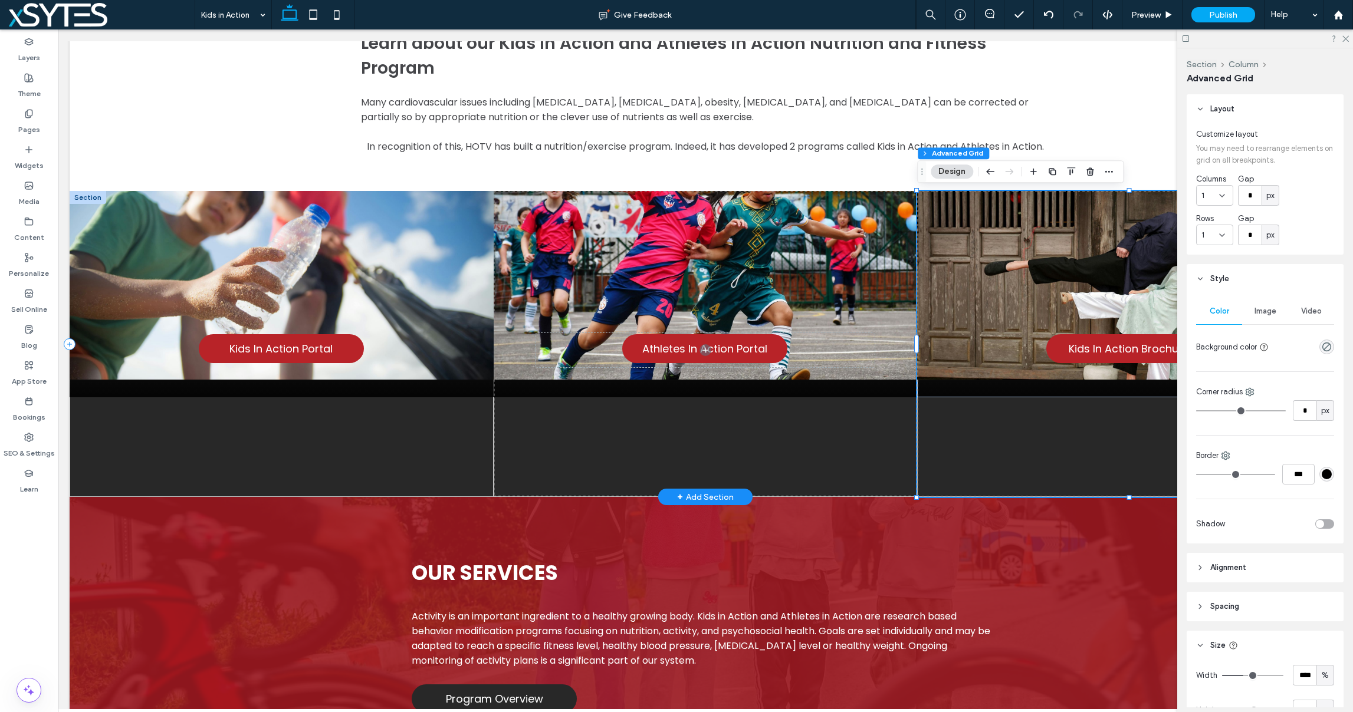
click at [82, 196] on div at bounding box center [88, 197] width 37 height 13
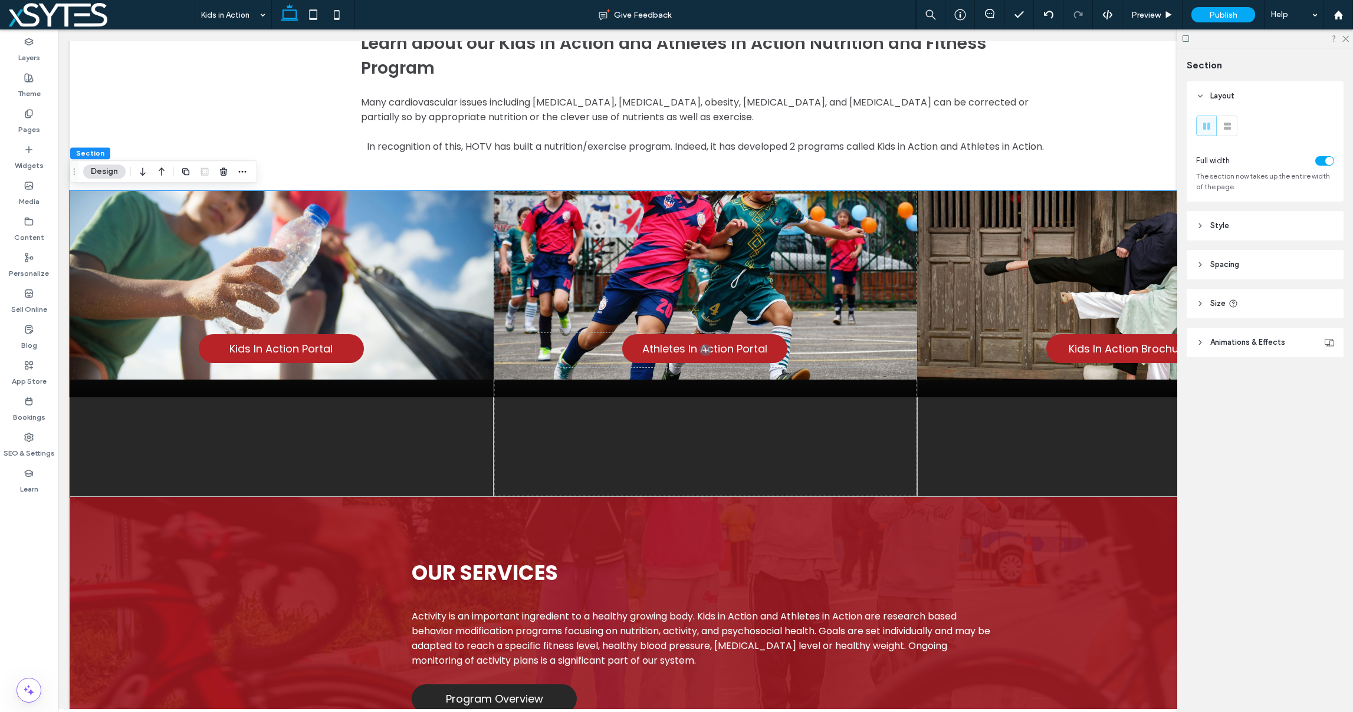
click at [1330, 160] on div "toggle" at bounding box center [1329, 161] width 8 height 8
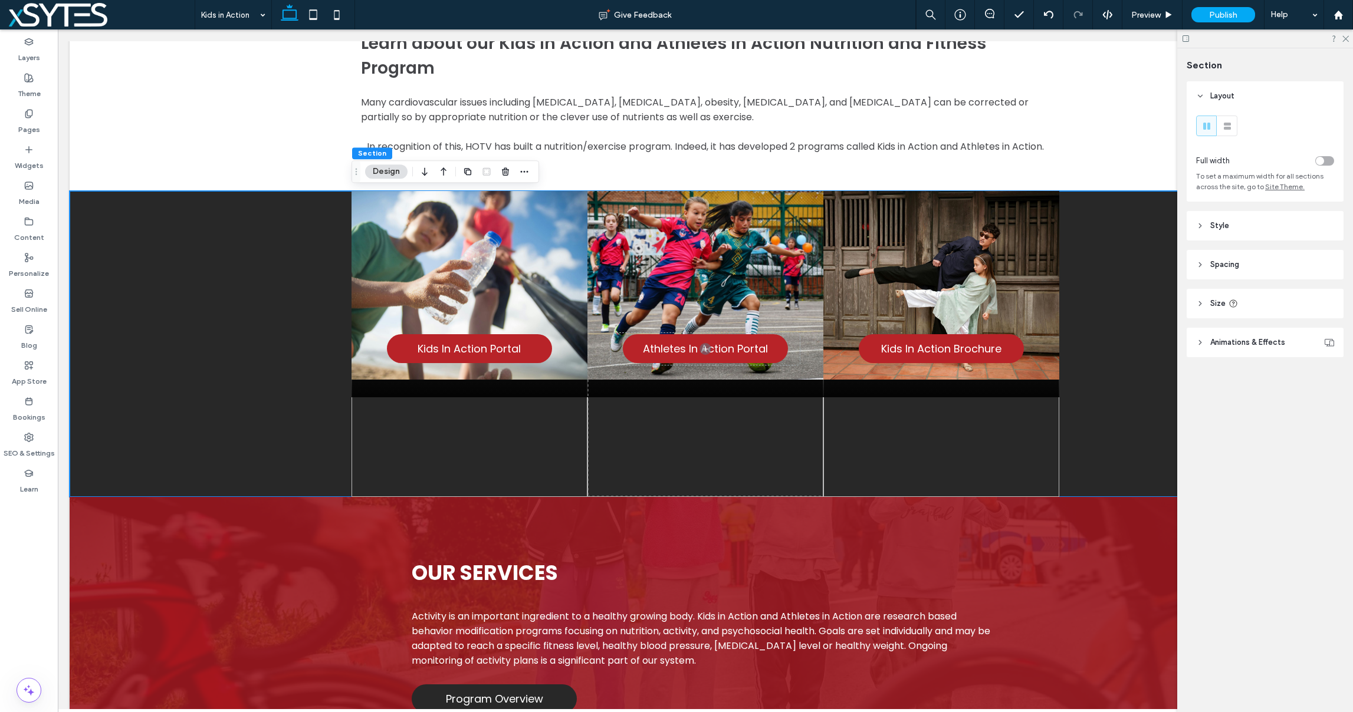
click at [1319, 160] on div "toggle" at bounding box center [1320, 161] width 8 height 8
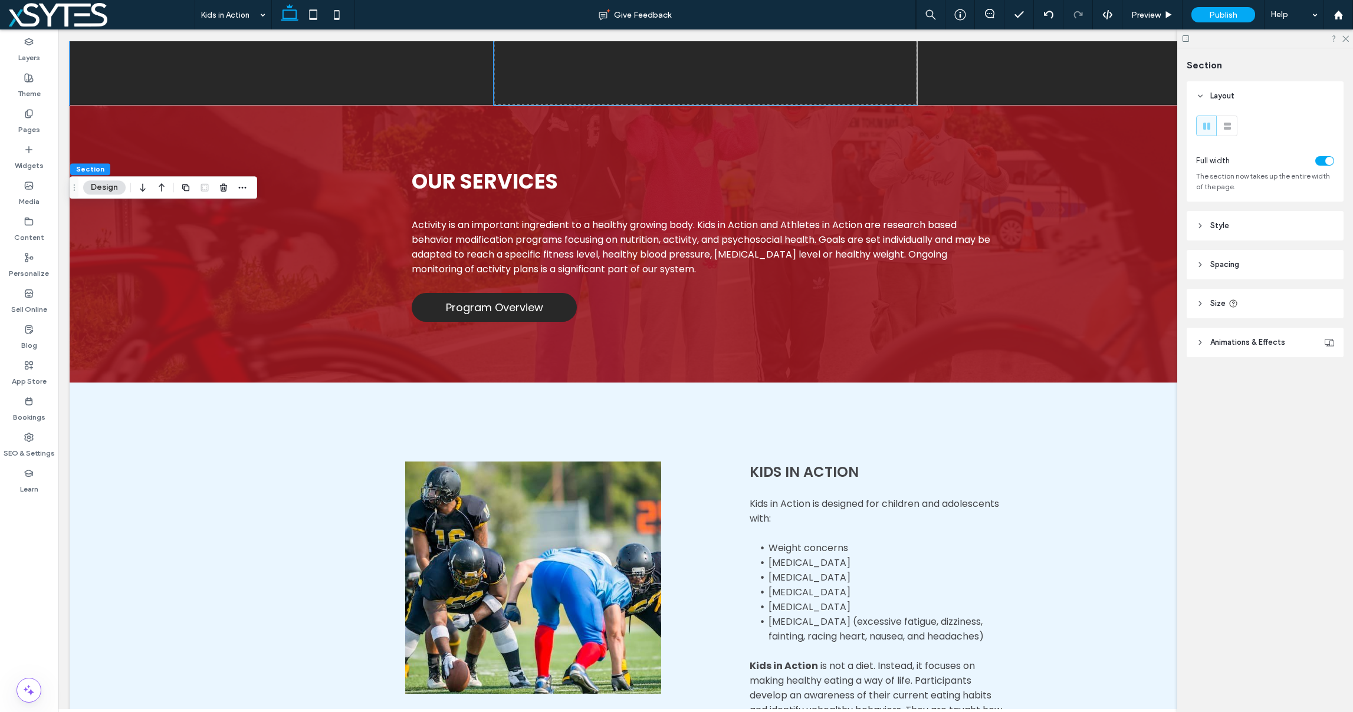
scroll to position [809, 0]
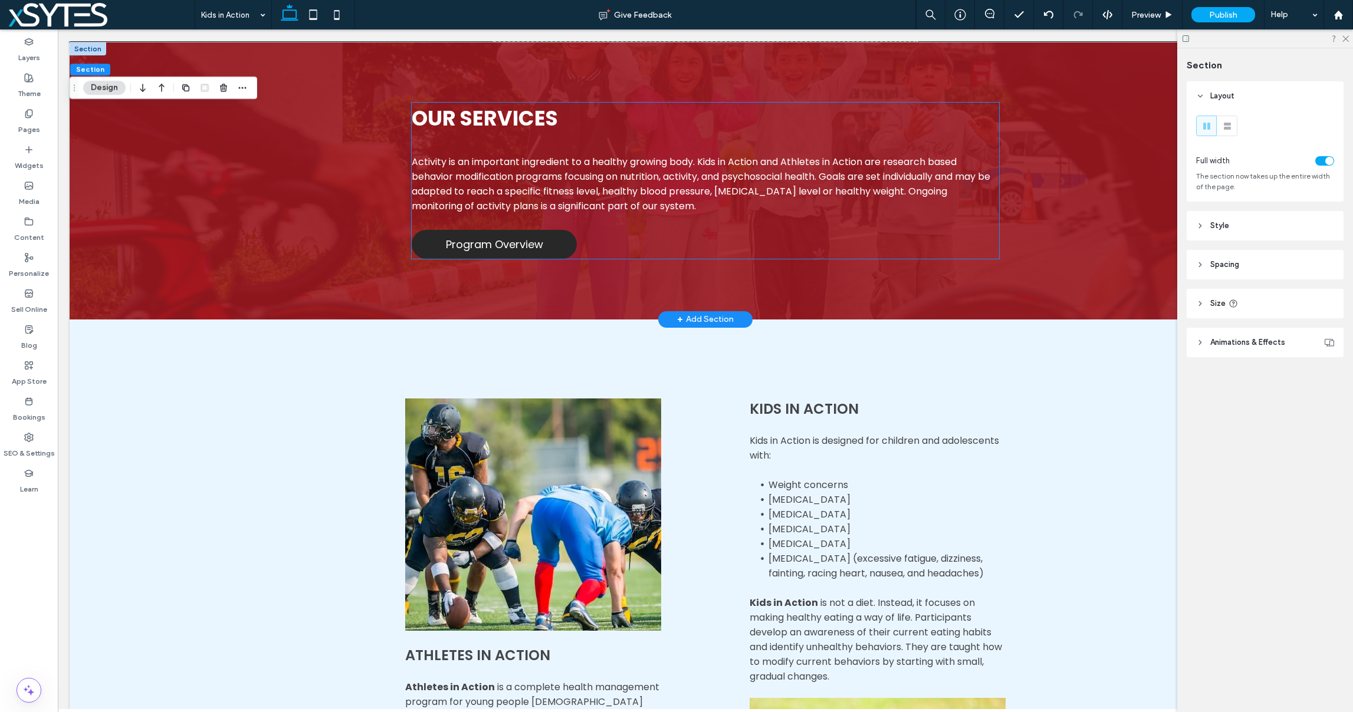
click at [665, 180] on span "Activity is an important ingredient to a healthy growing body. Kids in Action a…" at bounding box center [701, 184] width 579 height 58
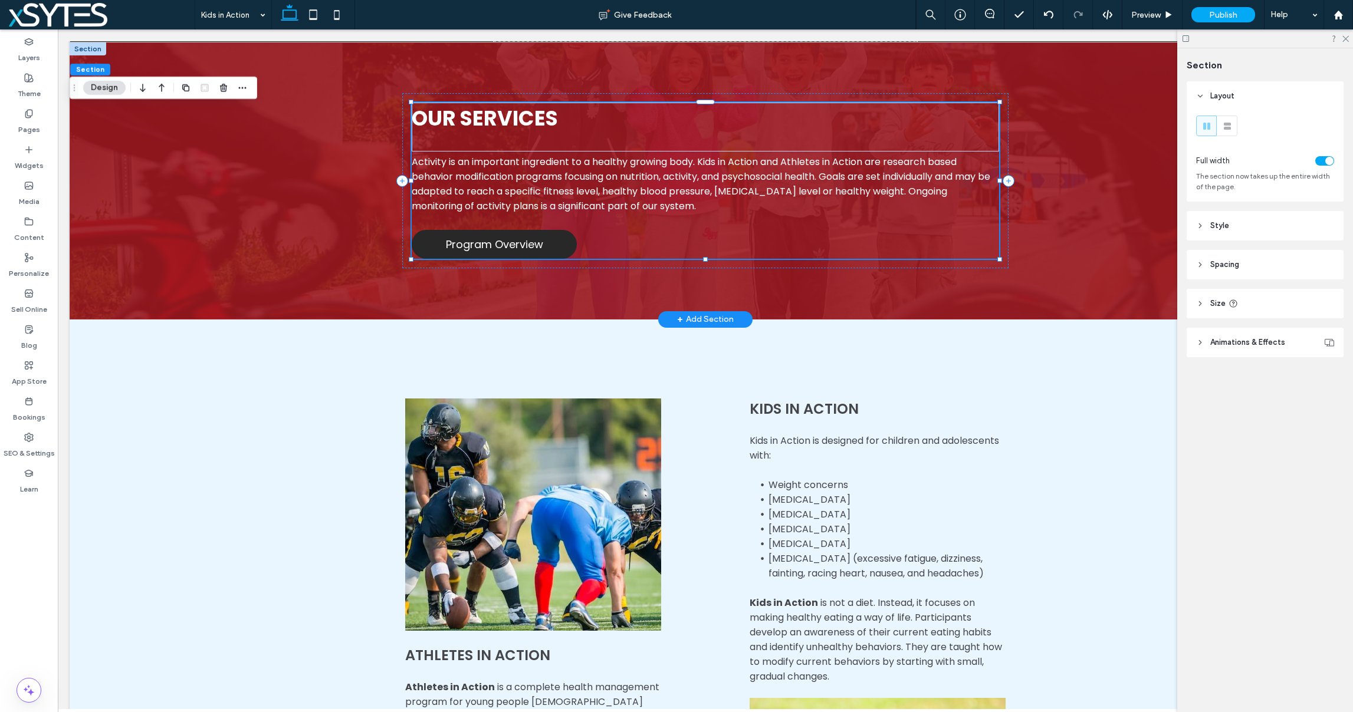
click at [665, 180] on span "Activity is an important ingredient to a healthy growing body. Kids in Action a…" at bounding box center [701, 184] width 579 height 58
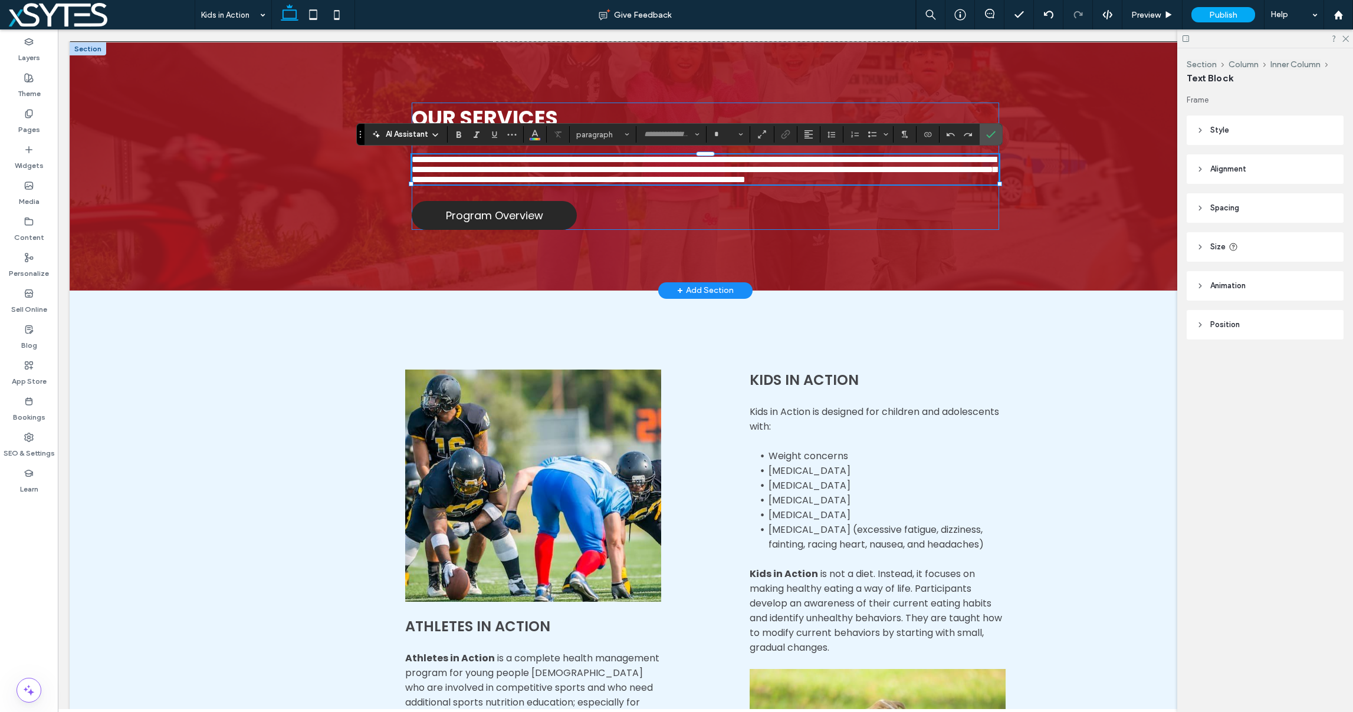
type input "*******"
type input "**"
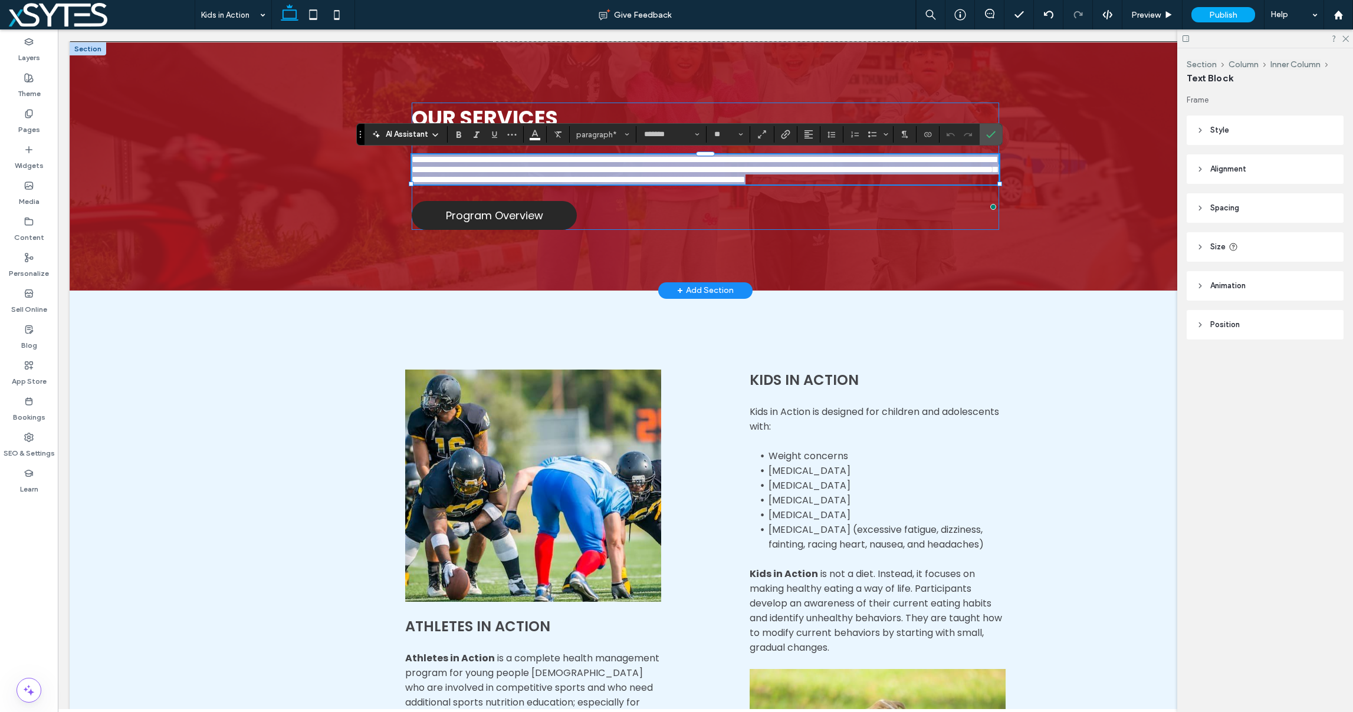
click at [828, 174] on span "**********" at bounding box center [704, 169] width 585 height 29
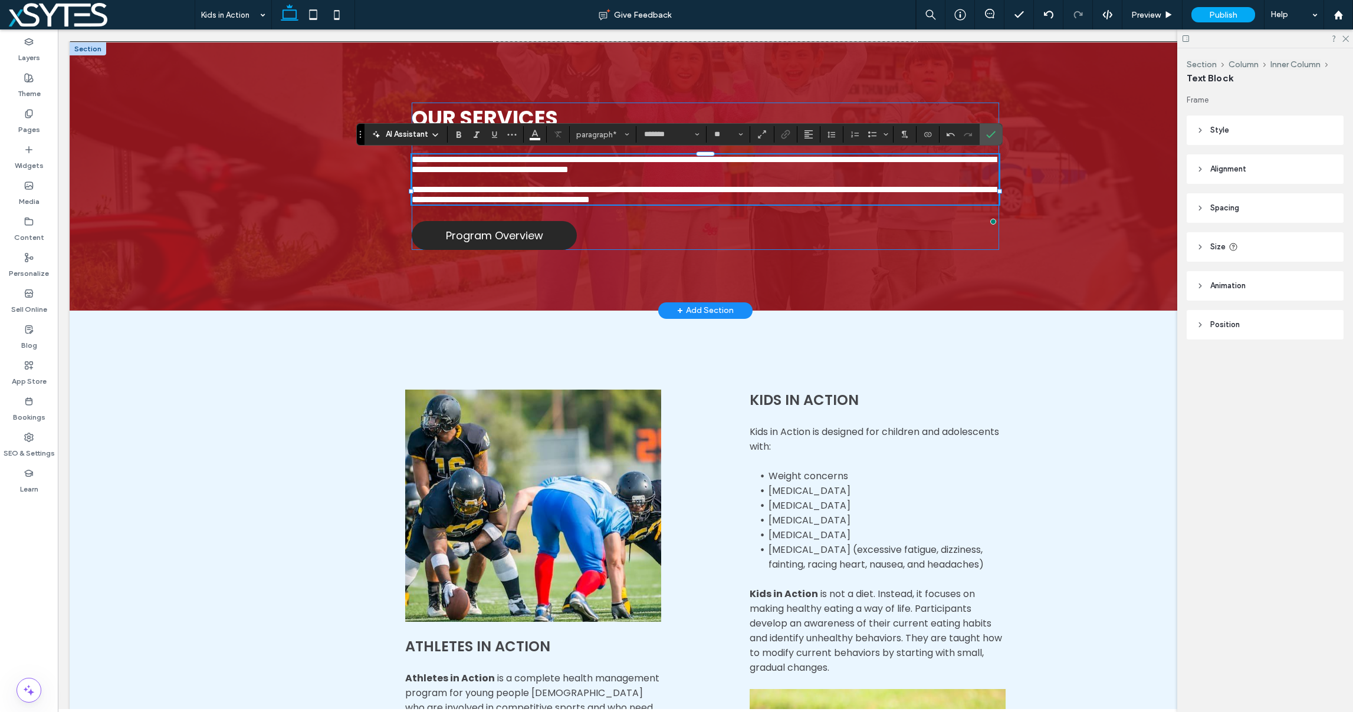
click at [485, 204] on span "**********" at bounding box center [704, 194] width 585 height 19
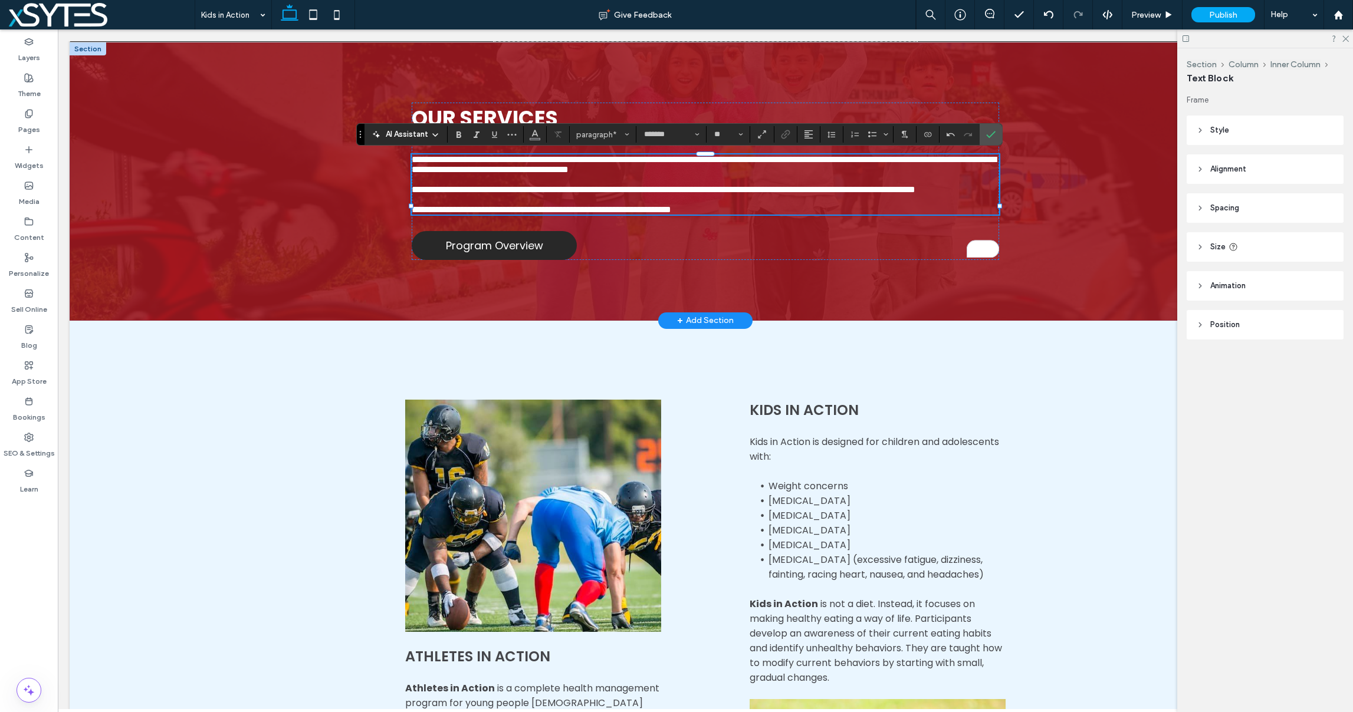
click at [1070, 216] on div "**********" at bounding box center [706, 181] width 1272 height 278
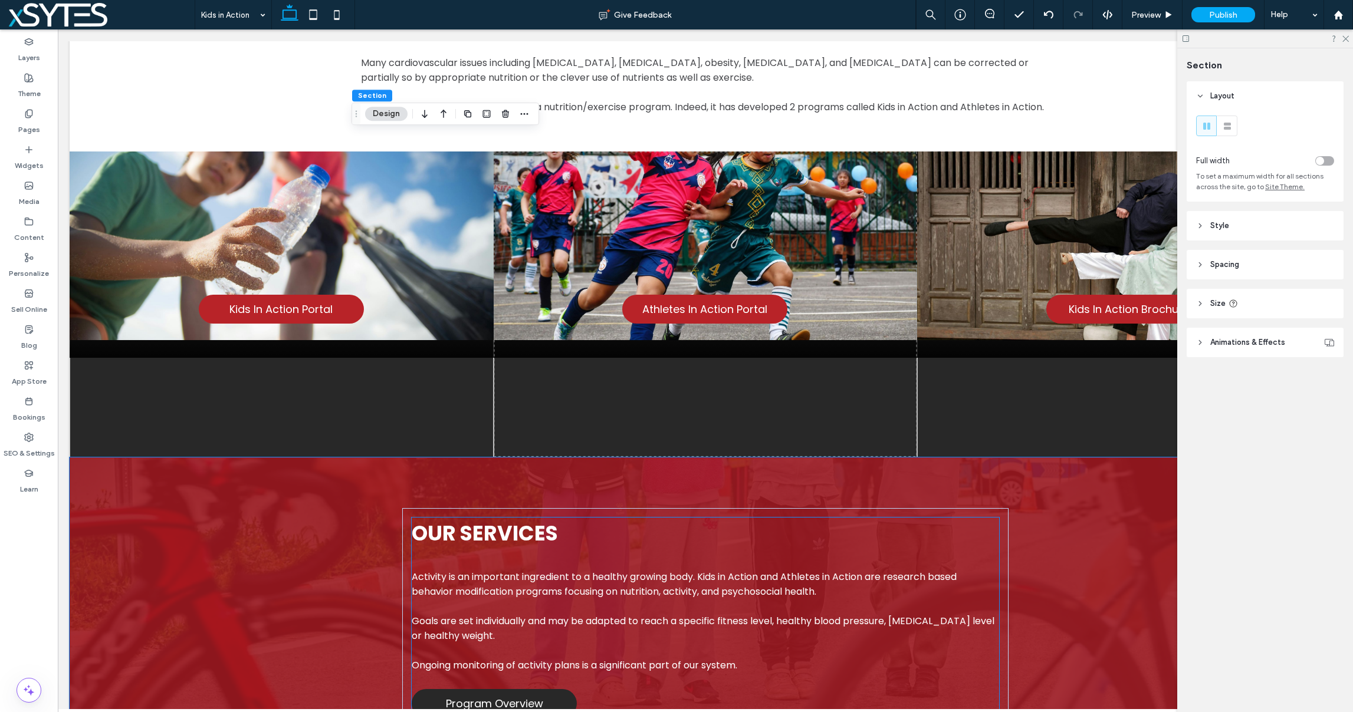
scroll to position [0, 0]
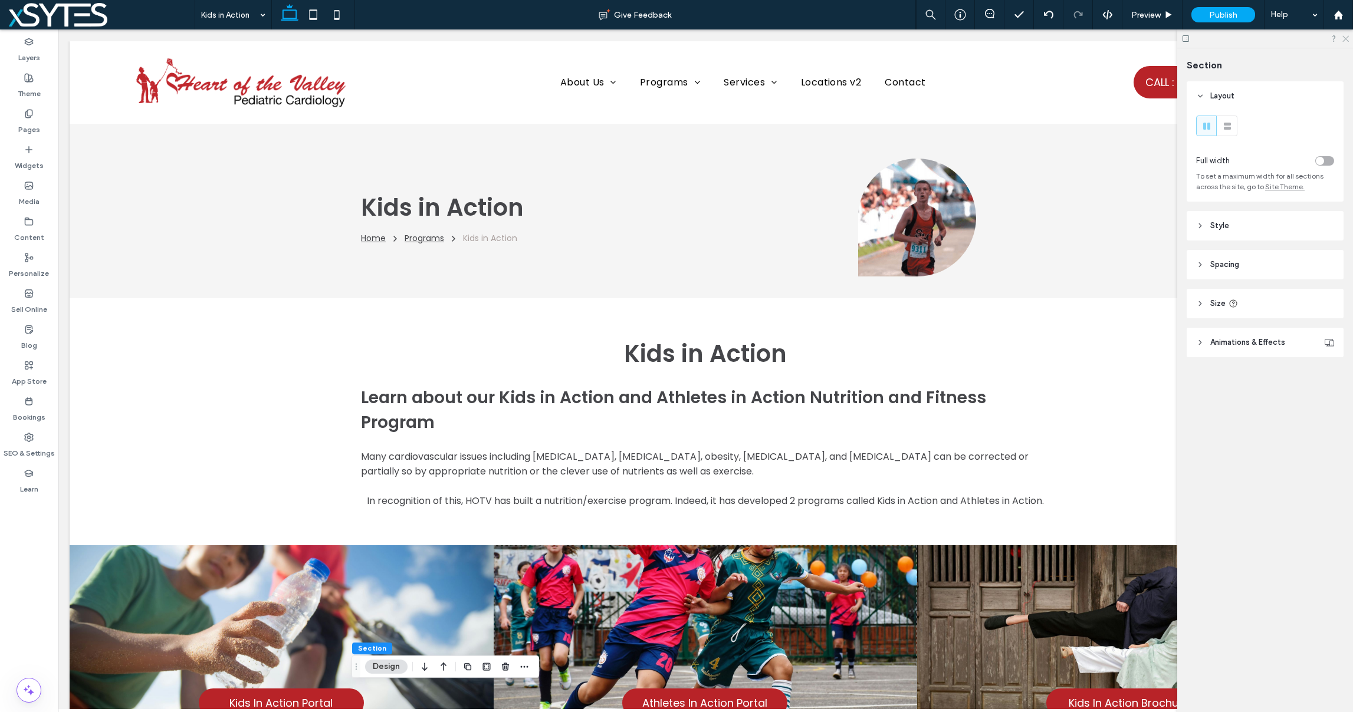
click at [1341, 39] on icon at bounding box center [1345, 38] width 8 height 8
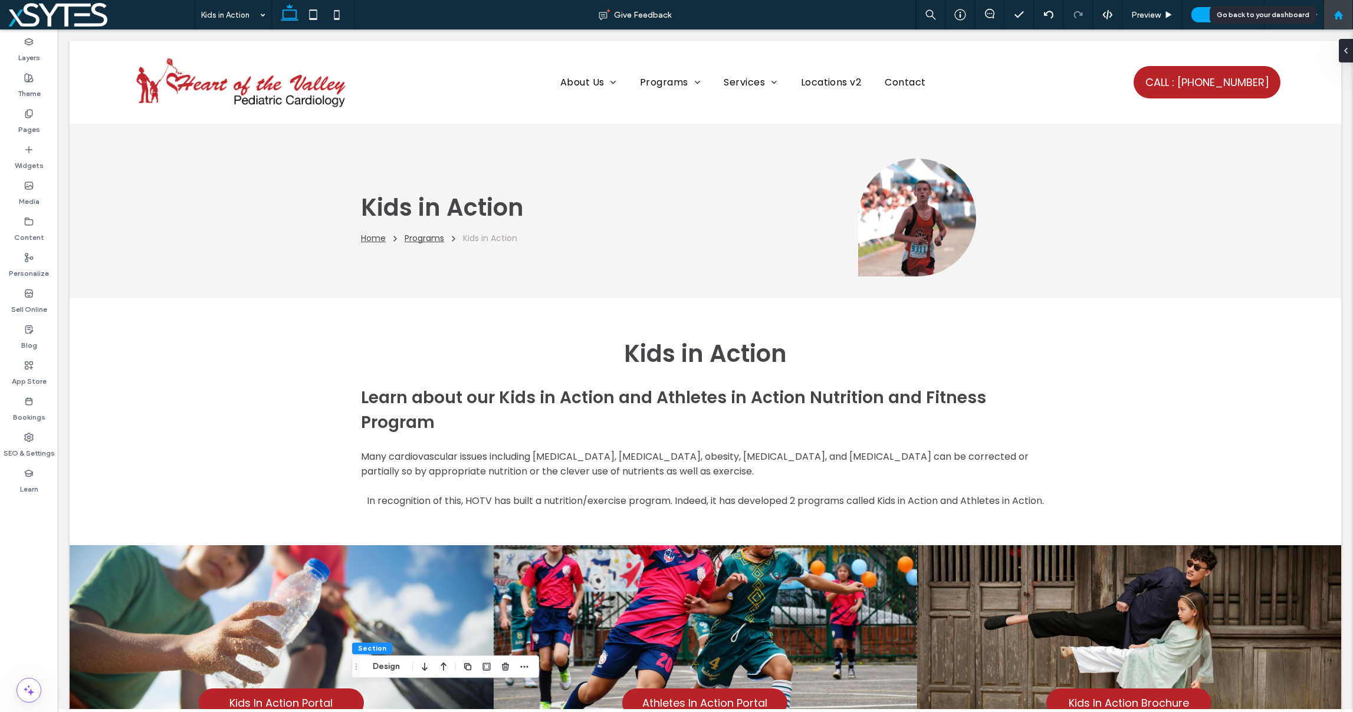
click at [1339, 17] on icon at bounding box center [1339, 15] width 10 height 10
